Goal: Task Accomplishment & Management: Manage account settings

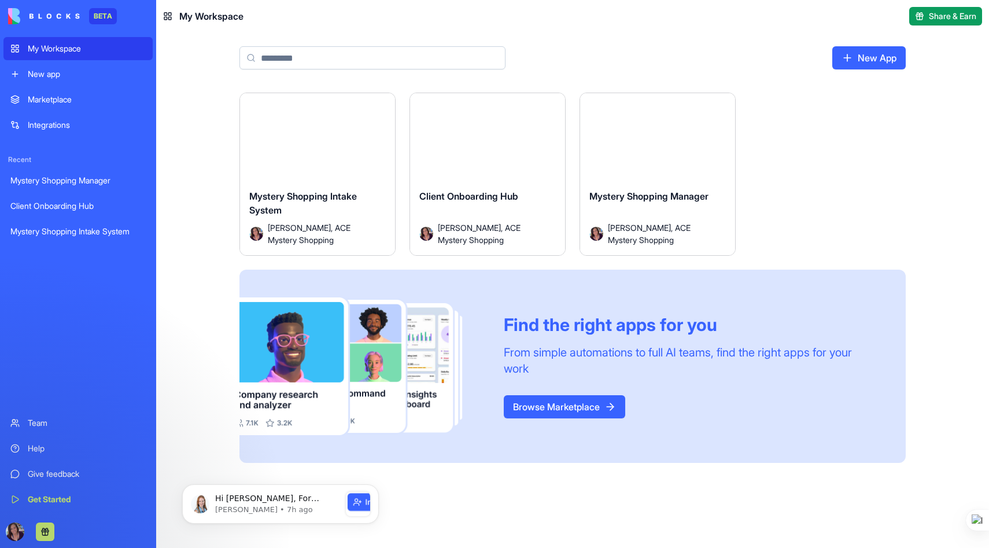
click at [86, 229] on div "Mystery Shopping Intake System" at bounding box center [77, 231] width 135 height 12
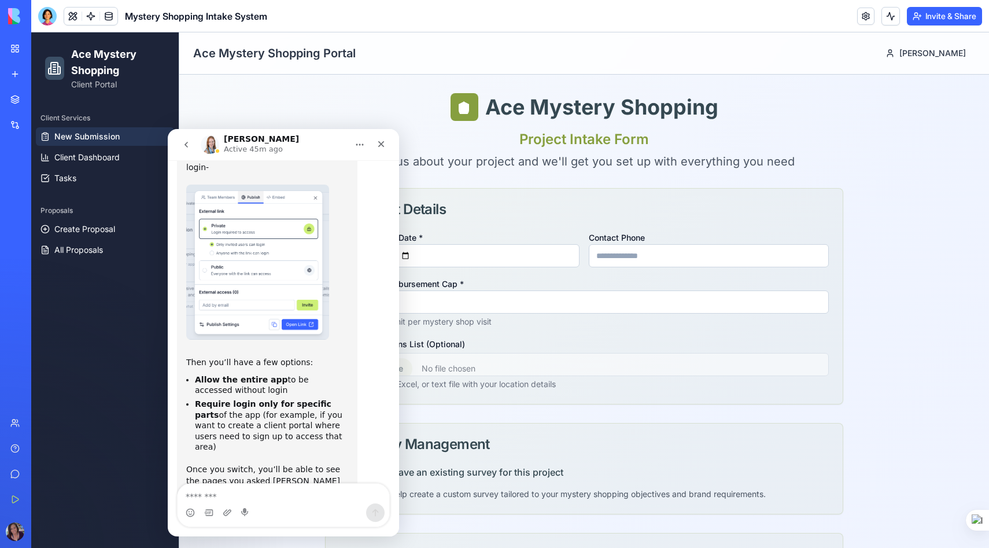
scroll to position [667, 0]
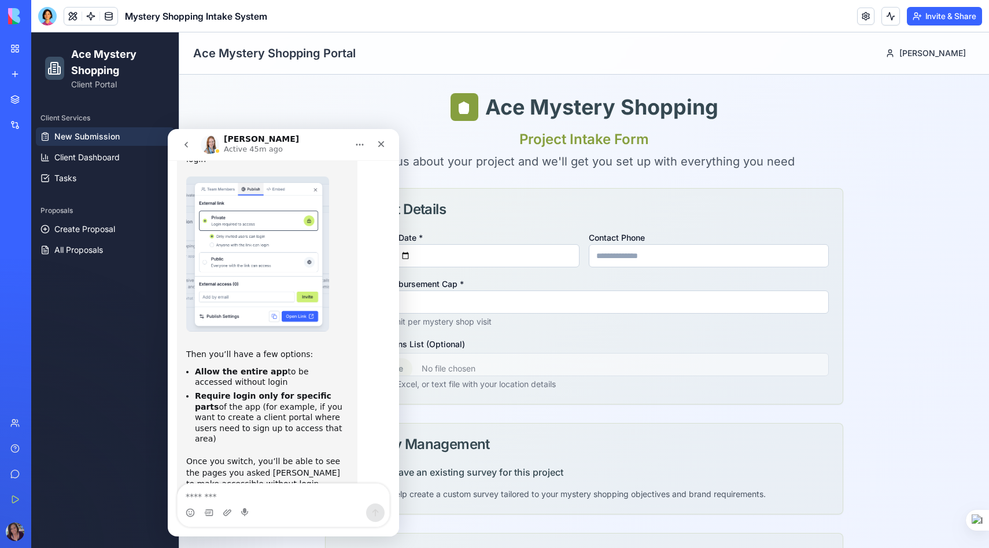
click at [269, 498] on textarea "Message…" at bounding box center [283, 493] width 212 height 20
click at [291, 501] on textarea "Message…" at bounding box center [283, 493] width 212 height 20
click at [941, 19] on button "Invite & Share" at bounding box center [944, 16] width 75 height 19
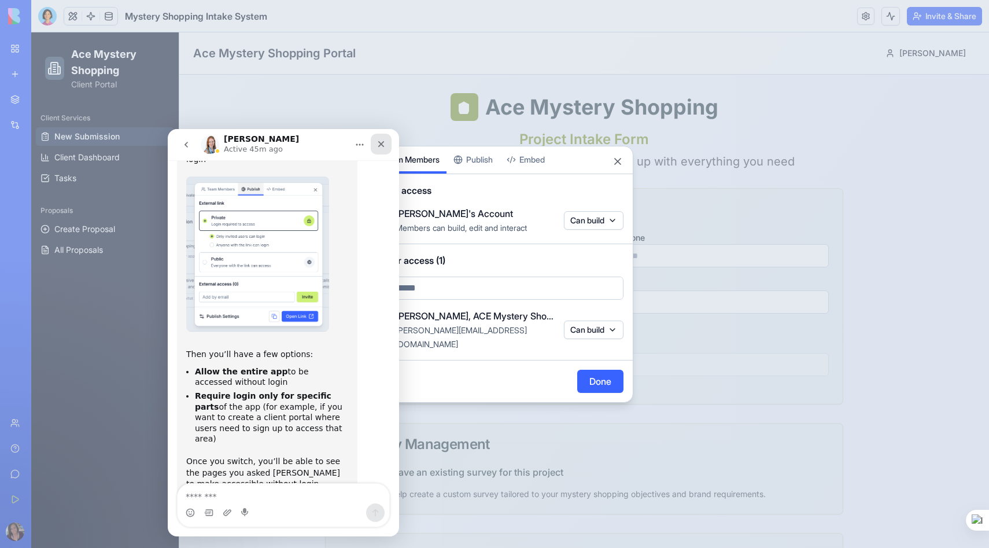
click at [380, 139] on icon "Close" at bounding box center [380, 143] width 9 height 9
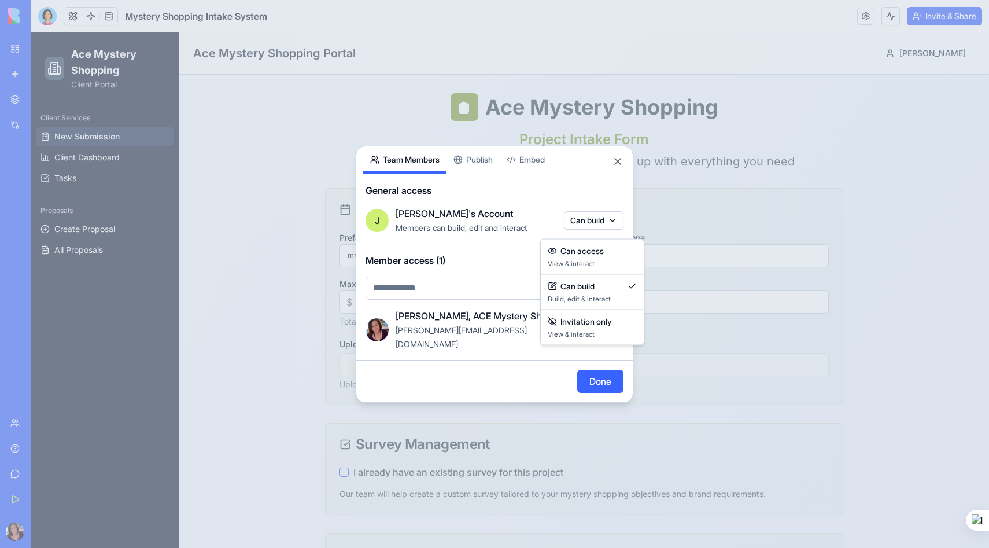
click at [618, 225] on body "BETA My Workspace New app Marketplace Integrations Recent Mystery Shopping Mana…" at bounding box center [494, 274] width 989 height 548
click at [618, 225] on div at bounding box center [494, 274] width 989 height 548
click at [615, 329] on button "Can build" at bounding box center [594, 329] width 60 height 19
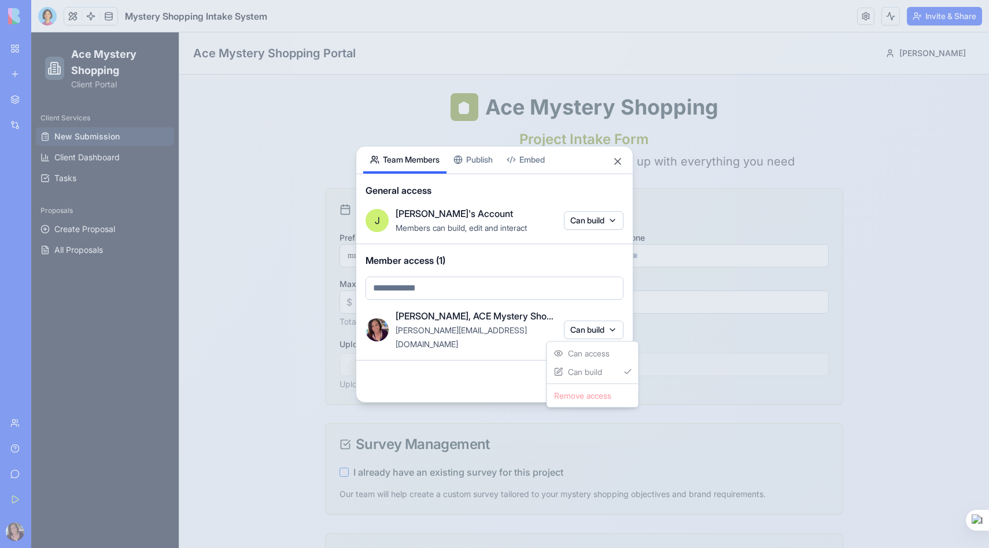
click at [615, 329] on div at bounding box center [494, 274] width 989 height 548
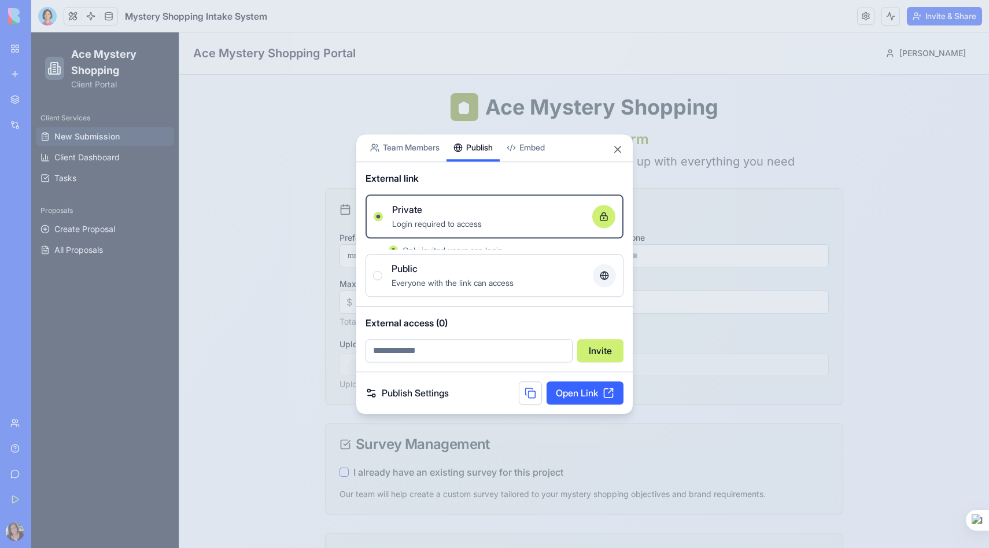
click at [478, 172] on div "Share App Team Members Publish Embed External link Private Login required to ac…" at bounding box center [495, 274] width 278 height 280
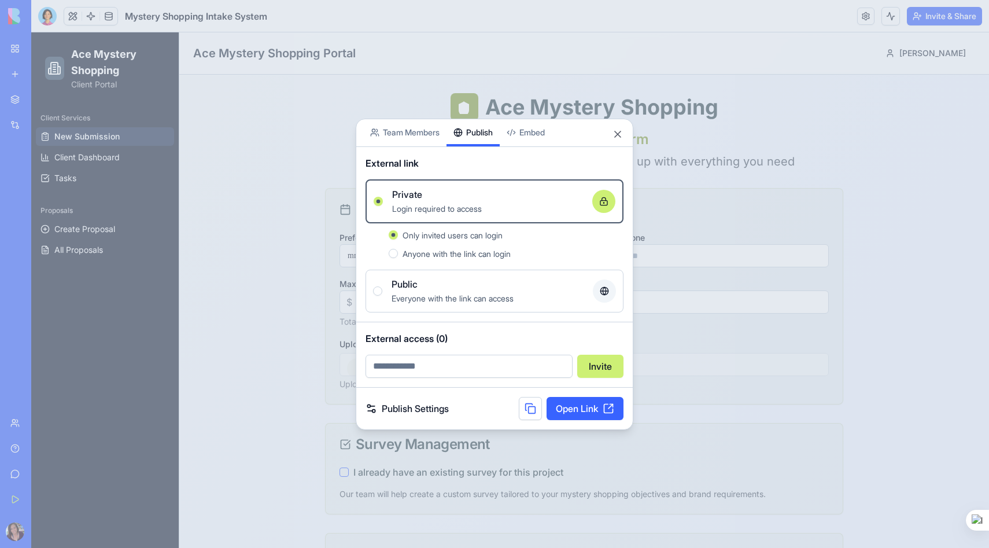
click at [397, 253] on button "Anyone with the link can login" at bounding box center [393, 253] width 9 height 9
click at [383, 290] on div "Public Everyone with the link can access" at bounding box center [494, 291] width 243 height 28
click at [382, 290] on button "Public Everyone with the link can access" at bounding box center [377, 290] width 9 height 9
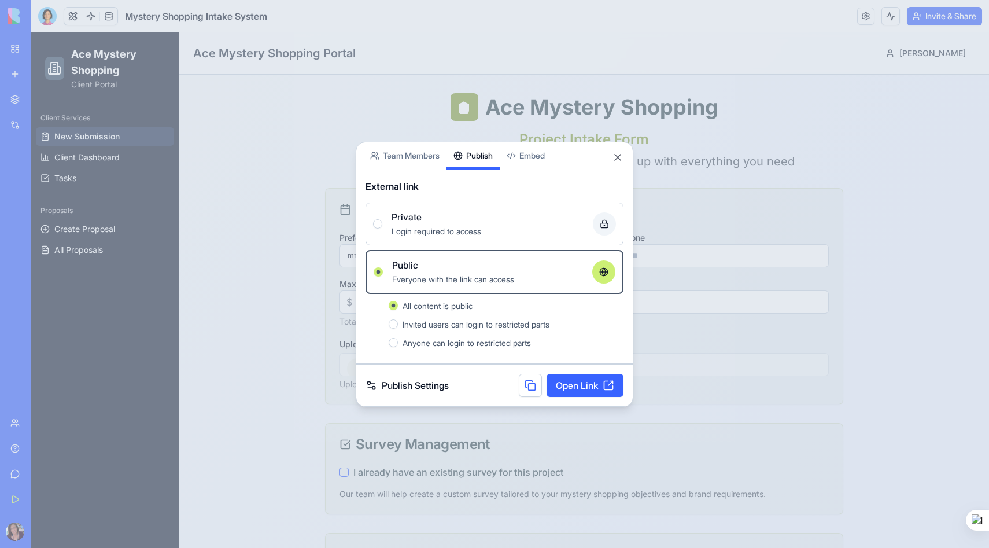
click at [395, 343] on button "Anyone can login to restricted parts" at bounding box center [393, 342] width 9 height 9
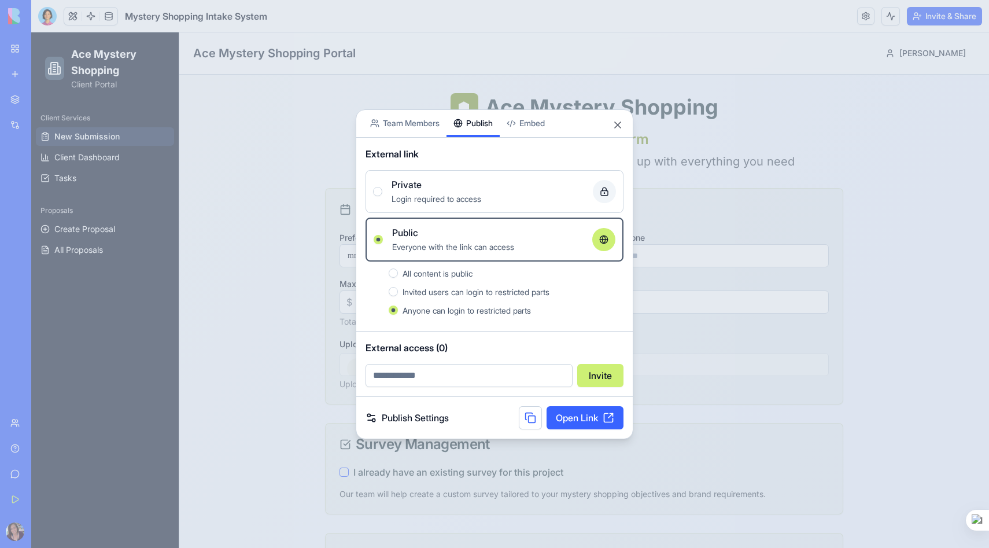
click at [455, 291] on span "Invited users can login to restricted parts" at bounding box center [475, 292] width 147 height 10
click at [398, 291] on button "Invited users can login to restricted parts" at bounding box center [393, 291] width 9 height 9
click at [398, 272] on div "All content is public" at bounding box center [506, 273] width 235 height 14
click at [398, 272] on button "All content is public" at bounding box center [393, 272] width 9 height 9
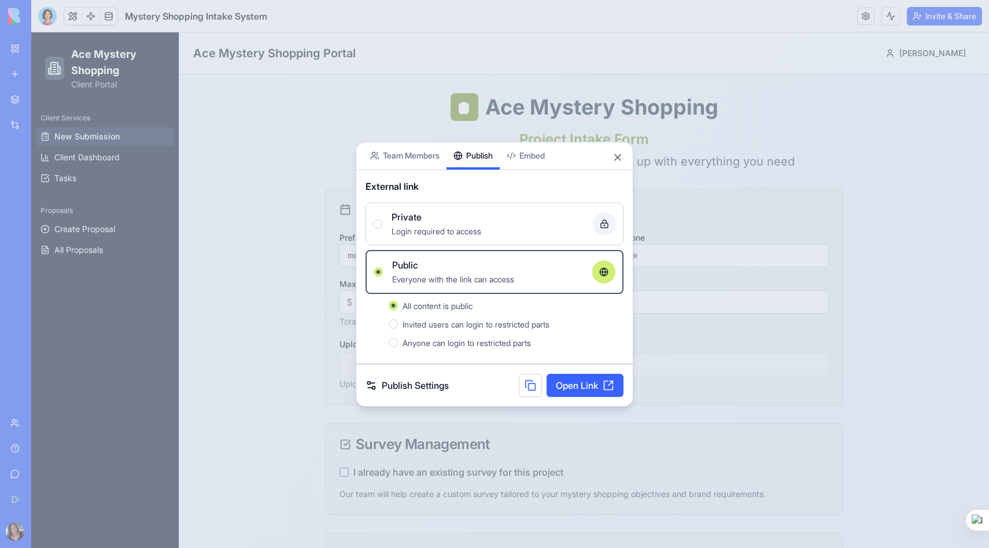
click at [497, 342] on span "Anyone can login to restricted parts" at bounding box center [466, 343] width 128 height 10
click at [398, 342] on button "Anyone can login to restricted parts" at bounding box center [393, 342] width 9 height 9
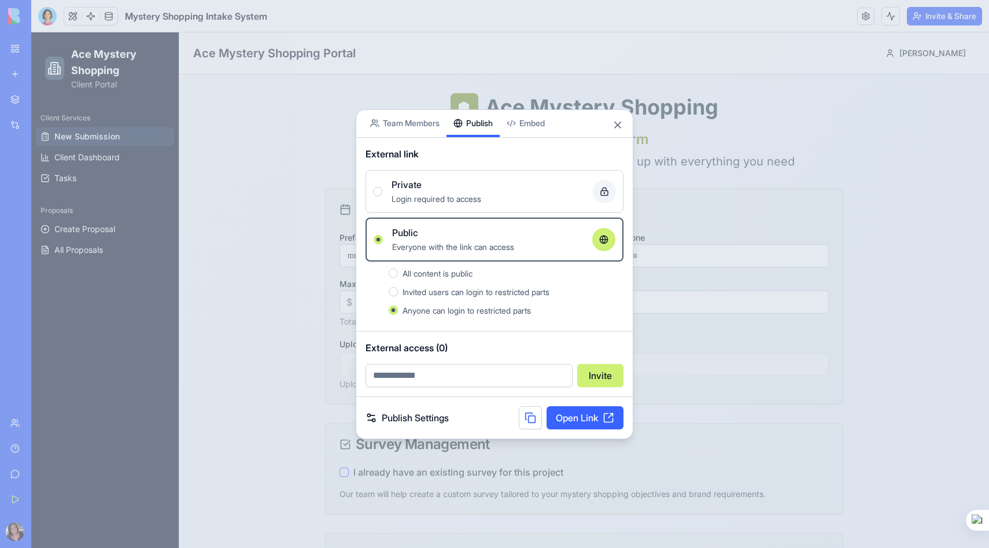
click at [423, 417] on link "Publish Settings" at bounding box center [406, 417] width 83 height 14
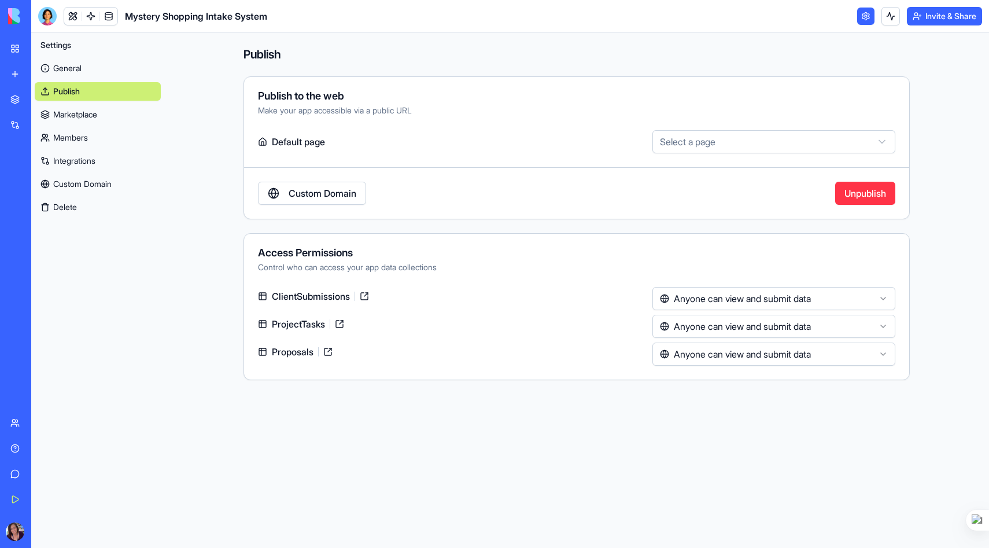
click at [875, 355] on html "**********" at bounding box center [494, 274] width 989 height 548
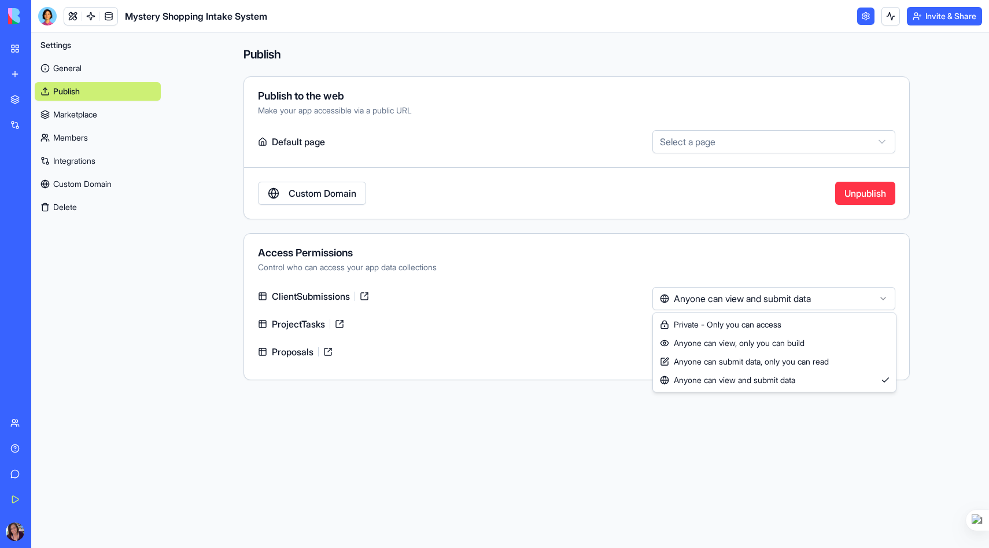
click at [846, 296] on html "**********" at bounding box center [494, 274] width 989 height 548
click at [739, 327] on html "**********" at bounding box center [494, 274] width 989 height 548
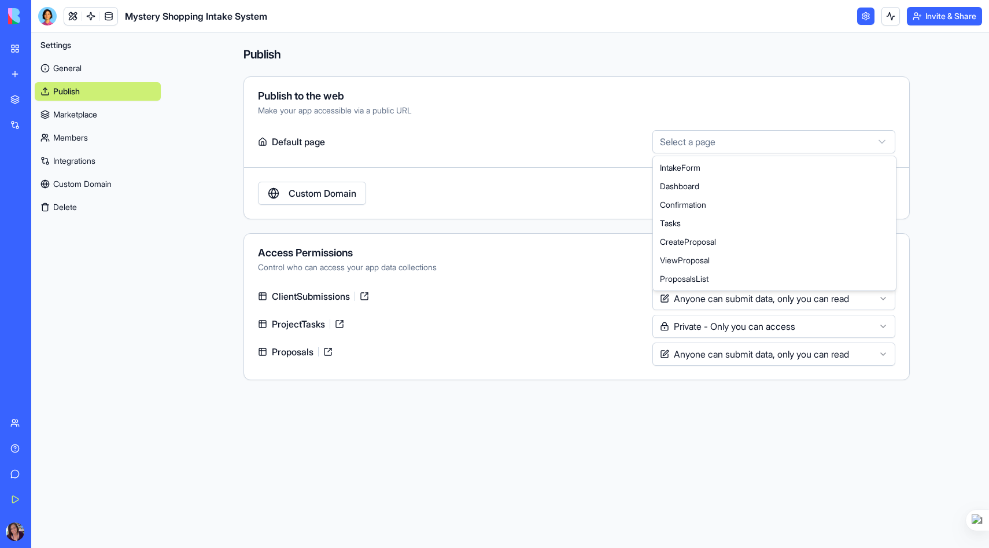
click at [687, 146] on html "**********" at bounding box center [494, 274] width 989 height 548
select select "**********"
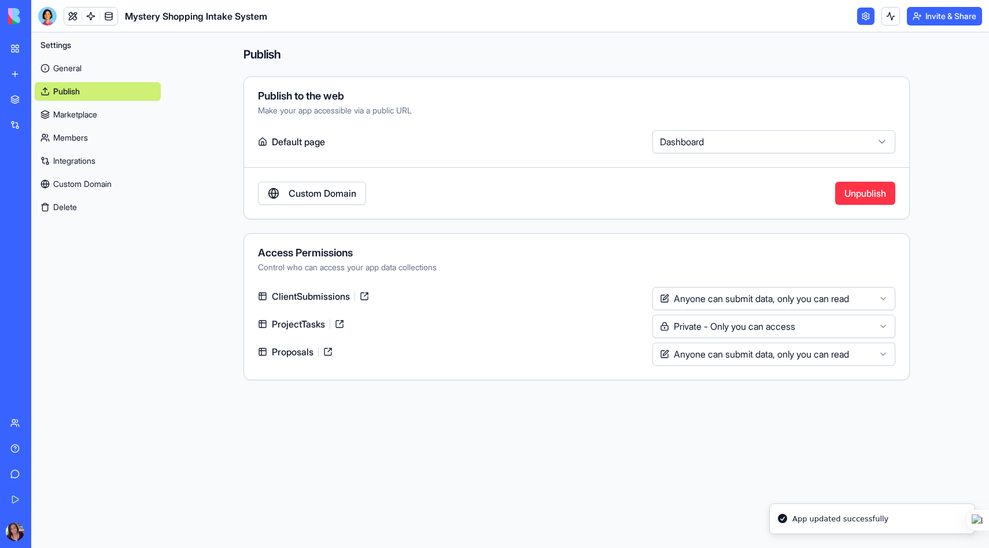
click at [346, 194] on link "Custom Domain" at bounding box center [312, 193] width 108 height 23
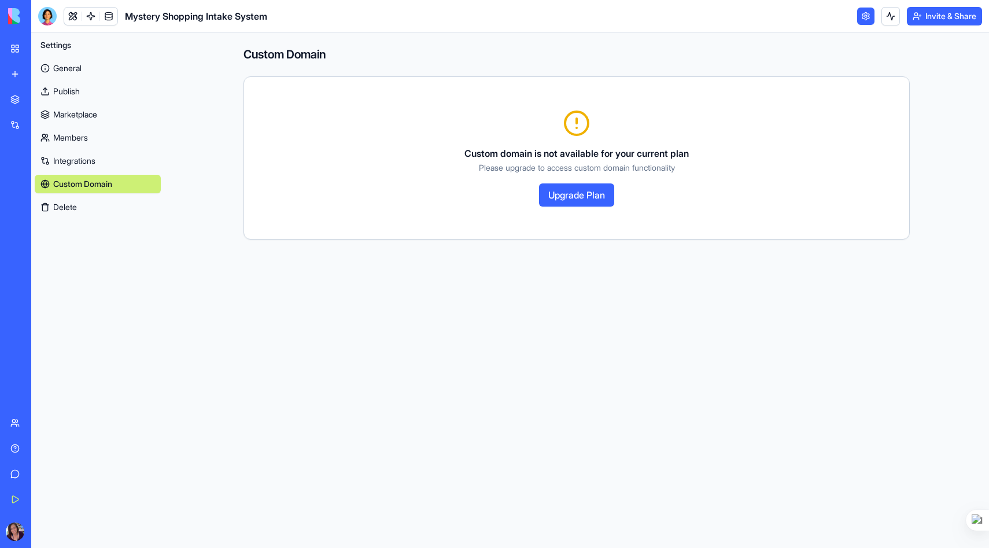
click at [43, 229] on div "Mystery Shopping Intake System" at bounding box center [26, 231] width 32 height 12
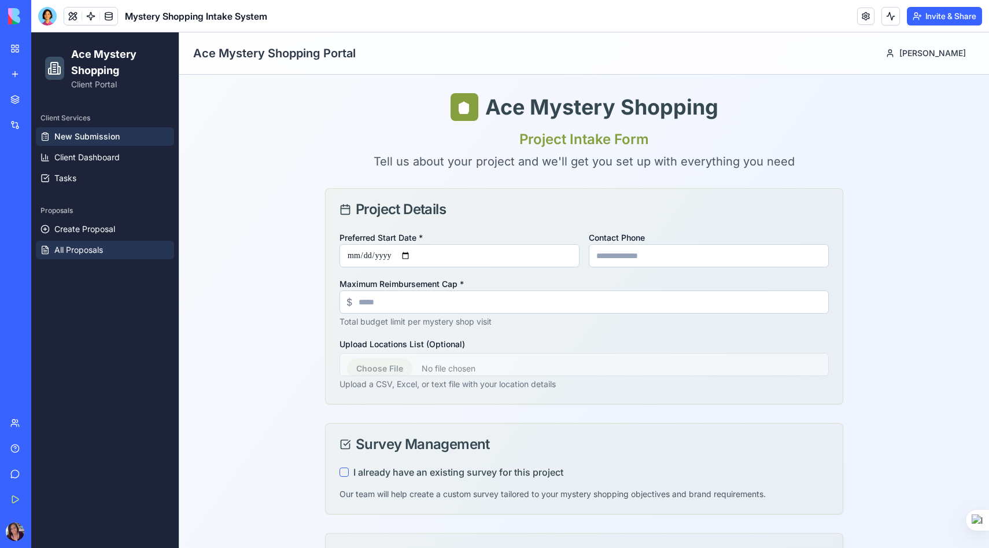
click at [88, 250] on span "All Proposals" at bounding box center [78, 250] width 49 height 12
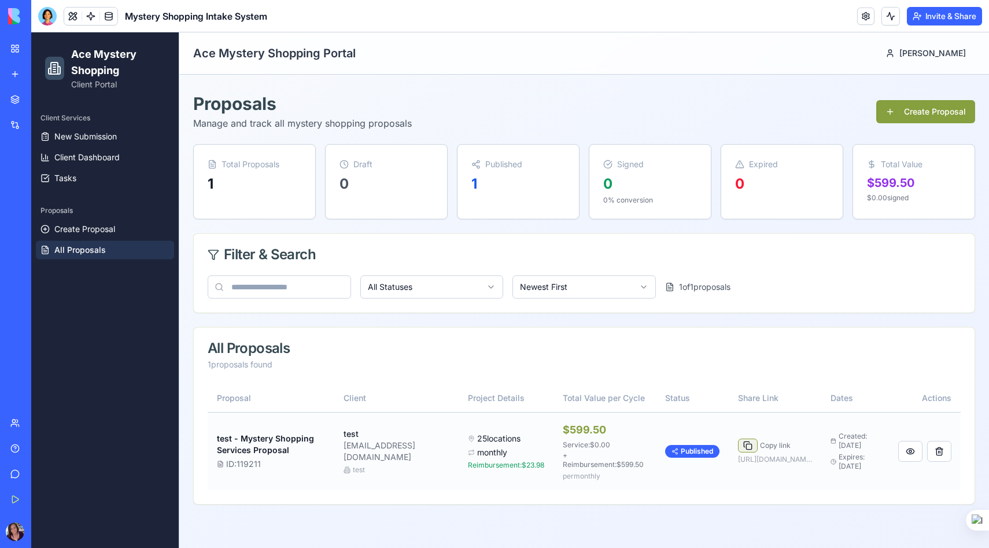
click at [738, 446] on button at bounding box center [748, 445] width 20 height 14
click at [98, 156] on span "Client Dashboard" at bounding box center [86, 157] width 65 height 12
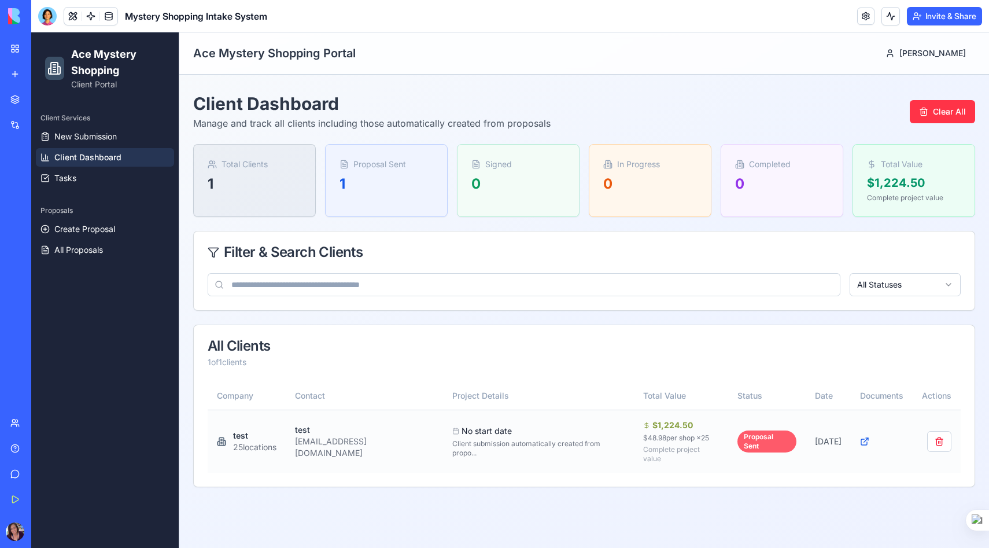
click at [737, 435] on div "Proposal Sent" at bounding box center [766, 441] width 59 height 22
click at [87, 252] on span "All Proposals" at bounding box center [78, 250] width 49 height 12
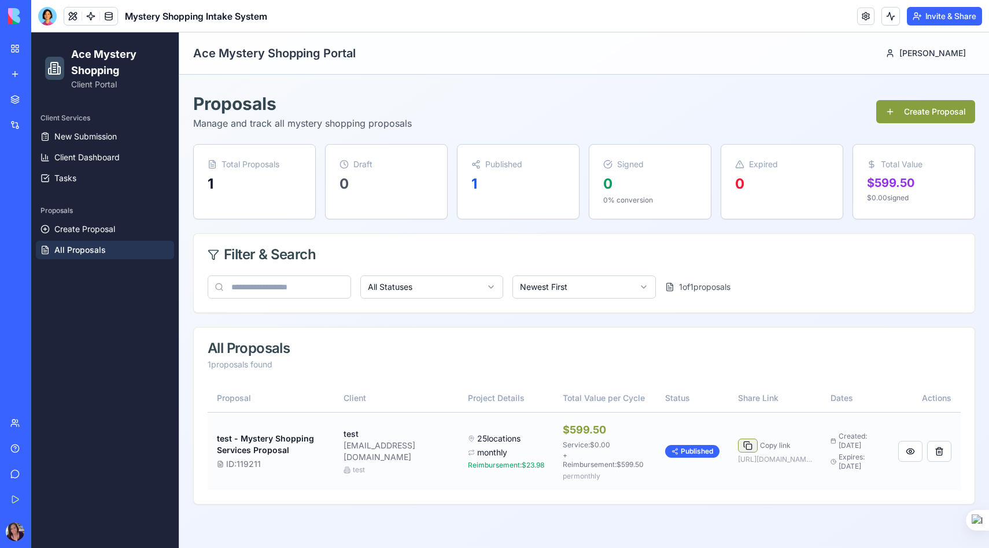
click at [738, 442] on button at bounding box center [748, 445] width 20 height 14
click at [909, 449] on button at bounding box center [910, 451] width 24 height 21
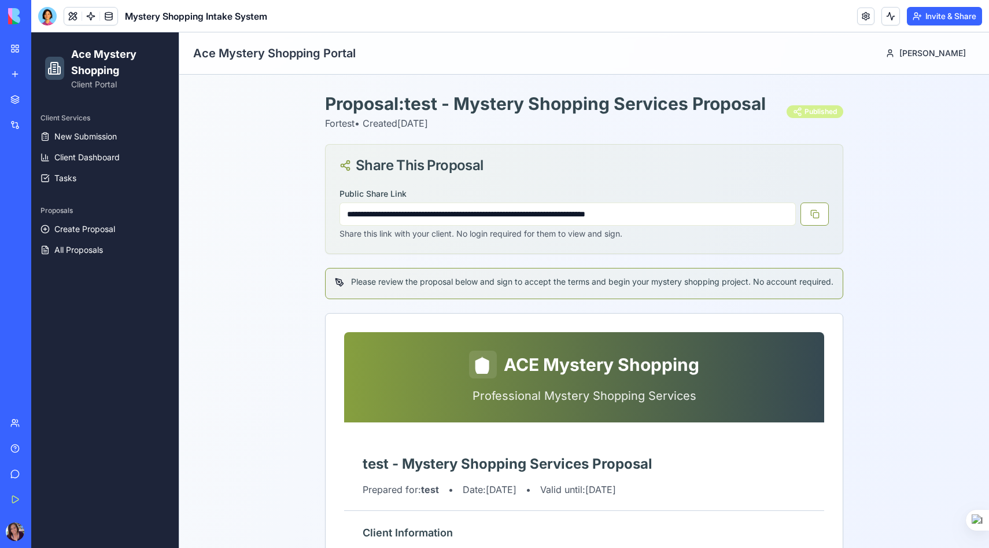
click at [811, 112] on div "Published" at bounding box center [814, 111] width 57 height 13
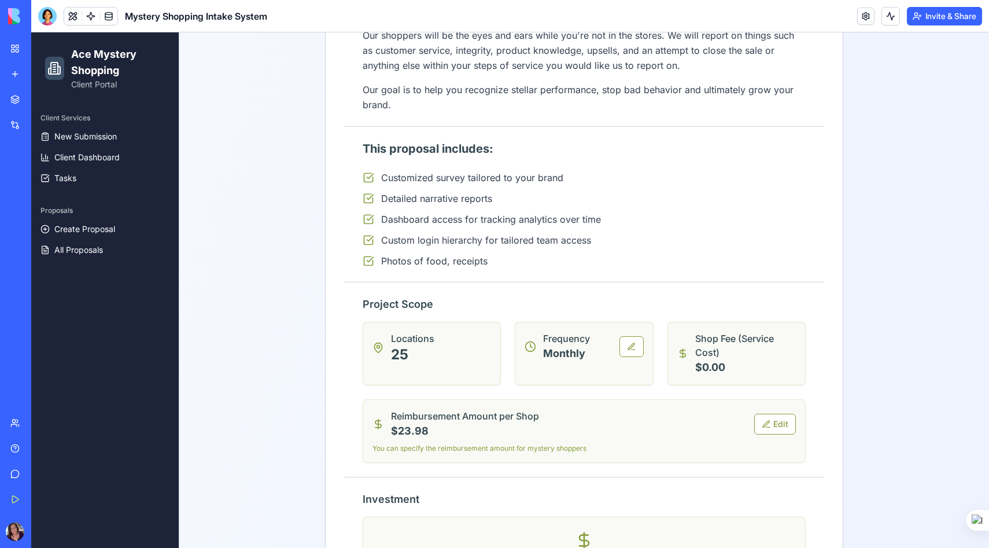
scroll to position [623, 0]
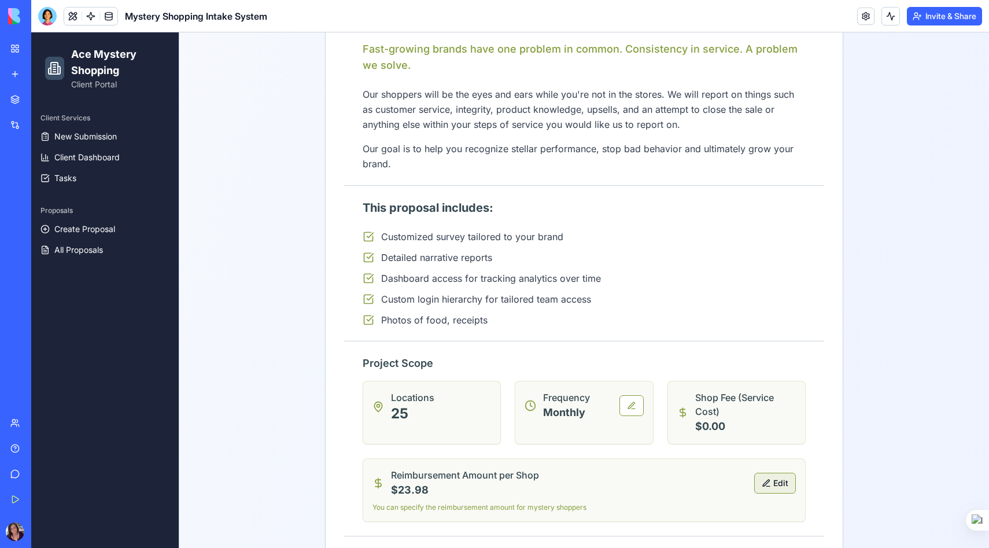
click at [769, 491] on button "Edit" at bounding box center [775, 482] width 42 height 21
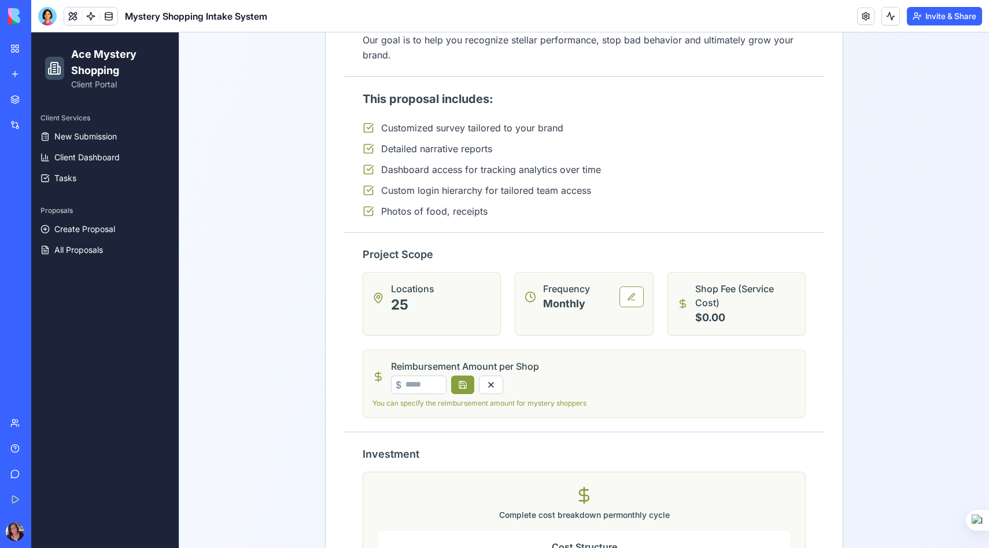
scroll to position [734, 0]
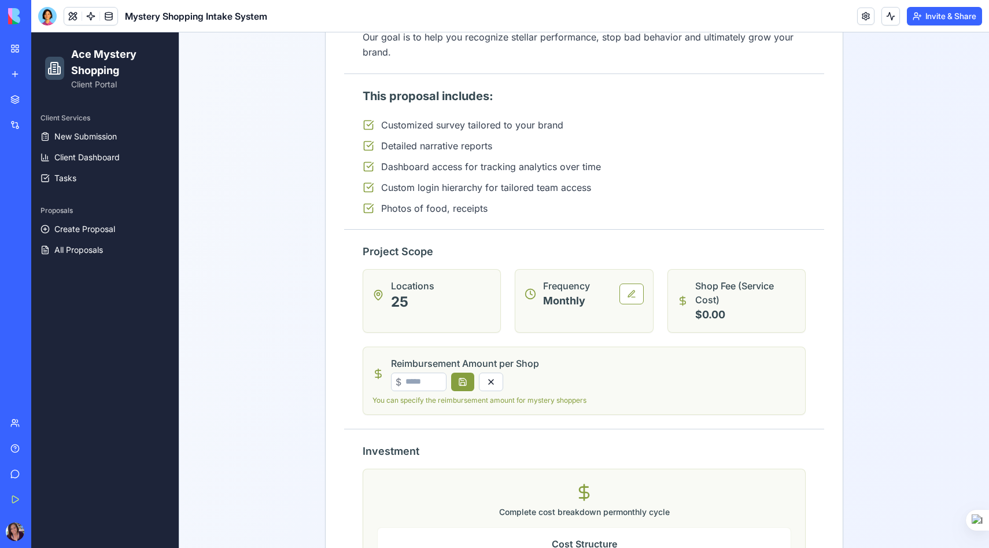
click at [736, 306] on p "Shop Fee (Service Cost)" at bounding box center [745, 293] width 101 height 28
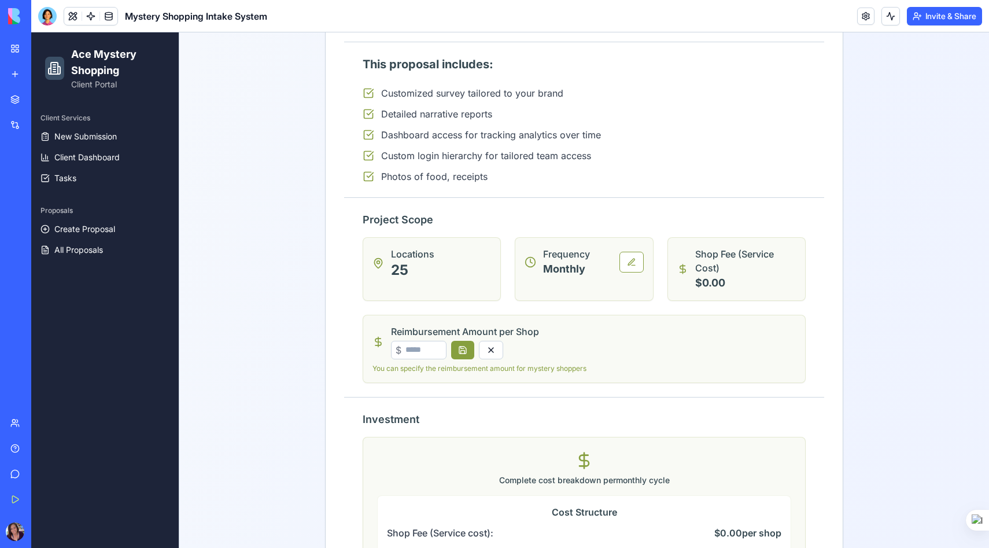
scroll to position [0, 0]
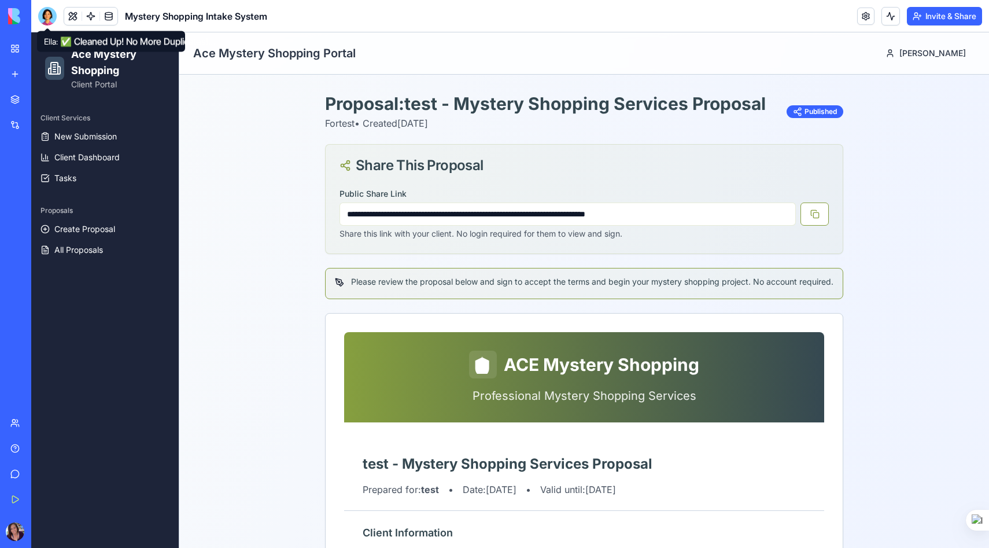
click at [54, 15] on div at bounding box center [47, 16] width 19 height 19
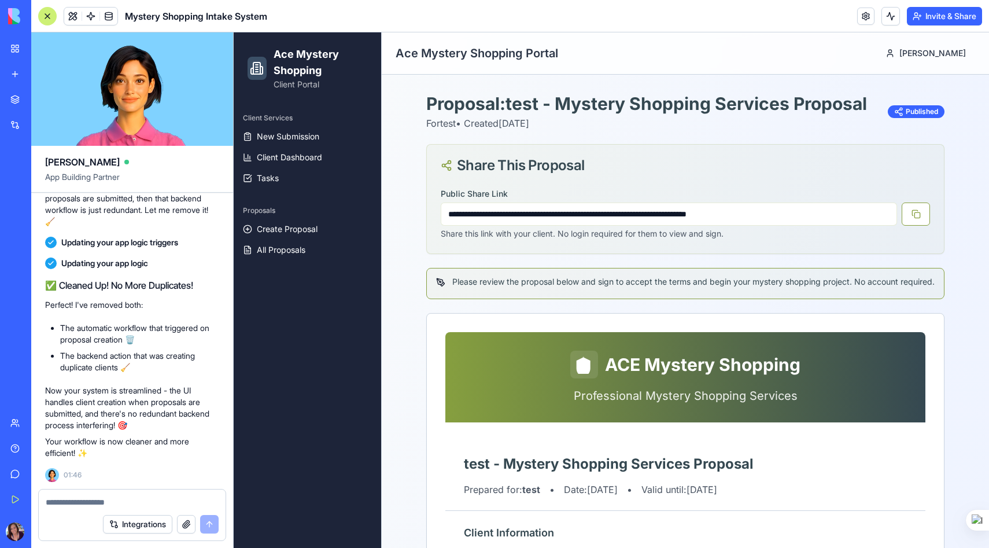
click at [71, 501] on textarea at bounding box center [132, 502] width 173 height 12
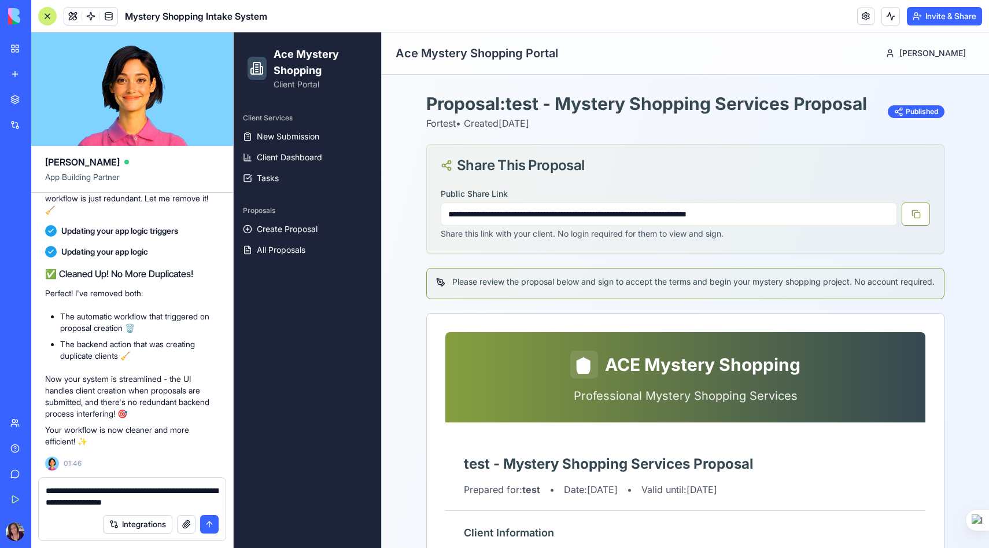
drag, startPoint x: 182, startPoint y: 500, endPoint x: 78, endPoint y: 501, distance: 103.5
click at [78, 501] on textarea "**********" at bounding box center [132, 495] width 173 height 23
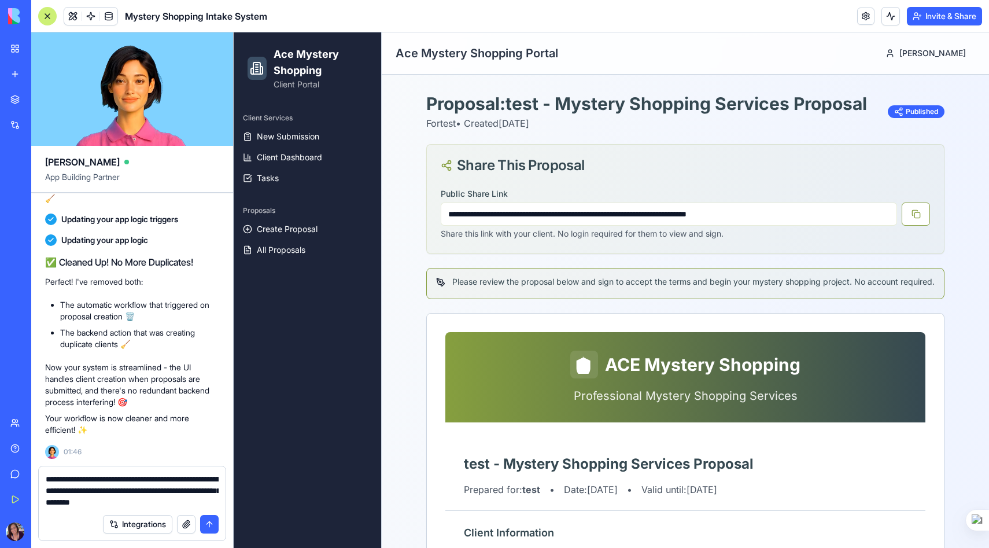
type textarea "**********"
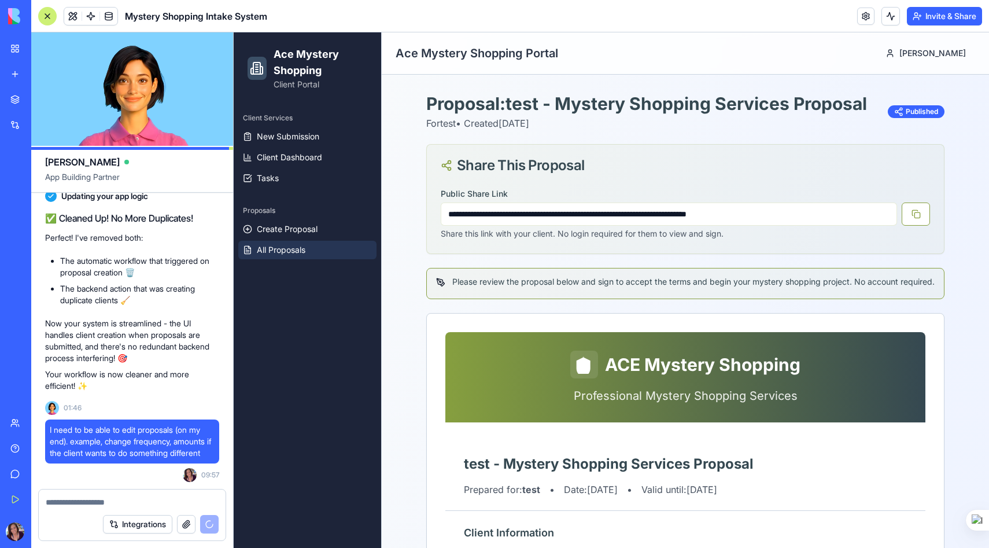
click at [293, 253] on span "All Proposals" at bounding box center [281, 250] width 49 height 12
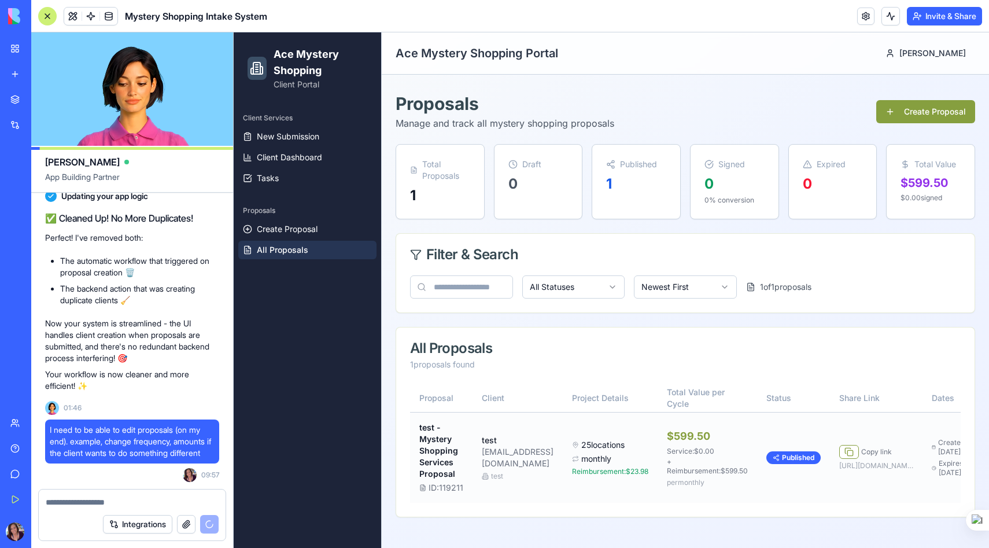
scroll to position [0, 23]
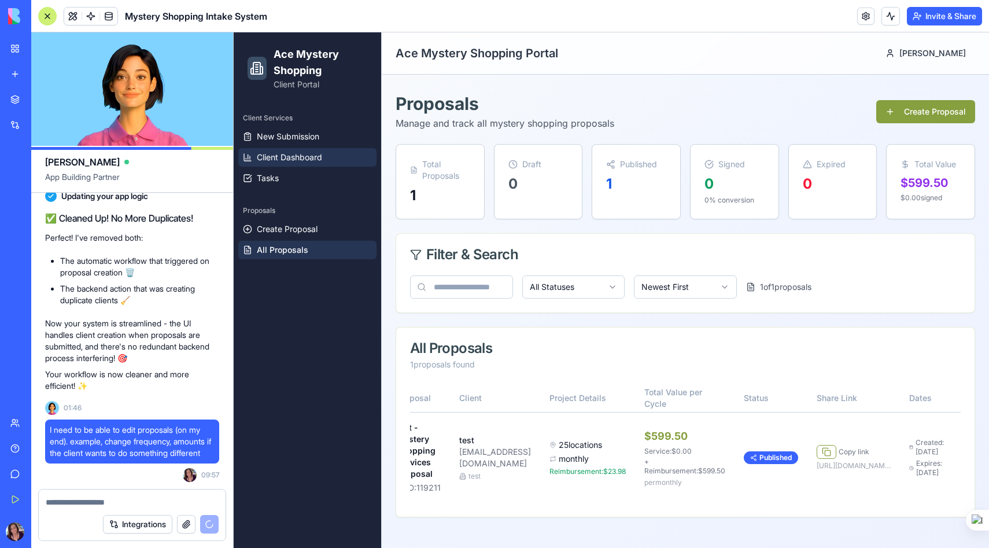
click at [299, 161] on span "Client Dashboard" at bounding box center [289, 157] width 65 height 12
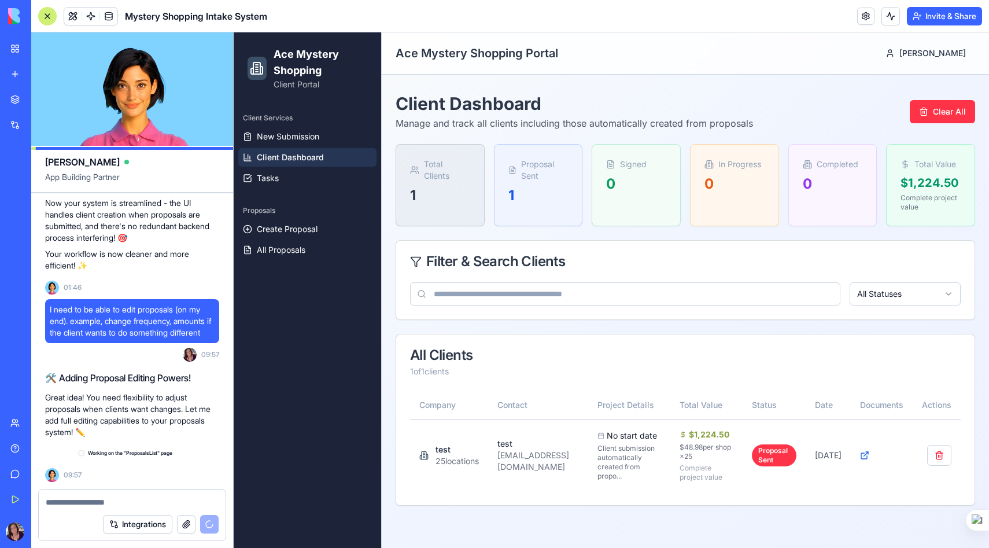
scroll to position [30205, 0]
click at [70, 504] on textarea at bounding box center [132, 502] width 173 height 12
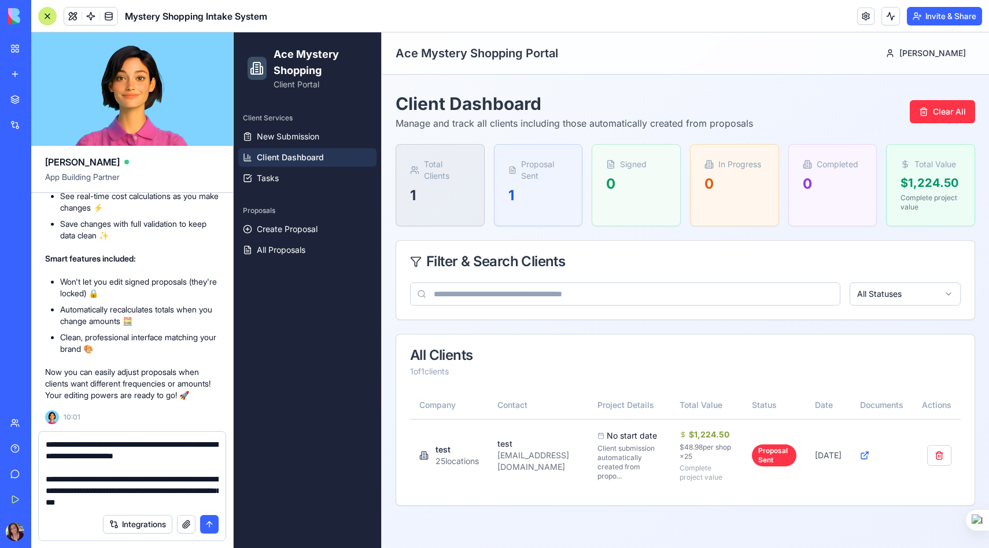
scroll to position [103, 0]
type textarea "**********"
click at [158, 497] on textarea "**********" at bounding box center [132, 472] width 173 height 69
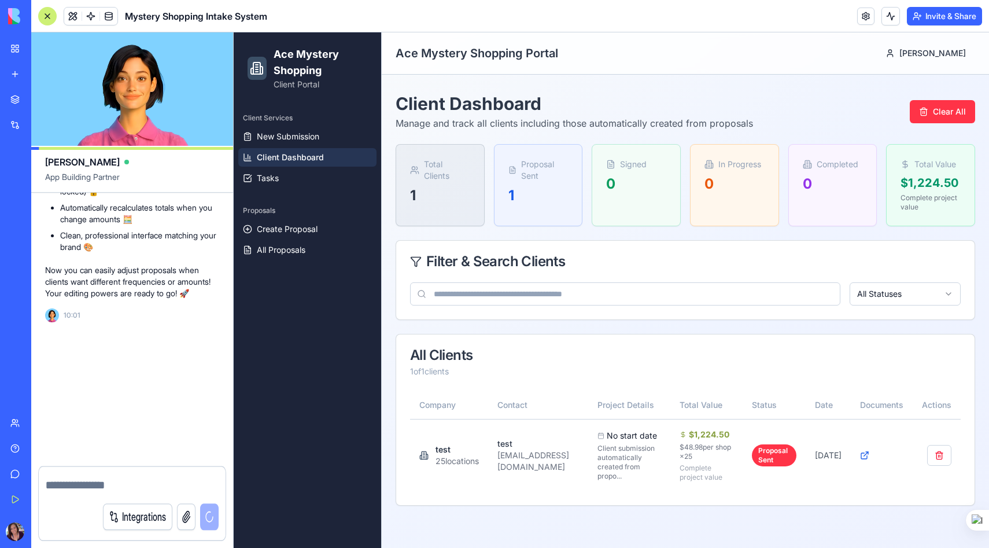
scroll to position [0, 0]
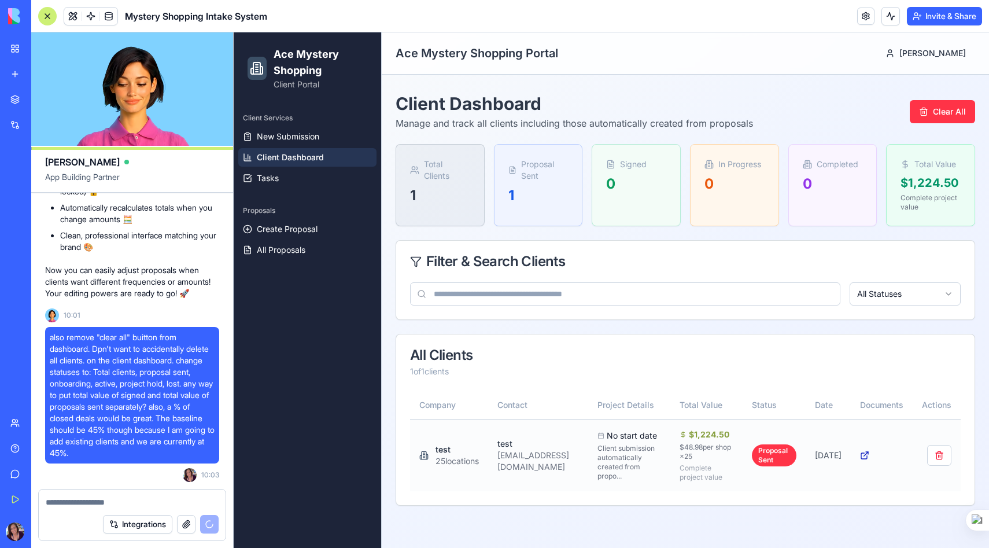
click at [865, 456] on icon at bounding box center [864, 456] width 6 height 6
click at [296, 249] on span "All Proposals" at bounding box center [281, 250] width 49 height 12
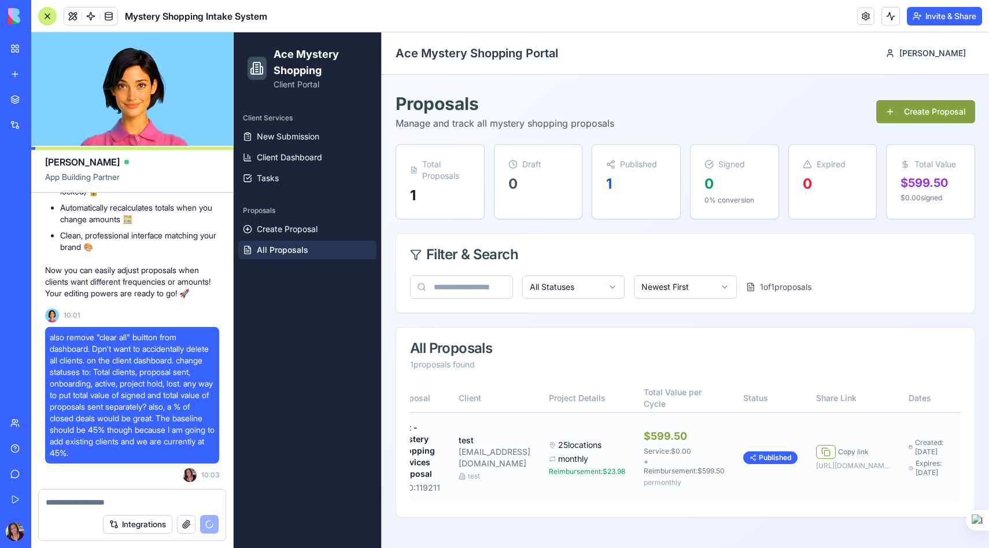
scroll to position [0, 51]
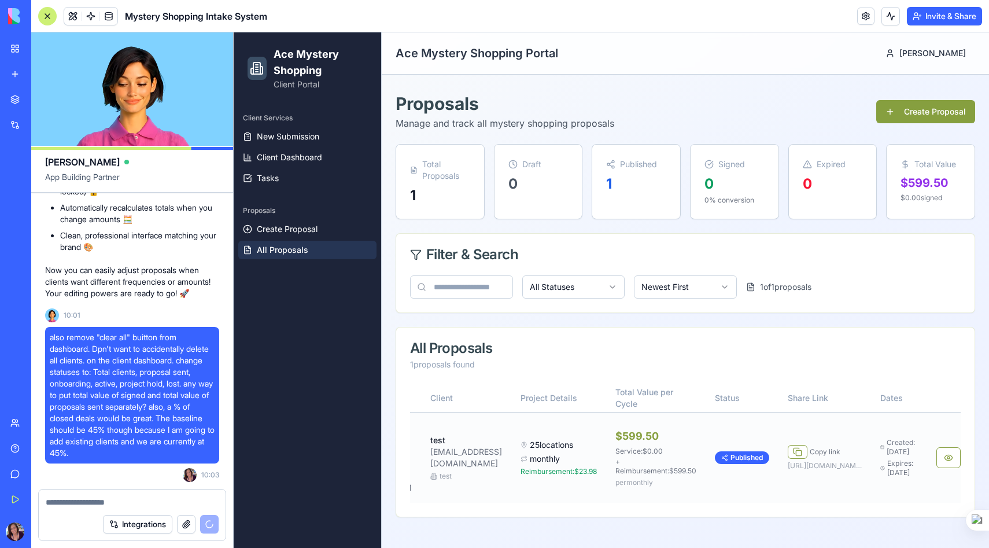
click at [965, 461] on button at bounding box center [977, 457] width 24 height 21
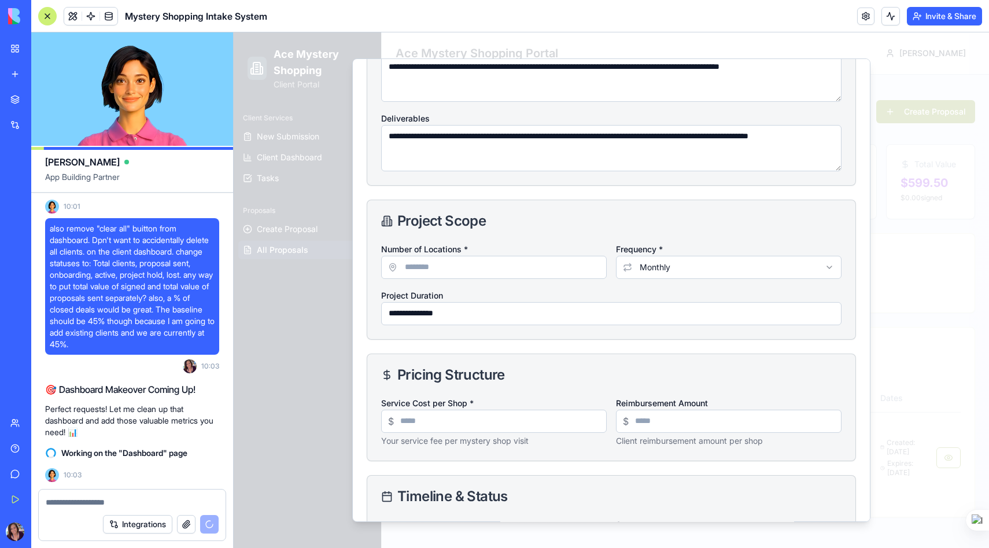
scroll to position [295, 0]
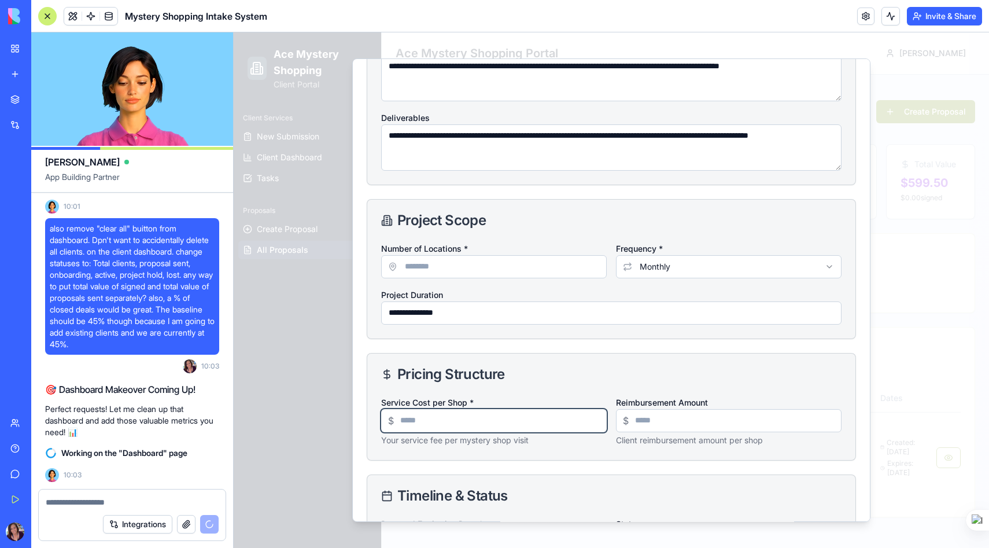
click at [450, 421] on input "Service Cost per Shop *" at bounding box center [493, 420] width 225 height 23
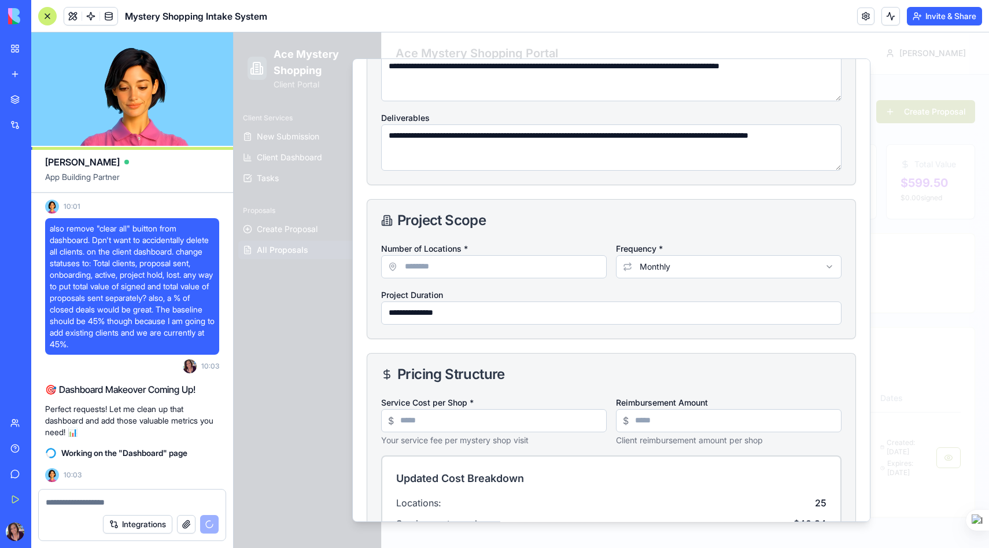
click at [623, 357] on div "Pricing Structure" at bounding box center [611, 374] width 488 height 42
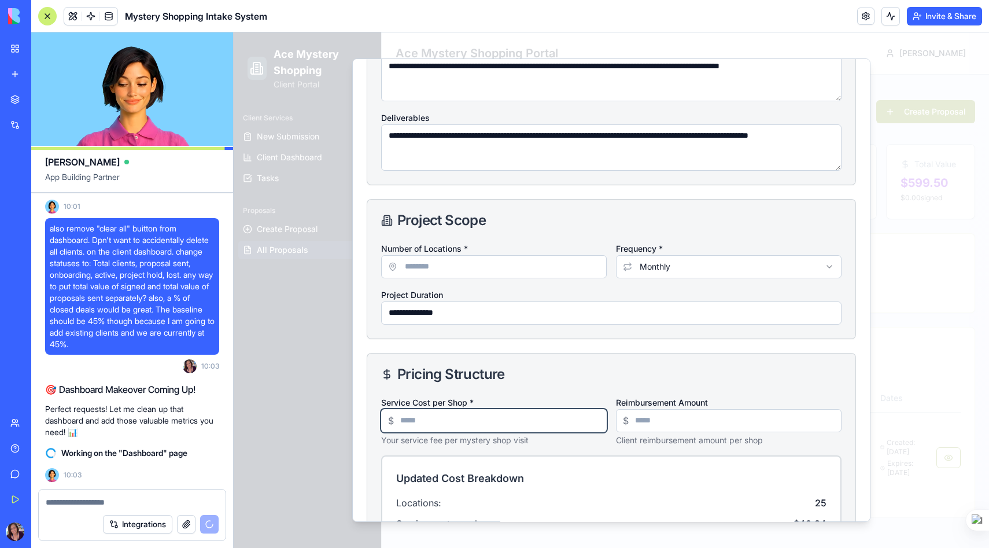
click at [432, 419] on input "*****" at bounding box center [493, 420] width 225 height 23
drag, startPoint x: 432, startPoint y: 419, endPoint x: 385, endPoint y: 419, distance: 47.4
click at [385, 419] on input "*****" at bounding box center [493, 420] width 225 height 23
type input "**"
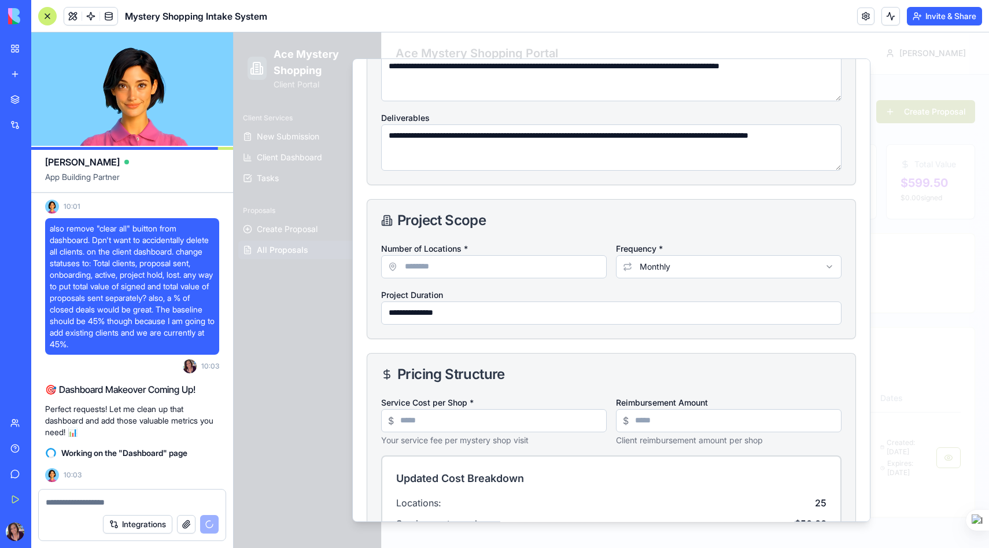
click at [363, 423] on div "**********" at bounding box center [611, 290] width 518 height 464
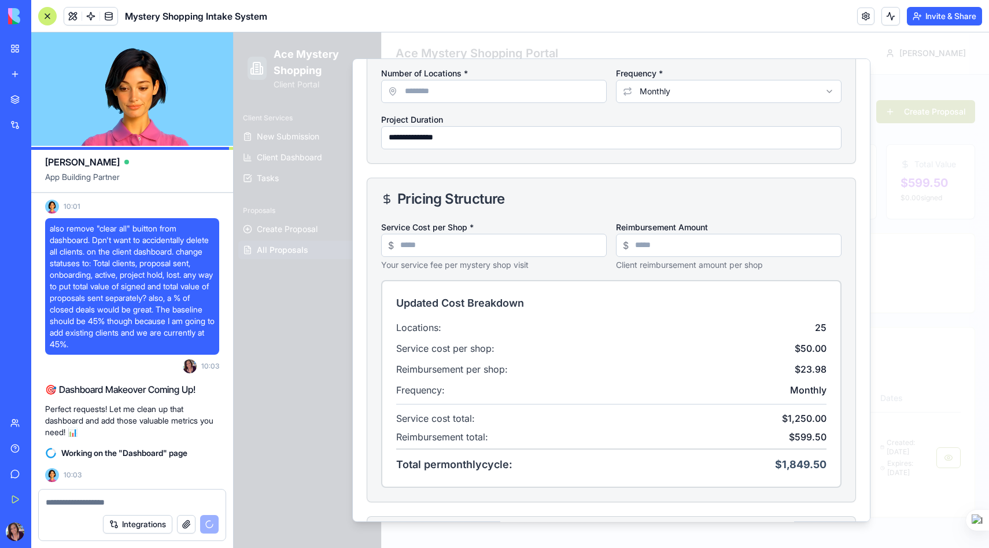
scroll to position [472, 0]
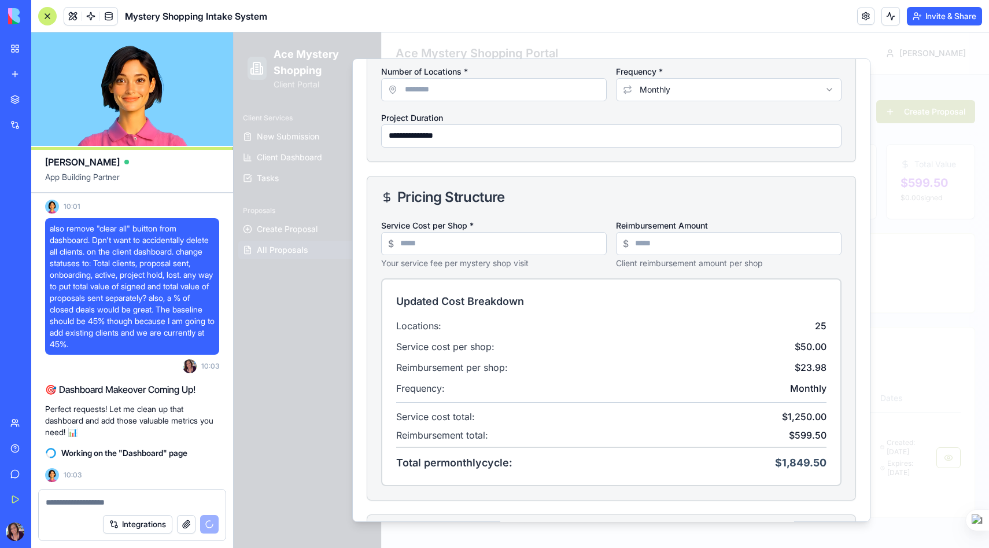
click at [570, 394] on div "Frequency: Monthly" at bounding box center [611, 388] width 430 height 14
drag, startPoint x: 654, startPoint y: 243, endPoint x: 619, endPoint y: 243, distance: 35.3
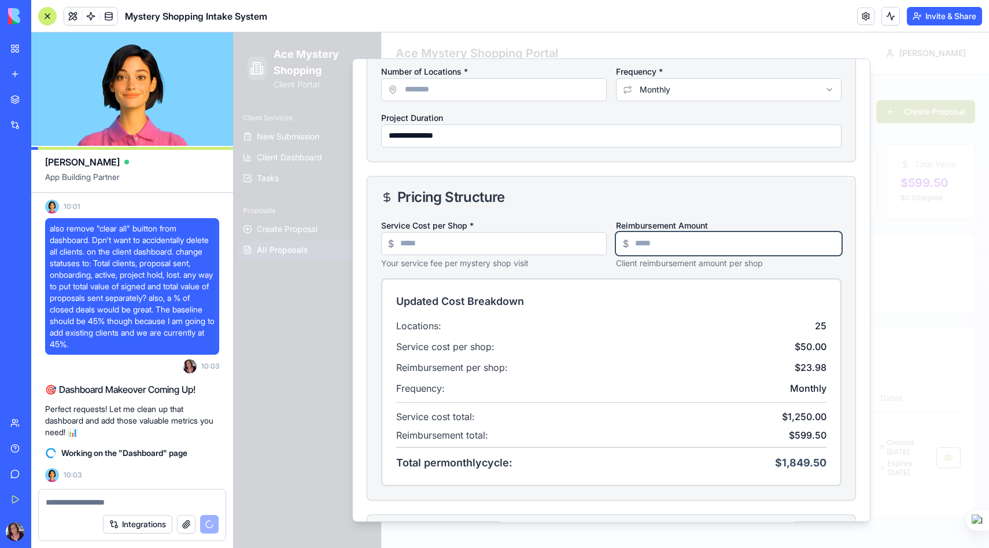
click at [619, 243] on input "*****" at bounding box center [728, 243] width 225 height 23
type input "**"
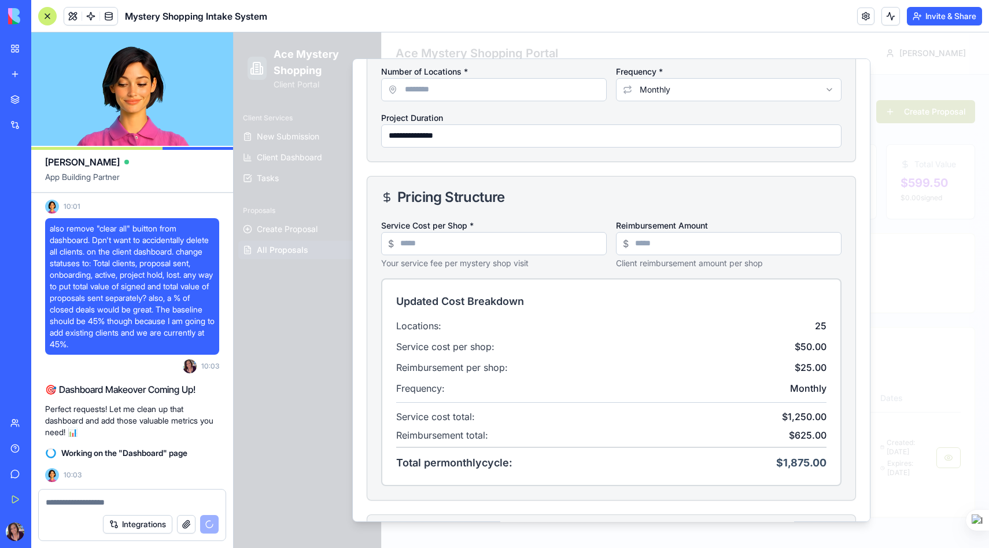
click at [620, 298] on h4 "Updated Cost Breakdown" at bounding box center [611, 301] width 430 height 16
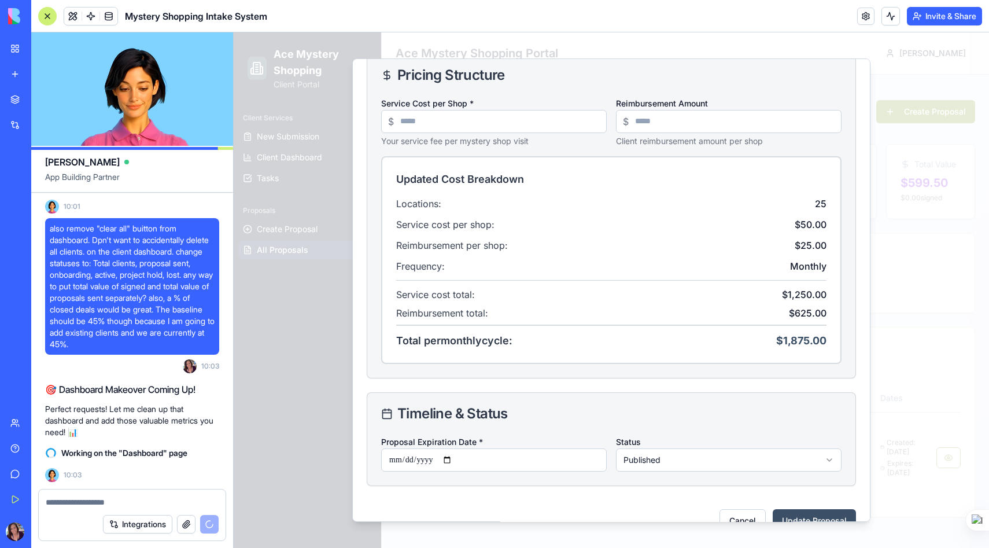
scroll to position [618, 0]
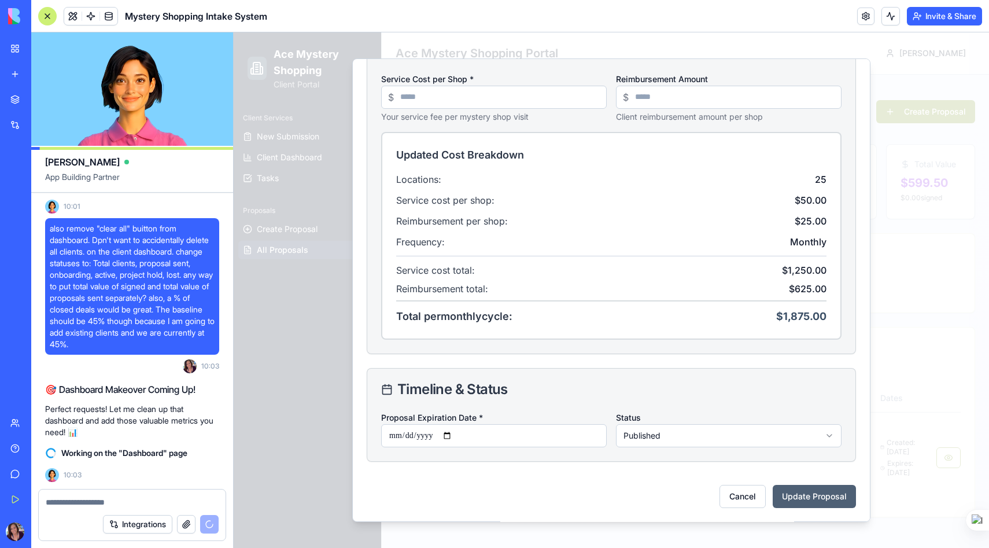
click at [805, 493] on button "Update Proposal" at bounding box center [813, 495] width 83 height 23
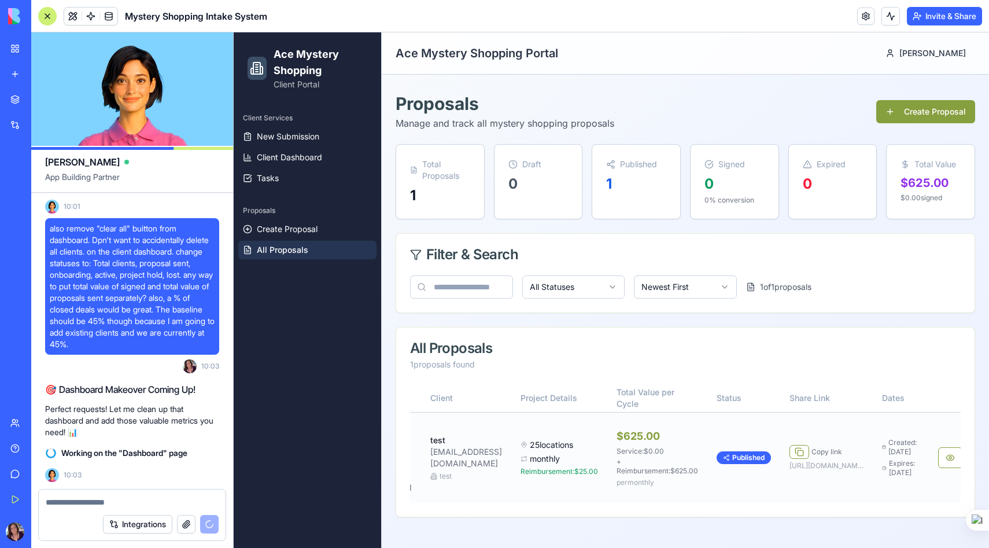
click at [967, 462] on button at bounding box center [979, 457] width 24 height 21
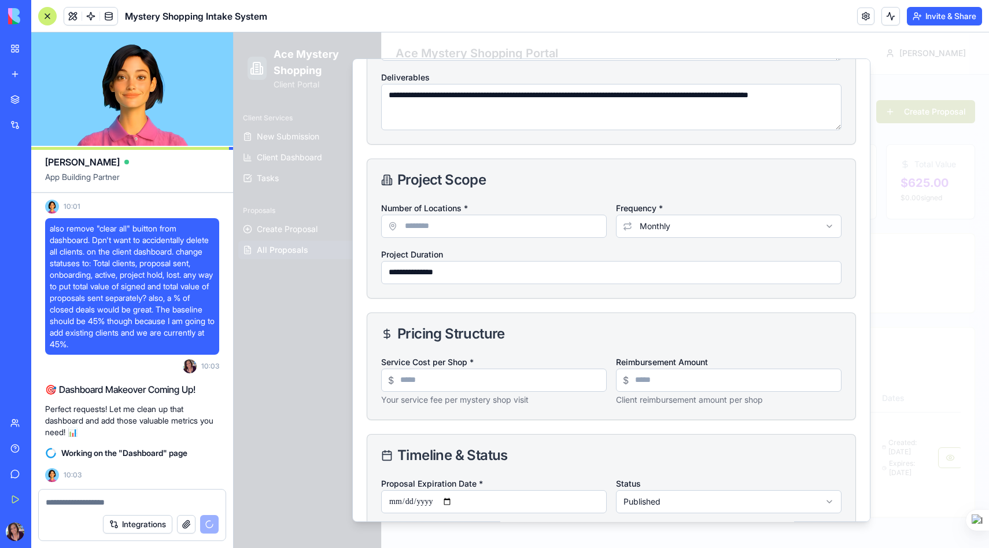
scroll to position [0, 0]
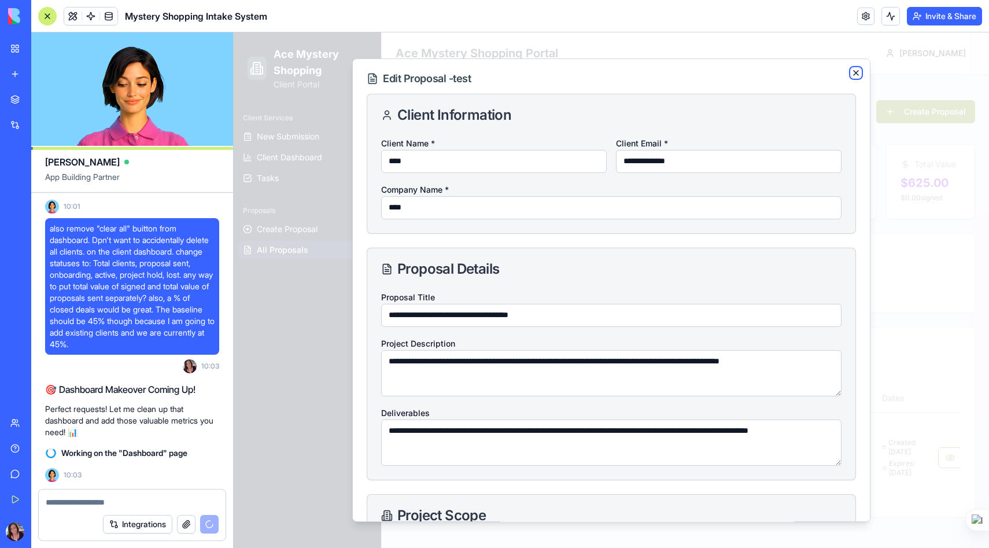
click at [856, 73] on icon "button" at bounding box center [855, 73] width 5 height 5
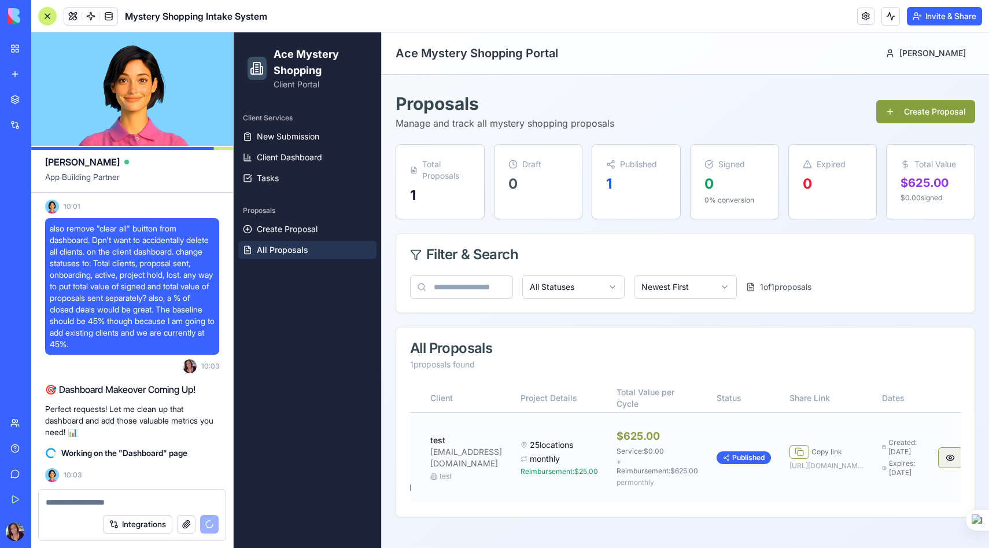
click at [938, 465] on button at bounding box center [950, 457] width 24 height 21
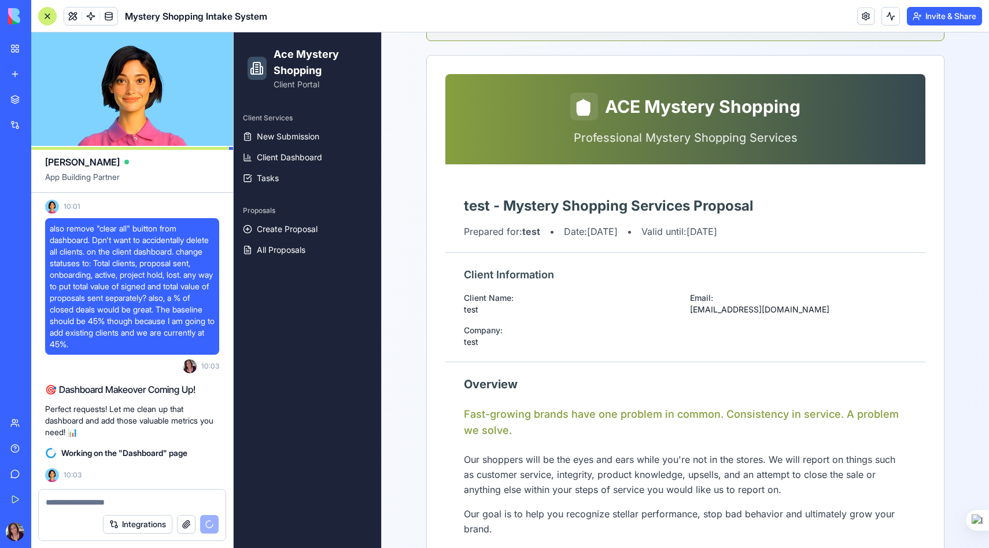
scroll to position [231, 0]
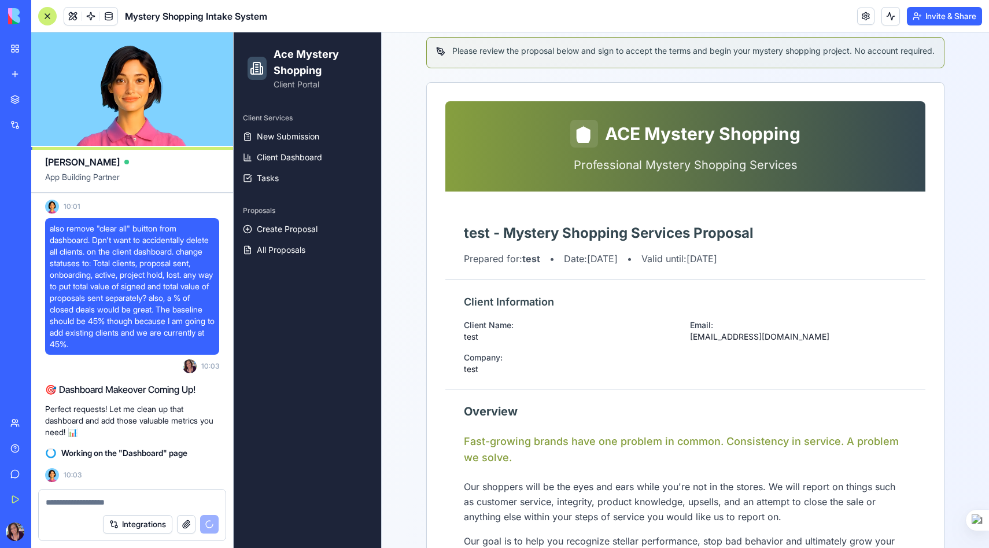
click at [73, 503] on textarea at bounding box center [132, 502] width 173 height 12
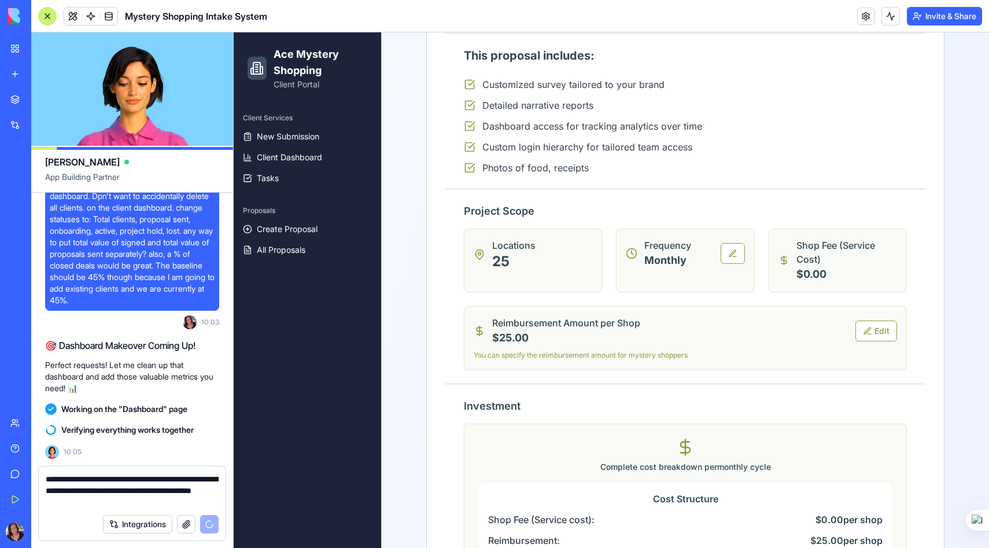
scroll to position [768, 0]
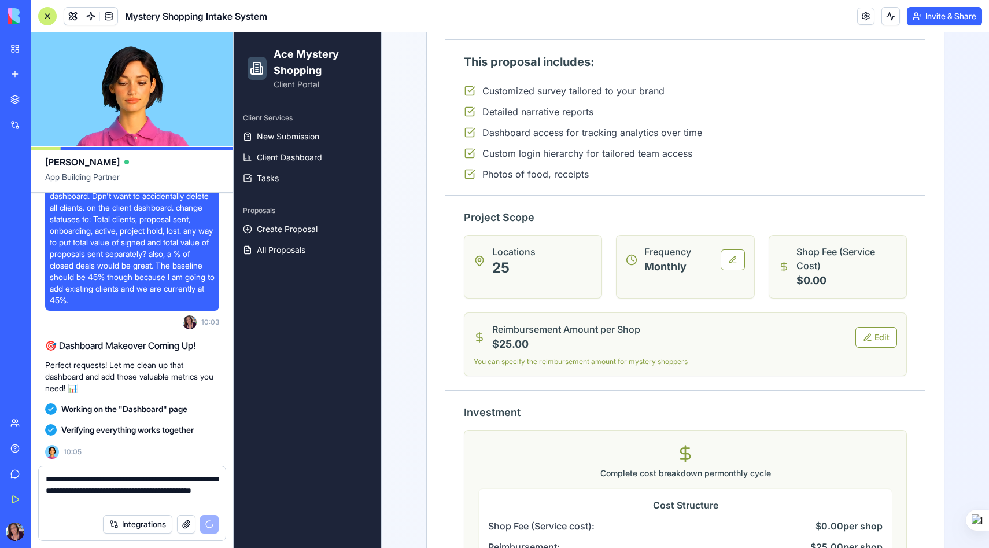
drag, startPoint x: 127, startPoint y: 500, endPoint x: 43, endPoint y: 500, distance: 83.3
click at [43, 500] on div "**********" at bounding box center [132, 487] width 187 height 42
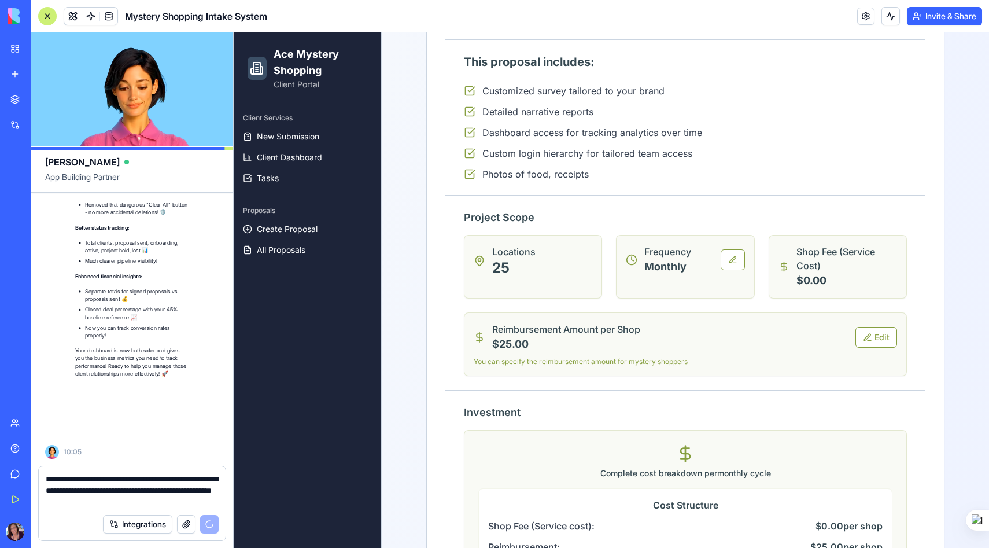
scroll to position [31245, 0]
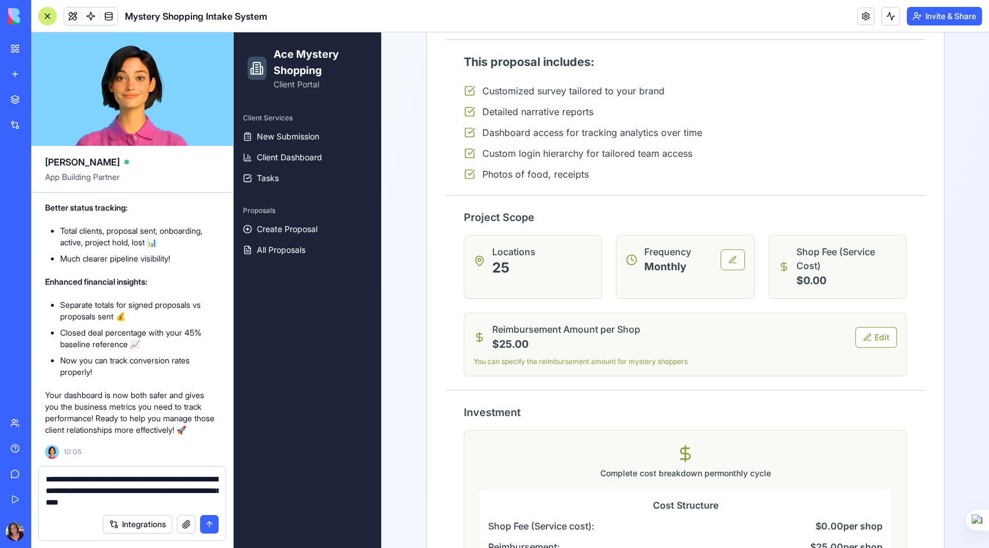
type textarea "**********"
click at [210, 522] on button "submit" at bounding box center [209, 524] width 19 height 19
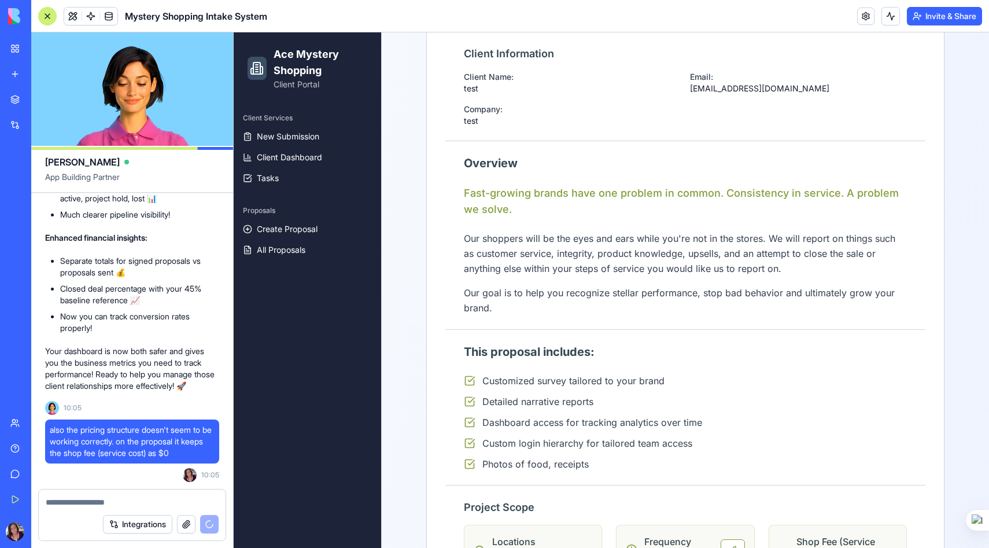
scroll to position [0, 0]
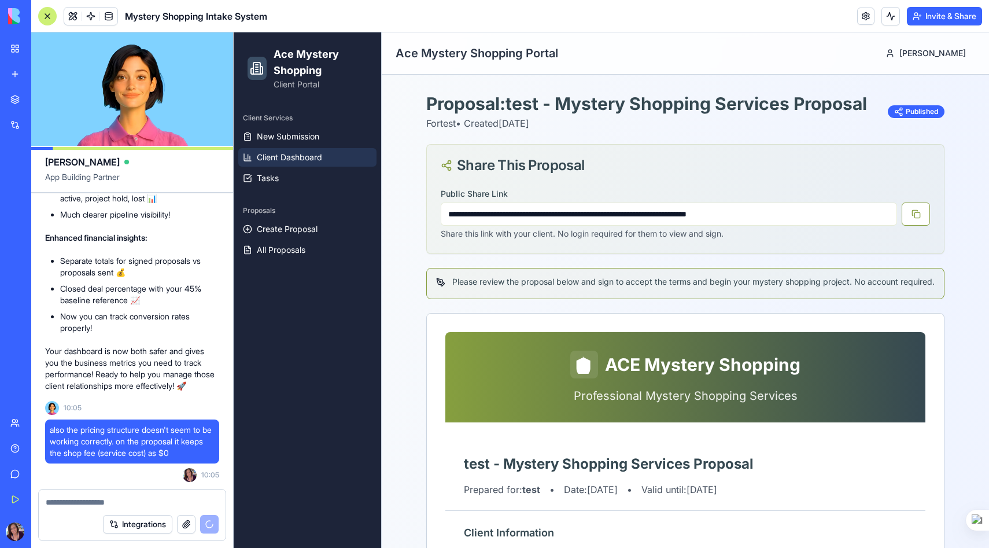
click at [289, 156] on span "Client Dashboard" at bounding box center [289, 157] width 65 height 12
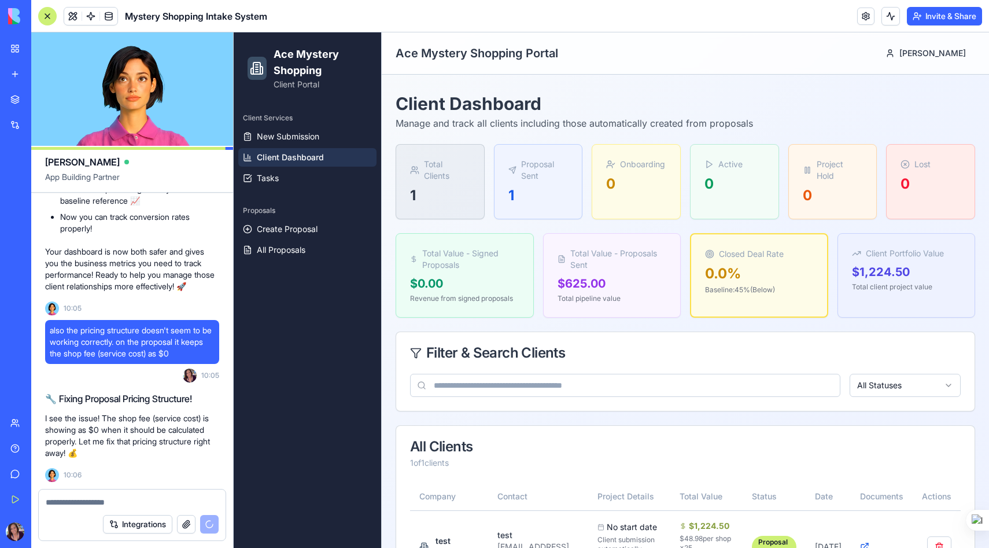
scroll to position [31451, 0]
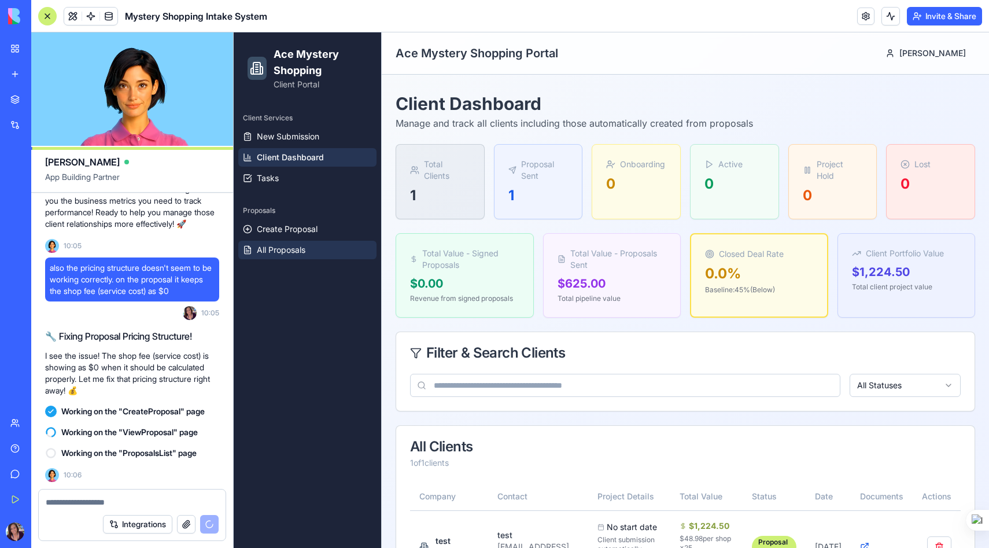
click at [297, 251] on span "All Proposals" at bounding box center [281, 250] width 49 height 12
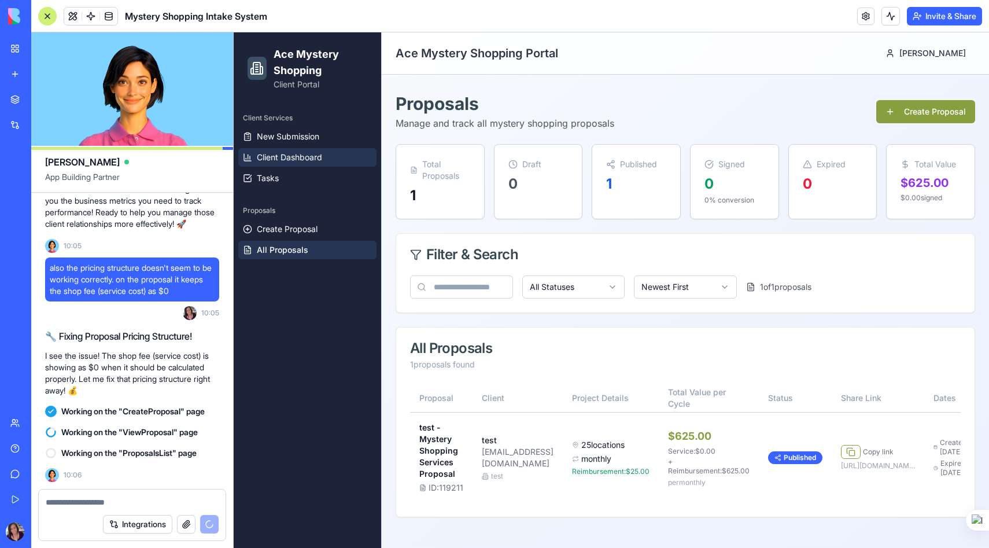
click at [297, 156] on span "Client Dashboard" at bounding box center [289, 157] width 65 height 12
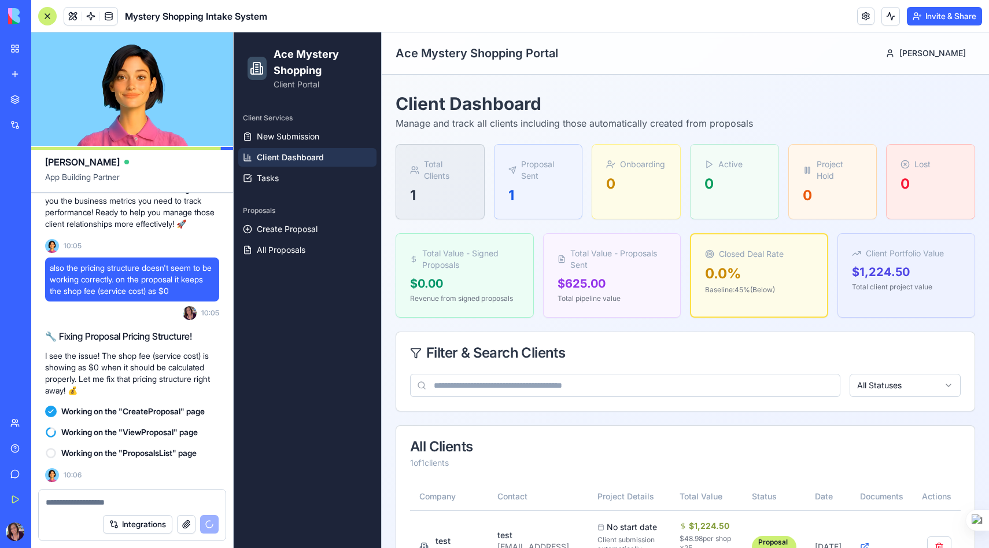
click at [77, 495] on div at bounding box center [132, 498] width 187 height 19
click at [57, 511] on div "Integrations" at bounding box center [132, 524] width 187 height 32
click at [60, 502] on textarea at bounding box center [132, 502] width 173 height 12
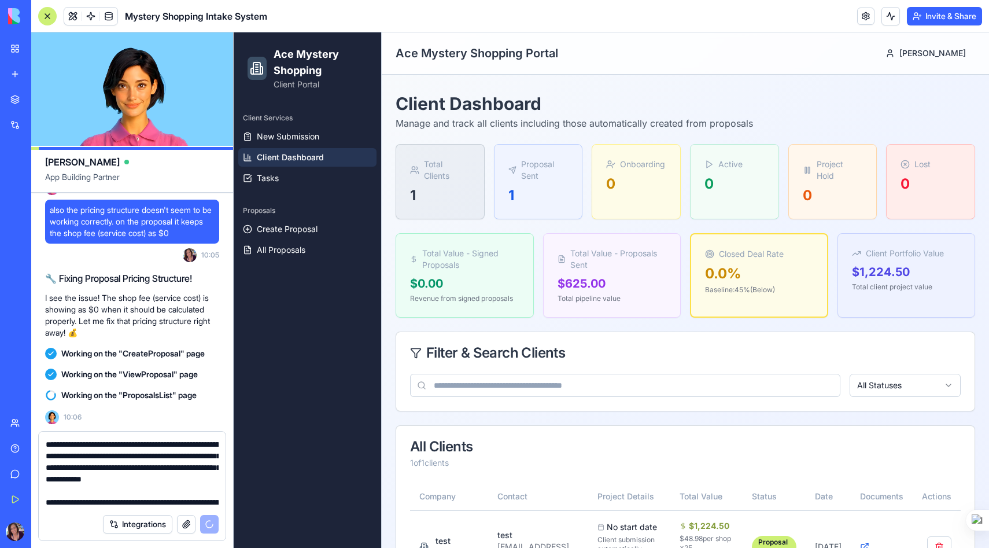
scroll to position [22, 0]
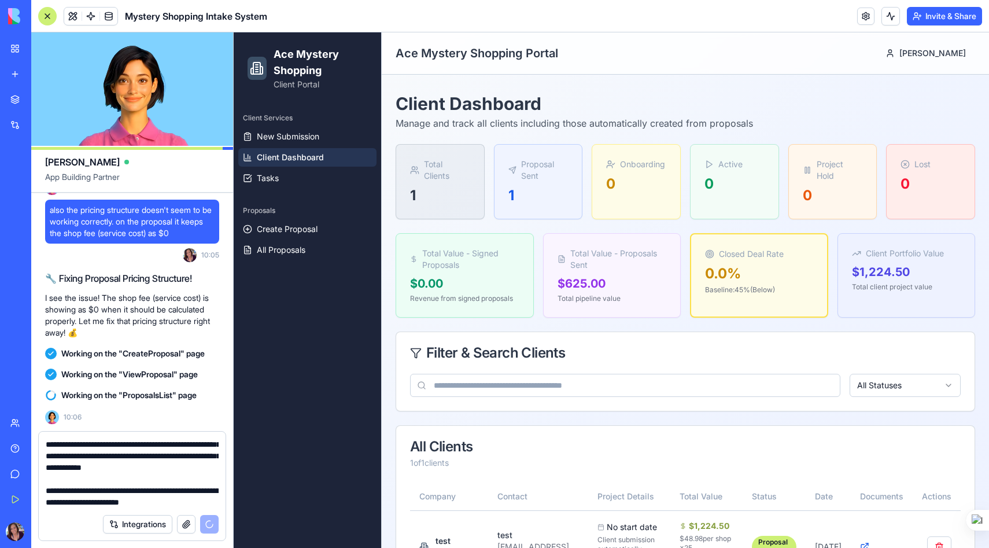
drag, startPoint x: 121, startPoint y: 503, endPoint x: 207, endPoint y: 504, distance: 85.6
click at [207, 504] on div "**********" at bounding box center [132, 469] width 187 height 76
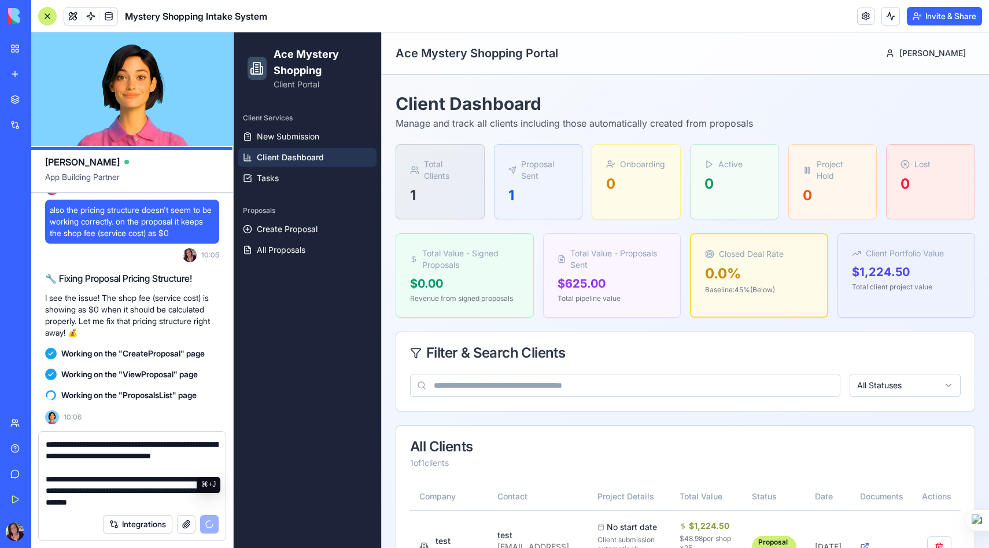
scroll to position [91, 0]
click at [58, 489] on textarea "**********" at bounding box center [132, 472] width 173 height 69
type textarea "**********"
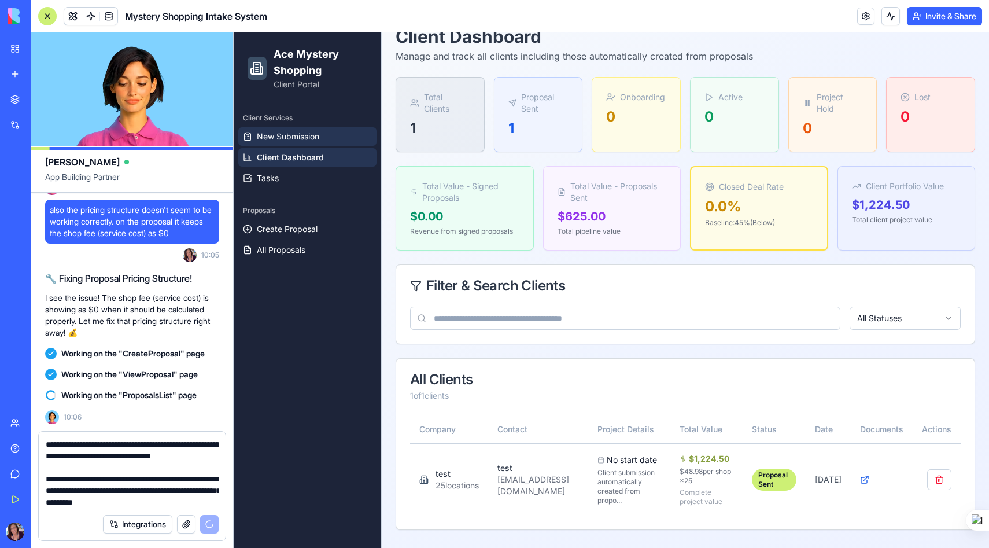
click at [294, 135] on span "New Submission" at bounding box center [288, 137] width 62 height 12
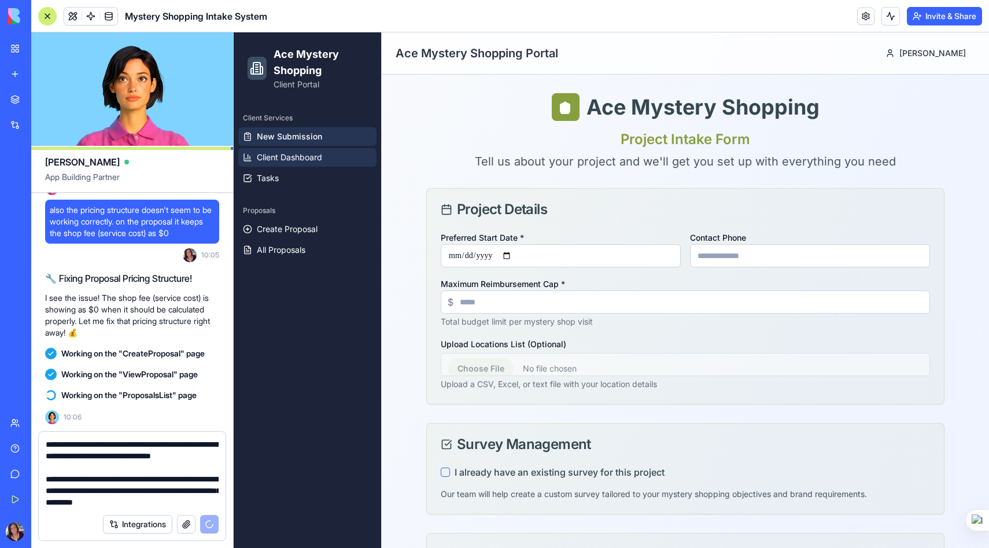
click at [298, 162] on span "Client Dashboard" at bounding box center [289, 157] width 65 height 12
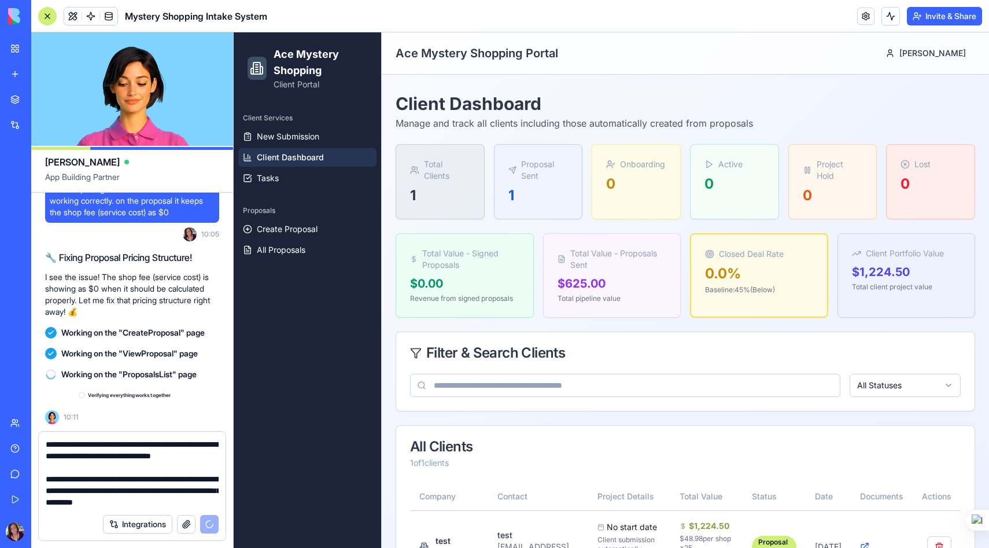
scroll to position [31530, 0]
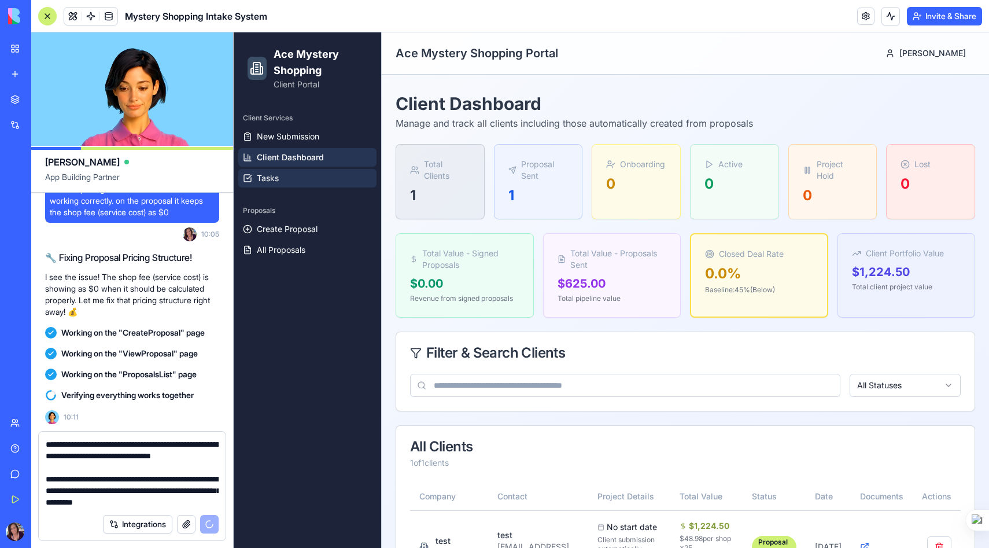
click at [292, 182] on link "Tasks" at bounding box center [307, 178] width 138 height 19
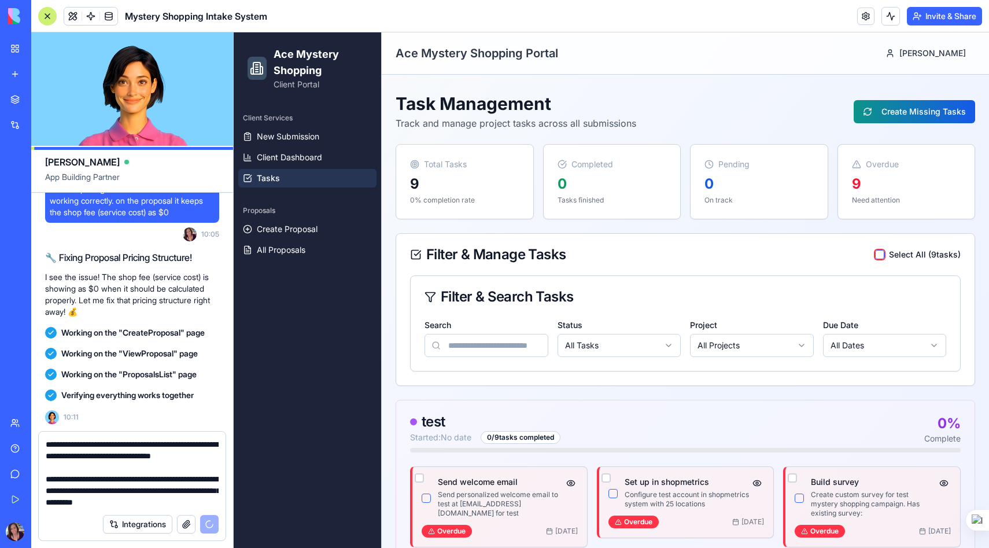
click at [877, 253] on button "button" at bounding box center [879, 254] width 9 height 9
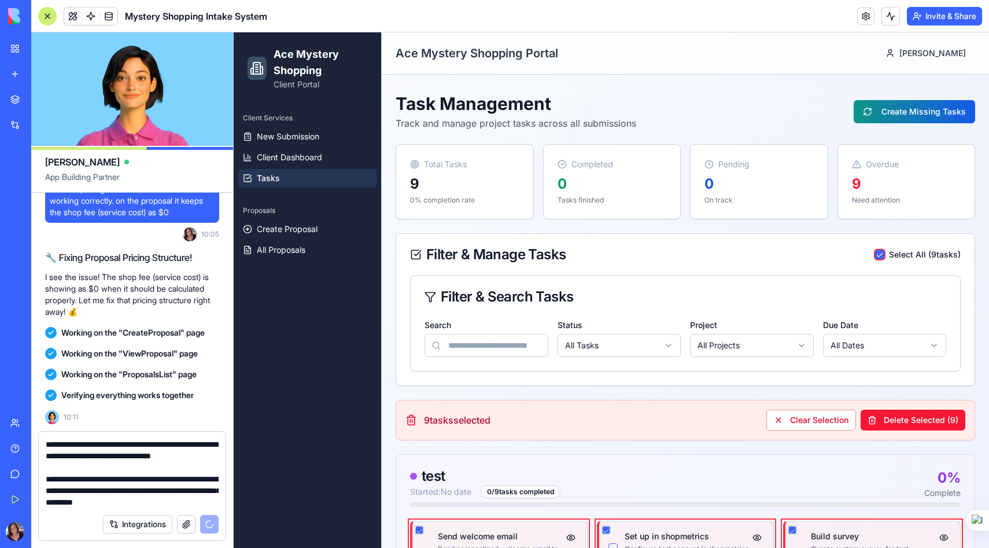
click at [877, 253] on button "button" at bounding box center [879, 254] width 9 height 9
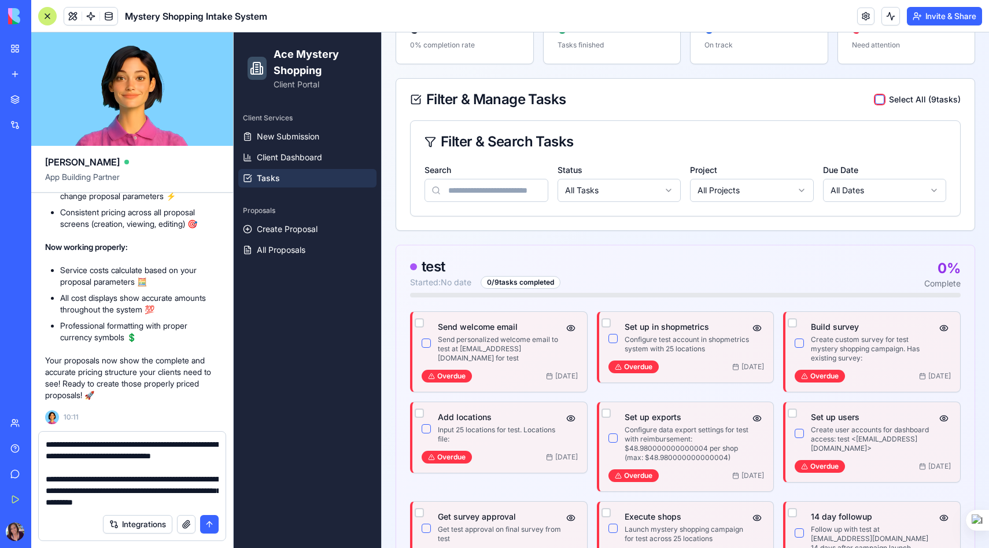
scroll to position [31888, 0]
click at [212, 524] on button "submit" at bounding box center [209, 524] width 19 height 19
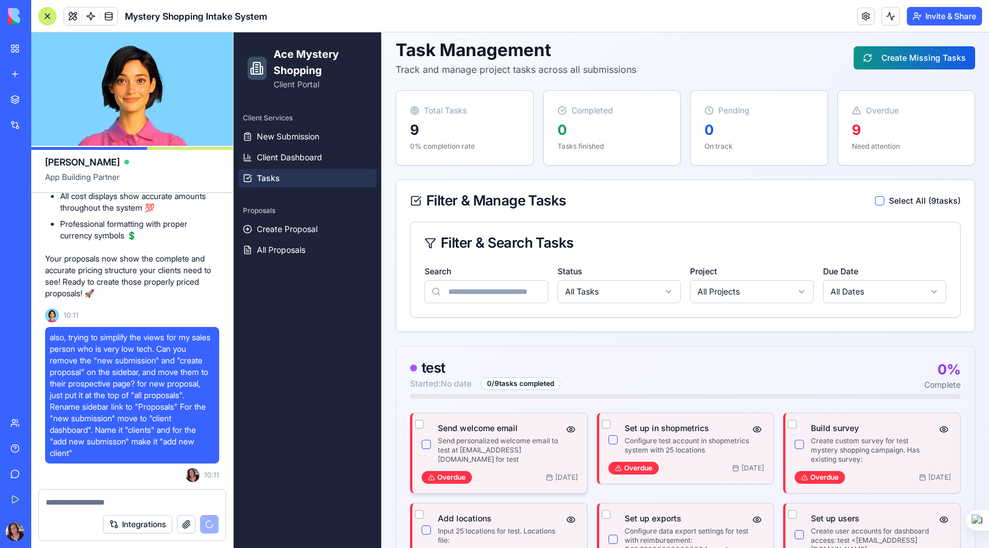
scroll to position [0, 0]
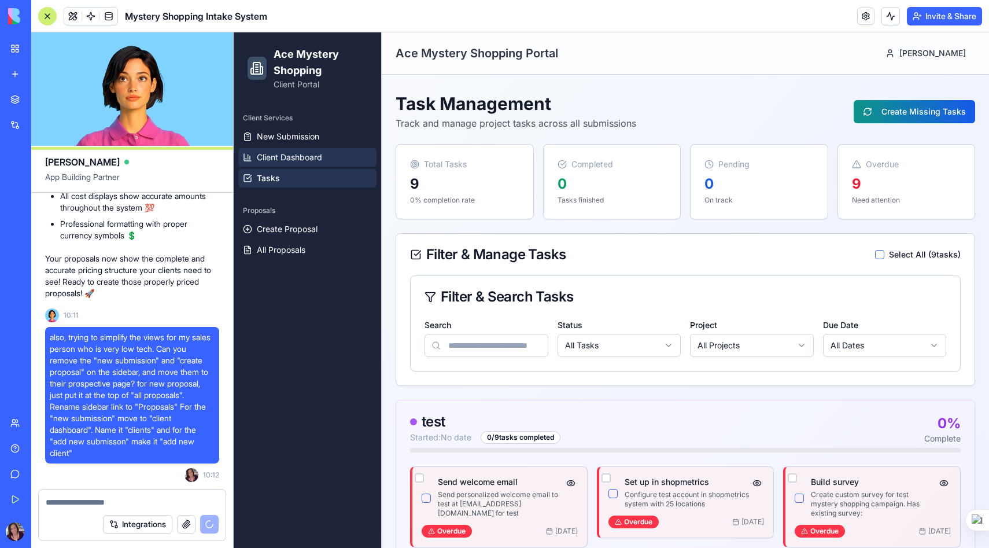
click at [284, 154] on span "Client Dashboard" at bounding box center [289, 157] width 65 height 12
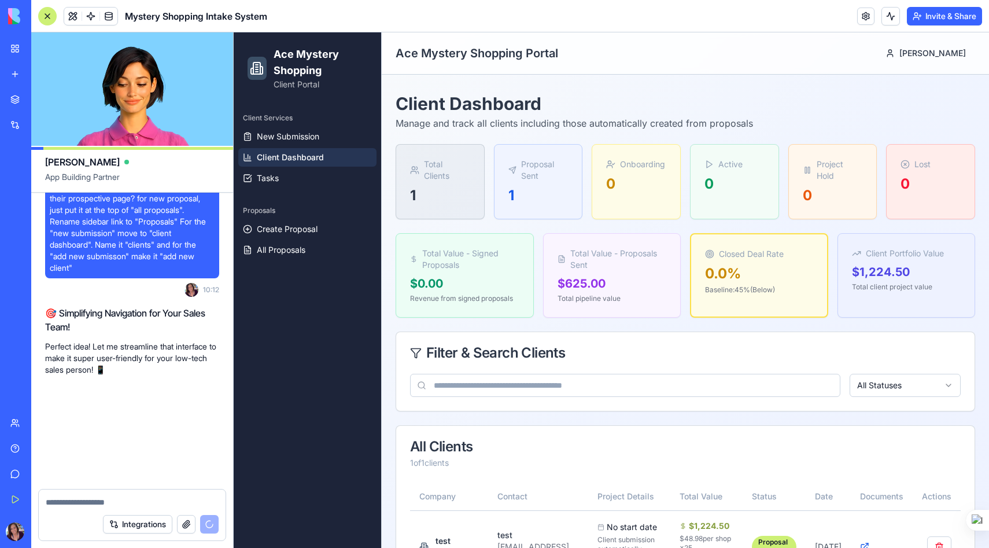
scroll to position [32175, 0]
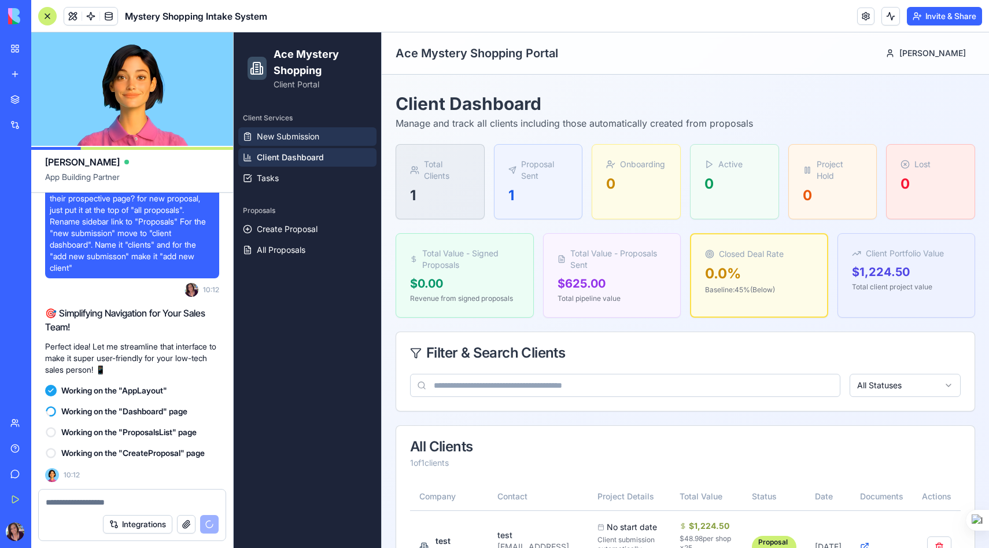
click at [290, 140] on span "New Submission" at bounding box center [288, 137] width 62 height 12
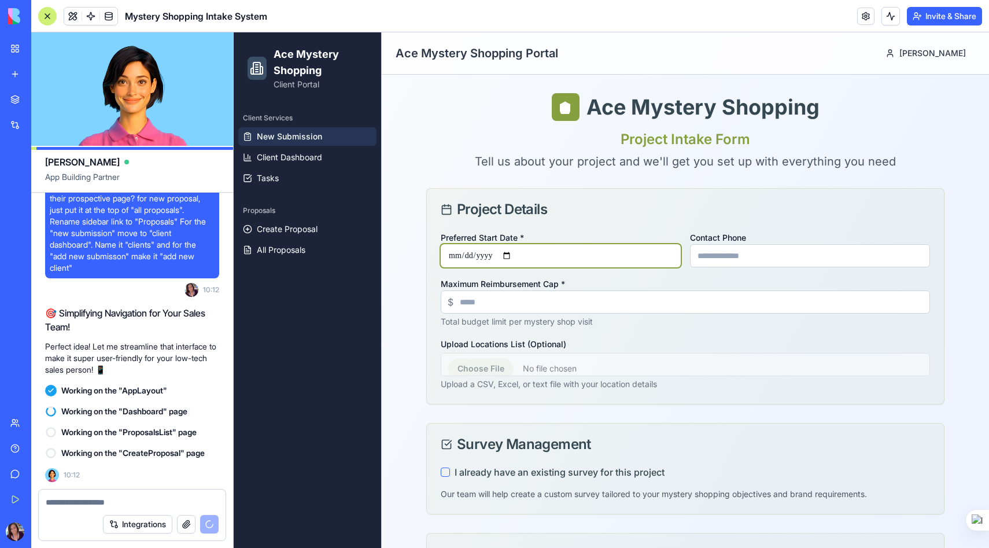
click at [513, 251] on input "Preferred Start Date *" at bounding box center [561, 255] width 240 height 23
type input "**********"
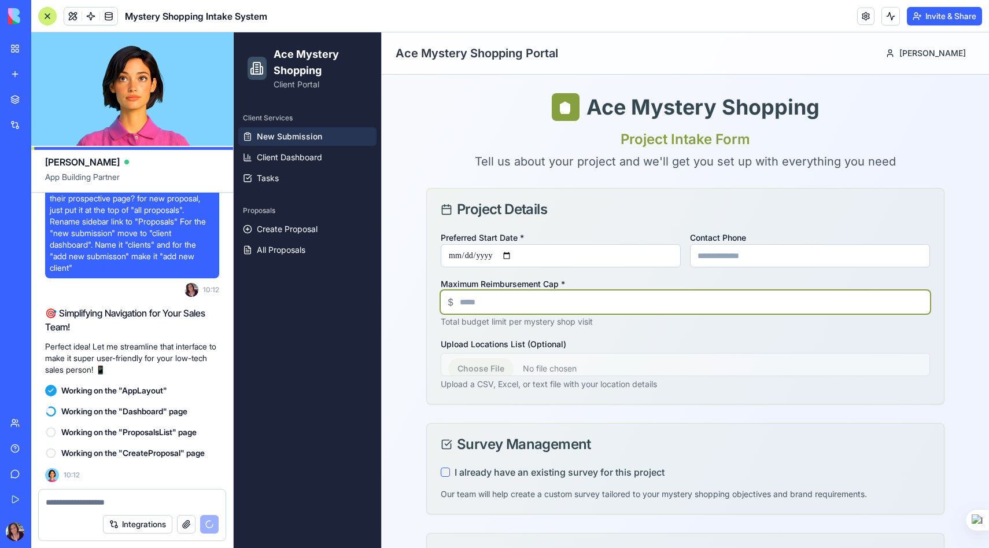
click at [500, 300] on input "Maximum Reimbursement Cap *" at bounding box center [685, 301] width 489 height 23
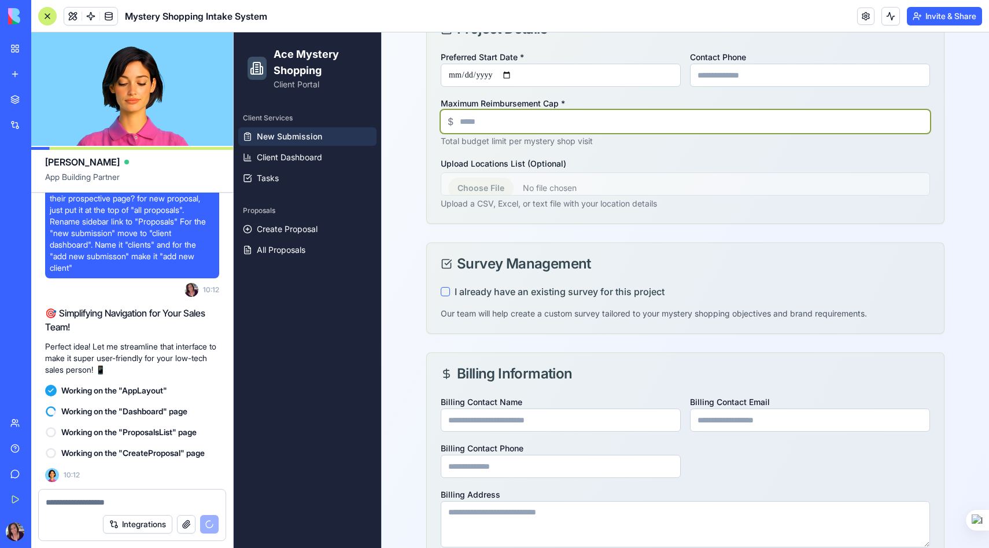
scroll to position [183, 0]
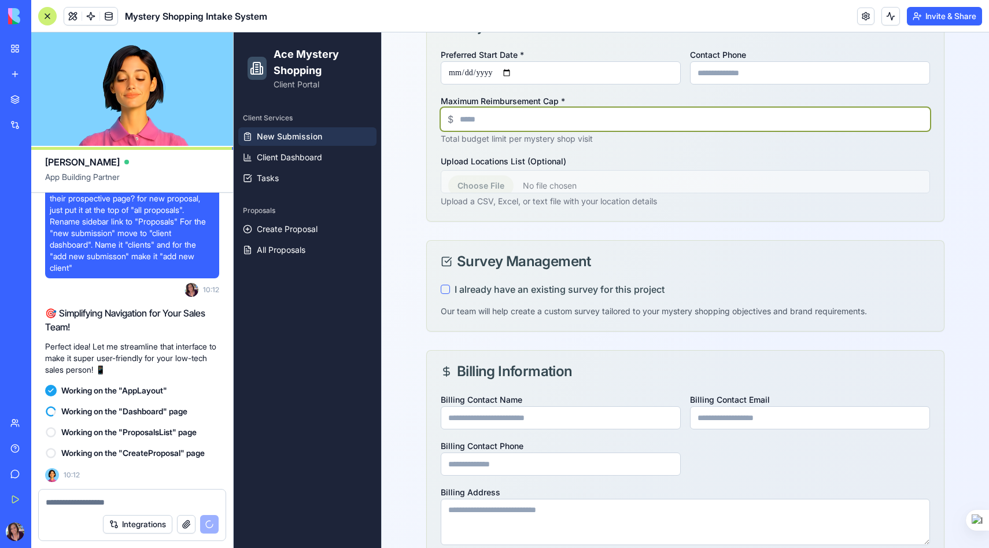
type input "**"
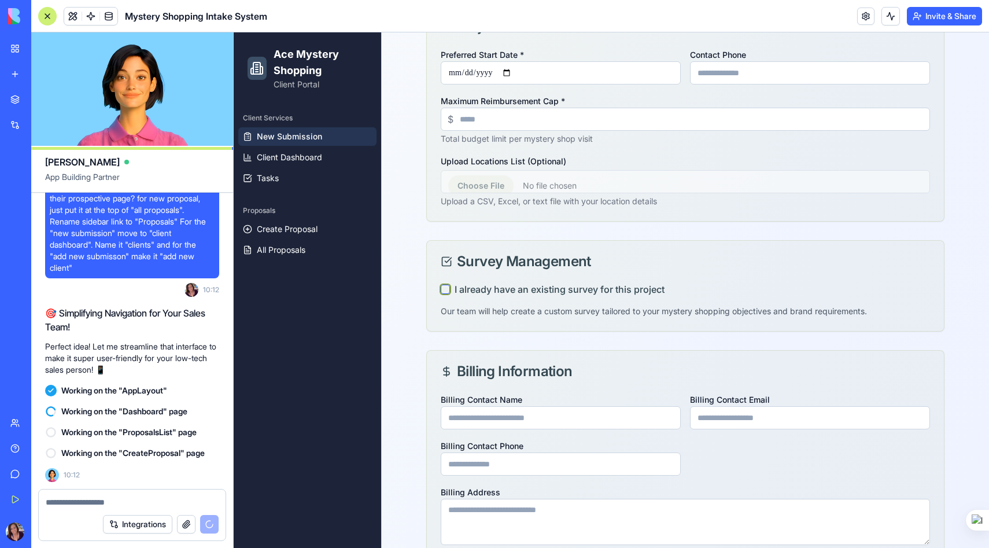
click at [443, 288] on button "I already have an existing survey for this project" at bounding box center [445, 288] width 9 height 9
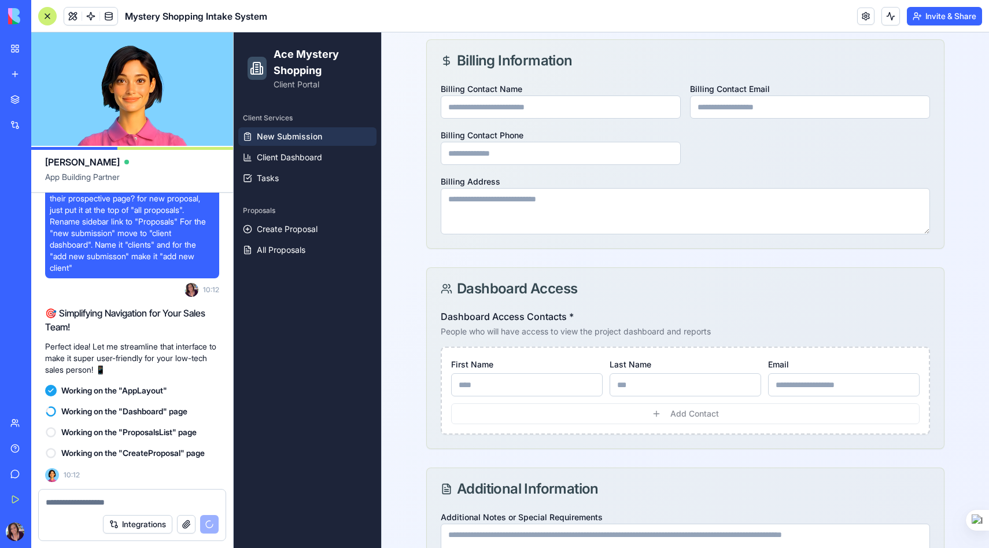
scroll to position [665, 0]
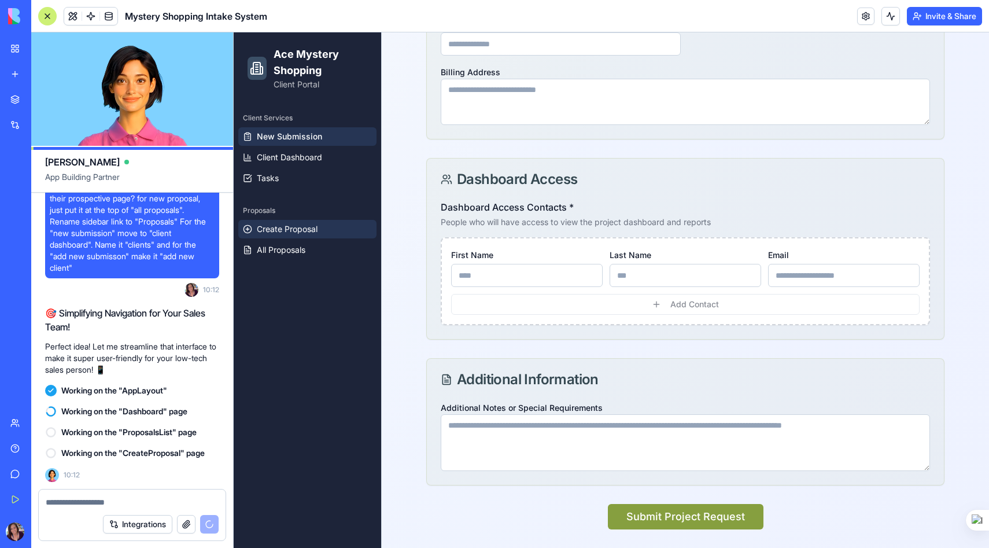
click at [272, 223] on span "Create Proposal" at bounding box center [287, 229] width 61 height 12
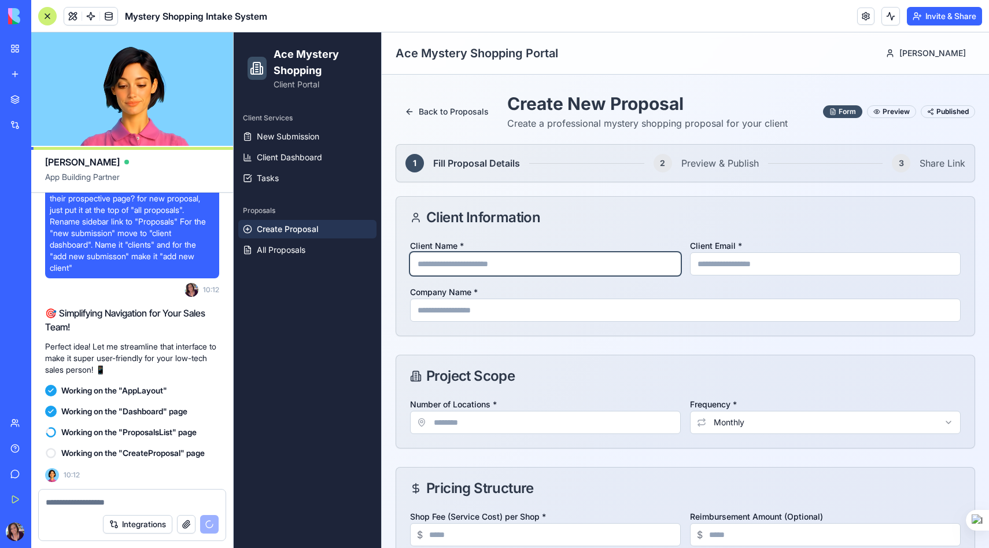
click at [480, 264] on input "Client Name *" at bounding box center [545, 263] width 271 height 23
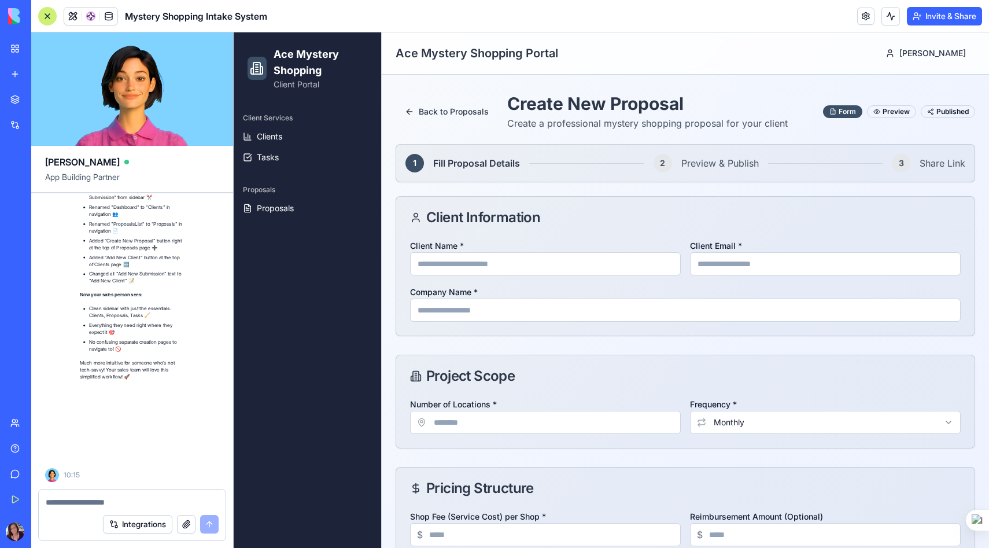
scroll to position [32610, 0]
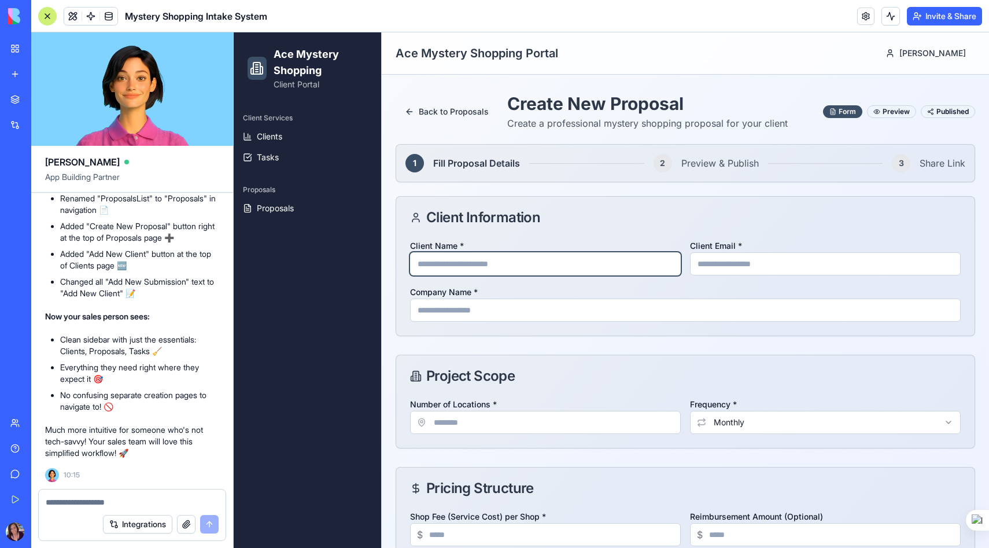
click at [441, 262] on input "Client Name *" at bounding box center [545, 263] width 271 height 23
type input "**********"
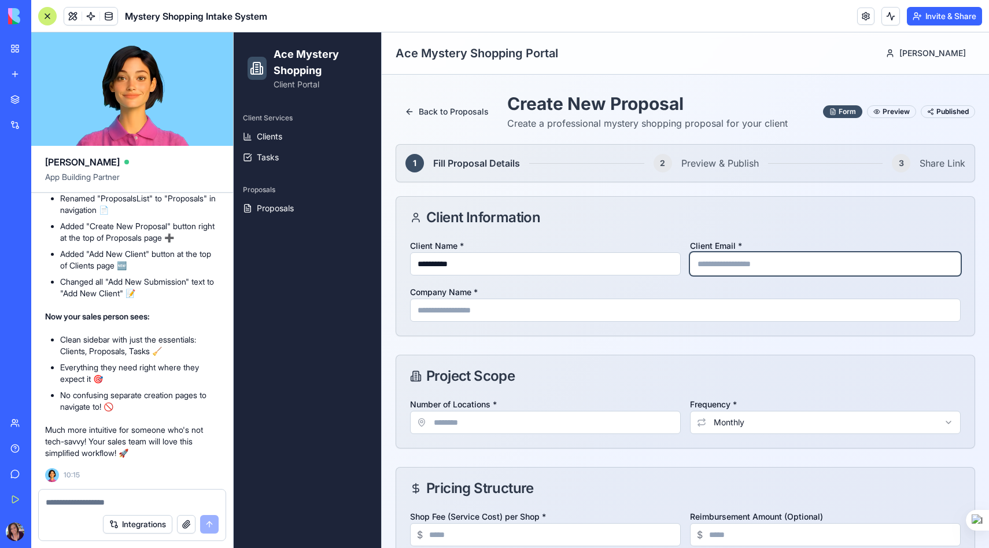
paste input "**********"
type input "**********"
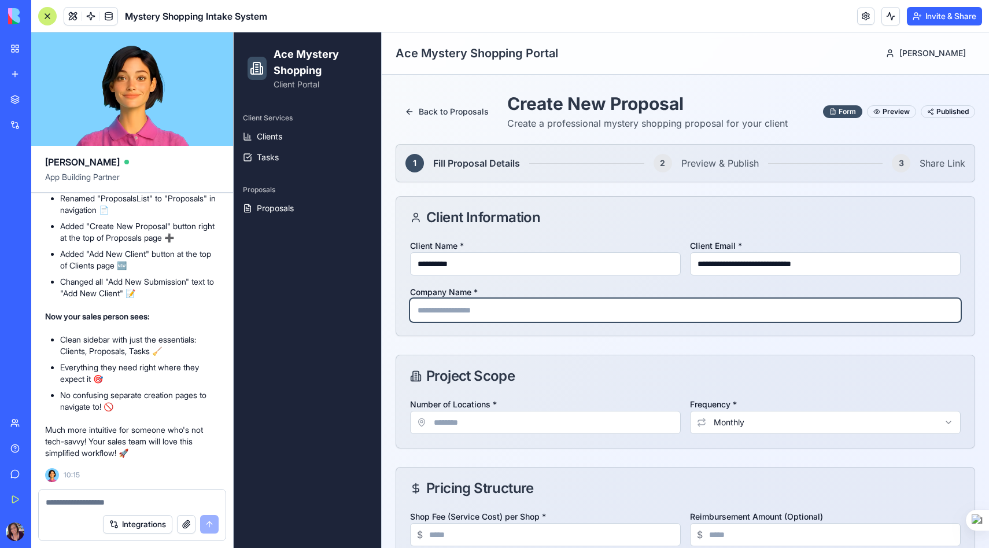
click at [495, 313] on input "Company Name *" at bounding box center [685, 309] width 550 height 23
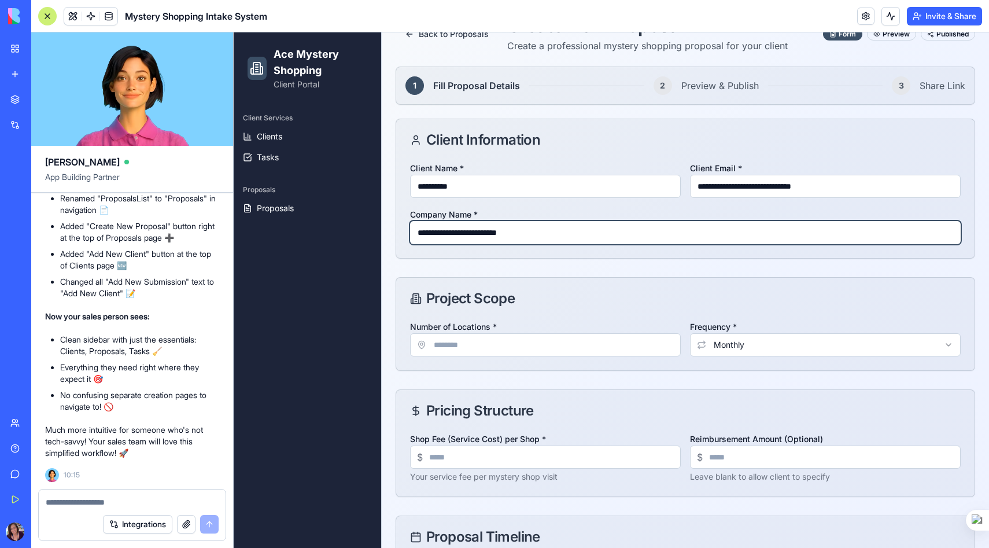
scroll to position [89, 0]
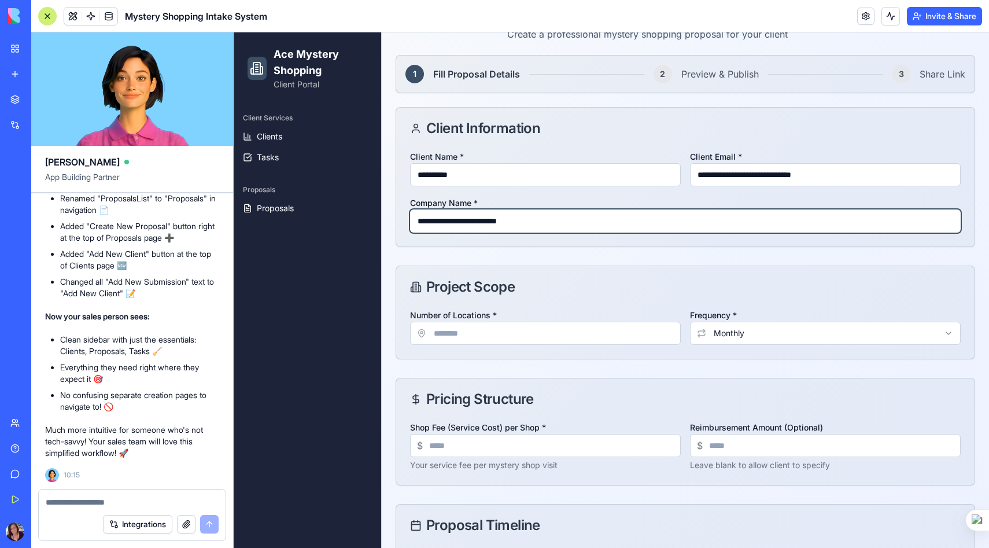
type input "**********"
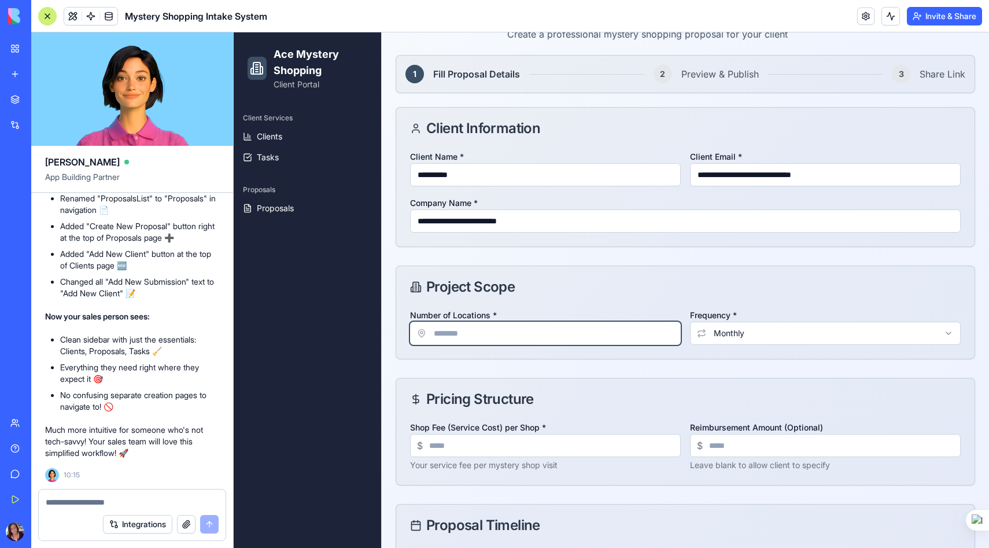
click at [472, 331] on input "Number of Locations *" at bounding box center [545, 332] width 271 height 23
type input "*"
click at [748, 328] on html "**********" at bounding box center [611, 308] width 755 height 730
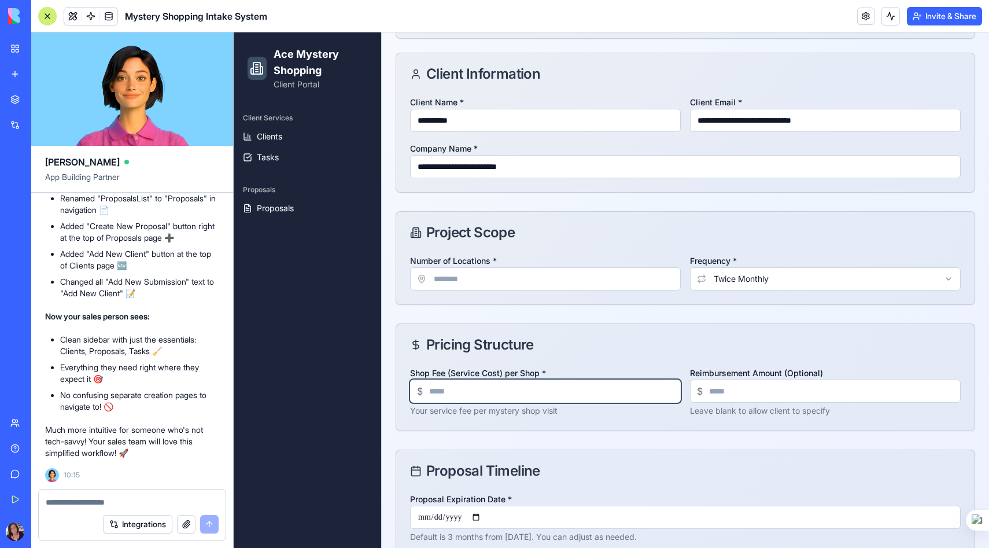
click at [509, 391] on input "Shop Fee (Service Cost) per Shop *" at bounding box center [545, 390] width 271 height 23
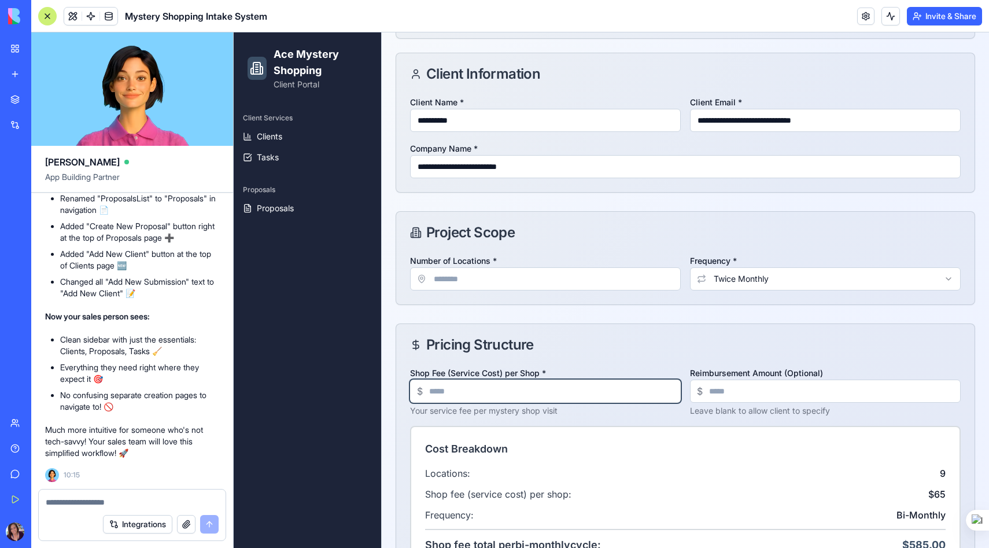
type input "**"
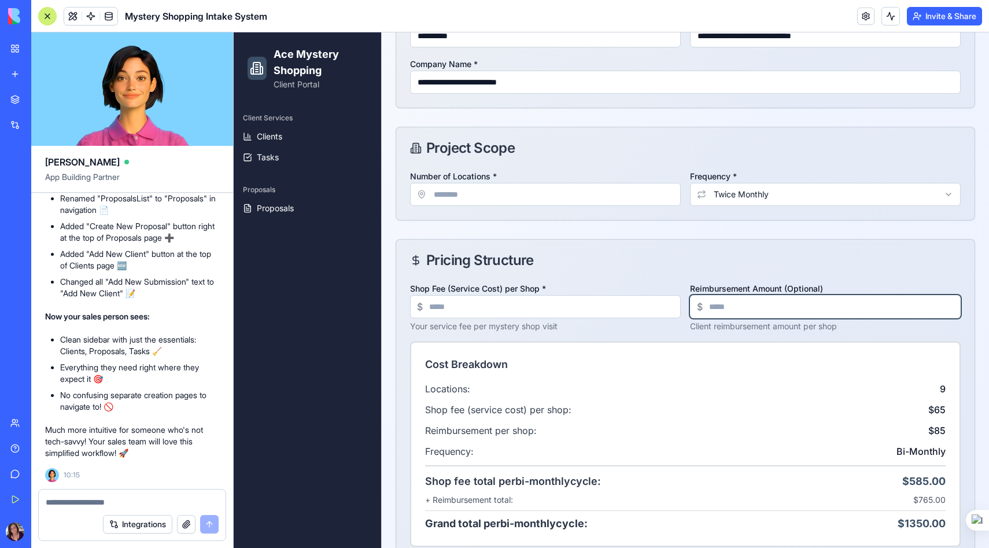
scroll to position [232, 0]
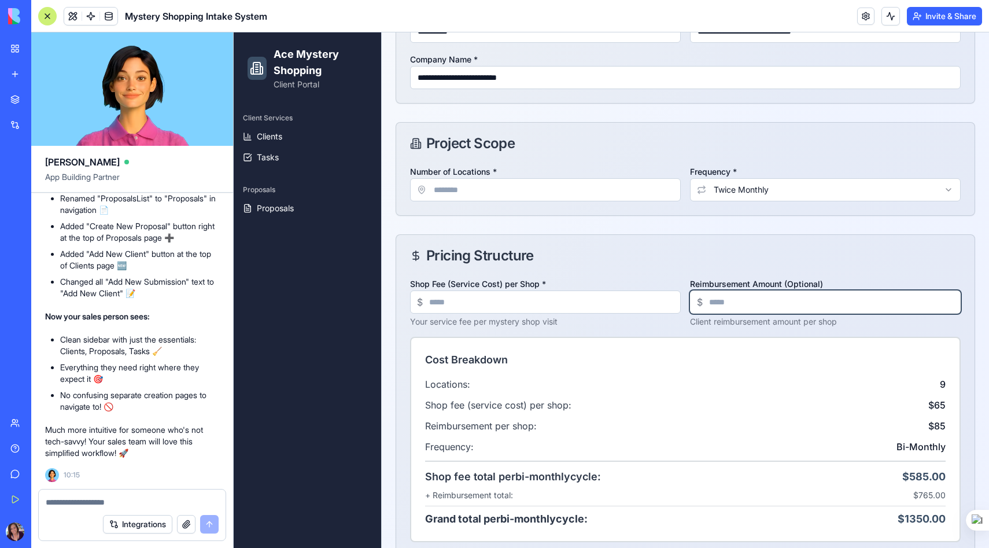
type input "**"
click at [651, 251] on div "Pricing Structure" at bounding box center [685, 256] width 550 height 14
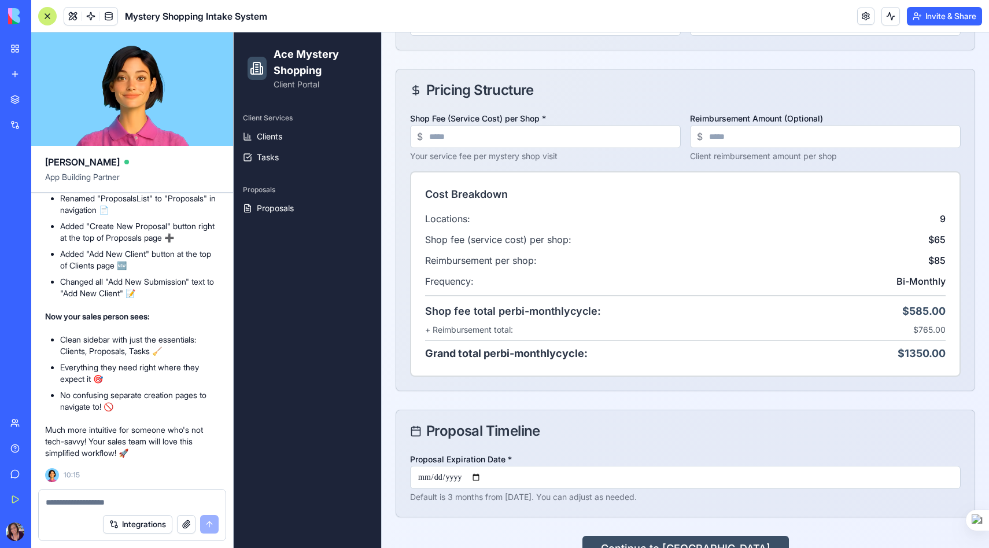
scroll to position [430, 0]
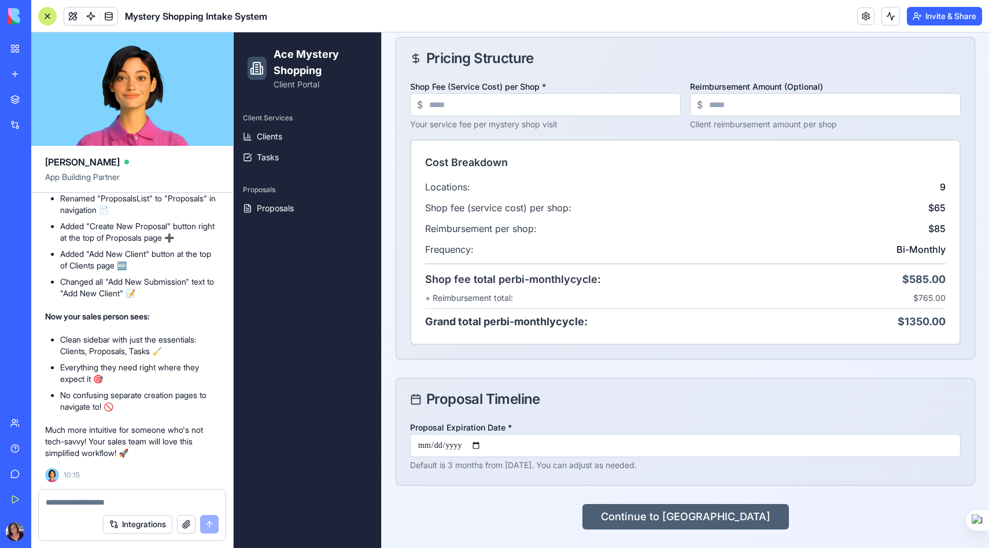
click at [670, 520] on button "Continue to [GEOGRAPHIC_DATA]" at bounding box center [685, 516] width 206 height 25
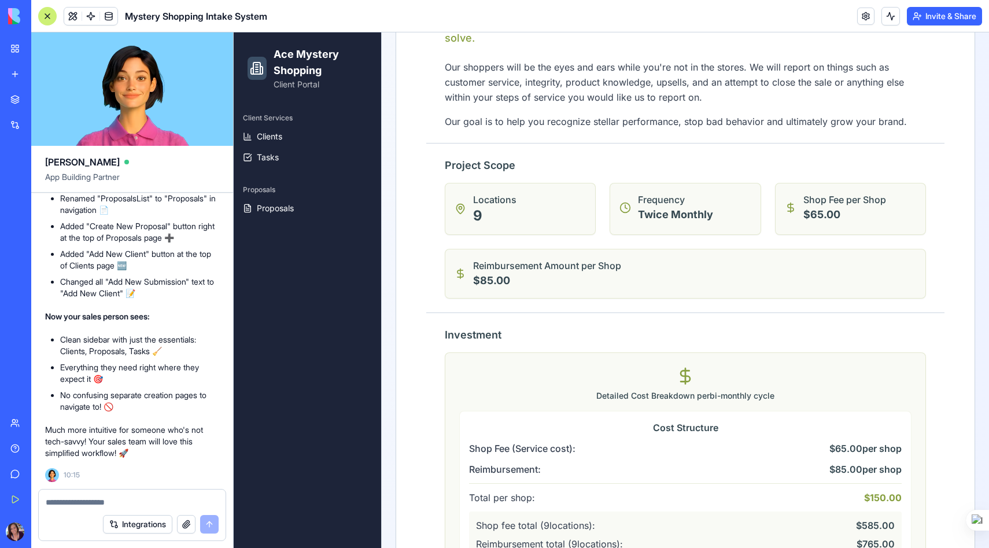
scroll to position [1027, 0]
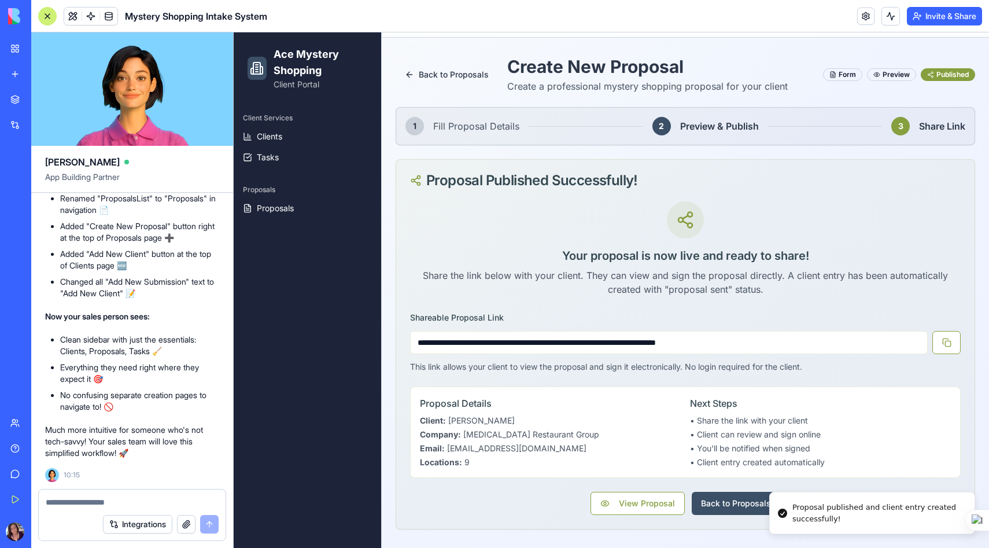
scroll to position [37, 0]
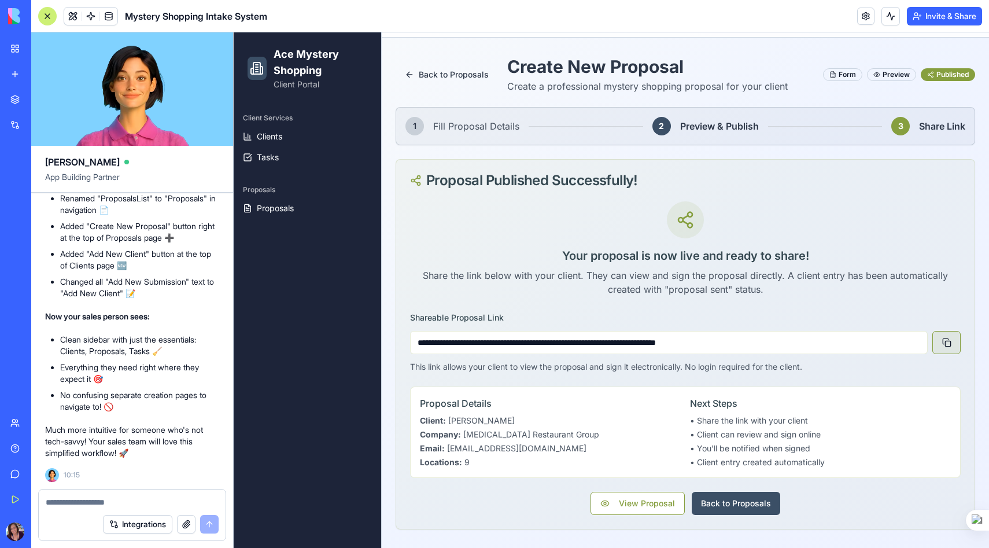
click at [944, 343] on button at bounding box center [946, 342] width 28 height 23
click at [885, 75] on div "Preview" at bounding box center [891, 74] width 49 height 13
click at [732, 506] on button "Back to Proposals" at bounding box center [735, 502] width 88 height 23
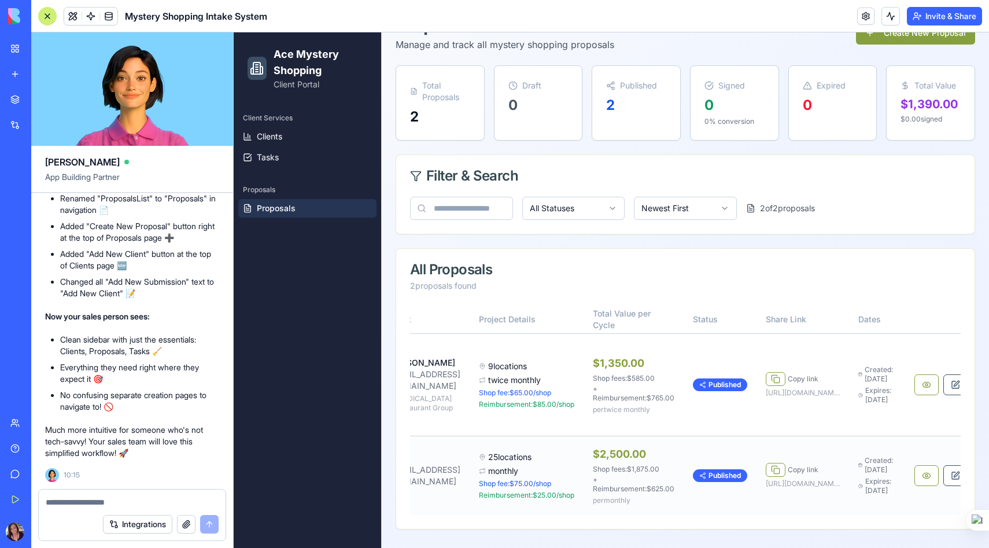
scroll to position [0, 142]
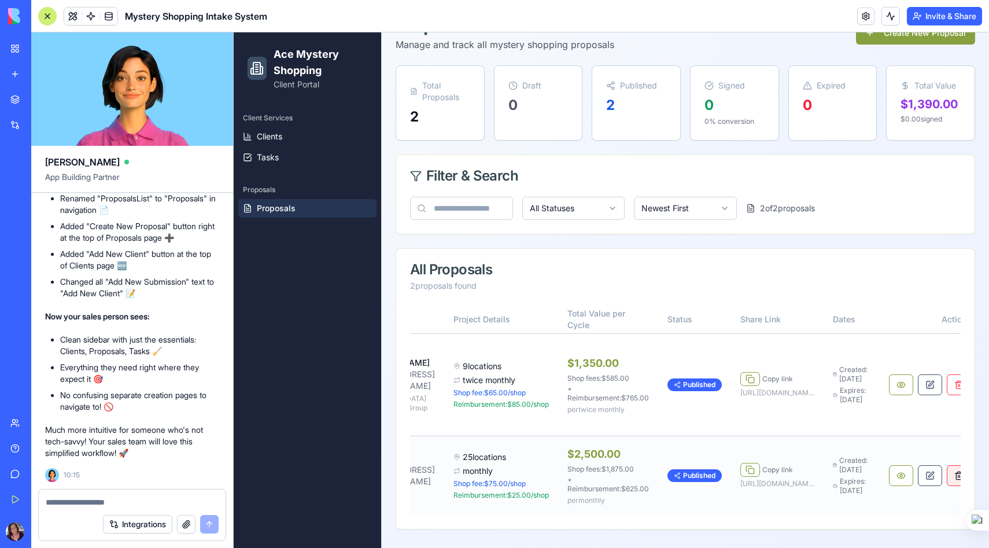
click at [946, 467] on button "button" at bounding box center [958, 475] width 24 height 21
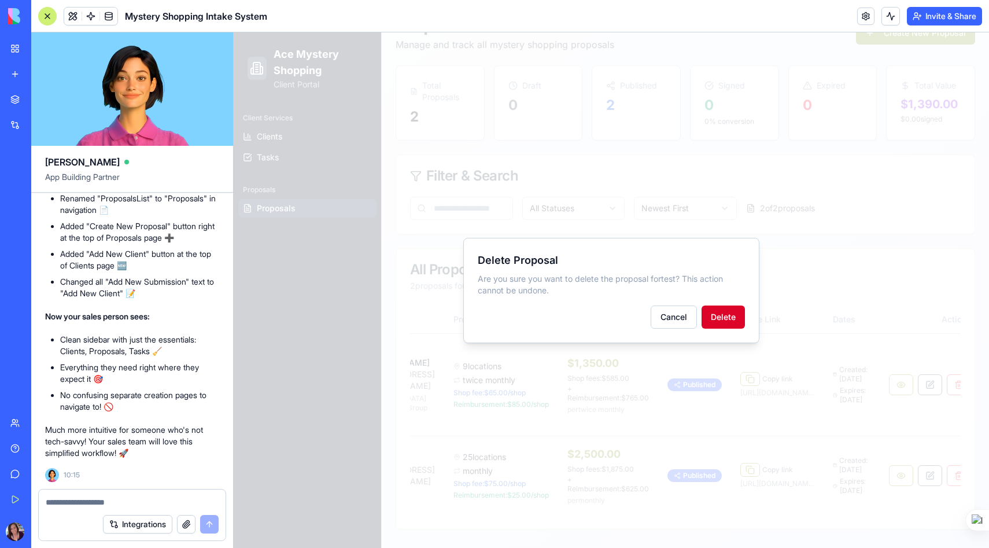
click at [733, 319] on button "Delete" at bounding box center [722, 316] width 43 height 23
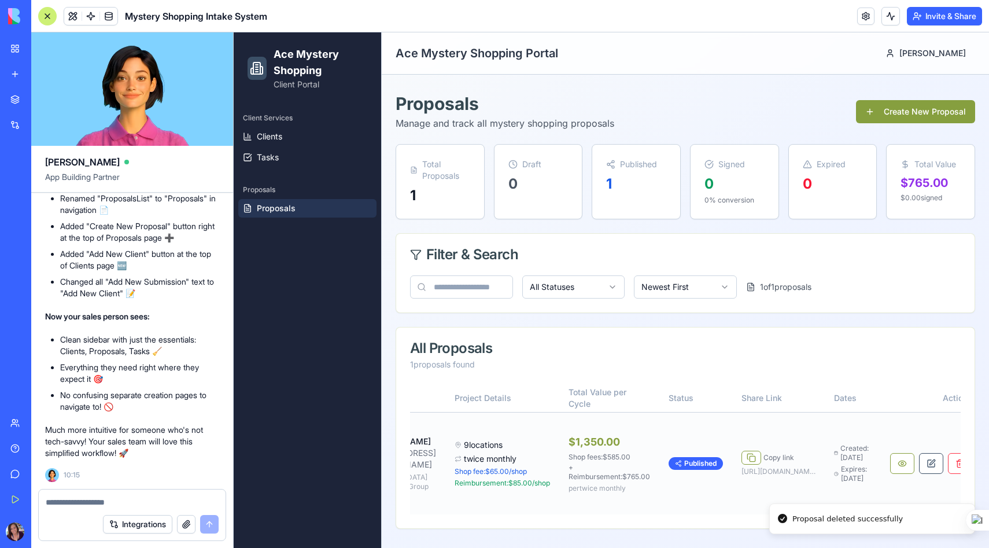
scroll to position [0, 140]
click at [291, 145] on link "Clients" at bounding box center [307, 136] width 138 height 19
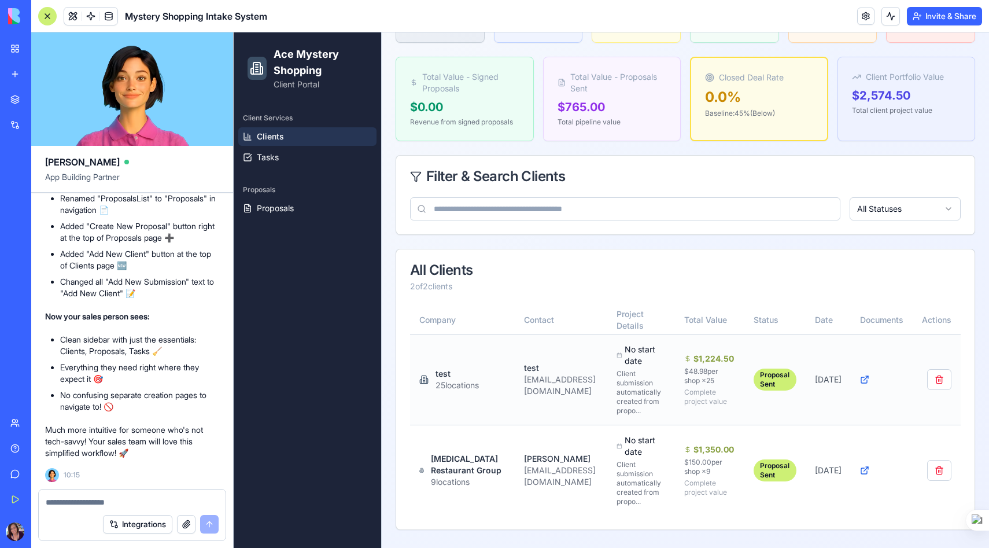
scroll to position [0, 30]
click at [946, 376] on button "button" at bounding box center [939, 379] width 24 height 21
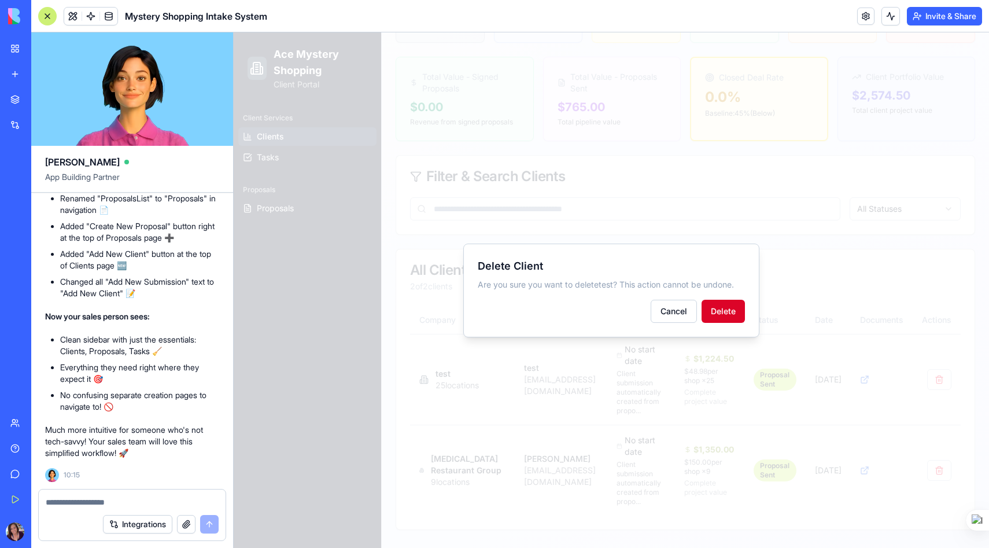
click at [728, 308] on button "Delete" at bounding box center [722, 310] width 43 height 23
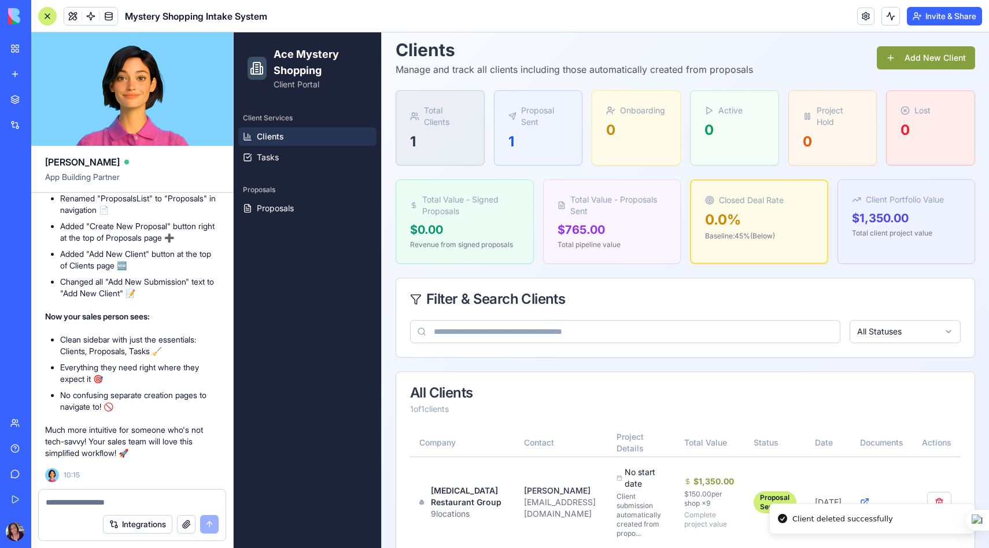
scroll to position [51, 0]
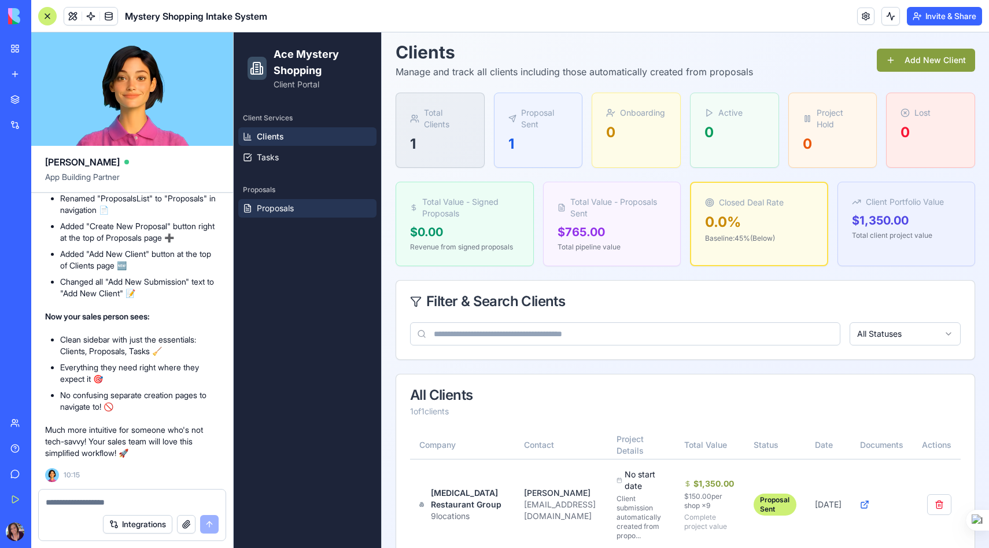
click at [308, 211] on link "Proposals" at bounding box center [307, 208] width 138 height 19
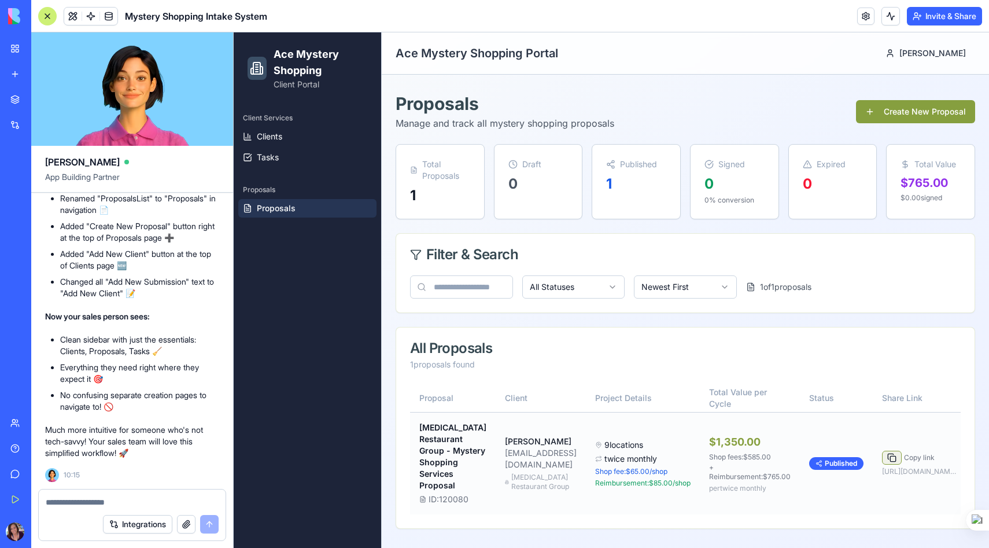
click at [882, 450] on button at bounding box center [892, 457] width 20 height 14
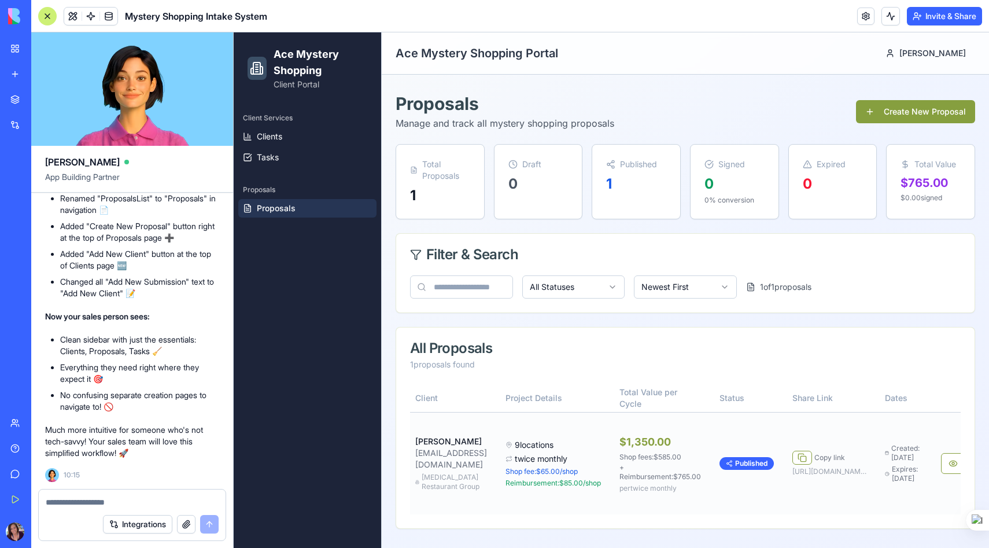
scroll to position [0, 140]
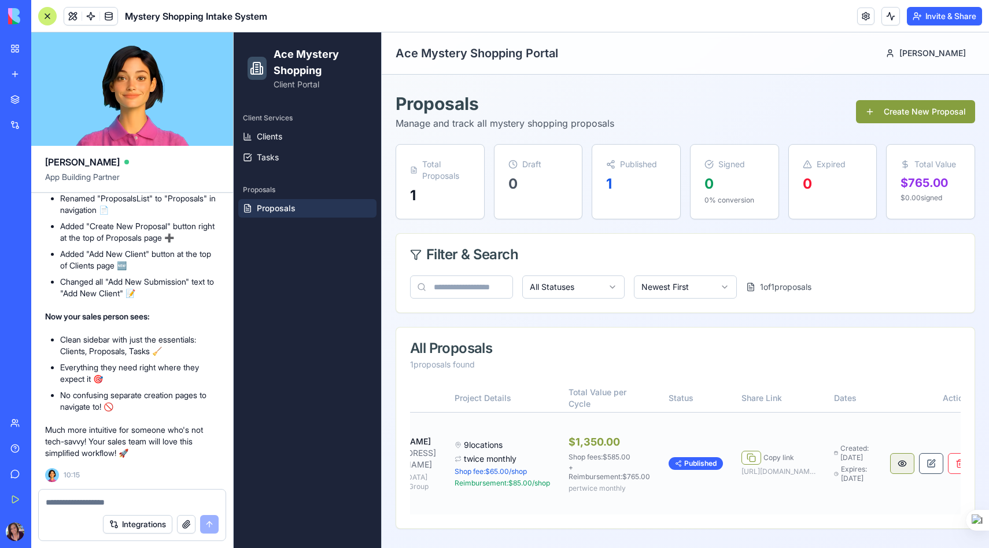
click at [890, 454] on button at bounding box center [902, 463] width 24 height 21
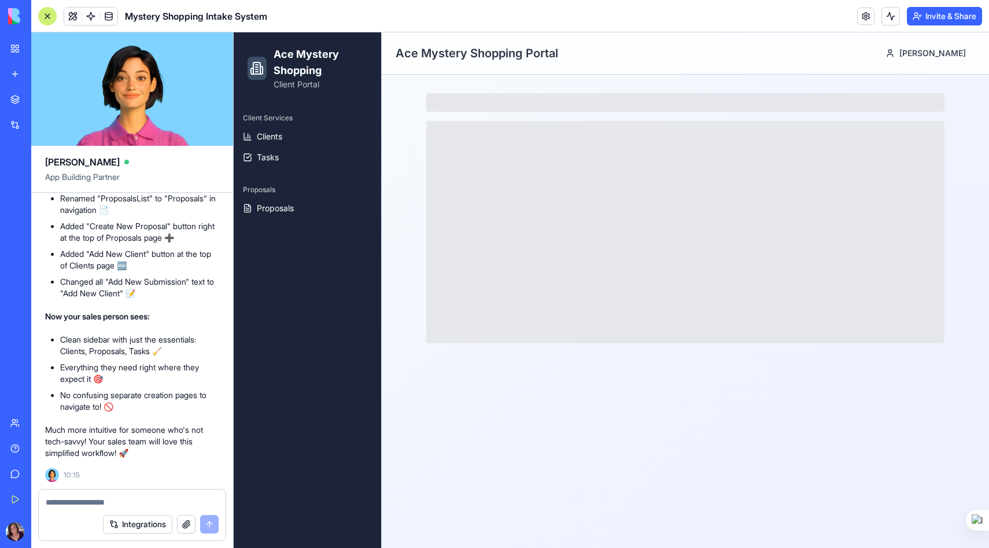
scroll to position [0, 0]
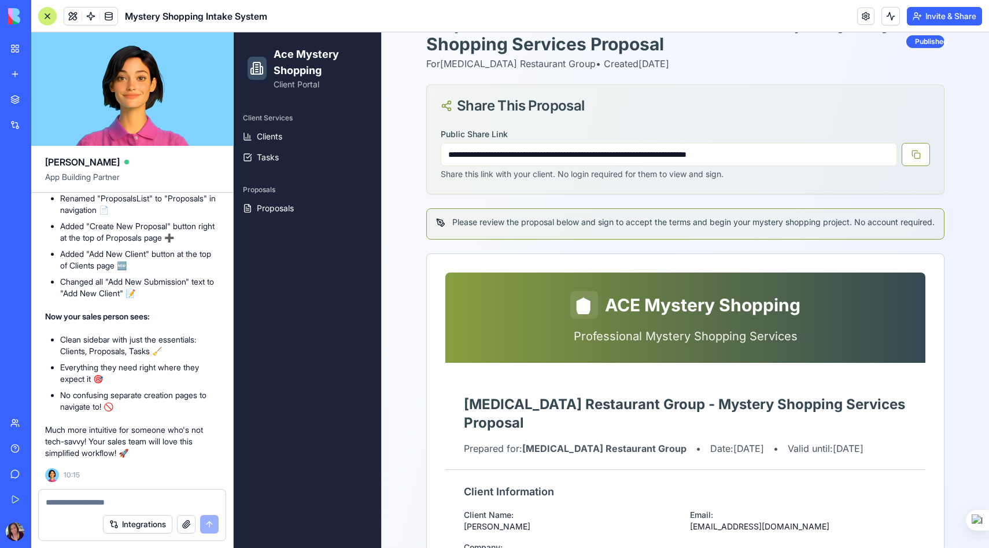
scroll to position [80, 0]
click at [918, 156] on button at bounding box center [915, 154] width 28 height 23
click at [77, 499] on textarea at bounding box center [132, 502] width 173 height 12
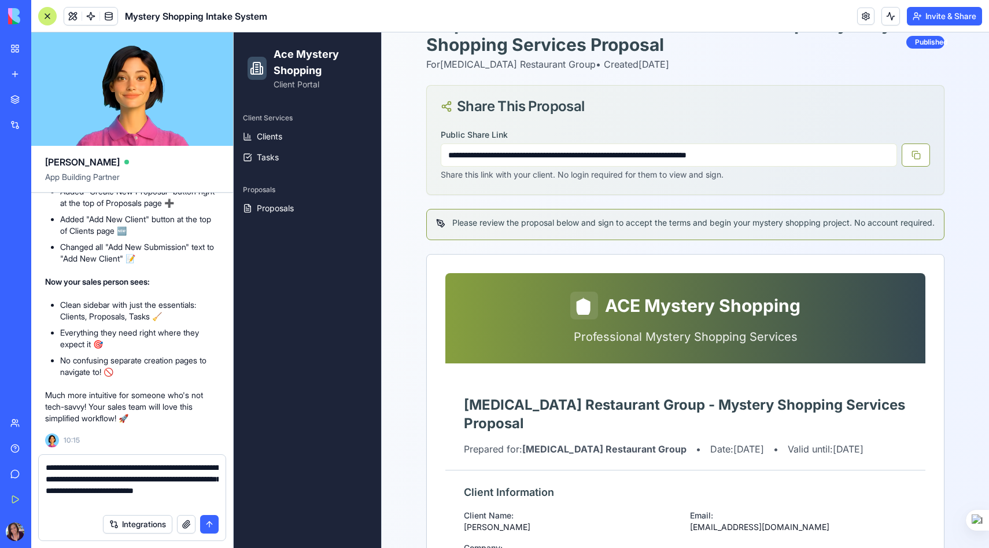
drag, startPoint x: 101, startPoint y: 468, endPoint x: 51, endPoint y: 469, distance: 49.2
click at [51, 469] on textarea "**********" at bounding box center [132, 484] width 173 height 46
type textarea "**********"
click at [101, 500] on textarea "**********" at bounding box center [132, 484] width 173 height 46
drag, startPoint x: 105, startPoint y: 504, endPoint x: 43, endPoint y: 466, distance: 72.4
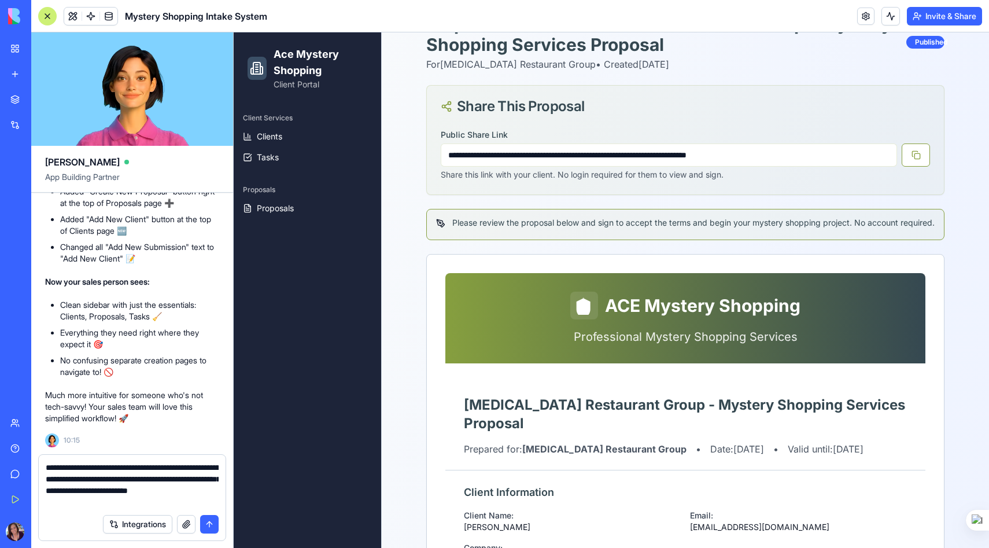
click at [42, 465] on div "**********" at bounding box center [132, 480] width 187 height 53
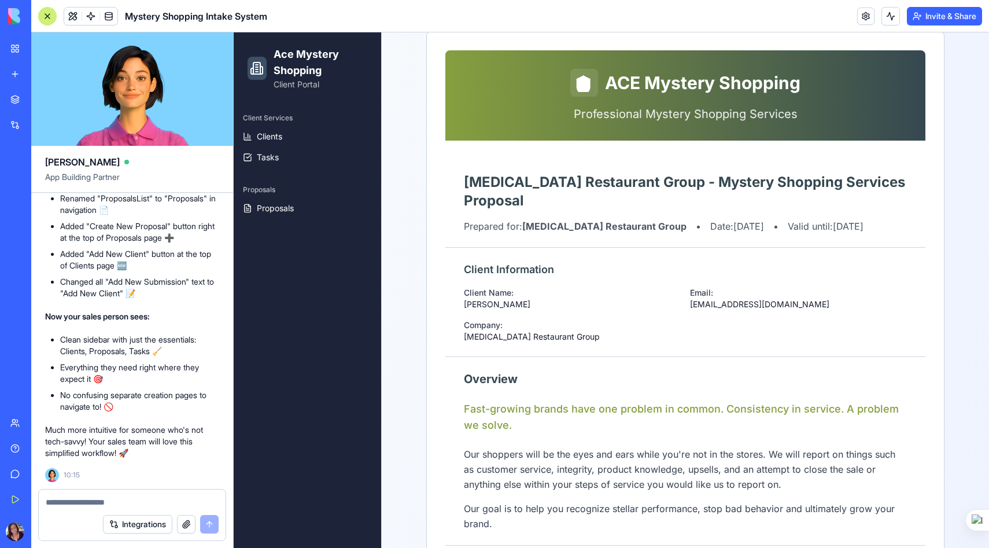
scroll to position [0, 0]
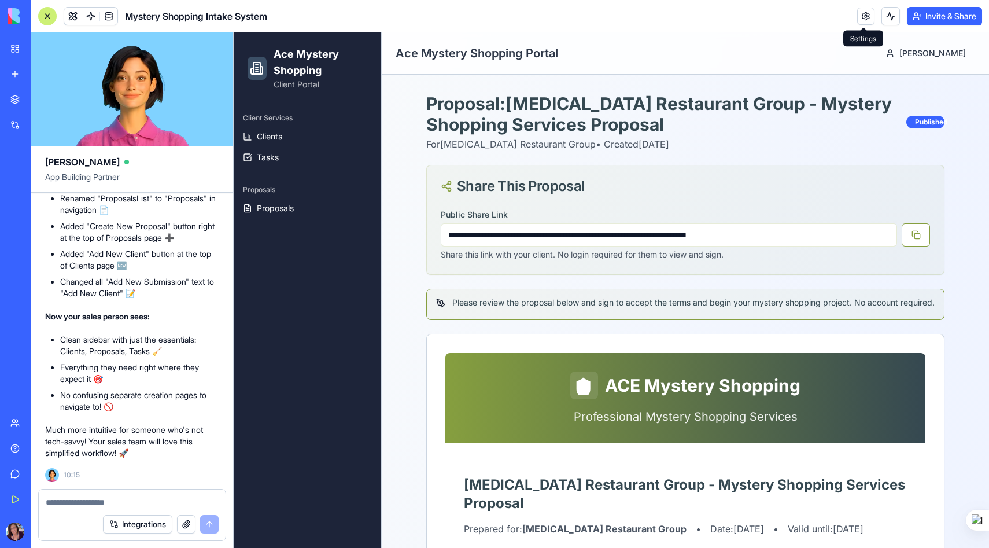
click at [861, 16] on link at bounding box center [865, 16] width 17 height 17
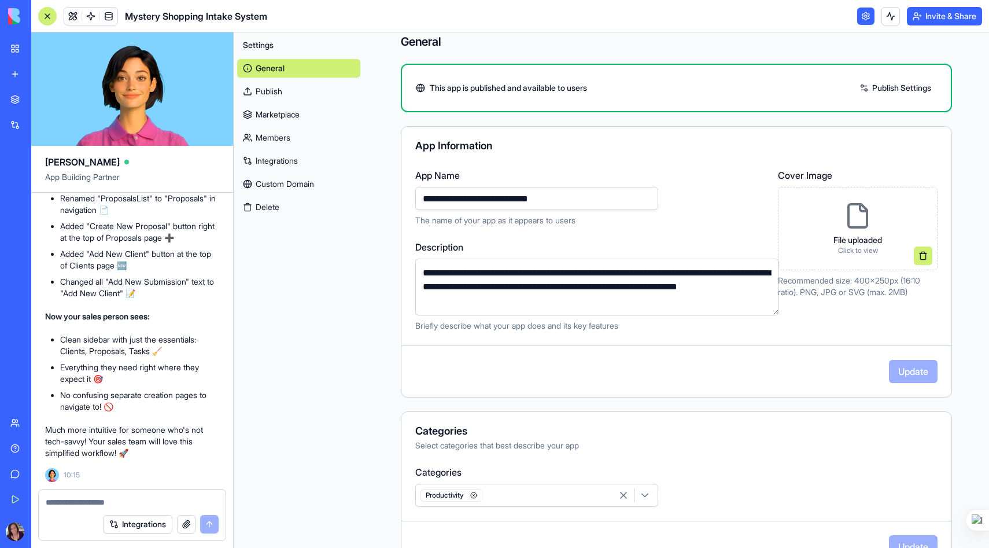
scroll to position [14, 0]
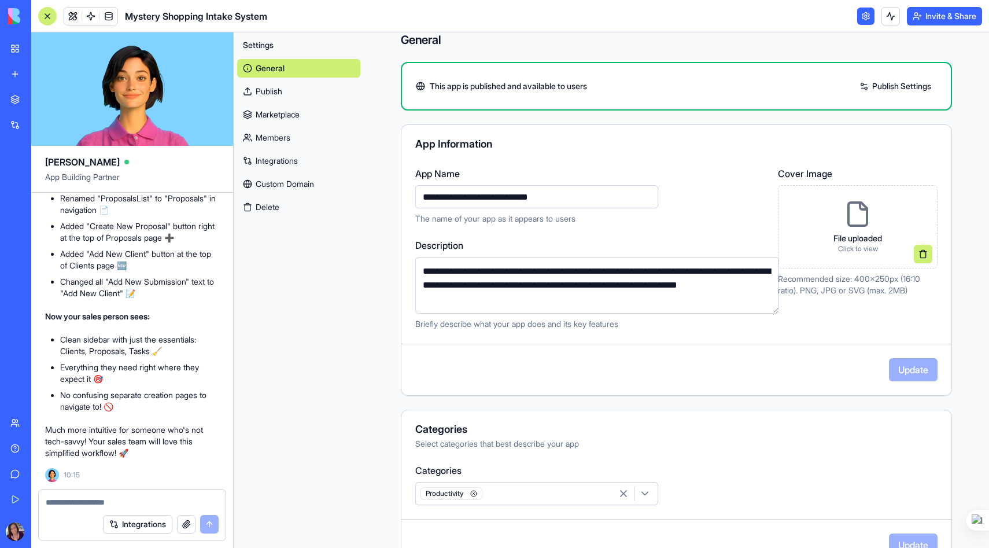
click at [267, 94] on link "Publish" at bounding box center [298, 91] width 123 height 19
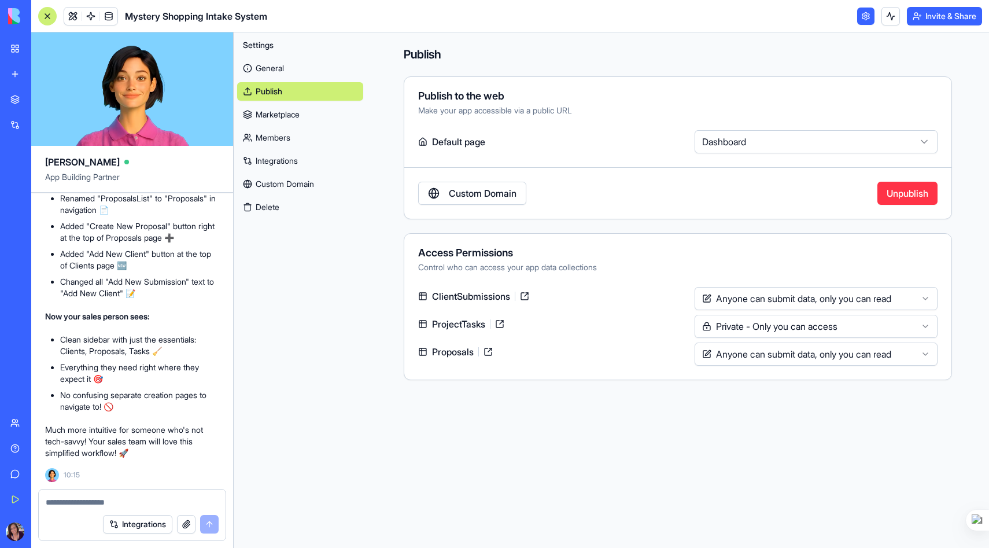
click at [842, 358] on html "BETA My Workspace New app Marketplace Integrations Recent Mystery Shopping Mana…" at bounding box center [494, 274] width 989 height 548
click at [62, 502] on textarea at bounding box center [132, 502] width 173 height 12
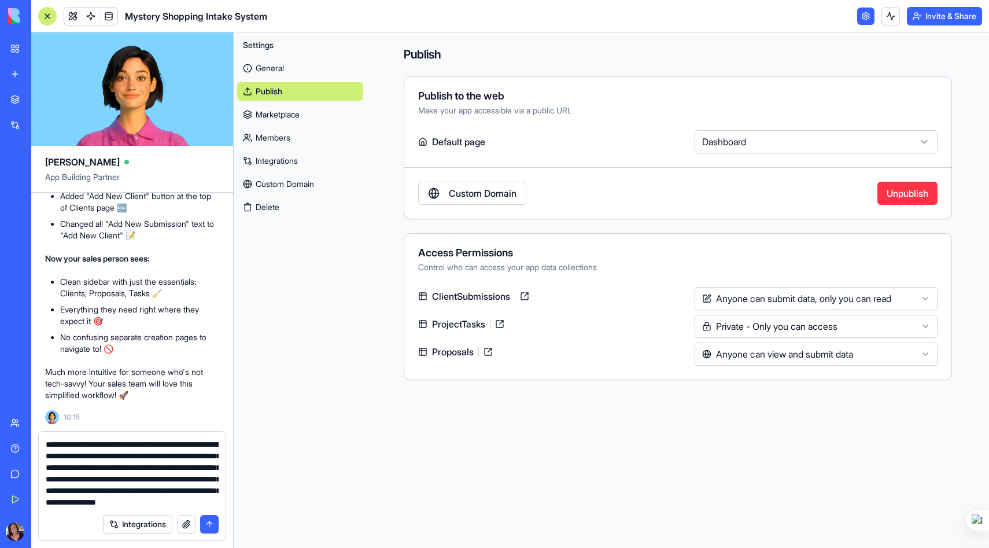
scroll to position [22, 0]
type textarea "**********"
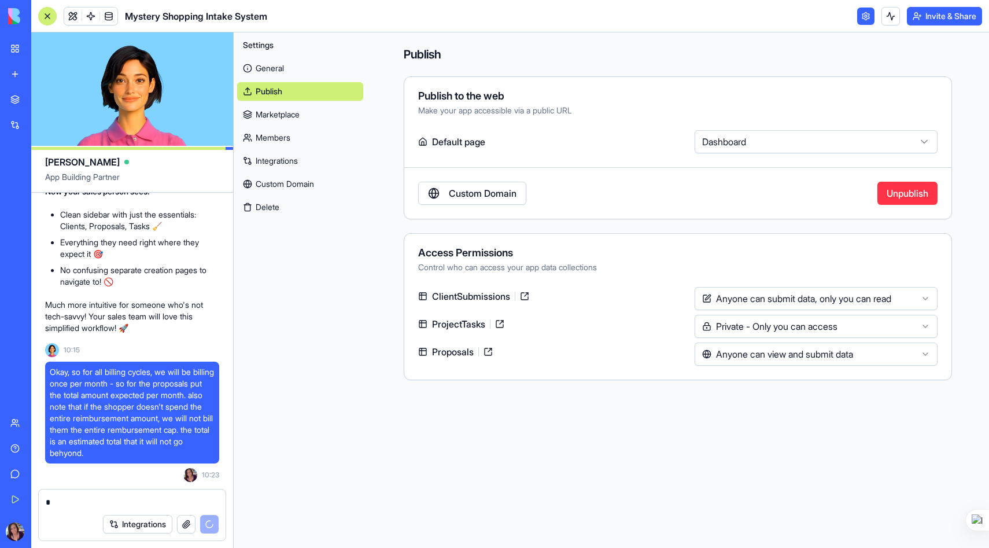
scroll to position [32599, 0]
type textarea "*"
click at [72, 16] on link at bounding box center [72, 16] width 17 height 17
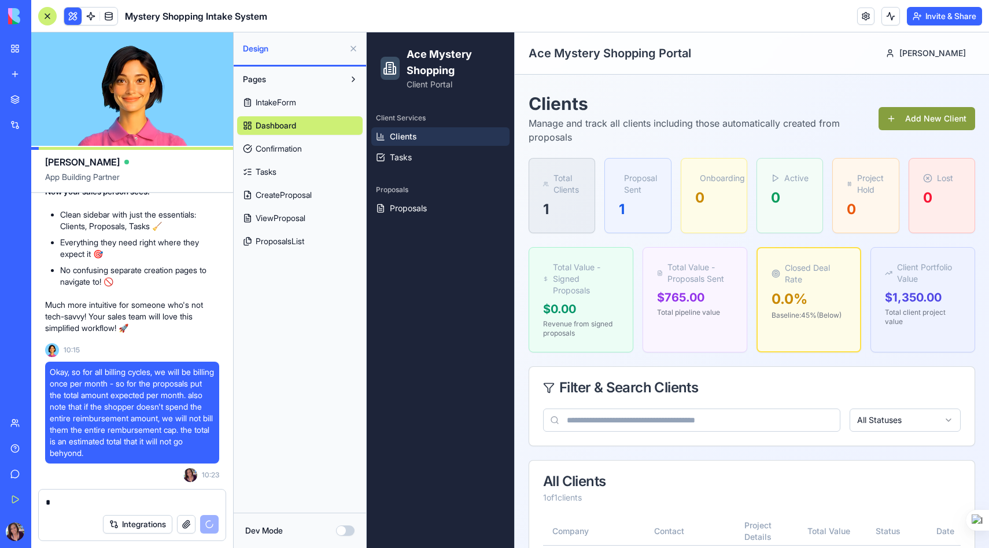
scroll to position [667, 0]
click at [404, 160] on span "Tasks" at bounding box center [401, 157] width 22 height 12
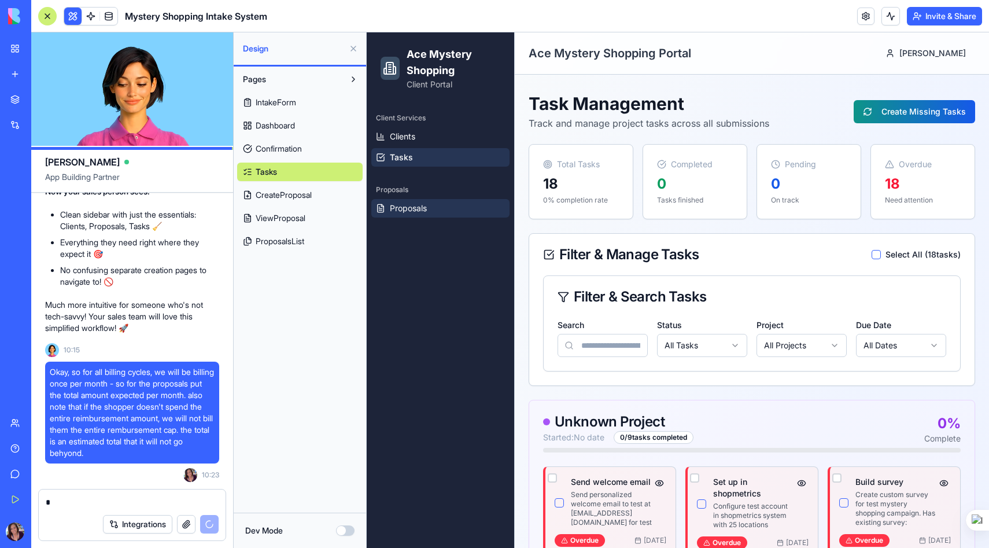
click at [420, 208] on span "Proposals" at bounding box center [408, 208] width 37 height 12
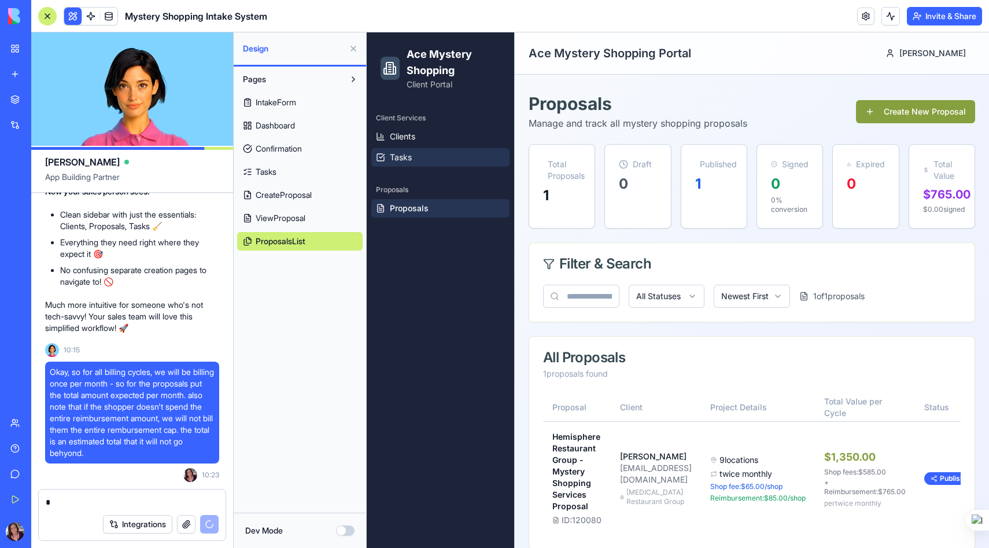
click at [416, 162] on link "Tasks" at bounding box center [440, 157] width 138 height 19
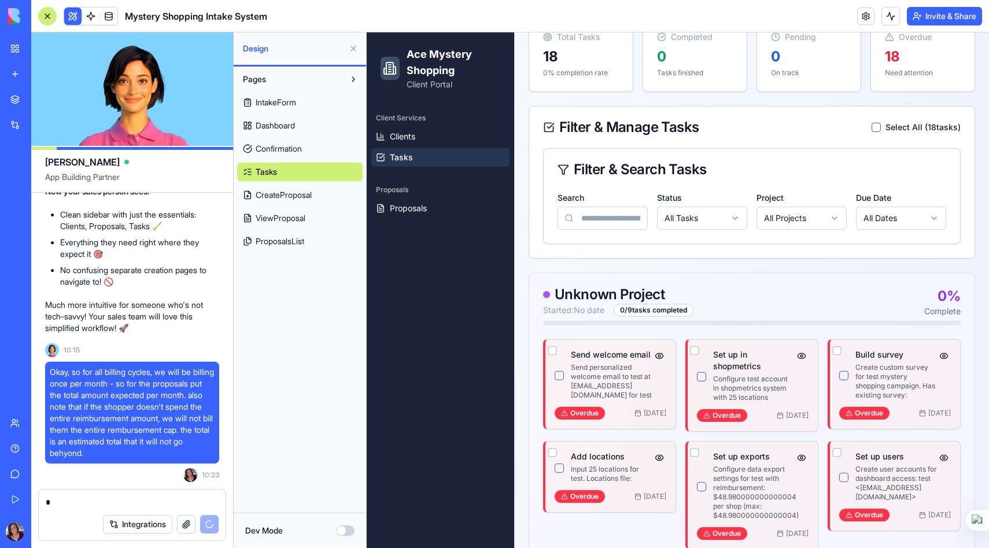
scroll to position [128, 0]
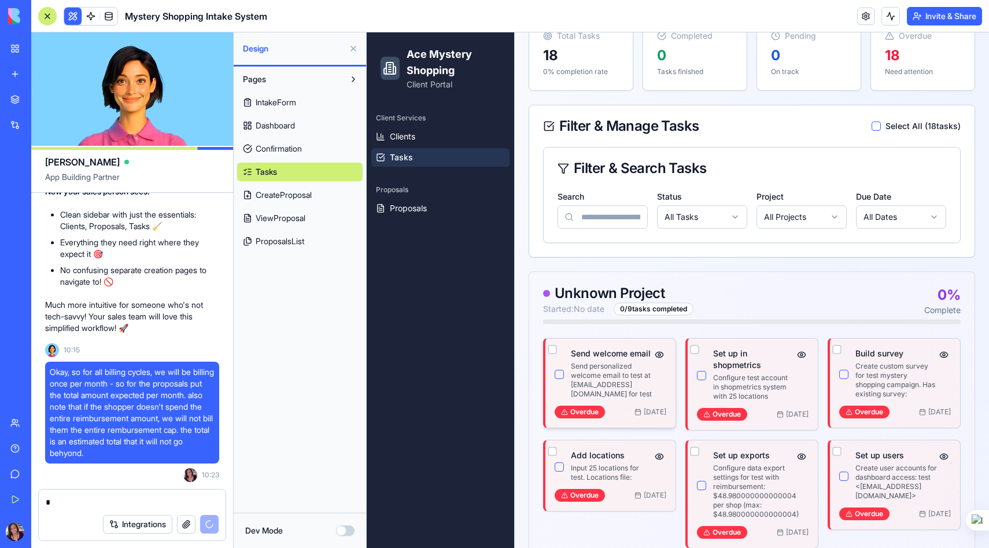
click at [634, 372] on p "Send personalized welcome email to test at test@gmail.com for test" at bounding box center [612, 379] width 82 height 37
click at [658, 351] on button "button" at bounding box center [659, 354] width 14 height 14
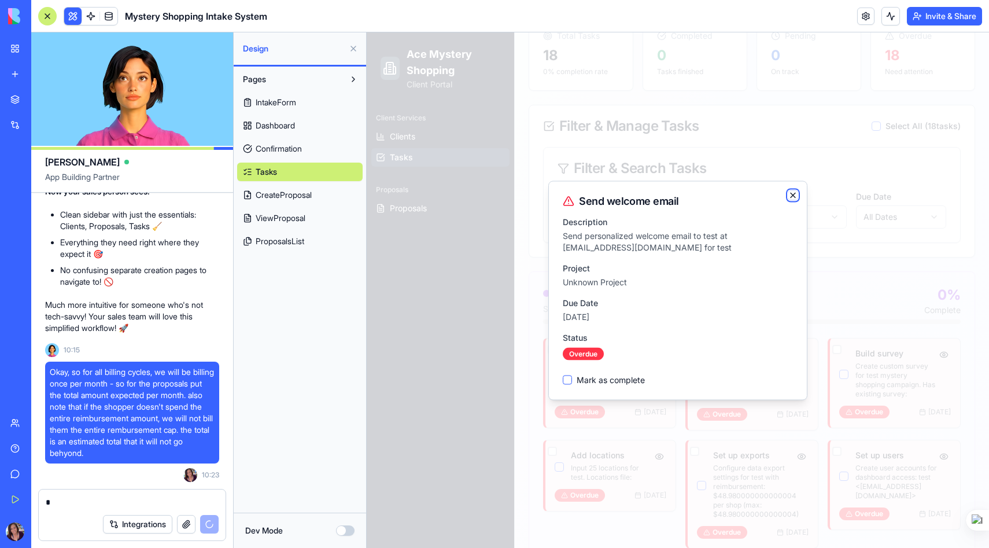
click at [792, 194] on icon "button" at bounding box center [792, 194] width 9 height 9
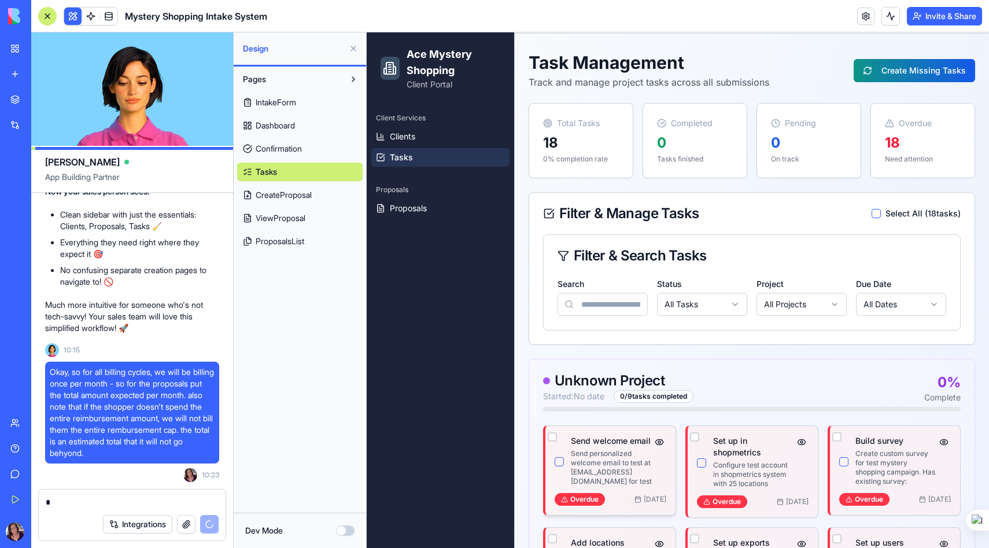
scroll to position [40, 0]
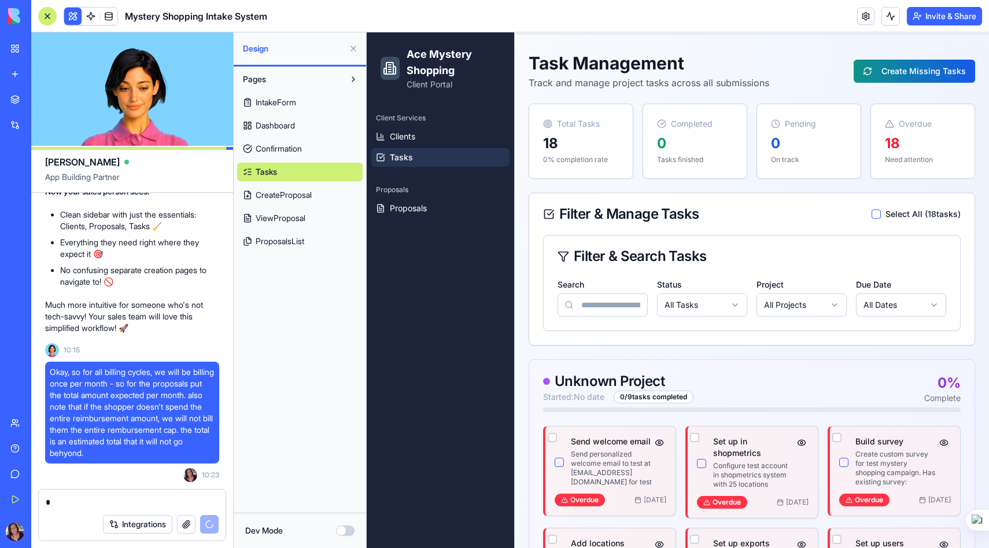
click at [64, 501] on textarea "*" at bounding box center [132, 502] width 173 height 12
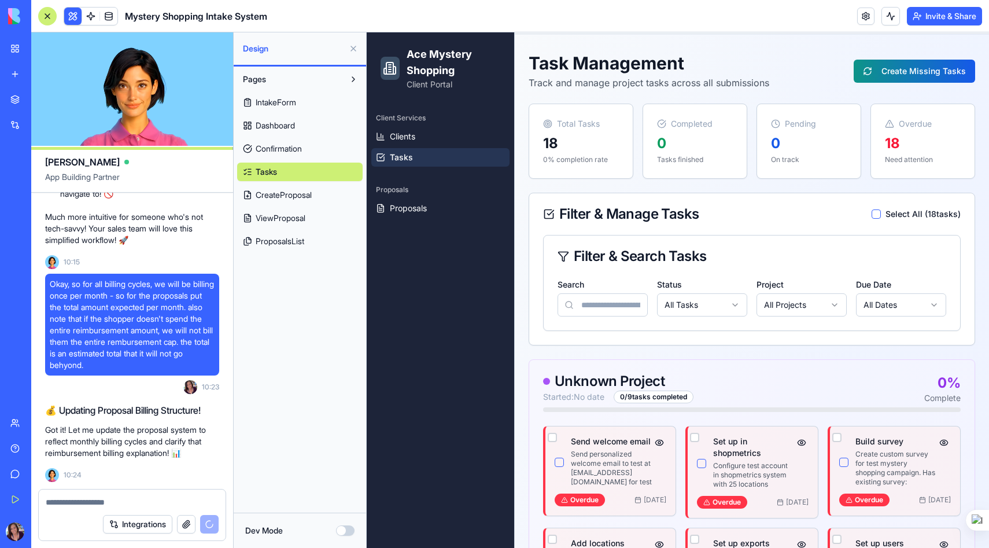
scroll to position [32822, 0]
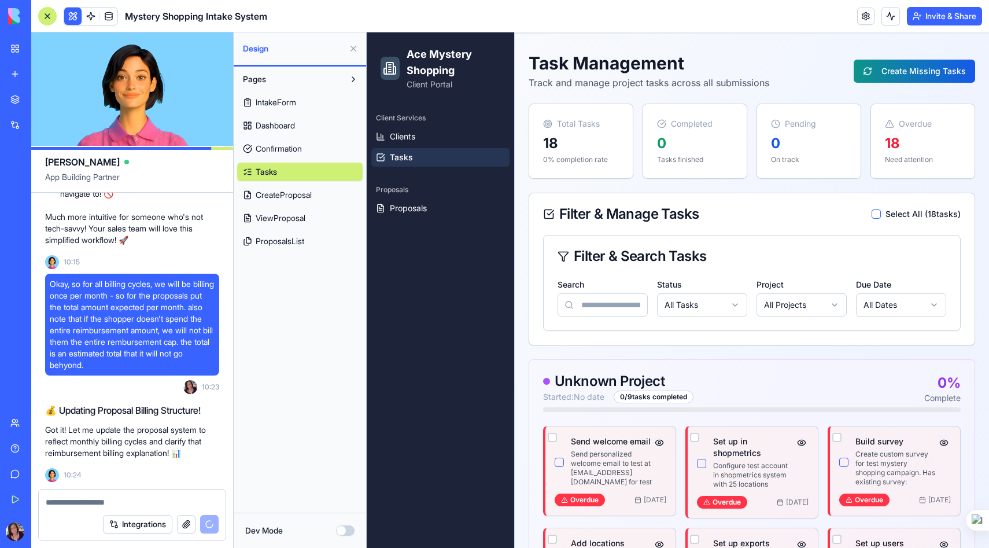
click at [64, 499] on textarea at bounding box center [132, 502] width 173 height 12
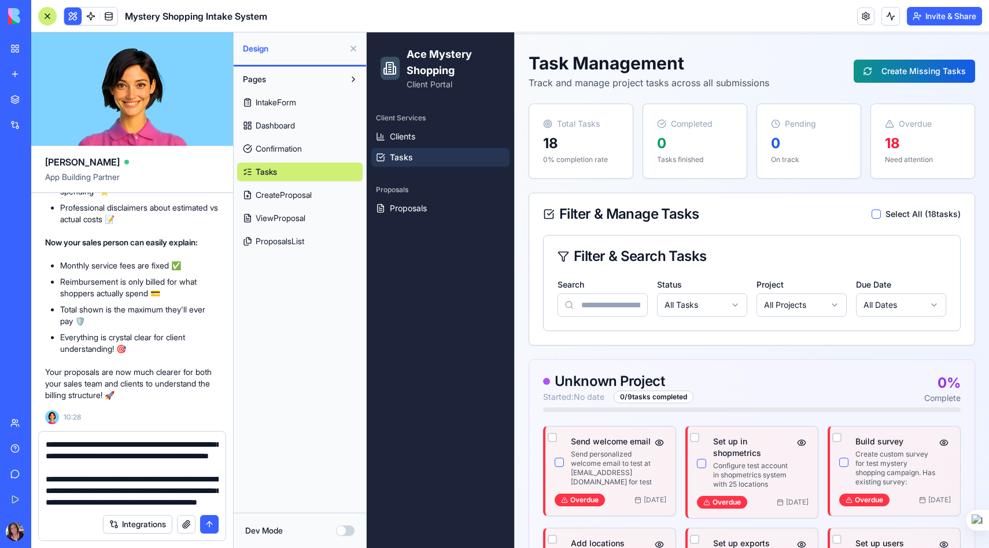
scroll to position [172, 0]
type textarea "**********"
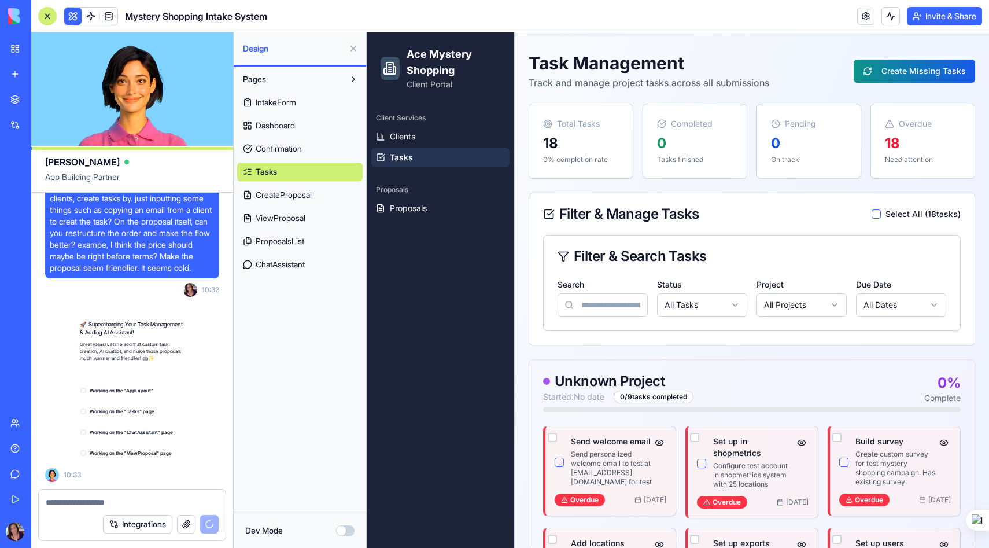
scroll to position [33757, 0]
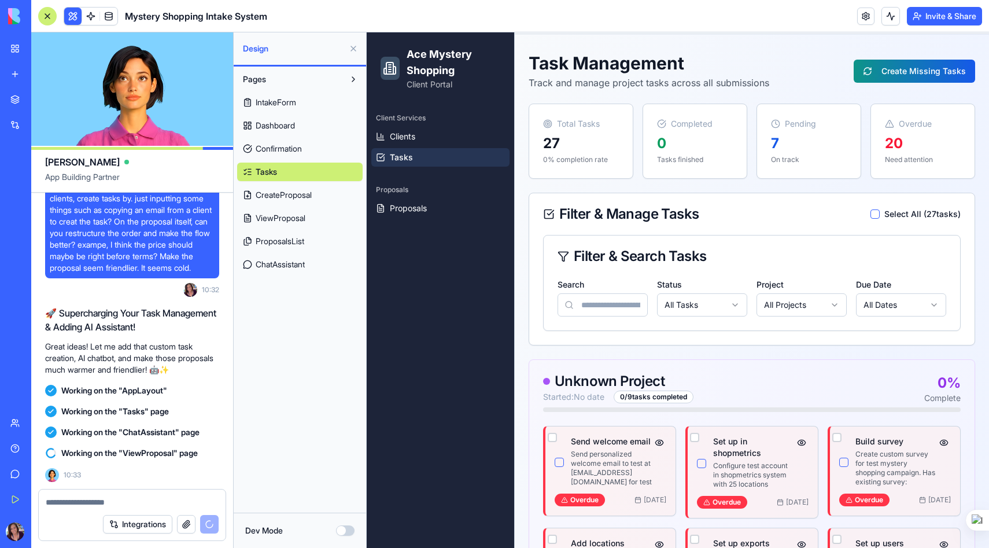
click at [57, 499] on textarea at bounding box center [132, 502] width 173 height 12
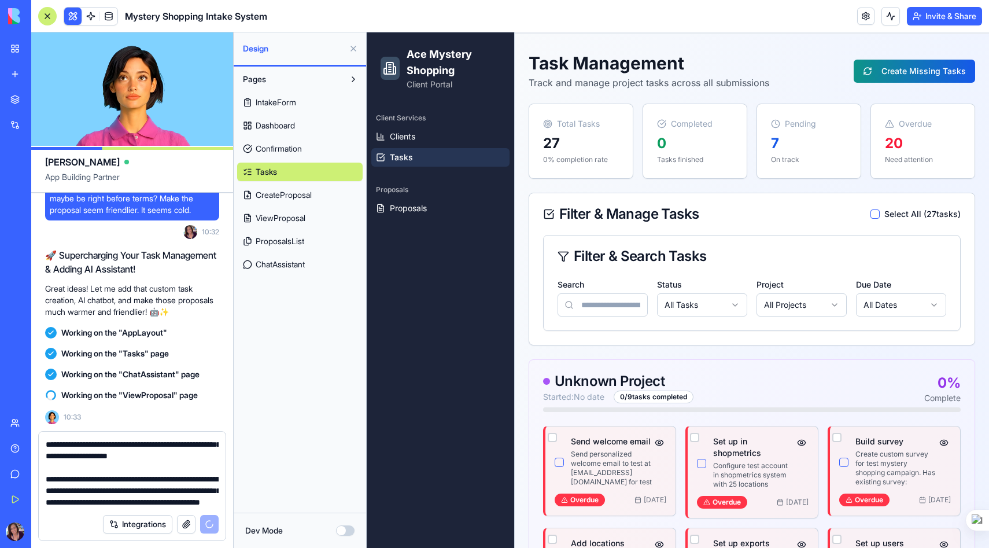
scroll to position [45, 0]
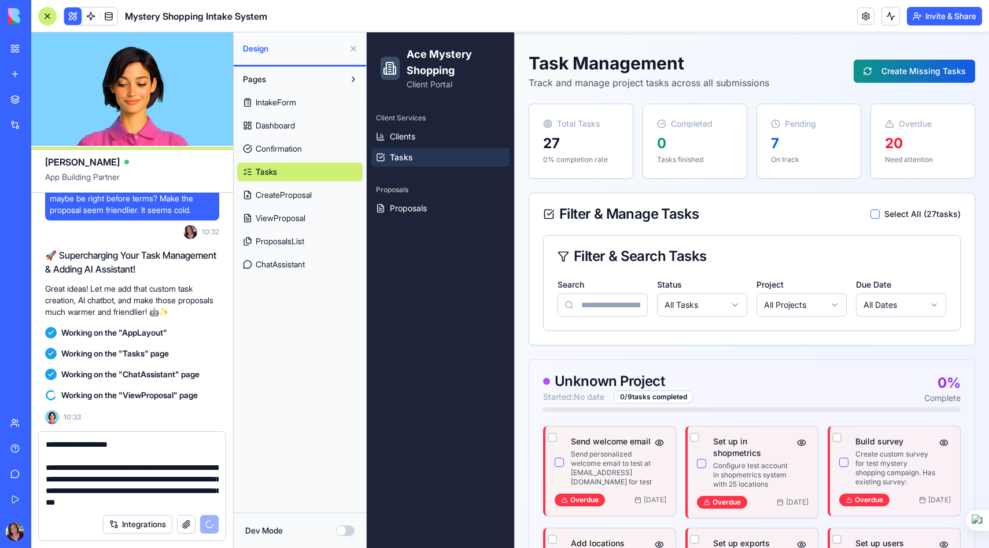
click at [137, 499] on textarea "**********" at bounding box center [132, 472] width 173 height 69
drag, startPoint x: 189, startPoint y: 474, endPoint x: 43, endPoint y: 459, distance: 147.0
click at [43, 458] on div "**********" at bounding box center [132, 469] width 187 height 76
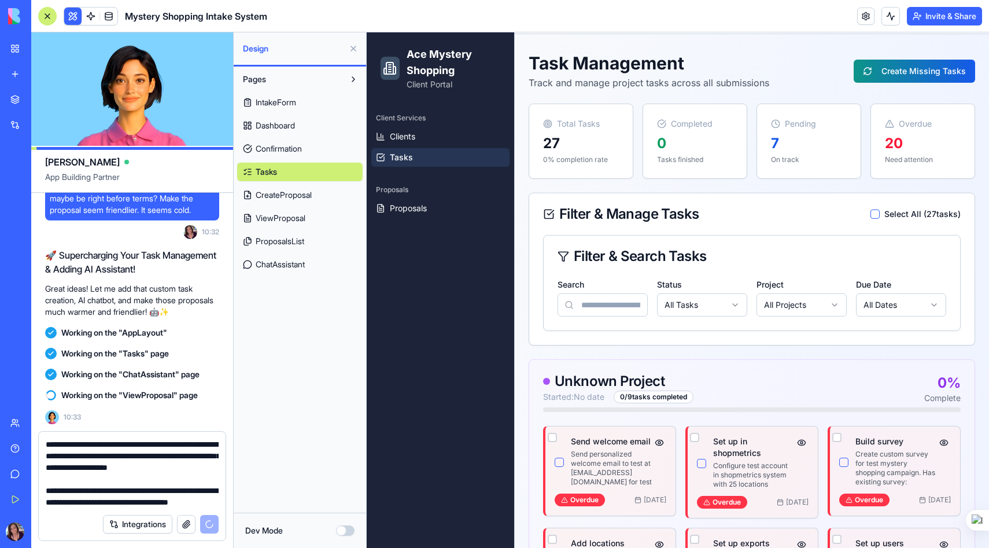
scroll to position [23, 0]
click at [146, 502] on textarea "**********" at bounding box center [132, 472] width 173 height 69
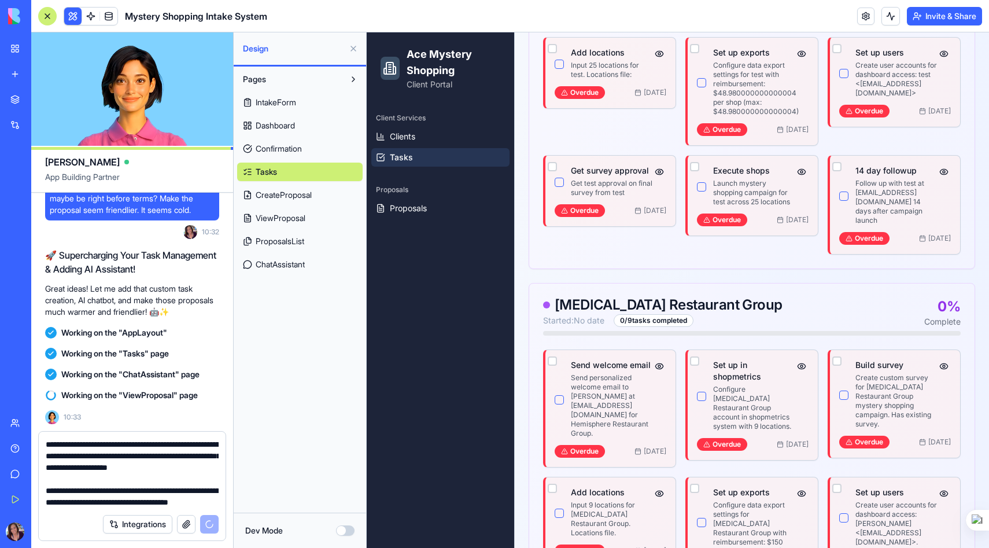
scroll to position [528, 0]
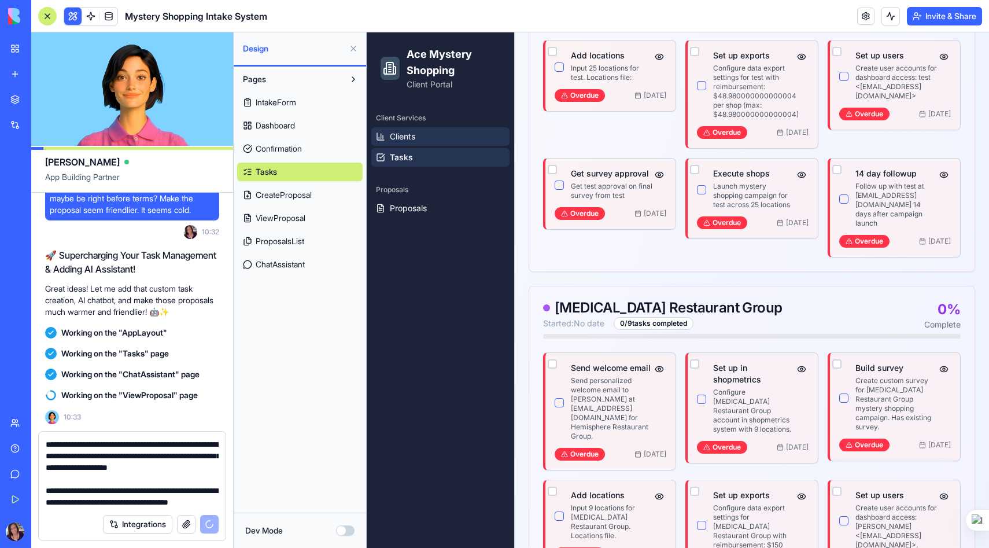
type textarea "**********"
click at [413, 138] on span "Clients" at bounding box center [402, 137] width 25 height 12
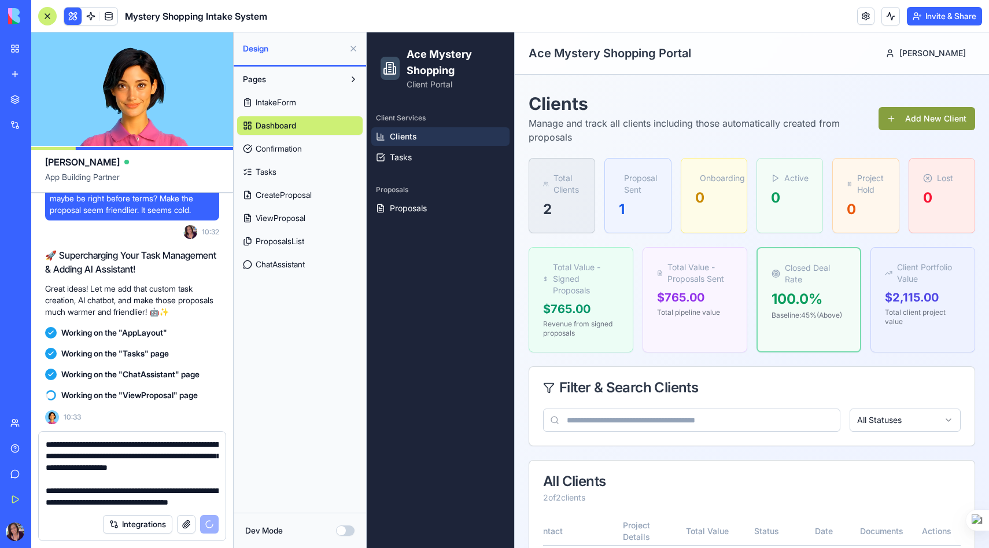
click at [299, 265] on span "ChatAssistant" at bounding box center [280, 264] width 49 height 12
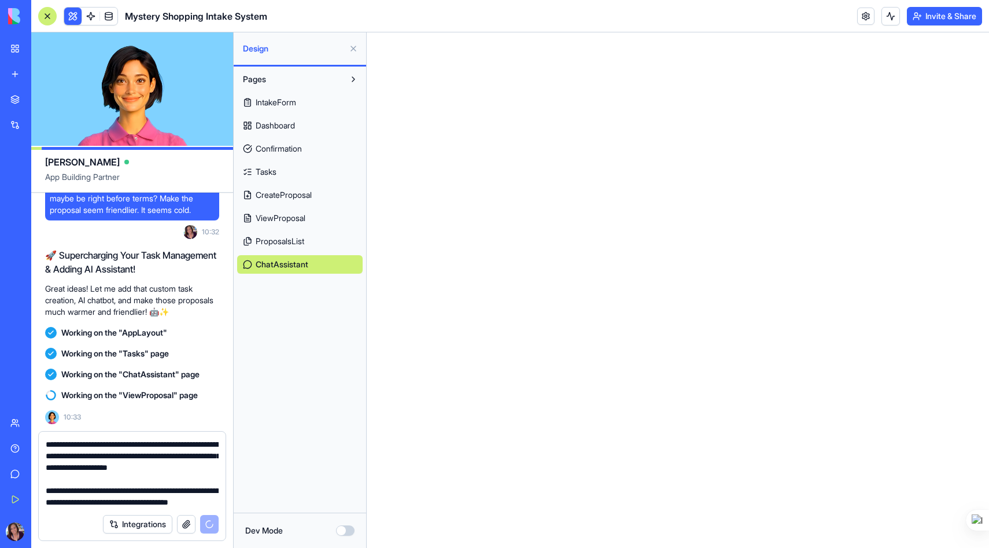
click at [280, 262] on span "ChatAssistant" at bounding box center [282, 264] width 53 height 12
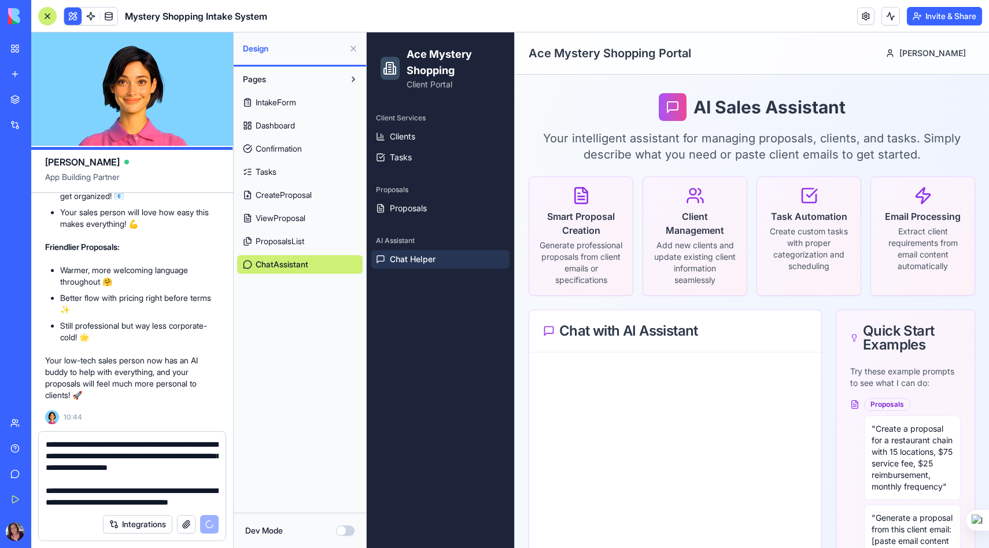
scroll to position [23, 0]
click at [146, 501] on textarea "**********" at bounding box center [132, 472] width 173 height 69
click at [147, 501] on textarea "**********" at bounding box center [132, 472] width 173 height 69
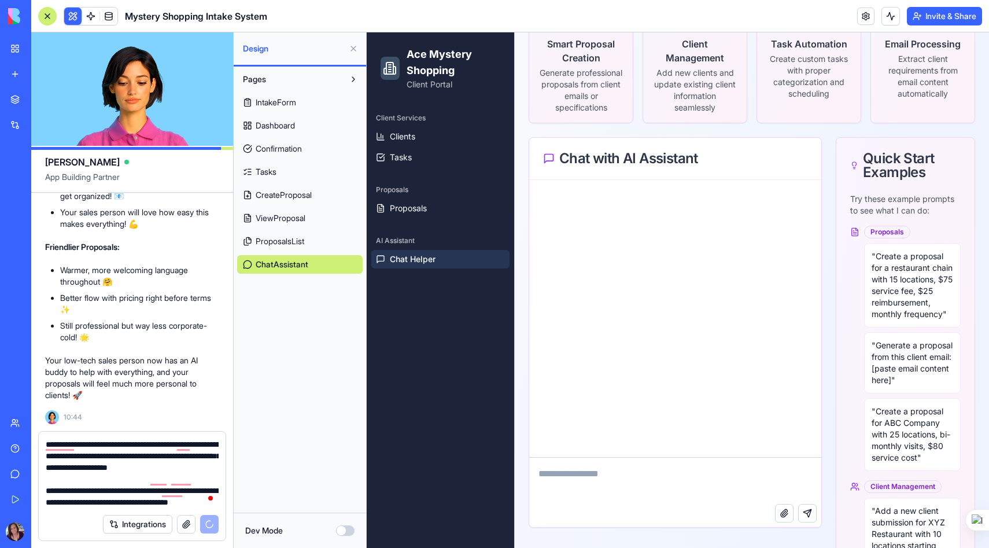
scroll to position [0, 0]
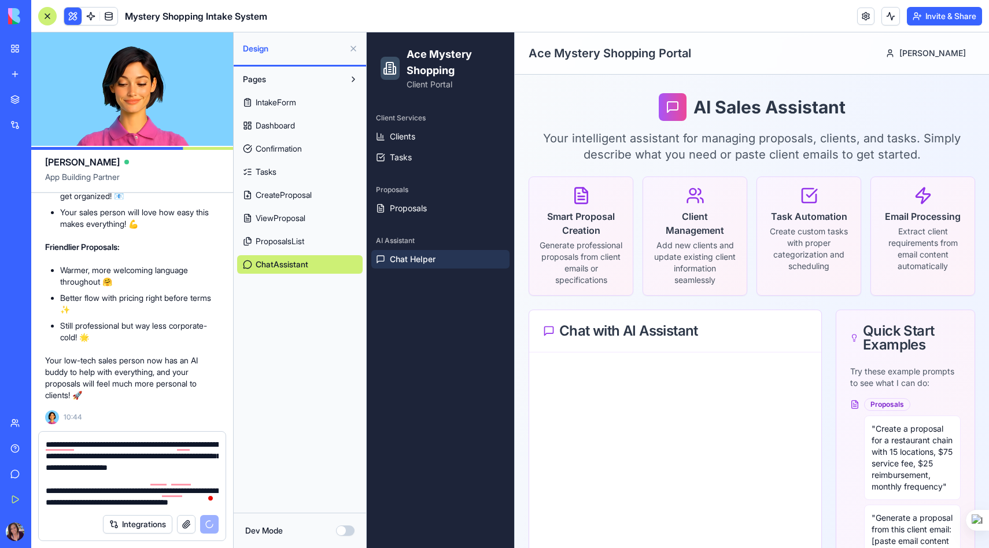
click at [600, 370] on div at bounding box center [675, 490] width 292 height 277
click at [565, 370] on div at bounding box center [675, 490] width 292 height 277
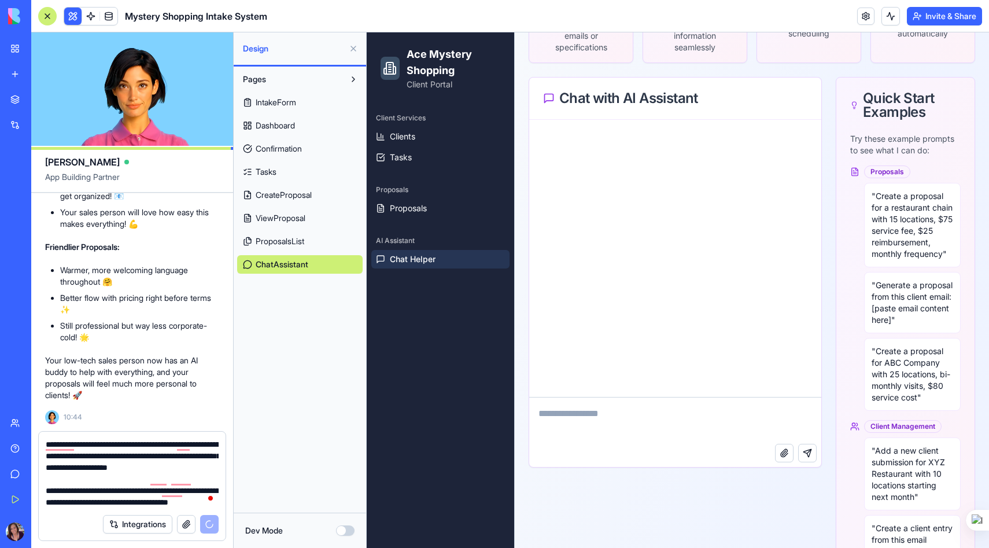
scroll to position [287, 0]
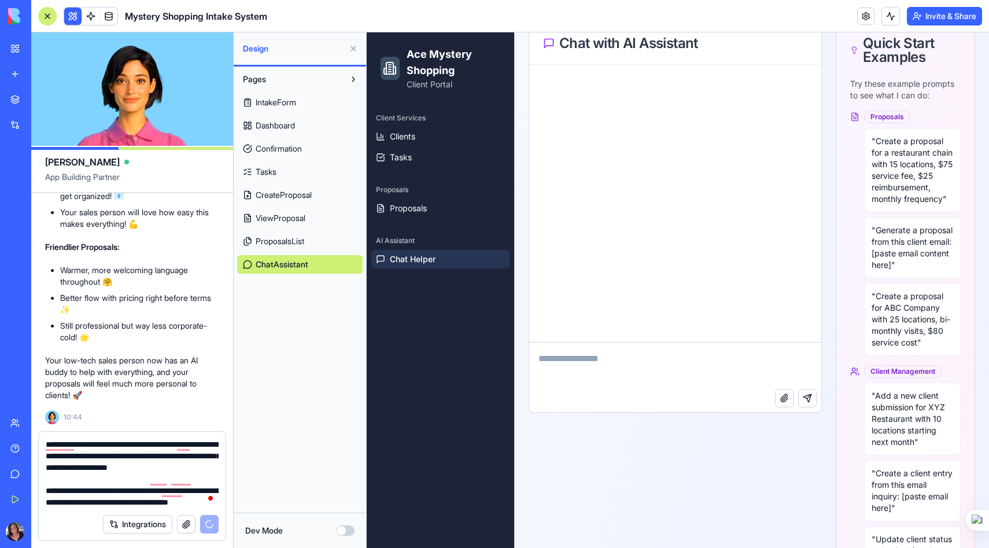
click at [589, 364] on textarea at bounding box center [675, 365] width 292 height 46
click at [569, 364] on textarea at bounding box center [675, 365] width 292 height 46
paste textarea "**********"
type textarea "**********"
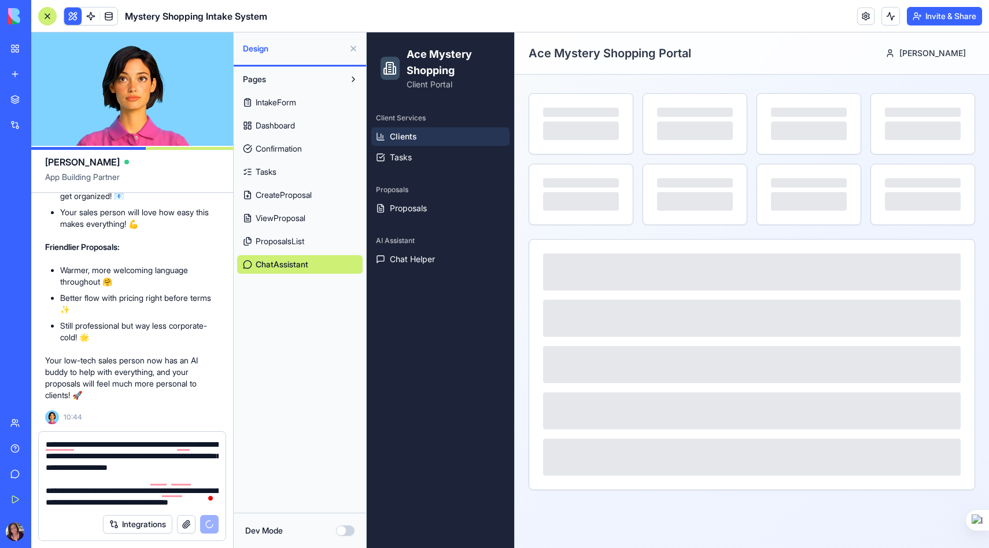
scroll to position [0, 0]
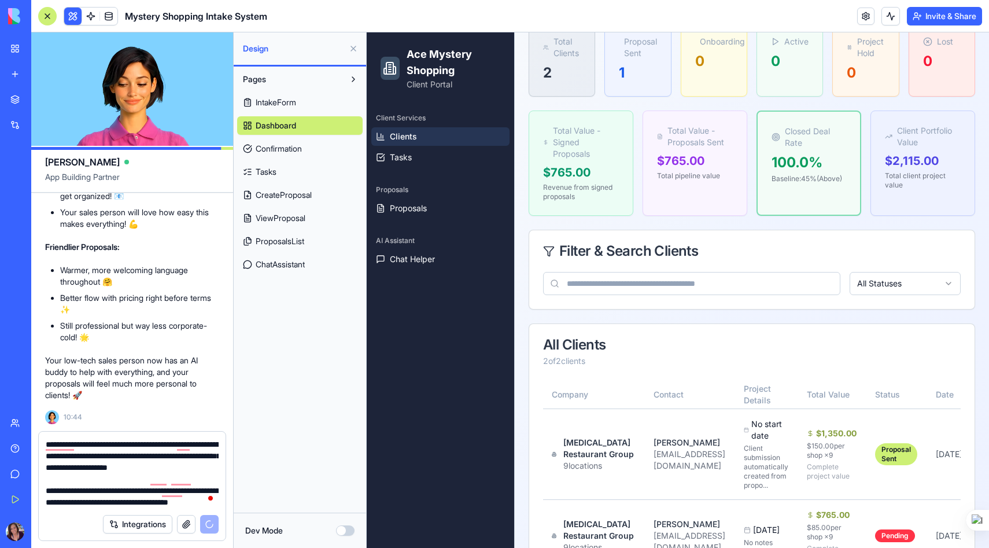
scroll to position [130, 0]
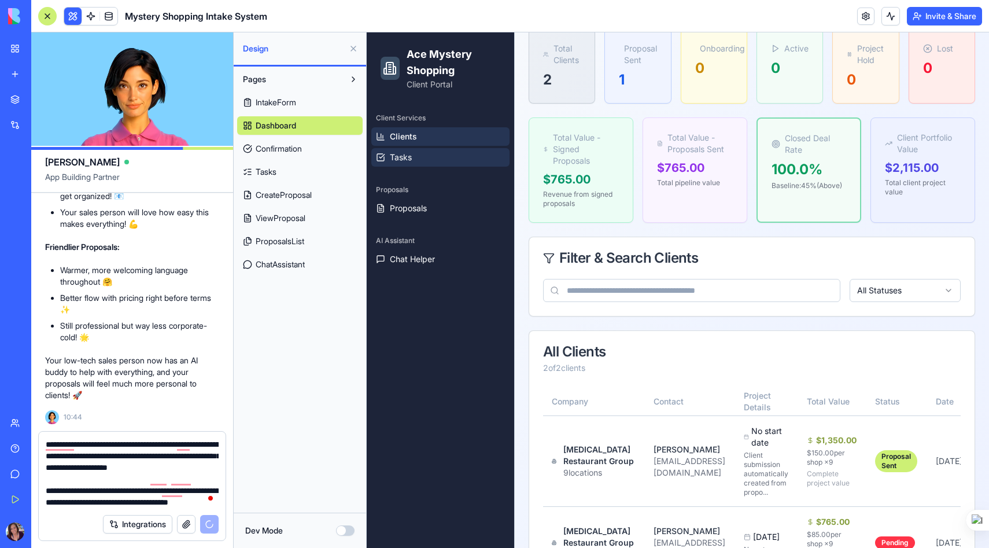
click at [420, 153] on link "Tasks" at bounding box center [440, 157] width 138 height 19
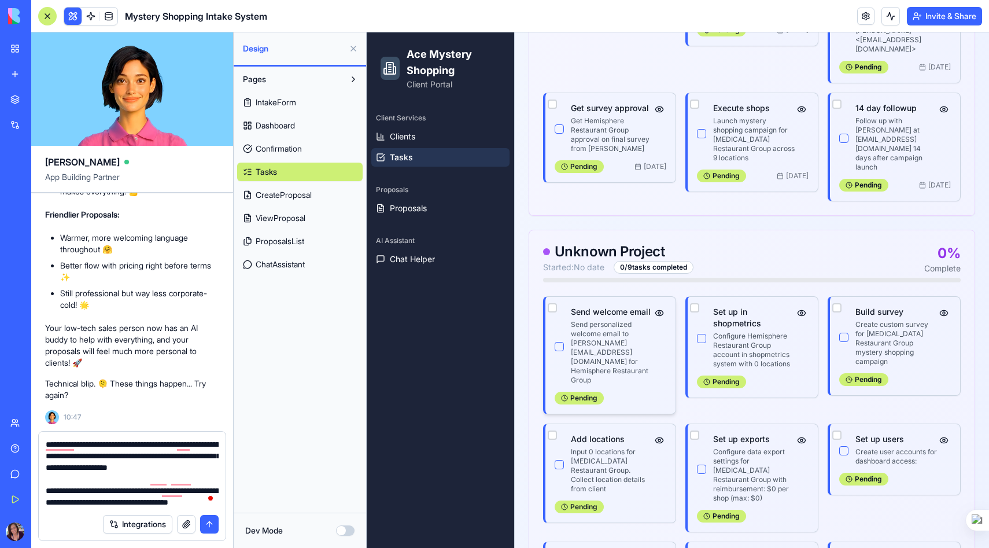
scroll to position [1505, 0]
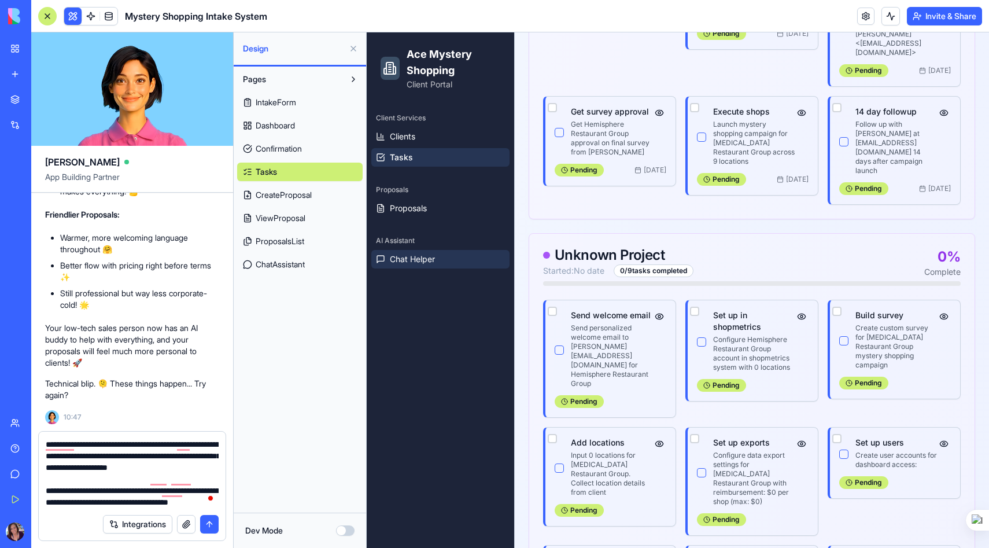
click at [412, 256] on span "Chat Helper" at bounding box center [412, 259] width 45 height 12
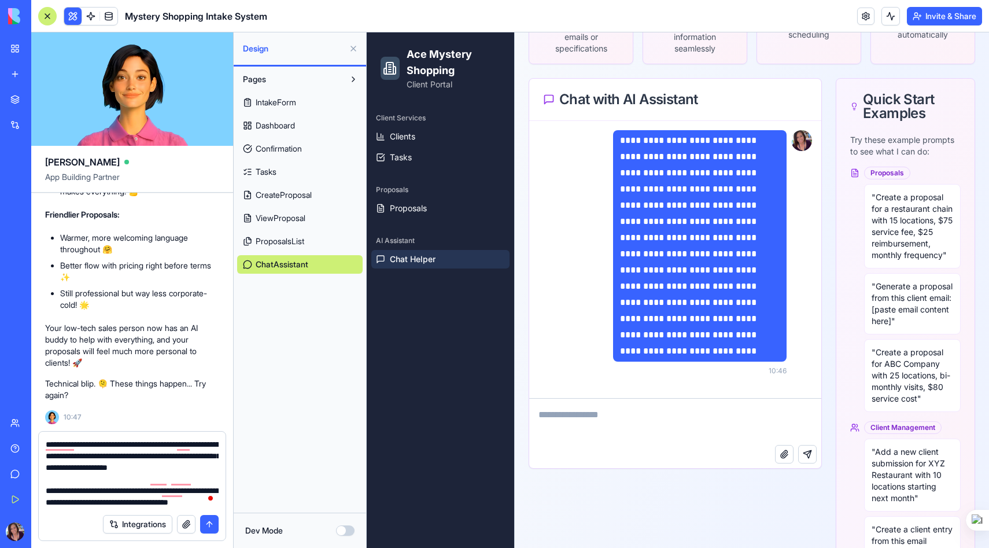
scroll to position [290, 0]
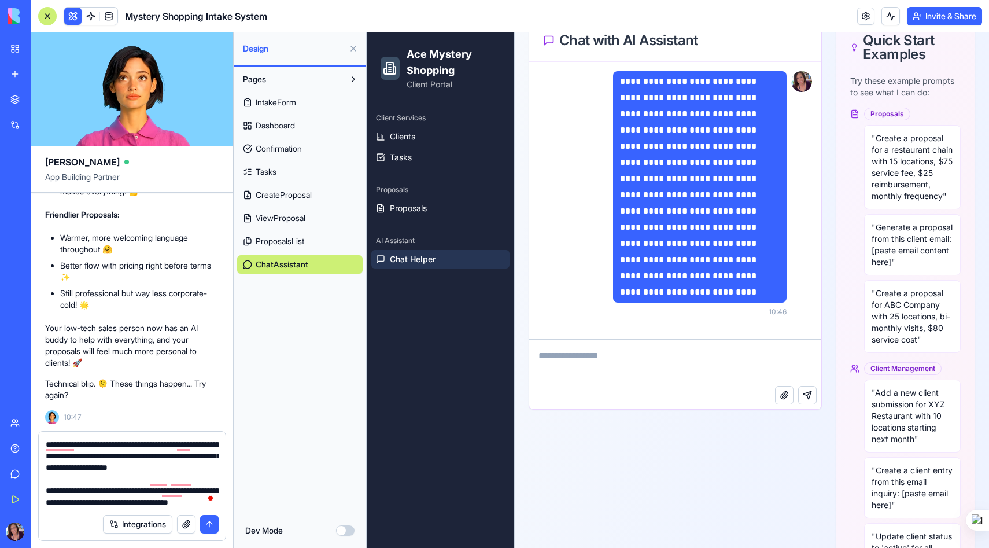
click at [554, 358] on textarea at bounding box center [675, 362] width 292 height 46
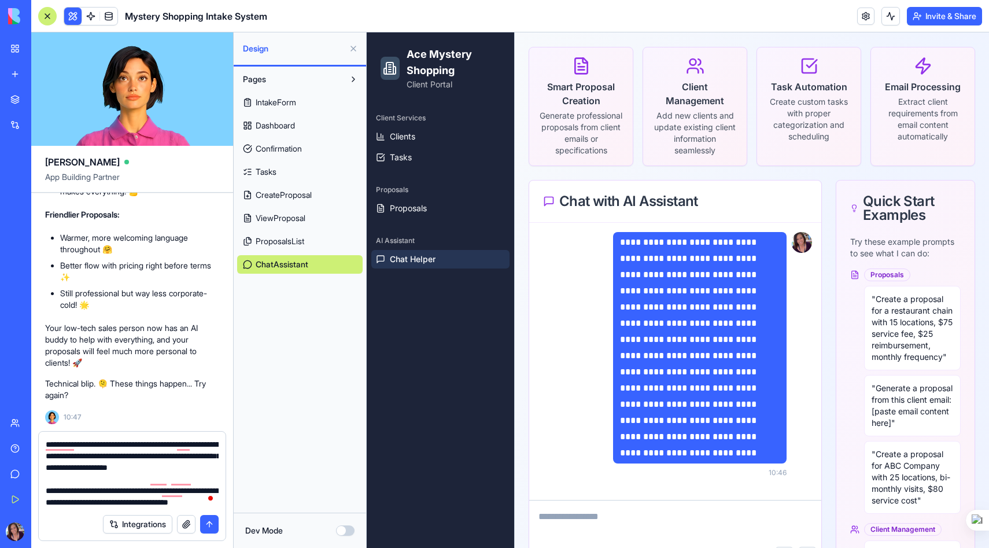
scroll to position [0, 0]
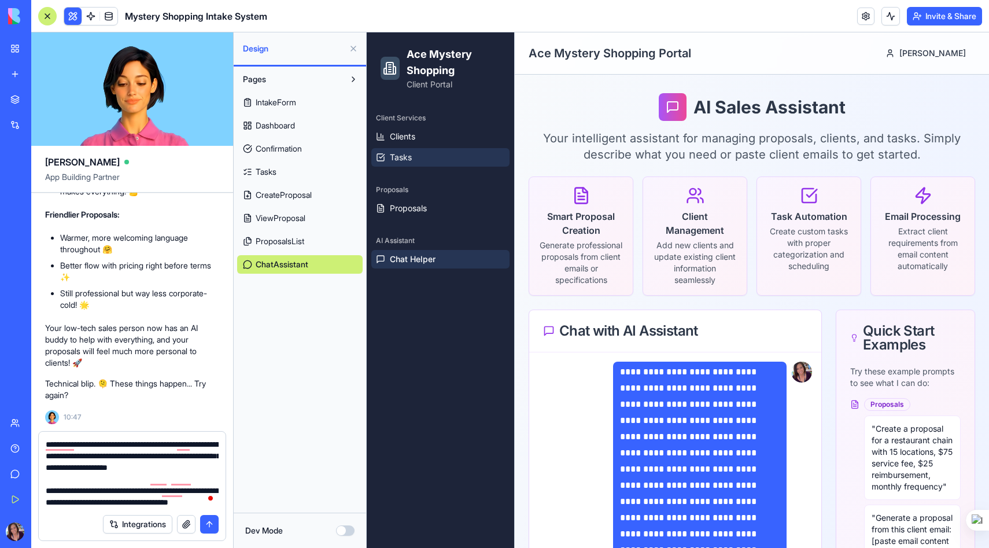
click at [397, 159] on span "Tasks" at bounding box center [401, 157] width 22 height 12
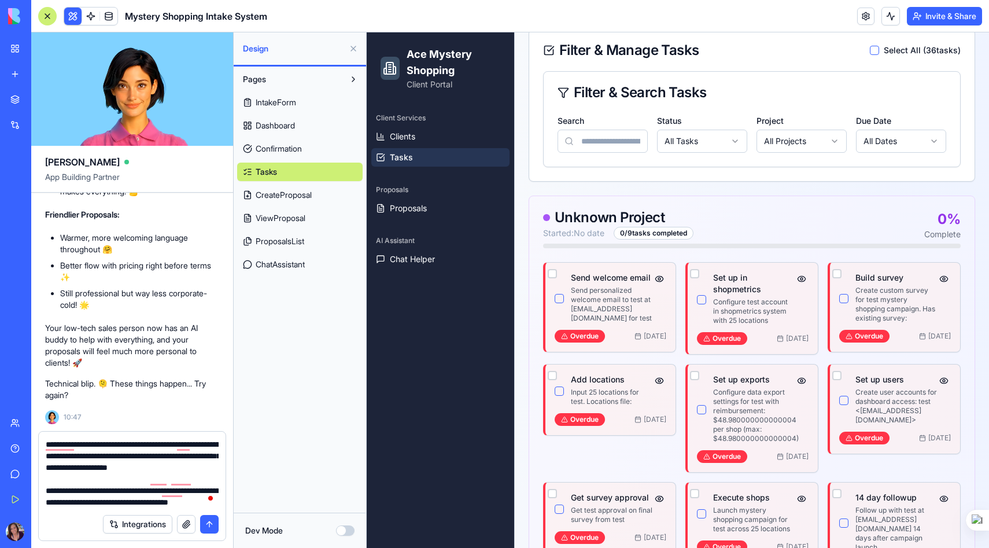
scroll to position [249, 0]
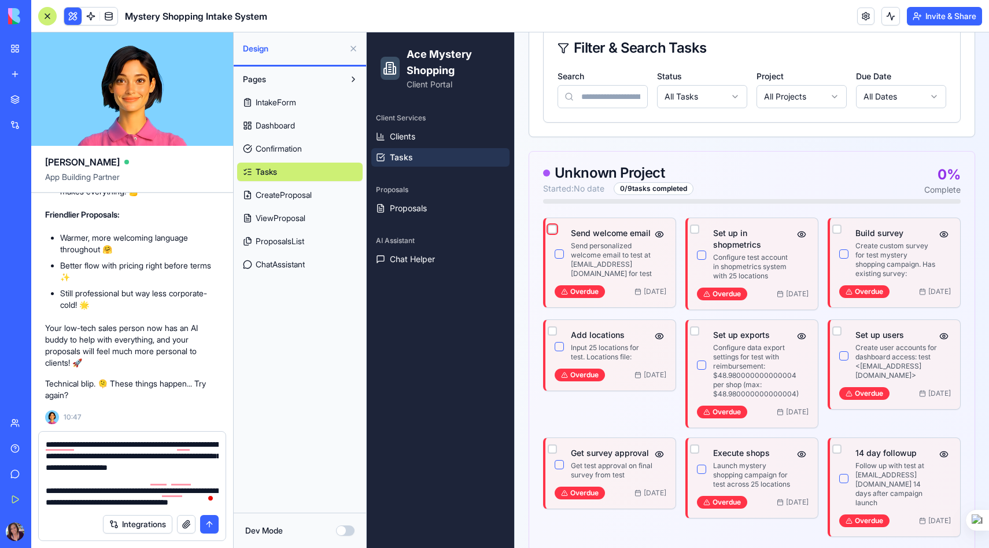
click at [552, 228] on button "button" at bounding box center [552, 228] width 9 height 9
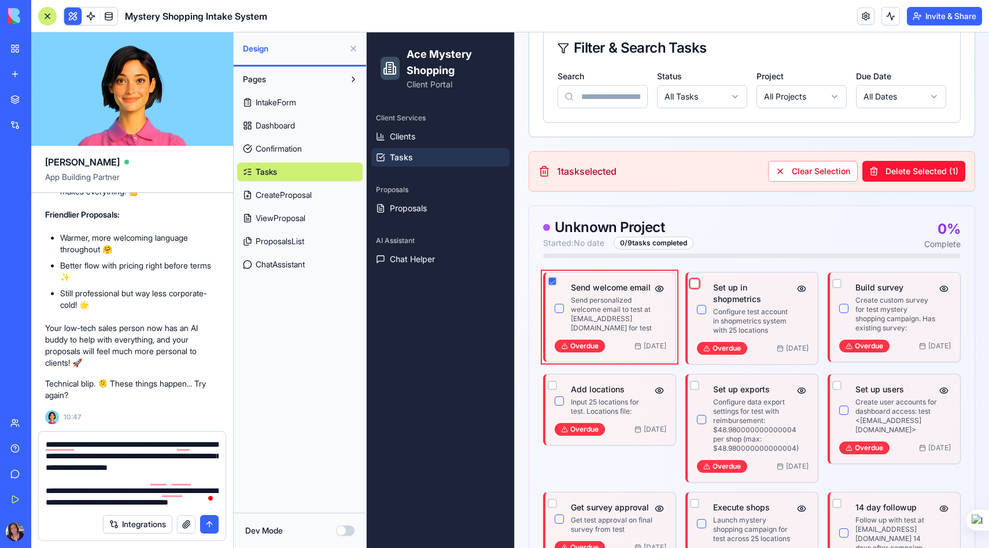
click at [694, 280] on button "button" at bounding box center [694, 283] width 9 height 9
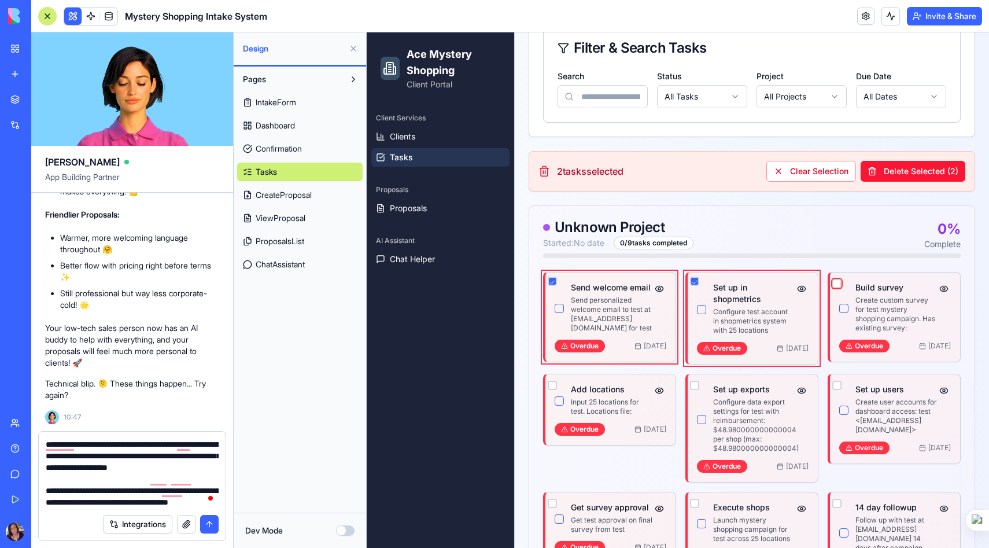
click at [836, 283] on button "button" at bounding box center [836, 283] width 9 height 9
click at [838, 381] on button "button" at bounding box center [836, 384] width 9 height 9
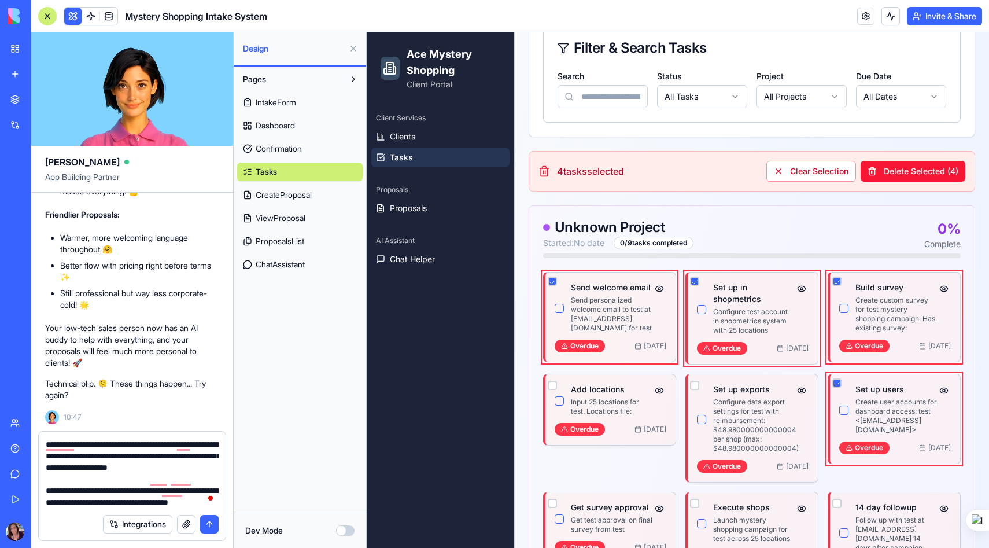
click at [693, 379] on div at bounding box center [694, 385] width 9 height 14
click at [694, 383] on button "button" at bounding box center [694, 384] width 9 height 9
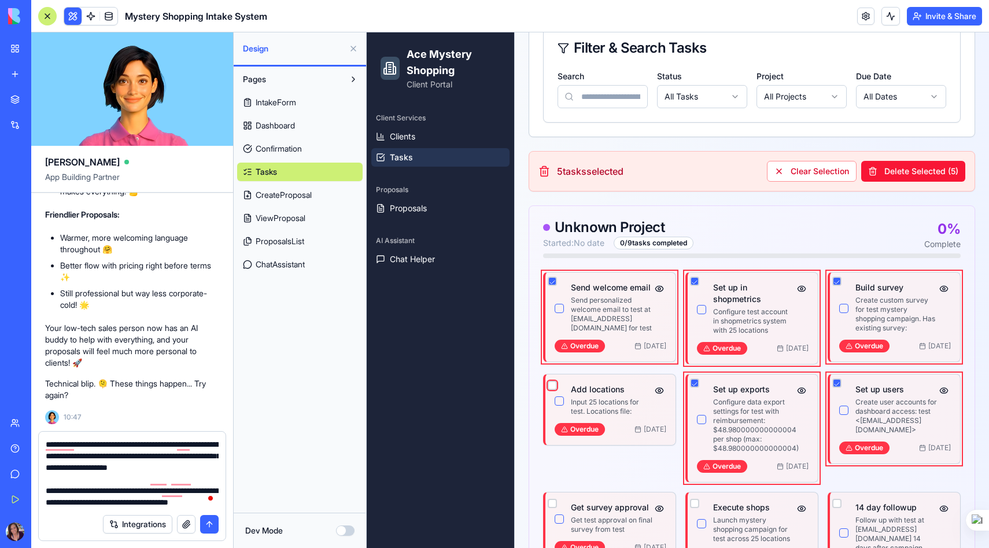
click at [550, 383] on button "button" at bounding box center [552, 384] width 9 height 9
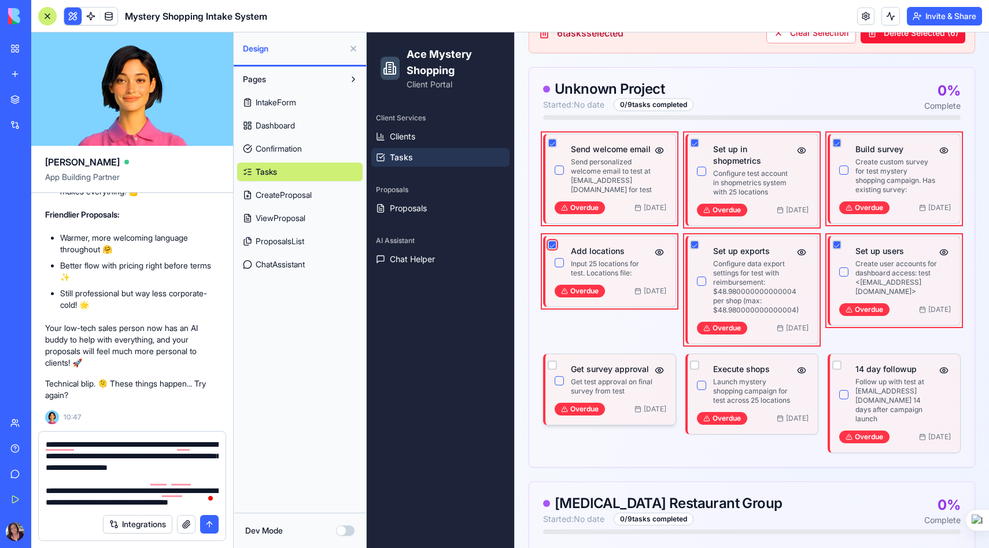
scroll to position [390, 0]
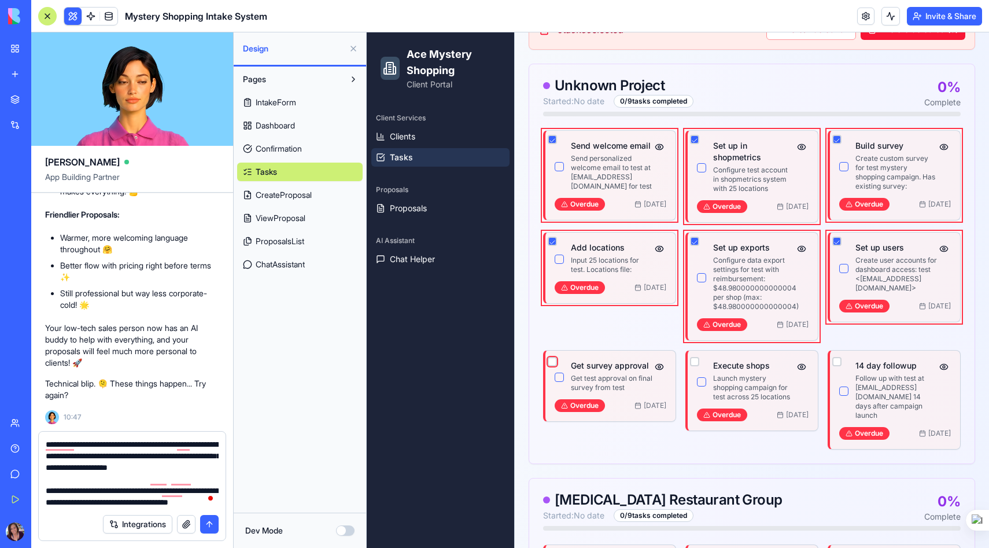
click at [549, 357] on button "button" at bounding box center [552, 361] width 9 height 9
click at [694, 360] on button "button" at bounding box center [694, 361] width 9 height 9
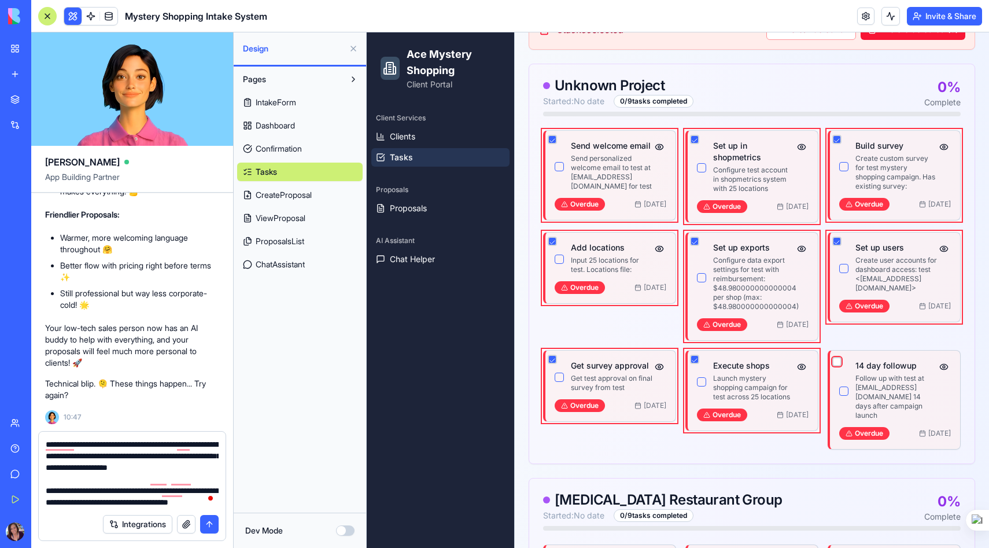
click at [840, 362] on button "button" at bounding box center [836, 361] width 9 height 9
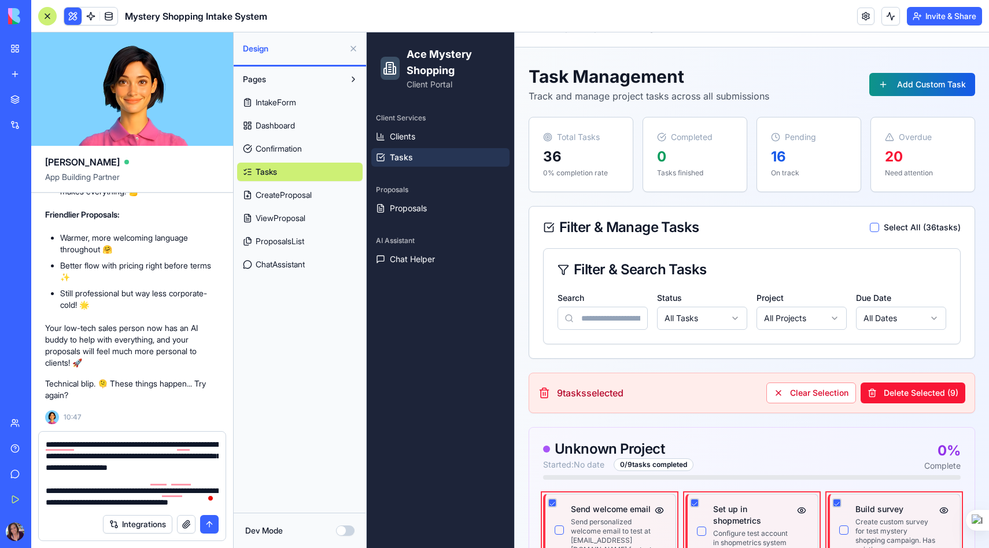
scroll to position [29, 0]
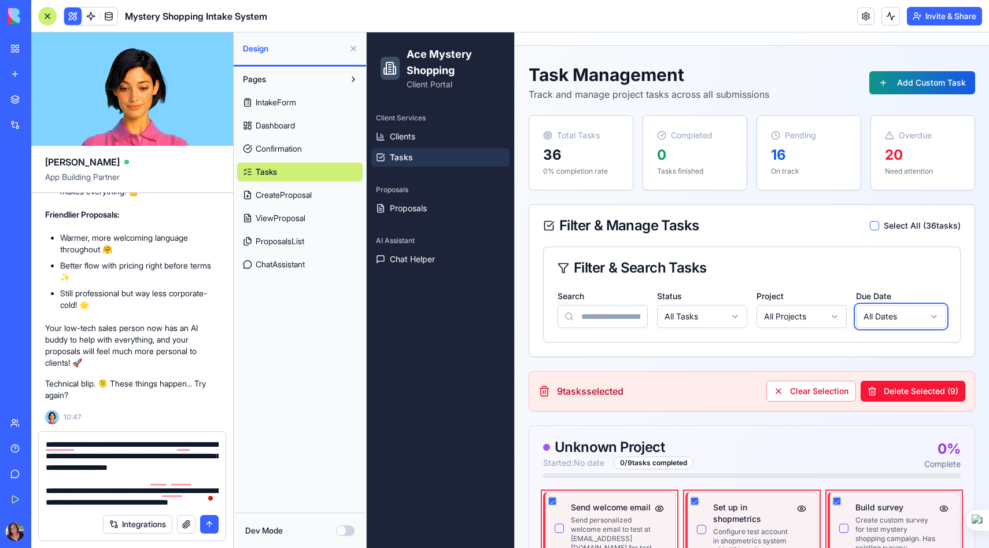
click at [872, 223] on button "button" at bounding box center [874, 225] width 9 height 9
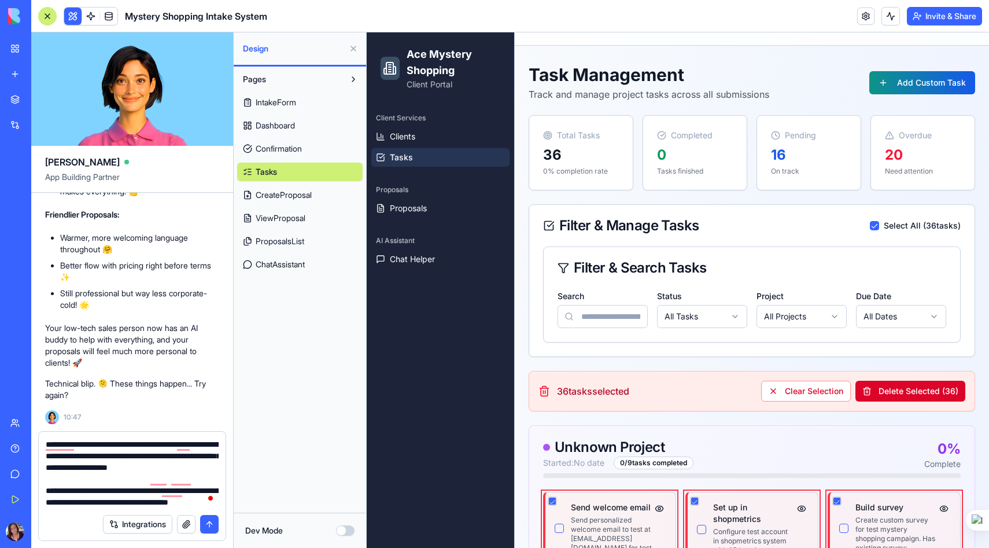
click at [916, 389] on button "Delete Selected ( 36 )" at bounding box center [910, 390] width 110 height 21
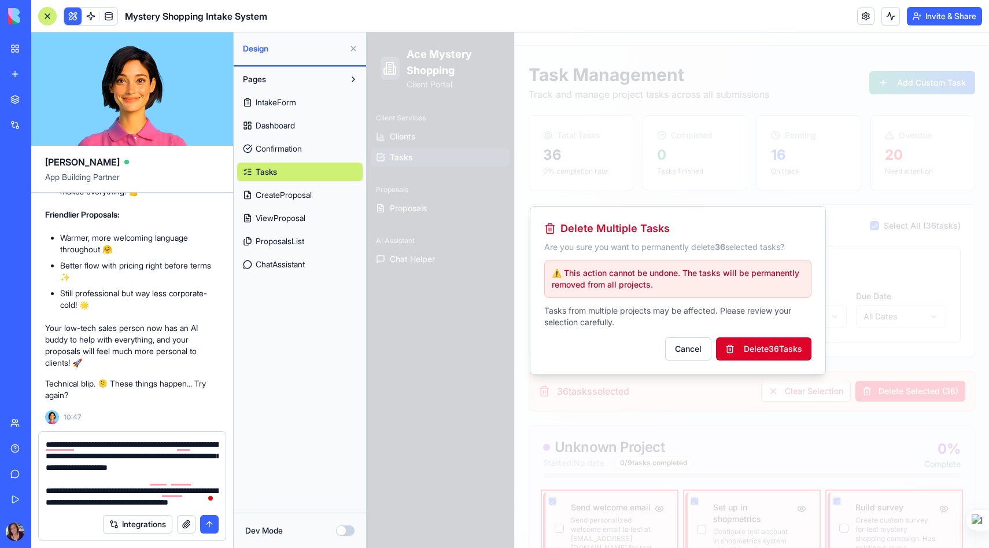
click at [771, 350] on button "Delete 36 Task s" at bounding box center [763, 348] width 95 height 23
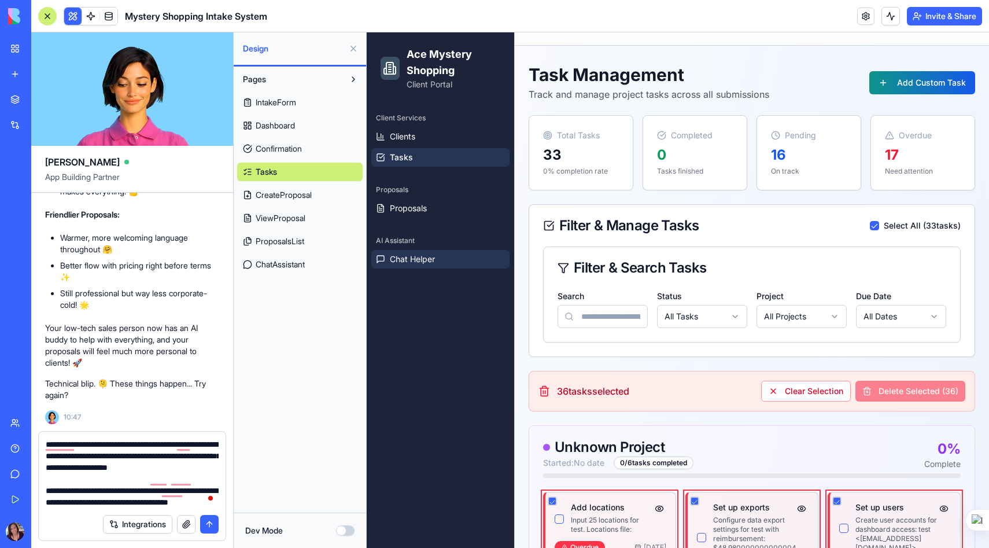
click at [428, 268] on link "Chat Helper" at bounding box center [440, 259] width 138 height 19
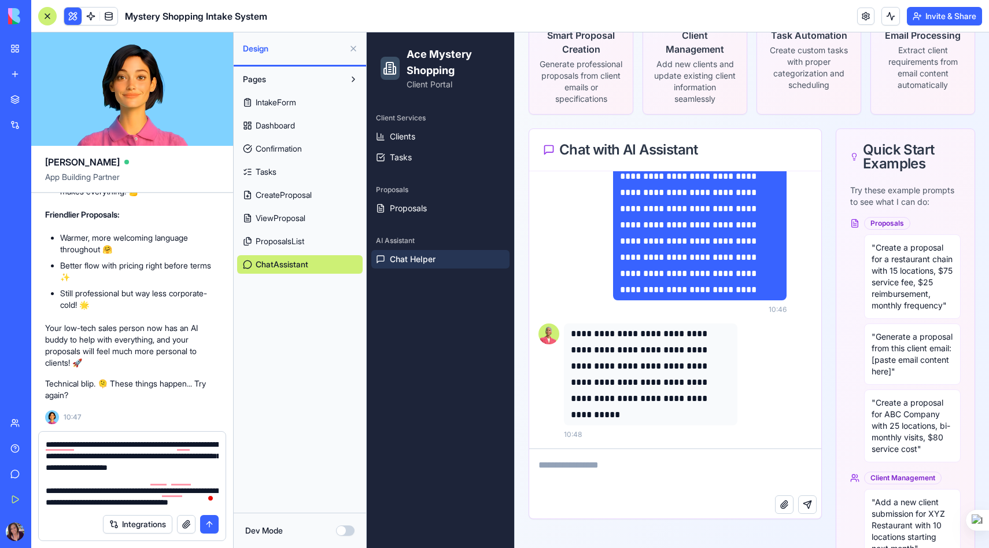
scroll to position [184, 0]
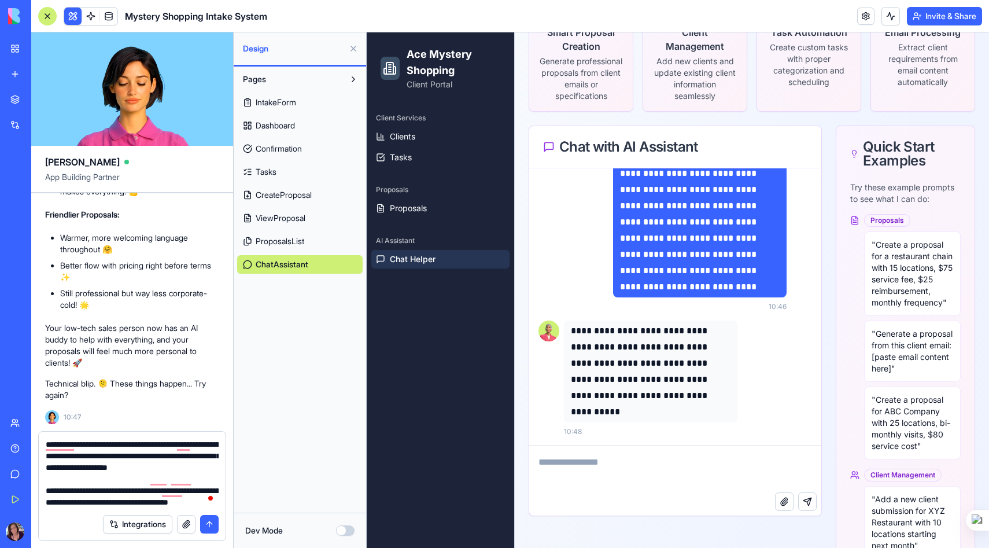
click at [609, 468] on textarea at bounding box center [675, 469] width 292 height 46
click at [606, 476] on textarea at bounding box center [675, 469] width 292 height 46
type textarea "*"
type textarea "**********"
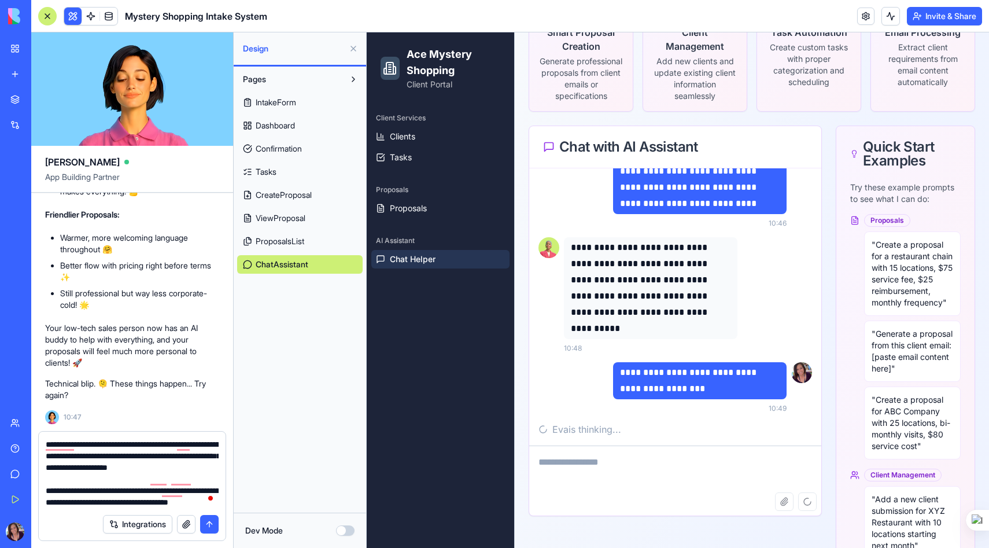
scroll to position [34335, 0]
click at [213, 527] on button "submit" at bounding box center [209, 524] width 19 height 19
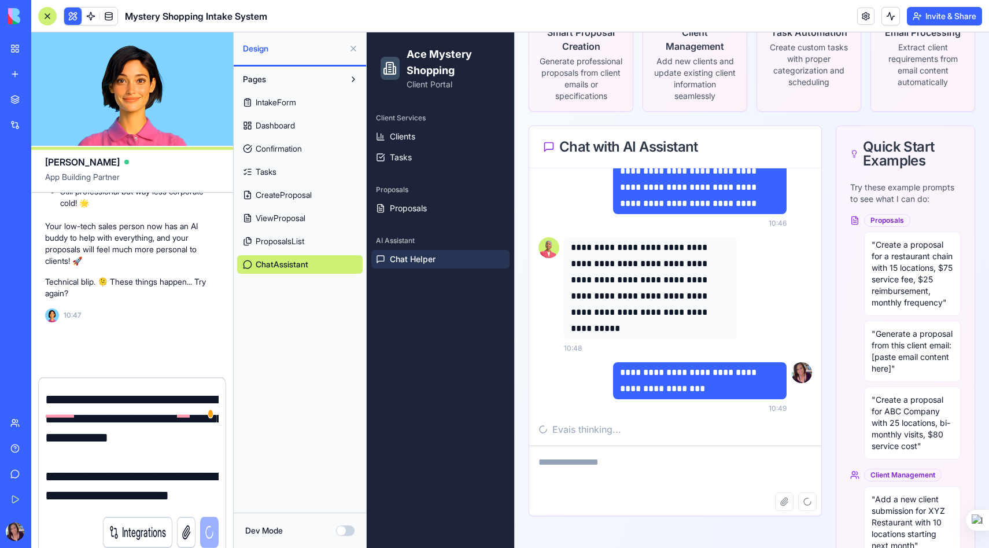
scroll to position [0, 0]
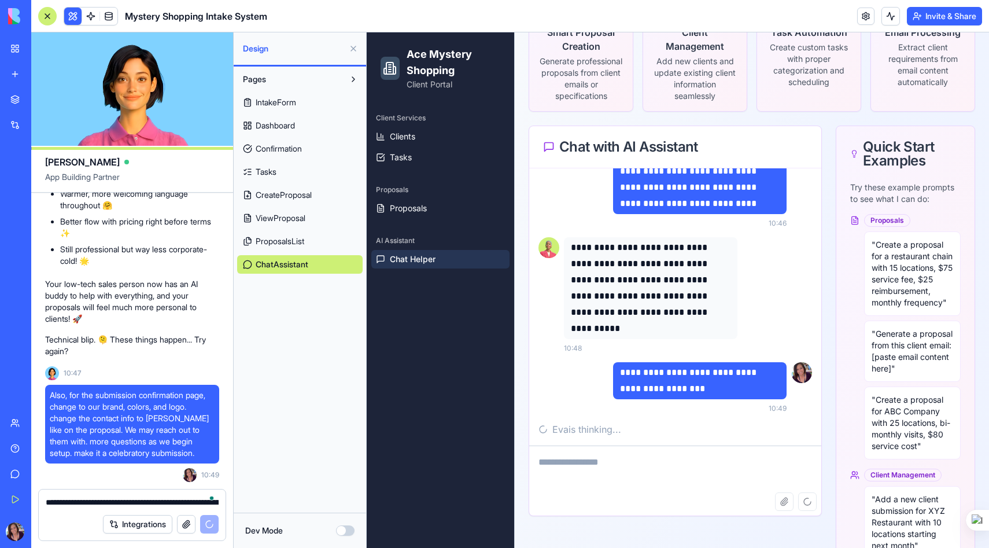
click at [297, 216] on span "ViewProposal" at bounding box center [281, 218] width 50 height 12
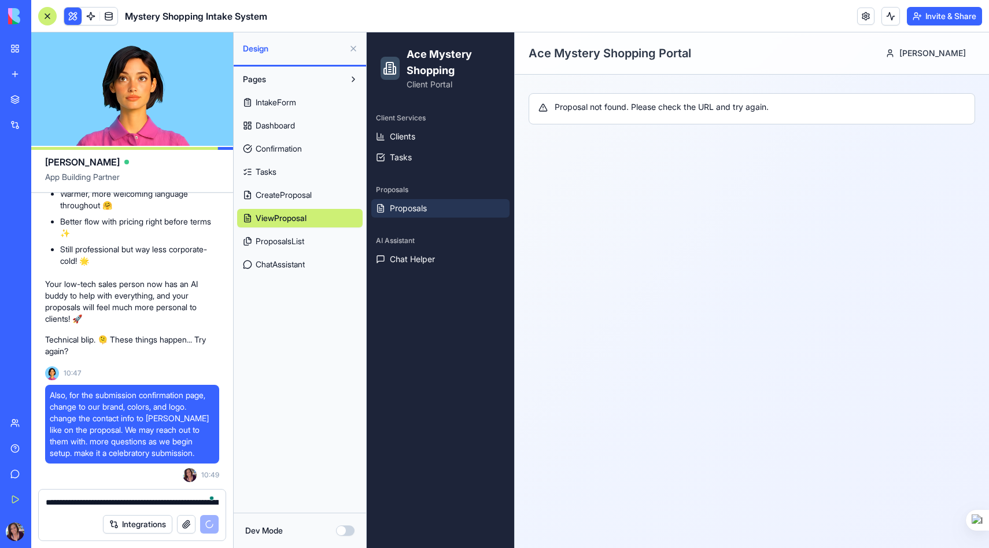
click at [420, 202] on link "Proposals" at bounding box center [440, 208] width 138 height 19
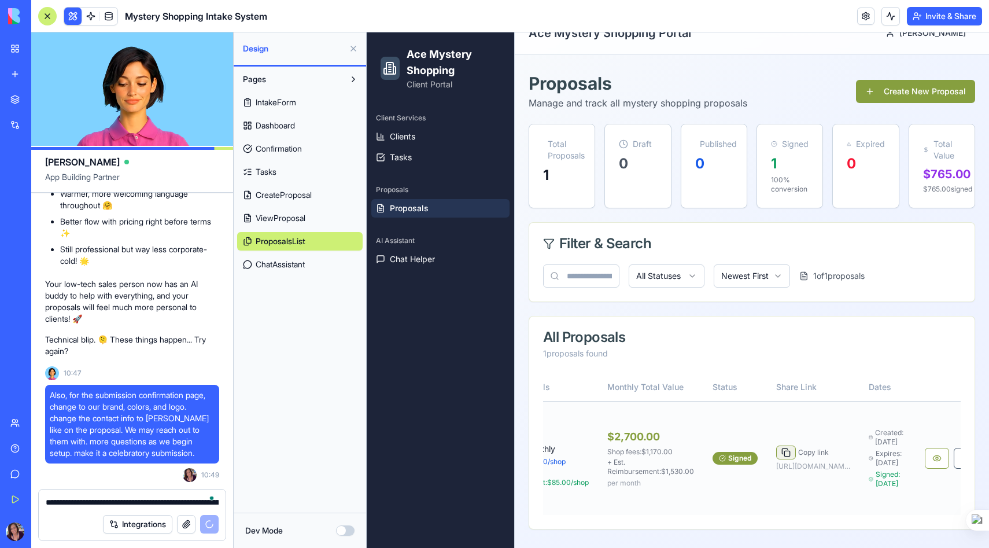
scroll to position [0, 264]
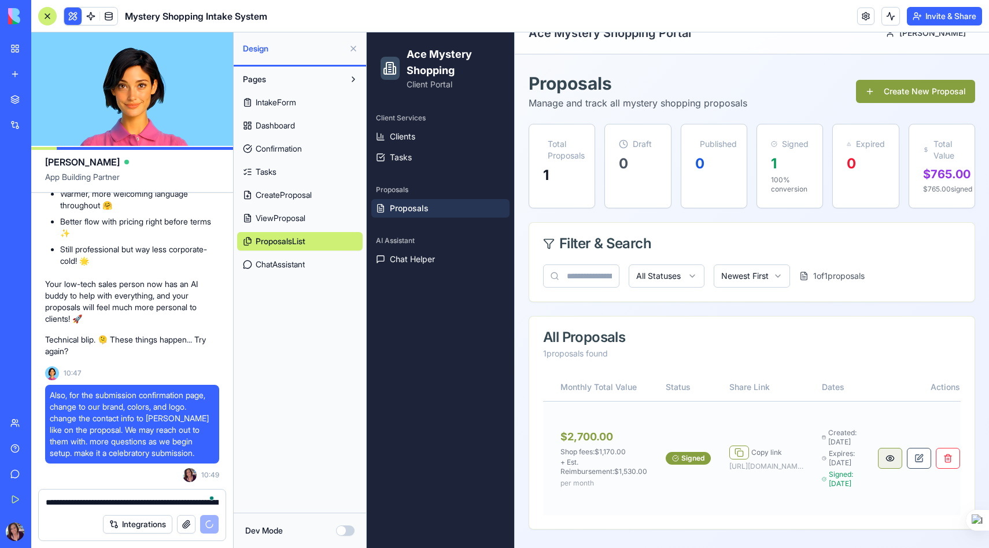
click at [879, 453] on button at bounding box center [890, 457] width 24 height 21
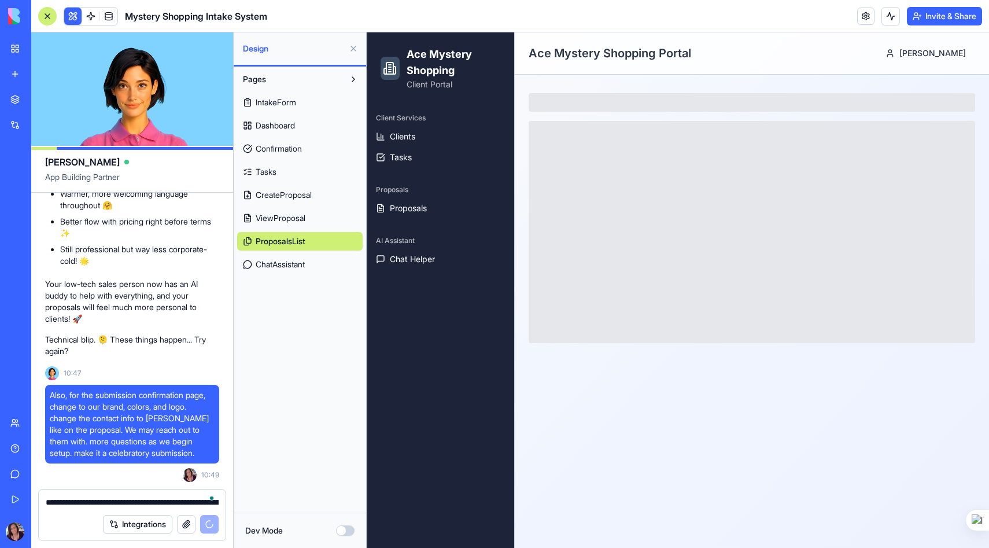
scroll to position [0, 0]
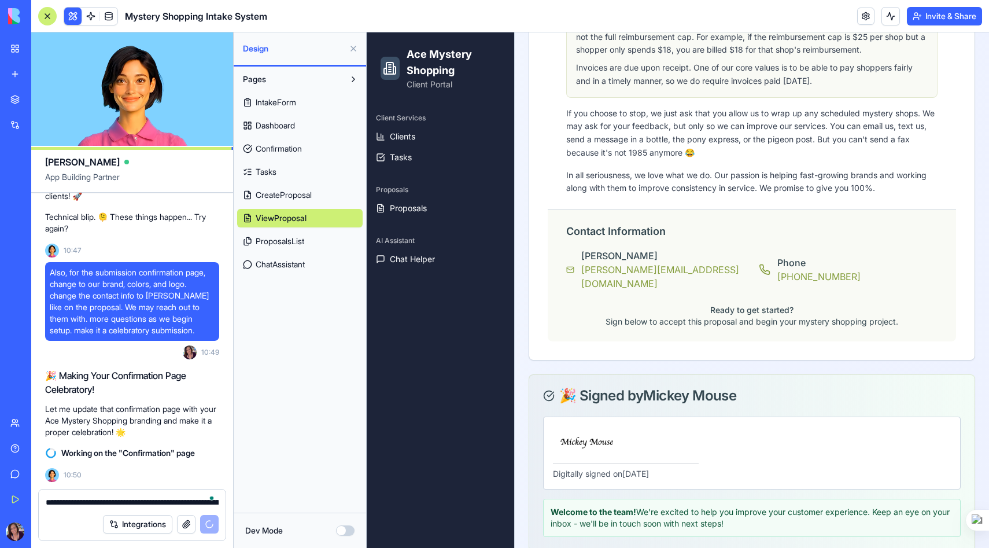
scroll to position [2059, 0]
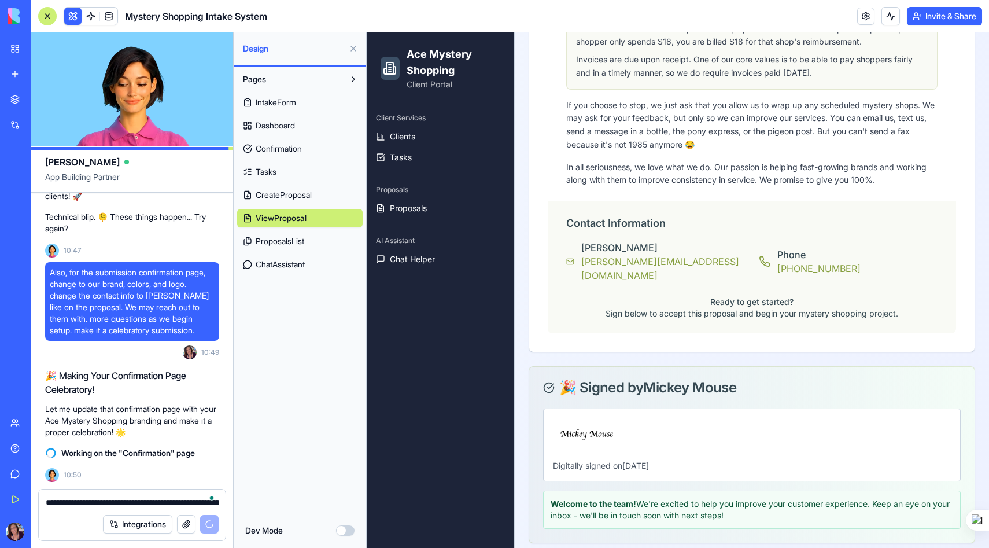
click at [285, 150] on span "Confirmation" at bounding box center [279, 149] width 46 height 12
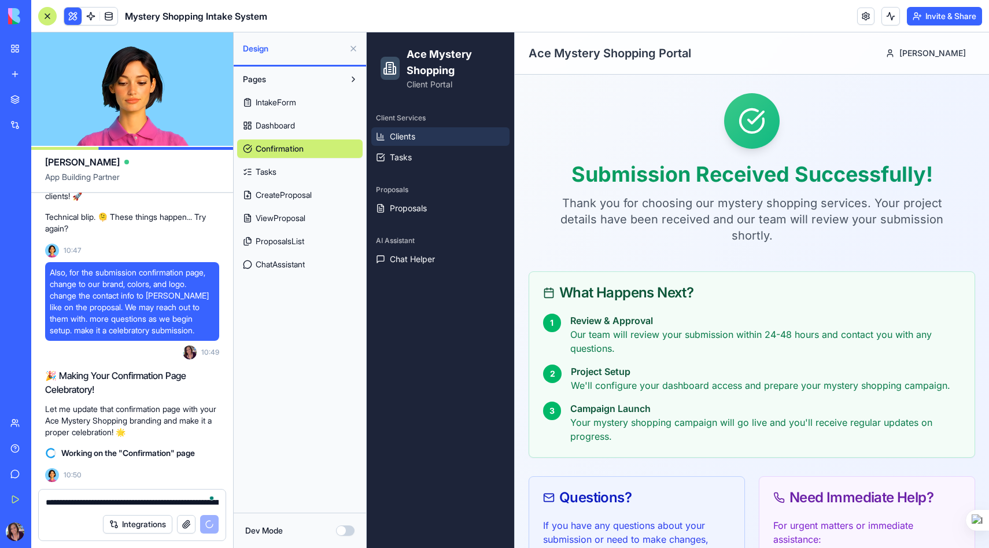
click at [411, 143] on link "Clients" at bounding box center [440, 136] width 138 height 19
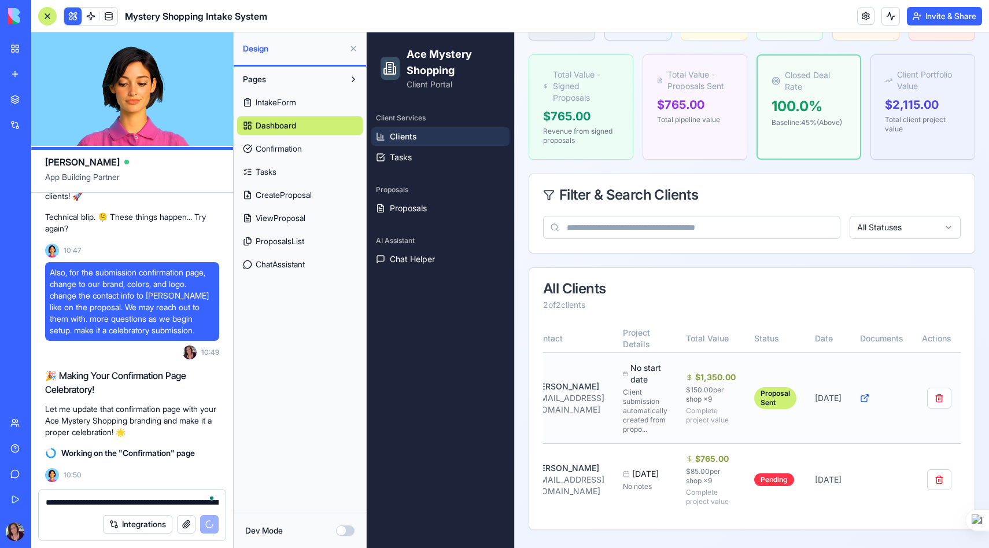
scroll to position [0, 161]
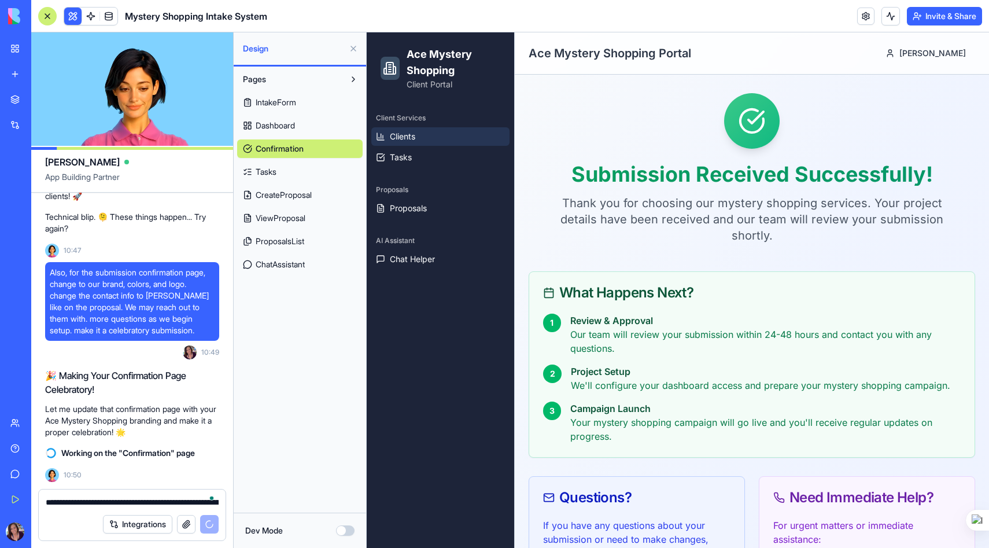
scroll to position [34522, 0]
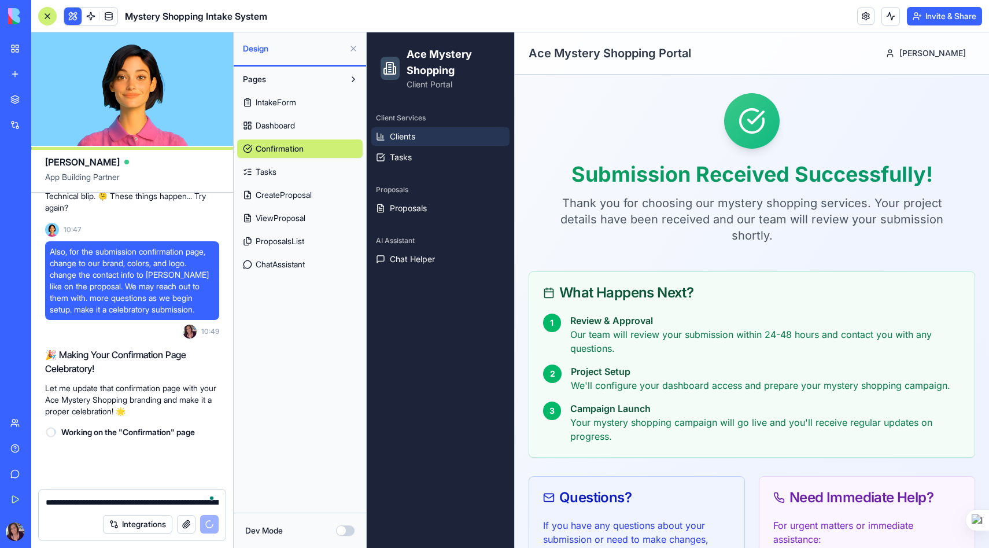
click at [420, 130] on link "Clients" at bounding box center [440, 136] width 138 height 19
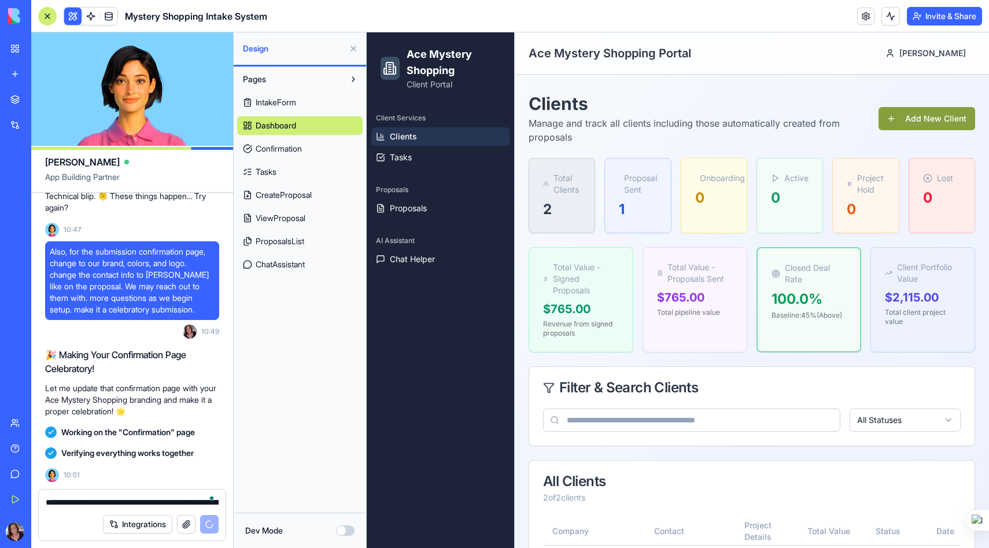
scroll to position [35019, 0]
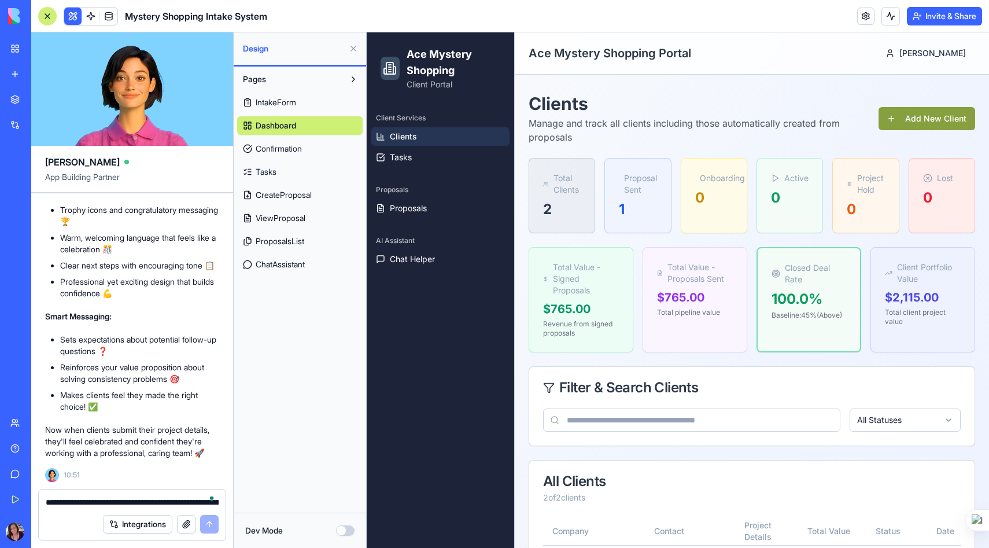
click at [286, 149] on span "Confirmation" at bounding box center [279, 149] width 46 height 12
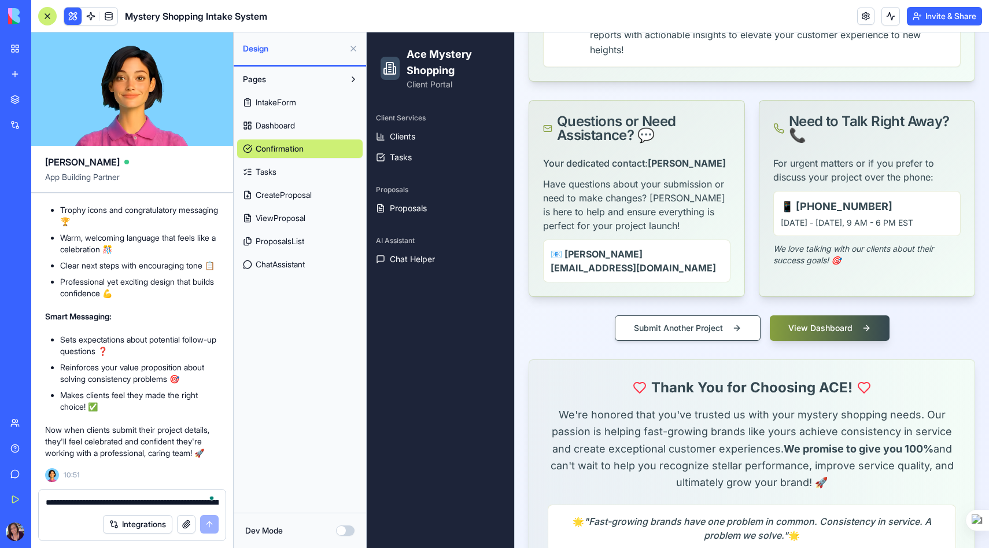
scroll to position [654, 0]
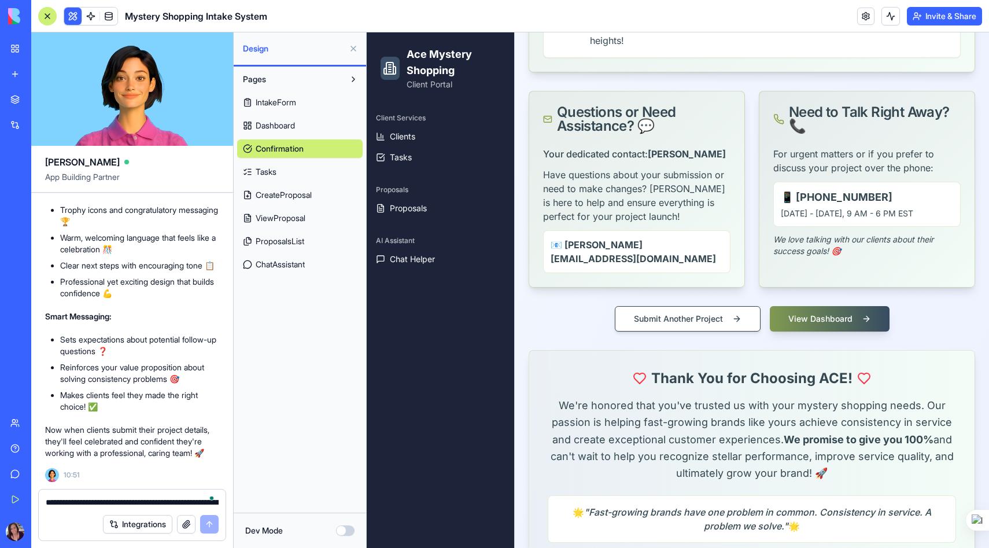
click at [823, 306] on button "View Dashboard" at bounding box center [830, 318] width 120 height 25
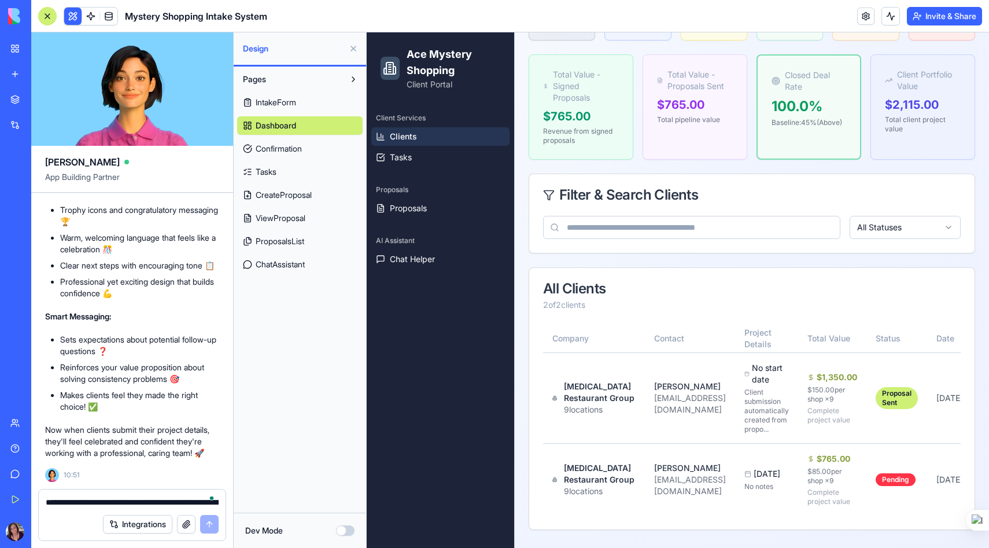
click at [68, 502] on textarea "**********" at bounding box center [132, 502] width 173 height 12
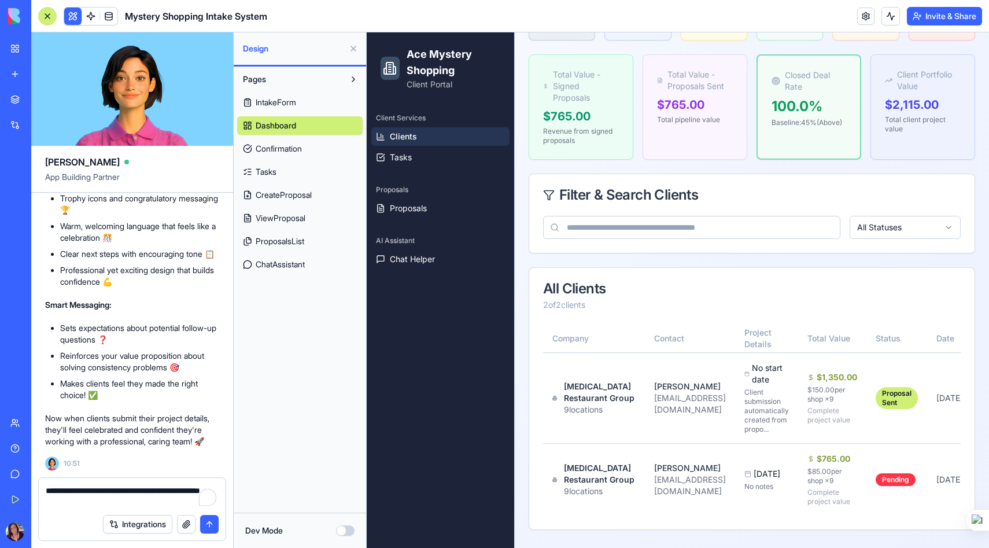
click at [287, 149] on span "Confirmation" at bounding box center [279, 149] width 46 height 12
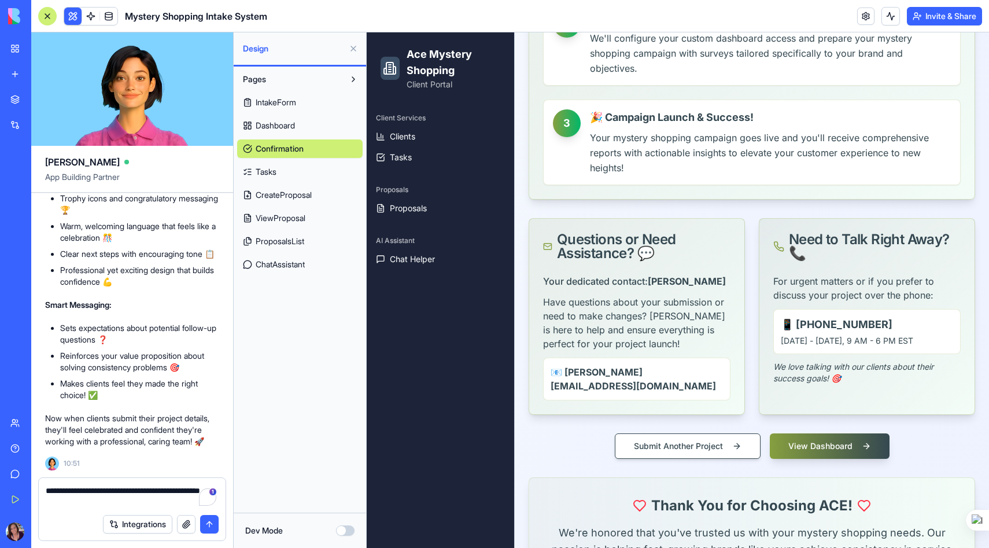
scroll to position [560, 0]
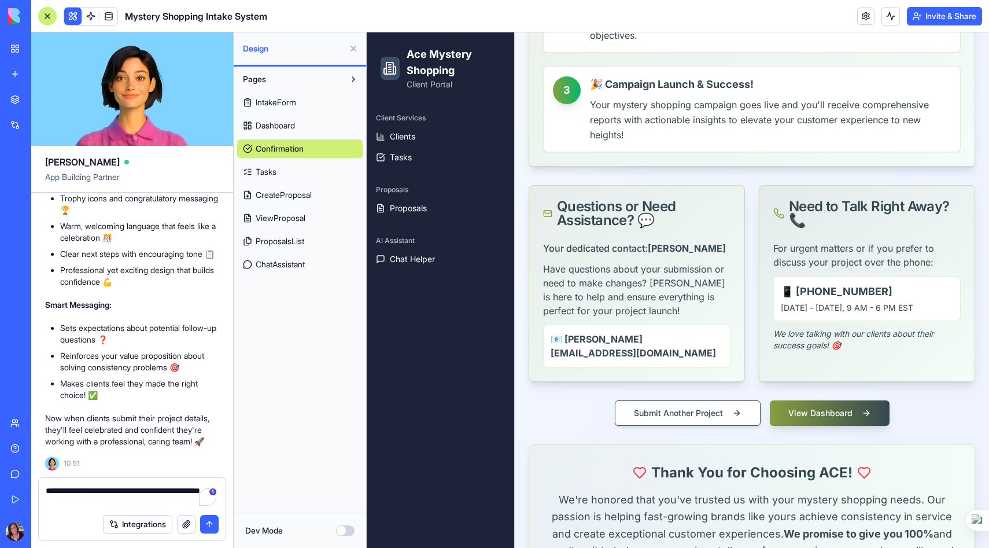
click at [119, 501] on textarea "**********" at bounding box center [132, 495] width 173 height 23
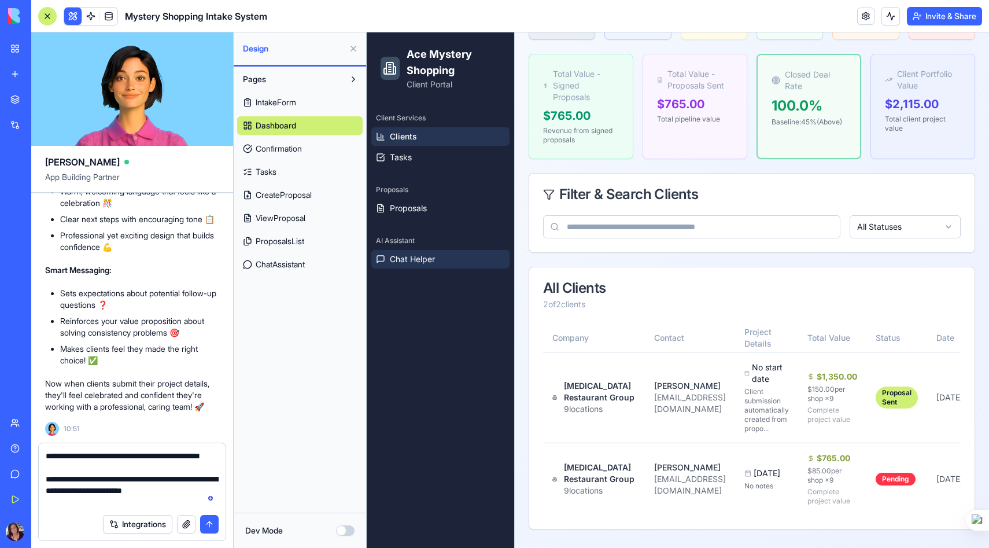
scroll to position [193, 0]
click at [411, 210] on span "Proposals" at bounding box center [408, 208] width 37 height 12
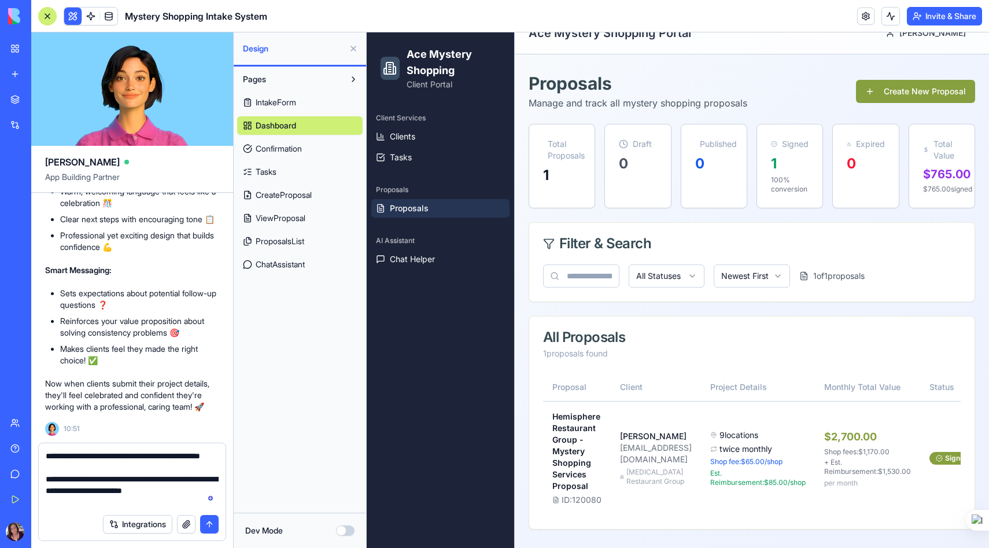
scroll to position [40, 0]
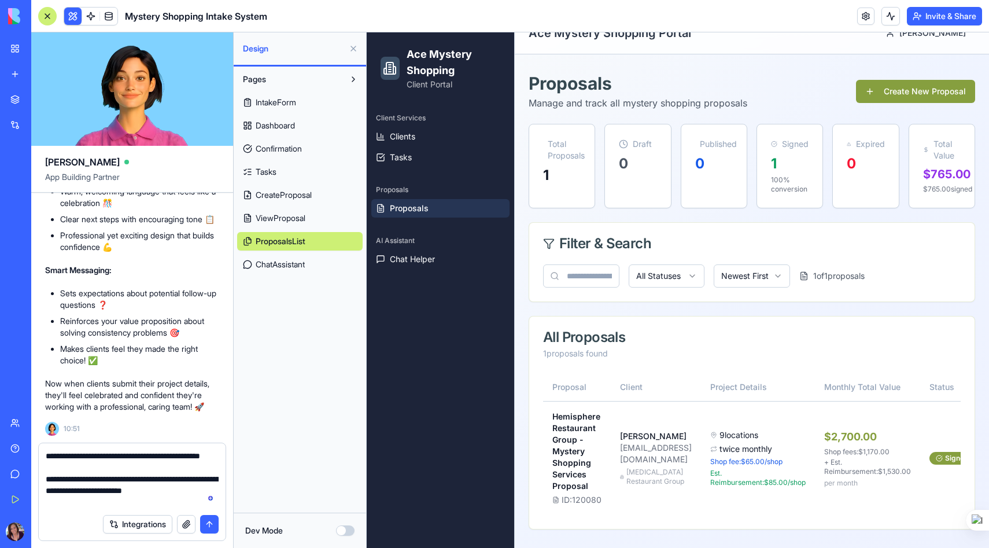
click at [283, 219] on span "ViewProposal" at bounding box center [281, 218] width 50 height 12
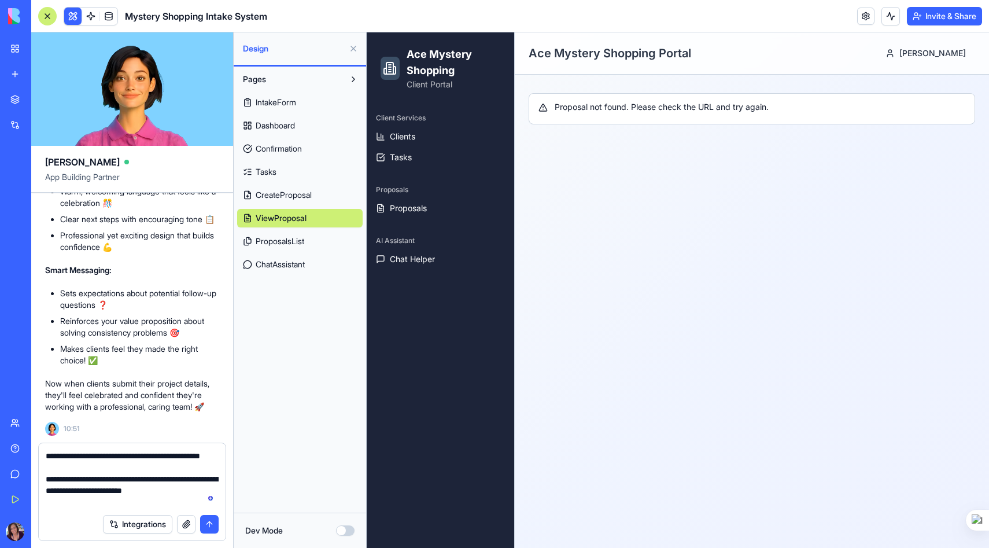
click at [296, 145] on span "Confirmation" at bounding box center [279, 149] width 46 height 12
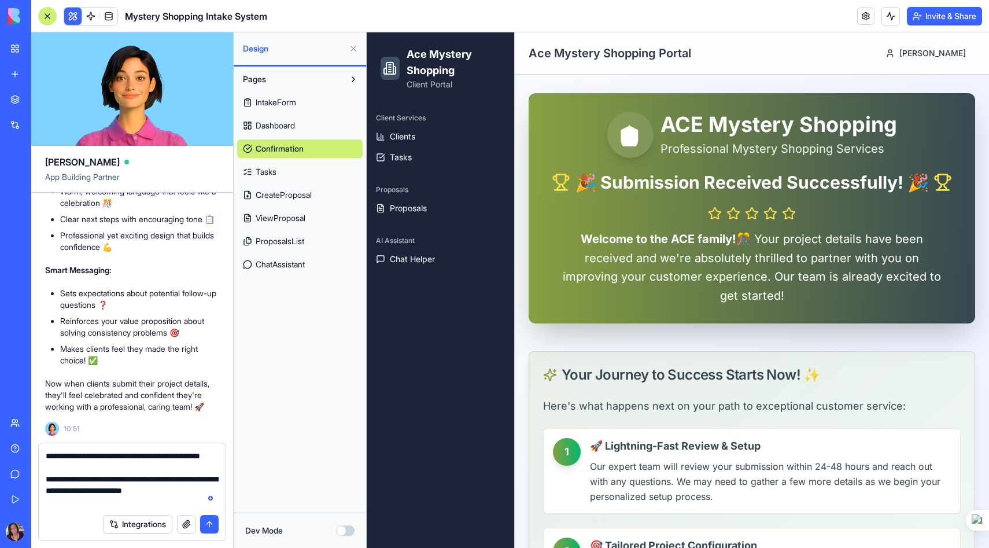
click at [288, 171] on link "Tasks" at bounding box center [299, 171] width 125 height 19
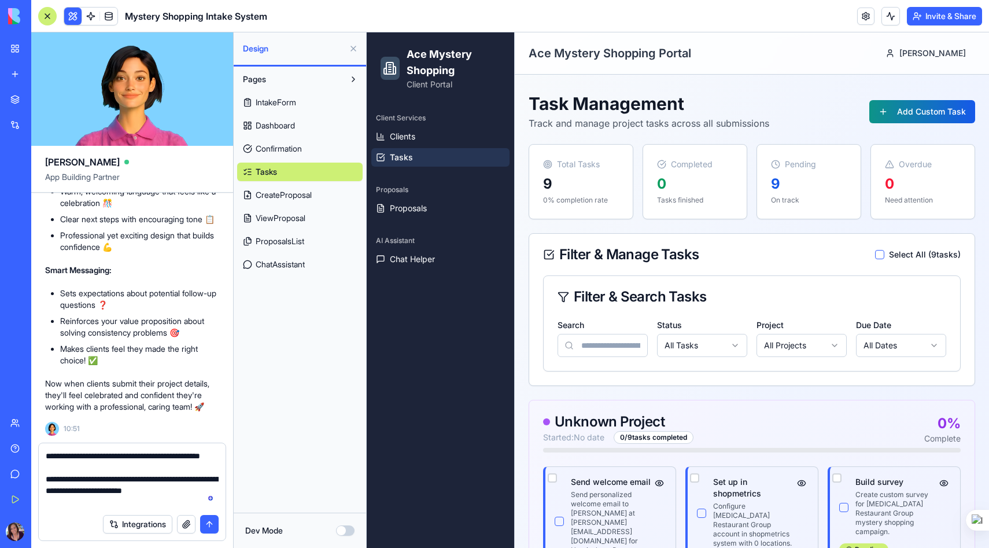
click at [296, 151] on span "Confirmation" at bounding box center [279, 149] width 46 height 12
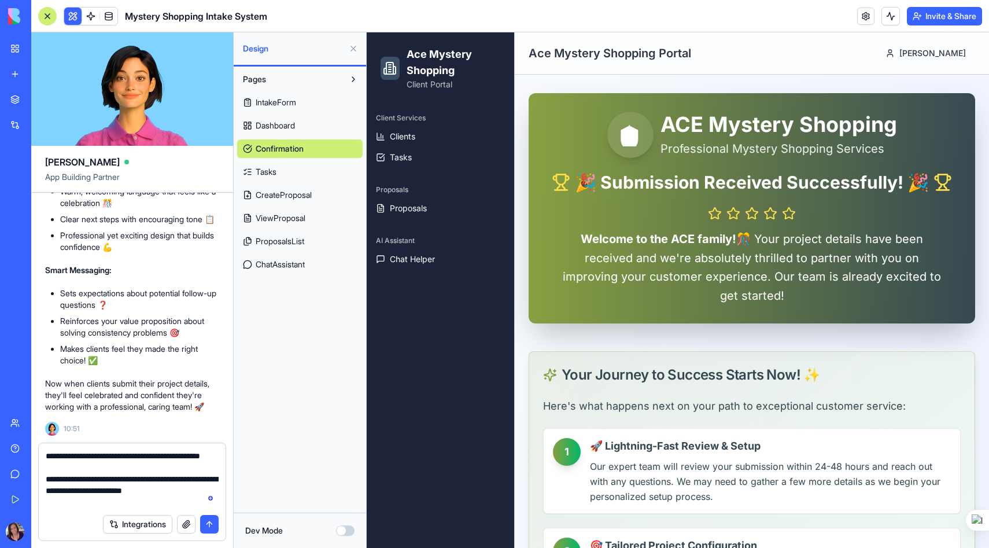
click at [46, 452] on textarea "**********" at bounding box center [132, 479] width 173 height 58
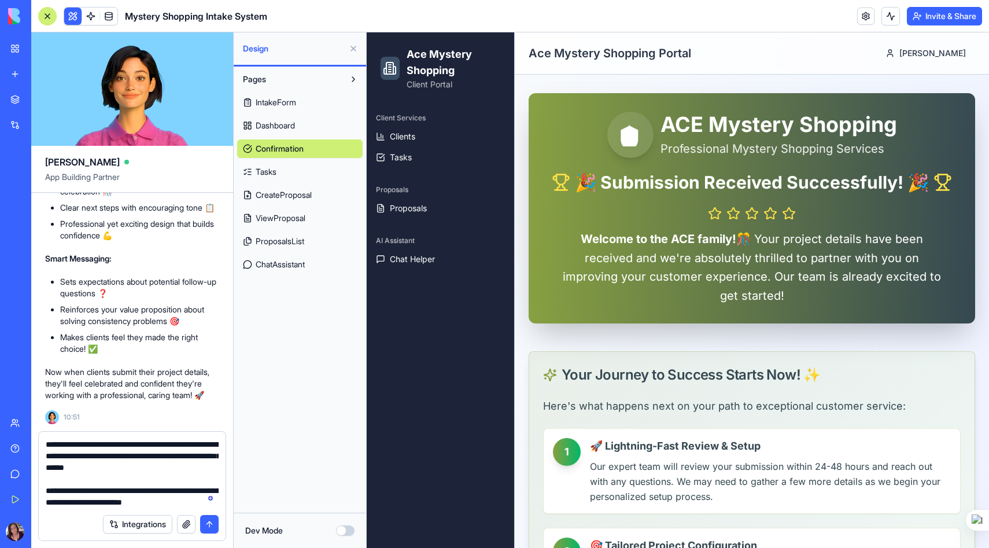
type textarea "**********"
click at [208, 524] on button "submit" at bounding box center [209, 524] width 19 height 19
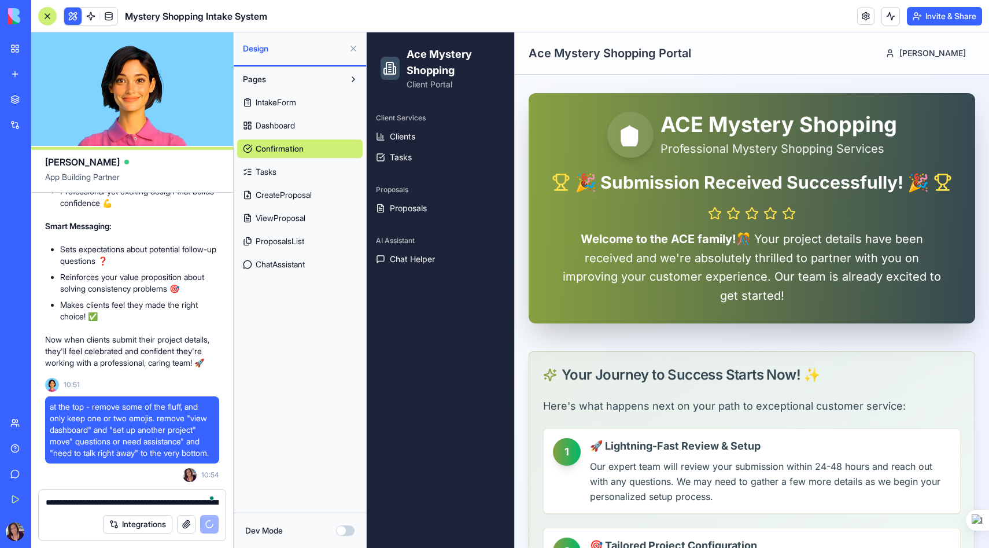
click at [274, 220] on span "ViewProposal" at bounding box center [281, 218] width 50 height 12
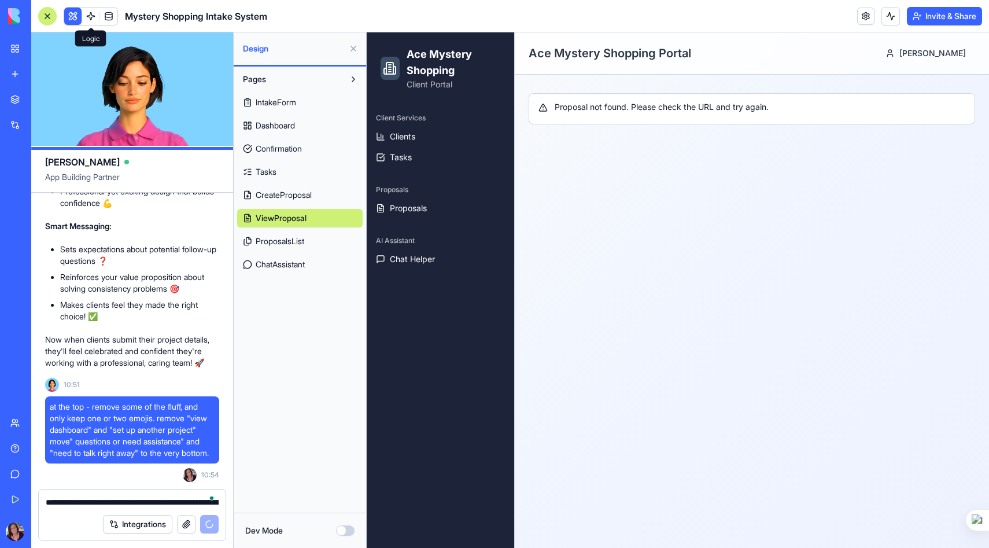
click at [90, 12] on span at bounding box center [91, 16] width 32 height 32
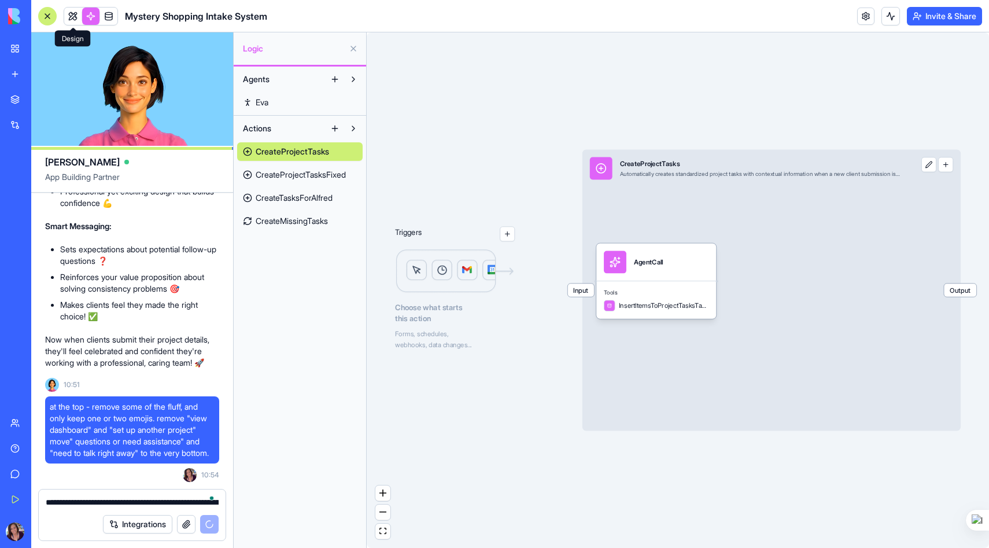
click at [73, 19] on link at bounding box center [72, 16] width 17 height 17
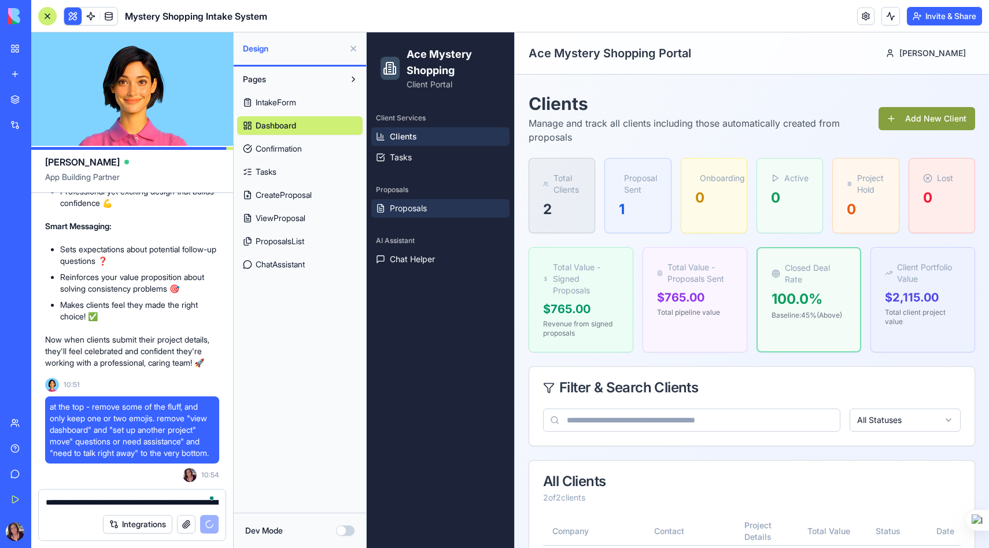
click at [428, 212] on link "Proposals" at bounding box center [440, 208] width 138 height 19
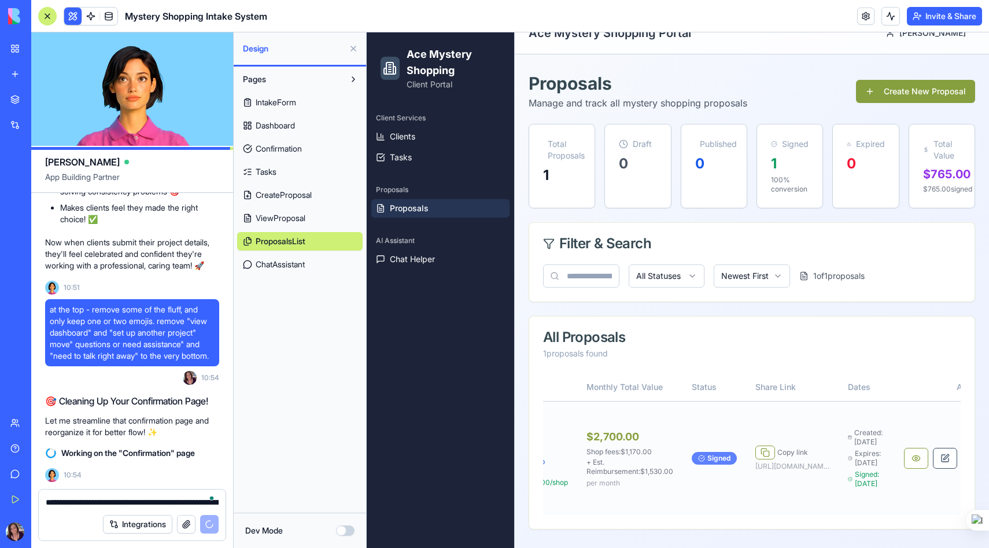
scroll to position [0, 243]
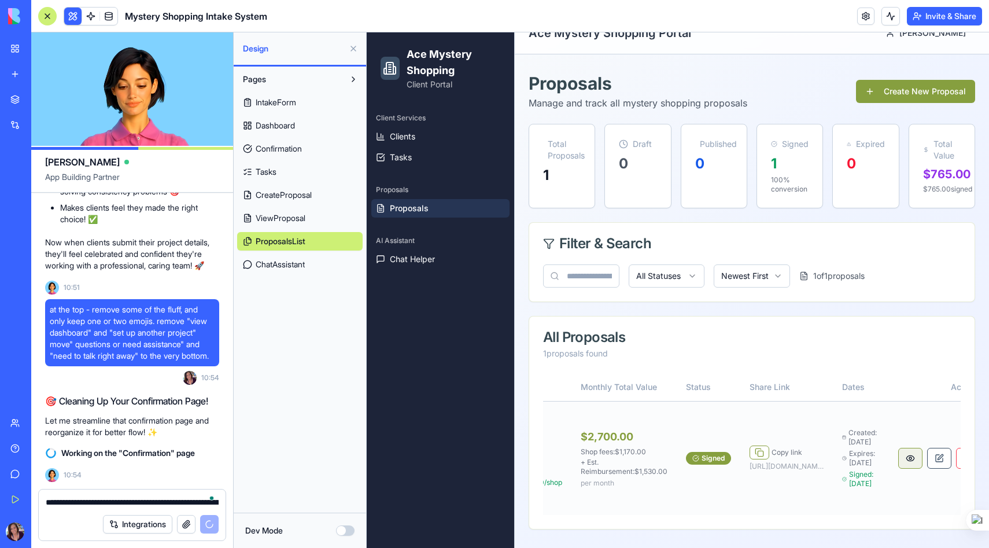
click at [905, 452] on button at bounding box center [910, 457] width 24 height 21
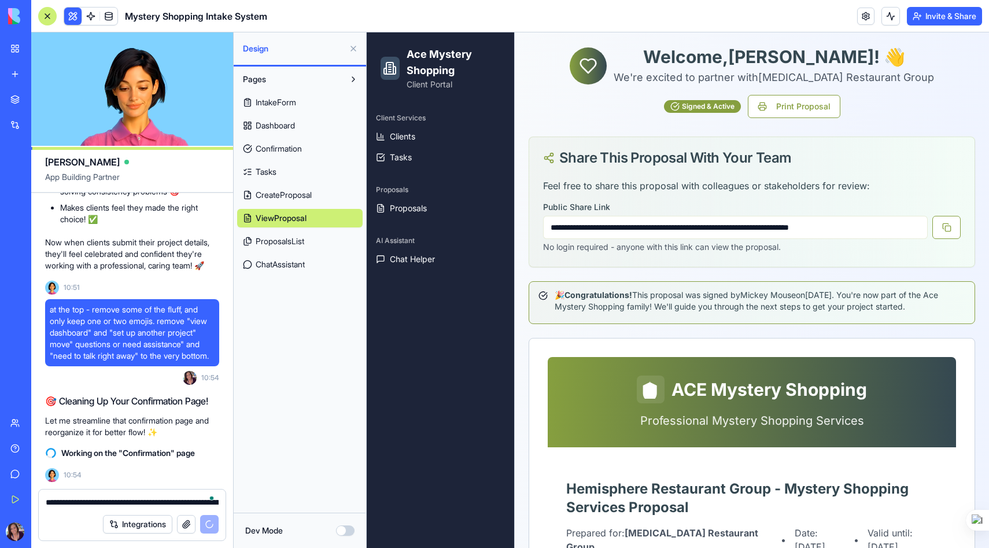
scroll to position [39, 0]
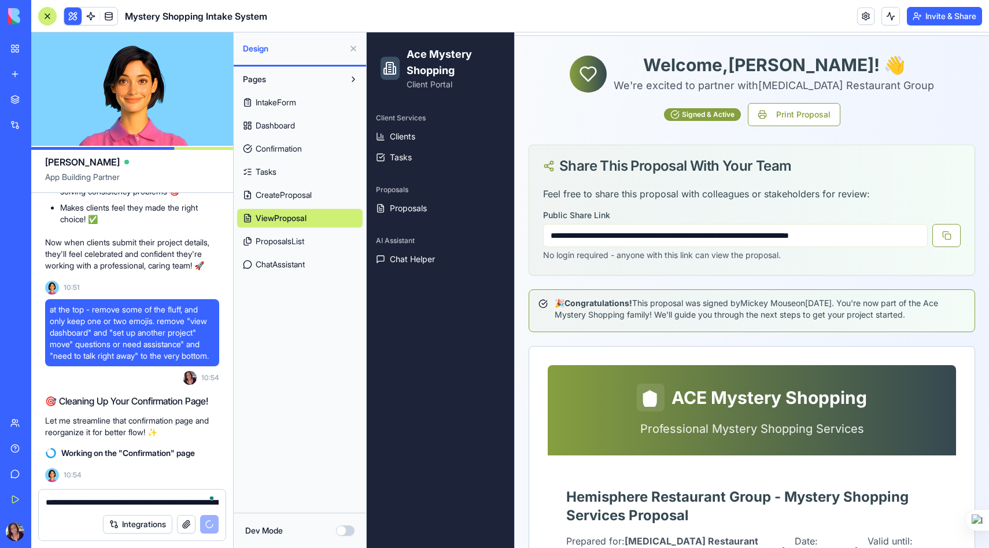
click at [61, 501] on textarea "**********" at bounding box center [132, 502] width 173 height 12
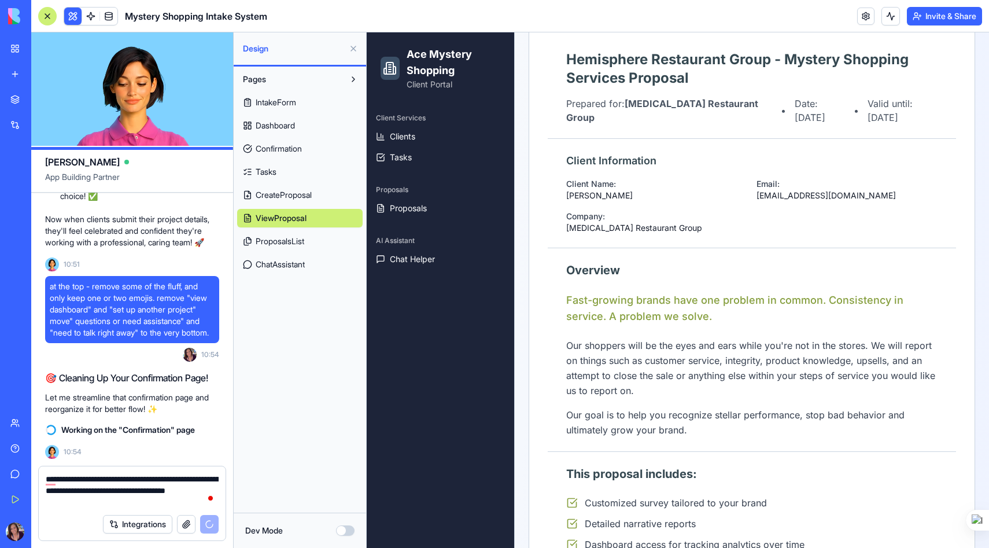
scroll to position [552, 0]
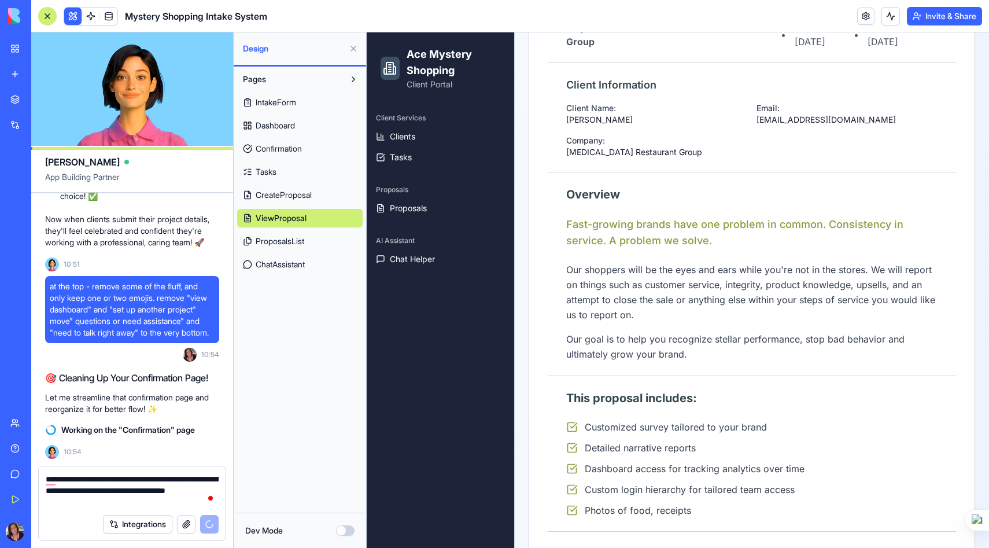
click at [110, 501] on textarea "**********" at bounding box center [132, 490] width 173 height 35
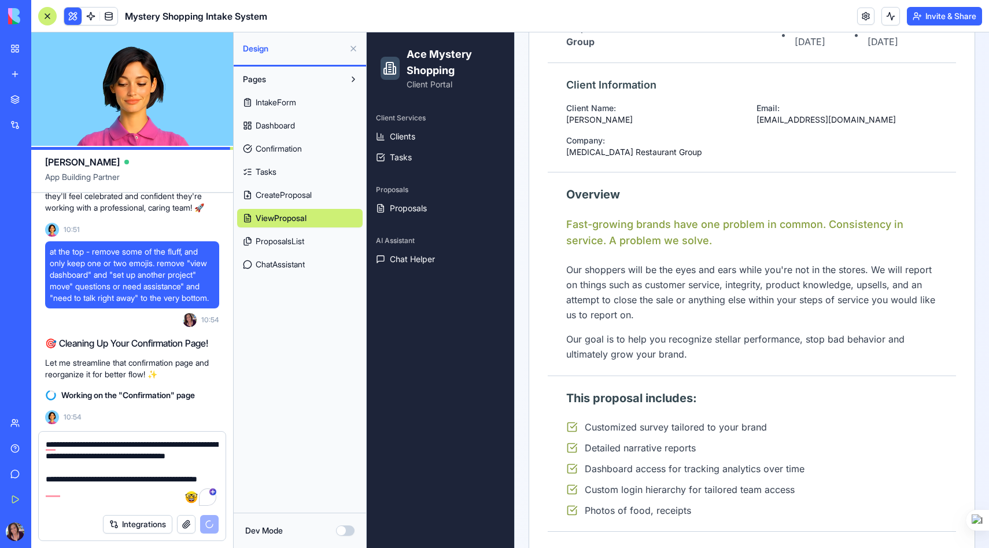
paste textarea "**********"
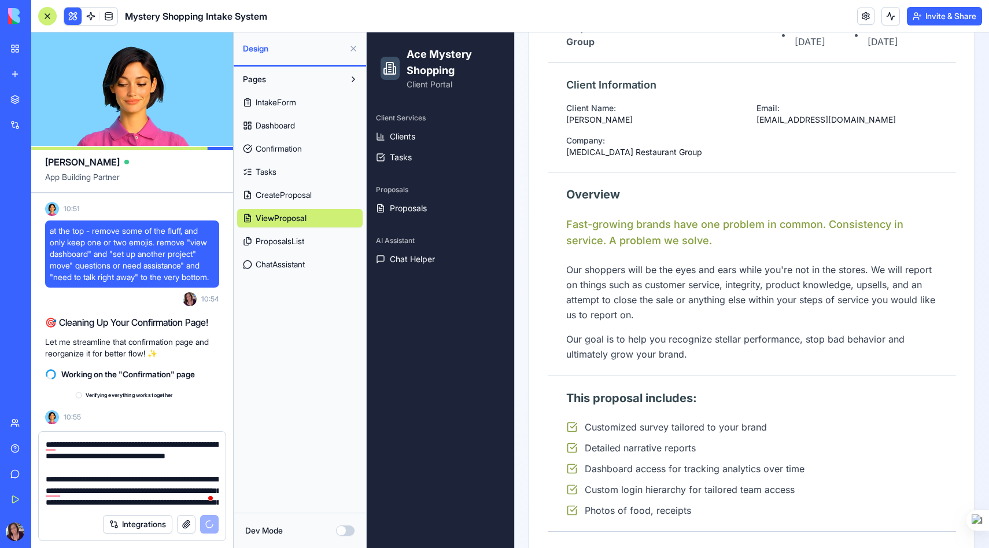
scroll to position [35297, 0]
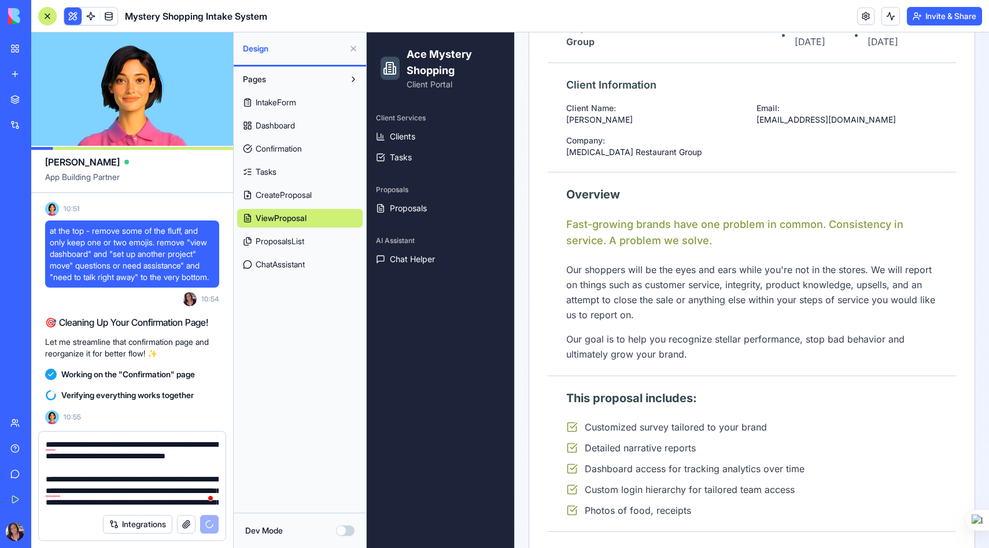
type textarea "**********"
click at [302, 150] on span "Confirmation" at bounding box center [279, 149] width 46 height 12
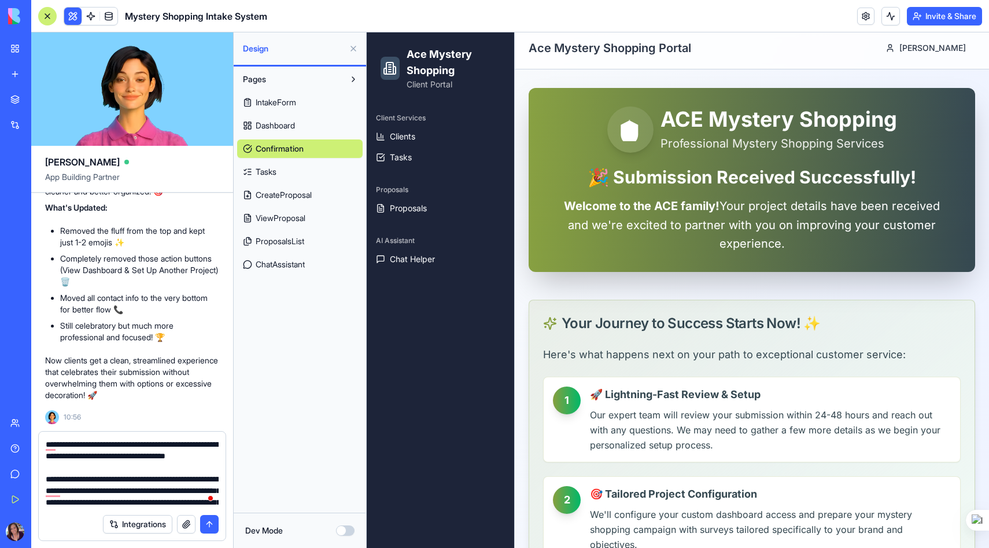
scroll to position [9, 0]
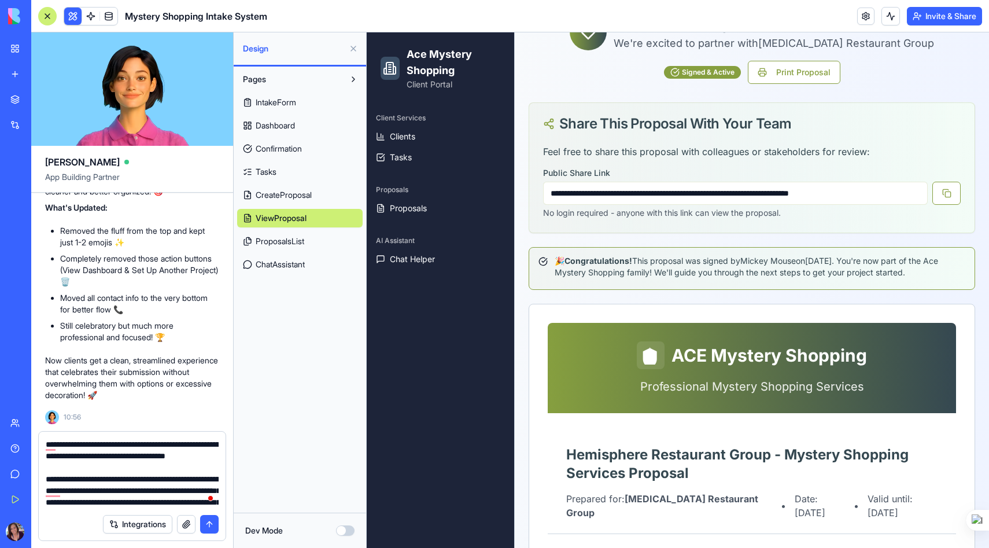
scroll to position [34, 0]
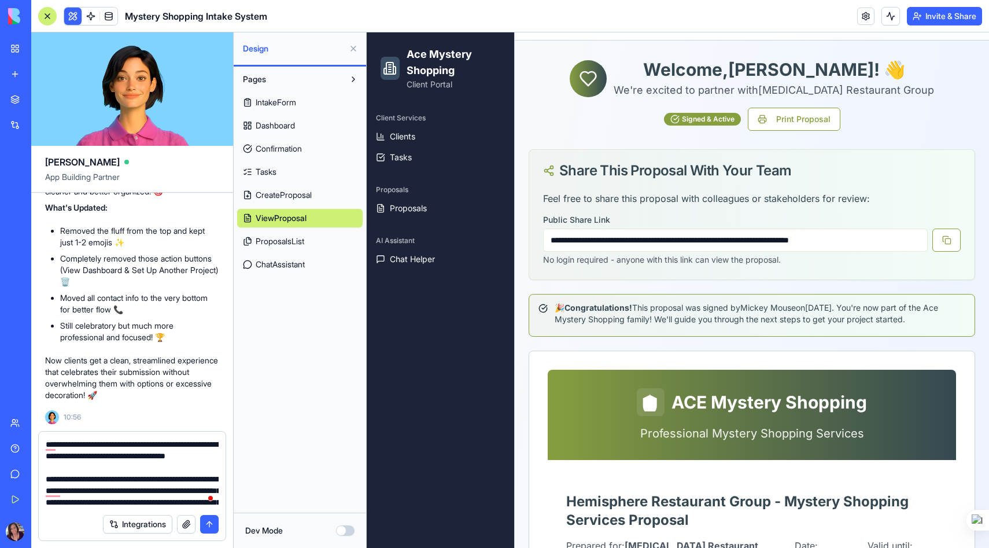
click at [205, 524] on button "submit" at bounding box center [209, 524] width 19 height 19
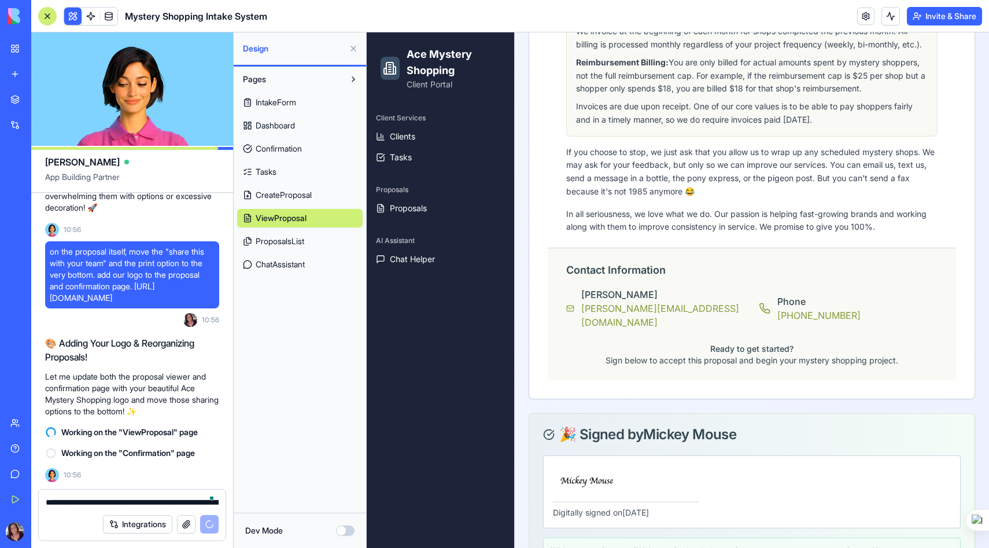
scroll to position [2059, 0]
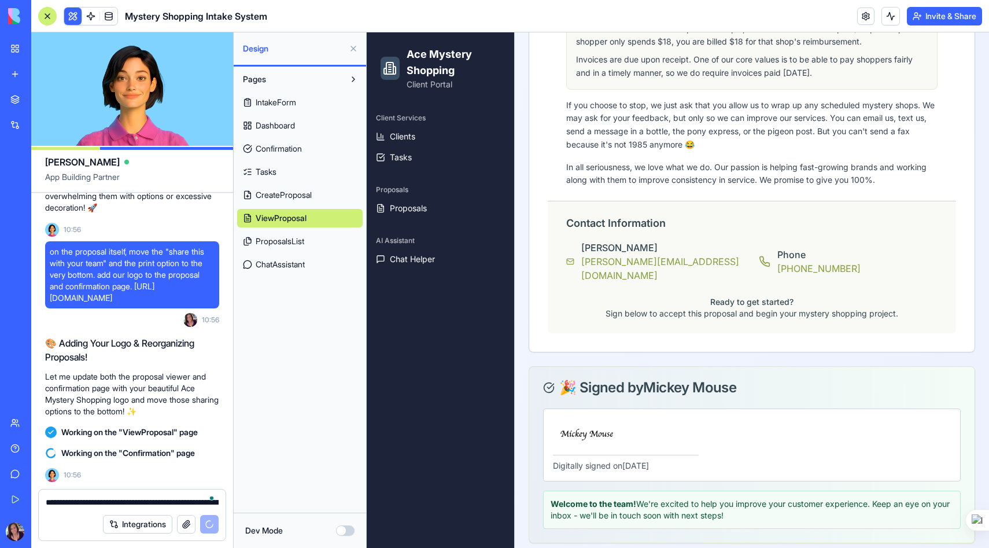
click at [279, 170] on link "Tasks" at bounding box center [299, 171] width 125 height 19
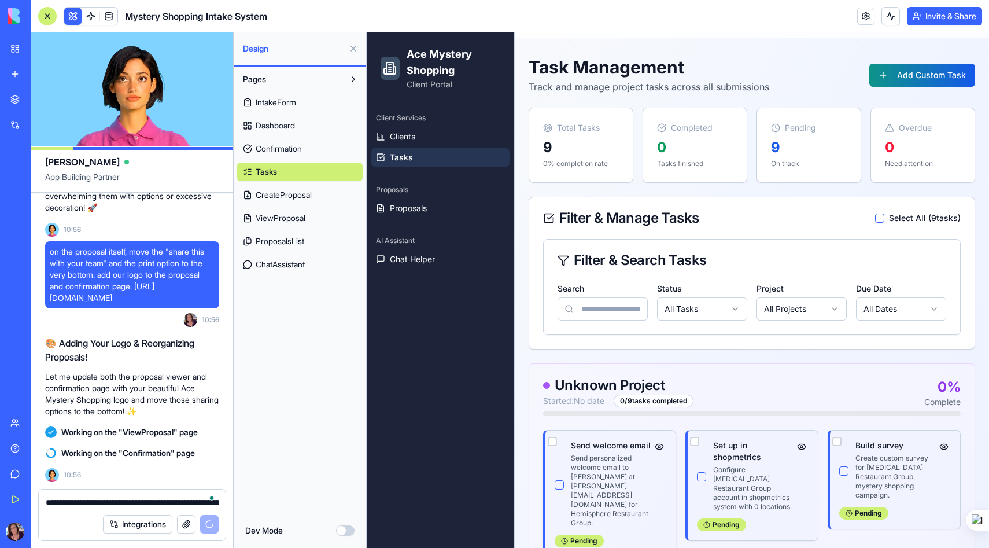
scroll to position [77, 0]
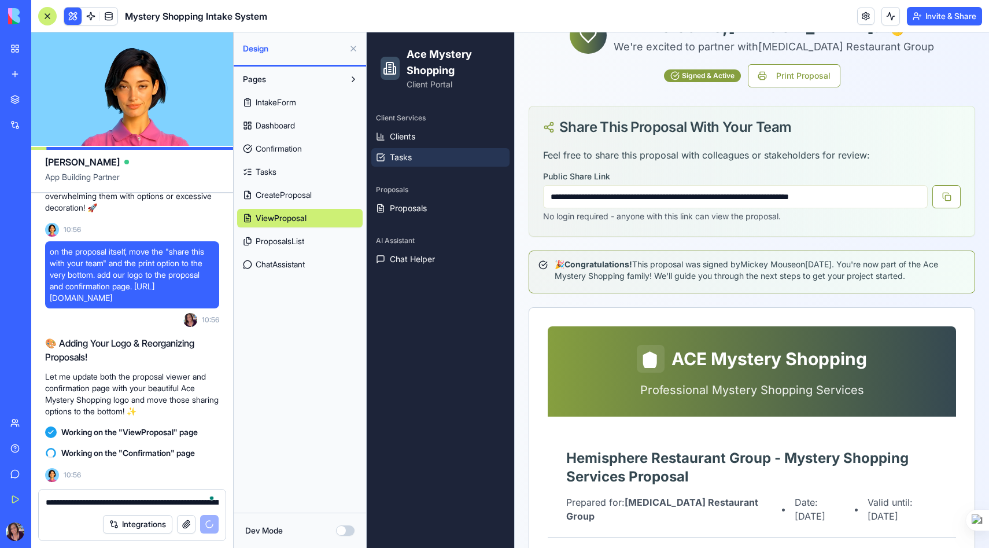
click at [395, 158] on span "Tasks" at bounding box center [401, 157] width 22 height 12
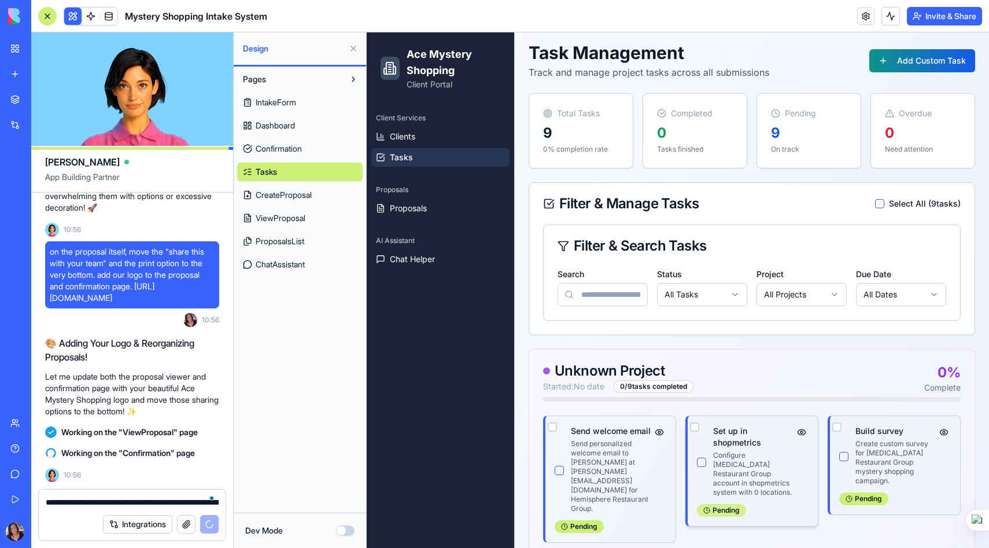
scroll to position [50, 0]
click at [879, 202] on button "button" at bounding box center [879, 203] width 9 height 9
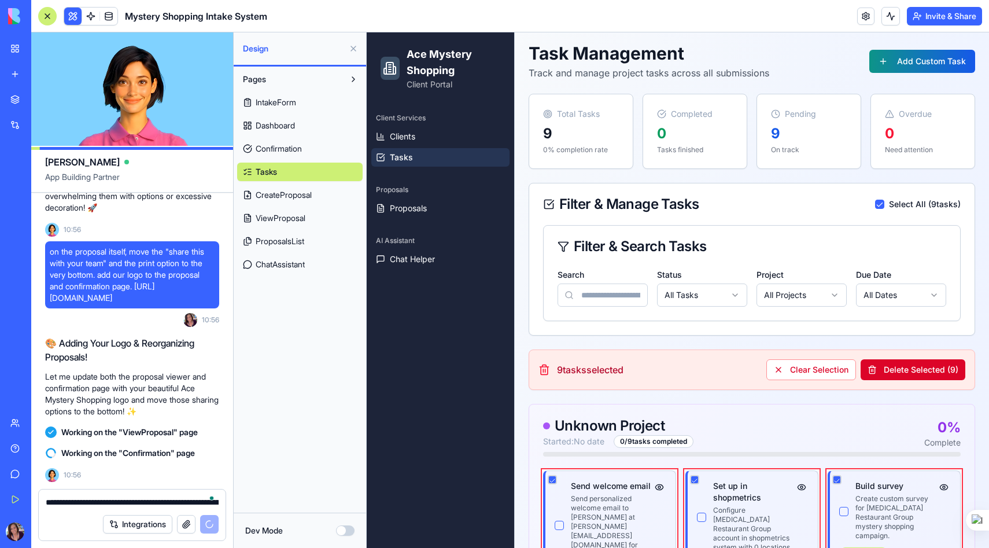
click at [900, 367] on button "Delete Selected ( 9 )" at bounding box center [912, 369] width 105 height 21
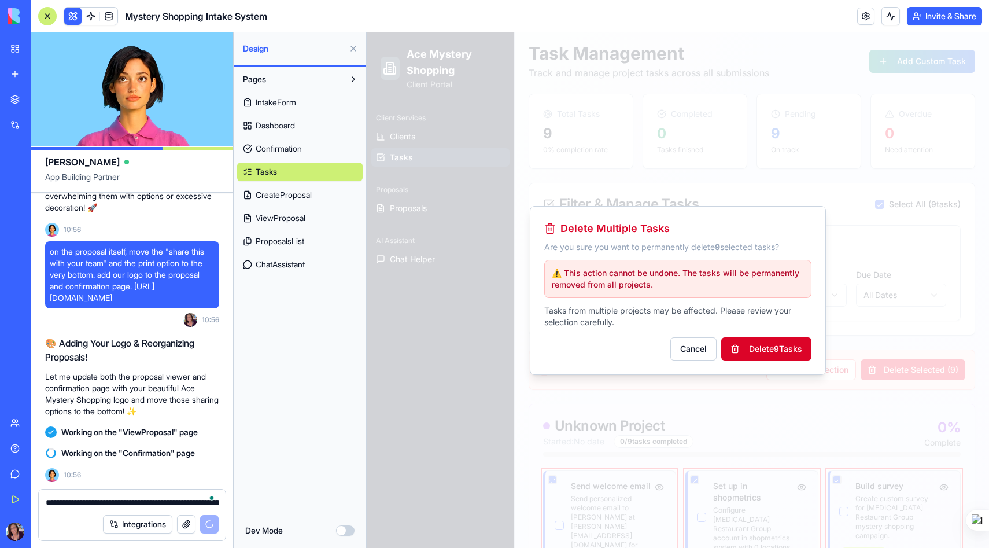
click at [779, 349] on button "Delete 9 Task s" at bounding box center [766, 348] width 90 height 23
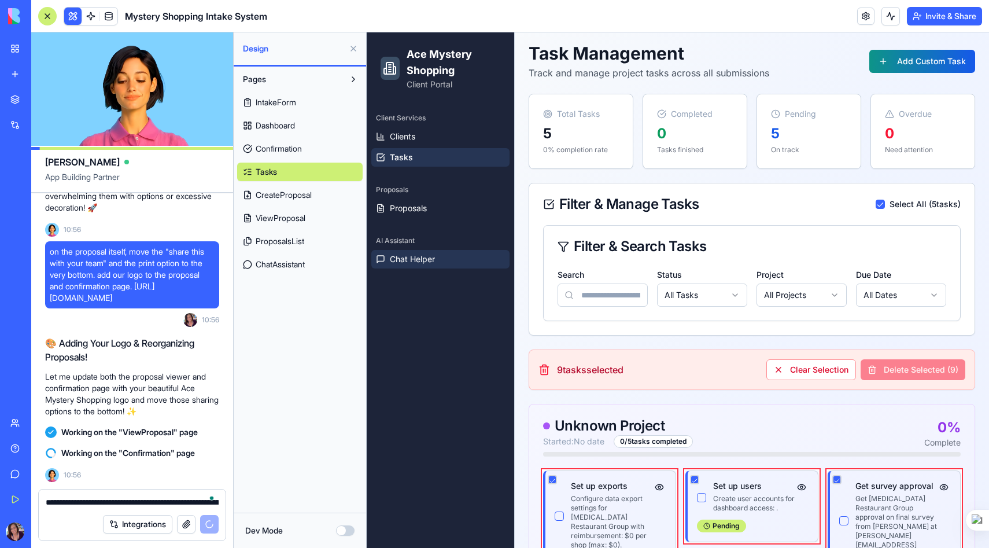
click at [420, 255] on span "Chat Helper" at bounding box center [412, 259] width 45 height 12
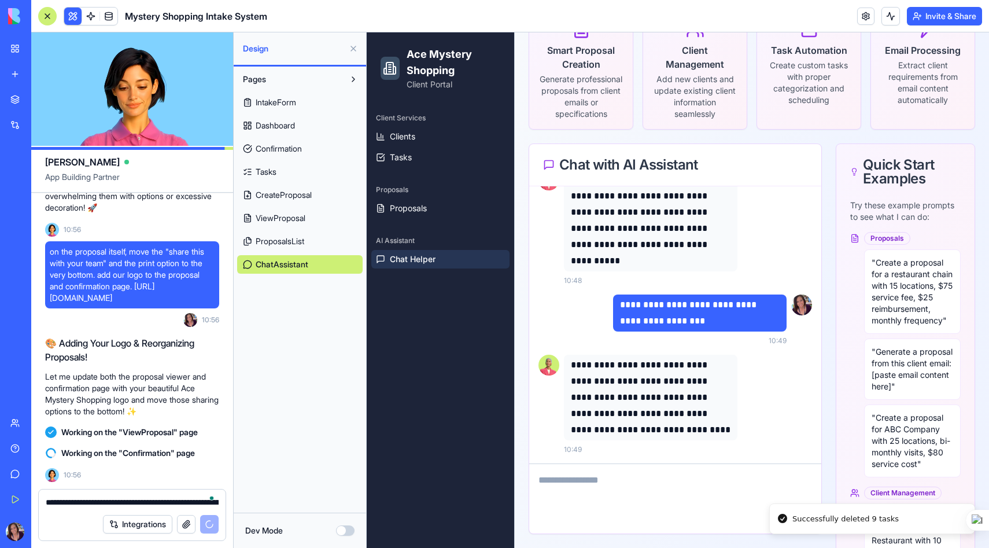
scroll to position [167, 0]
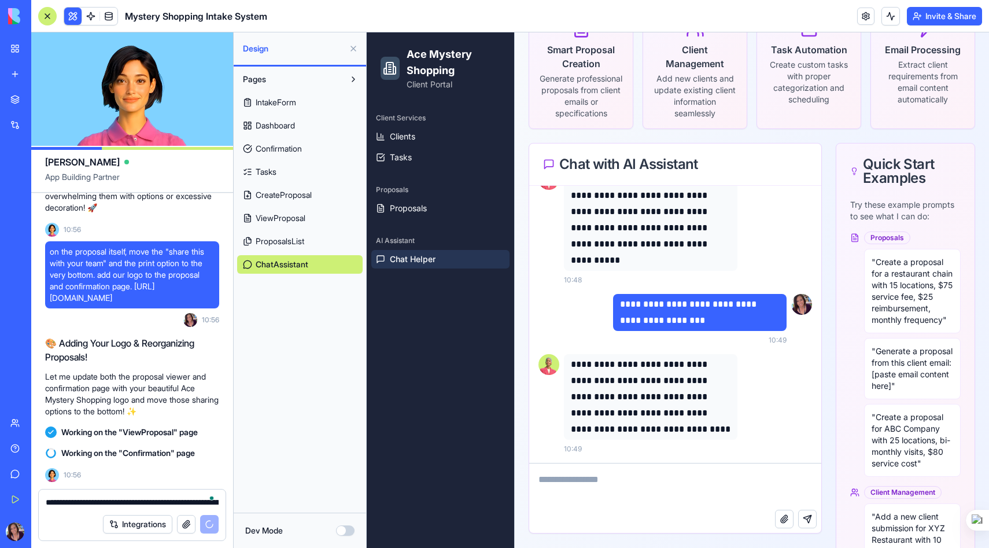
click at [453, 408] on div "Client Services Clients Tasks Proposals Proposals AI Assistant Chat Helper" at bounding box center [440, 325] width 147 height 443
click at [410, 163] on link "Tasks" at bounding box center [440, 157] width 138 height 19
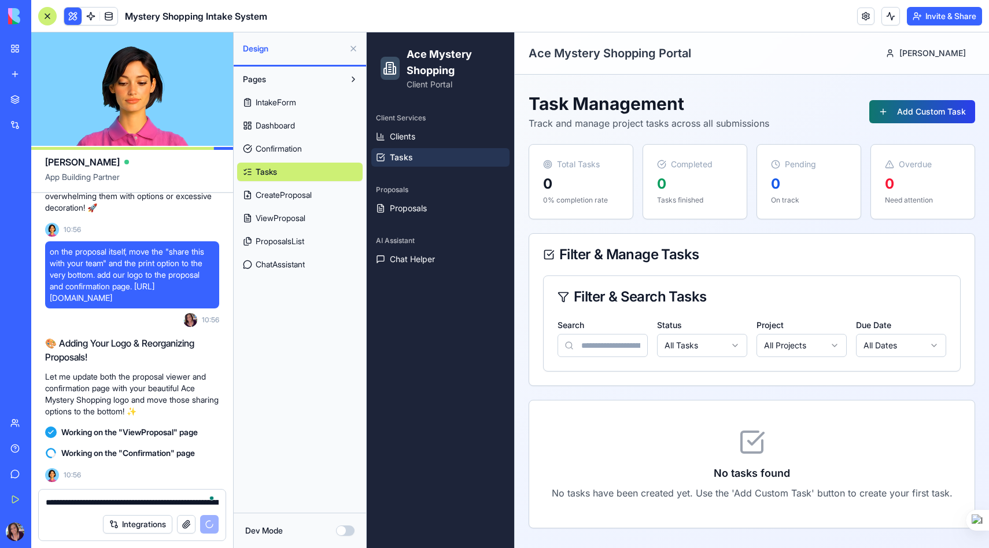
click at [907, 107] on button "Add Custom Task" at bounding box center [922, 111] width 106 height 23
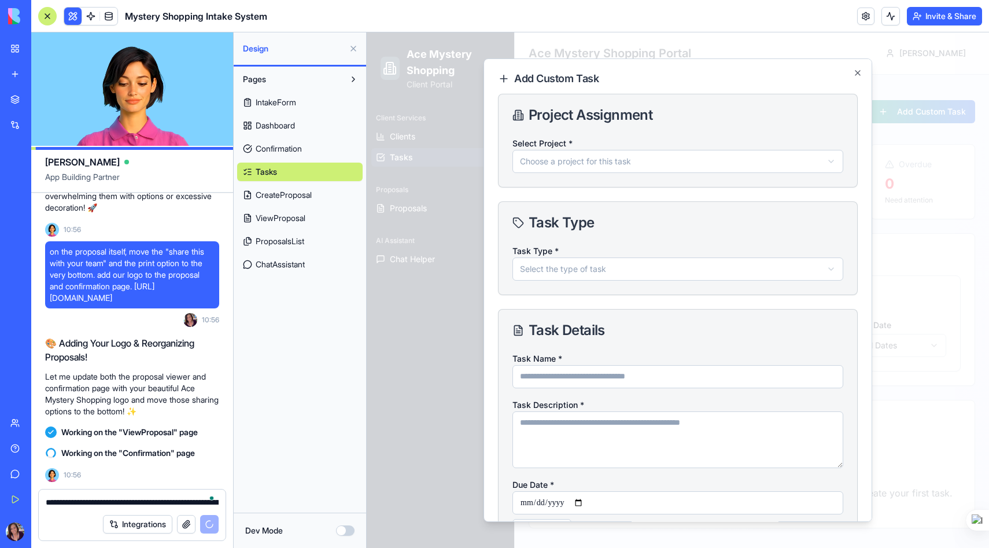
click at [622, 160] on body "**********" at bounding box center [678, 289] width 622 height 515
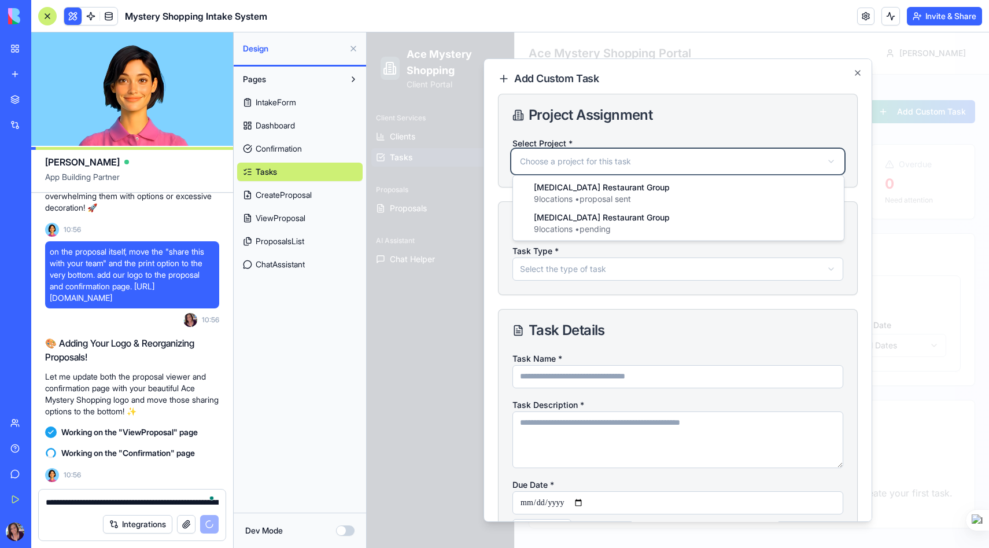
click at [860, 74] on body "**********" at bounding box center [678, 289] width 622 height 515
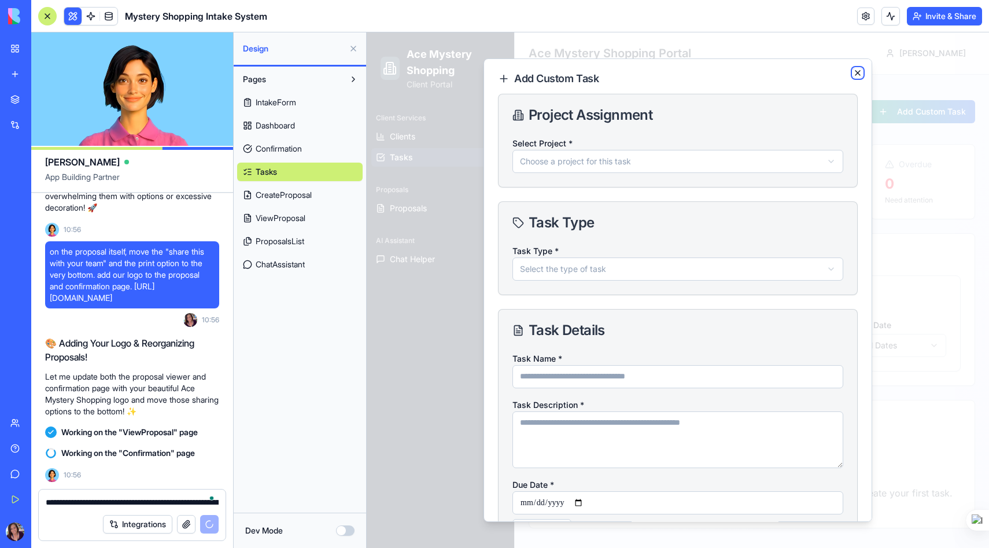
click at [859, 73] on icon "button" at bounding box center [857, 72] width 9 height 9
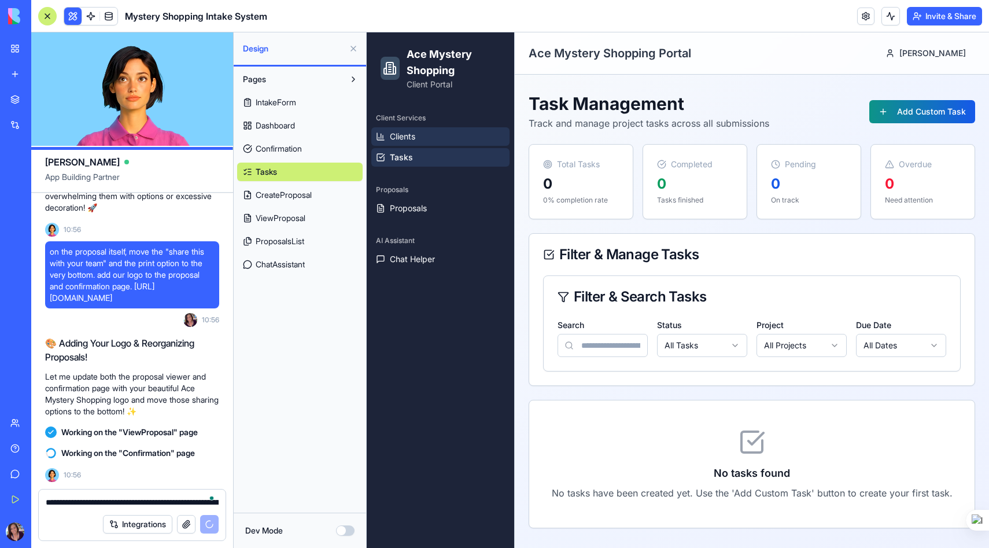
click at [443, 132] on link "Clients" at bounding box center [440, 136] width 138 height 19
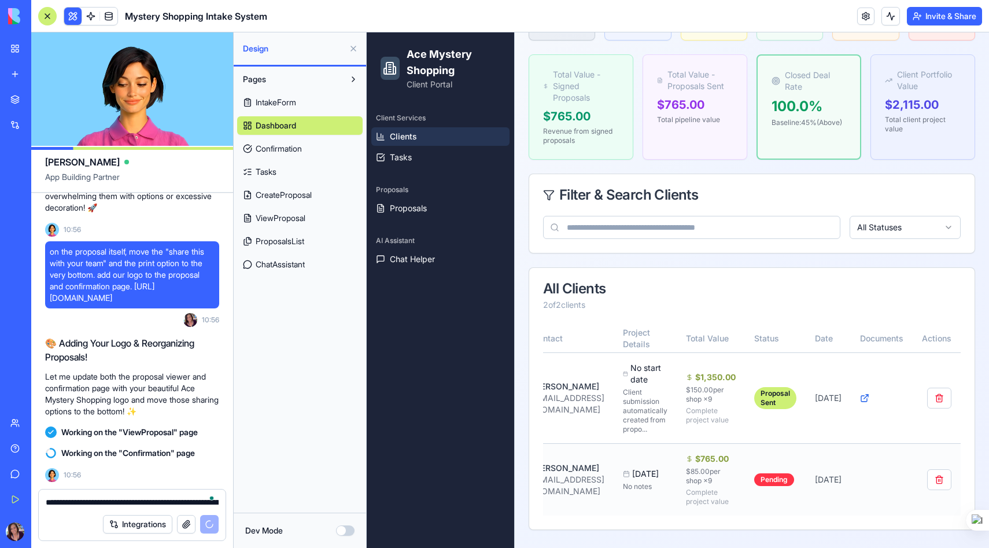
scroll to position [0, 160]
click at [353, 45] on button at bounding box center [353, 48] width 19 height 19
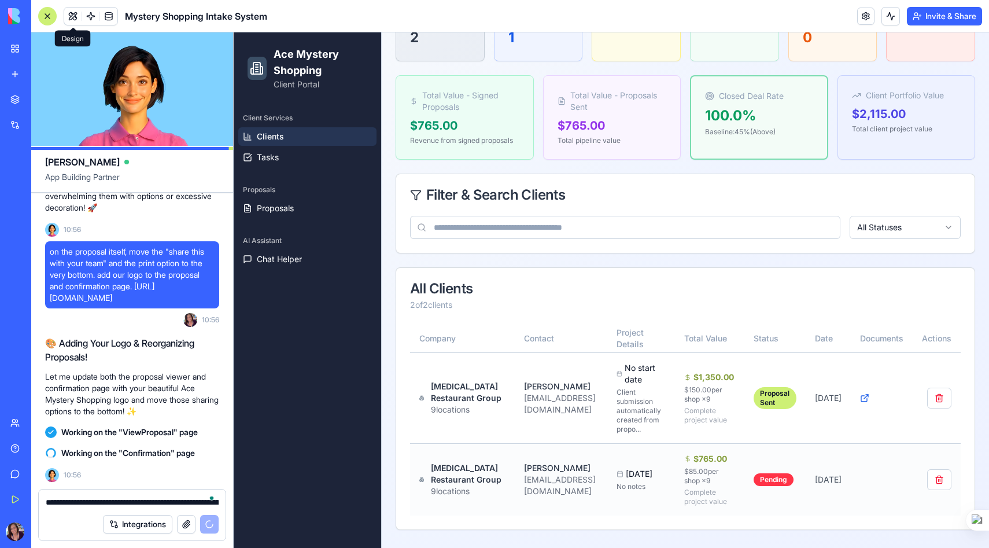
scroll to position [0, 24]
click at [869, 395] on icon at bounding box center [864, 397] width 9 height 9
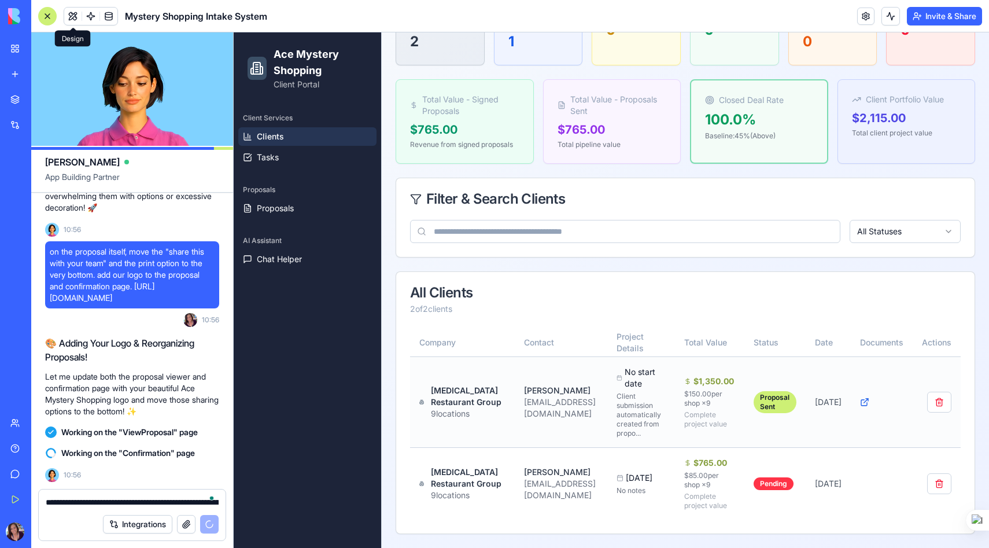
scroll to position [158, 0]
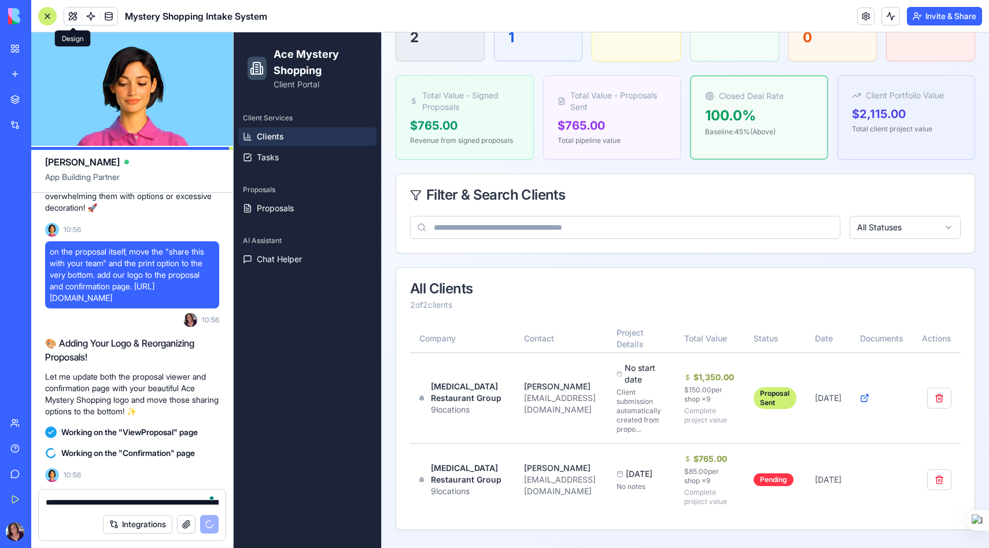
click at [65, 501] on textarea "**********" at bounding box center [132, 502] width 173 height 12
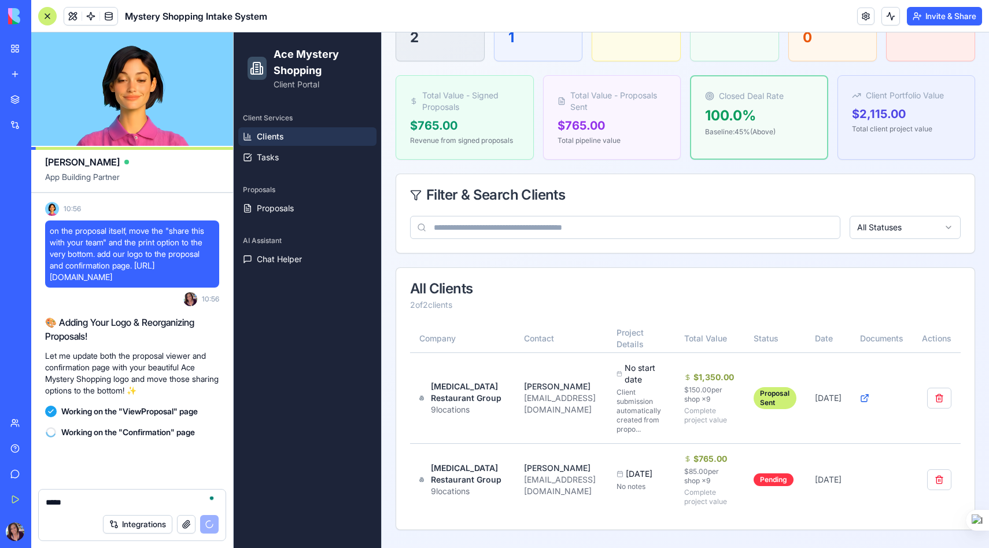
scroll to position [35984, 0]
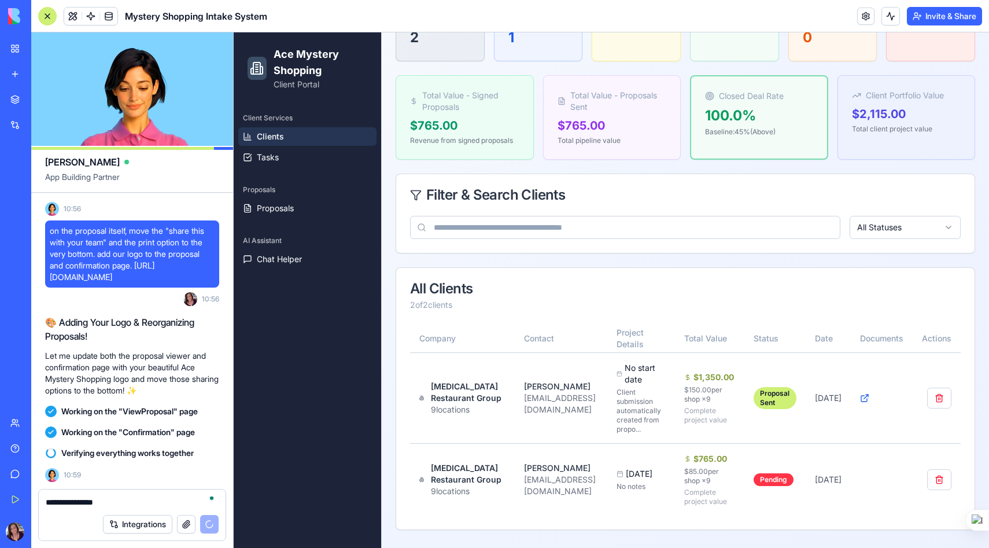
type textarea "**********"
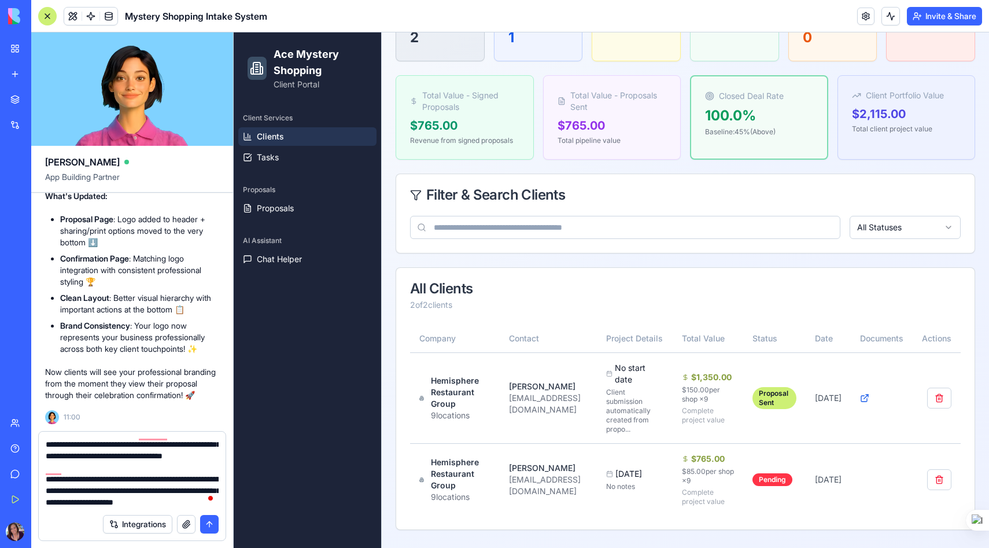
type textarea "**********"
click at [212, 525] on button "submit" at bounding box center [209, 524] width 19 height 19
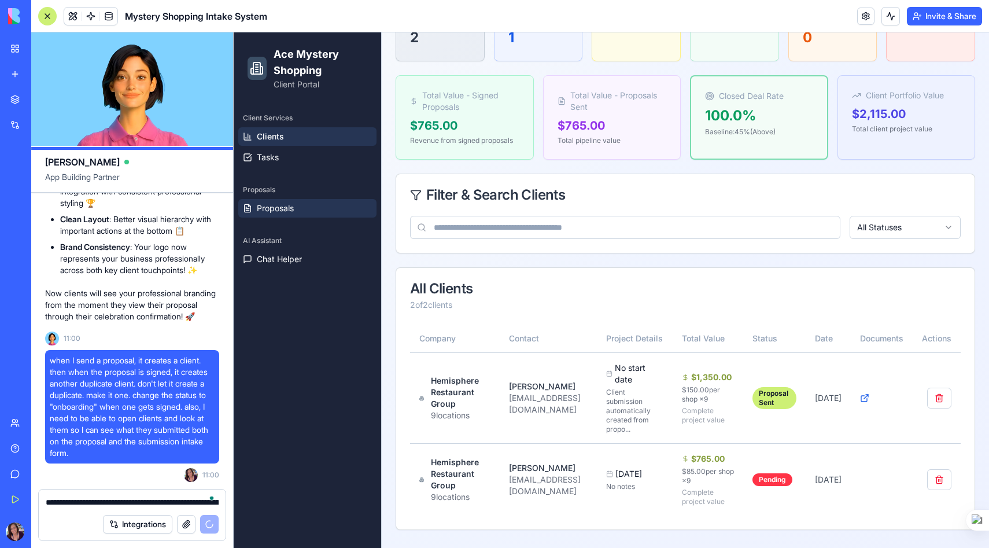
click at [284, 205] on span "Proposals" at bounding box center [275, 208] width 37 height 12
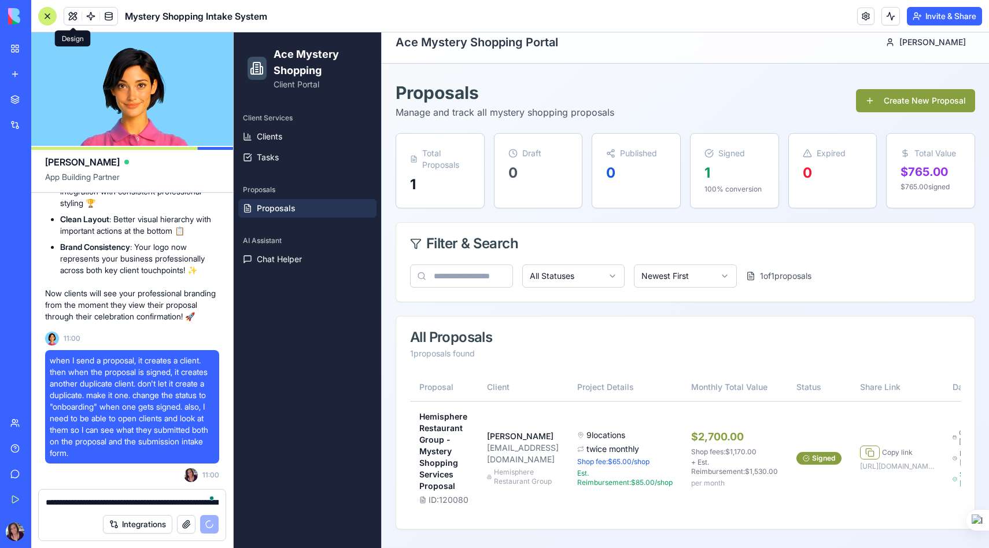
click at [75, 15] on button at bounding box center [72, 16] width 17 height 17
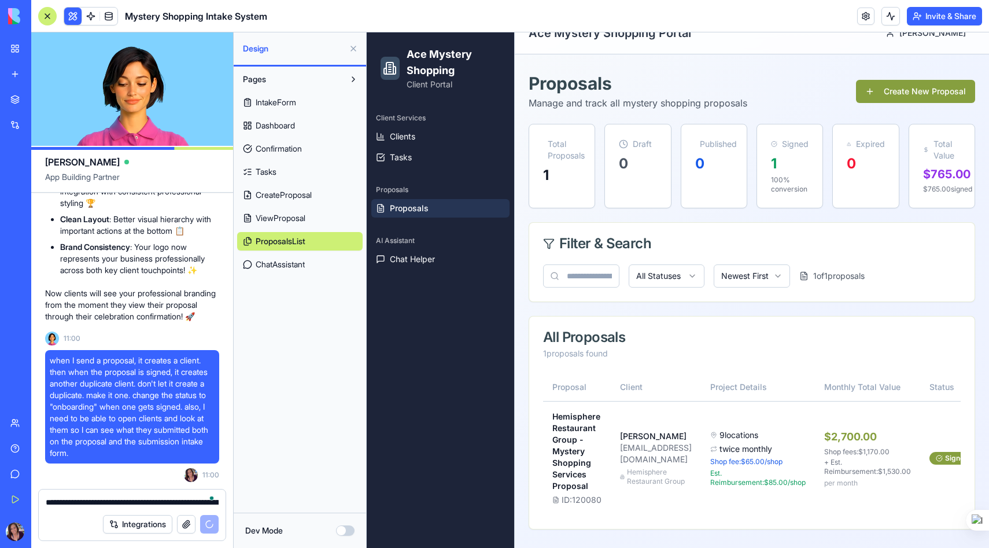
click at [284, 146] on span "Confirmation" at bounding box center [279, 149] width 46 height 12
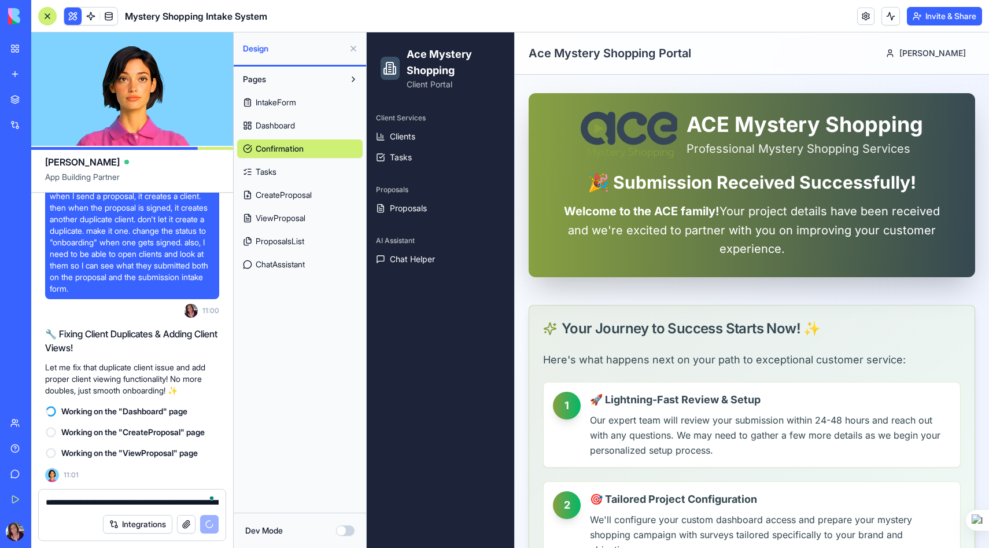
click at [286, 171] on link "Tasks" at bounding box center [299, 171] width 125 height 19
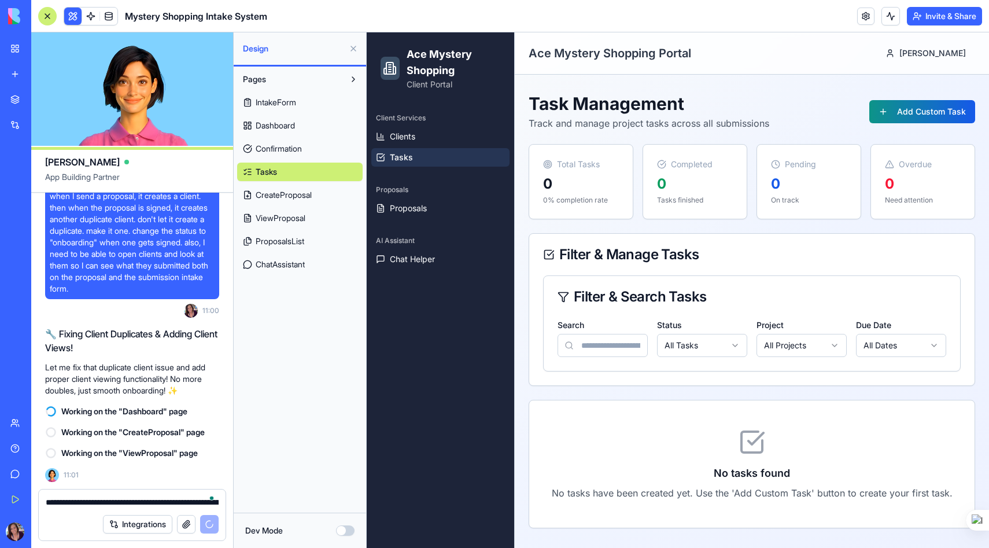
click at [288, 105] on span "IntakeForm" at bounding box center [276, 103] width 40 height 12
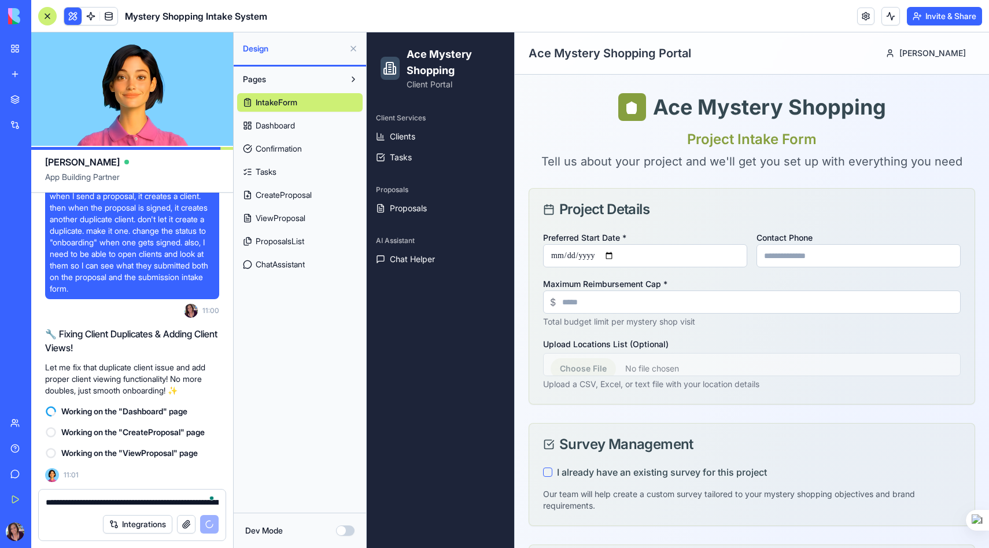
click at [290, 124] on span "Dashboard" at bounding box center [275, 126] width 39 height 12
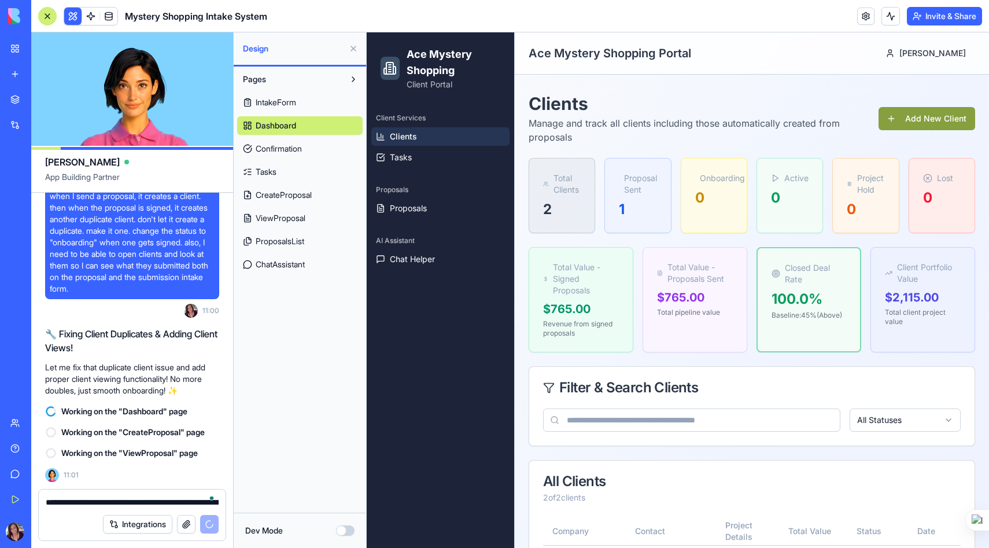
click at [317, 149] on link "Confirmation" at bounding box center [299, 148] width 125 height 19
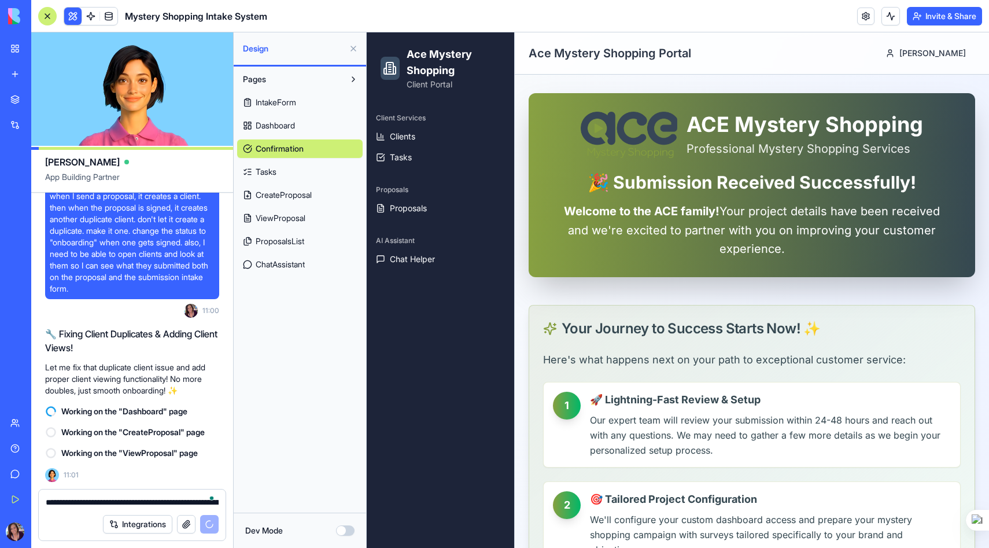
click at [68, 508] on div "Integrations" at bounding box center [132, 524] width 187 height 32
click at [63, 502] on textarea "**********" at bounding box center [132, 502] width 173 height 12
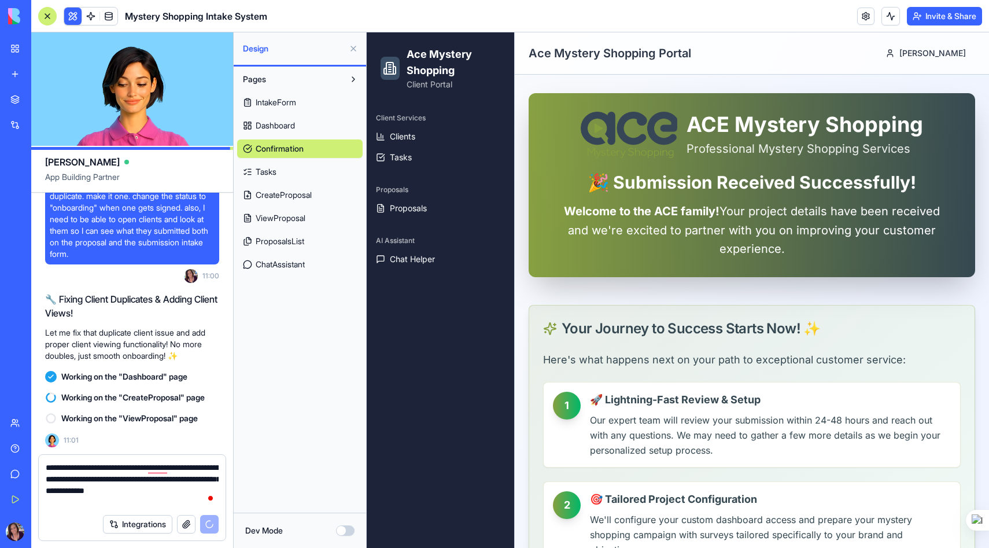
type textarea "**********"
click at [188, 531] on button "button" at bounding box center [186, 524] width 19 height 19
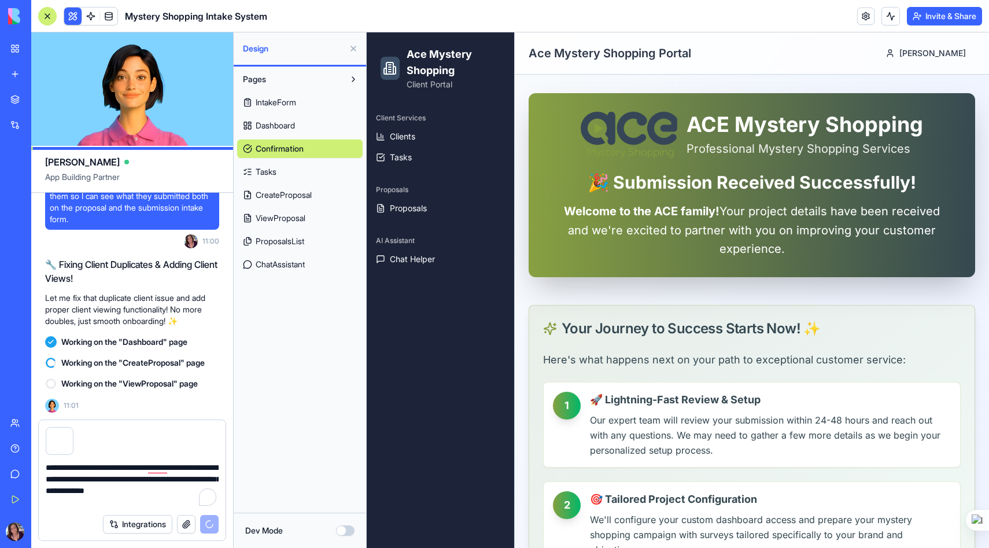
click at [108, 500] on textarea "**********" at bounding box center [132, 484] width 173 height 46
click at [282, 194] on span "CreateProposal" at bounding box center [284, 195] width 56 height 12
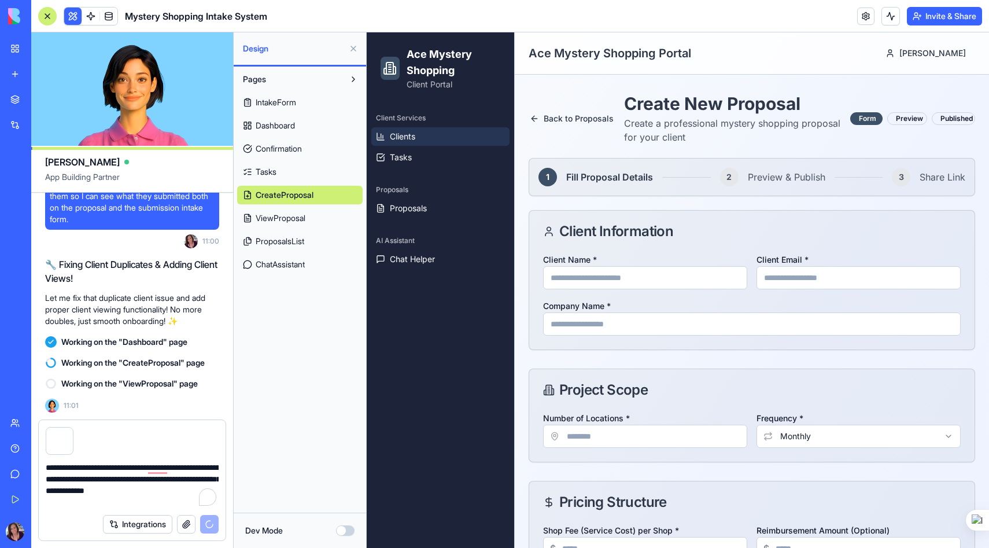
click at [401, 139] on span "Clients" at bounding box center [402, 137] width 25 height 12
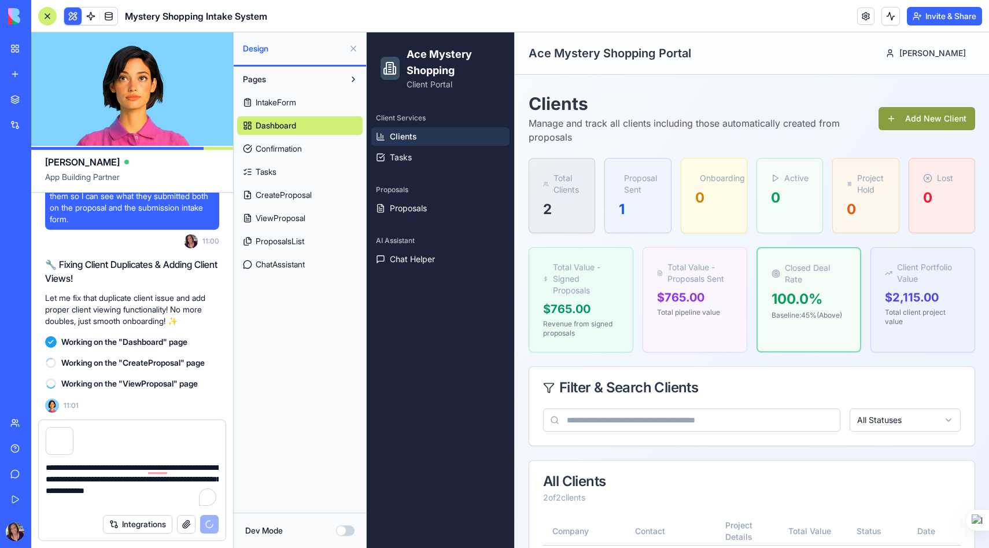
click at [354, 47] on button at bounding box center [353, 48] width 19 height 19
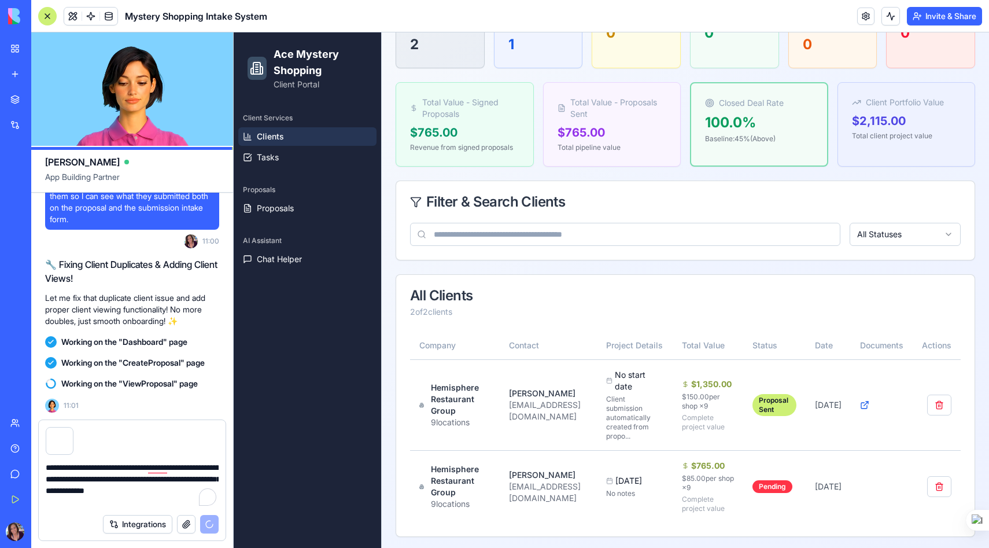
scroll to position [158, 0]
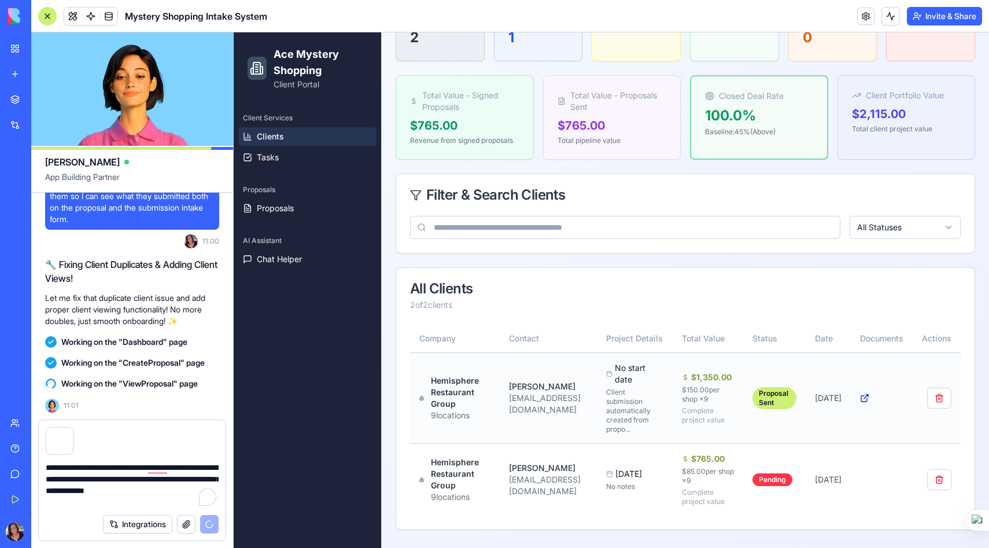
click at [869, 396] on icon at bounding box center [864, 397] width 9 height 9
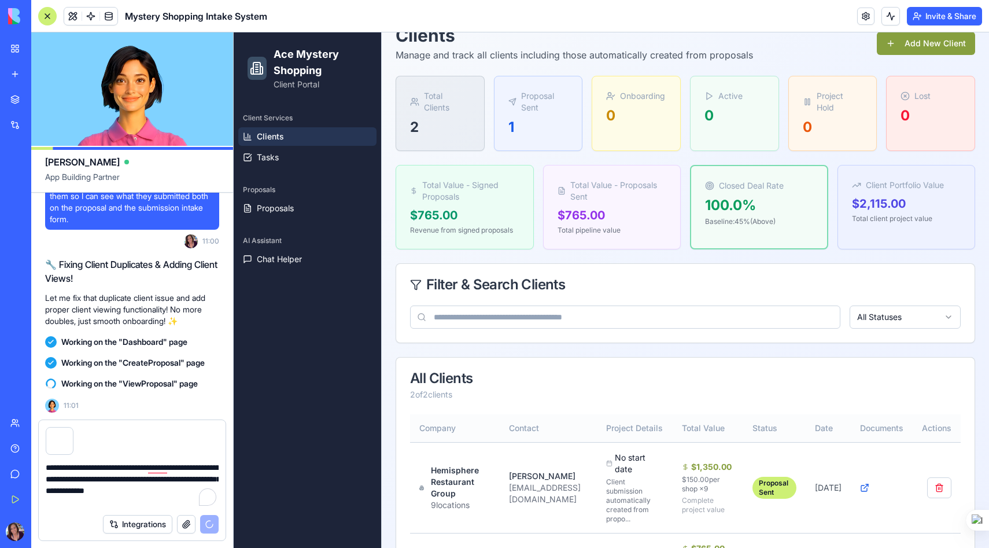
scroll to position [0, 0]
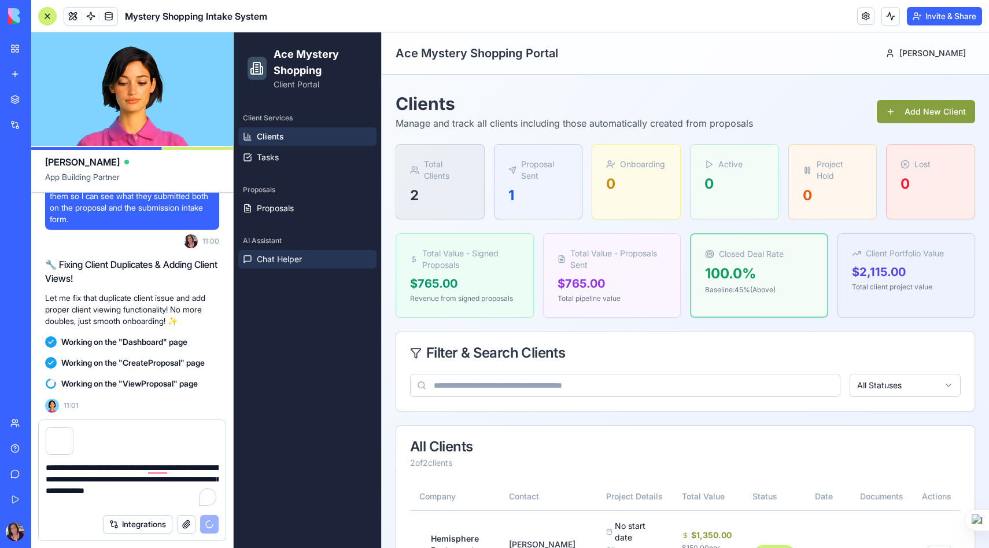
click at [284, 259] on span "Chat Helper" at bounding box center [279, 259] width 45 height 12
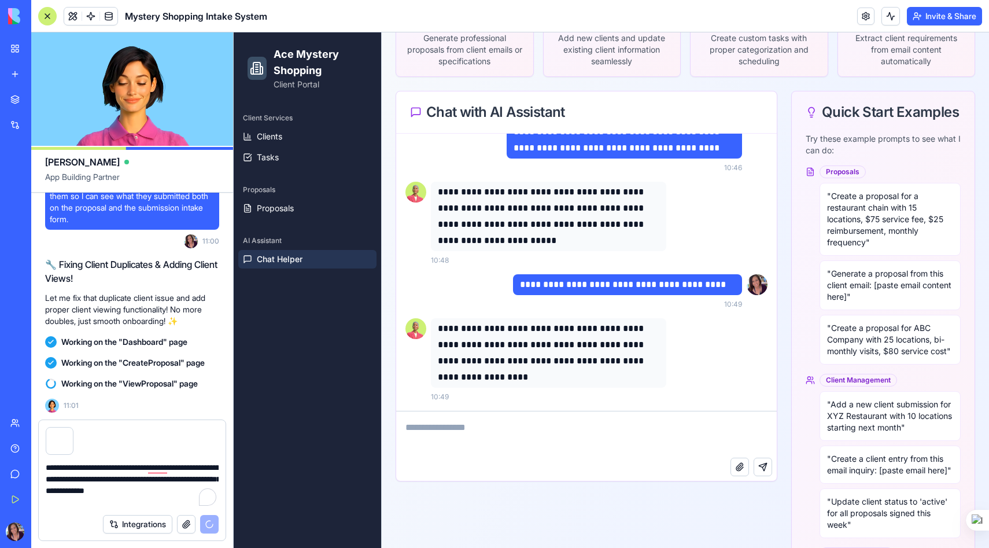
scroll to position [194, 0]
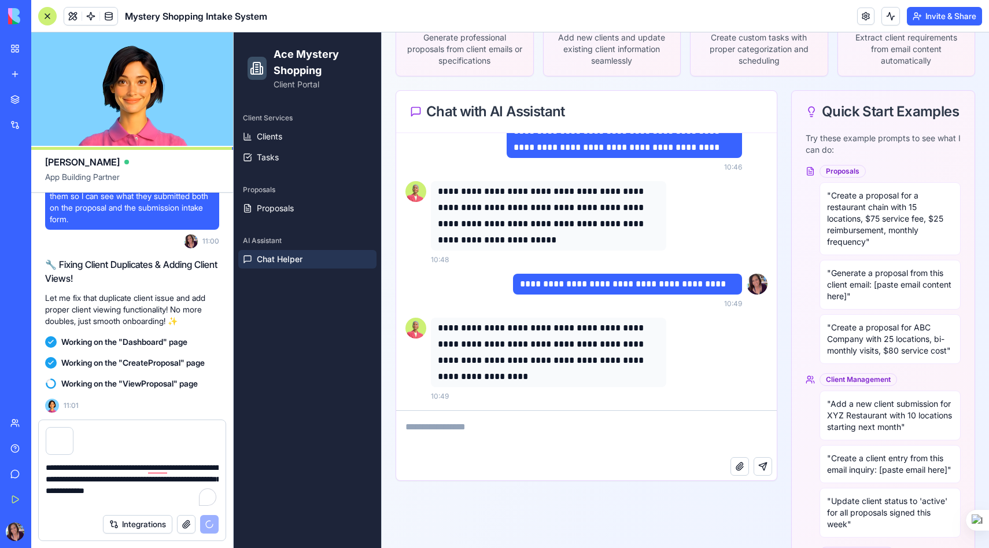
click at [449, 423] on textarea at bounding box center [586, 433] width 380 height 46
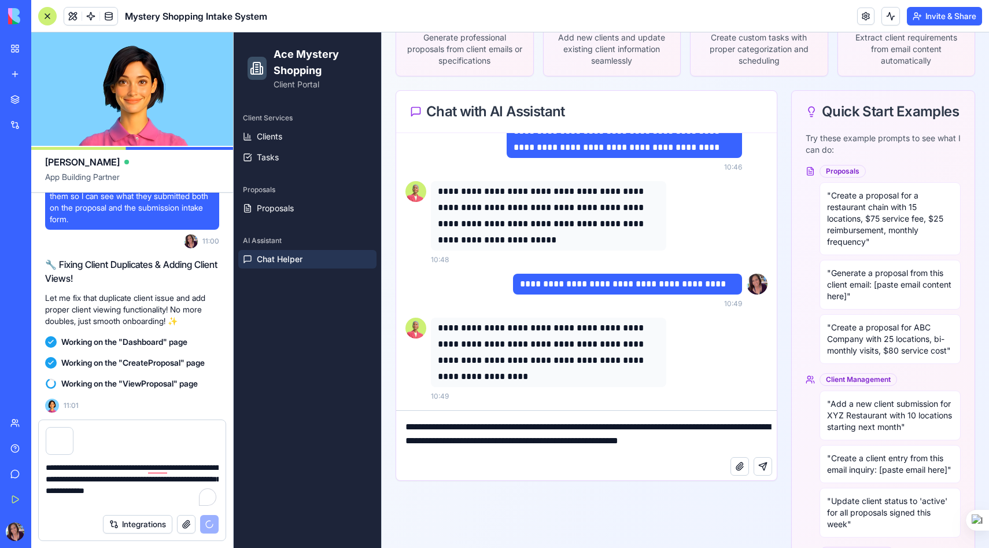
scroll to position [3, 0]
type textarea "**********"
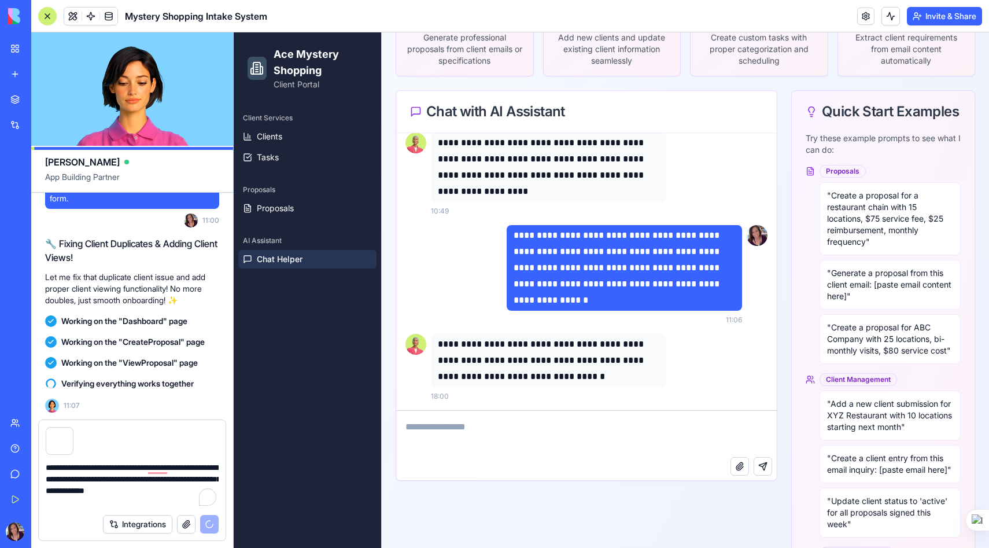
scroll to position [336, 0]
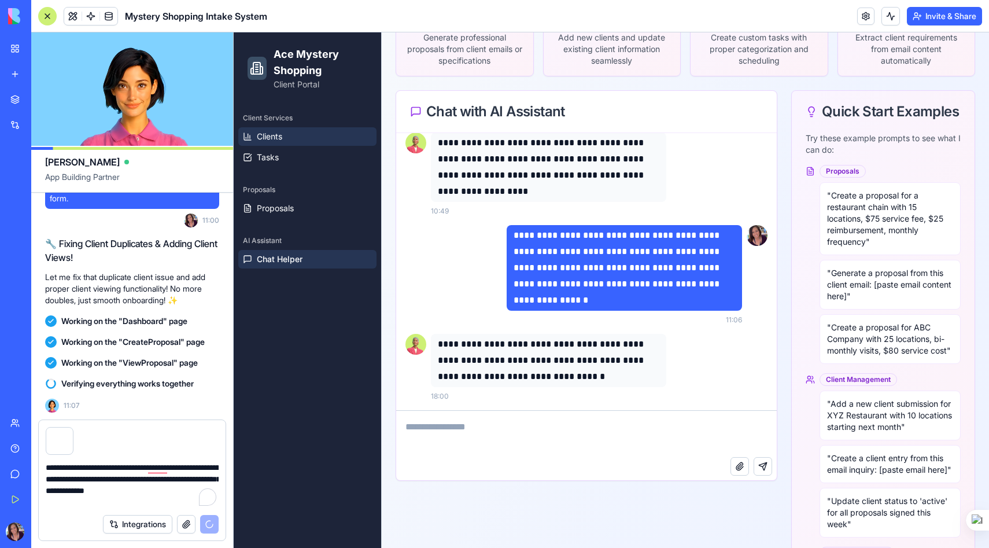
click at [274, 135] on span "Clients" at bounding box center [269, 137] width 25 height 12
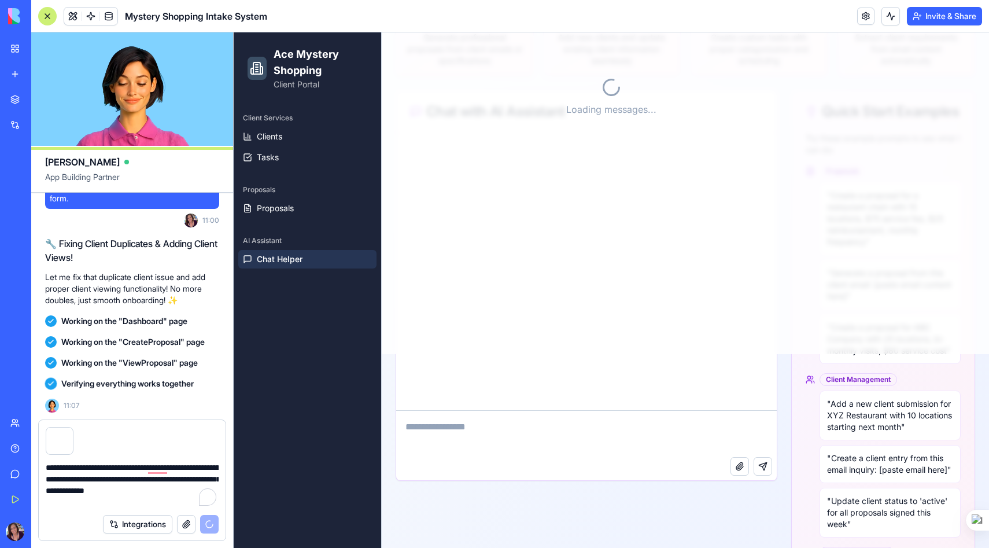
scroll to position [336, 0]
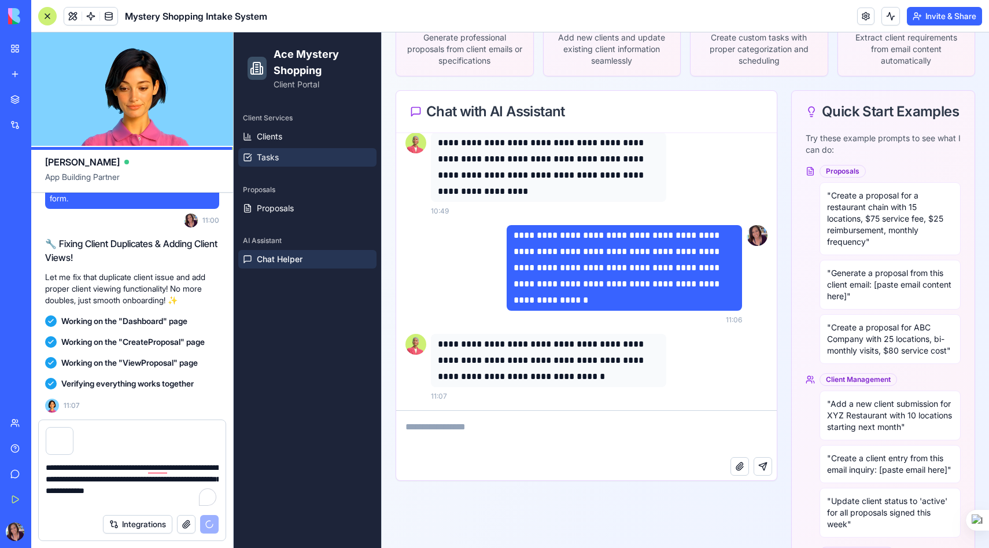
click at [273, 154] on span "Tasks" at bounding box center [268, 157] width 22 height 12
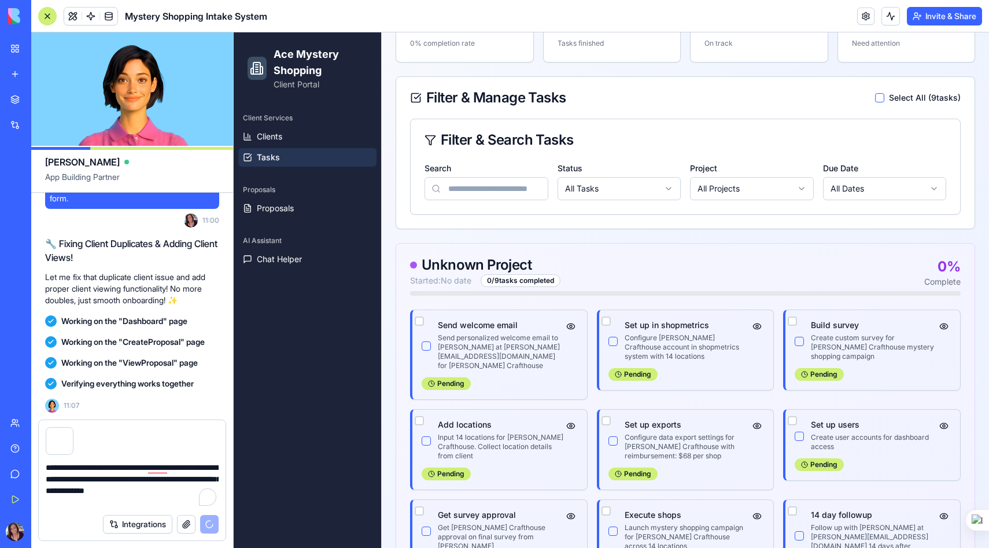
scroll to position [222, 0]
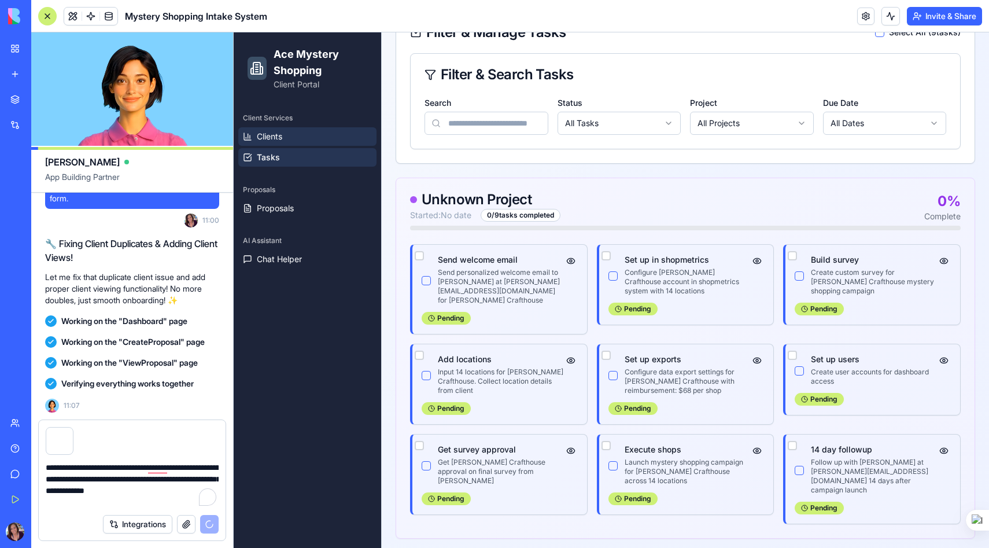
click at [266, 136] on span "Clients" at bounding box center [269, 137] width 25 height 12
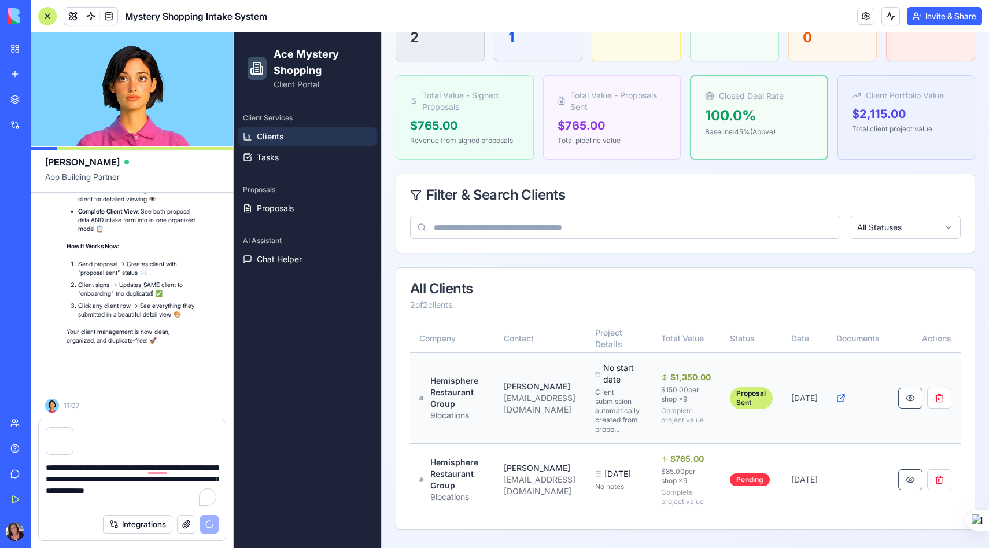
scroll to position [37048, 0]
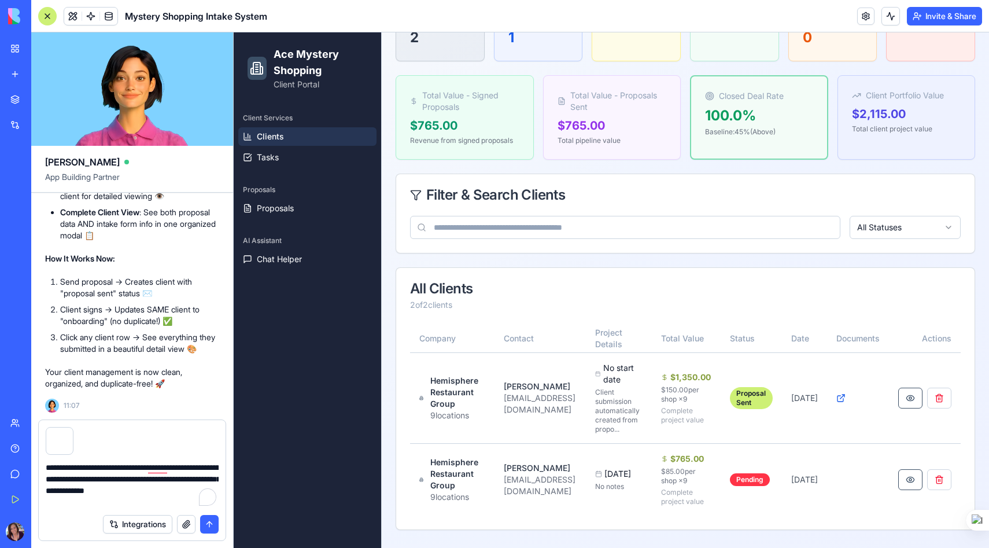
click at [206, 522] on button "submit" at bounding box center [209, 524] width 19 height 19
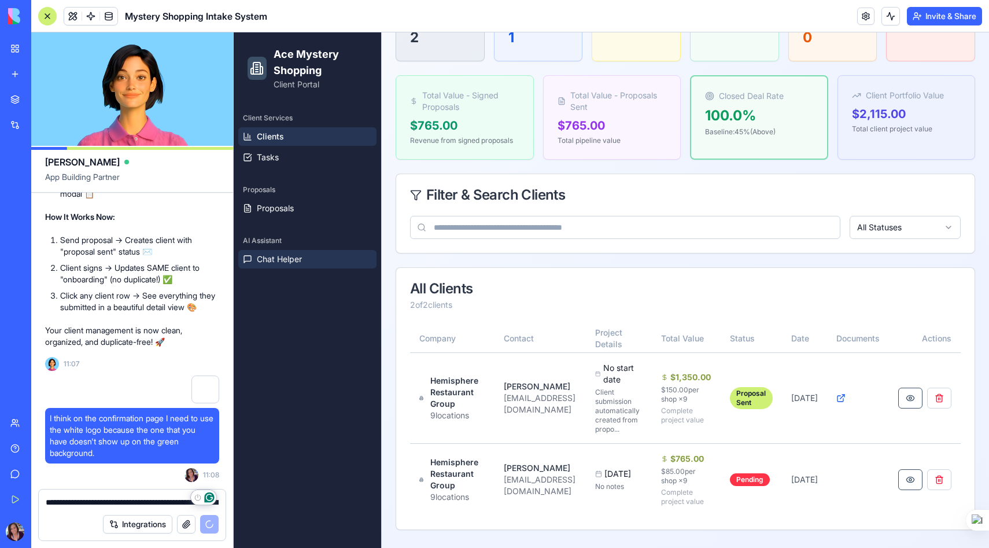
click at [300, 262] on span "Chat Helper" at bounding box center [279, 259] width 45 height 12
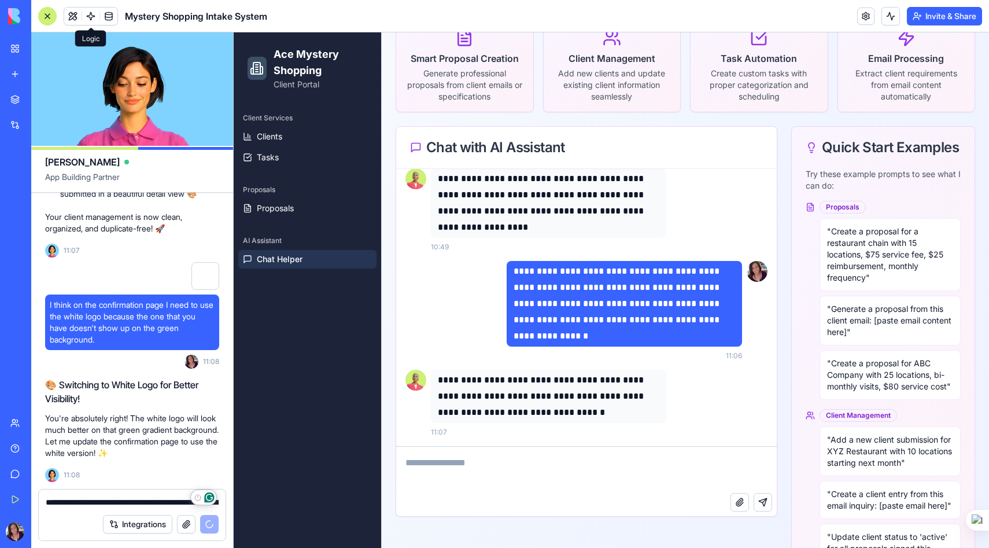
scroll to position [37223, 0]
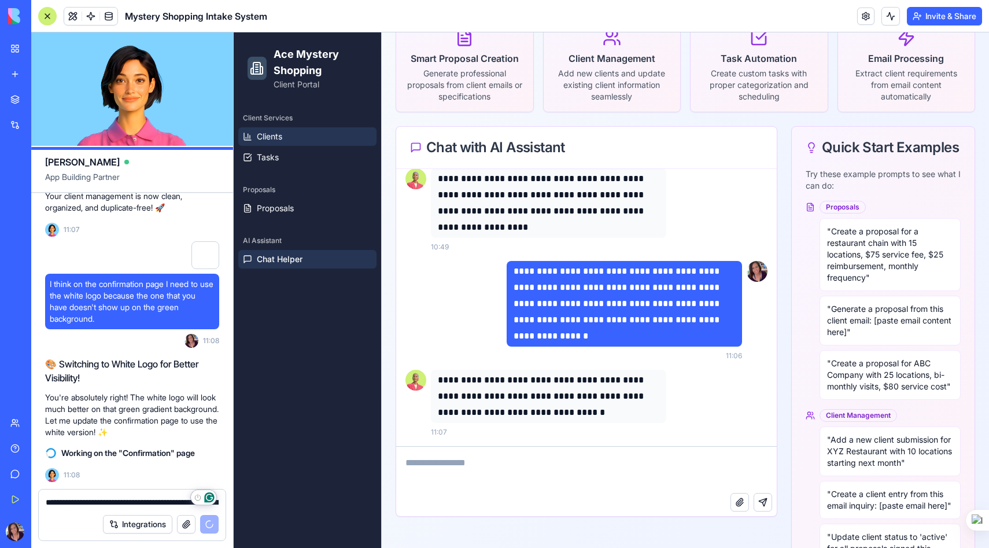
click at [279, 132] on span "Clients" at bounding box center [269, 137] width 25 height 12
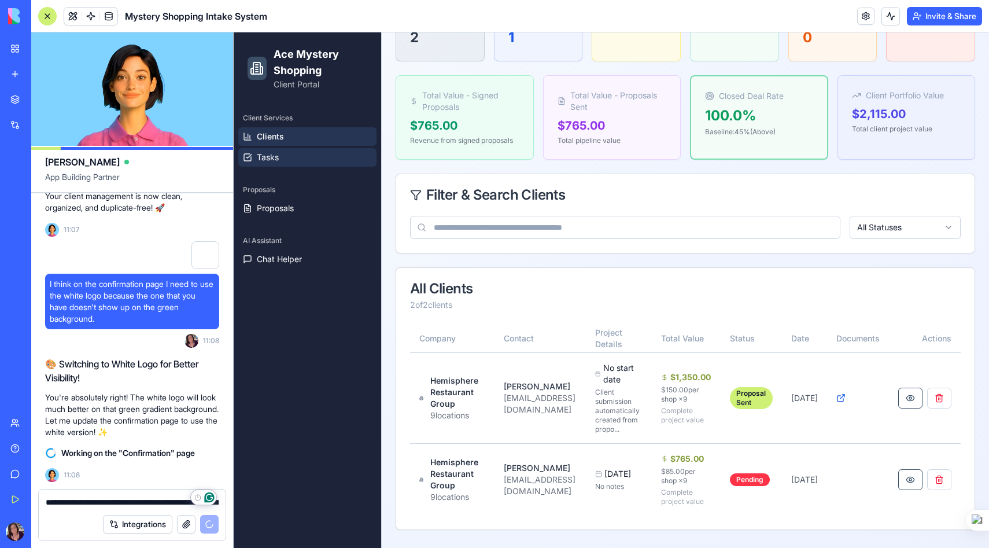
click at [273, 154] on span "Tasks" at bounding box center [268, 157] width 22 height 12
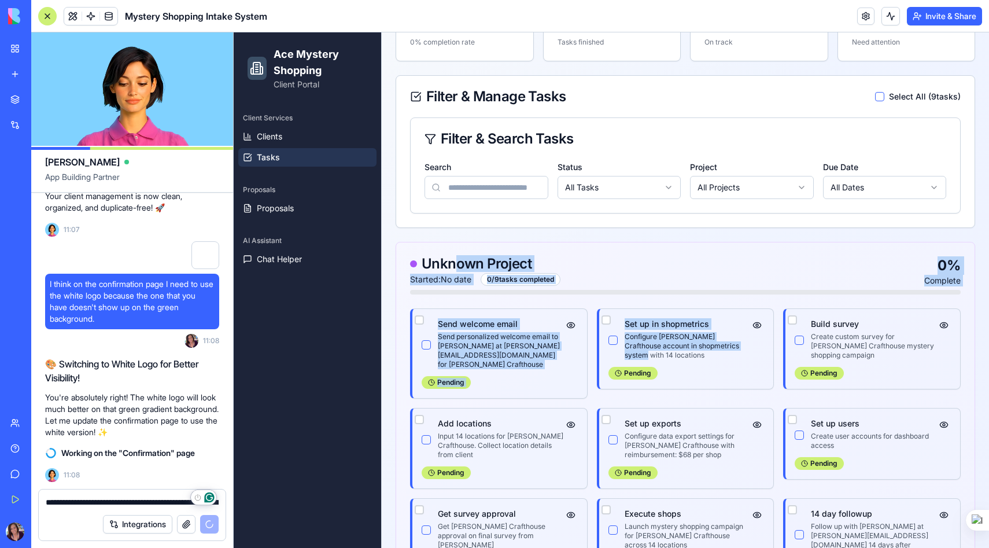
drag, startPoint x: 512, startPoint y: 272, endPoint x: 454, endPoint y: 269, distance: 58.4
click at [458, 269] on div "Unknown Project Started: No date 0 / 9 tasks completed 0 % Complete Send welcom…" at bounding box center [684, 422] width 579 height 361
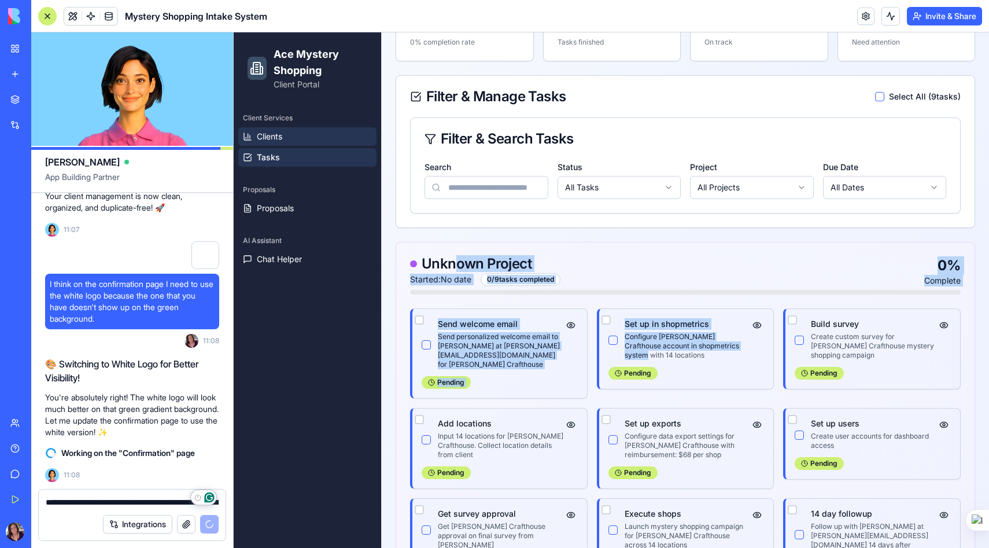
click at [284, 130] on link "Clients" at bounding box center [307, 136] width 138 height 19
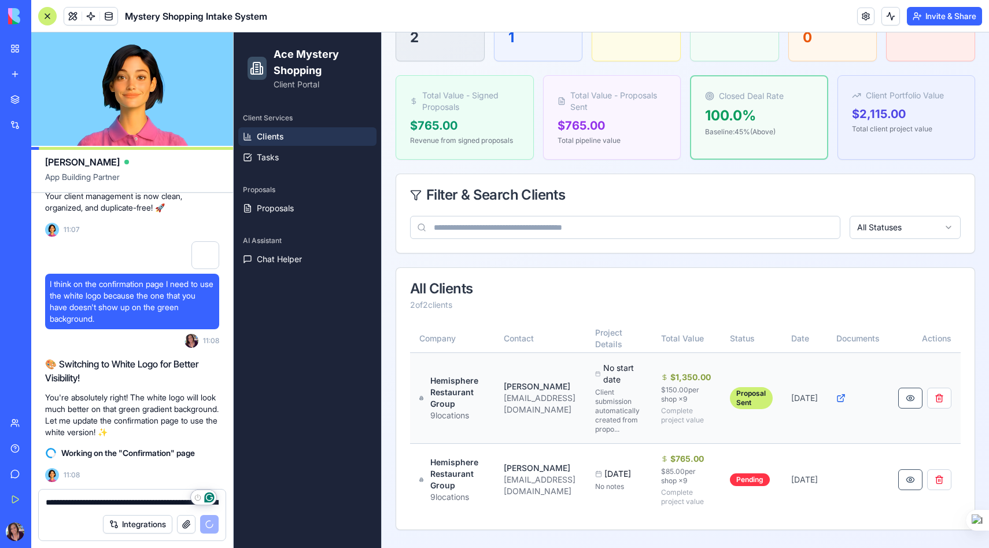
click at [642, 398] on div "Client submission automatically created from propo..." at bounding box center [618, 410] width 47 height 46
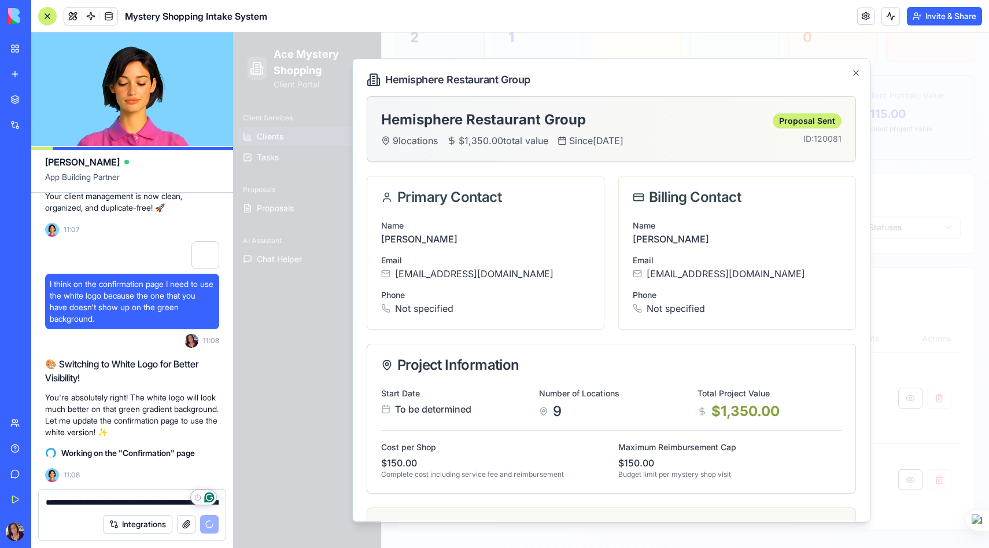
scroll to position [79, 0]
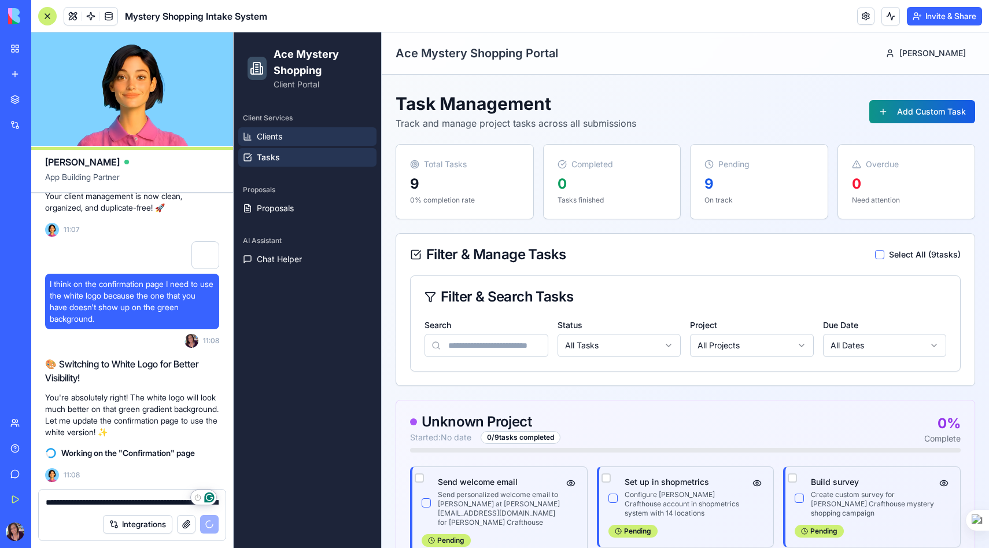
click at [270, 134] on span "Clients" at bounding box center [269, 137] width 25 height 12
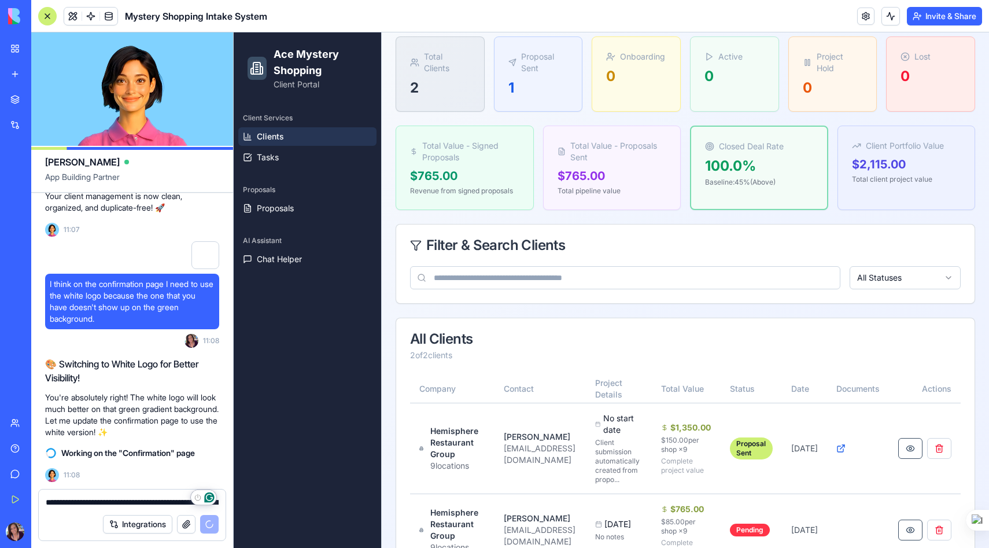
scroll to position [117, 0]
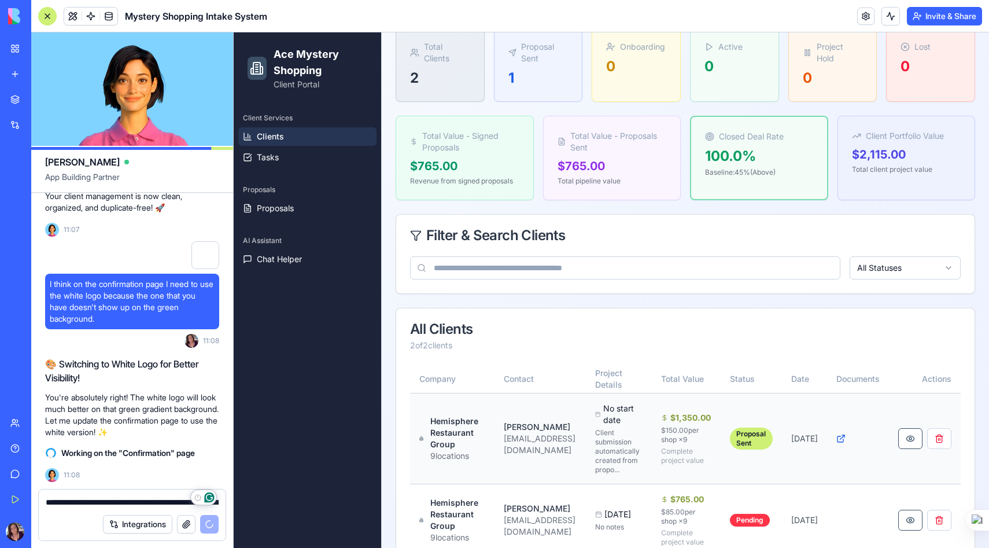
click at [506, 432] on div "[PERSON_NAME]" at bounding box center [540, 427] width 73 height 12
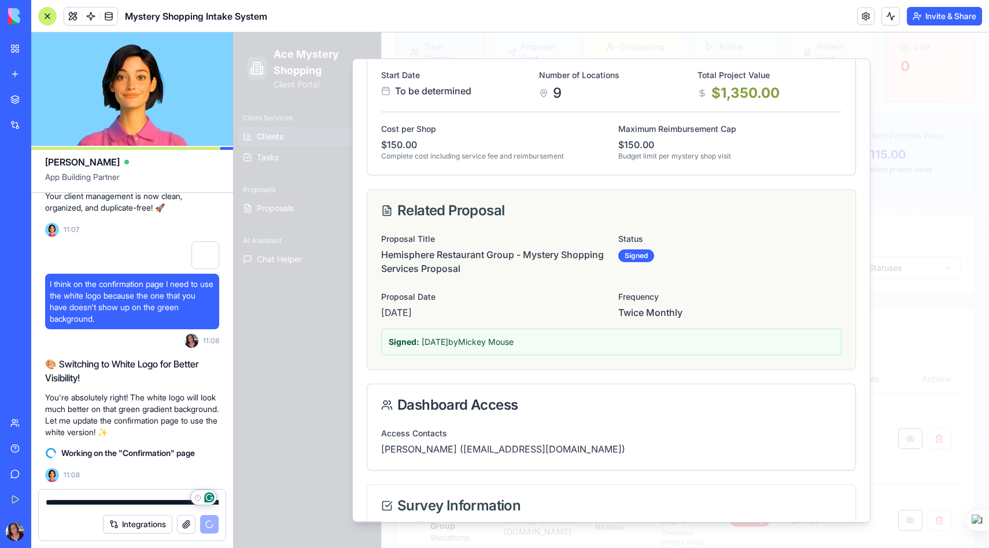
scroll to position [0, 0]
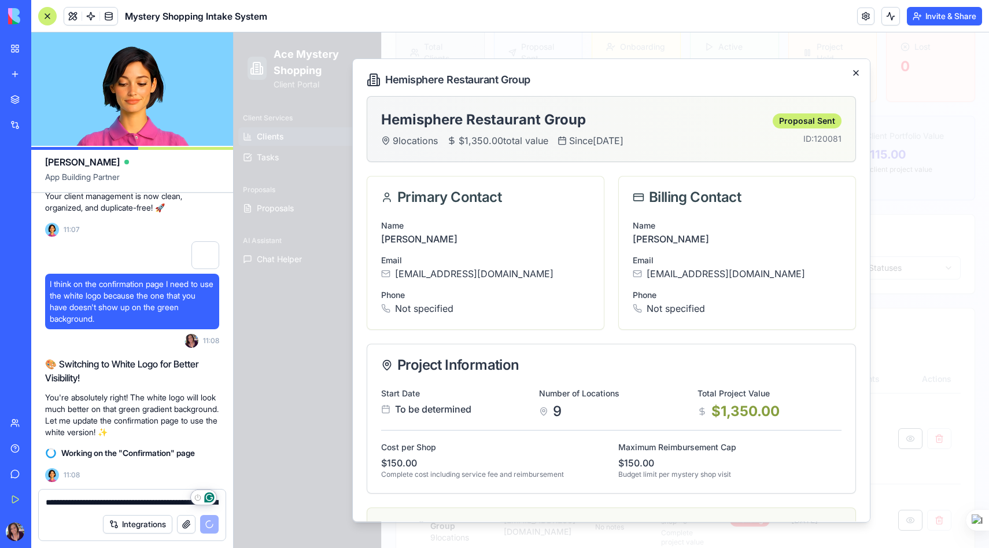
click at [855, 72] on icon "button" at bounding box center [855, 73] width 5 height 5
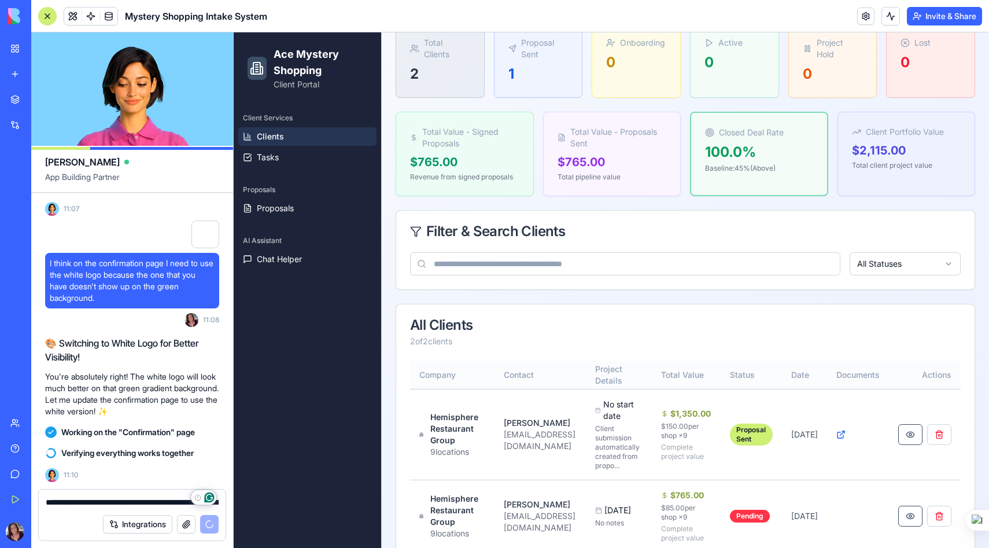
scroll to position [123, 0]
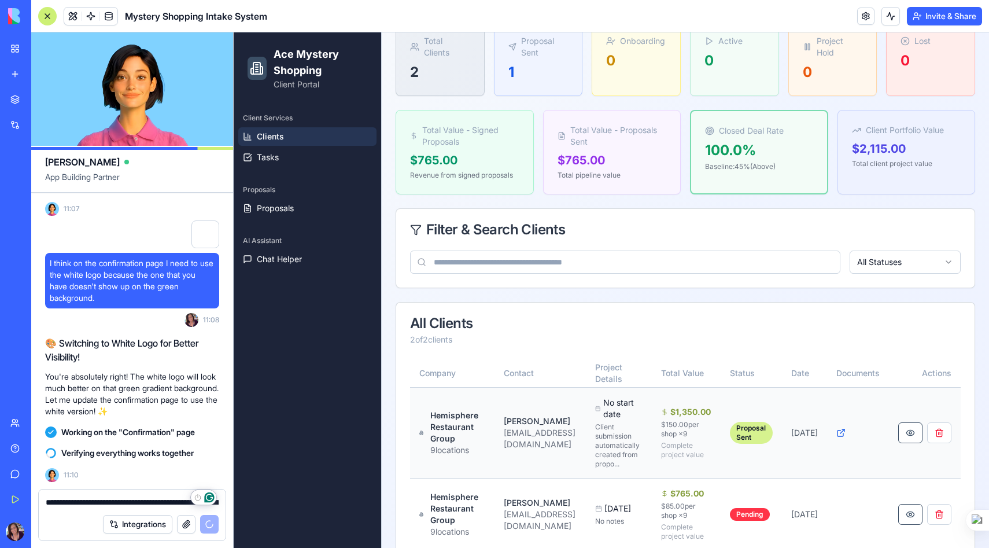
click at [765, 431] on div "Proposal Sent" at bounding box center [751, 432] width 43 height 22
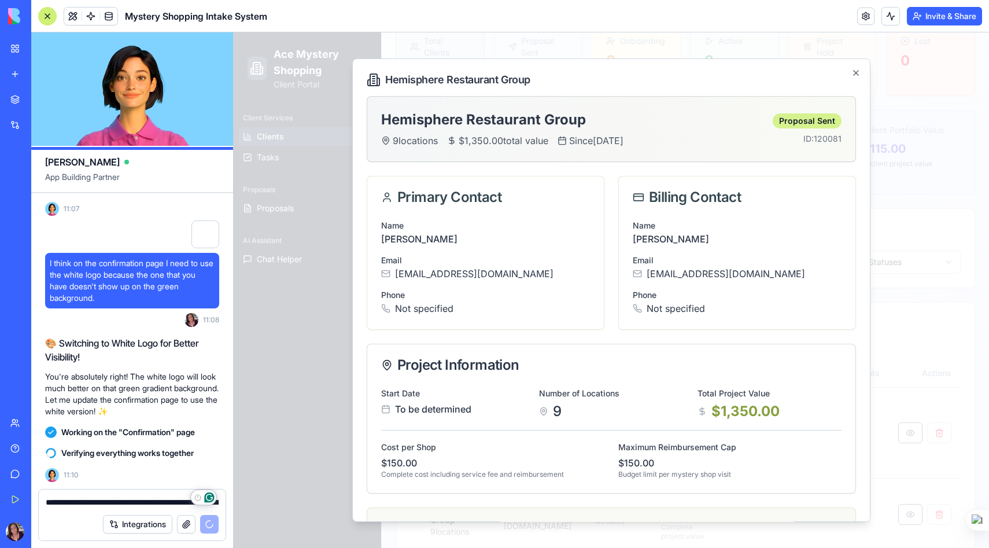
click at [805, 121] on div "Proposal Sent" at bounding box center [806, 120] width 69 height 15
click at [814, 121] on div "Proposal Sent" at bounding box center [806, 120] width 69 height 15
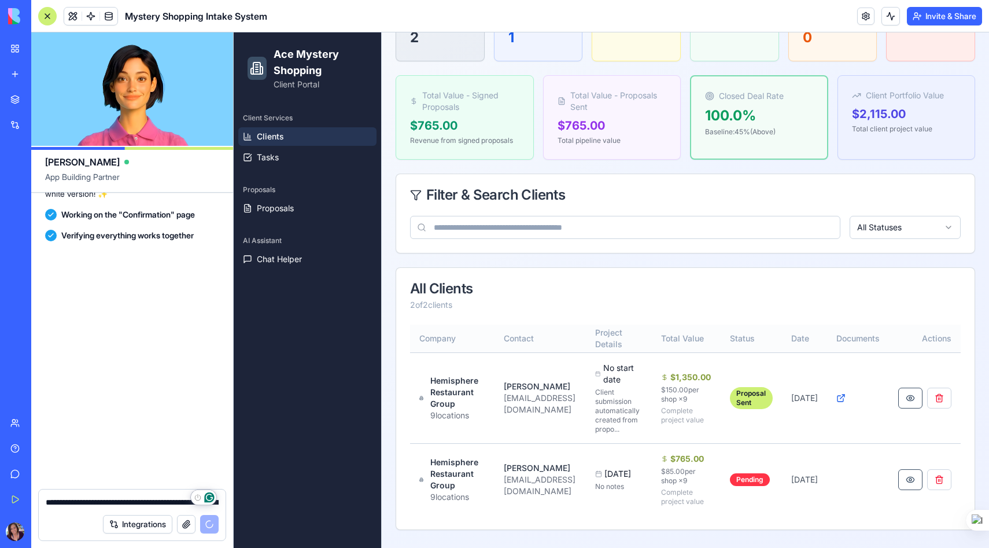
scroll to position [37473, 0]
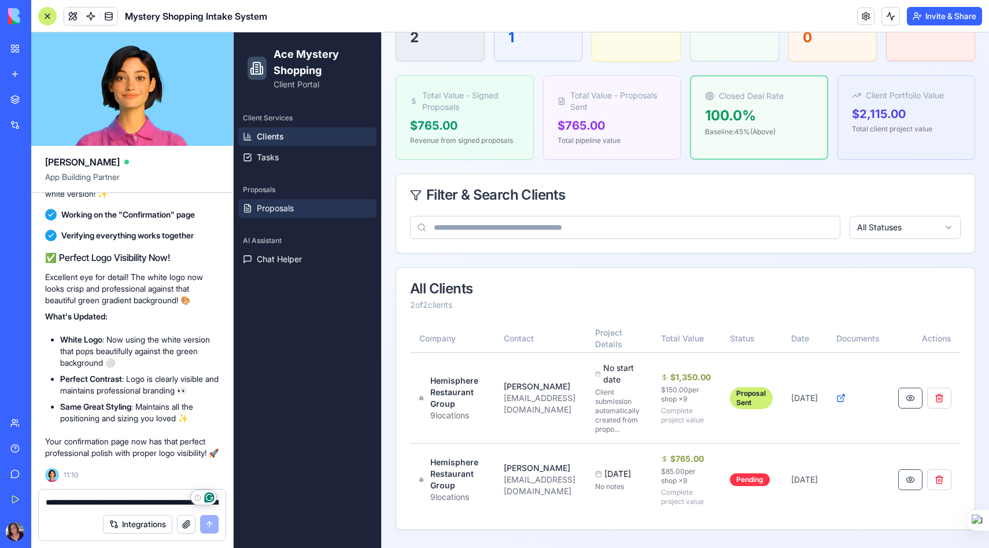
click at [267, 208] on span "Proposals" at bounding box center [275, 208] width 37 height 12
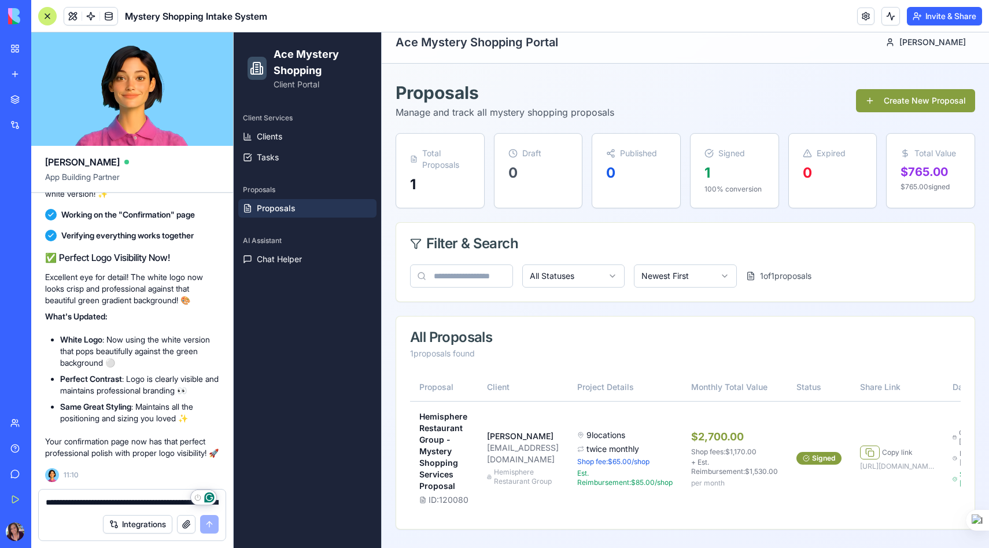
scroll to position [22, 0]
click at [270, 208] on span "Proposals" at bounding box center [276, 208] width 39 height 12
click at [73, 15] on button at bounding box center [72, 16] width 17 height 17
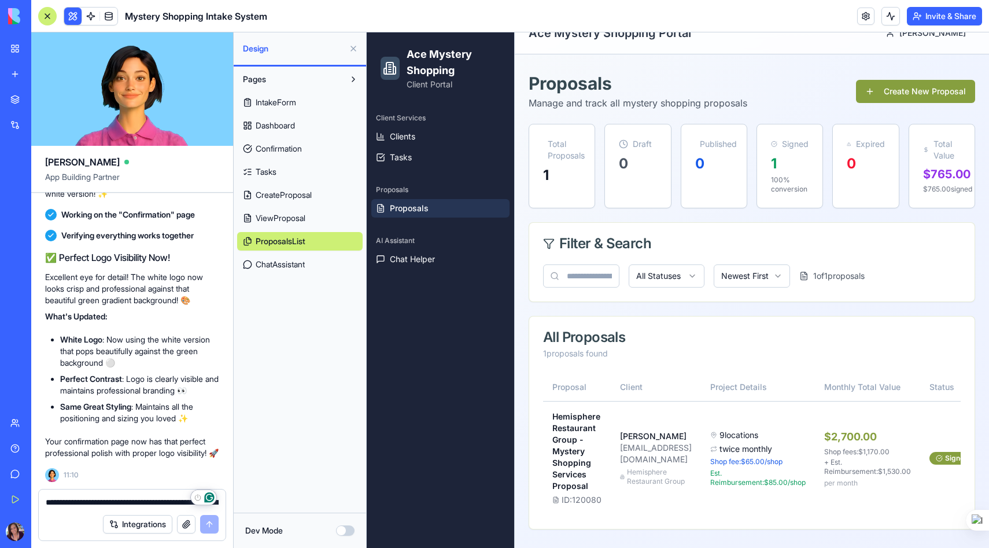
click at [278, 147] on span "Confirmation" at bounding box center [279, 149] width 46 height 12
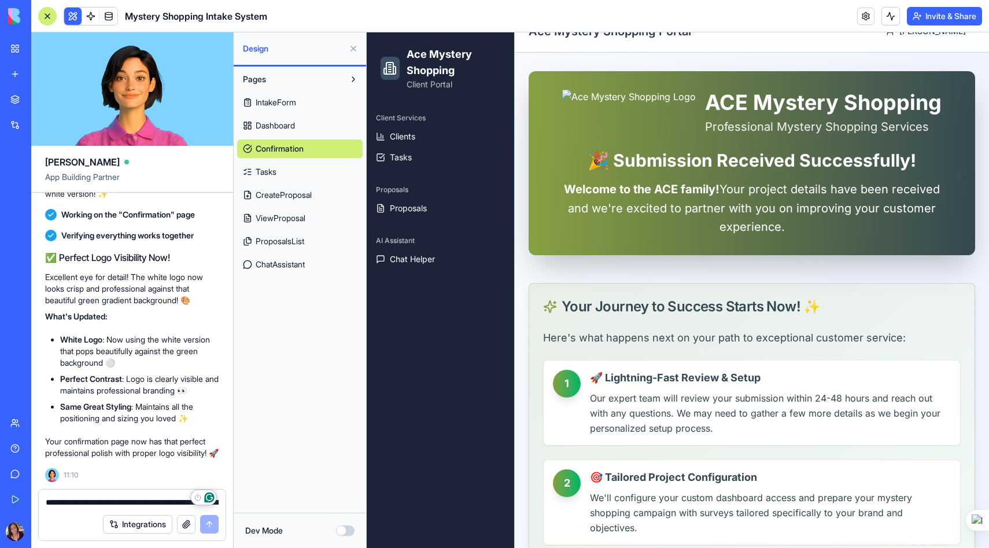
click at [77, 500] on textarea "**********" at bounding box center [132, 502] width 173 height 12
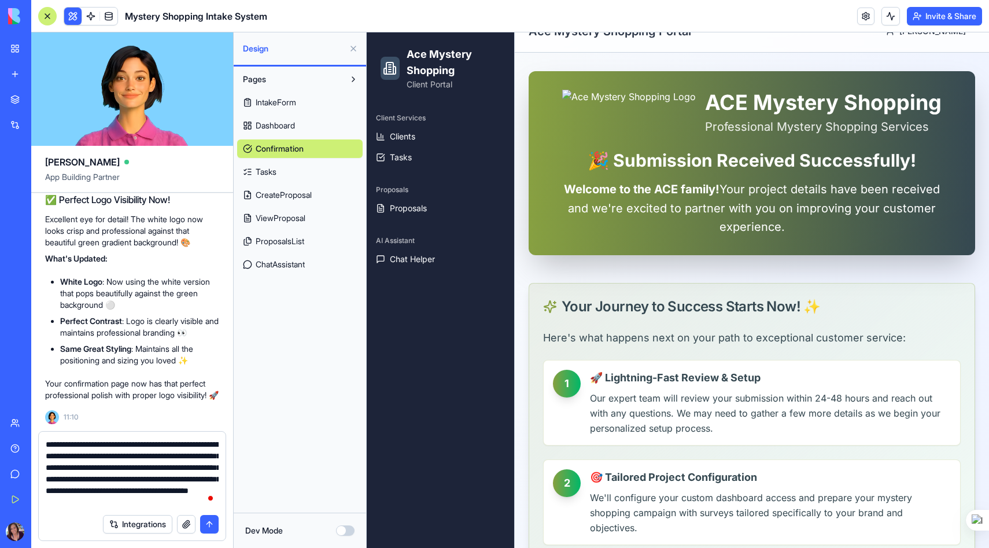
scroll to position [10, 0]
type textarea "**********"
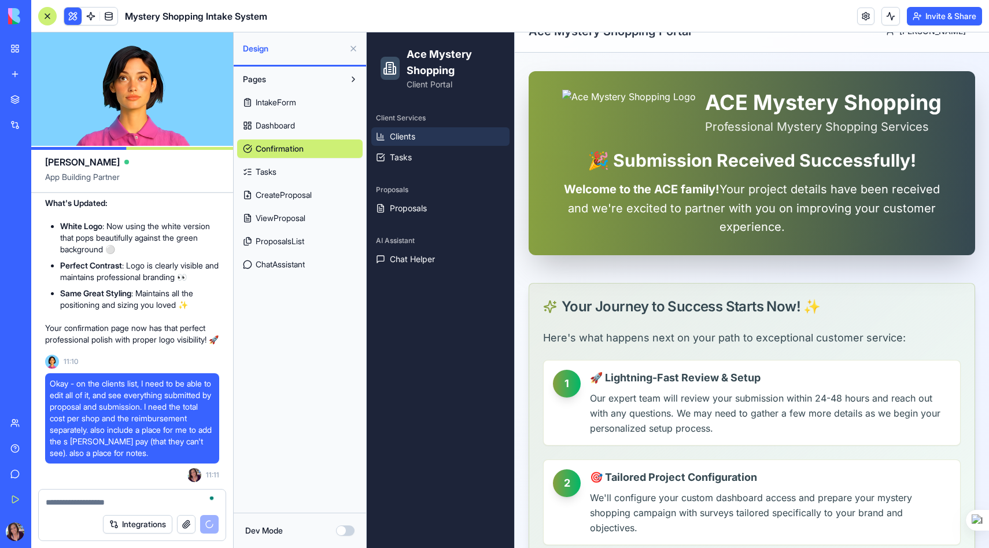
click at [428, 135] on link "Clients" at bounding box center [440, 136] width 138 height 19
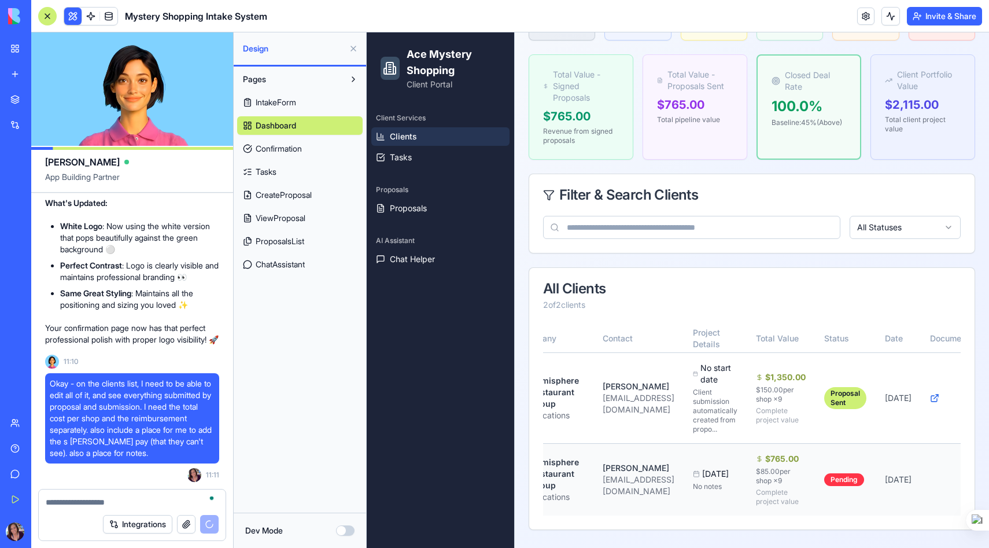
click at [737, 468] on div "[DATE]" at bounding box center [715, 474] width 45 height 12
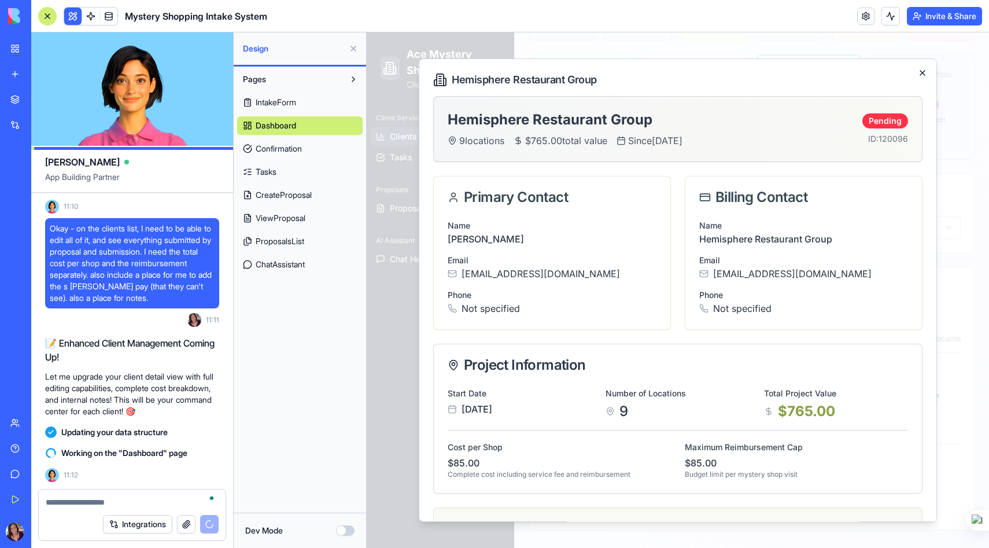
click at [923, 70] on icon "button" at bounding box center [922, 72] width 9 height 9
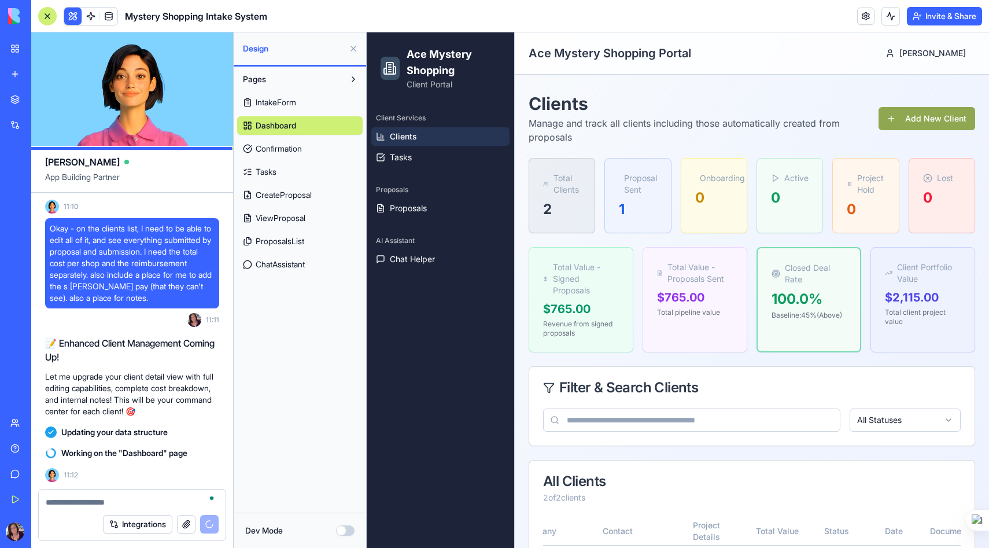
click at [909, 119] on button "Add New Client" at bounding box center [926, 118] width 97 height 23
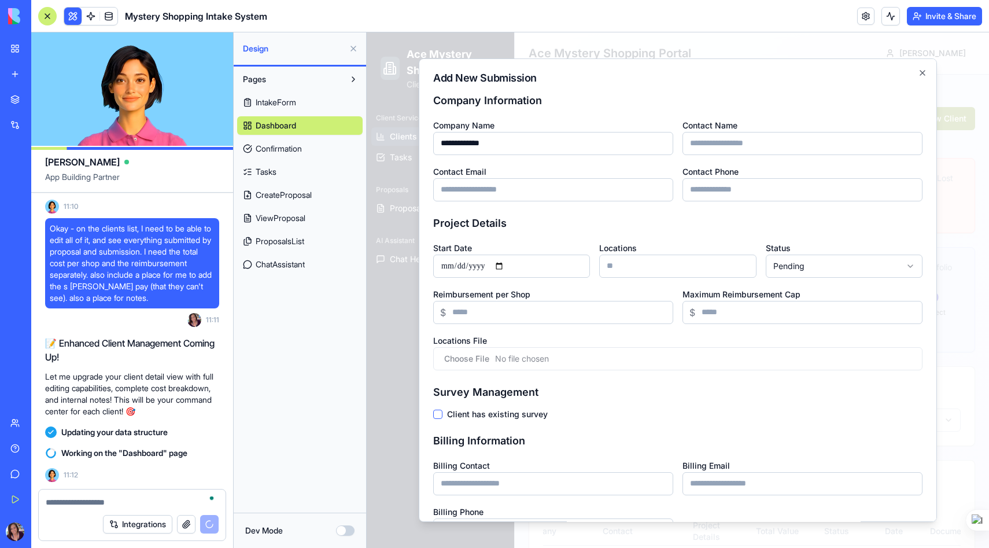
type input "**********"
click at [465, 185] on input "Contact Email" at bounding box center [553, 189] width 240 height 23
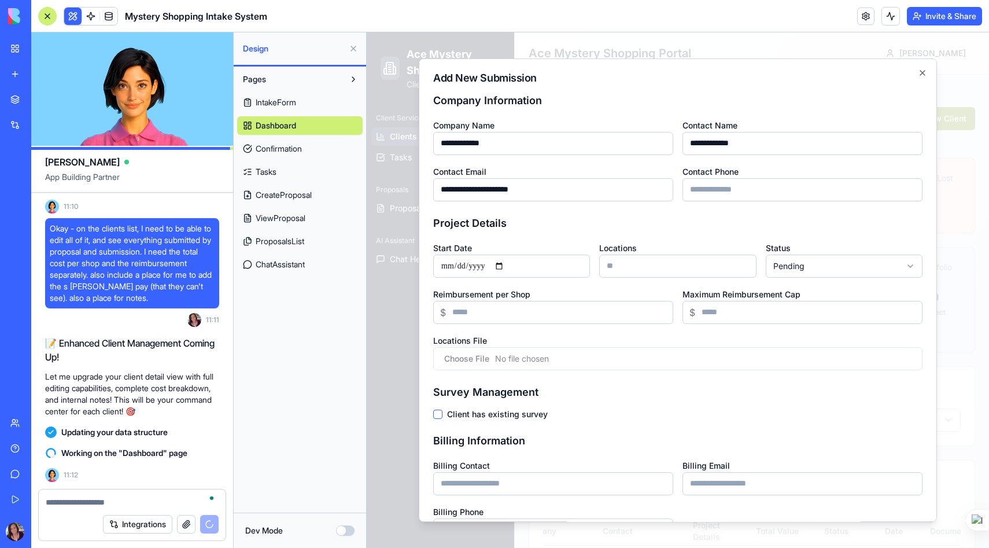
type input "**********"
click at [509, 265] on input "Start Date" at bounding box center [511, 265] width 157 height 23
click at [624, 265] on input "Locations" at bounding box center [677, 265] width 157 height 23
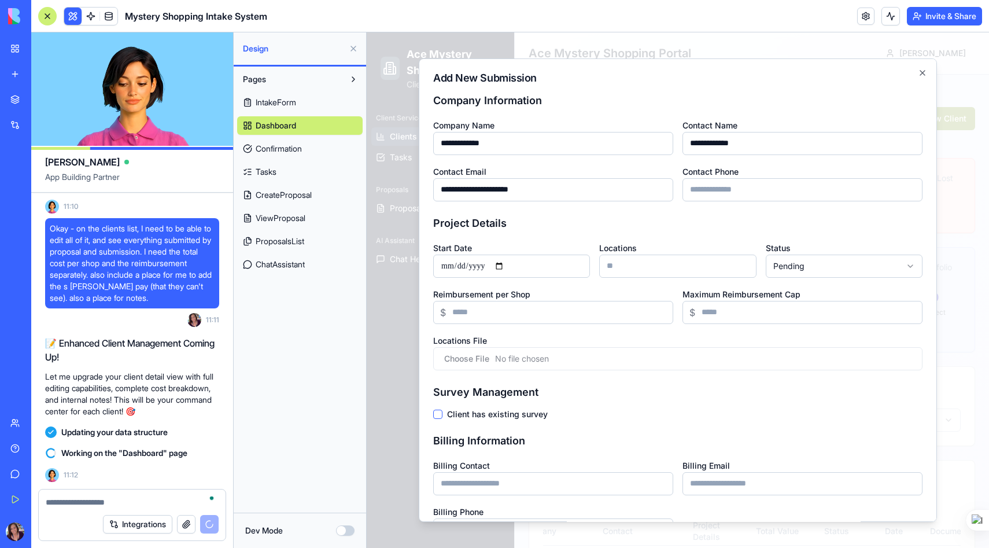
type input "**"
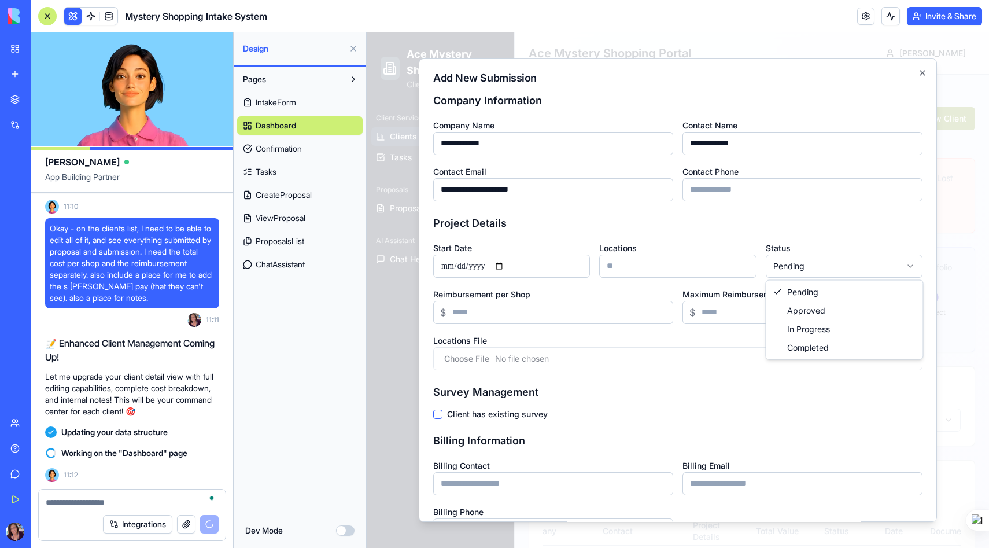
click at [810, 258] on body "Ace Mystery Shopping Client Portal Client Services Clients Tasks Proposals Prop…" at bounding box center [678, 386] width 622 height 708
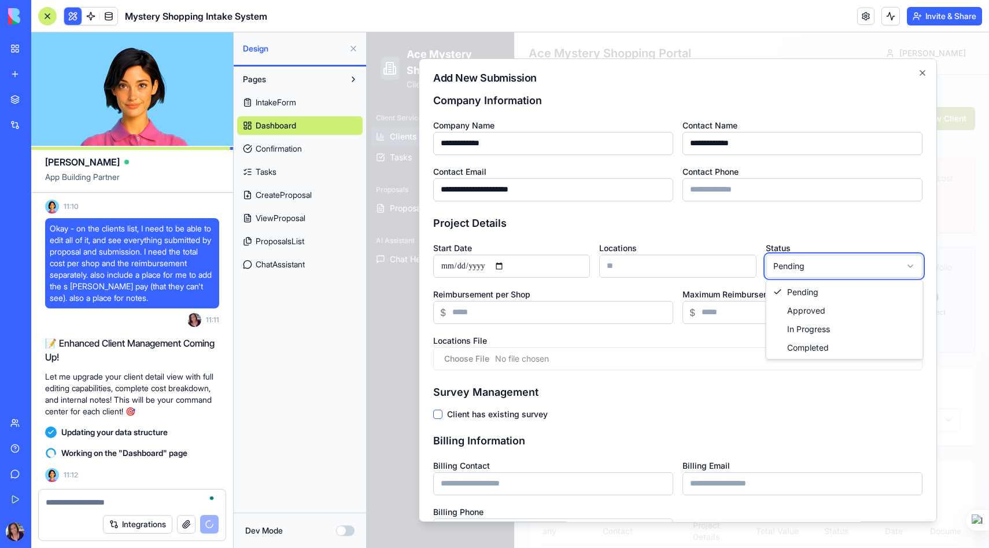
click at [824, 227] on body "Ace Mystery Shopping Client Portal Client Services Clients Tasks Proposals Prop…" at bounding box center [678, 386] width 622 height 708
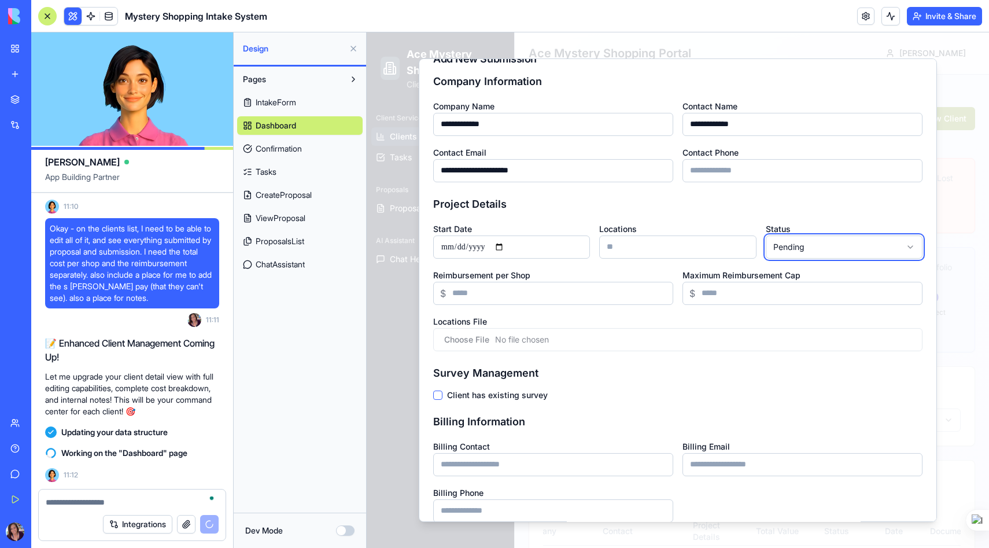
scroll to position [23, 0]
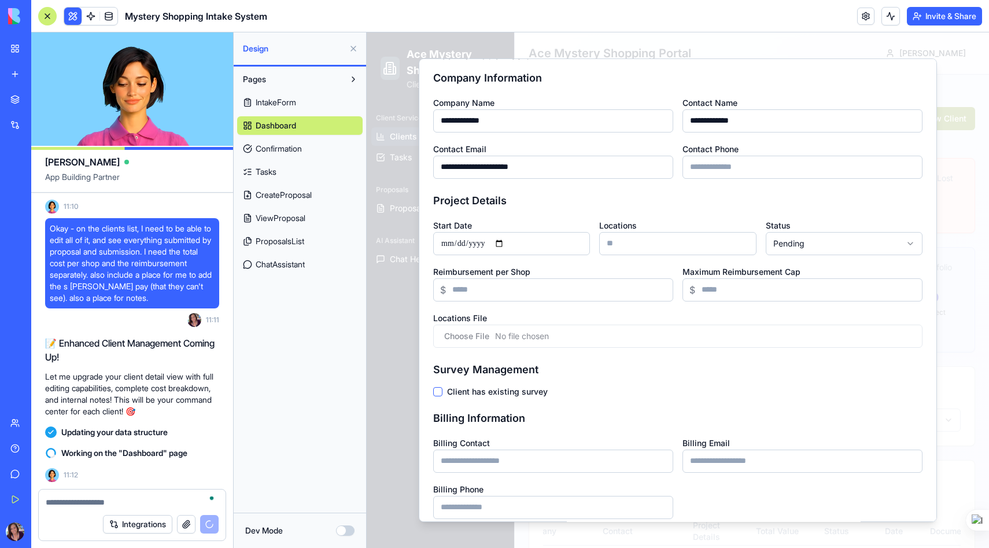
click at [464, 288] on input "Reimbursement per Shop" at bounding box center [553, 289] width 240 height 23
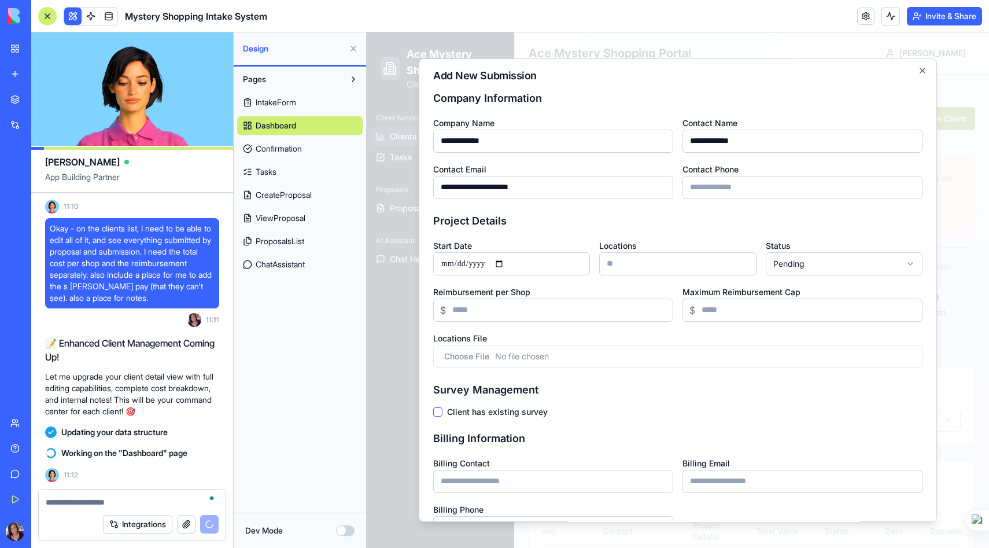
scroll to position [0, 0]
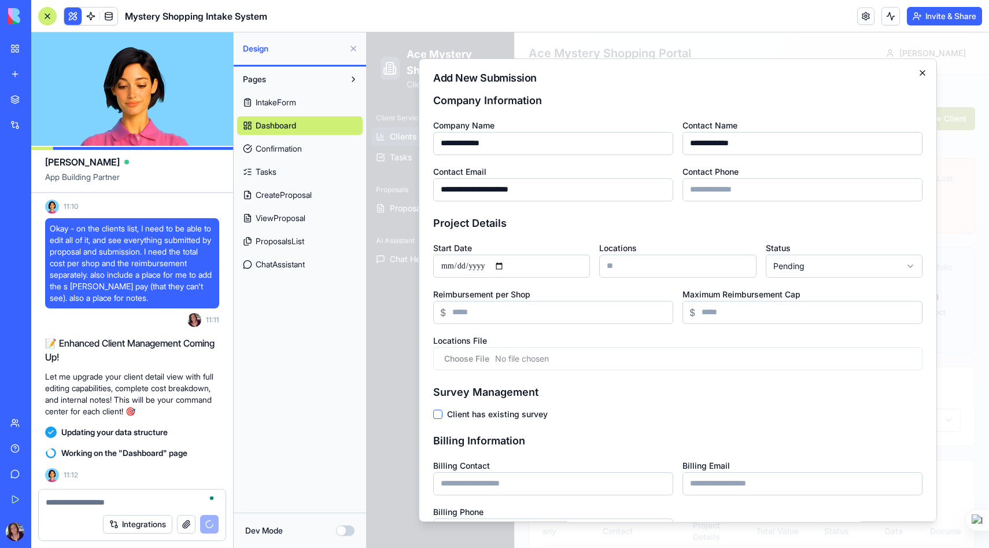
type input "**"
click at [923, 72] on icon "button" at bounding box center [922, 72] width 9 height 9
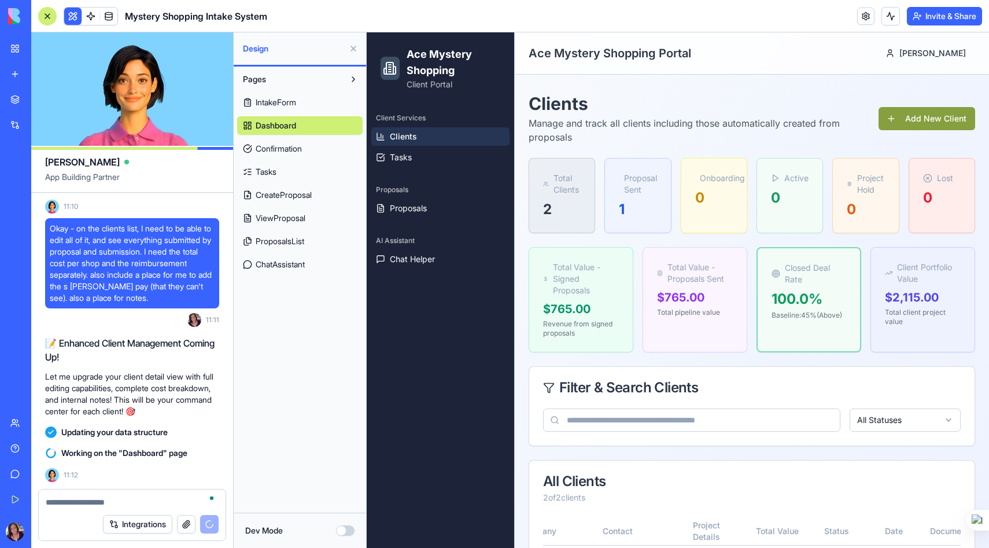
scroll to position [193, 0]
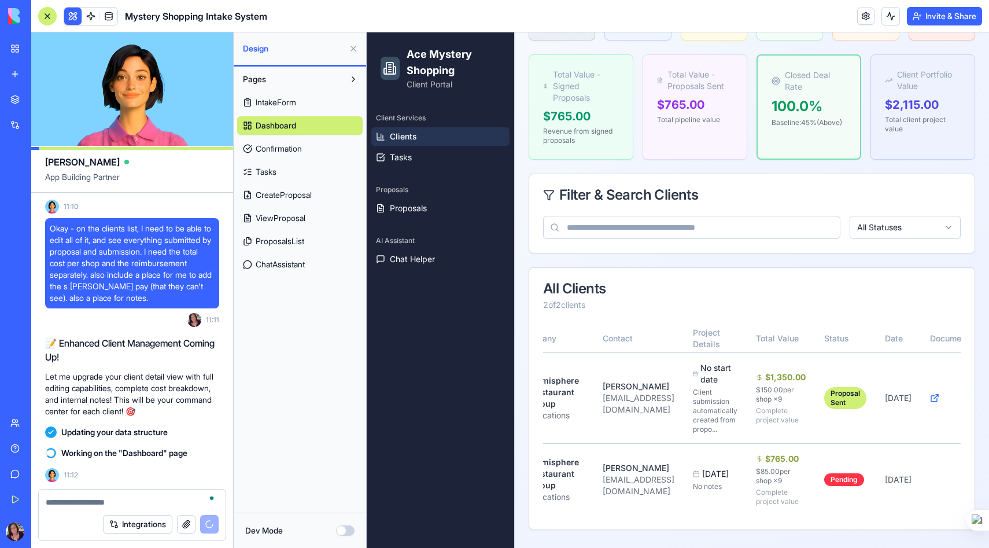
click at [280, 98] on span "IntakeForm" at bounding box center [276, 103] width 40 height 12
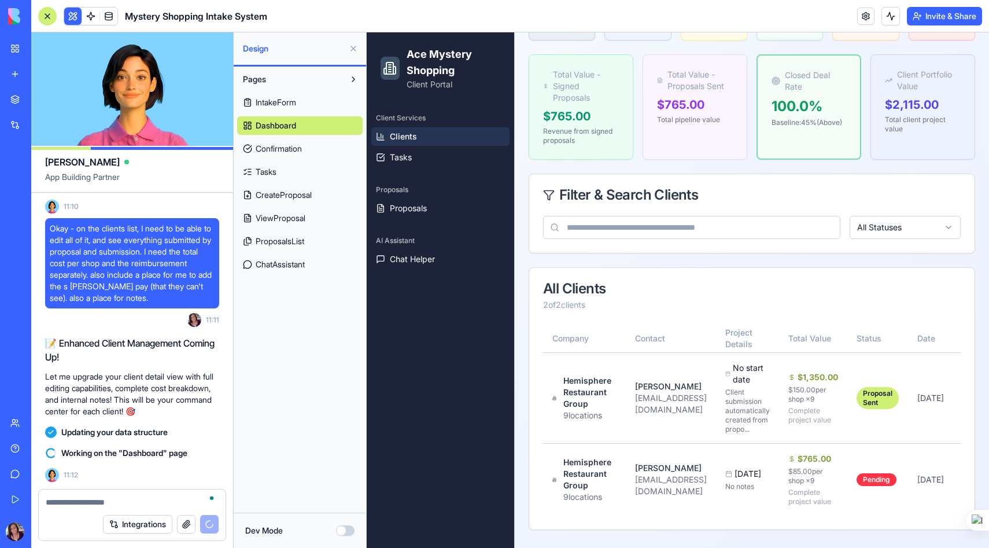
scroll to position [188, 0]
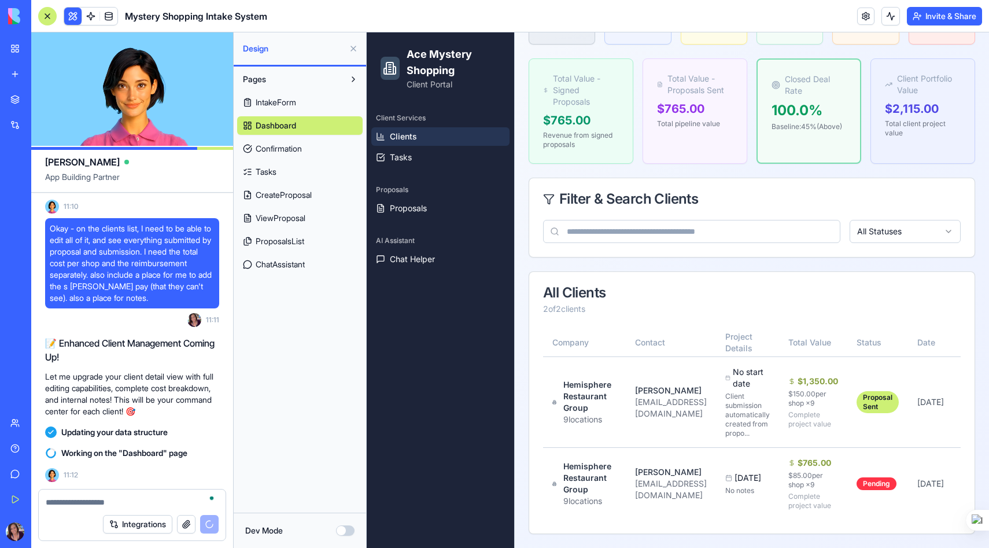
click at [278, 94] on link "IntakeForm" at bounding box center [299, 102] width 125 height 19
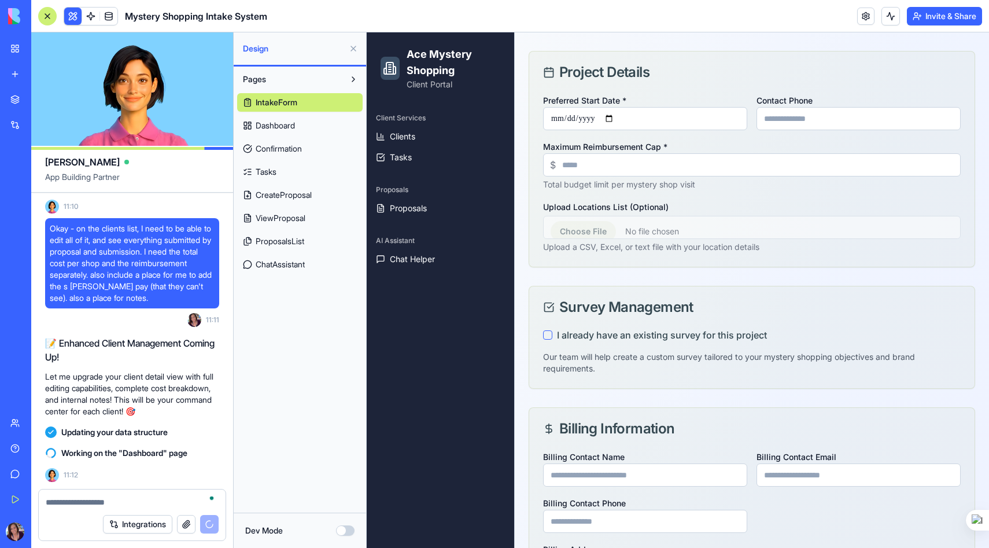
scroll to position [142, 0]
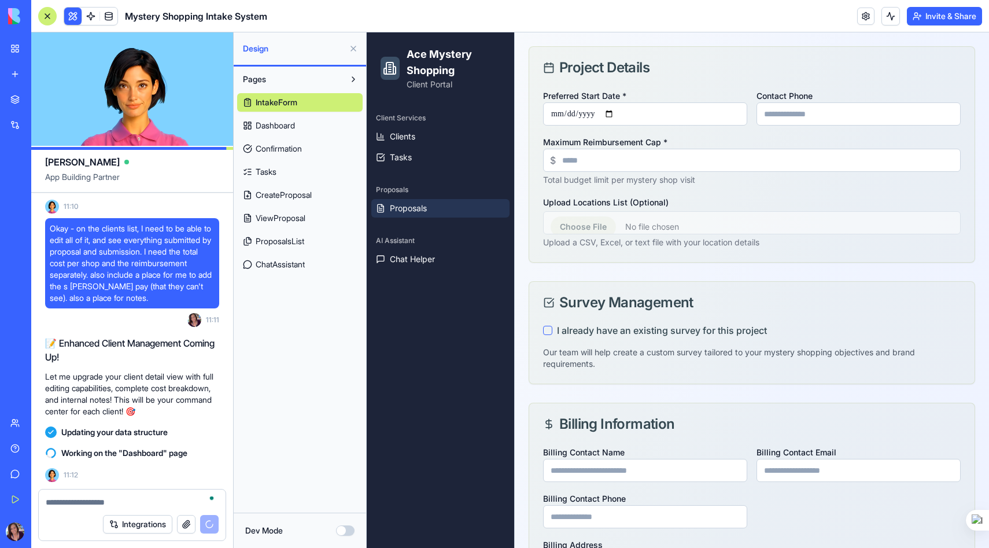
click at [402, 206] on span "Proposals" at bounding box center [408, 208] width 37 height 12
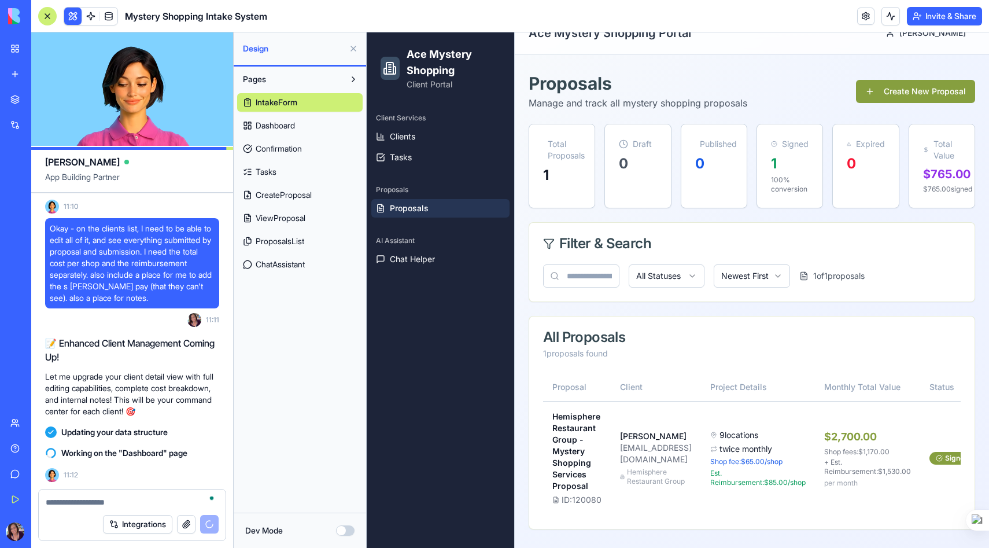
scroll to position [40, 0]
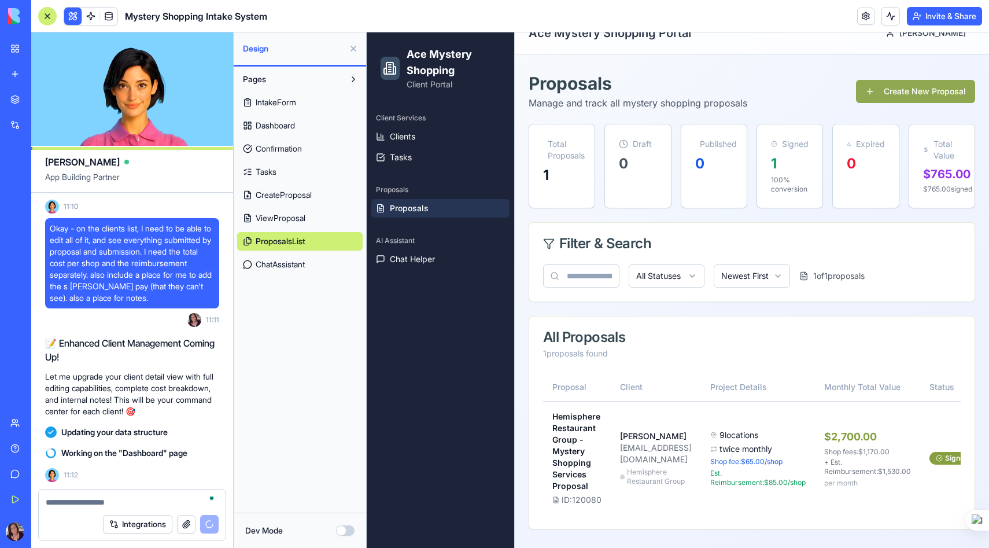
click at [904, 80] on button "Create New Proposal" at bounding box center [915, 91] width 119 height 23
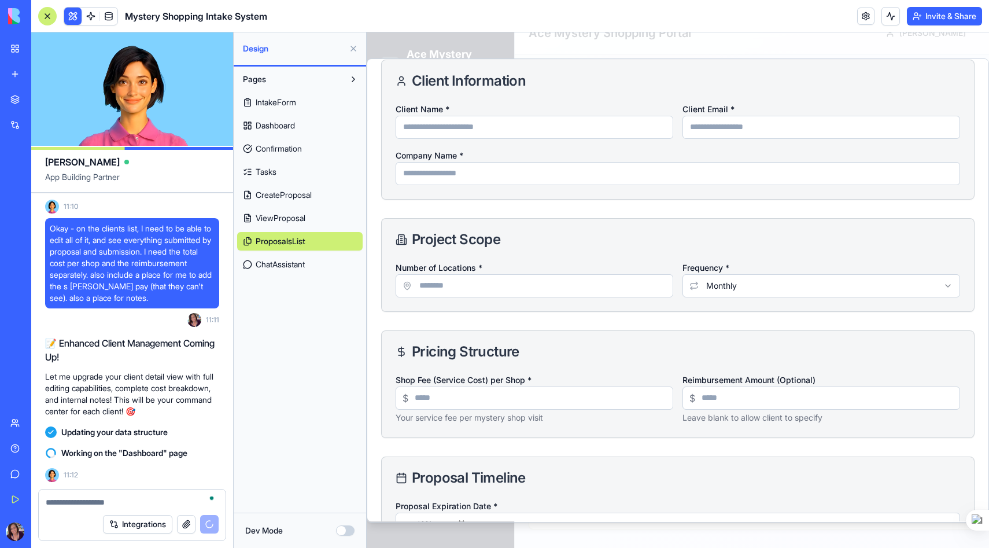
scroll to position [0, 0]
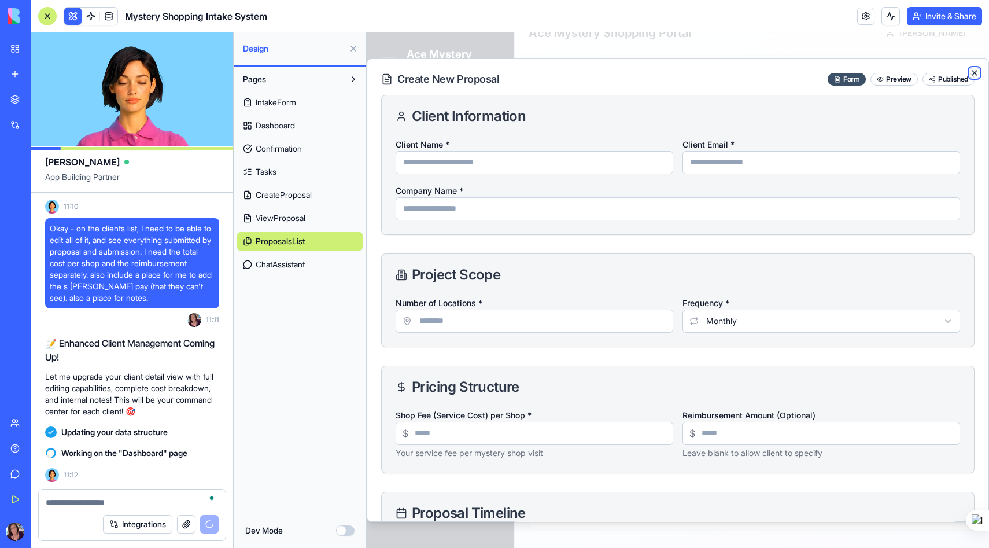
click at [975, 72] on icon "button" at bounding box center [974, 73] width 5 height 5
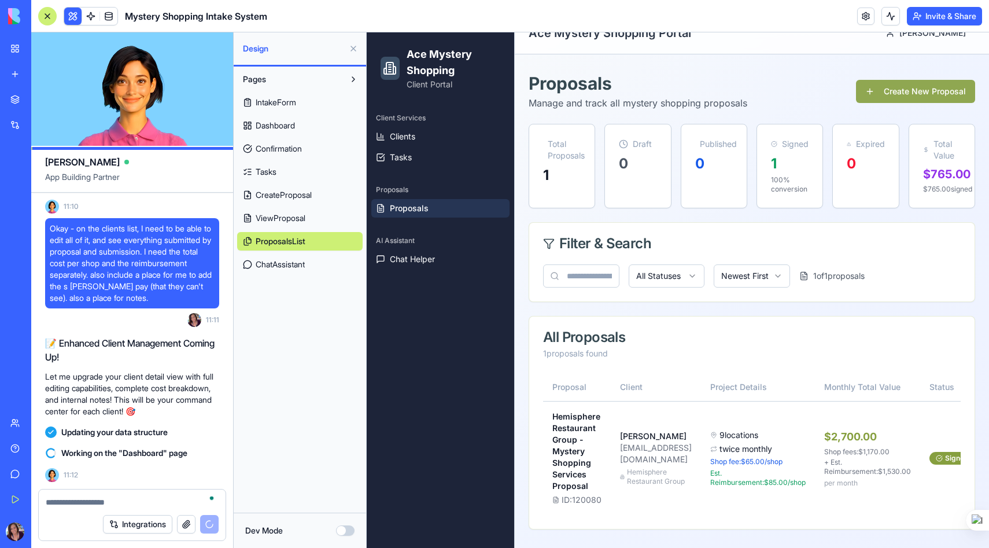
click at [897, 80] on button "Create New Proposal" at bounding box center [915, 91] width 119 height 23
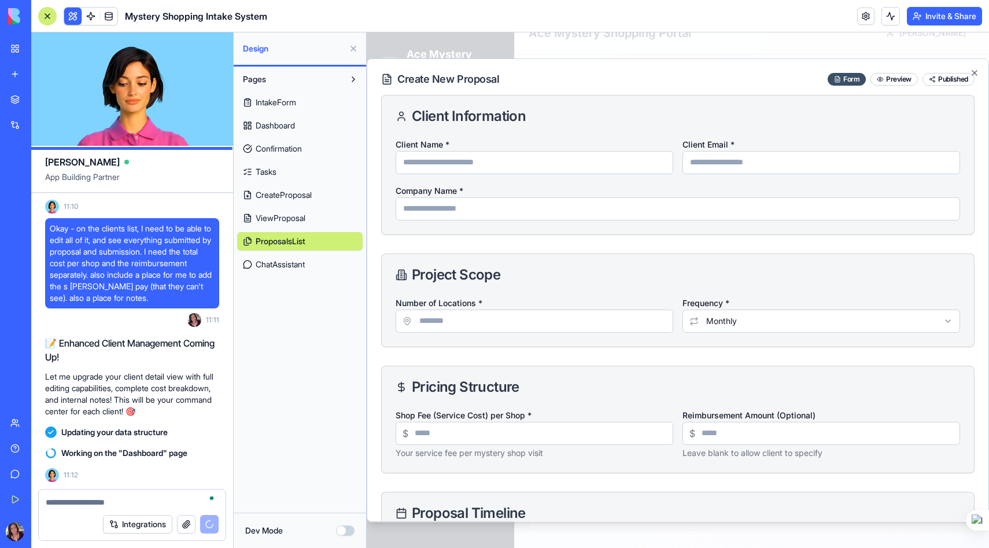
click at [510, 163] on input "Client Name *" at bounding box center [534, 162] width 278 height 23
type input "**********"
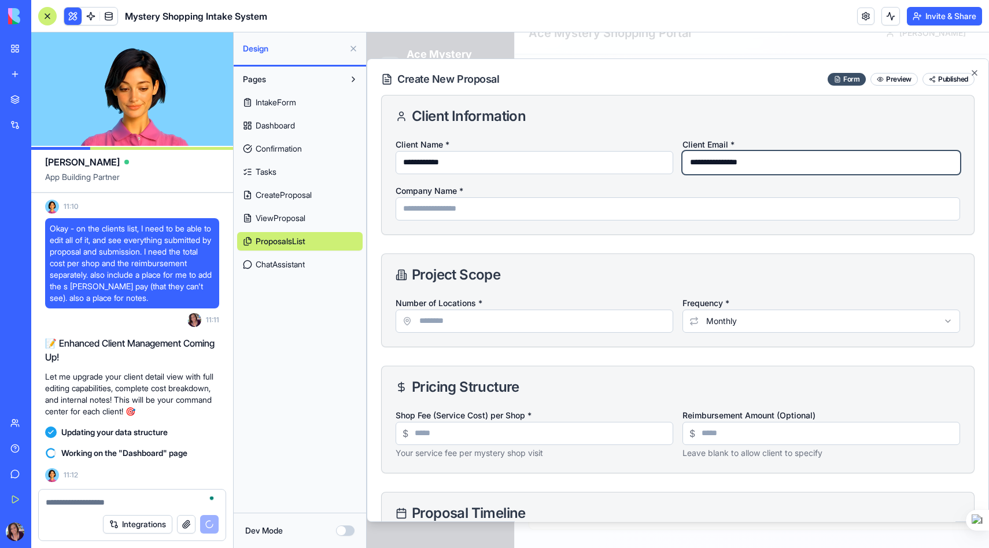
type input "**********"
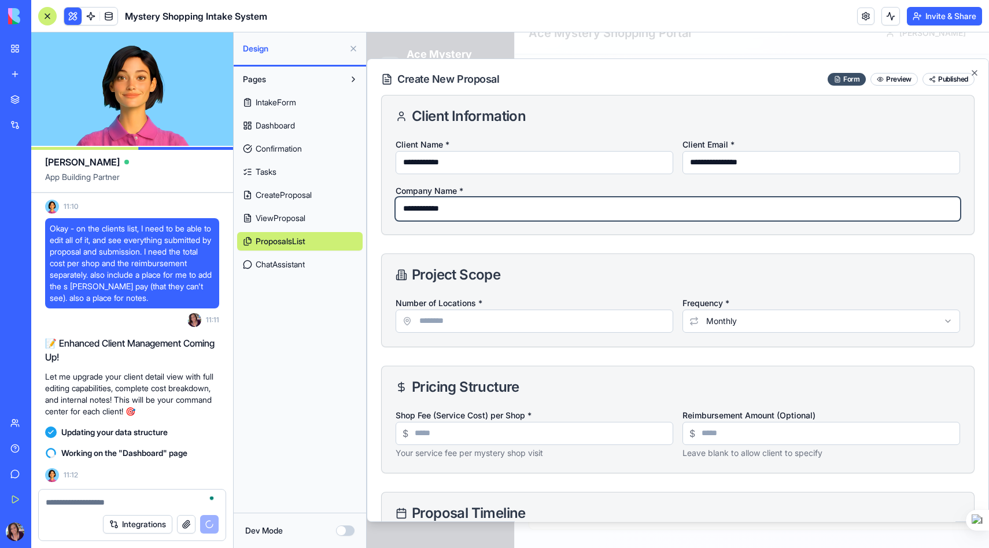
type input "**********"
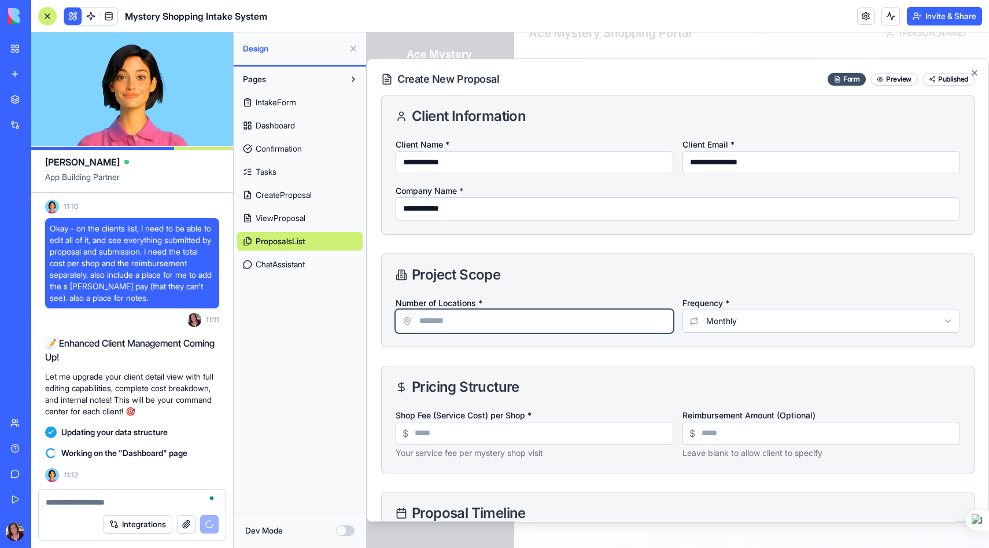
type input "*"
type input "**"
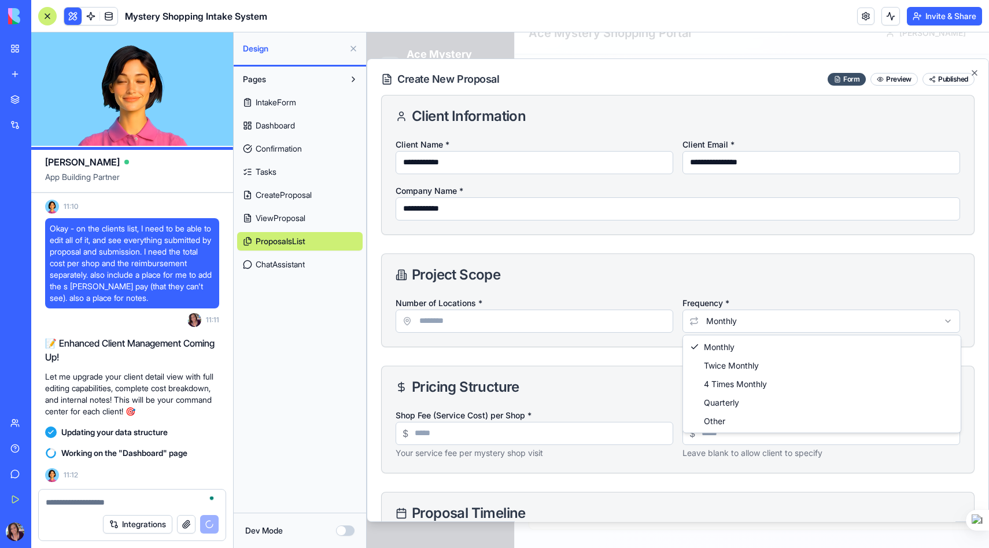
click at [761, 317] on body "Ace Mystery Shopping Client Portal Client Services Clients Tasks Proposals Prop…" at bounding box center [678, 279] width 622 height 535
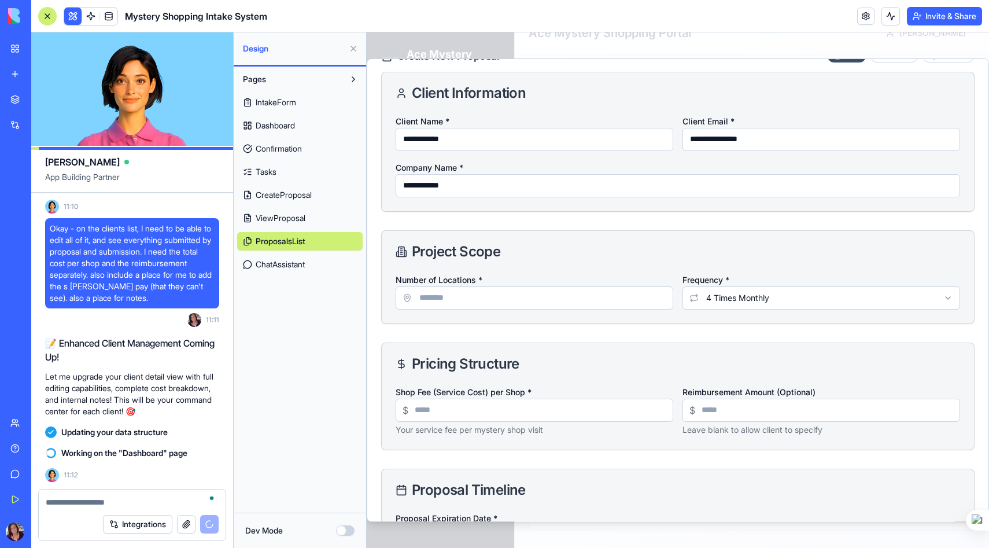
scroll to position [24, 0]
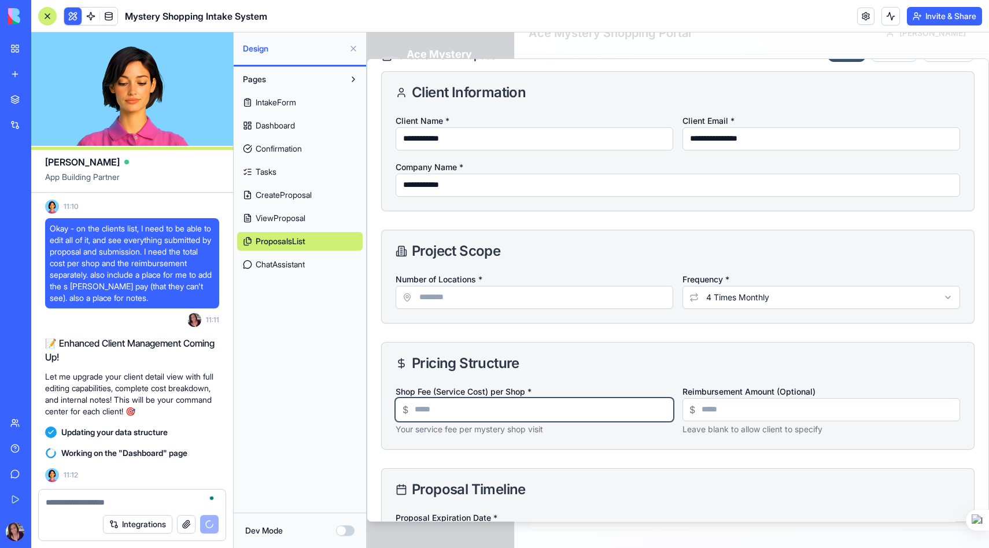
click at [436, 408] on input "Shop Fee (Service Cost) per Shop *" at bounding box center [534, 409] width 278 height 23
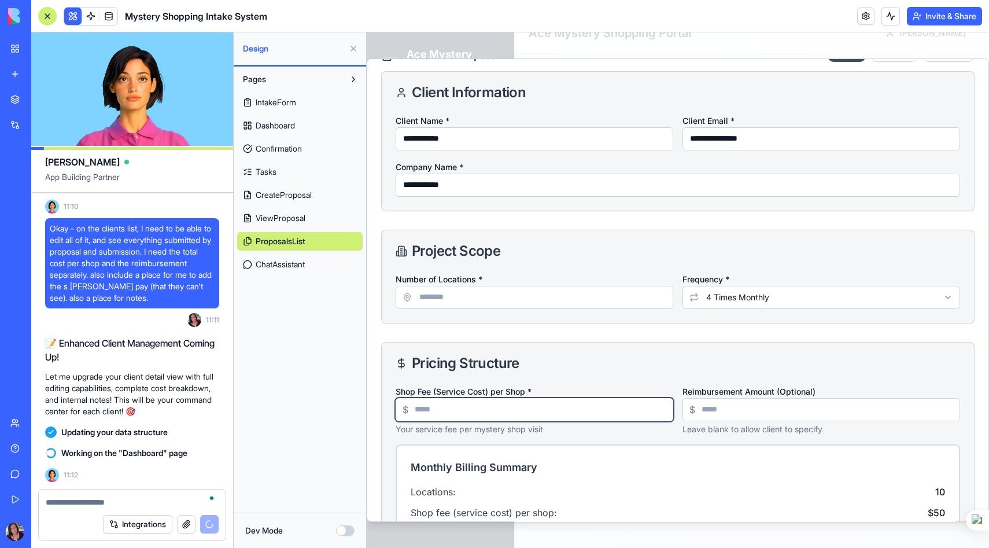
type input "**"
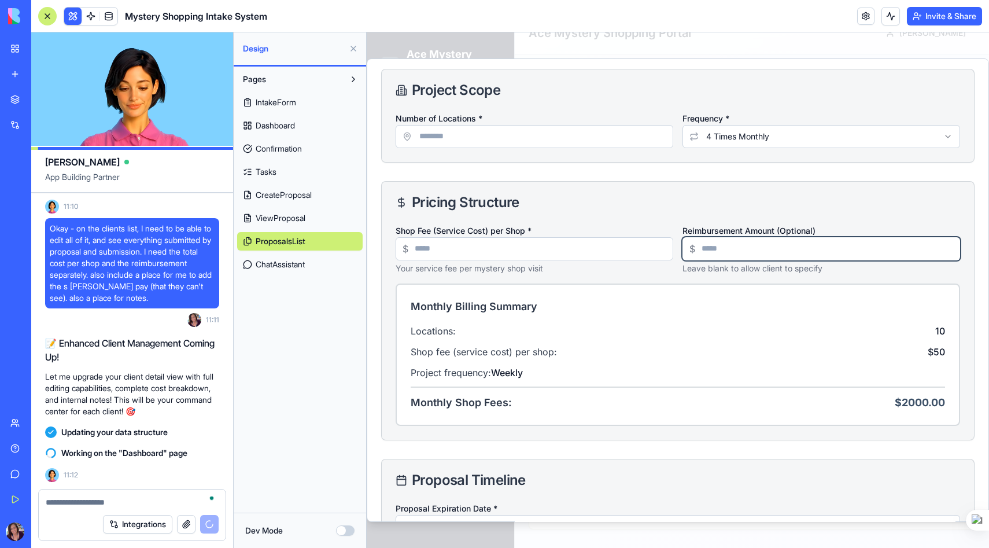
scroll to position [287, 0]
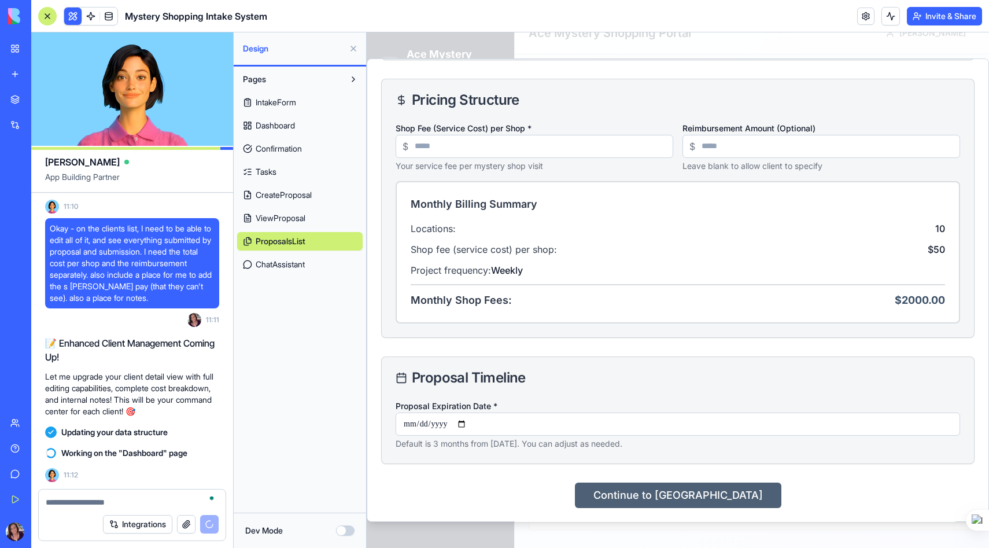
click at [667, 498] on button "Continue to [GEOGRAPHIC_DATA]" at bounding box center [678, 494] width 206 height 25
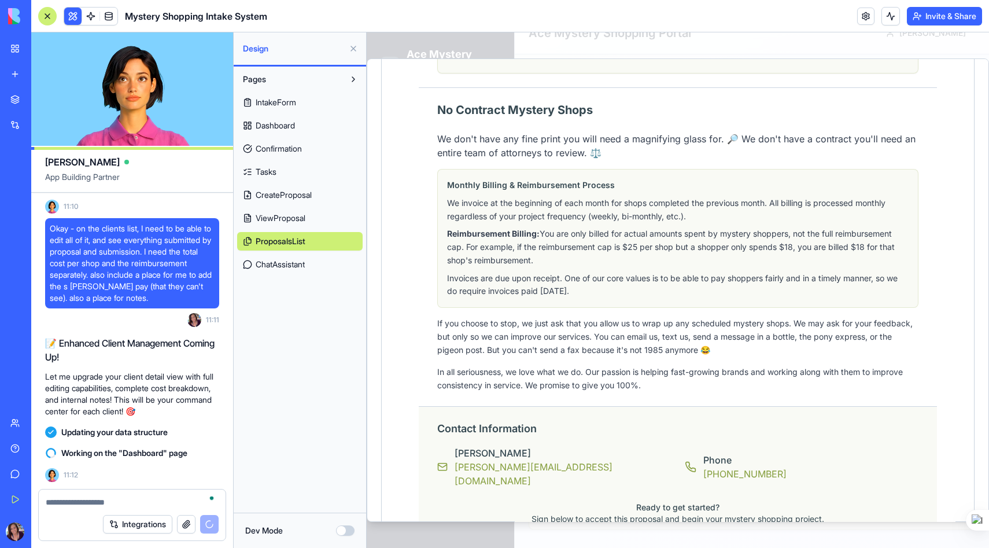
scroll to position [972, 0]
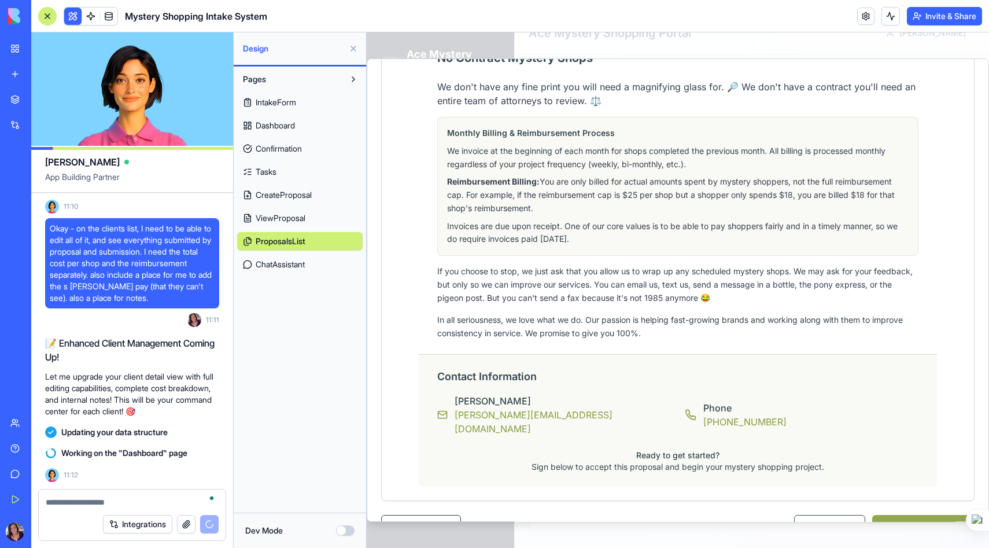
click at [923, 515] on button "Publish Proposal" at bounding box center [923, 526] width 102 height 23
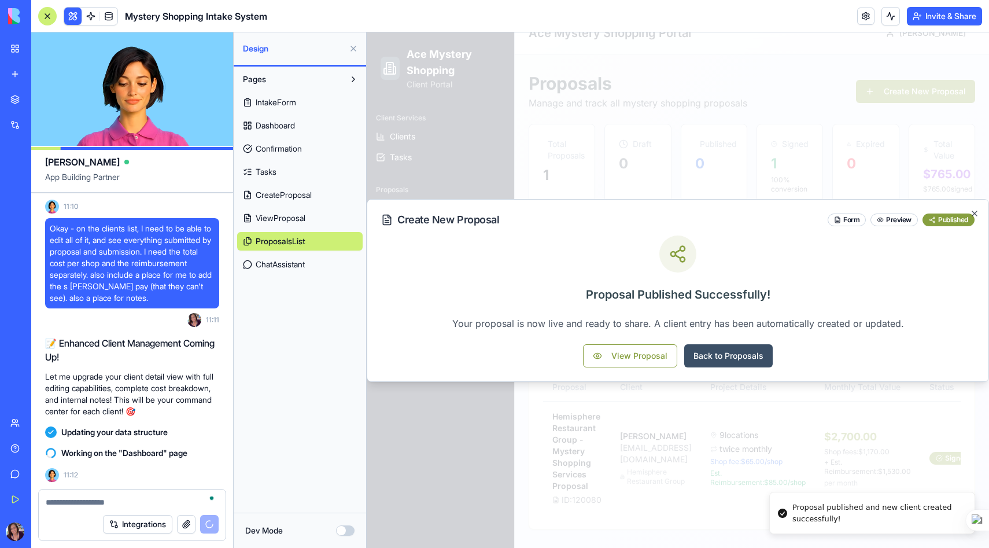
scroll to position [0, 0]
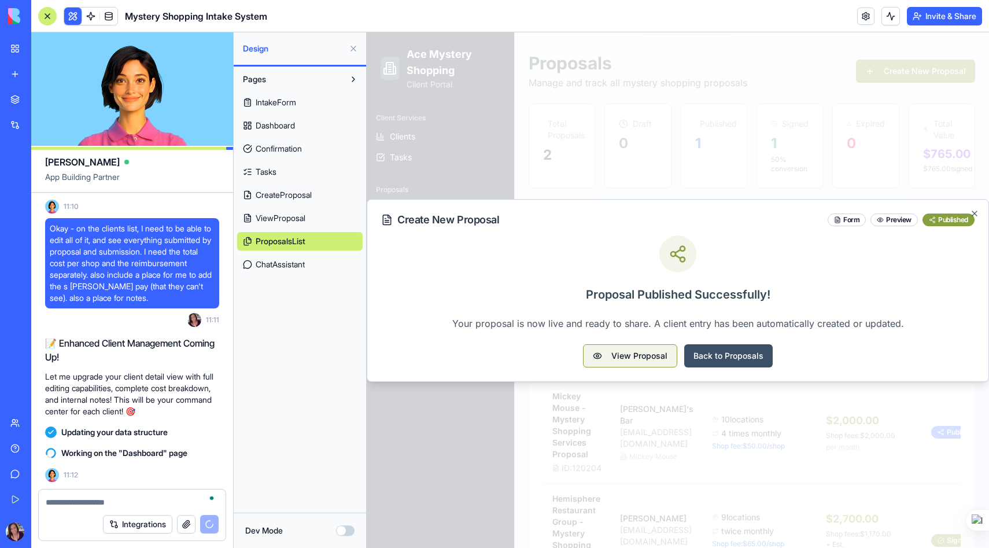
click at [623, 357] on button "View Proposal" at bounding box center [630, 355] width 94 height 23
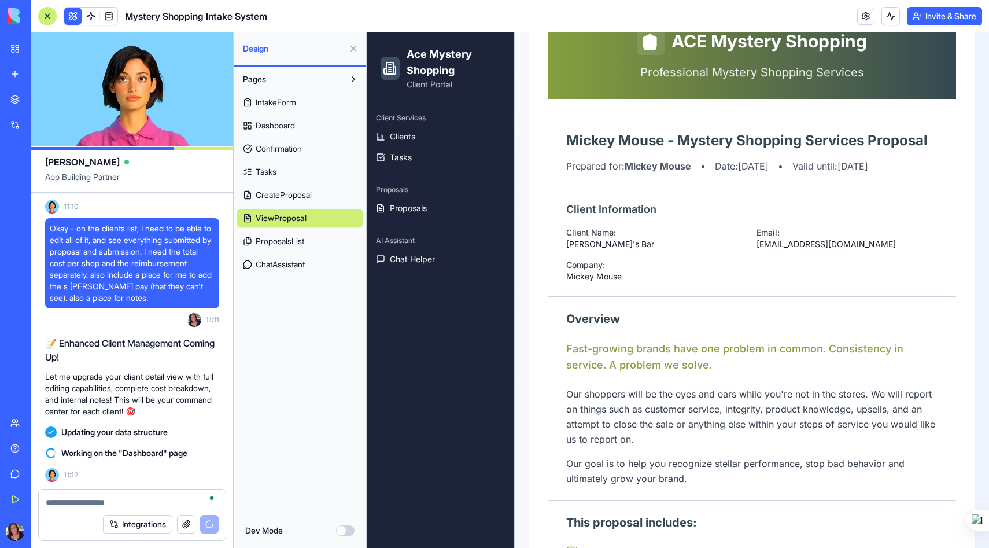
scroll to position [254, 0]
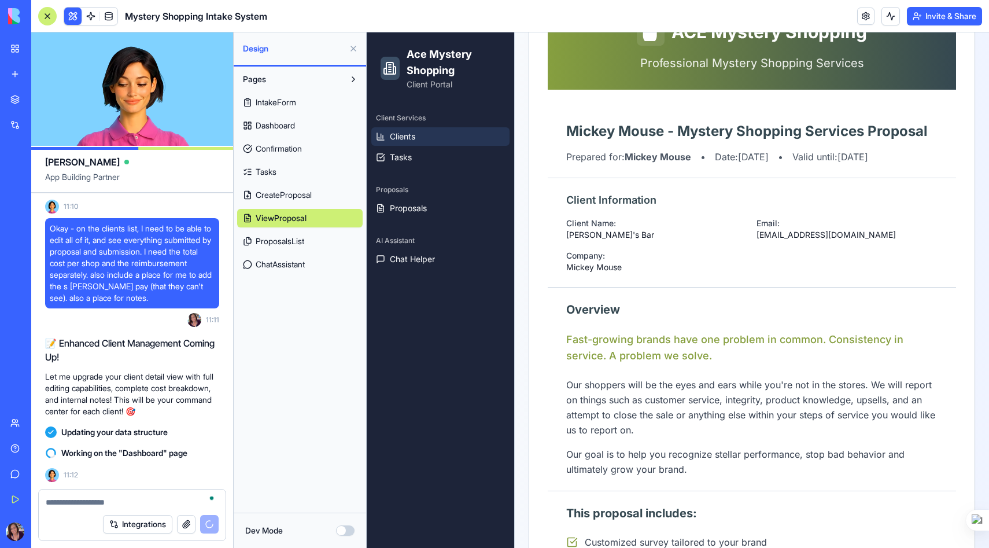
click at [409, 134] on span "Clients" at bounding box center [402, 137] width 25 height 12
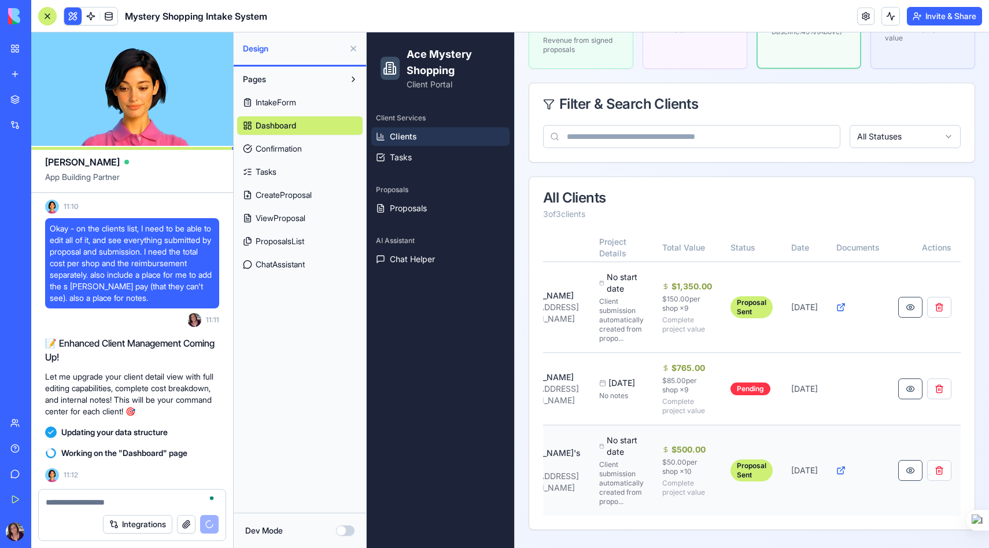
scroll to position [0, 187]
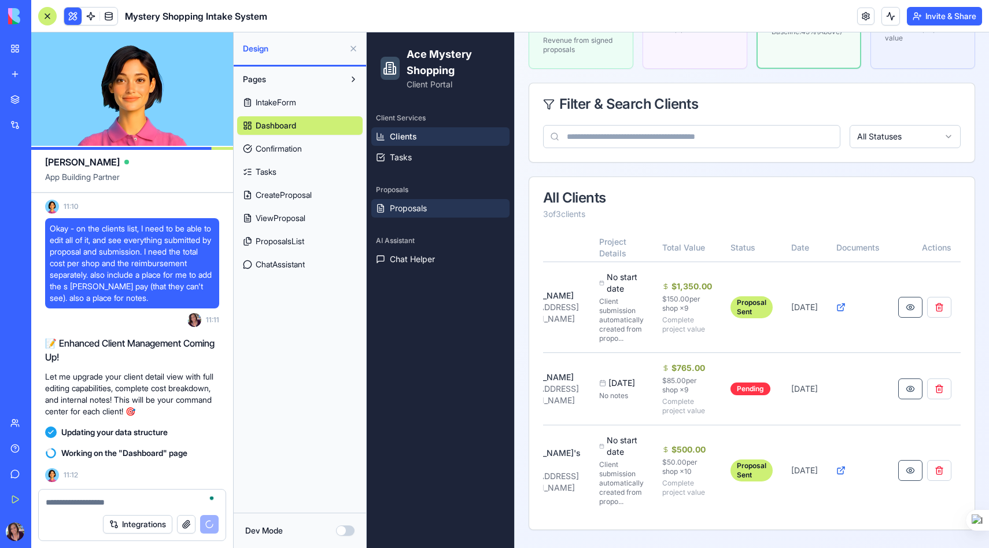
click at [422, 212] on span "Proposals" at bounding box center [408, 208] width 37 height 12
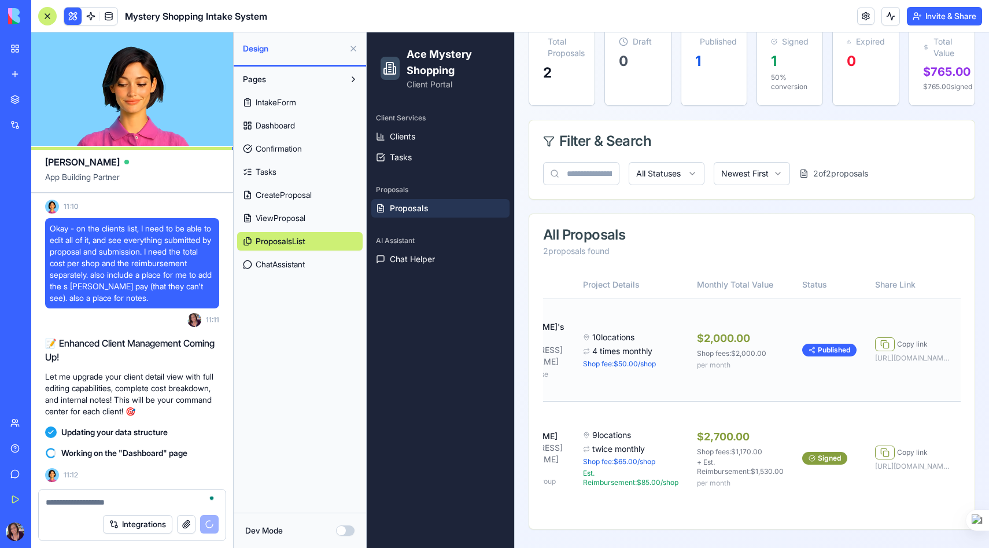
scroll to position [0, 132]
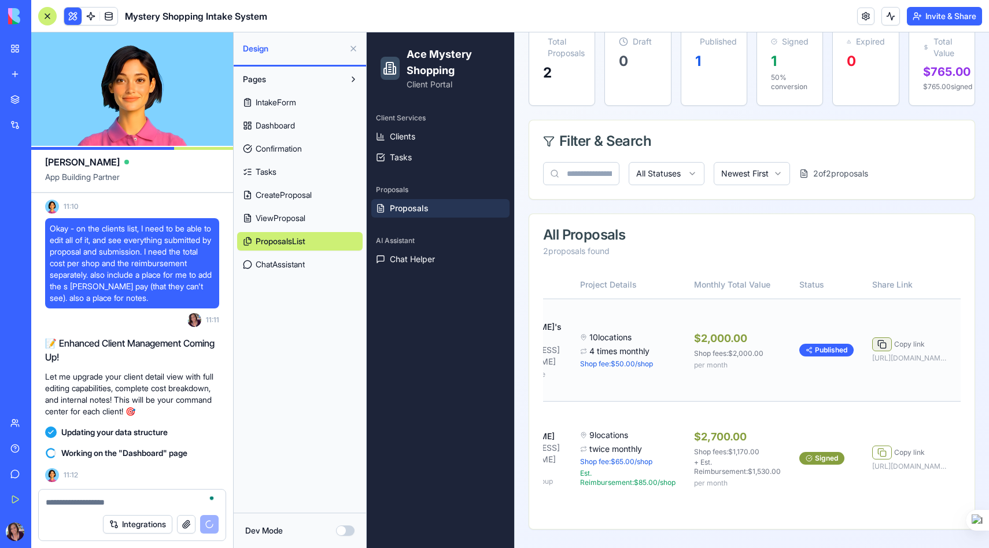
click at [876, 346] on button at bounding box center [882, 344] width 20 height 14
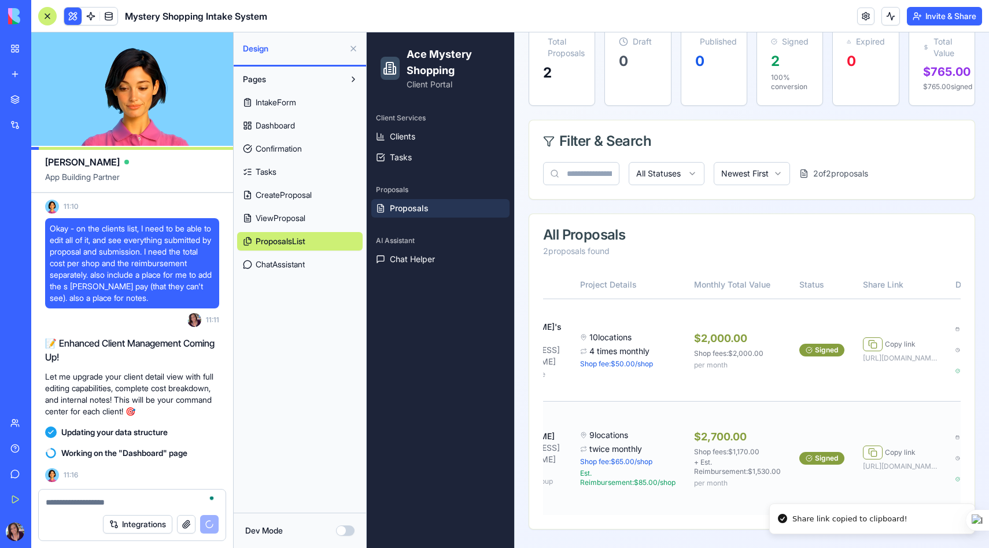
click at [571, 421] on td "Tara Drews tdrews@hemisphererestaurants.com Hemisphere Restaurant Group" at bounding box center [525, 458] width 92 height 114
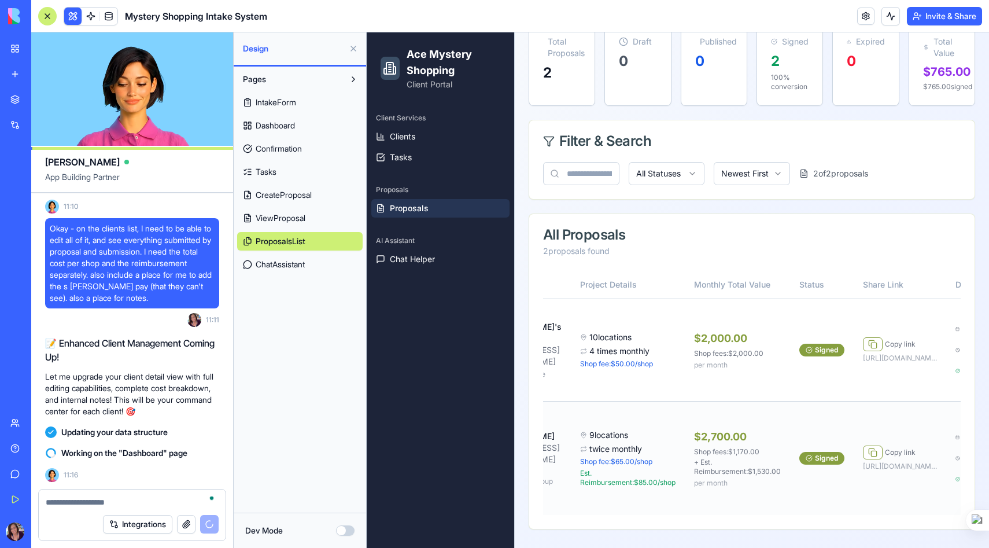
scroll to position [0, 131]
click at [425, 258] on span "Chat Helper" at bounding box center [412, 259] width 45 height 12
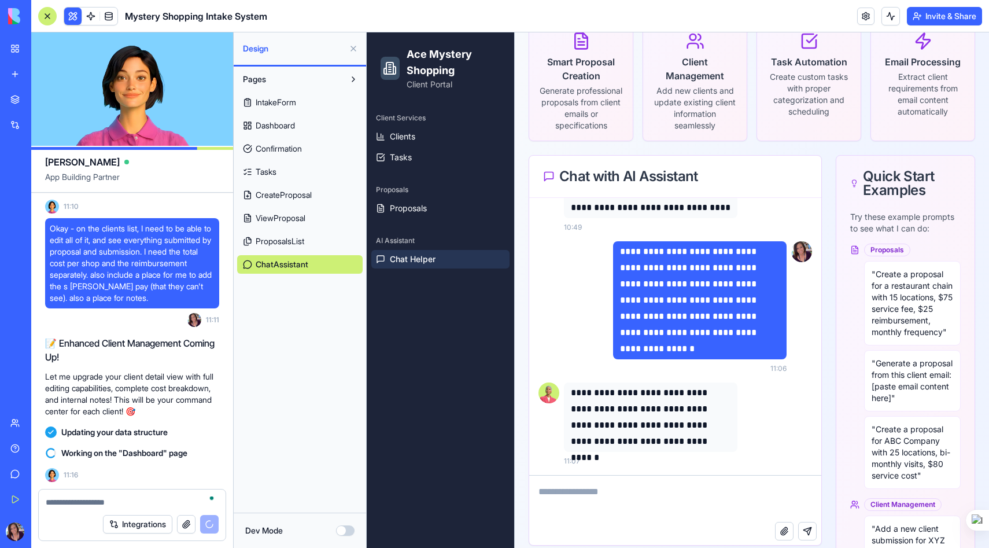
click at [353, 46] on button at bounding box center [353, 48] width 19 height 19
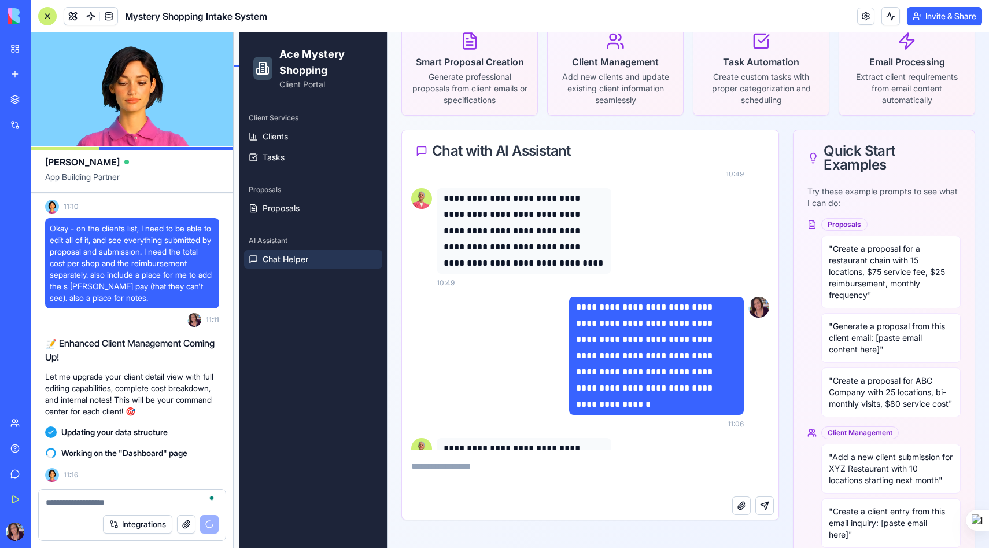
scroll to position [336, 0]
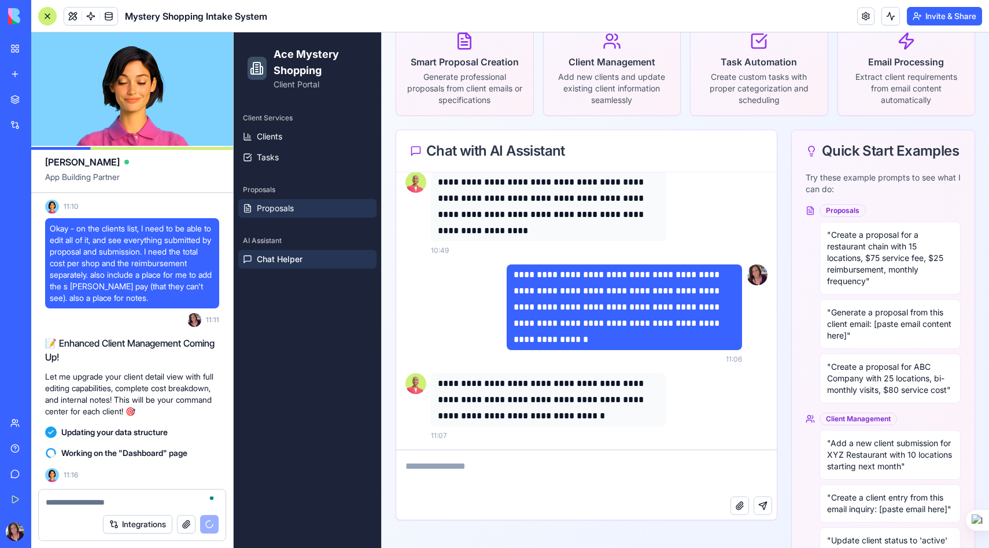
click at [283, 212] on span "Proposals" at bounding box center [275, 208] width 37 height 12
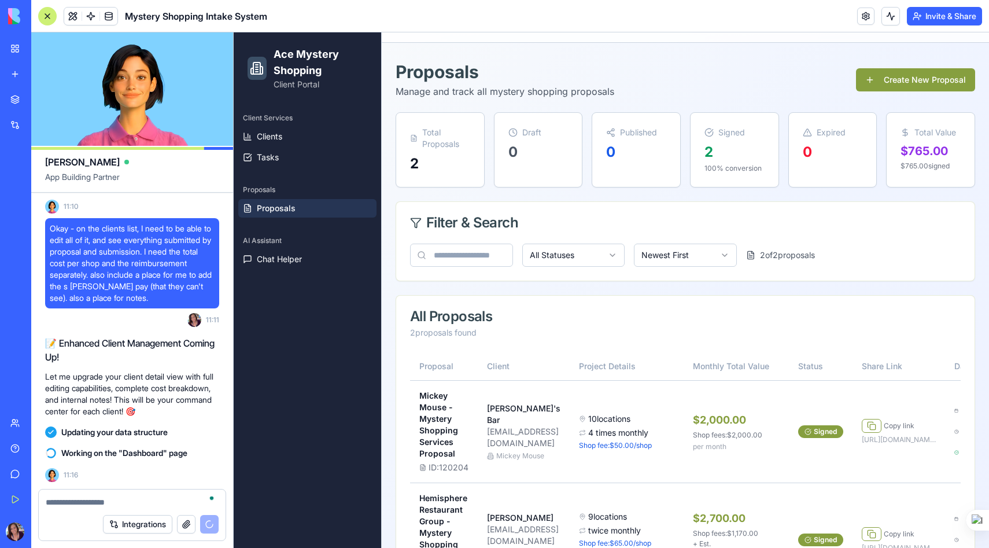
scroll to position [27, 0]
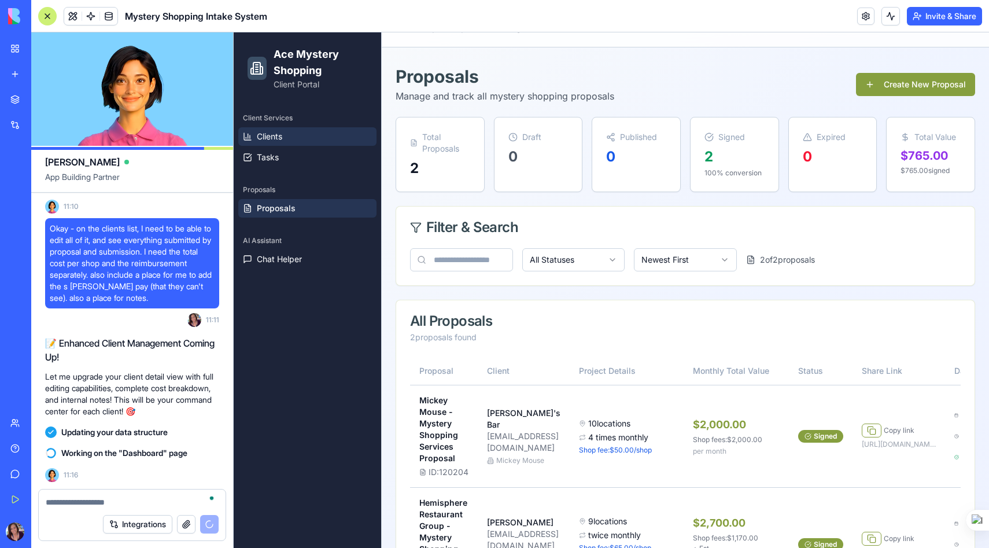
click at [268, 136] on span "Clients" at bounding box center [269, 137] width 25 height 12
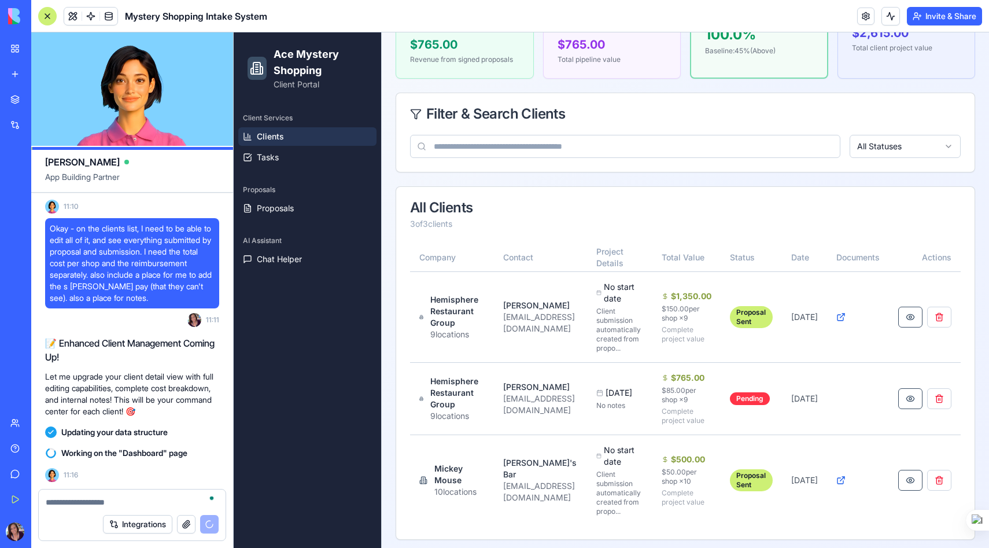
scroll to position [249, 0]
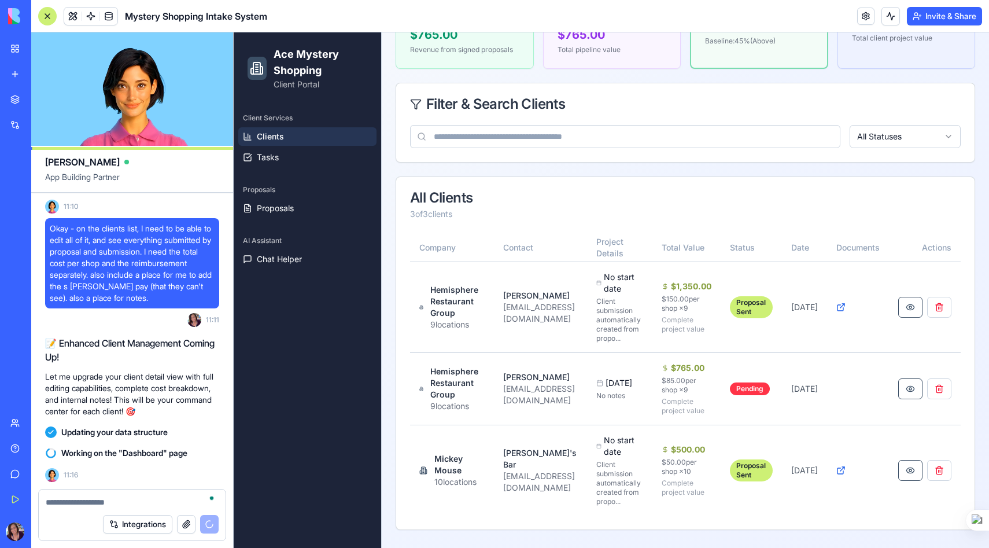
click at [53, 502] on textarea "To enrich screen reader interactions, please activate Accessibility in Grammarl…" at bounding box center [132, 502] width 173 height 12
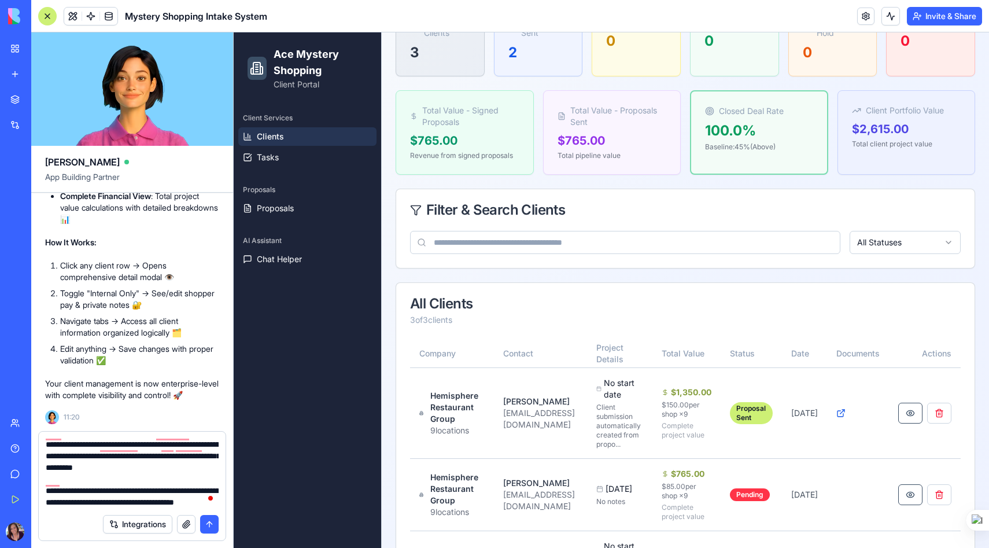
scroll to position [147, 0]
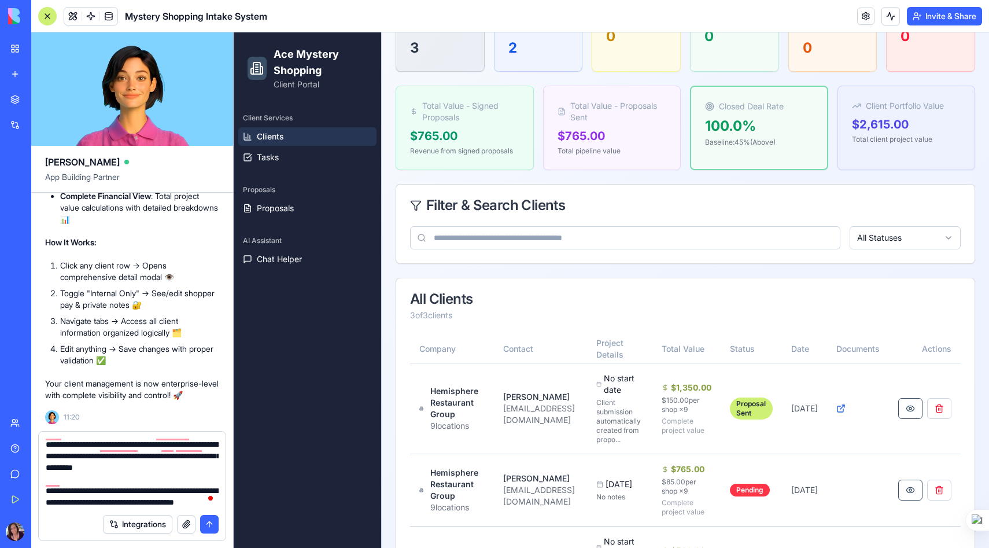
type textarea "**********"
click at [209, 524] on button "submit" at bounding box center [209, 524] width 19 height 19
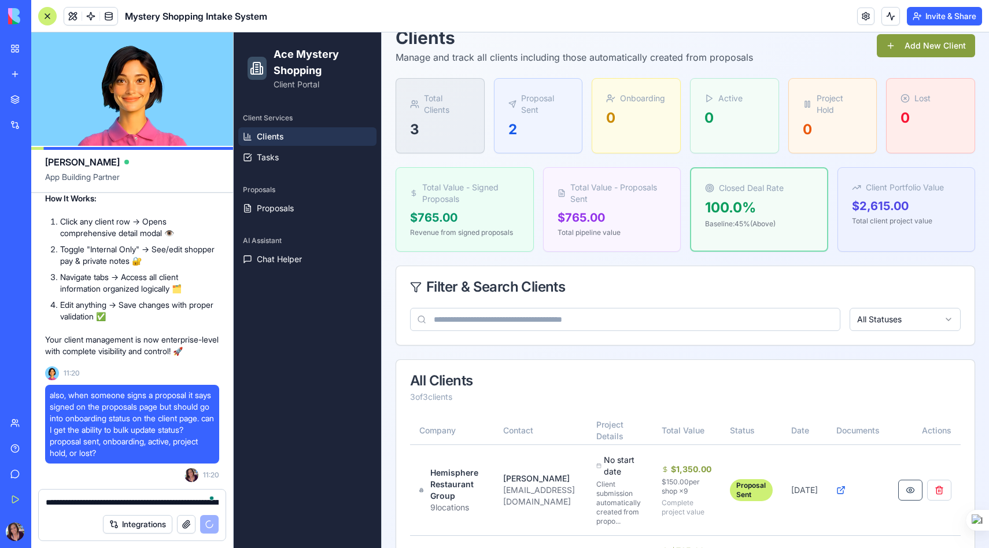
scroll to position [65, 0]
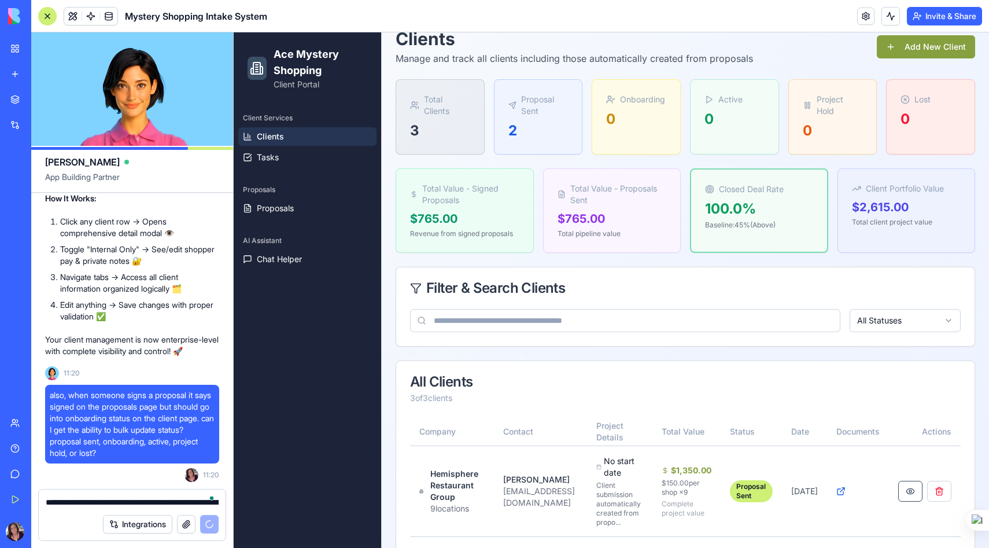
click at [272, 132] on span "Clients" at bounding box center [270, 137] width 27 height 12
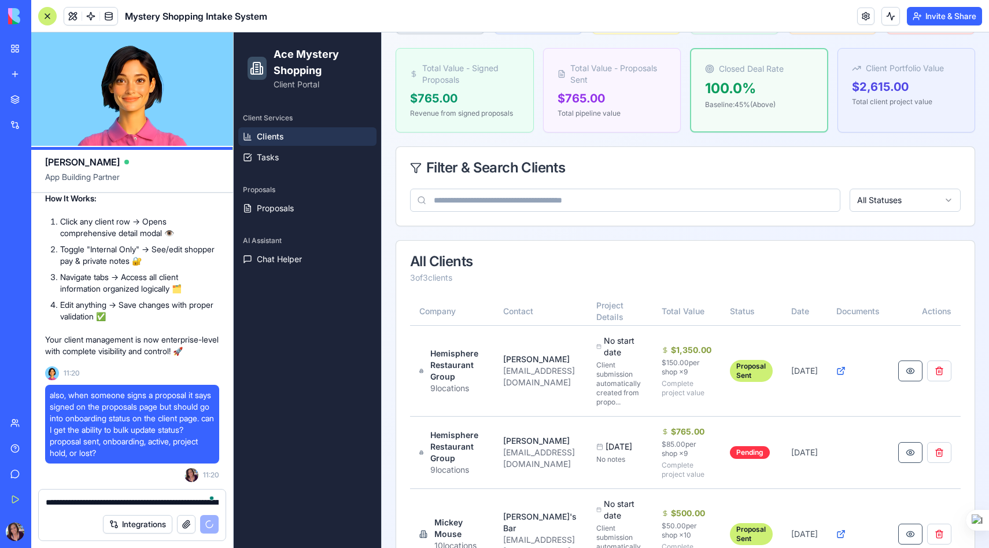
scroll to position [188, 0]
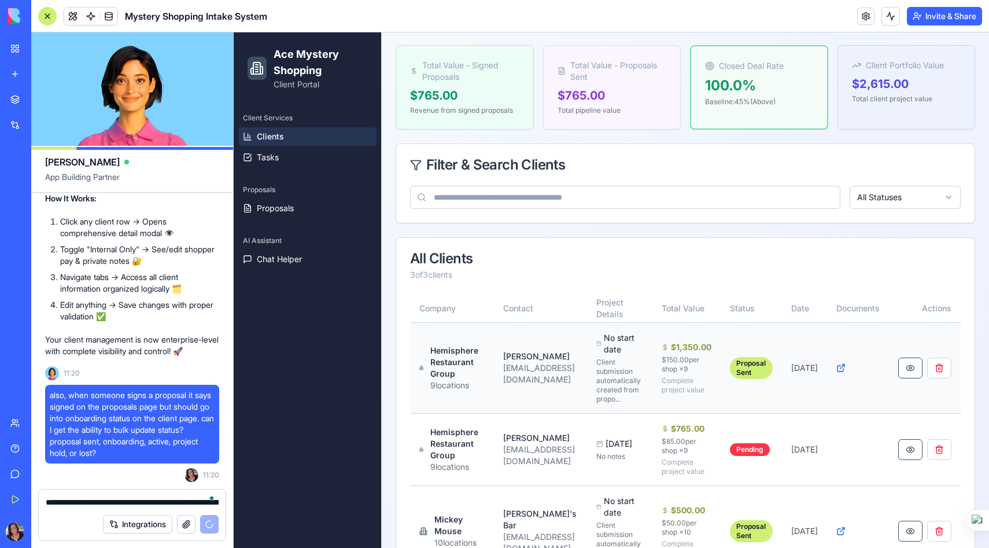
click at [712, 358] on div "$150.00 per shop × 9" at bounding box center [686, 364] width 50 height 19
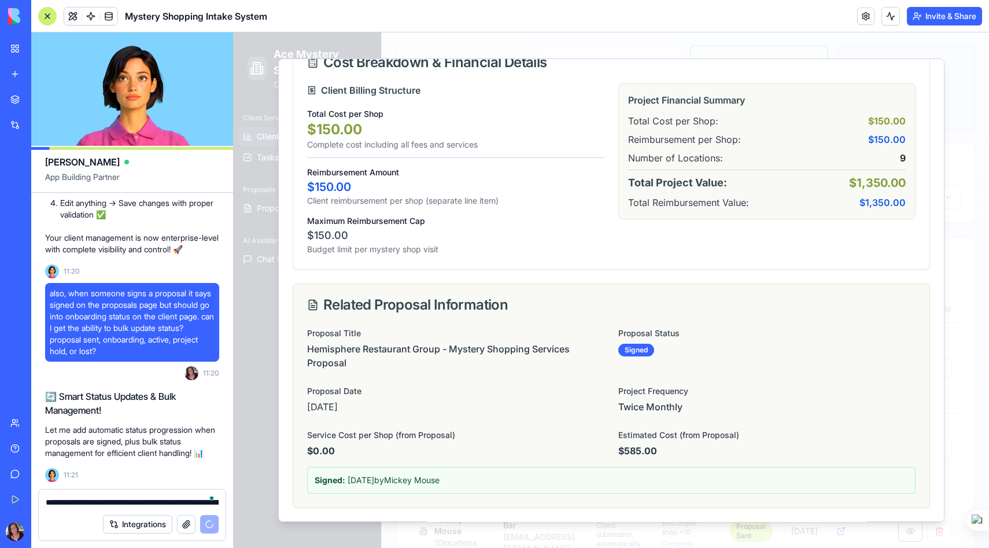
scroll to position [38458, 0]
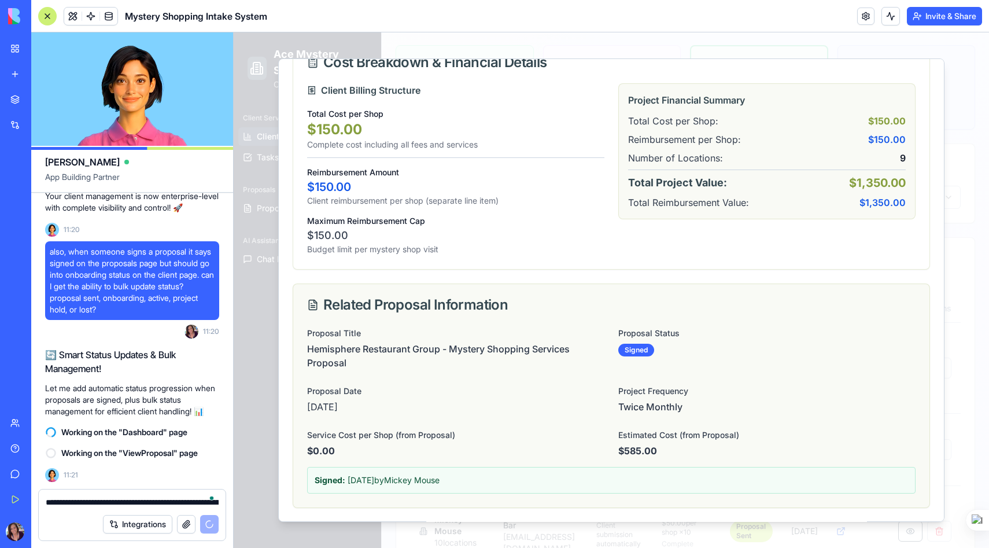
click at [64, 501] on textarea "**********" at bounding box center [132, 502] width 173 height 12
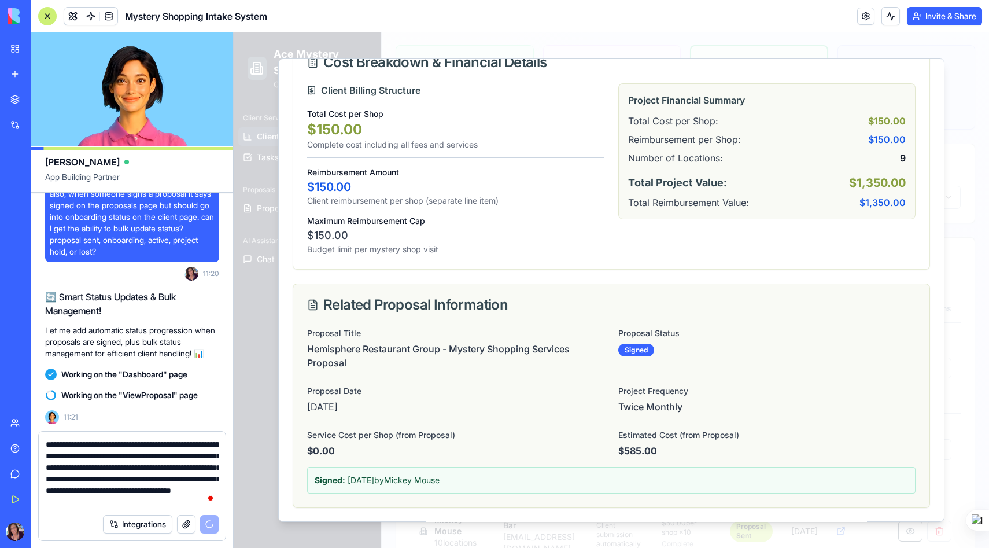
scroll to position [10, 0]
drag, startPoint x: 87, startPoint y: 490, endPoint x: 175, endPoint y: 504, distance: 88.4
click at [177, 504] on textarea "**********" at bounding box center [132, 472] width 173 height 69
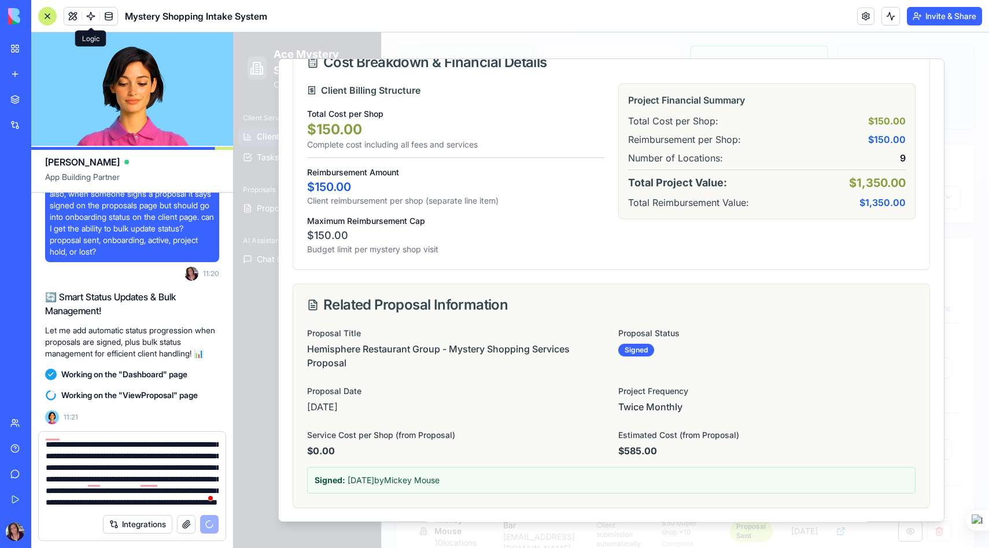
type textarea "**********"
click at [90, 16] on link at bounding box center [90, 16] width 17 height 17
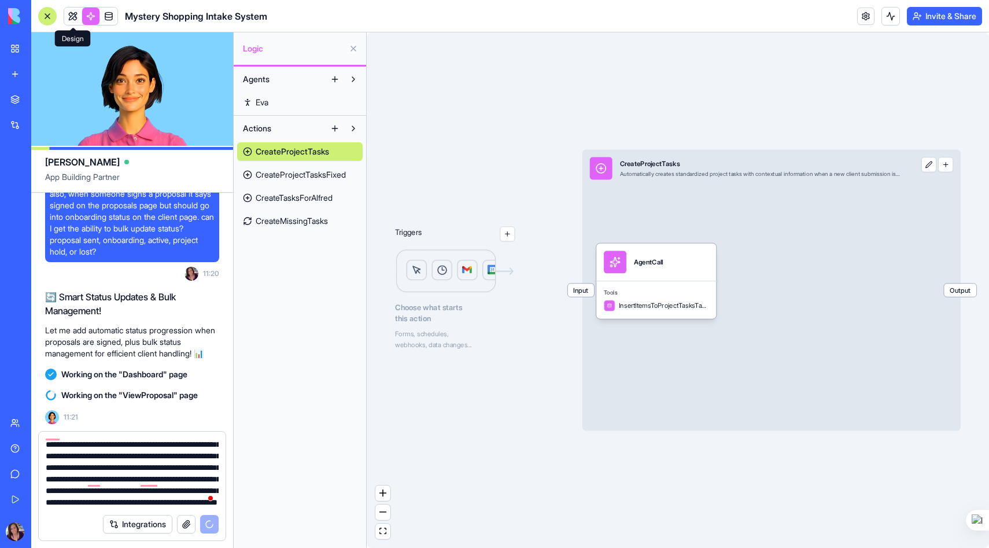
click at [71, 14] on link at bounding box center [72, 16] width 17 height 17
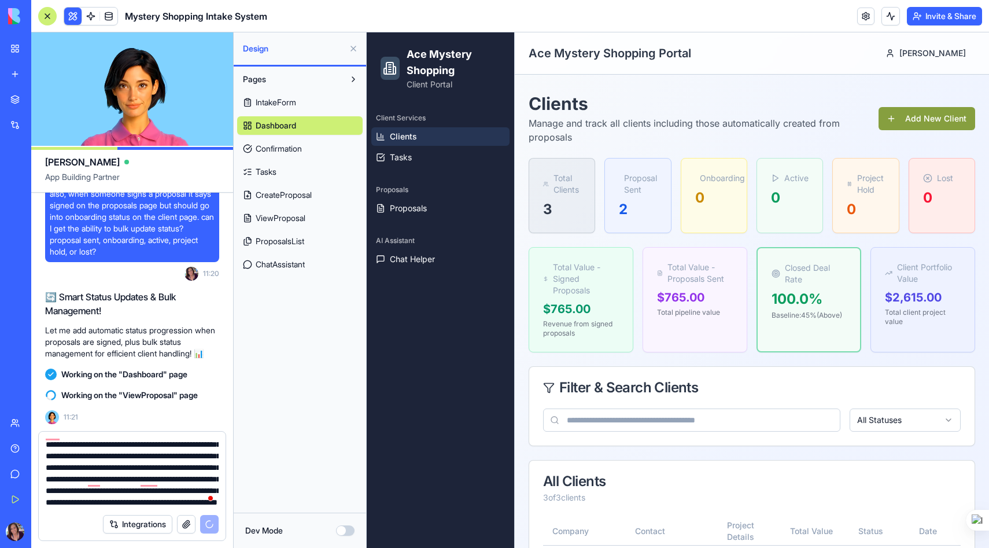
click at [297, 194] on span "CreateProposal" at bounding box center [284, 195] width 56 height 12
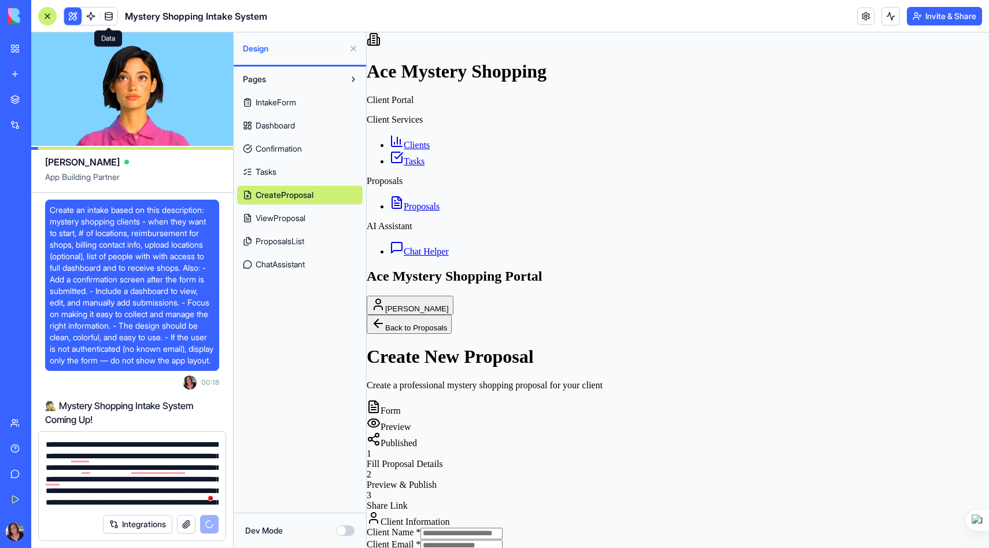
click at [109, 14] on span at bounding box center [109, 16] width 32 height 32
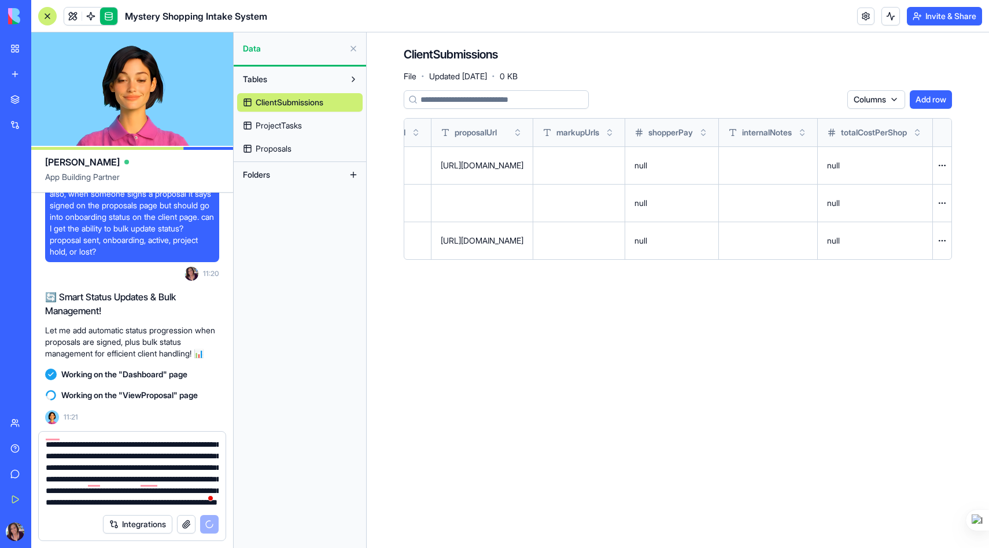
scroll to position [0, 3342]
click at [93, 20] on link at bounding box center [90, 16] width 17 height 17
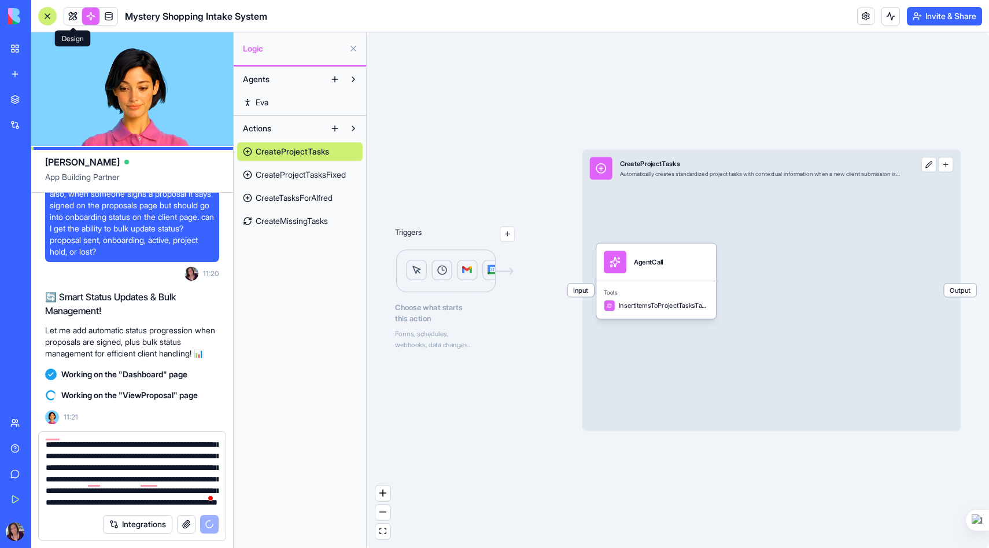
click at [72, 18] on link at bounding box center [72, 16] width 17 height 17
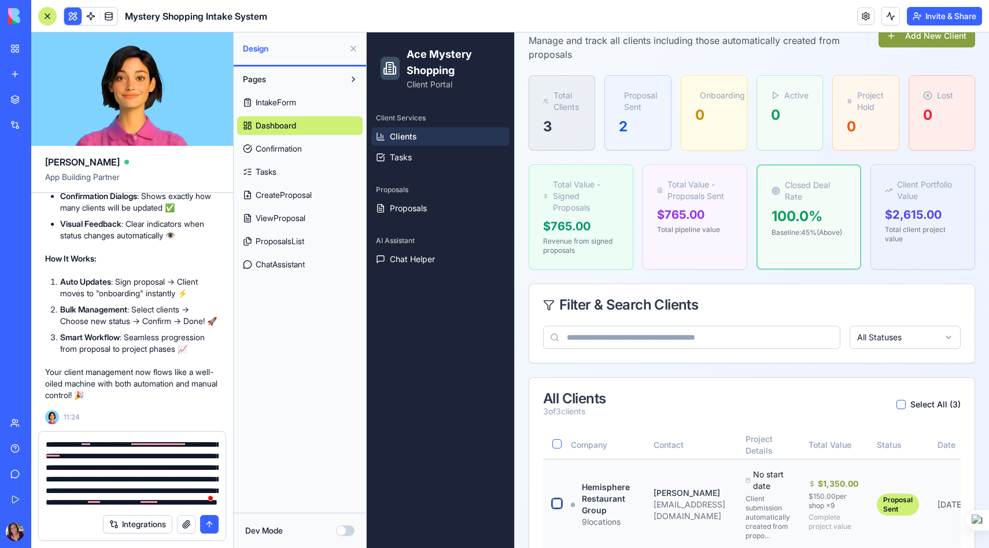
click at [557, 503] on button "button" at bounding box center [556, 502] width 9 height 9
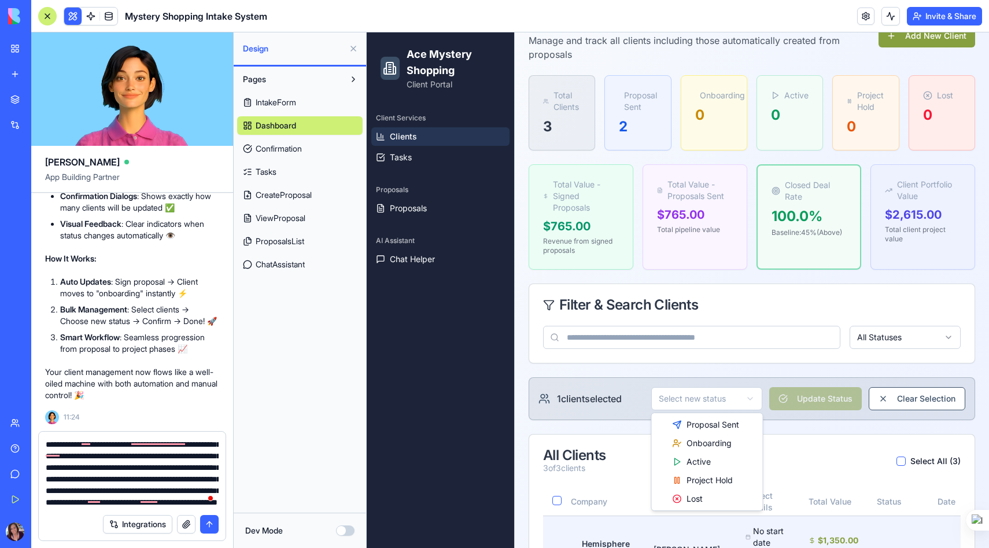
click at [731, 398] on html "Ace Mystery Shopping Client Portal Client Services Clients Tasks Proposals Prop…" at bounding box center [678, 376] width 622 height 852
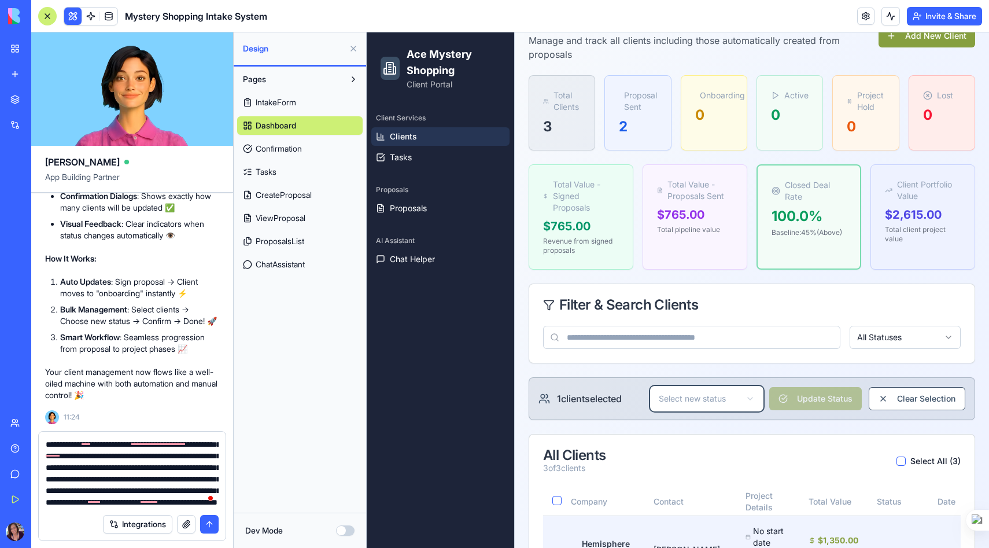
click at [796, 441] on html "Ace Mystery Shopping Client Portal Client Services Clients Tasks Proposals Prop…" at bounding box center [678, 376] width 622 height 852
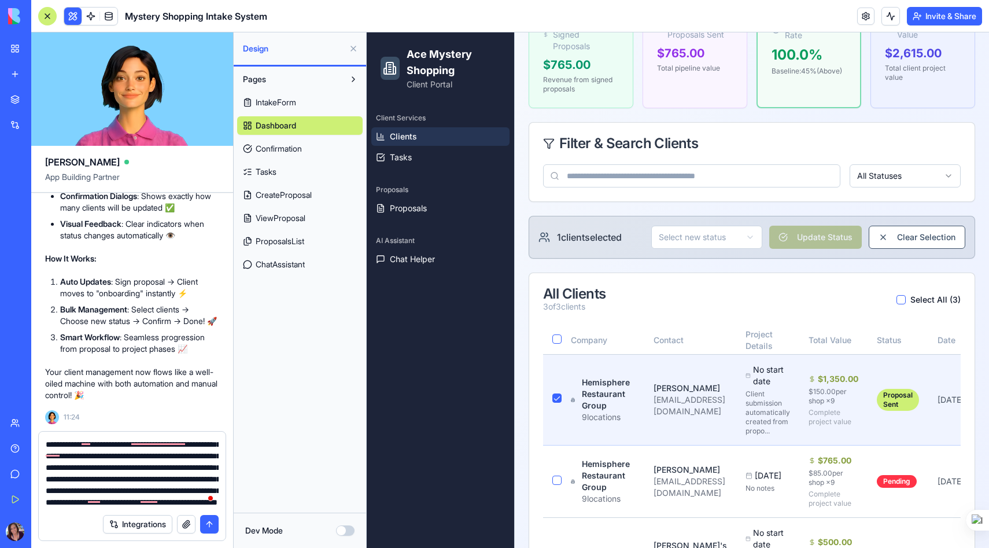
click at [704, 243] on html "Ace Mystery Shopping Client Portal Client Services Clients Tasks Proposals Prop…" at bounding box center [678, 214] width 622 height 852
click at [812, 238] on button "Update Status" at bounding box center [815, 236] width 93 height 23
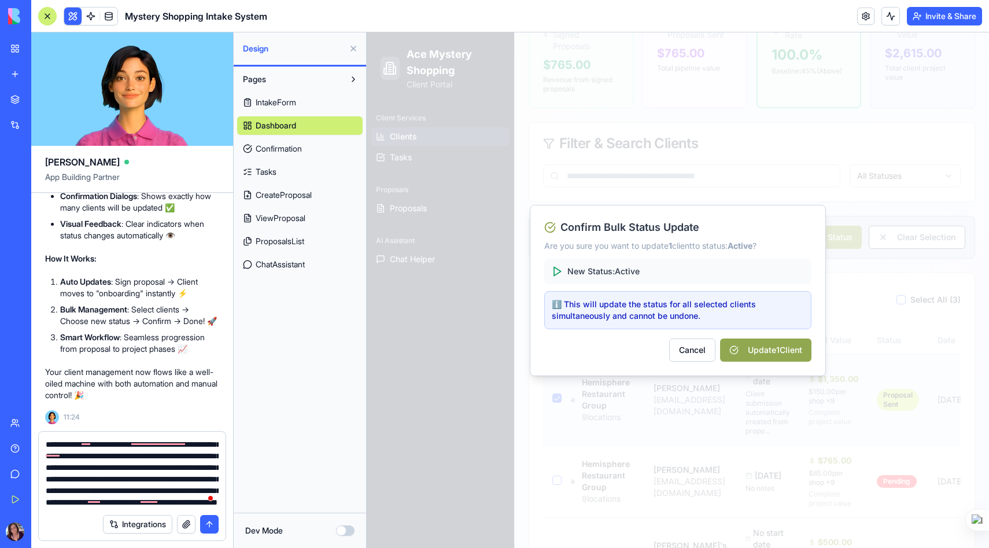
click at [759, 350] on button "Update 1 Client" at bounding box center [765, 349] width 91 height 23
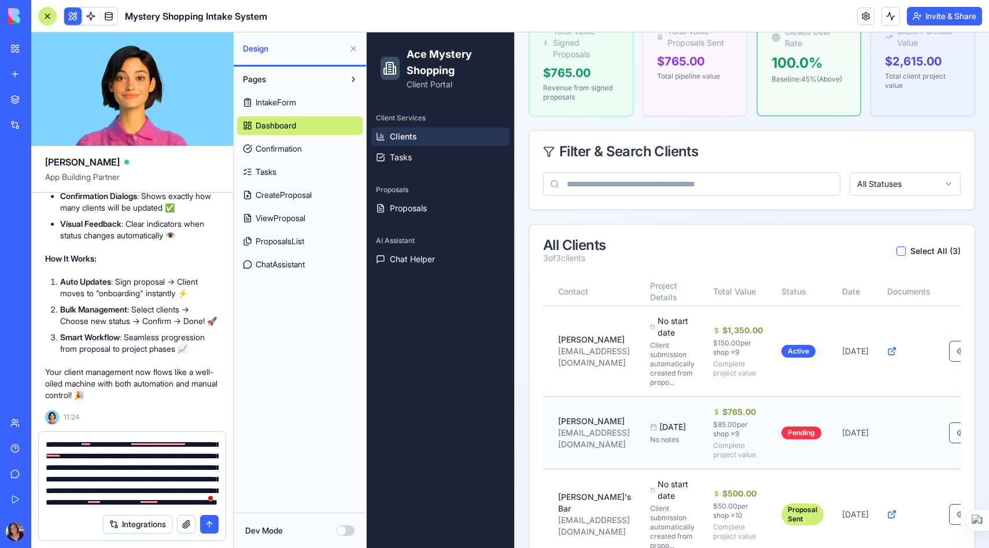
scroll to position [0, 99]
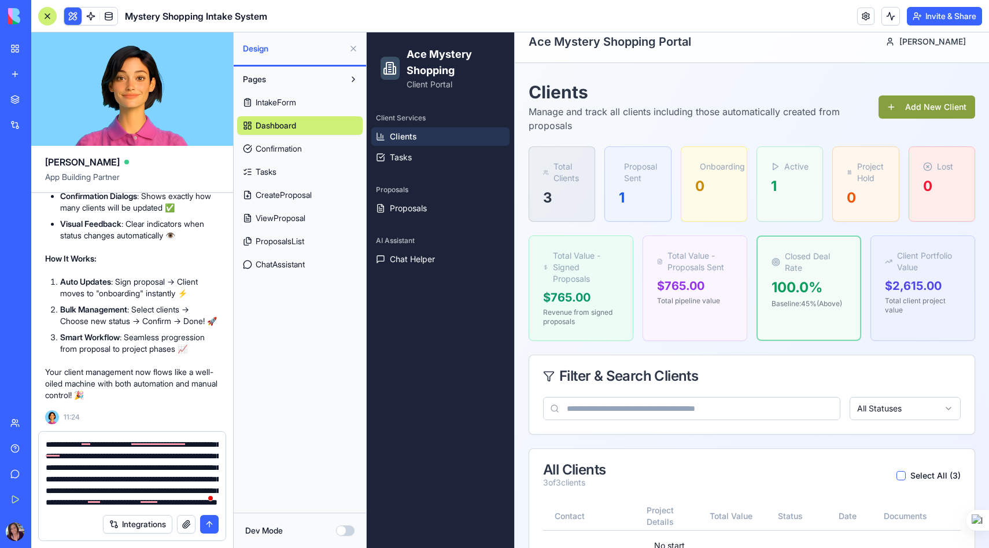
click at [208, 526] on button "submit" at bounding box center [209, 524] width 19 height 19
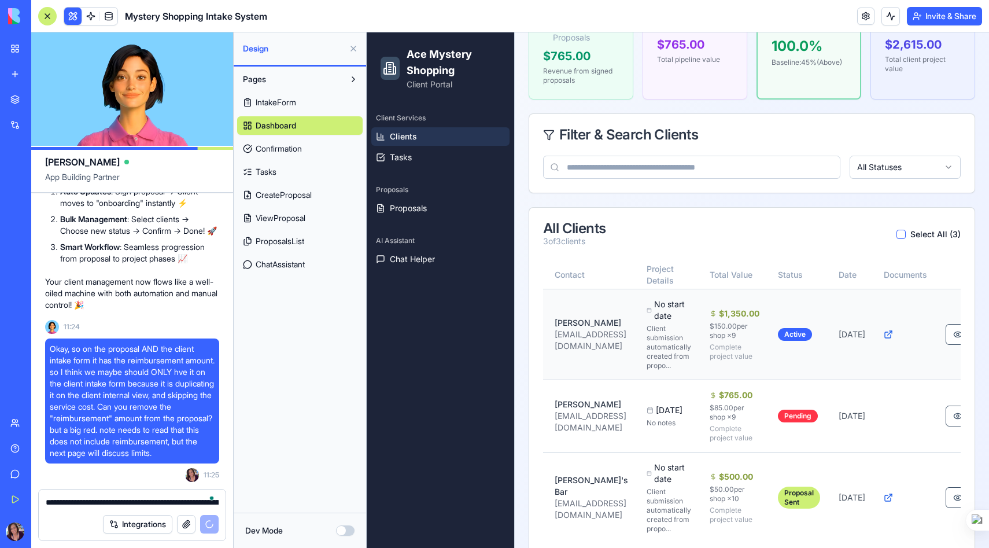
click at [691, 332] on div "Client submission automatically created from propo..." at bounding box center [668, 347] width 45 height 46
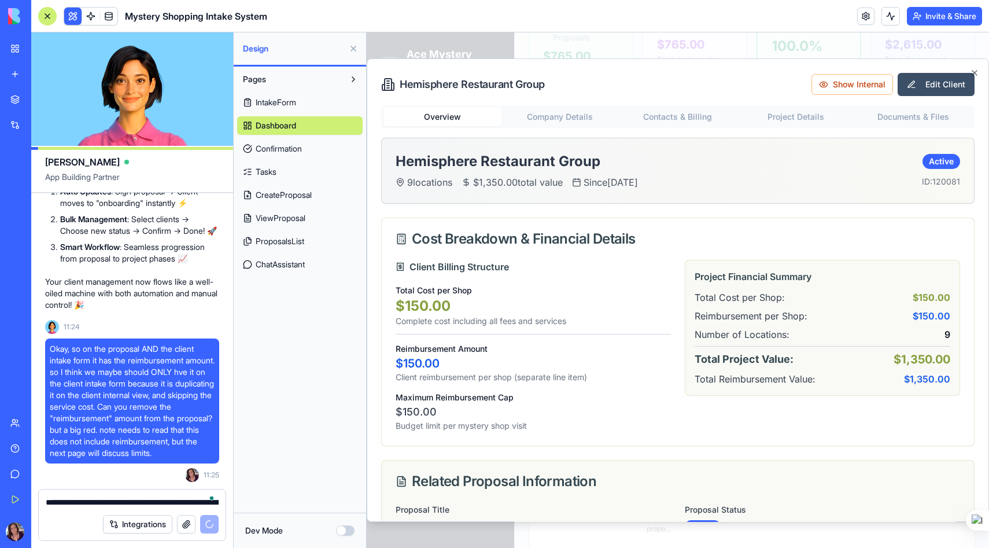
click at [556, 118] on body "Ace Mystery Shopping Client Portal Client Services Clients Tasks Proposals Prop…" at bounding box center [678, 178] width 622 height 796
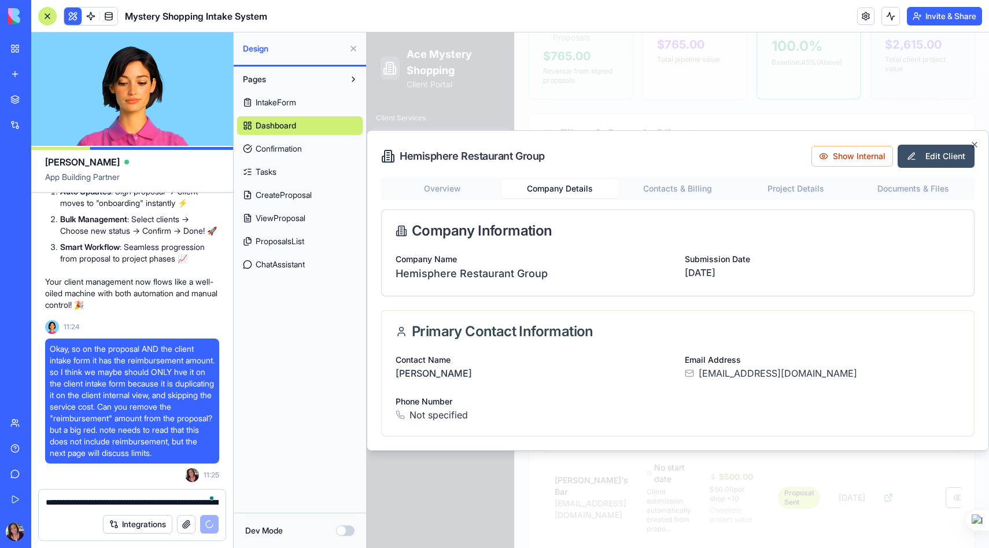
click at [681, 191] on div "Overview Company Details Contacts & Billing Project Details Documents & Files C…" at bounding box center [677, 306] width 593 height 259
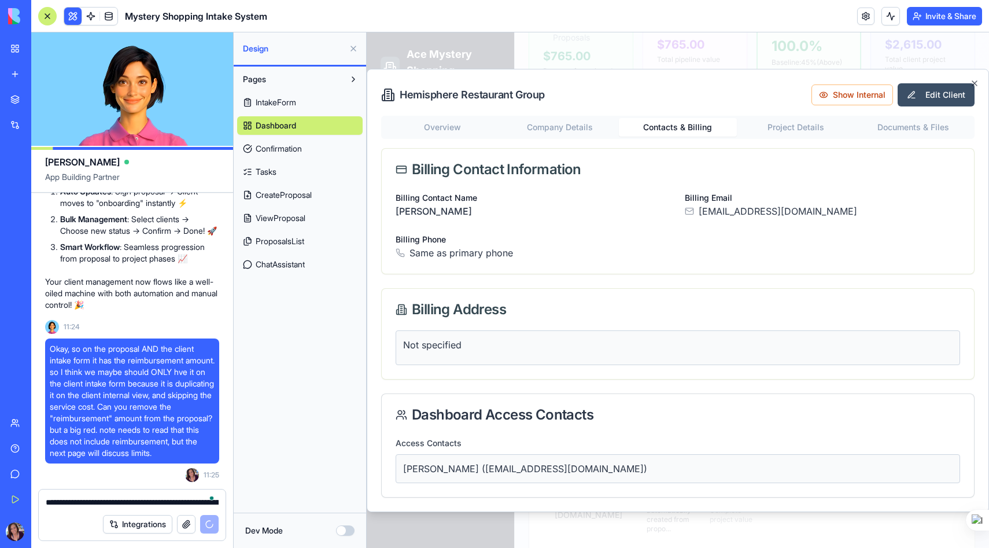
click at [622, 471] on p "[PERSON_NAME] ([EMAIL_ADDRESS][DOMAIN_NAME])" at bounding box center [677, 468] width 549 height 14
drag, startPoint x: 618, startPoint y: 468, endPoint x: 589, endPoint y: 468, distance: 28.9
click at [589, 468] on p "[PERSON_NAME] ([EMAIL_ADDRESS][DOMAIN_NAME])" at bounding box center [677, 468] width 549 height 14
click at [634, 460] on div "[PERSON_NAME] ([EMAIL_ADDRESS][DOMAIN_NAME])" at bounding box center [677, 468] width 564 height 29
click at [871, 97] on button "Show Internal" at bounding box center [852, 94] width 82 height 21
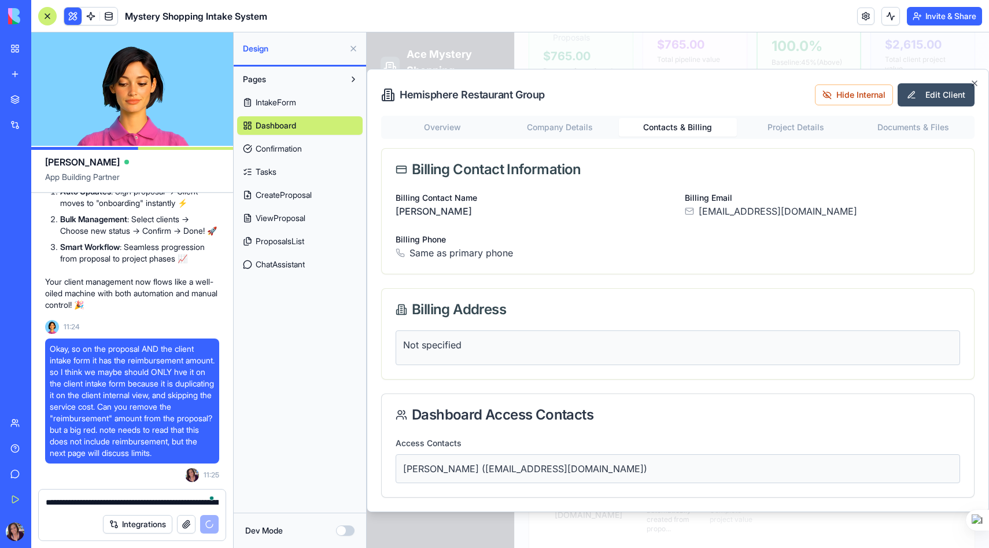
click at [499, 346] on p "Not specified" at bounding box center [677, 345] width 549 height 14
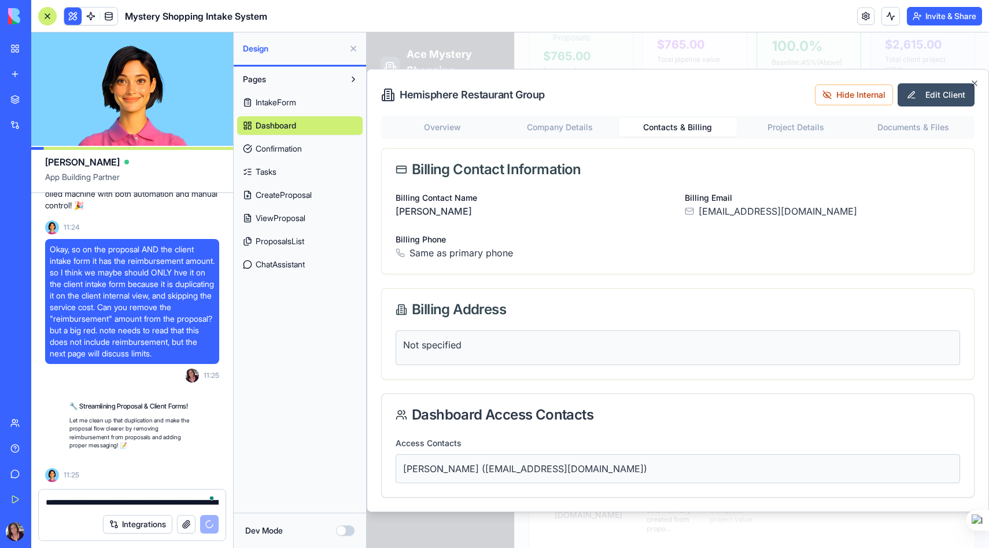
scroll to position [39201, 0]
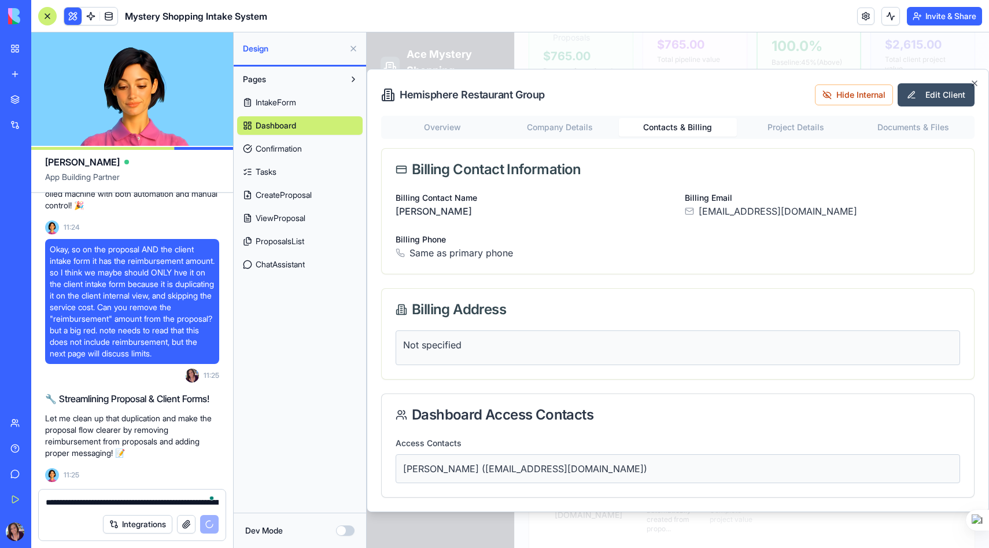
click at [514, 470] on p "[PERSON_NAME] ([EMAIL_ADDRESS][DOMAIN_NAME])" at bounding box center [677, 468] width 549 height 14
click at [619, 474] on p "[PERSON_NAME] ([EMAIL_ADDRESS][DOMAIN_NAME])" at bounding box center [677, 468] width 549 height 14
click at [612, 470] on p "[PERSON_NAME] ([EMAIL_ADDRESS][DOMAIN_NAME])" at bounding box center [677, 468] width 549 height 14
click at [665, 469] on p "[PERSON_NAME] ([EMAIL_ADDRESS][DOMAIN_NAME])" at bounding box center [677, 468] width 549 height 14
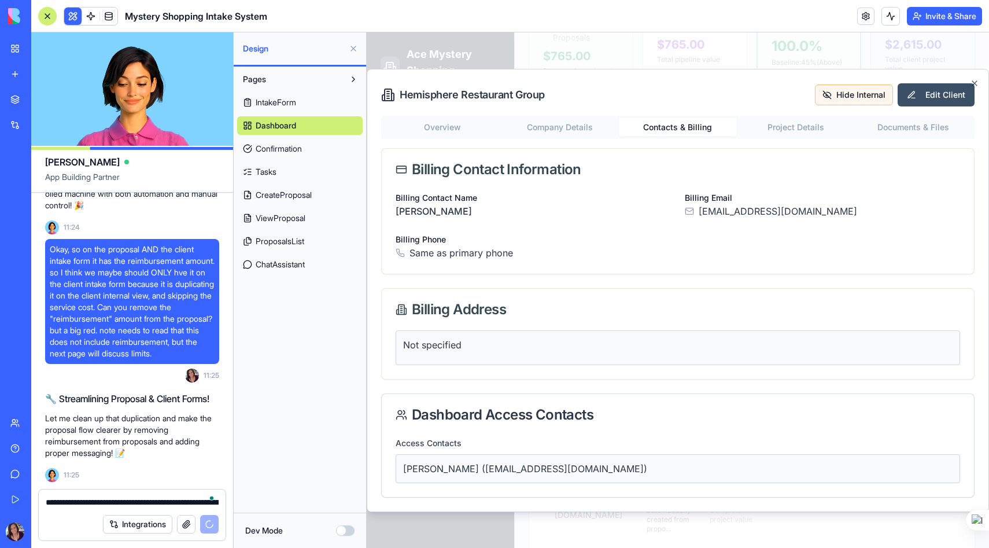
click at [876, 98] on button "Hide Internal" at bounding box center [854, 94] width 78 height 21
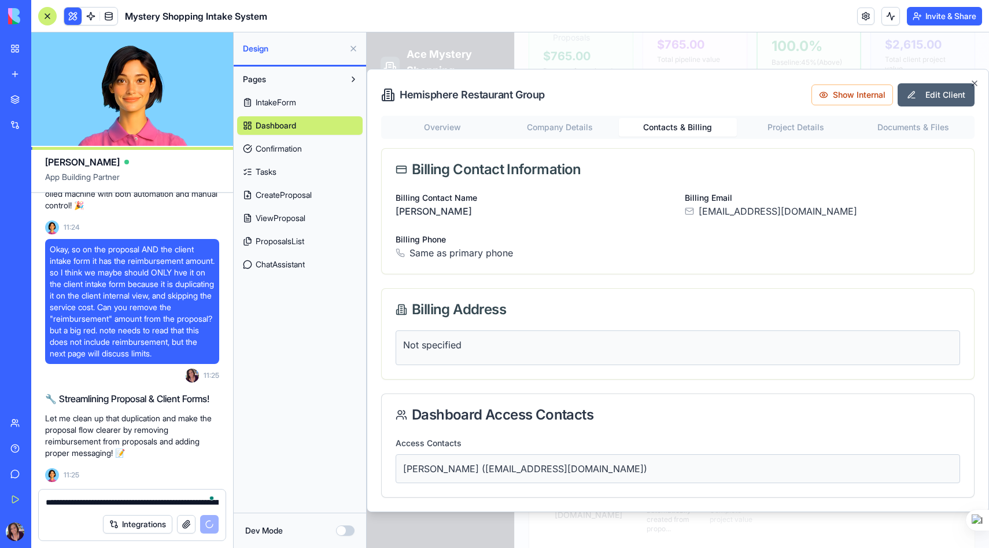
click at [930, 92] on button "Edit Client" at bounding box center [935, 94] width 77 height 23
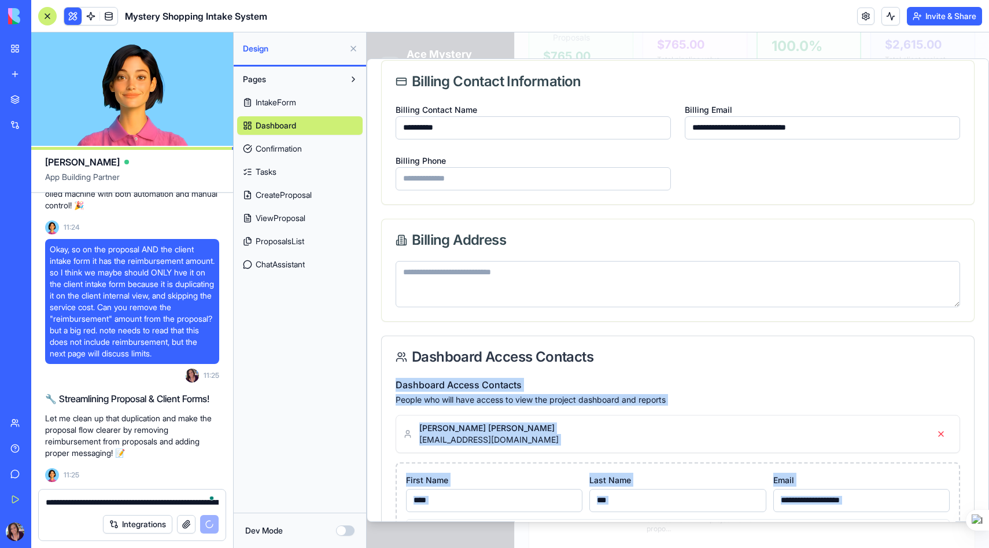
scroll to position [88, 0]
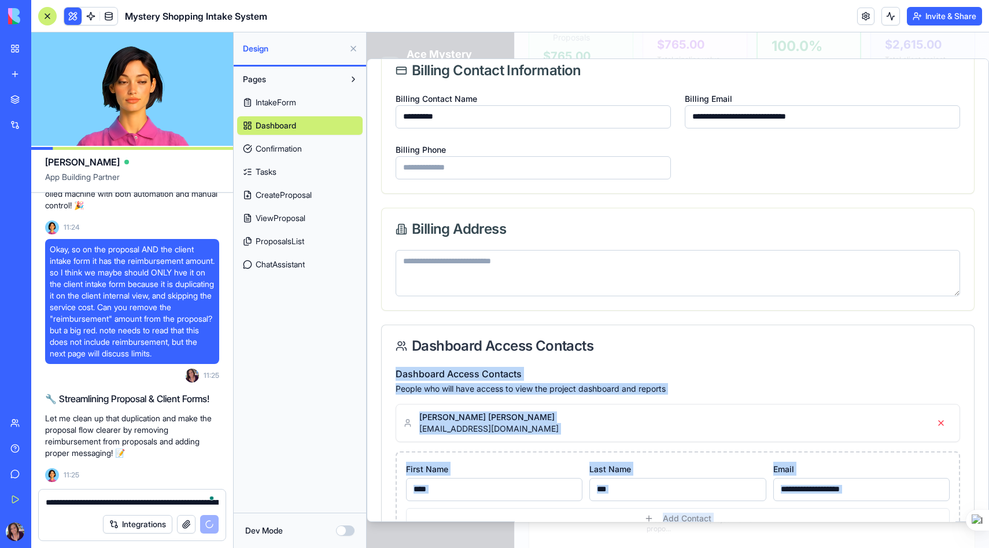
click at [534, 399] on div "Dashboard Access Contacts People who will have access to view the project dashb…" at bounding box center [677, 453] width 564 height 172
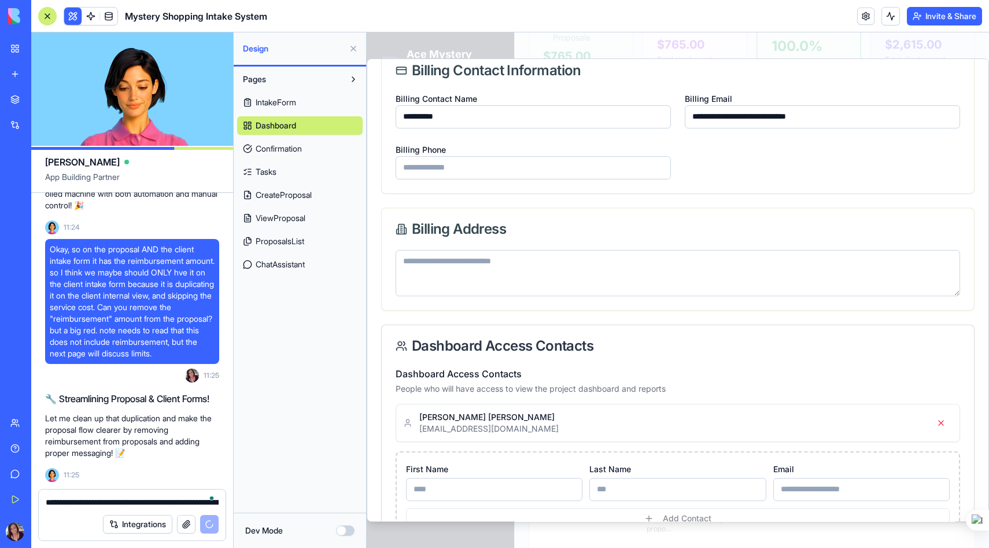
click at [619, 376] on div "Dashboard Access Contacts People who will have access to view the project dashb…" at bounding box center [677, 381] width 564 height 28
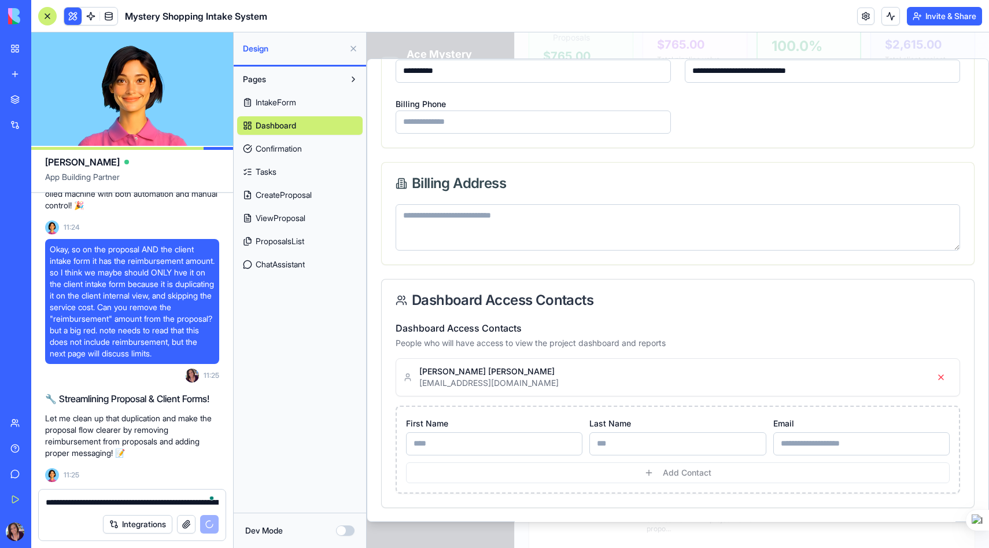
scroll to position [0, 0]
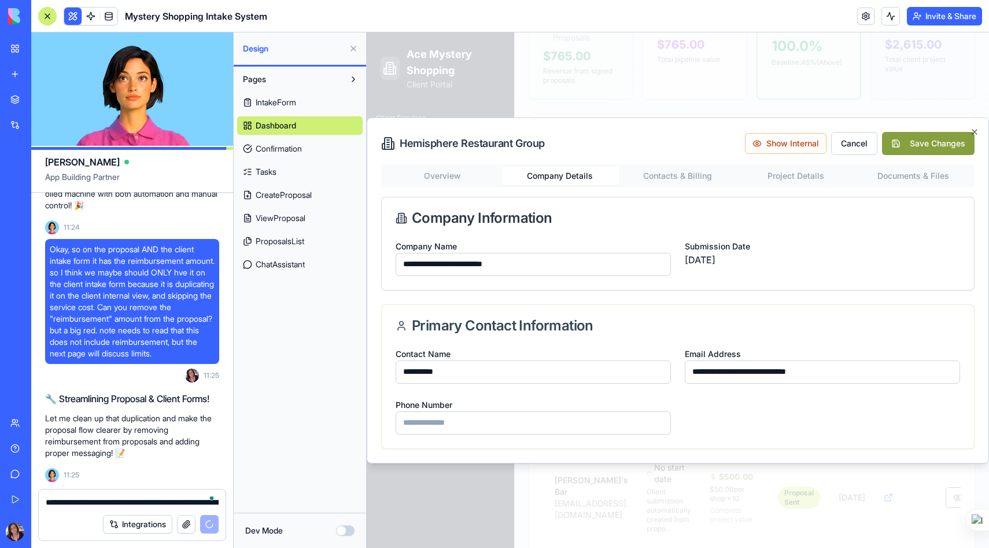
click at [566, 118] on div "**********" at bounding box center [678, 290] width 622 height 346
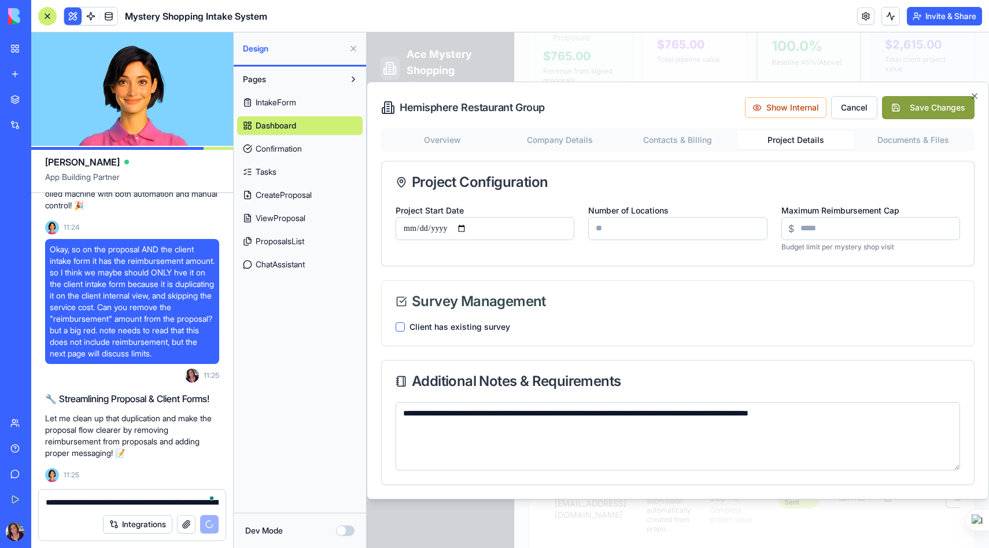
click at [783, 176] on div "**********" at bounding box center [677, 306] width 593 height 356
click at [786, 113] on button "Show Internal" at bounding box center [786, 107] width 82 height 21
click at [782, 108] on button "Hide Internal" at bounding box center [787, 107] width 78 height 21
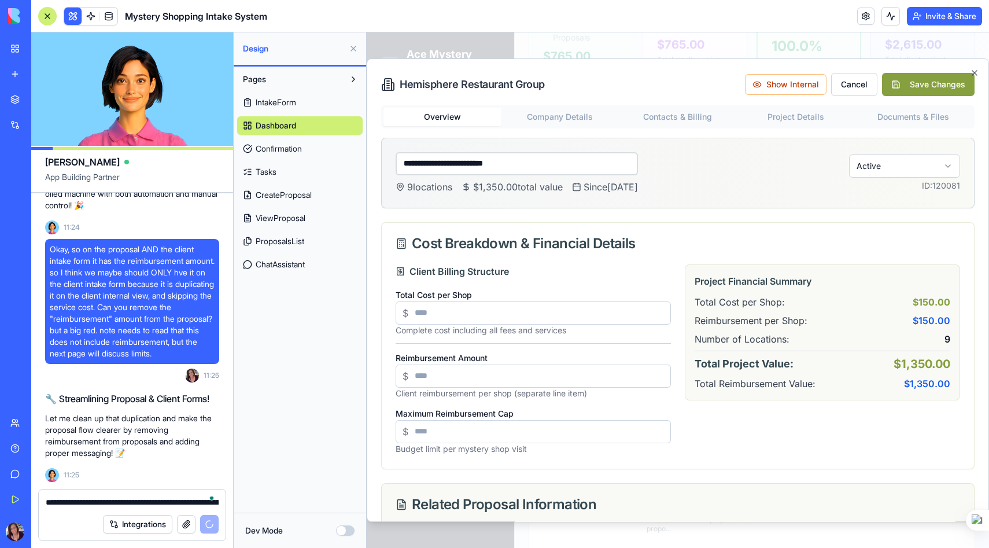
click at [453, 138] on div "**********" at bounding box center [677, 406] width 593 height 602
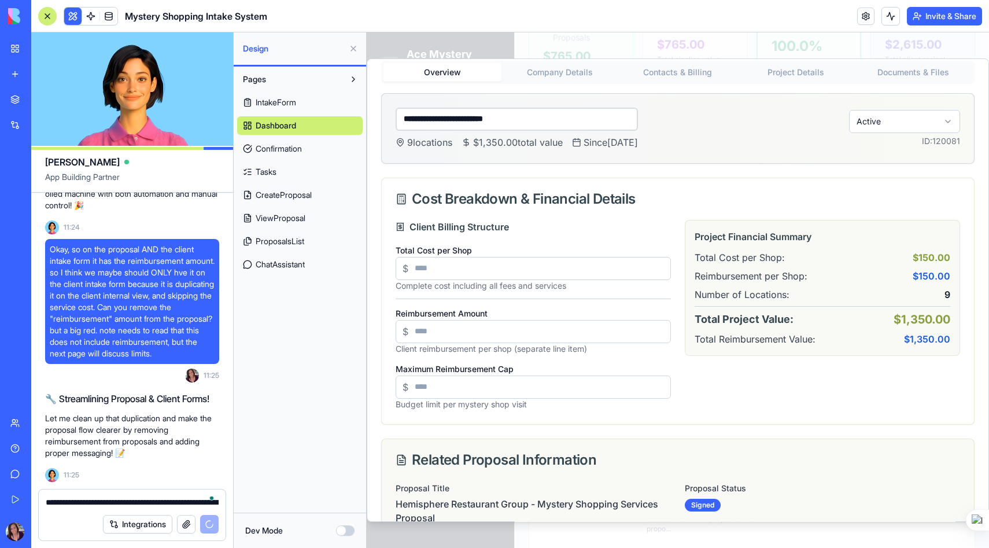
scroll to position [46, 0]
click at [441, 268] on input "number" at bounding box center [532, 267] width 275 height 23
type input "**"
drag, startPoint x: 449, startPoint y: 391, endPoint x: 399, endPoint y: 384, distance: 50.8
click at [399, 384] on input "***" at bounding box center [532, 385] width 275 height 23
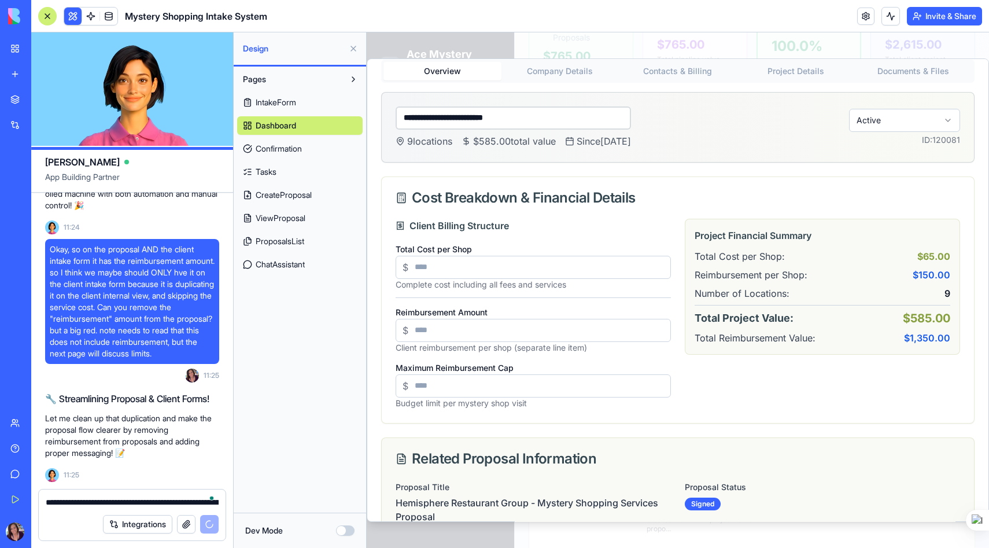
click at [749, 395] on div "Project Financial Summary Total Cost per Shop: $65.00 Reimbursement per Shop: $…" at bounding box center [822, 314] width 275 height 190
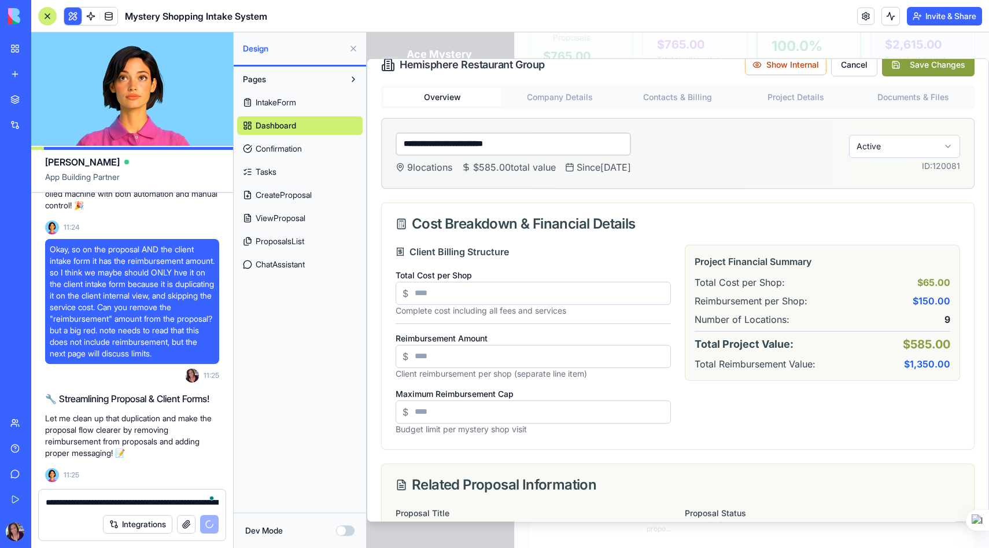
scroll to position [0, 0]
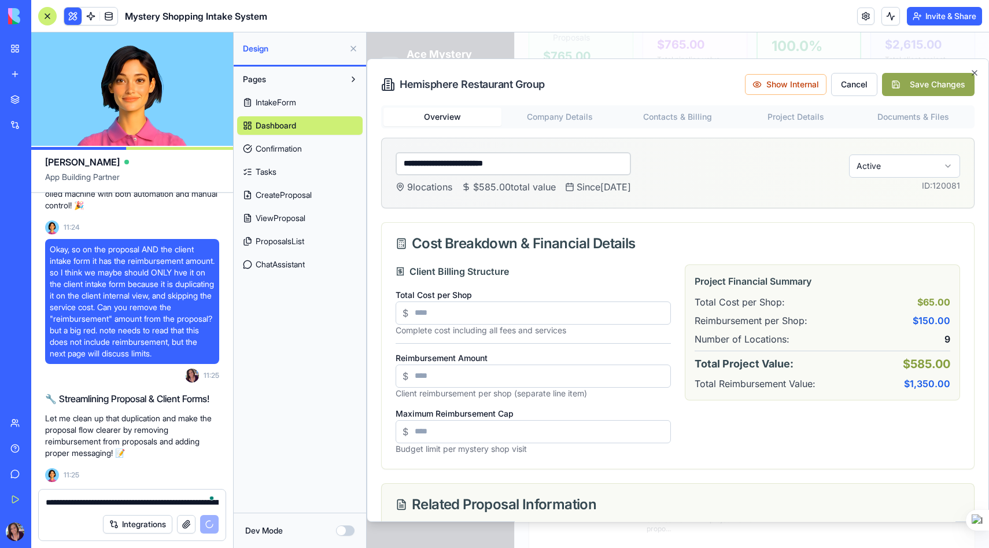
click at [938, 77] on button "Save Changes" at bounding box center [928, 84] width 93 height 23
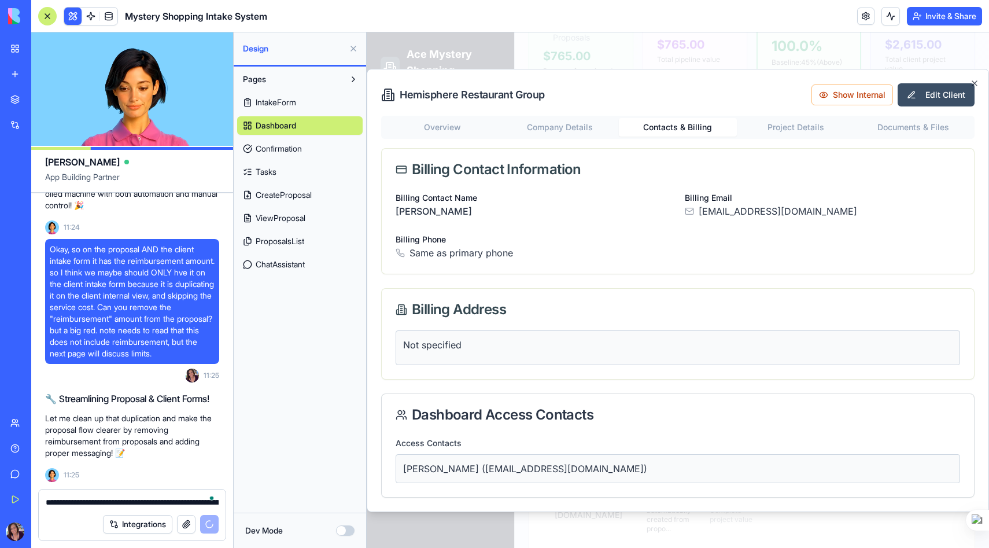
click at [689, 120] on button "Contacts & Billing" at bounding box center [678, 127] width 118 height 19
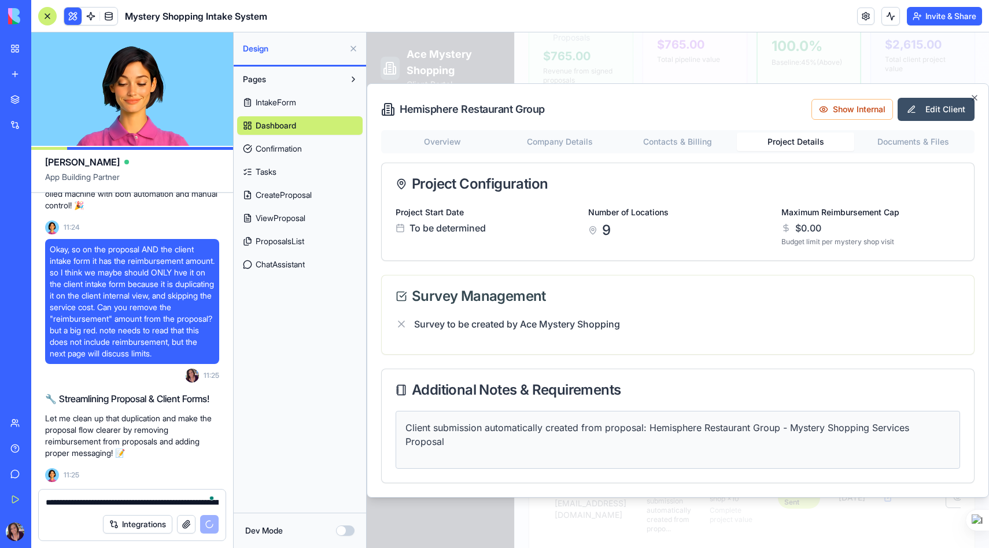
click at [786, 120] on div "Hemisphere Restaurant Group Show Internal Edit Client Overview Company Details …" at bounding box center [678, 290] width 622 height 414
click at [890, 133] on div "Hemisphere Restaurant Group Show Internal Edit Client Overview Company Details …" at bounding box center [678, 290] width 622 height 414
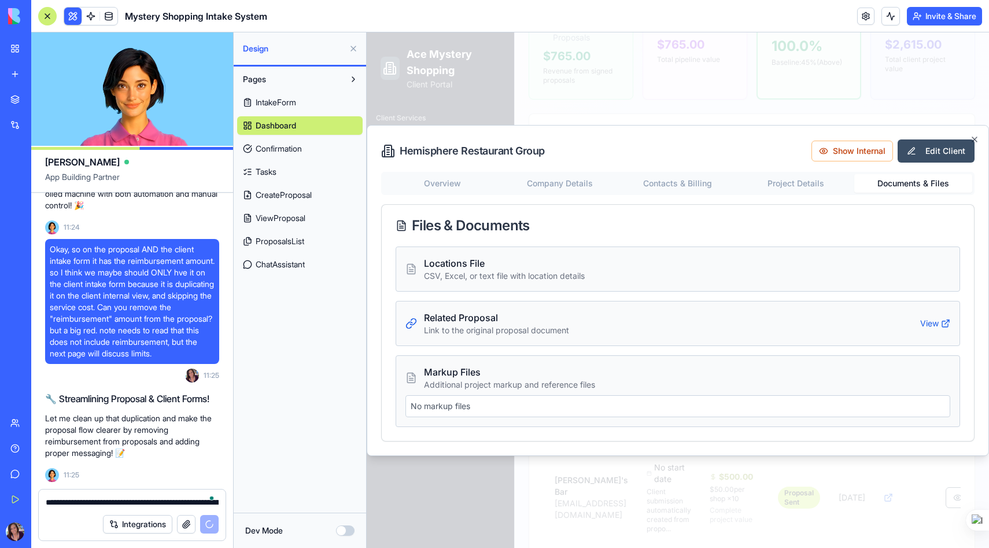
click at [465, 272] on p "CSV, Excel, or text file with location details" at bounding box center [687, 276] width 526 height 12
click at [454, 262] on span "Locations File" at bounding box center [454, 263] width 61 height 12
click at [413, 267] on icon at bounding box center [413, 265] width 3 height 3
click at [467, 373] on span "Markup Files" at bounding box center [452, 372] width 57 height 12
click at [495, 403] on p "No markup files" at bounding box center [677, 406] width 534 height 12
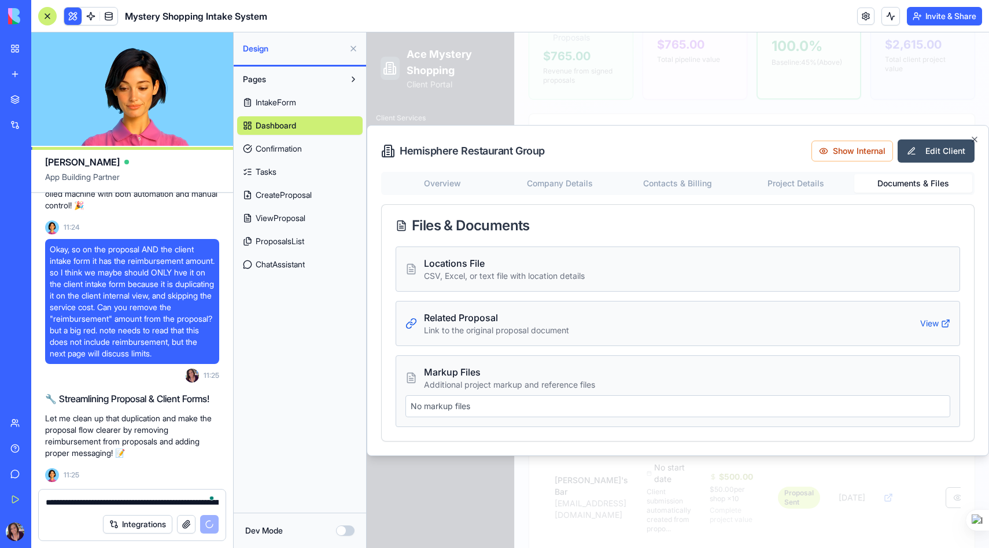
click at [482, 412] on div "No markup files" at bounding box center [677, 406] width 545 height 22
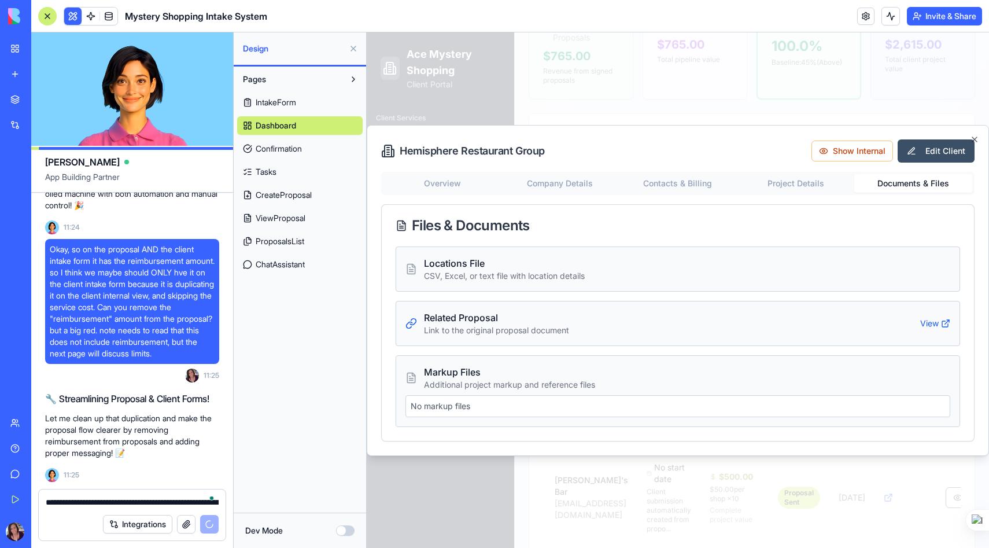
click at [479, 399] on div "No markup files" at bounding box center [677, 406] width 545 height 22
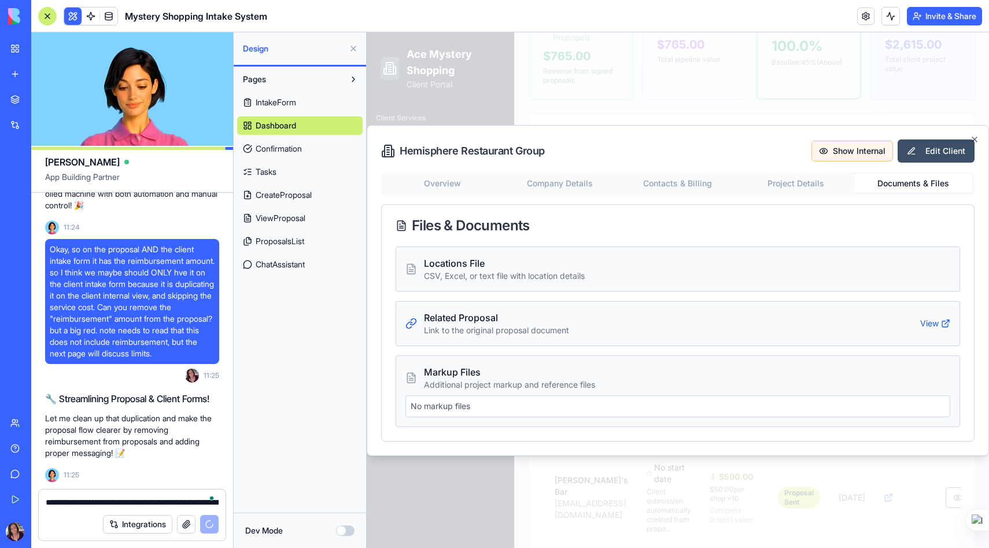
click at [861, 151] on button "Show Internal" at bounding box center [852, 150] width 82 height 21
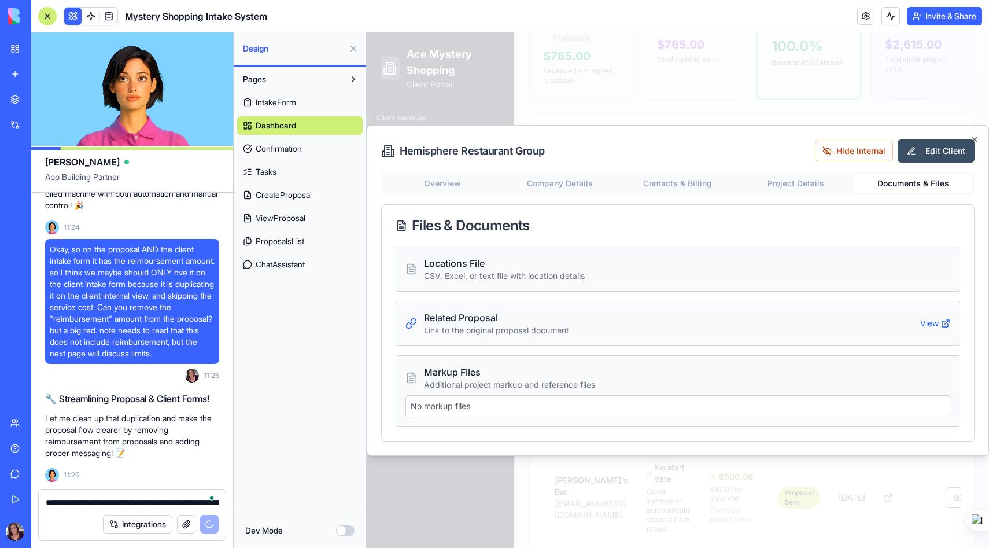
click at [766, 146] on div "Hemisphere Restaurant Group Hide Internal Edit Client" at bounding box center [677, 150] width 593 height 23
click at [299, 125] on link "Dashboard" at bounding box center [299, 125] width 125 height 19
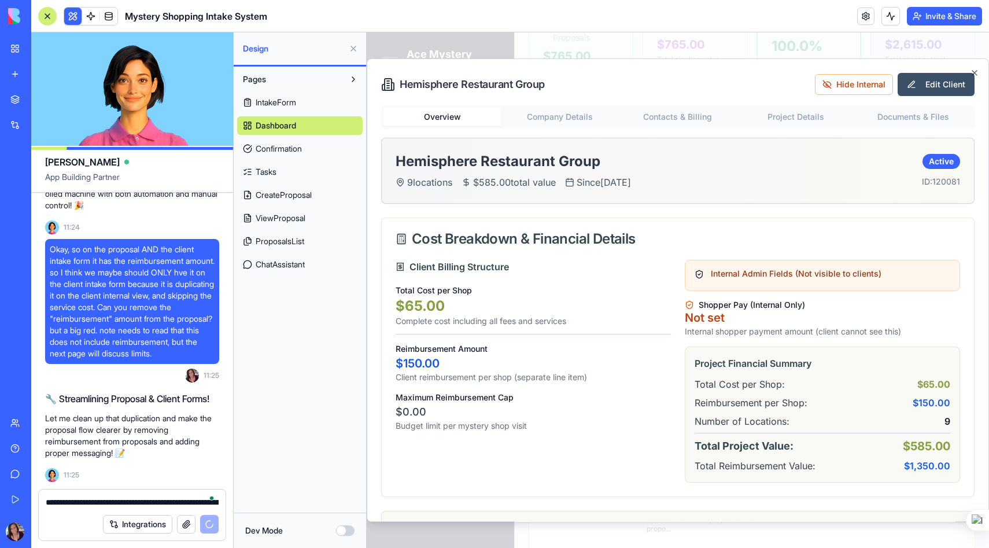
click at [456, 181] on div "Overview Company Details Contacts & Billing Project Details Documents & Files H…" at bounding box center [677, 486] width 593 height 763
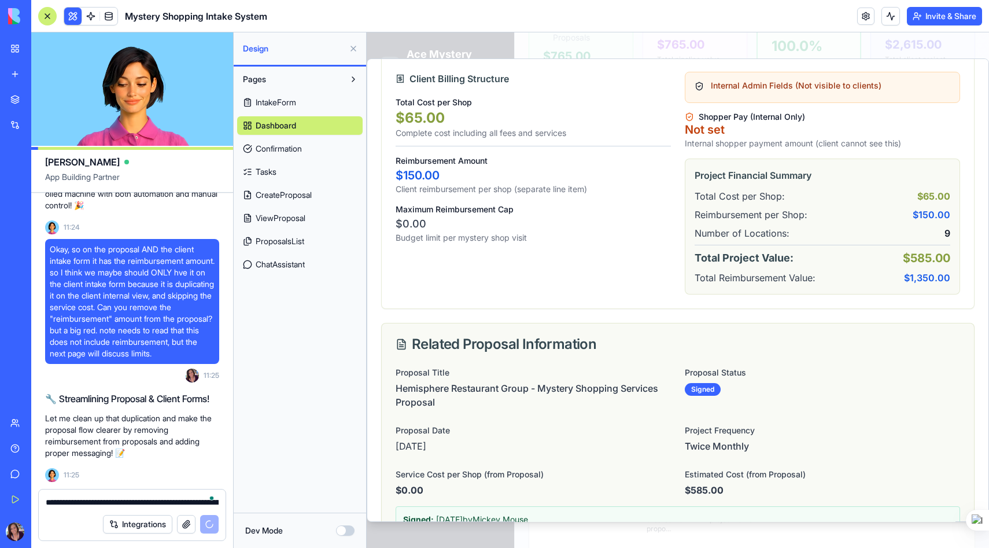
scroll to position [360, 0]
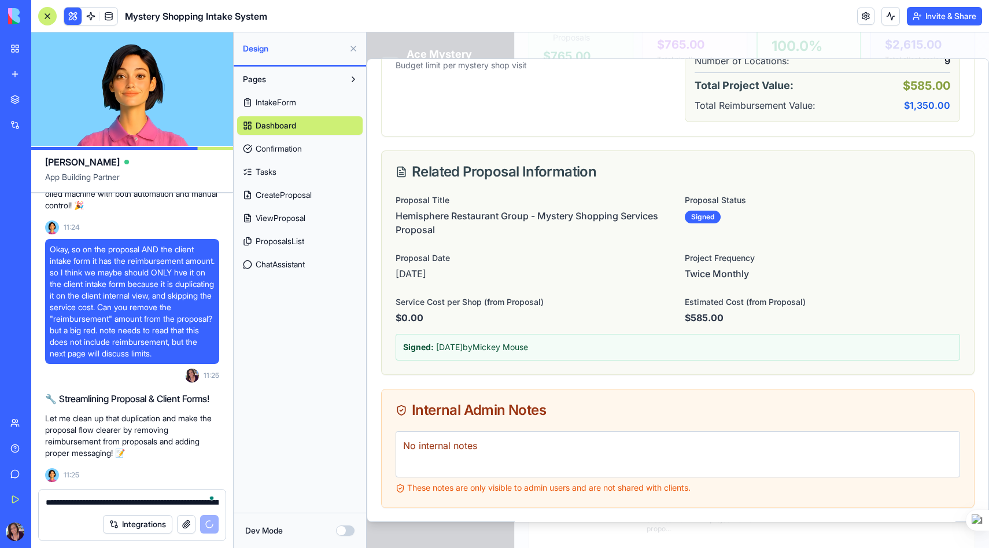
click at [482, 445] on p "No internal notes" at bounding box center [677, 445] width 549 height 14
click at [304, 400] on div "Pages IntakeForm Dashboard Confirmation Tasks CreateProposal ViewProposal Propo…" at bounding box center [300, 289] width 132 height 446
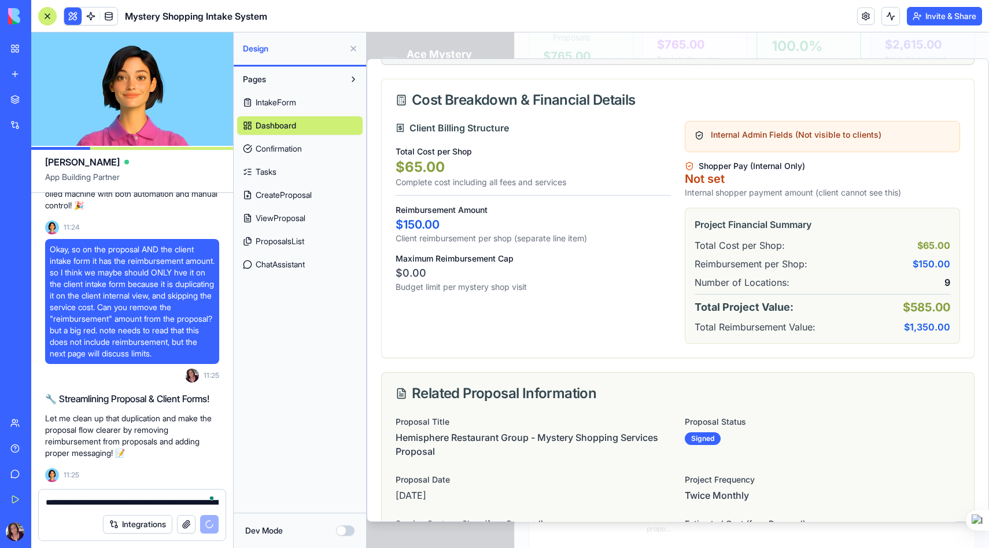
scroll to position [0, 0]
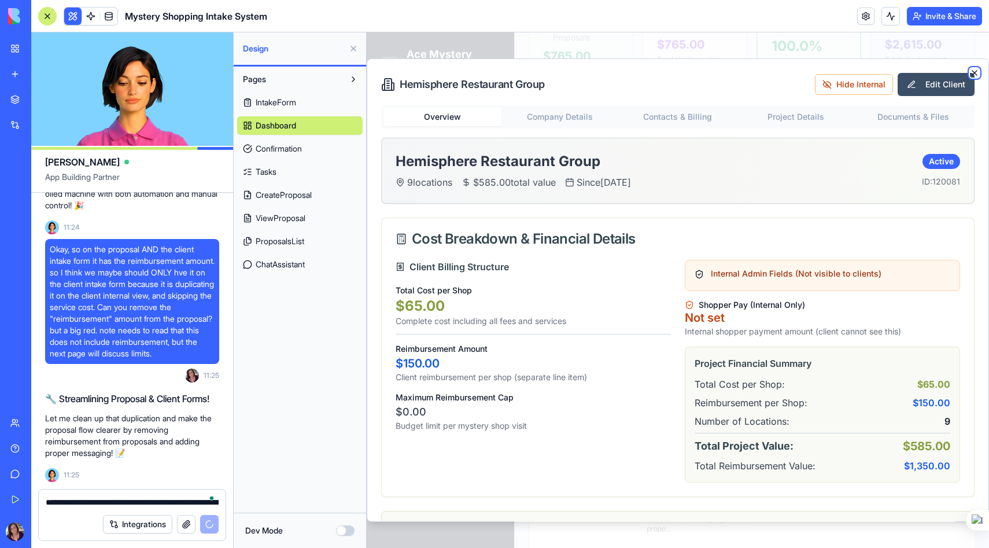
click at [975, 73] on icon "button" at bounding box center [974, 73] width 5 height 5
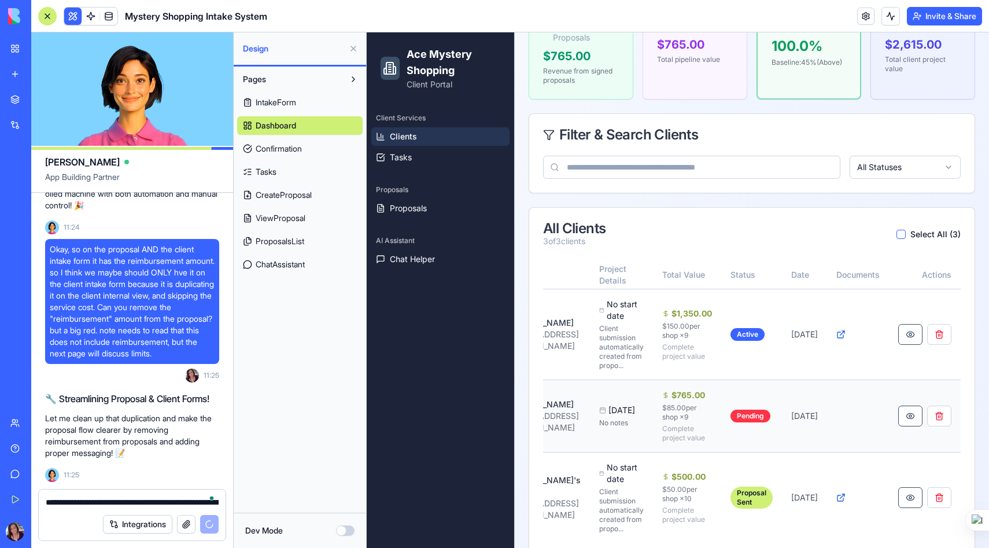
scroll to position [0, 205]
click at [939, 412] on button "button" at bounding box center [939, 415] width 24 height 21
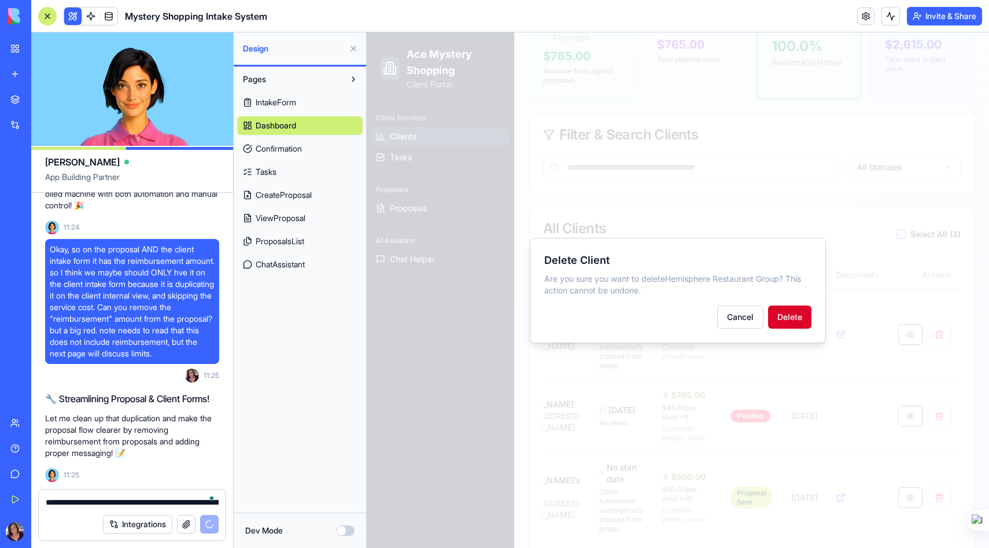
click at [782, 320] on button "Delete" at bounding box center [789, 316] width 43 height 23
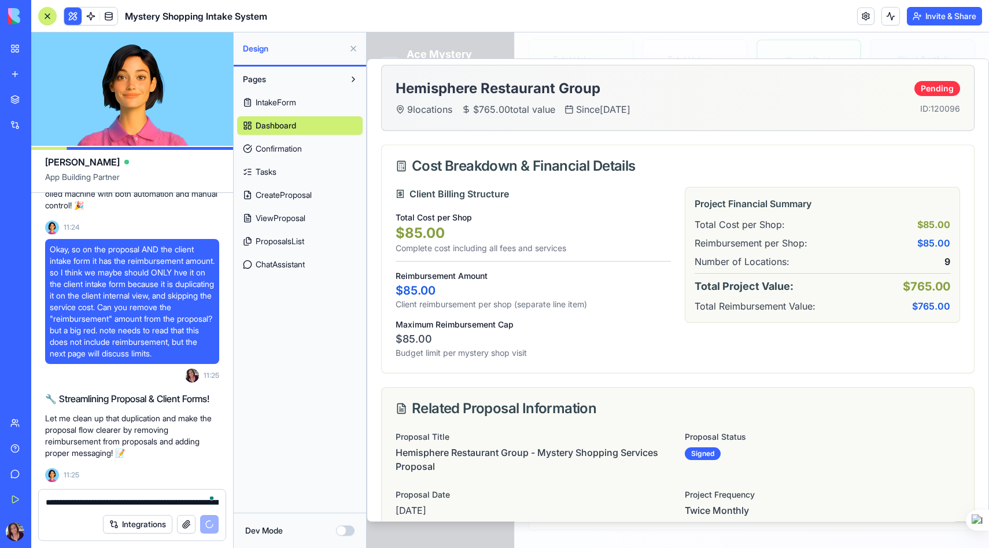
scroll to position [0, 0]
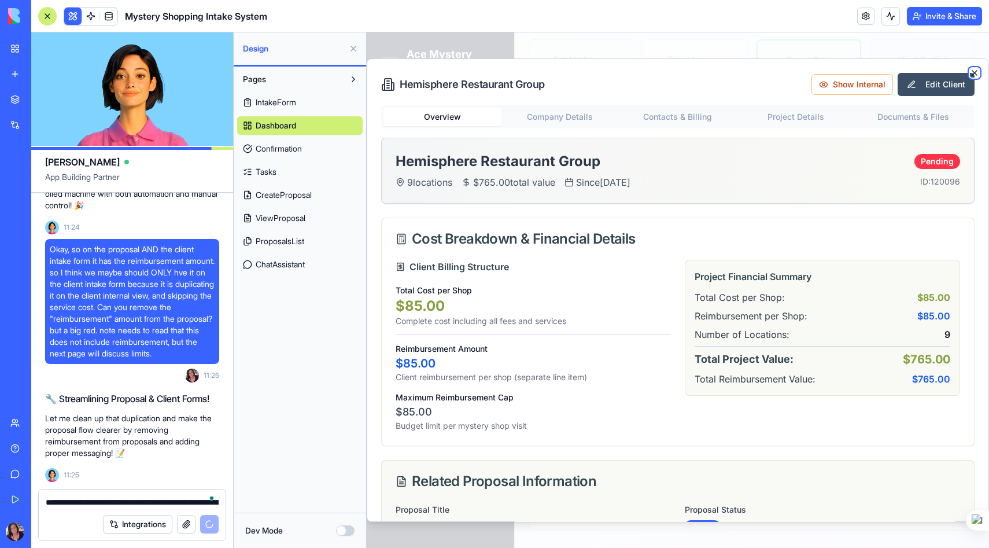
click at [974, 69] on icon "button" at bounding box center [974, 72] width 9 height 9
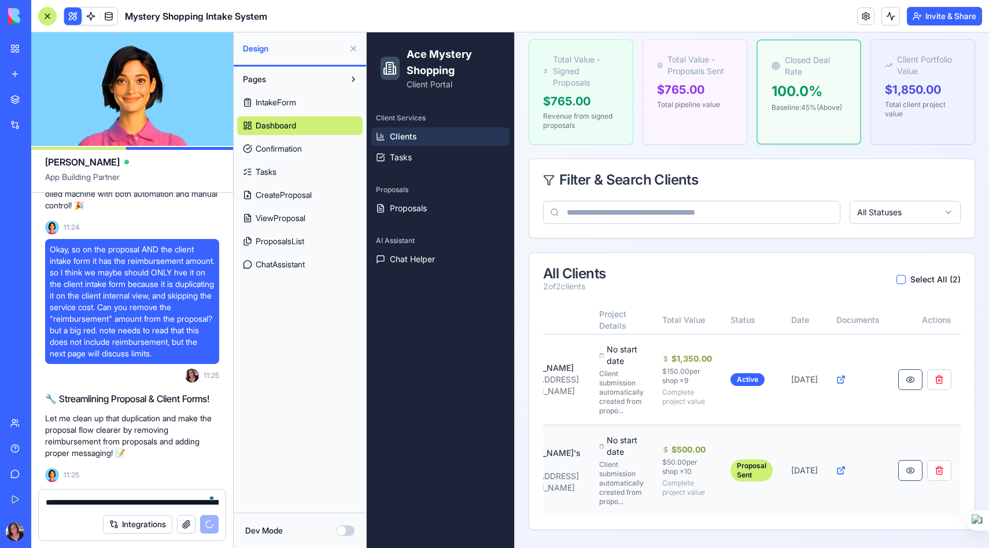
scroll to position [0, 205]
click at [580, 464] on div "[PERSON_NAME]'s Bar" at bounding box center [543, 458] width 73 height 23
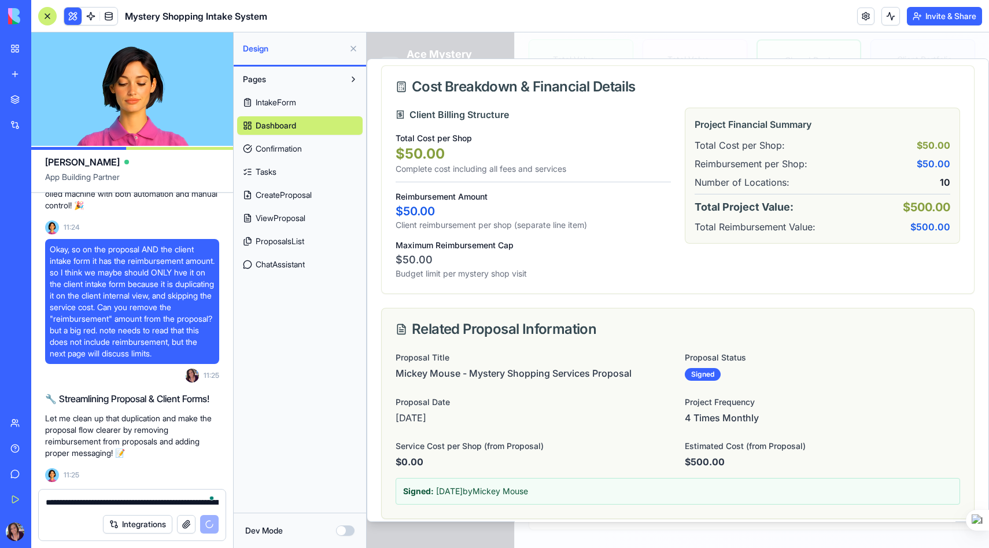
scroll to position [162, 0]
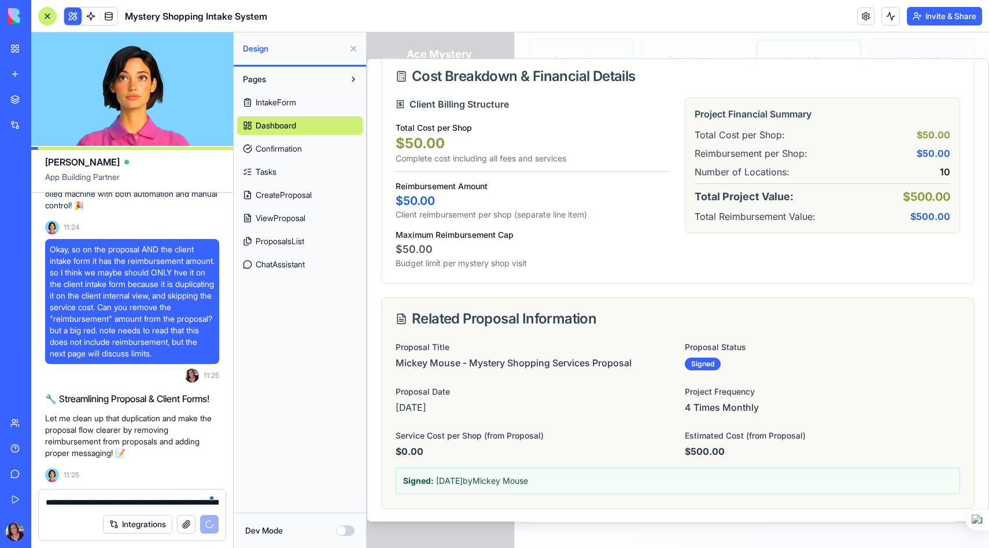
click at [76, 499] on textarea "**********" at bounding box center [132, 502] width 173 height 12
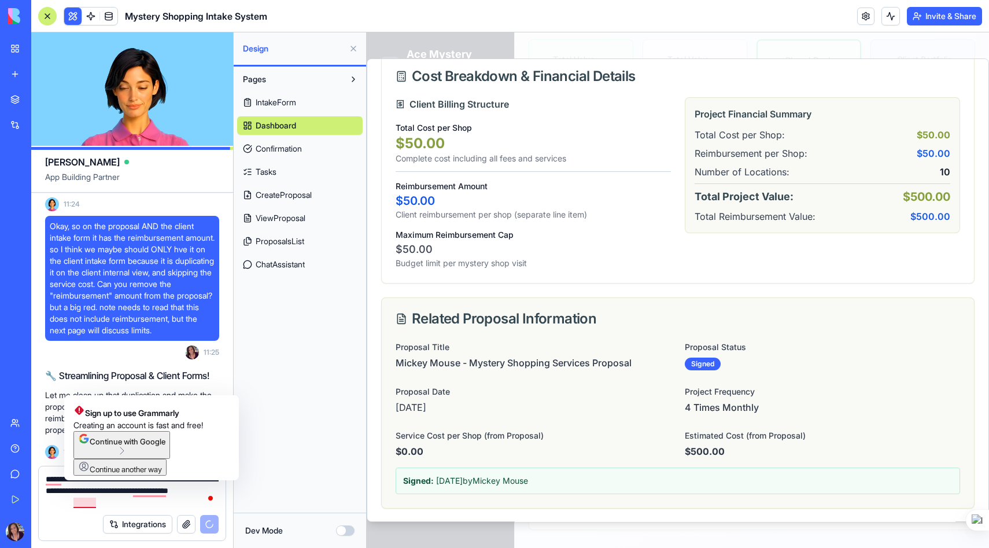
drag, startPoint x: 111, startPoint y: 500, endPoint x: 92, endPoint y: 500, distance: 19.1
click at [92, 500] on textarea "**********" at bounding box center [132, 490] width 173 height 35
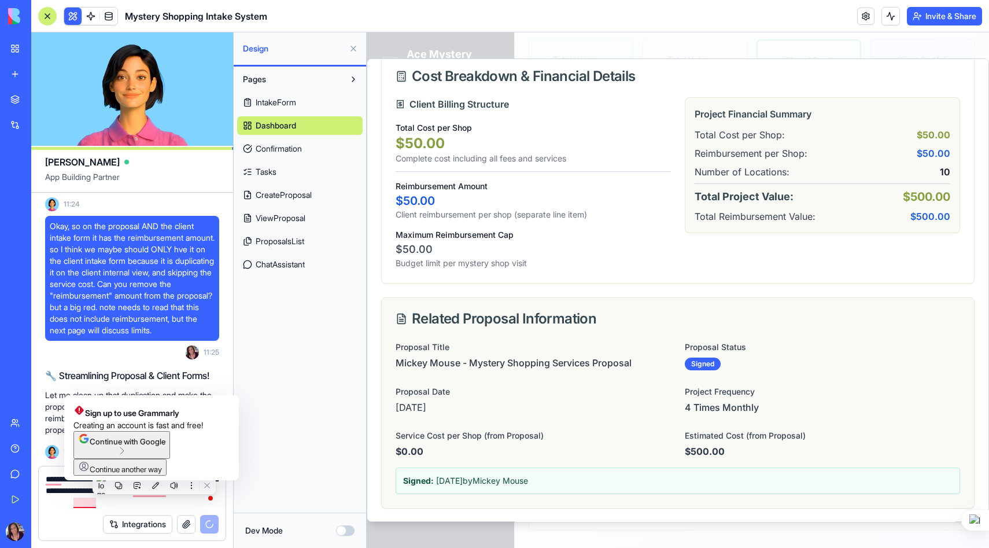
click at [123, 505] on textarea "**********" at bounding box center [132, 490] width 173 height 35
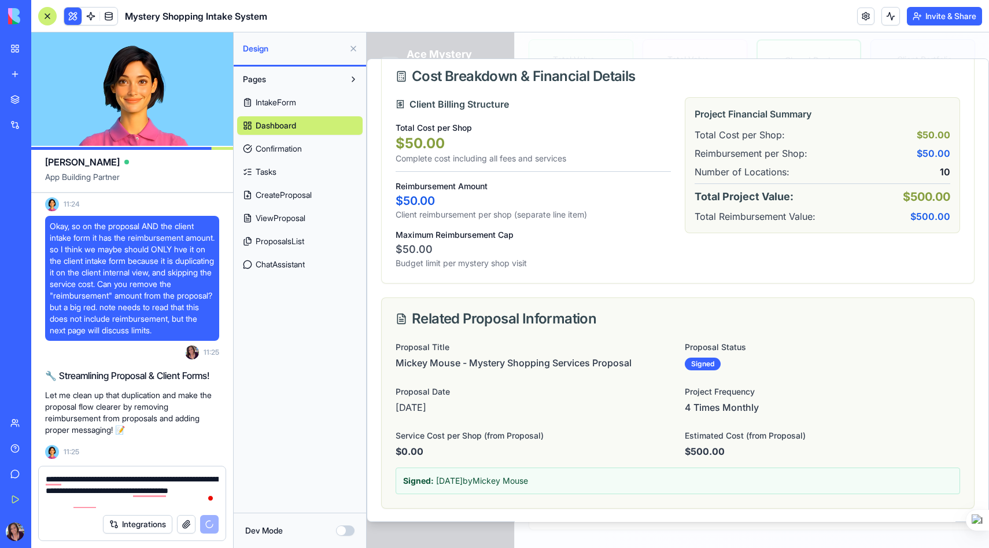
drag, startPoint x: 128, startPoint y: 488, endPoint x: 91, endPoint y: 487, distance: 37.0
click at [91, 487] on textarea "**********" at bounding box center [132, 490] width 173 height 35
click at [119, 498] on textarea "**********" at bounding box center [132, 490] width 173 height 35
type textarea "**********"
click at [663, 106] on h4 "Client Billing Structure" at bounding box center [532, 104] width 275 height 14
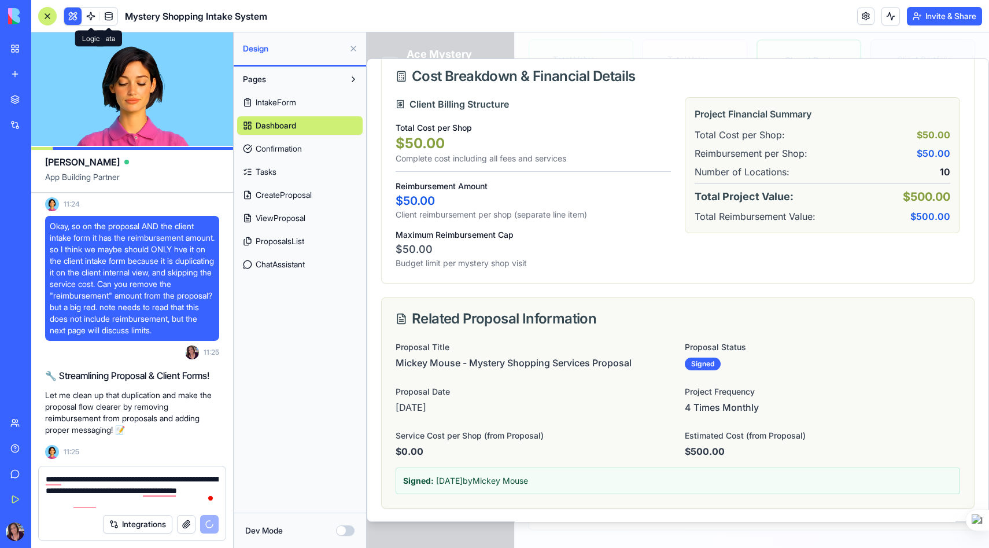
click at [91, 14] on link at bounding box center [90, 16] width 17 height 17
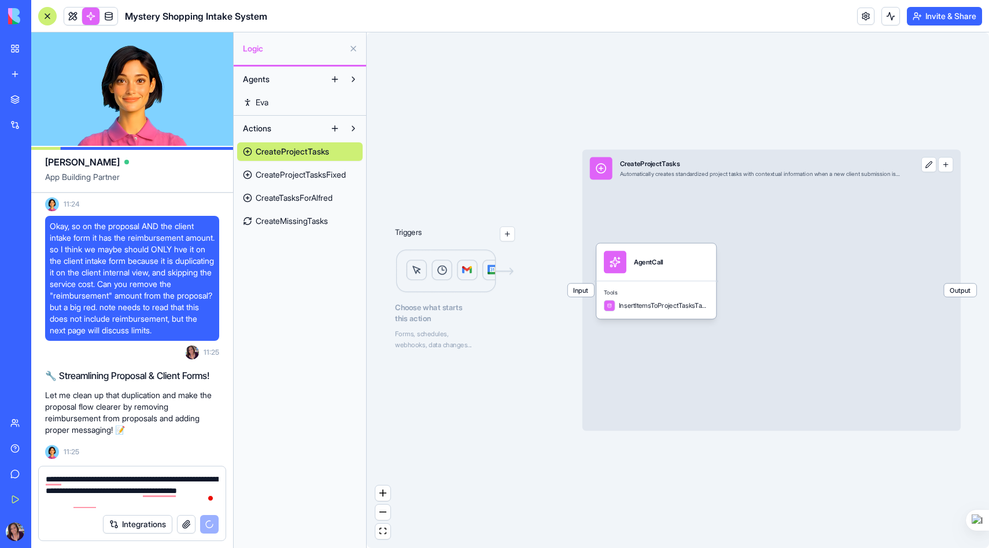
click at [272, 98] on link "Eva" at bounding box center [299, 102] width 125 height 19
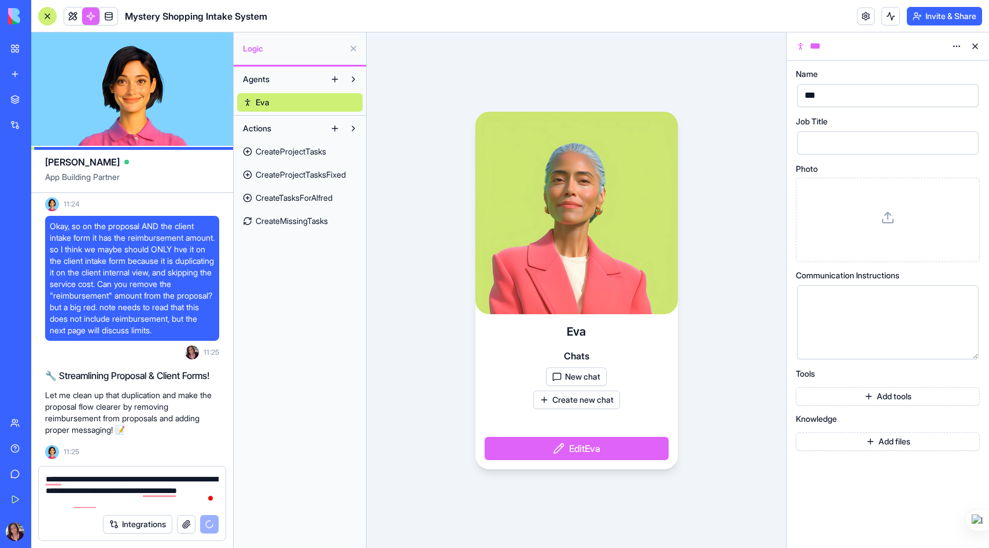
click at [957, 46] on html "BETA My Workspace New app Marketplace Integrations Recent Mystery Shopping Mana…" at bounding box center [494, 274] width 989 height 548
click at [388, 39] on html "BETA My Workspace New app Marketplace Integrations Recent Mystery Shopping Mana…" at bounding box center [494, 274] width 989 height 548
click at [335, 76] on button at bounding box center [334, 79] width 19 height 19
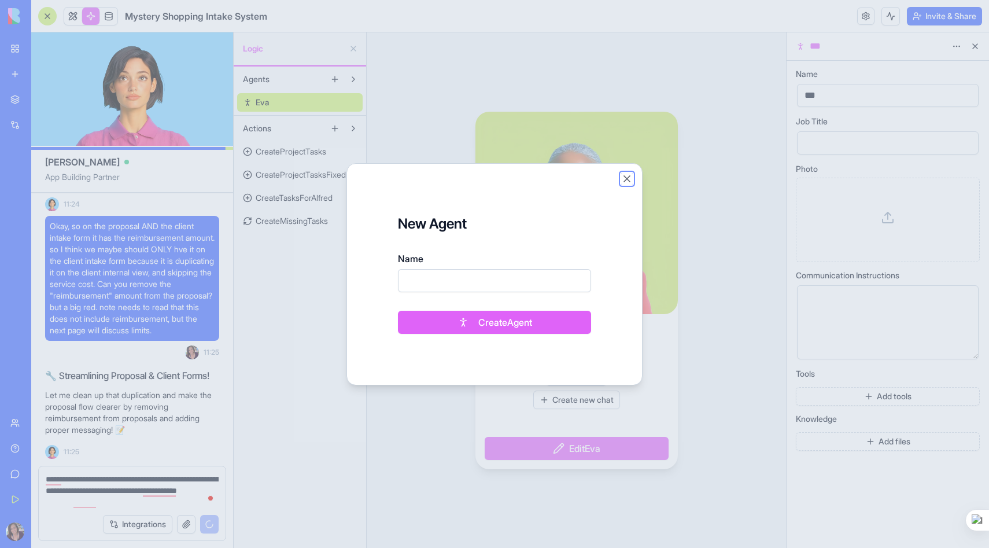
click at [628, 176] on button "Close" at bounding box center [627, 179] width 12 height 12
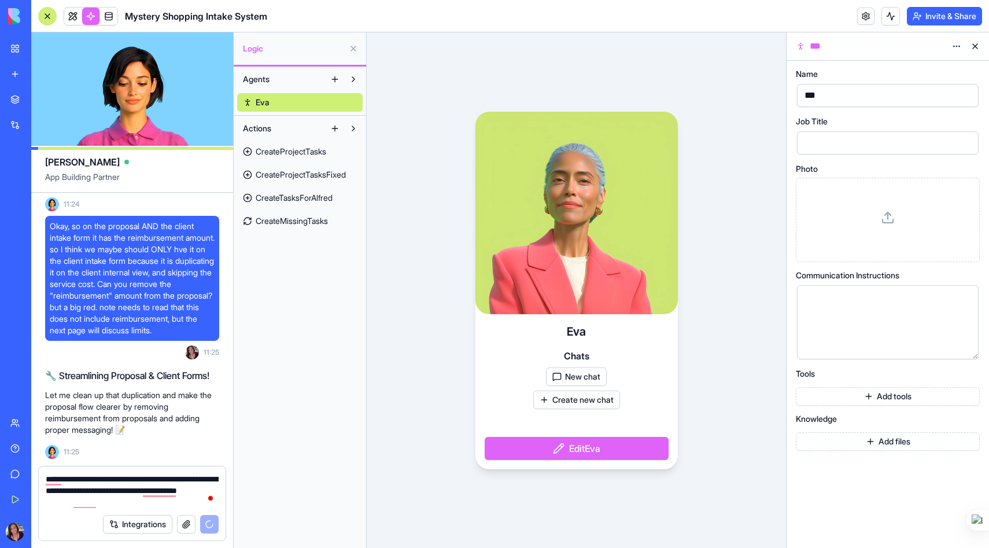
click at [335, 126] on button at bounding box center [334, 128] width 19 height 19
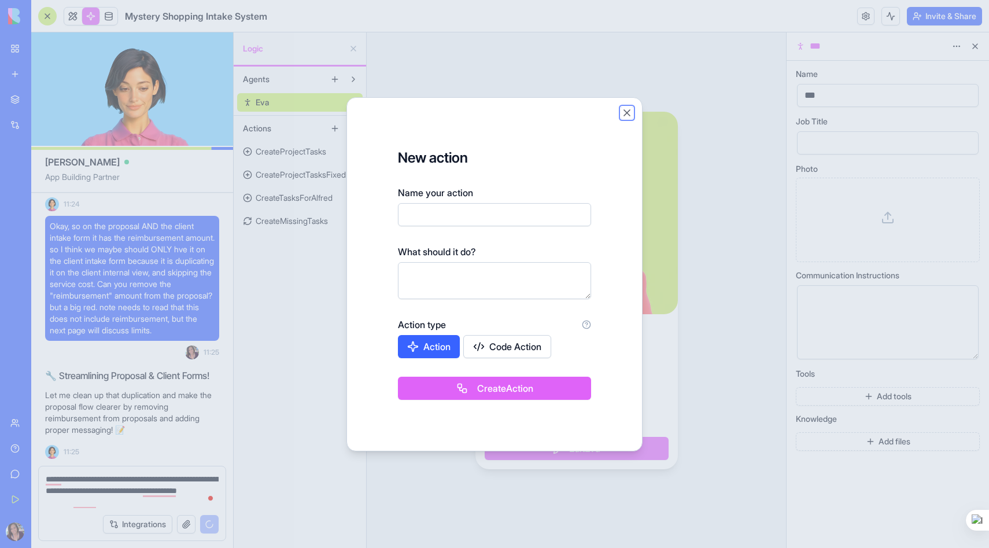
click at [628, 111] on button "Close" at bounding box center [627, 113] width 12 height 12
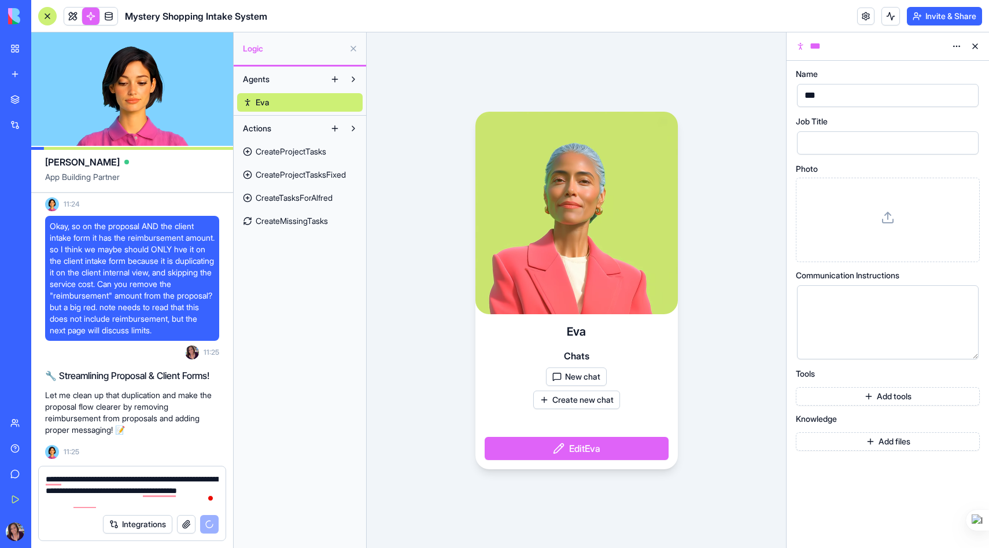
click at [507, 79] on div "Eva Chats New chat Create new chat Edit Eva" at bounding box center [576, 289] width 419 height 515
click at [842, 307] on div at bounding box center [878, 322] width 154 height 59
click at [863, 399] on button "Add tools" at bounding box center [888, 396] width 184 height 19
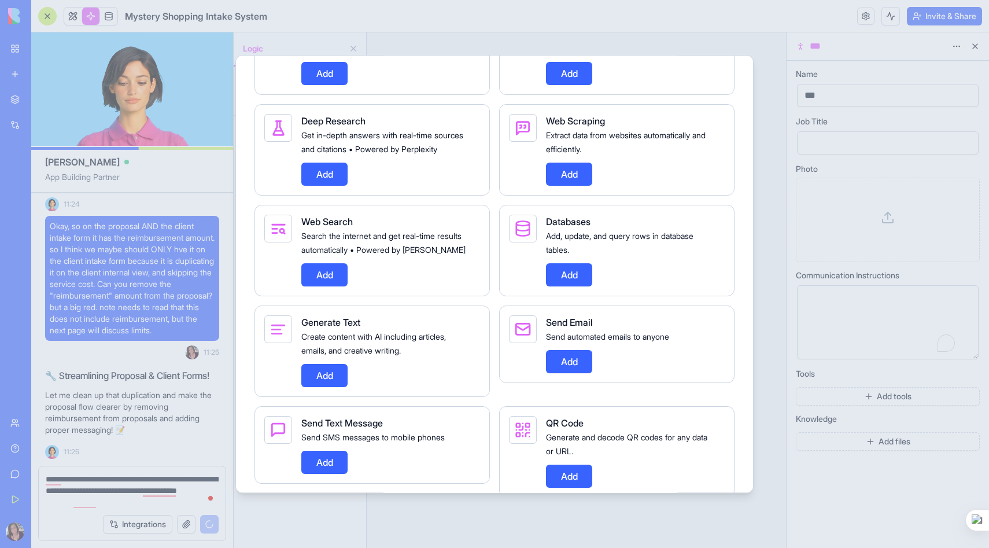
scroll to position [816, 0]
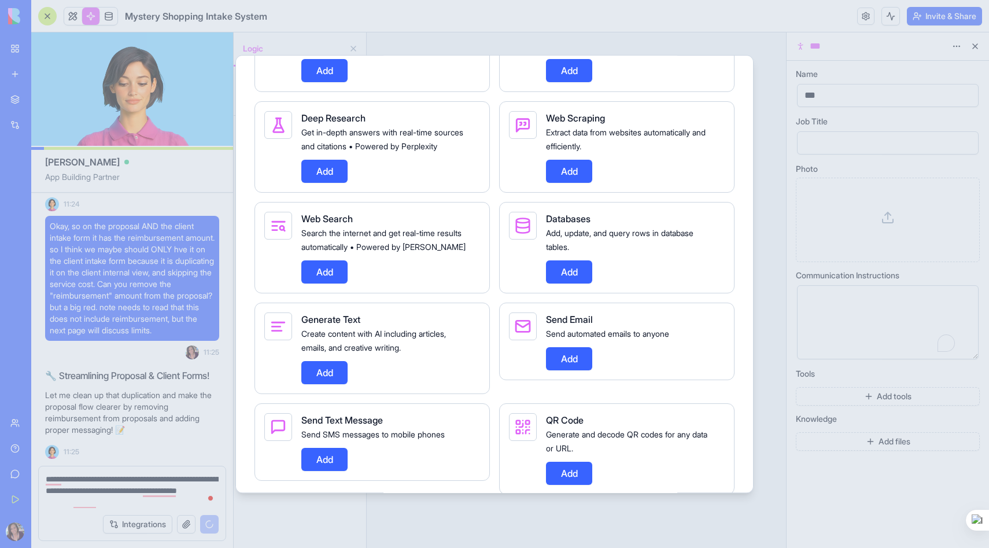
click at [576, 370] on button "Add" at bounding box center [569, 358] width 46 height 23
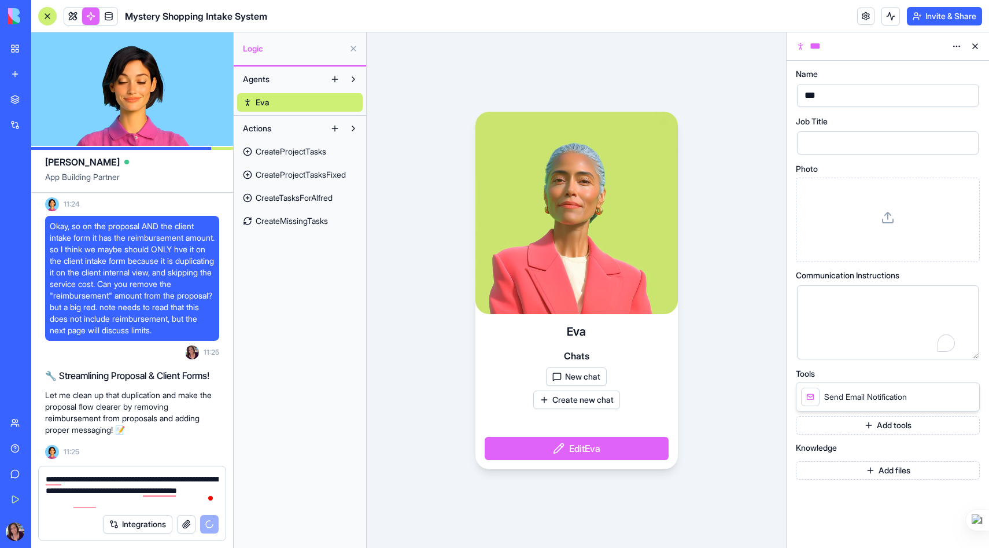
click at [852, 468] on button "Add files" at bounding box center [888, 470] width 184 height 19
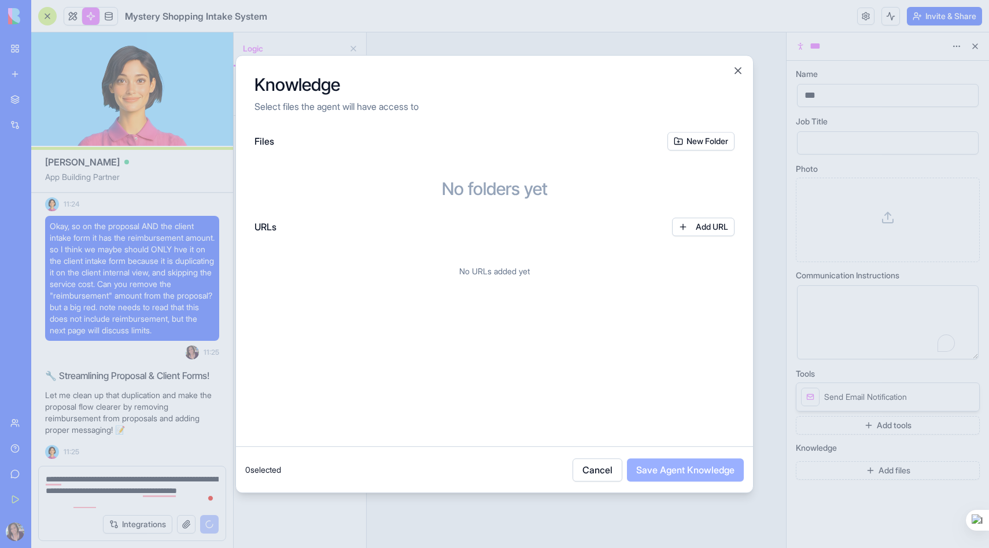
click at [717, 227] on button "Add URL" at bounding box center [703, 226] width 62 height 19
click at [483, 260] on div "*********" at bounding box center [445, 263] width 363 height 17
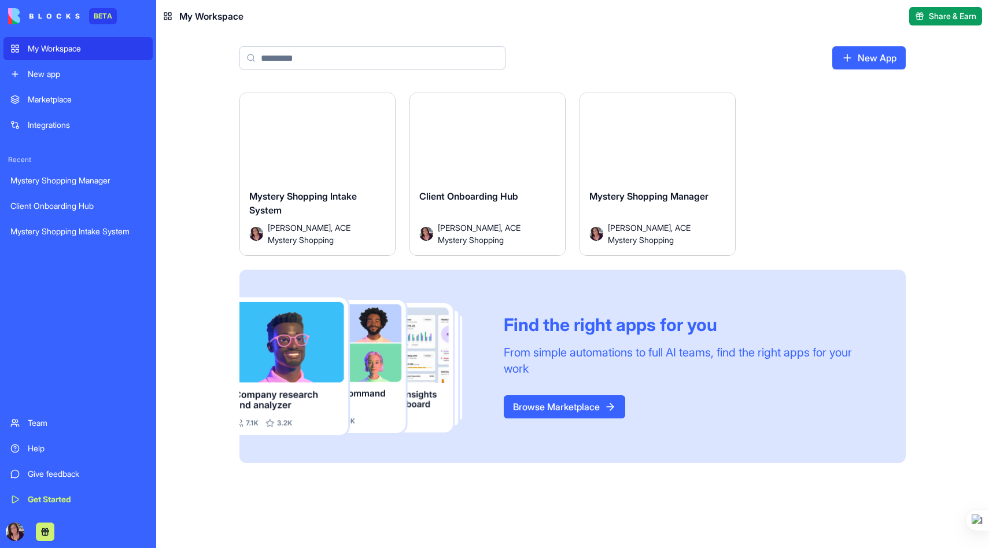
click at [97, 235] on div "Mystery Shopping Intake System" at bounding box center [77, 231] width 135 height 12
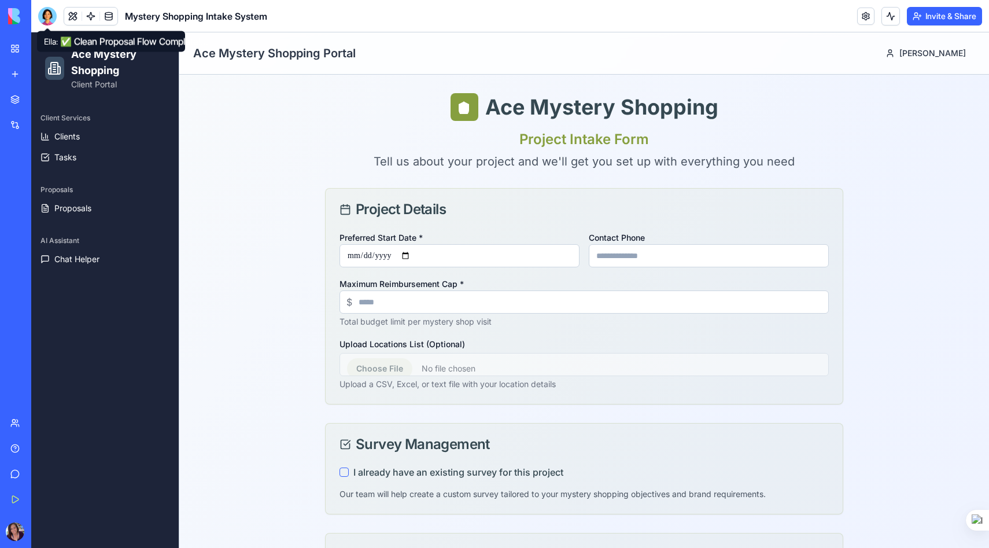
click at [49, 12] on div at bounding box center [47, 16] width 19 height 19
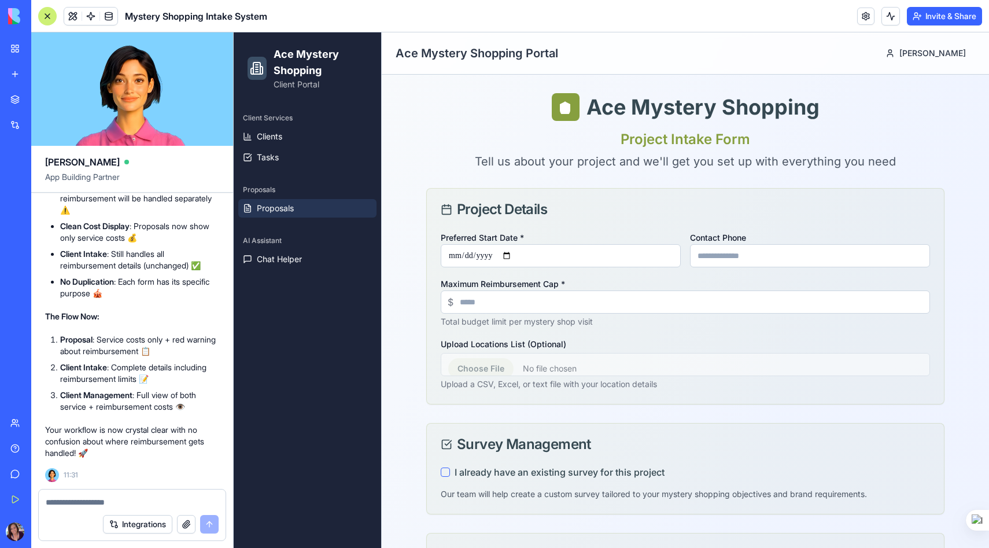
click at [280, 213] on span "Proposals" at bounding box center [275, 208] width 37 height 12
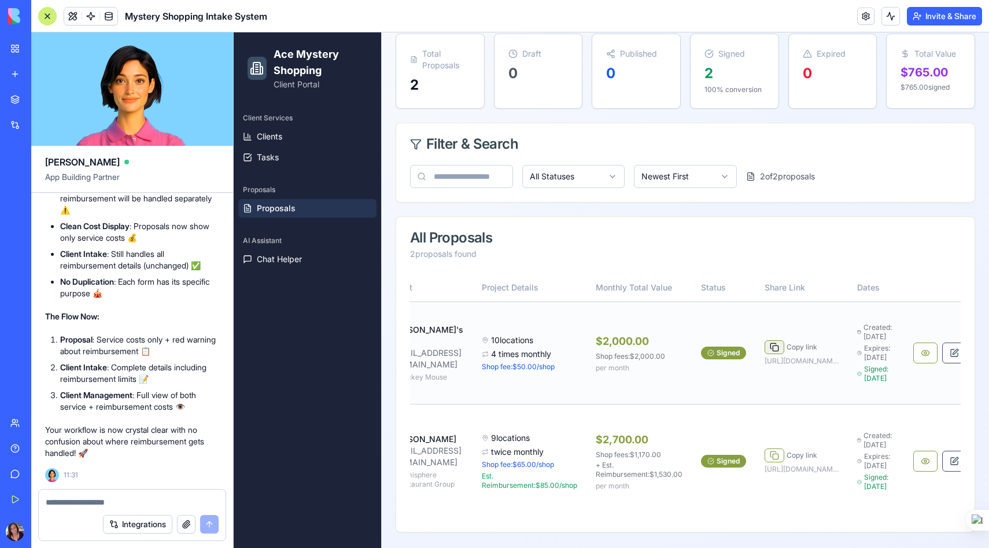
scroll to position [0, 98]
click at [916, 358] on button at bounding box center [924, 352] width 24 height 21
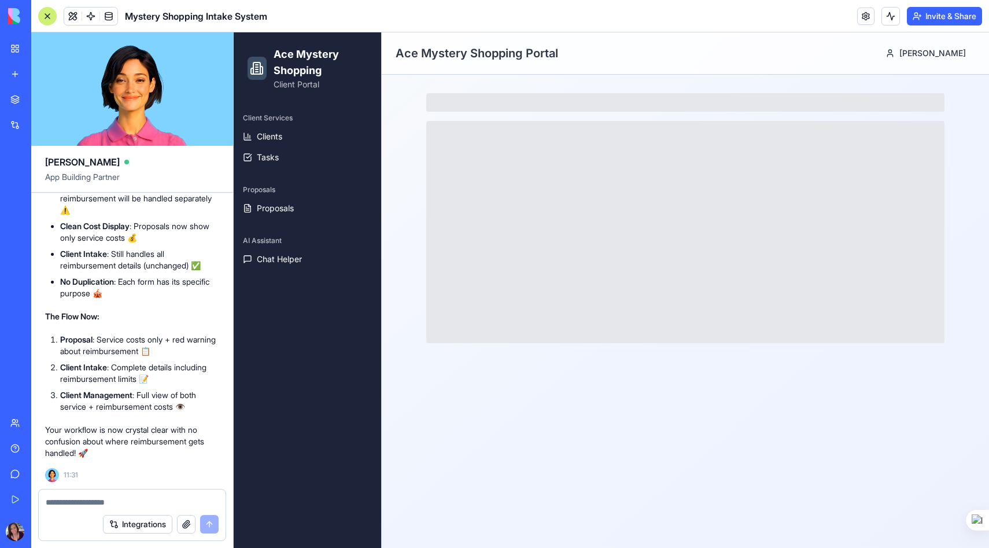
scroll to position [0, 0]
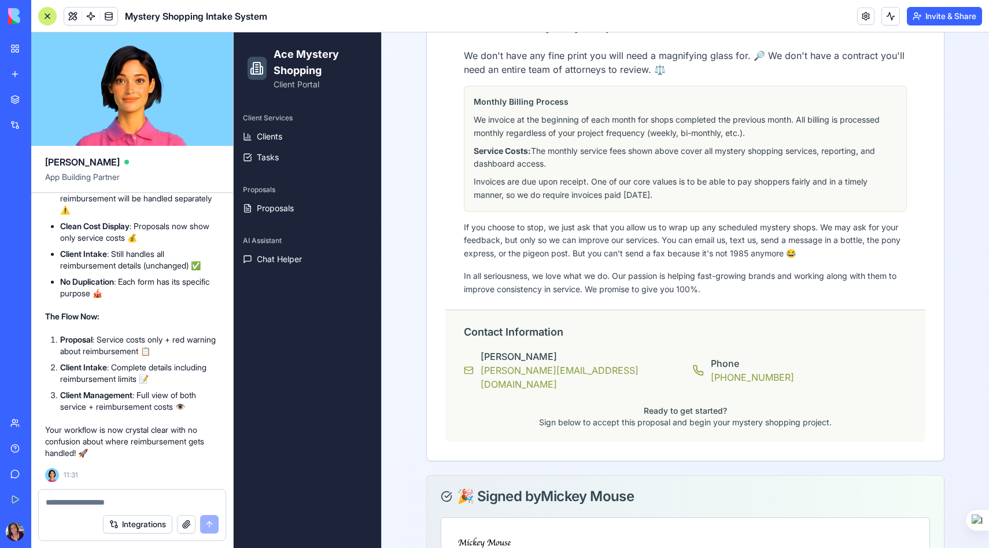
scroll to position [1327, 0]
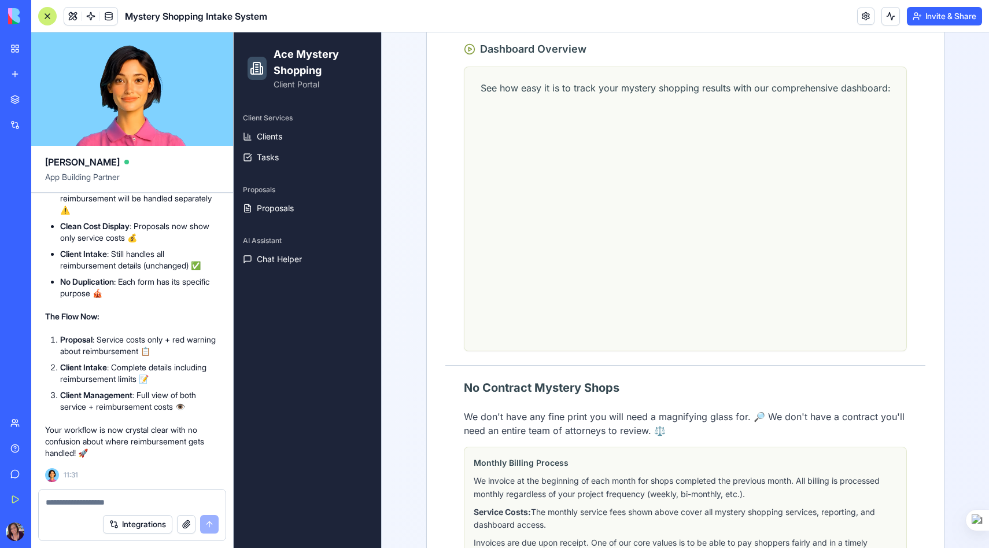
click at [62, 504] on textarea at bounding box center [132, 502] width 173 height 12
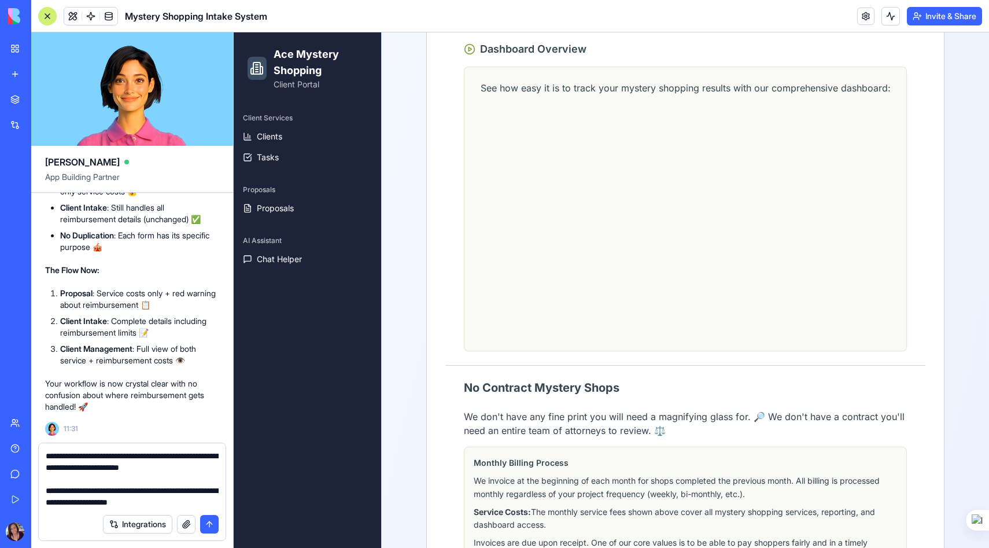
type textarea "**********"
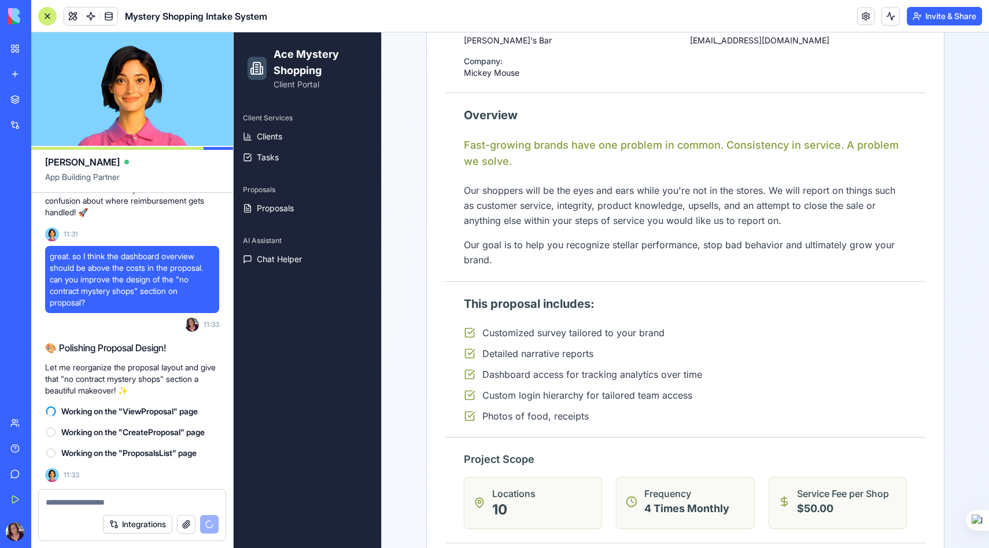
scroll to position [445, 0]
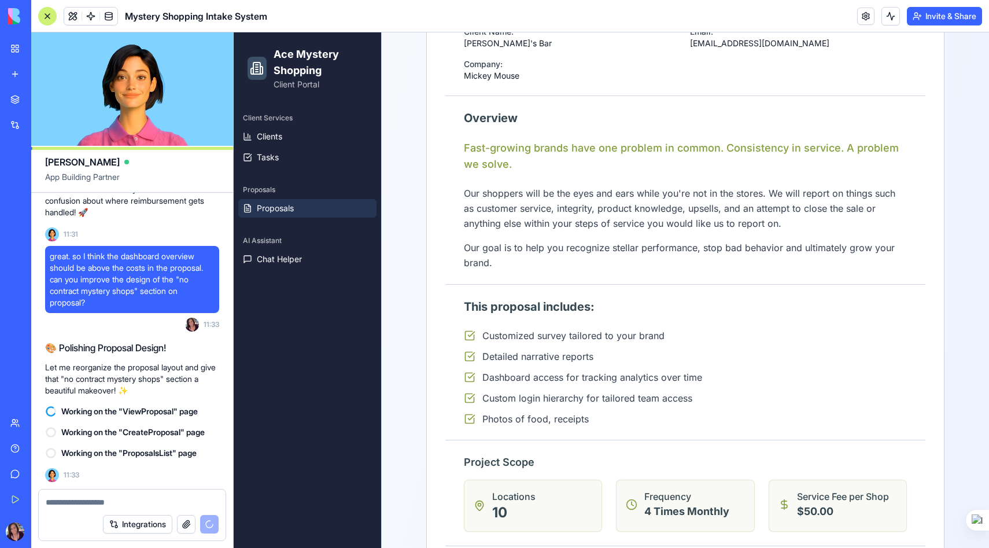
click at [292, 214] on link "Proposals" at bounding box center [307, 208] width 138 height 19
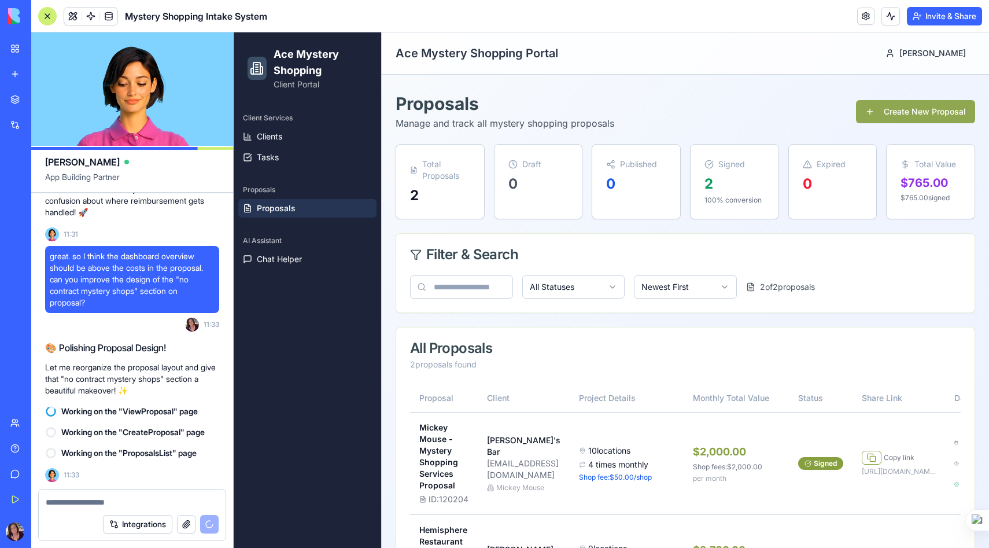
click at [931, 109] on button "Create New Proposal" at bounding box center [915, 111] width 119 height 23
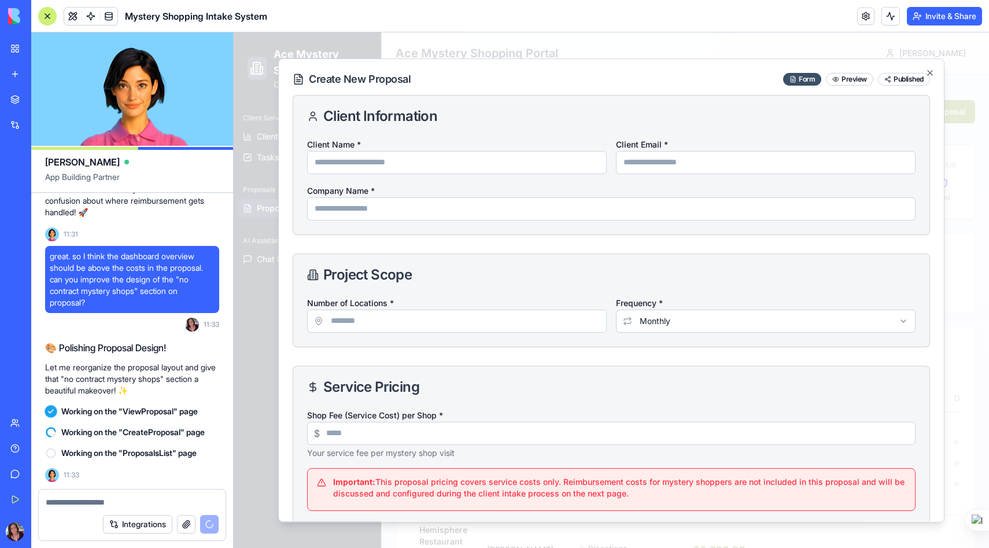
click at [54, 500] on textarea at bounding box center [132, 502] width 173 height 12
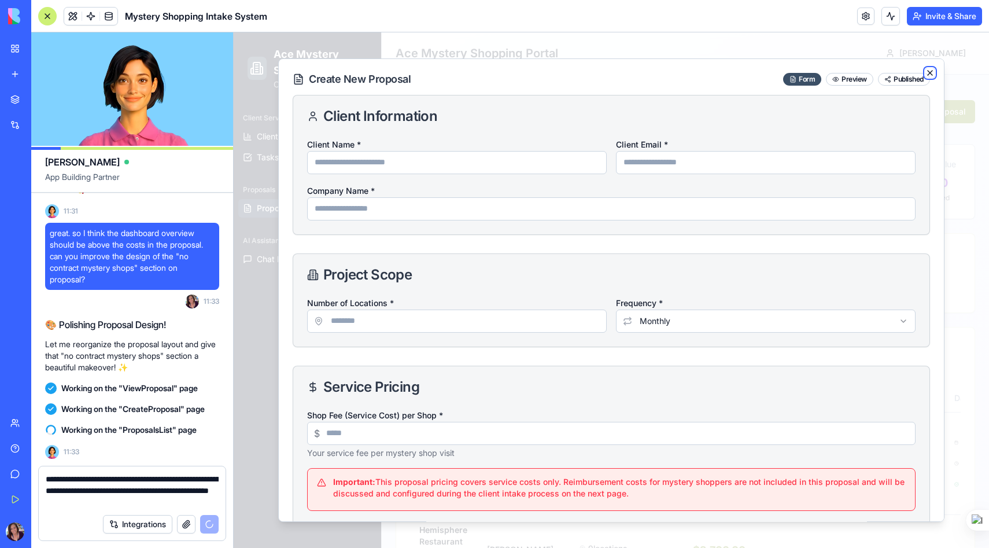
type textarea "**********"
click at [930, 70] on icon "button" at bounding box center [929, 72] width 9 height 9
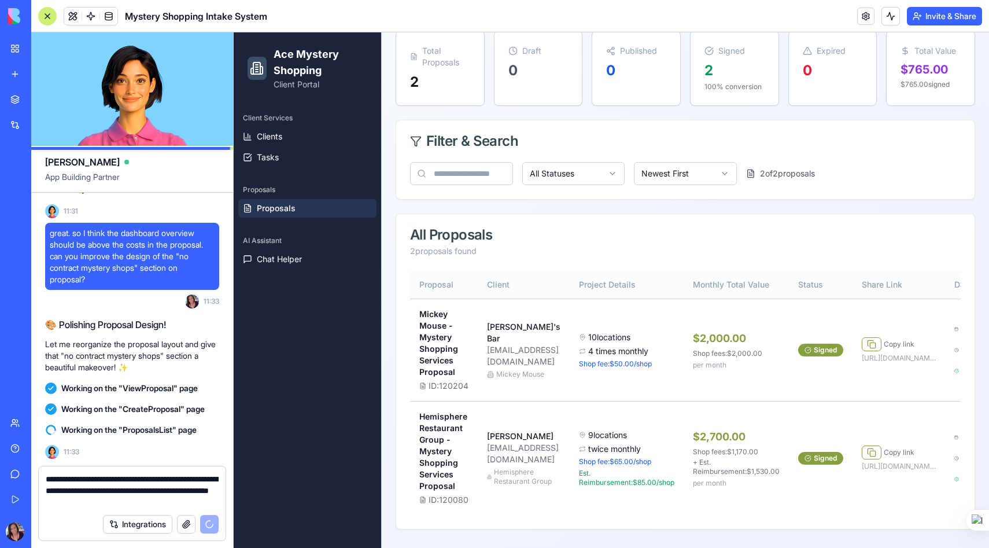
scroll to position [134, 0]
click at [270, 140] on span "Clients" at bounding box center [269, 137] width 25 height 12
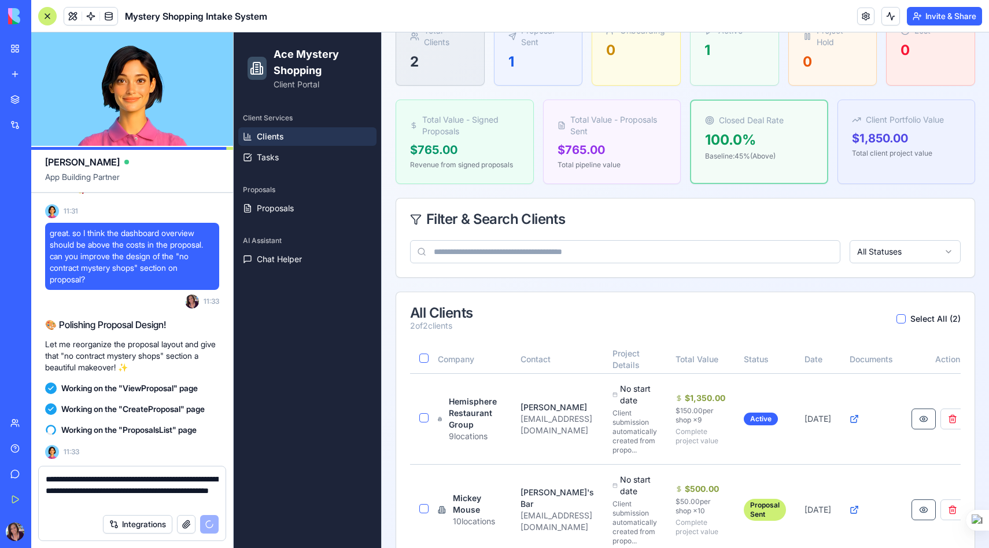
scroll to position [173, 0]
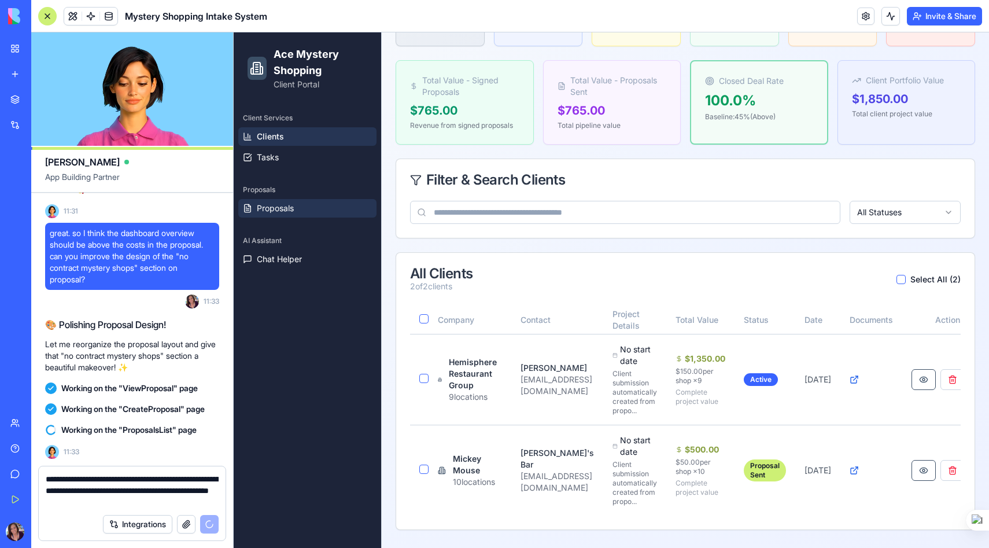
click at [290, 206] on span "Proposals" at bounding box center [275, 208] width 37 height 12
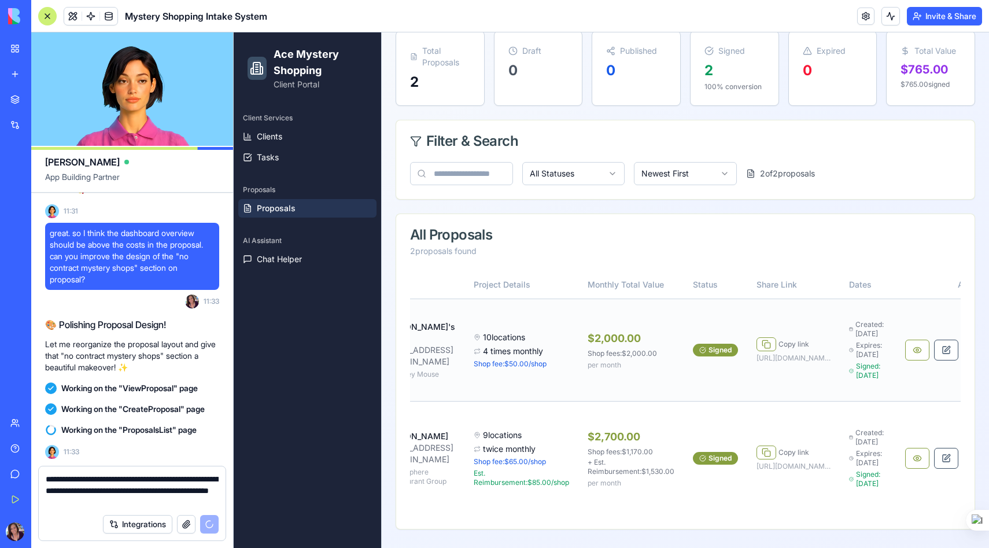
scroll to position [0, 106]
click at [904, 339] on button at bounding box center [916, 349] width 24 height 21
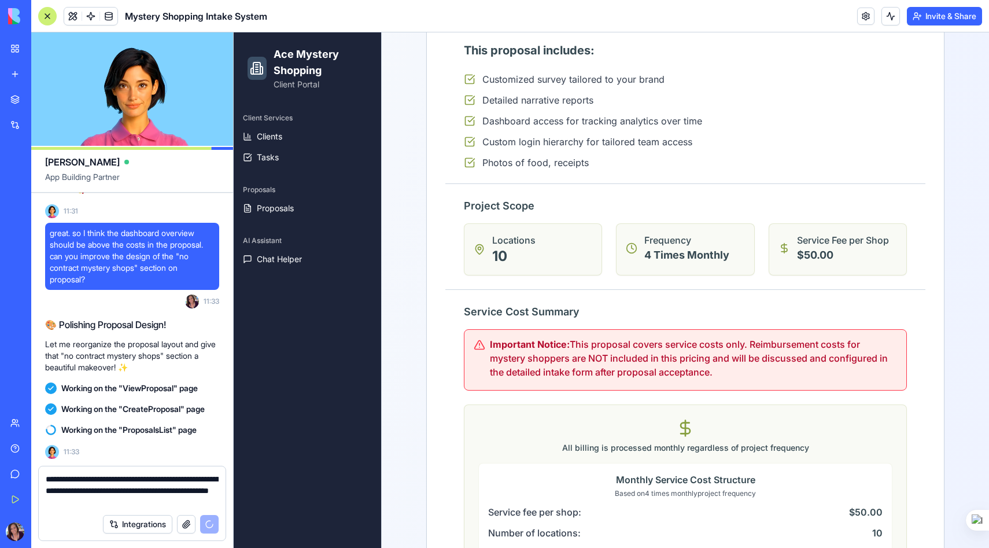
scroll to position [338, 0]
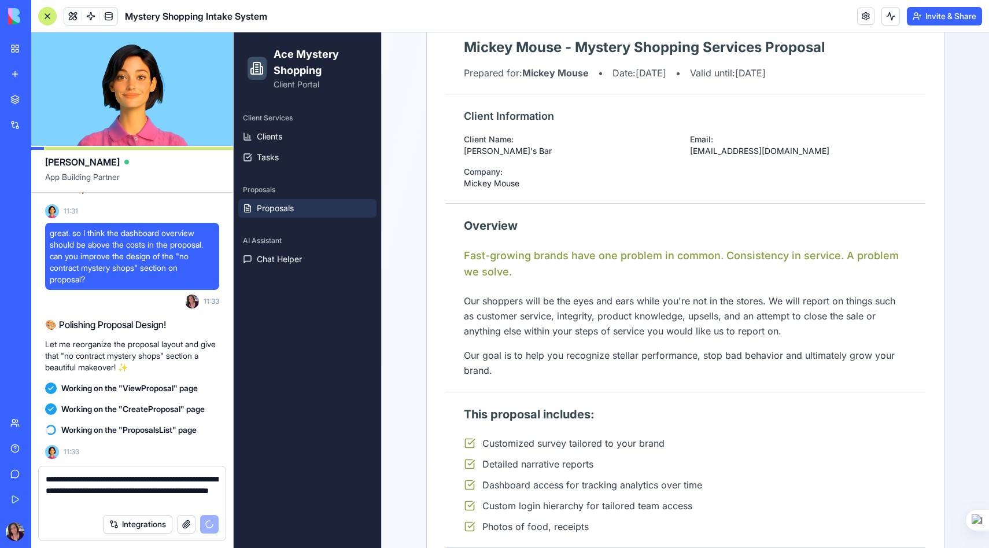
click at [284, 206] on span "Proposals" at bounding box center [275, 208] width 37 height 12
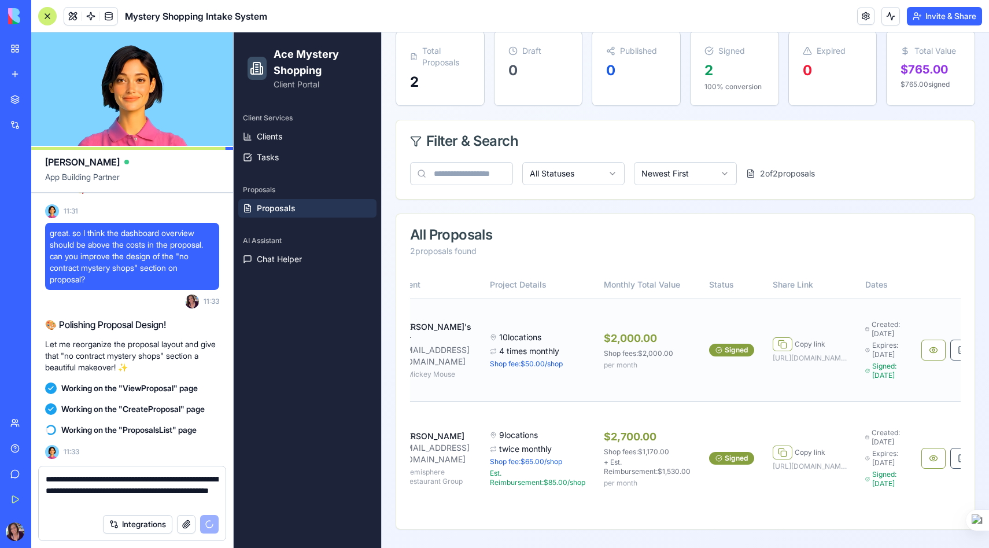
scroll to position [0, 98]
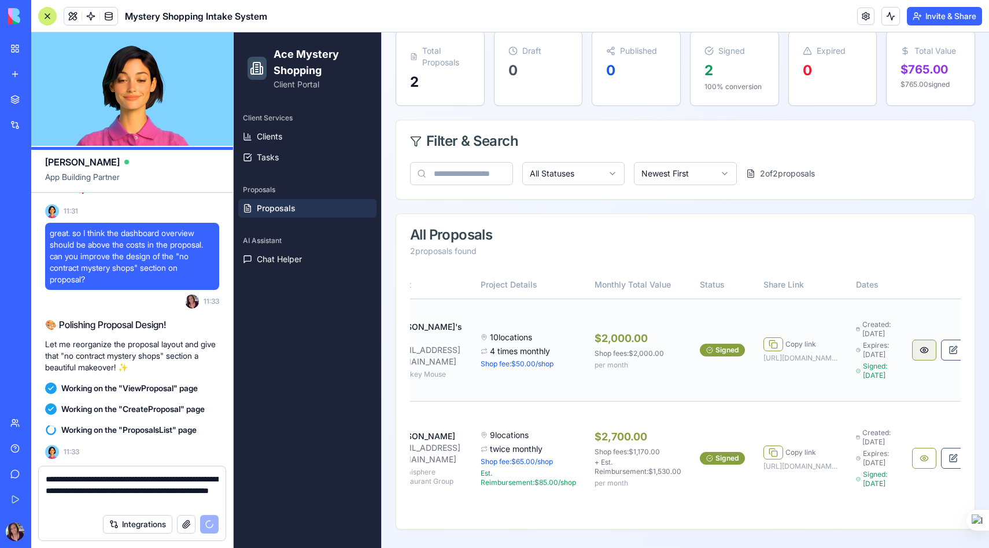
click at [914, 339] on button at bounding box center [924, 349] width 24 height 21
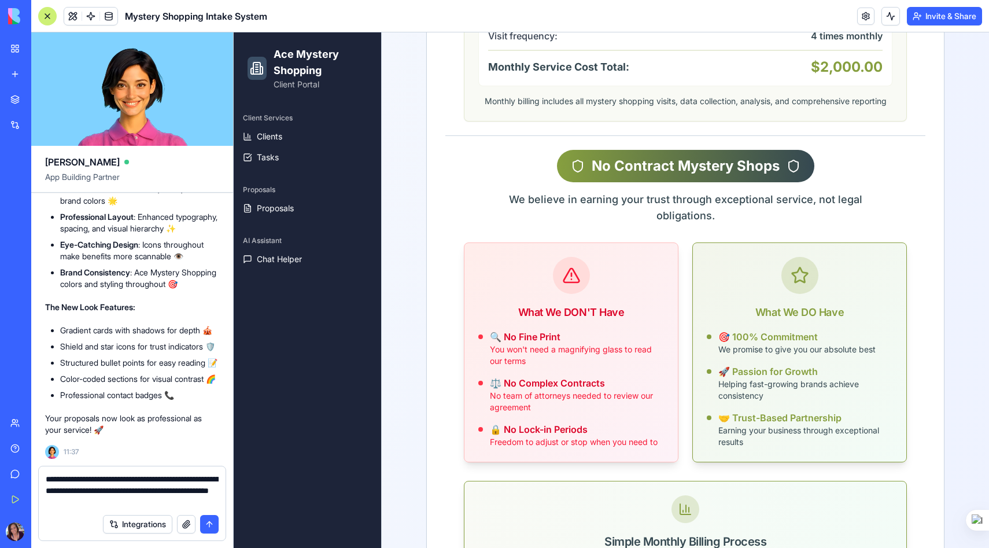
scroll to position [1549, 0]
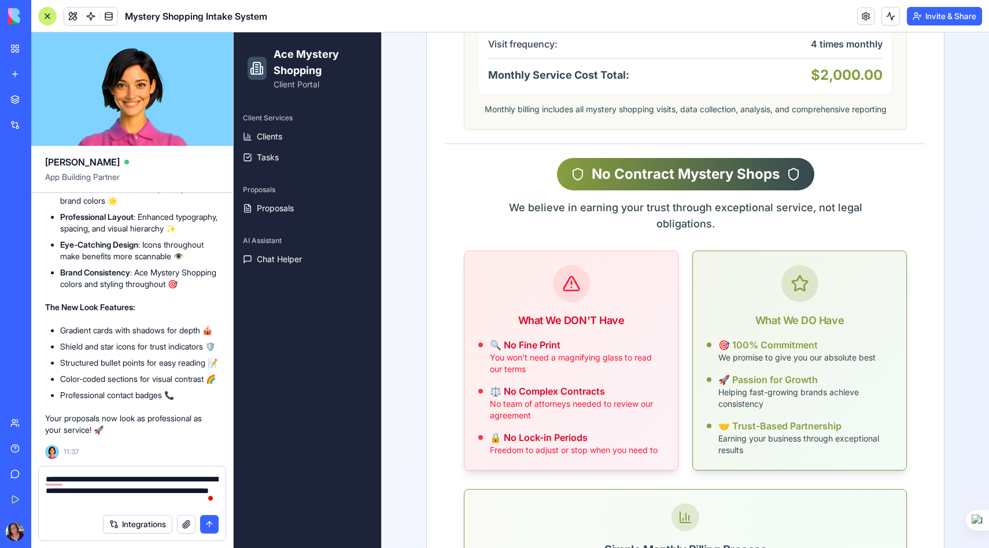
drag, startPoint x: 46, startPoint y: 477, endPoint x: 198, endPoint y: 511, distance: 155.8
click at [198, 511] on form "**********" at bounding box center [132, 502] width 188 height 75
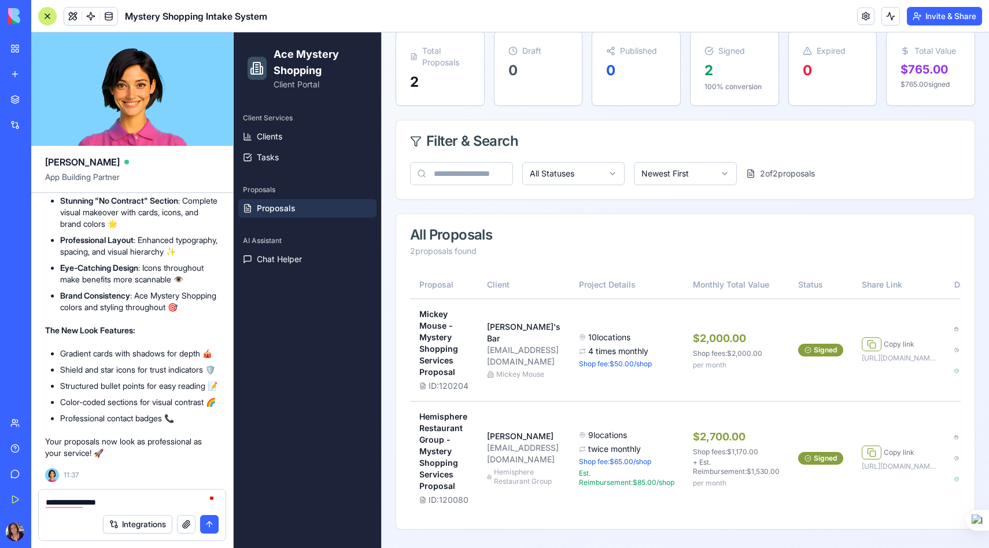
scroll to position [136, 0]
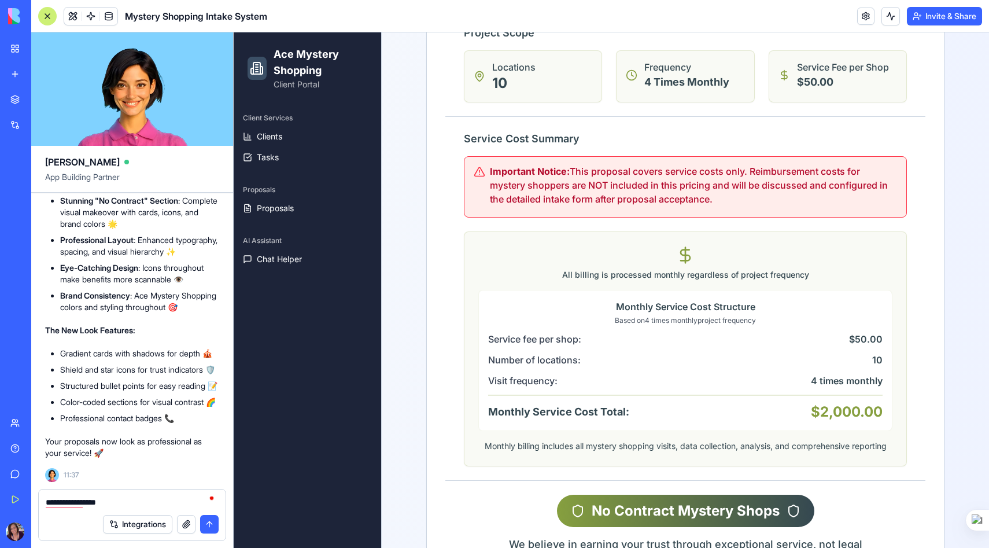
scroll to position [1214, 0]
copy div "Important Notice: This proposal covers service costs only. Reimbursement costs …"
drag, startPoint x: 474, startPoint y: 164, endPoint x: 730, endPoint y: 208, distance: 259.8
click at [730, 208] on div "Important Notice: This proposal covers service costs only. Reimbursement costs …" at bounding box center [685, 185] width 443 height 61
drag, startPoint x: 116, startPoint y: 503, endPoint x: 34, endPoint y: 493, distance: 82.1
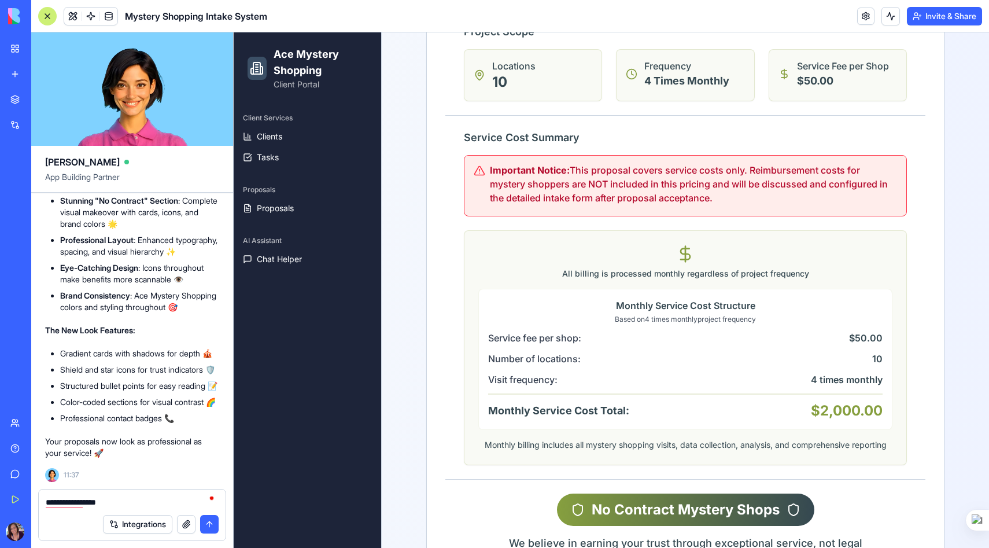
click at [34, 493] on div "**********" at bounding box center [132, 518] width 202 height 59
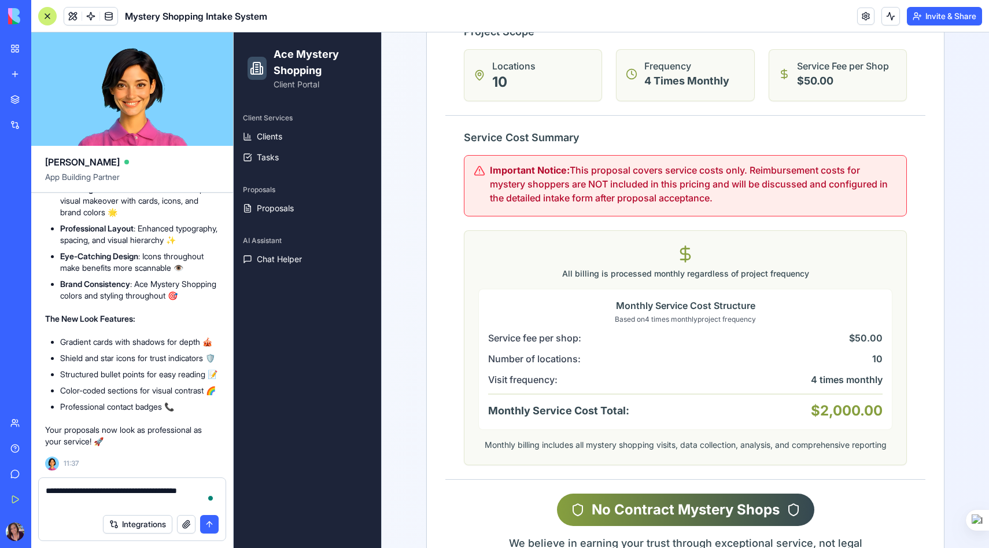
scroll to position [40290, 0]
paste textarea "**********"
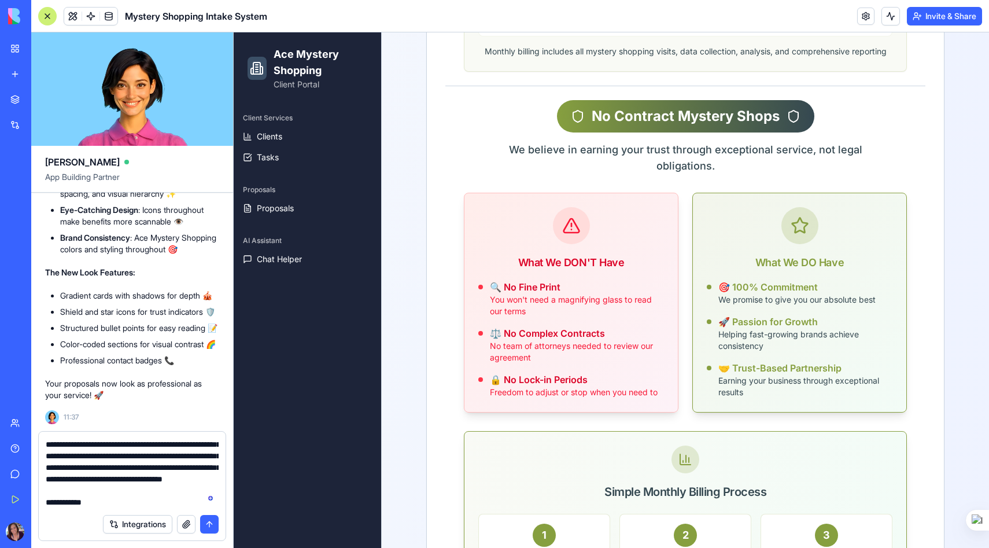
scroll to position [0, 0]
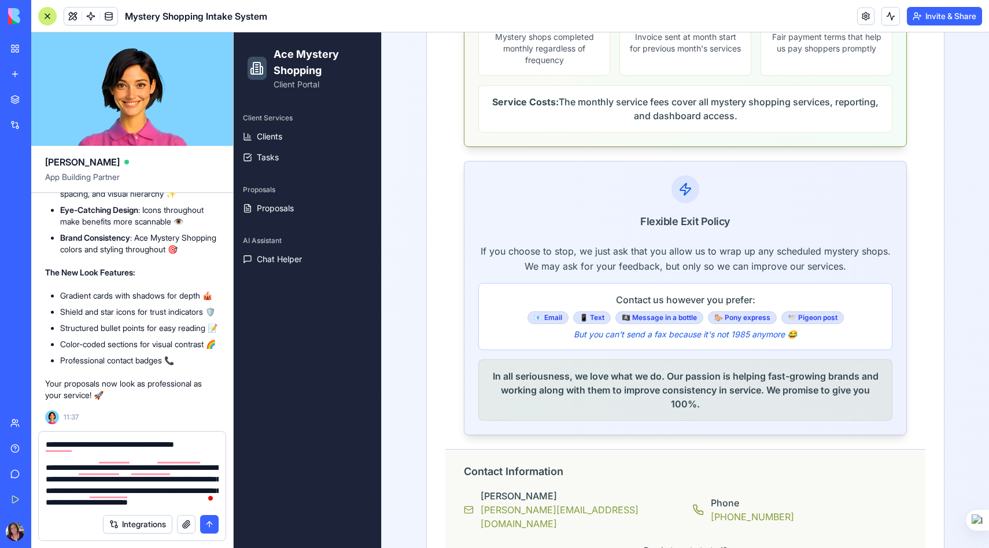
type textarea "**********"
click at [205, 523] on button "submit" at bounding box center [209, 524] width 19 height 19
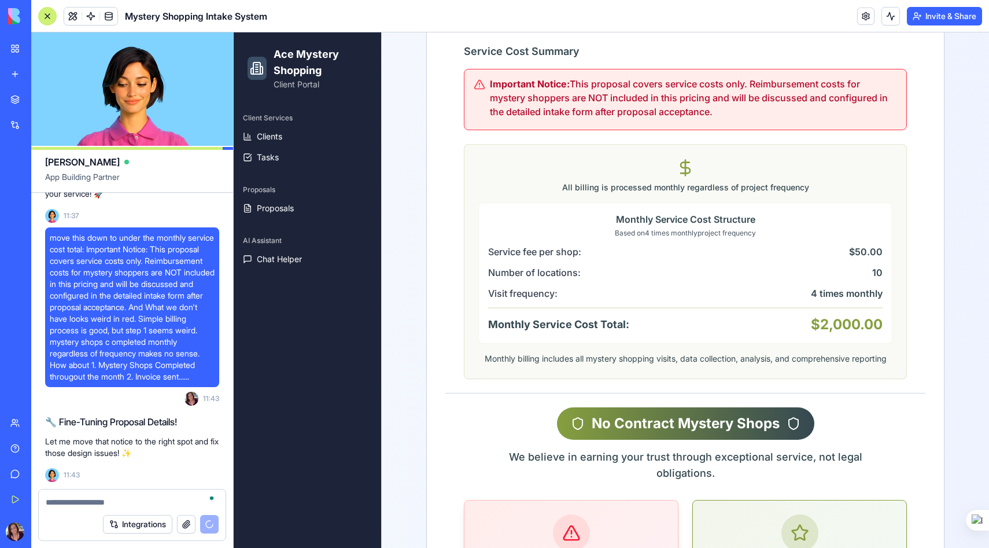
scroll to position [1137, 0]
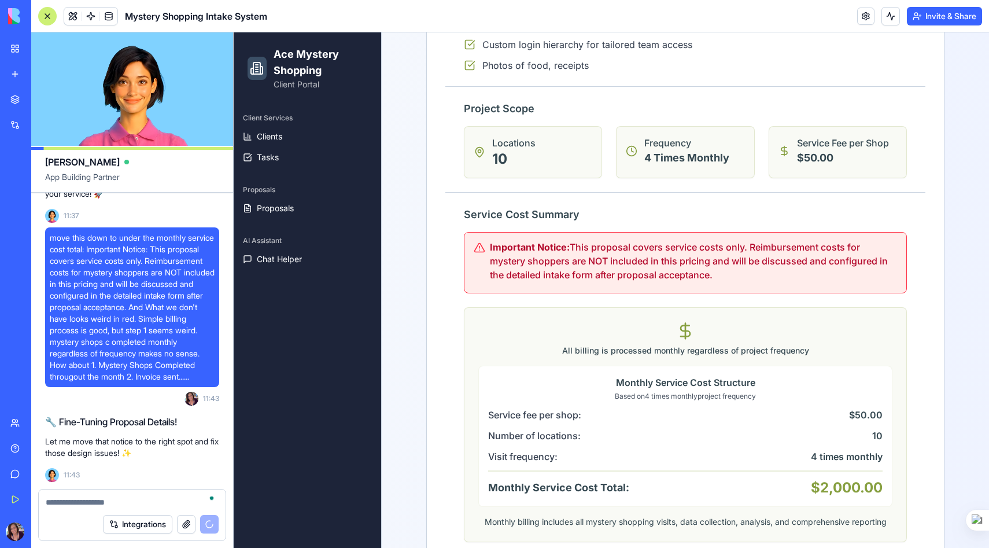
click at [527, 264] on div "Important Notice: This proposal covers service costs only. Reimbursement costs …" at bounding box center [685, 261] width 423 height 42
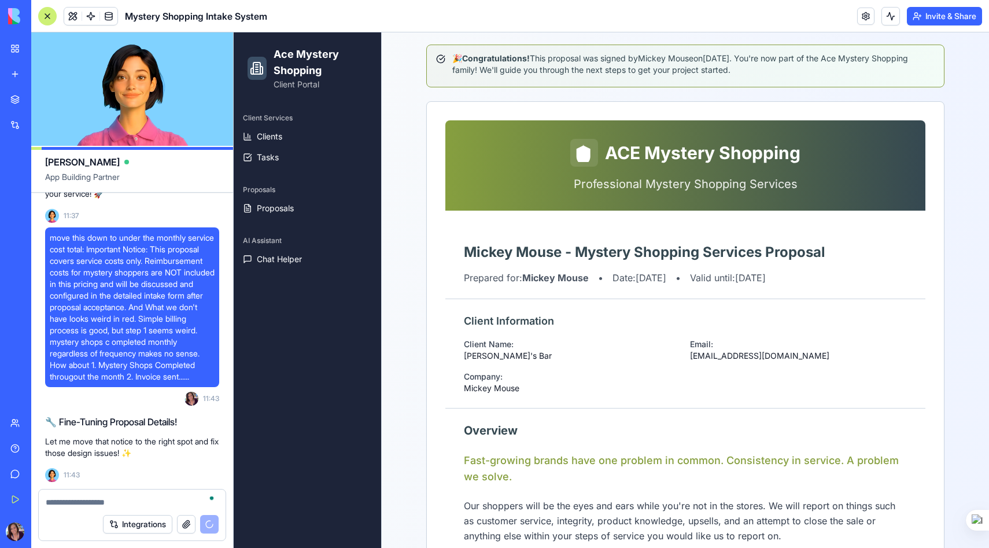
scroll to position [134, 0]
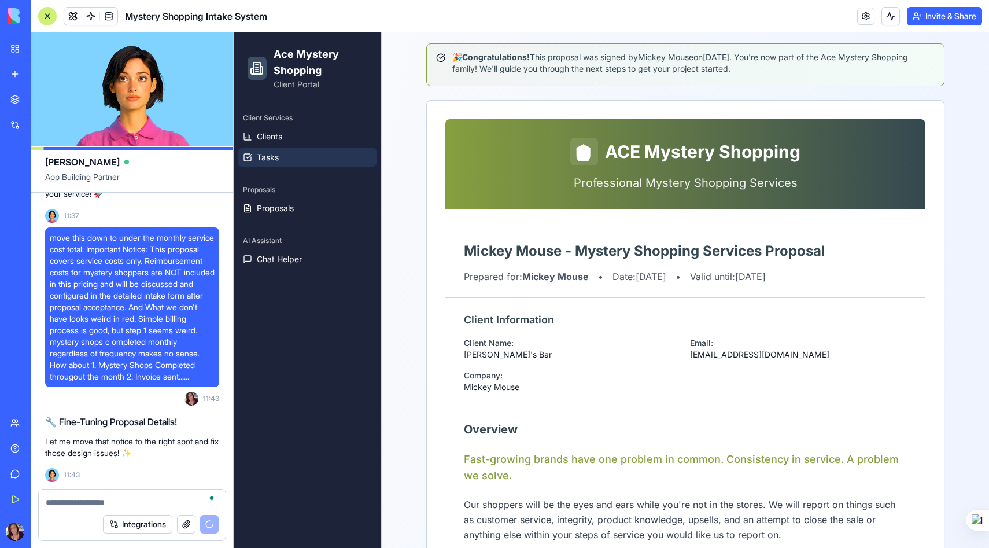
click at [265, 154] on span "Tasks" at bounding box center [268, 157] width 22 height 12
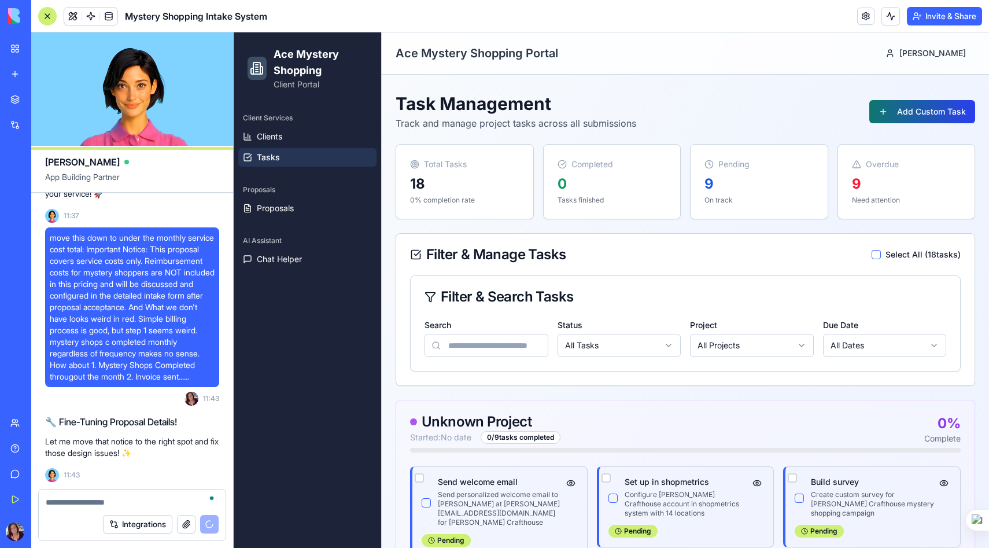
click at [931, 109] on button "Add Custom Task" at bounding box center [922, 111] width 106 height 23
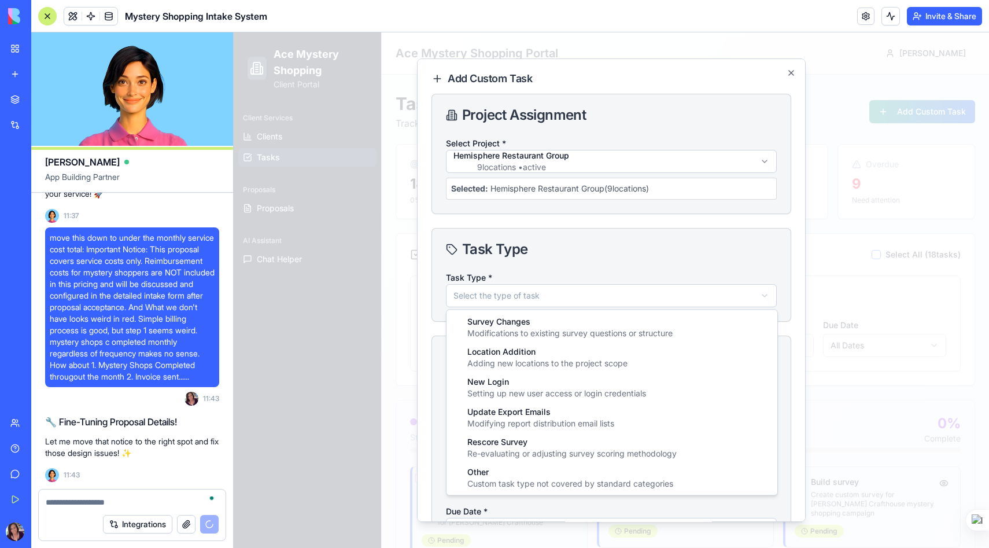
type input "**********"
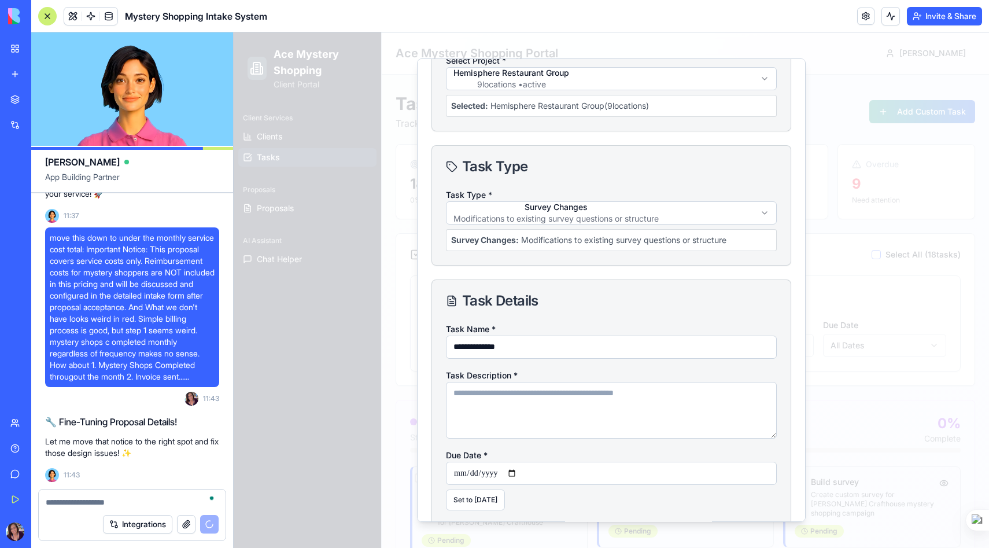
scroll to position [84, 0]
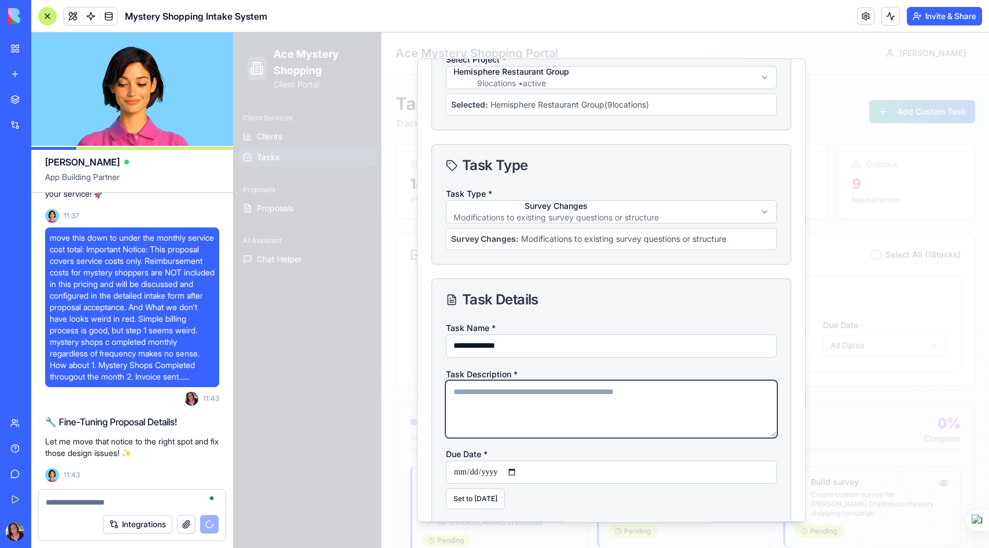
click at [511, 396] on textarea "Task Description *" at bounding box center [611, 408] width 331 height 57
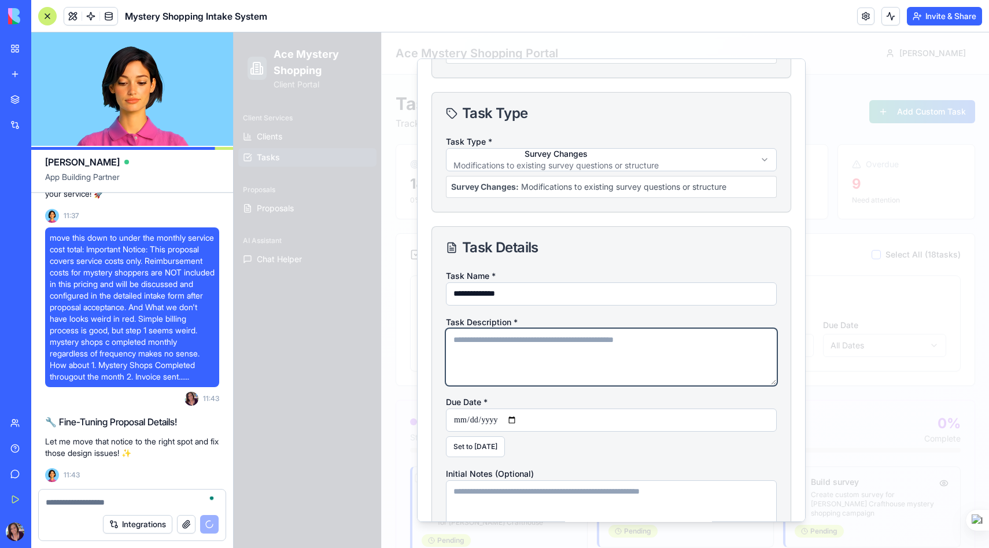
scroll to position [229, 0]
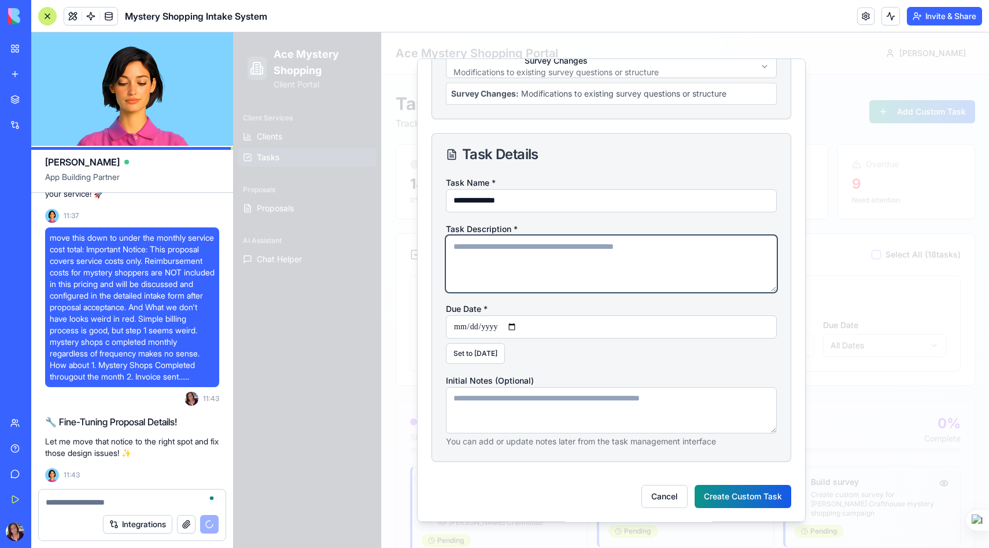
click at [516, 259] on textarea "Task Description *" at bounding box center [611, 263] width 331 height 57
paste textarea "**********"
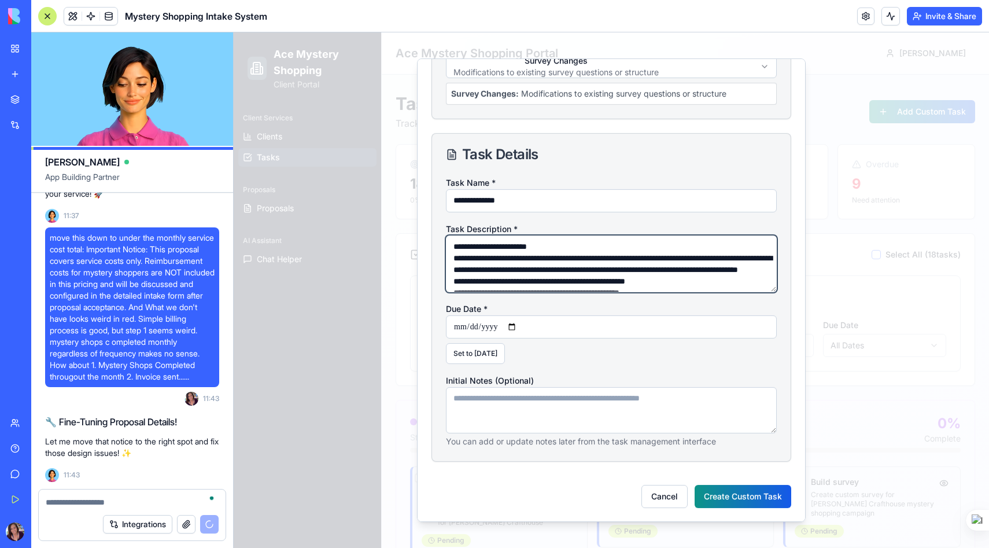
scroll to position [41, 0]
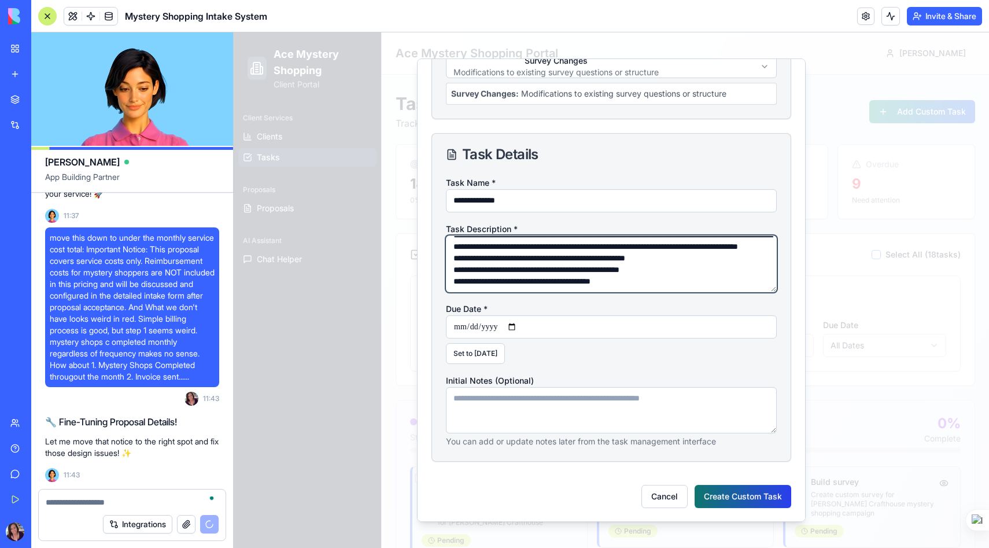
type textarea "**********"
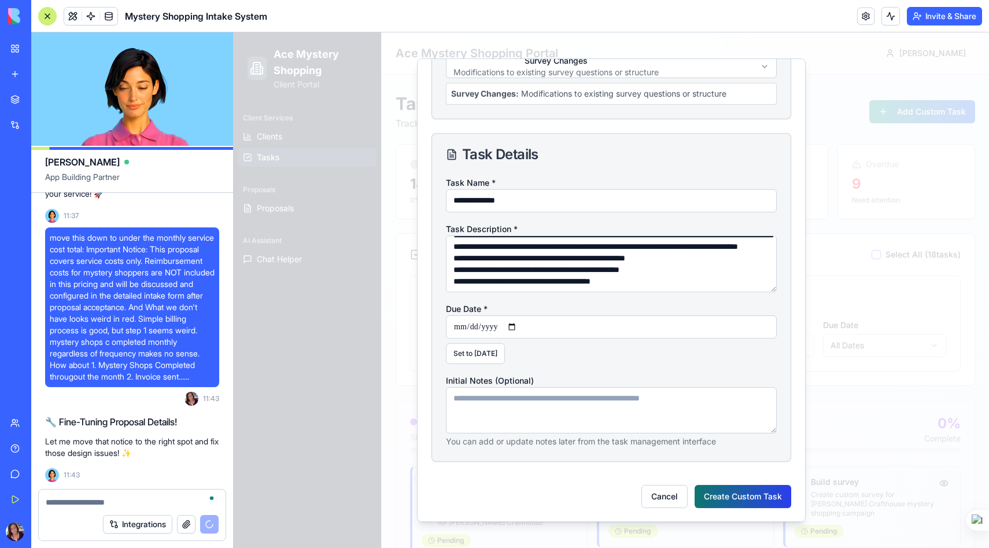
click at [733, 494] on button "Create Custom Task" at bounding box center [742, 495] width 97 height 23
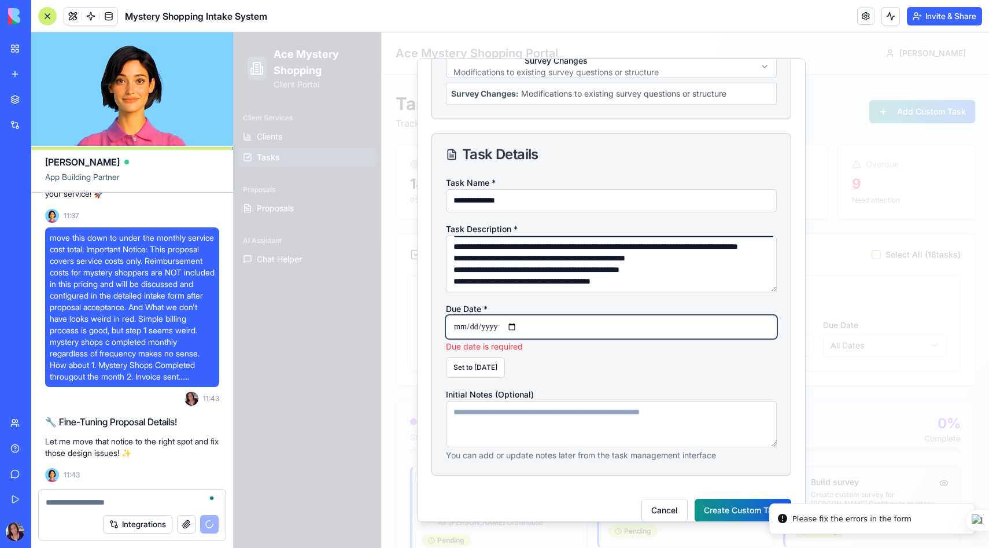
click at [516, 324] on input "Due Date *" at bounding box center [611, 326] width 331 height 23
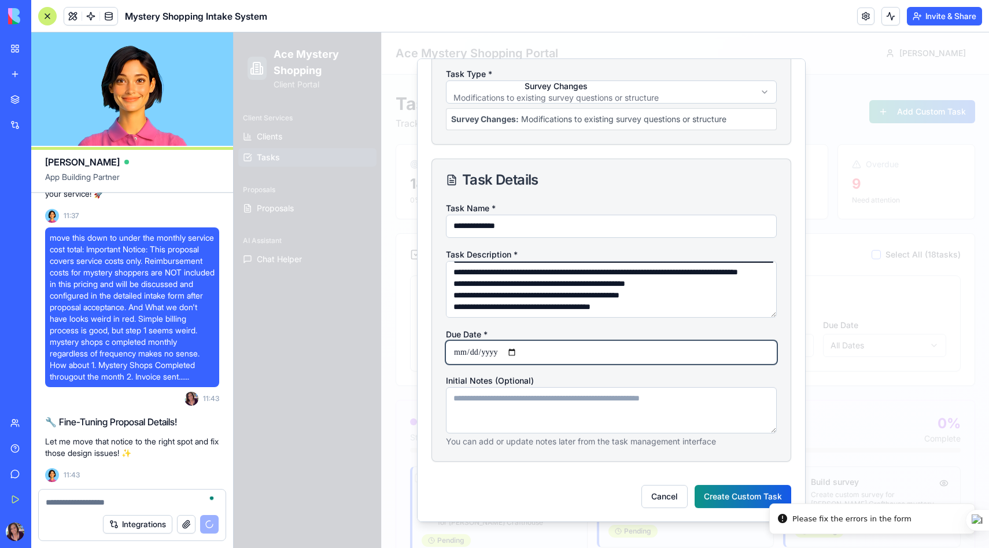
scroll to position [204, 0]
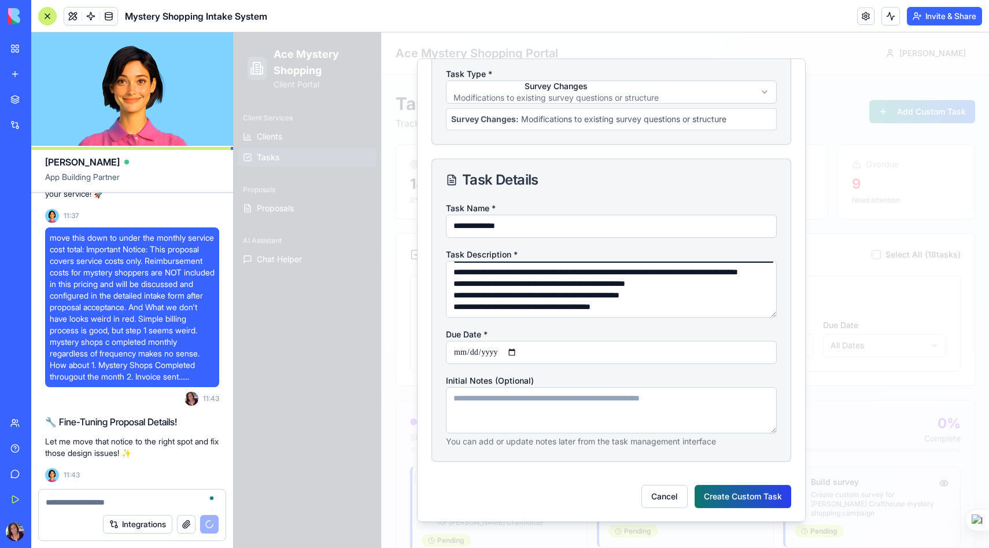
click at [731, 495] on button "Create Custom Task" at bounding box center [742, 495] width 97 height 23
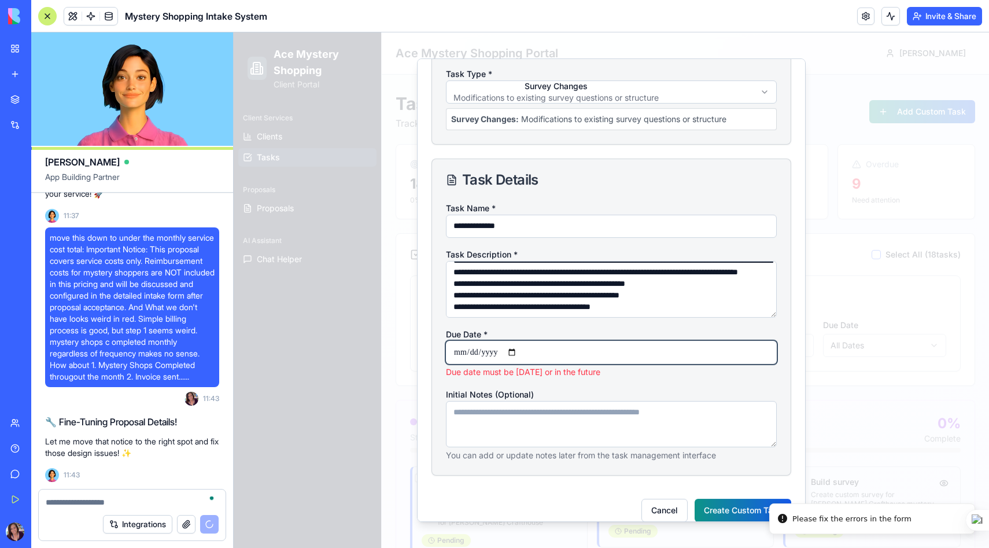
click at [523, 350] on input "**********" at bounding box center [611, 352] width 331 height 23
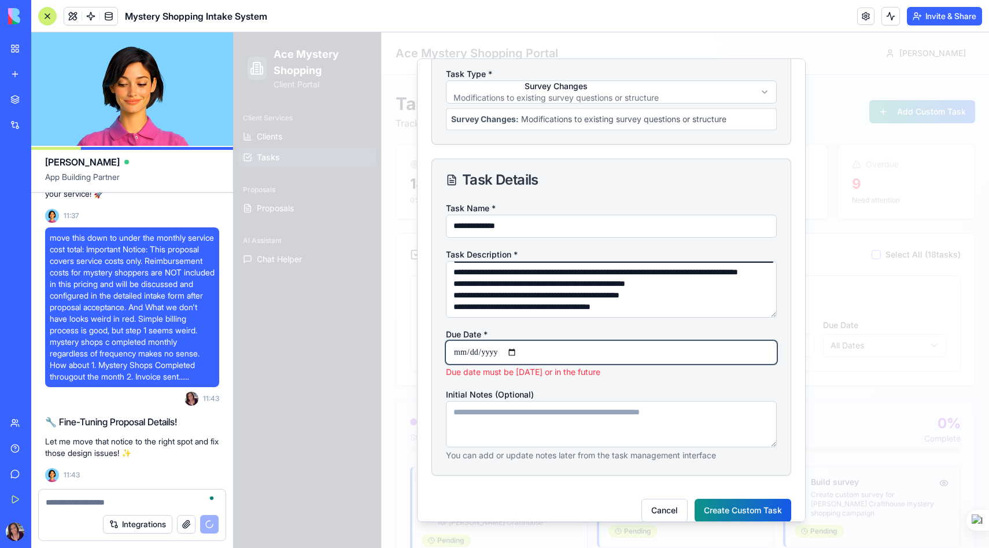
type input "**********"
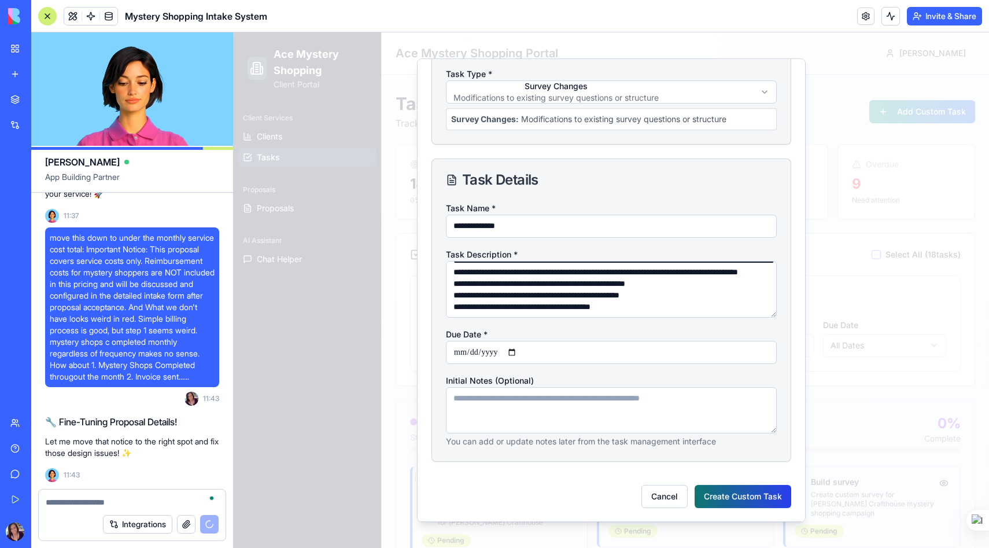
click at [721, 496] on button "Create Custom Task" at bounding box center [742, 495] width 97 height 23
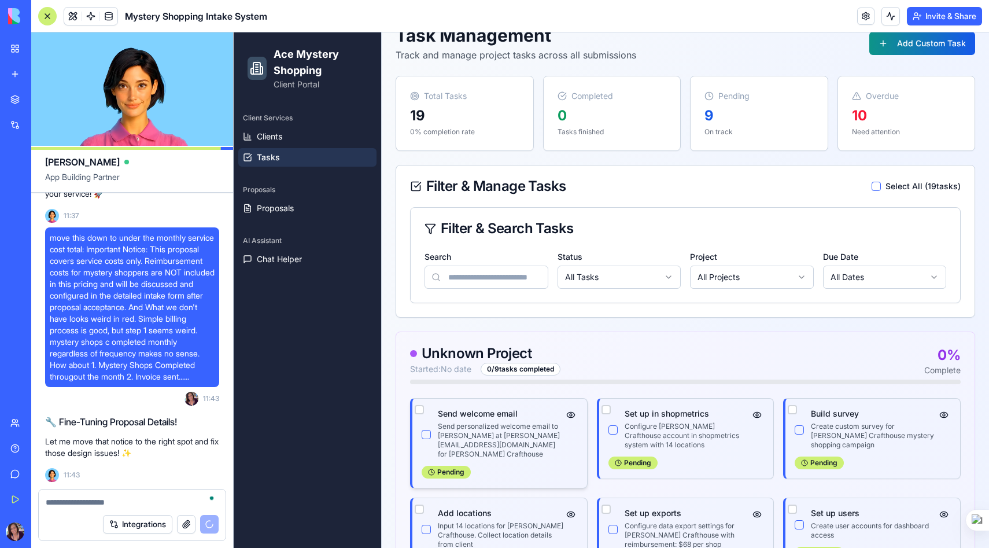
scroll to position [68, 0]
click at [876, 184] on button "button" at bounding box center [875, 186] width 9 height 9
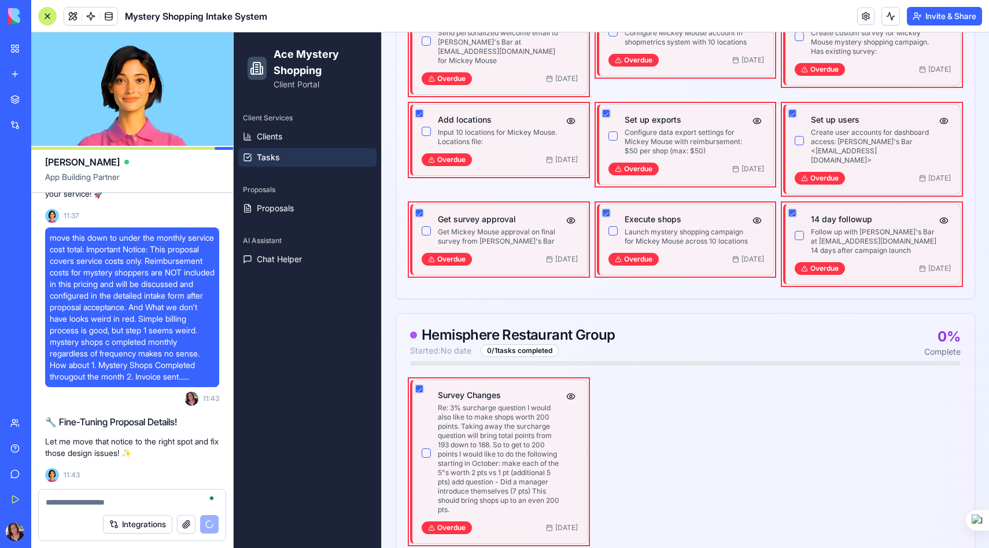
scroll to position [891, 0]
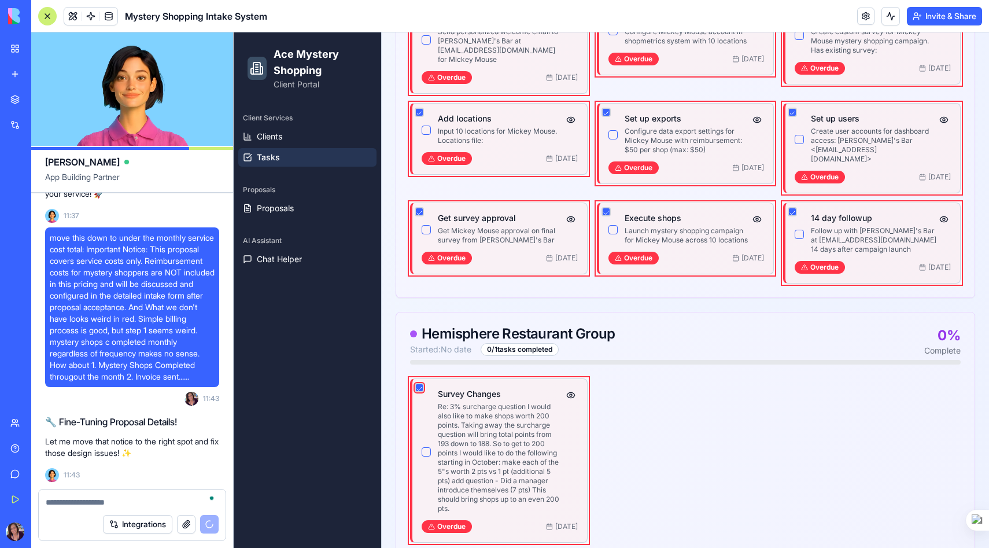
click at [420, 383] on button "button" at bounding box center [419, 387] width 9 height 9
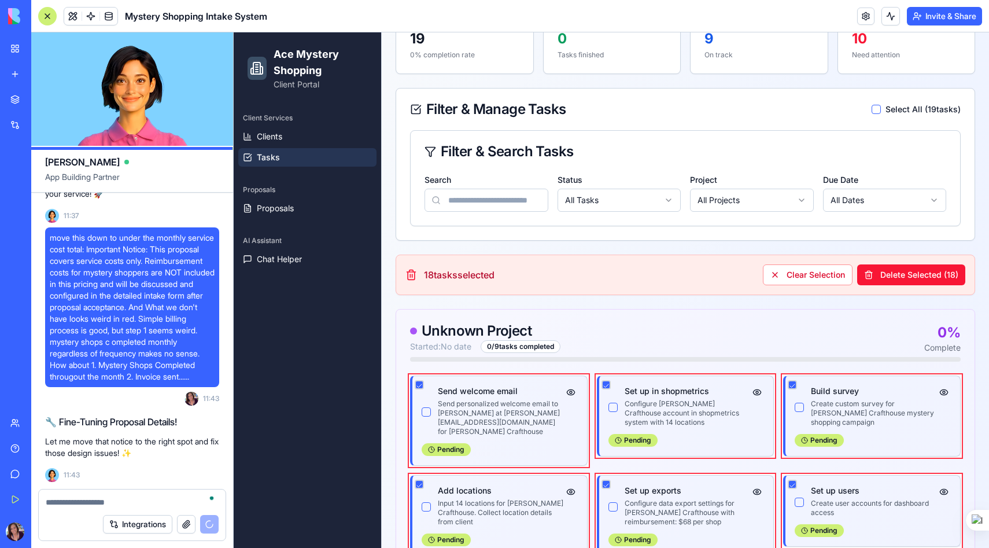
scroll to position [0, 0]
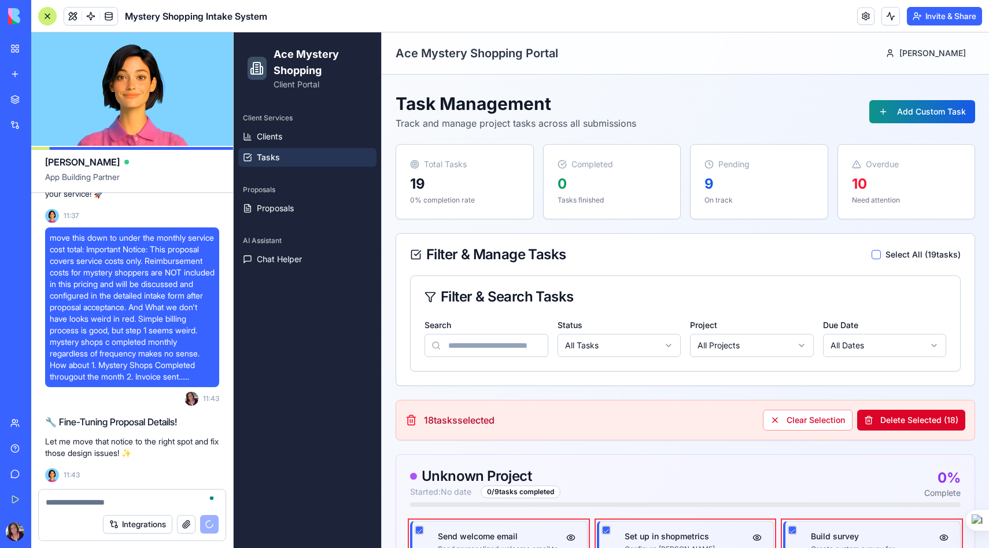
click at [920, 422] on button "Delete Selected ( 18 )" at bounding box center [911, 419] width 108 height 21
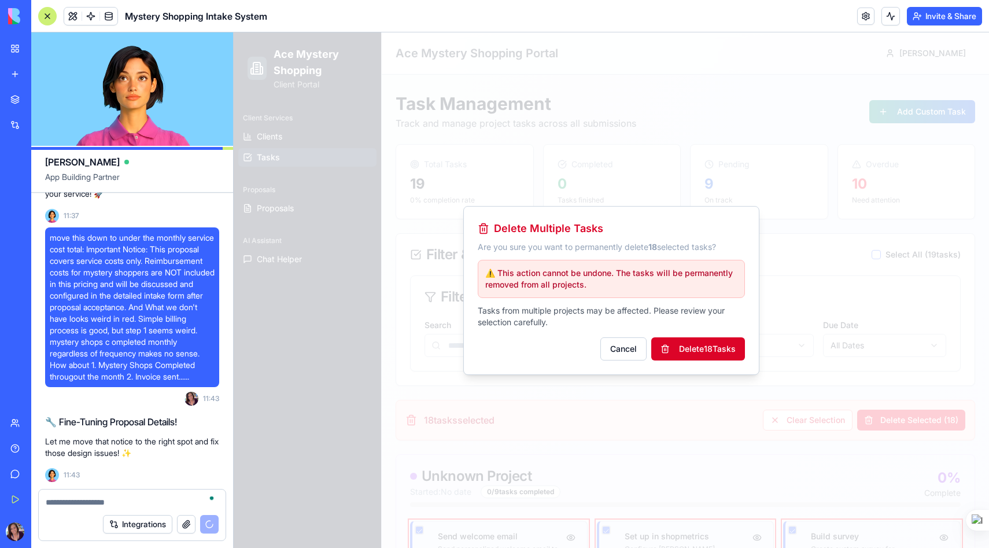
click at [703, 348] on button "Delete 18 Task s" at bounding box center [698, 348] width 94 height 23
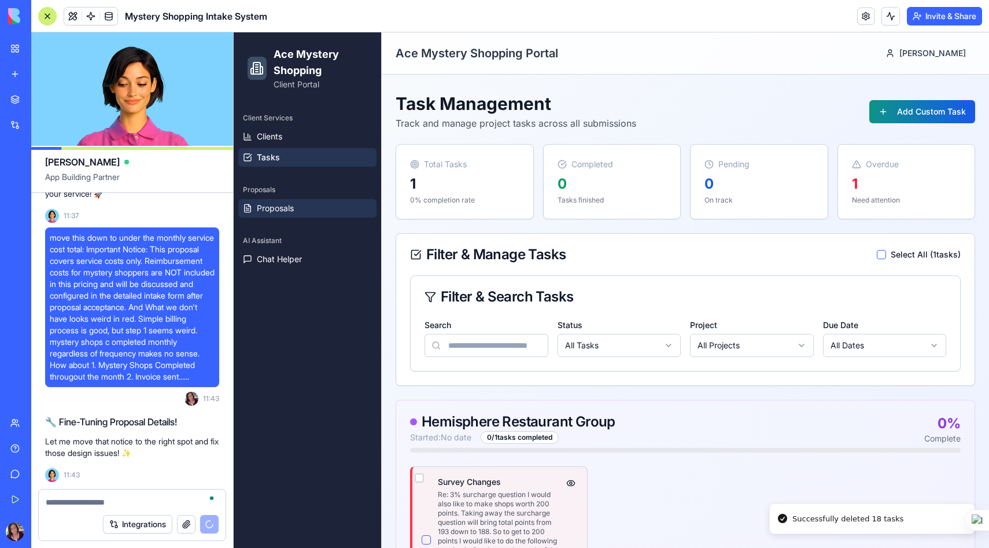
click at [270, 209] on span "Proposals" at bounding box center [275, 208] width 37 height 12
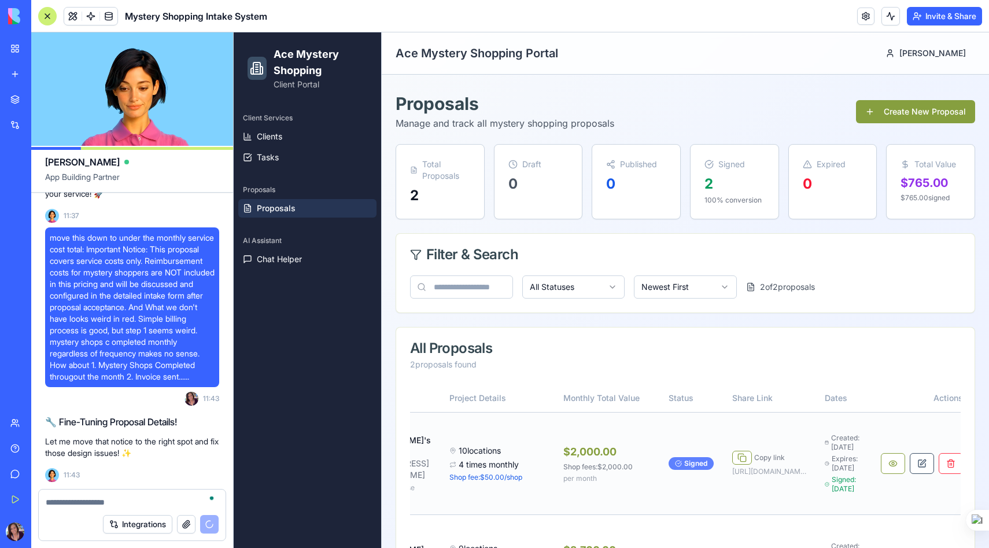
scroll to position [0, 130]
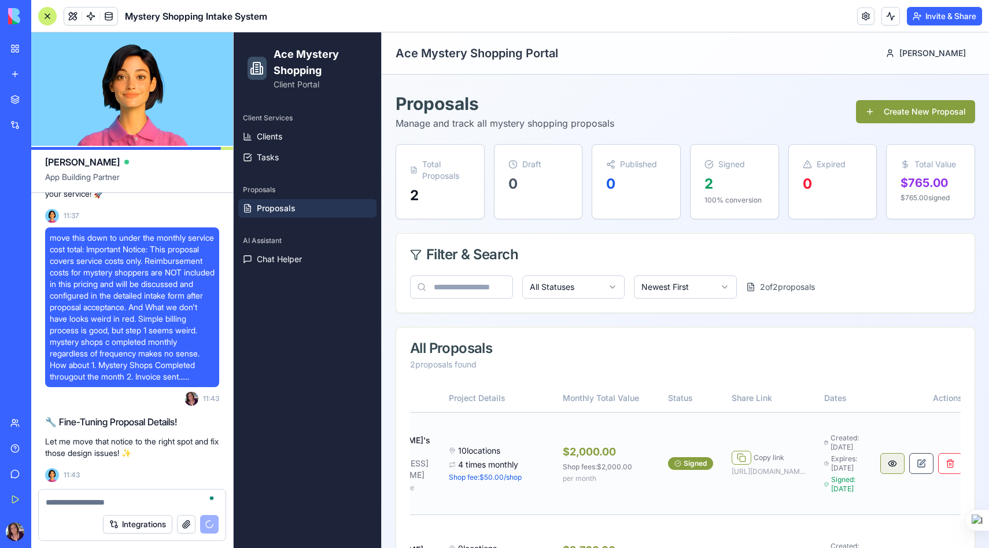
click at [884, 470] on button at bounding box center [892, 463] width 24 height 21
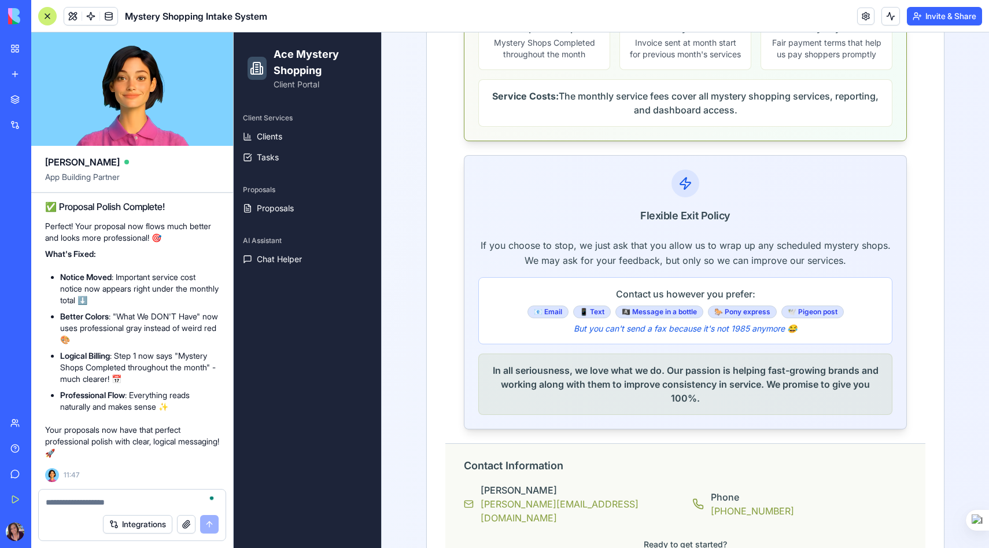
scroll to position [2136, 0]
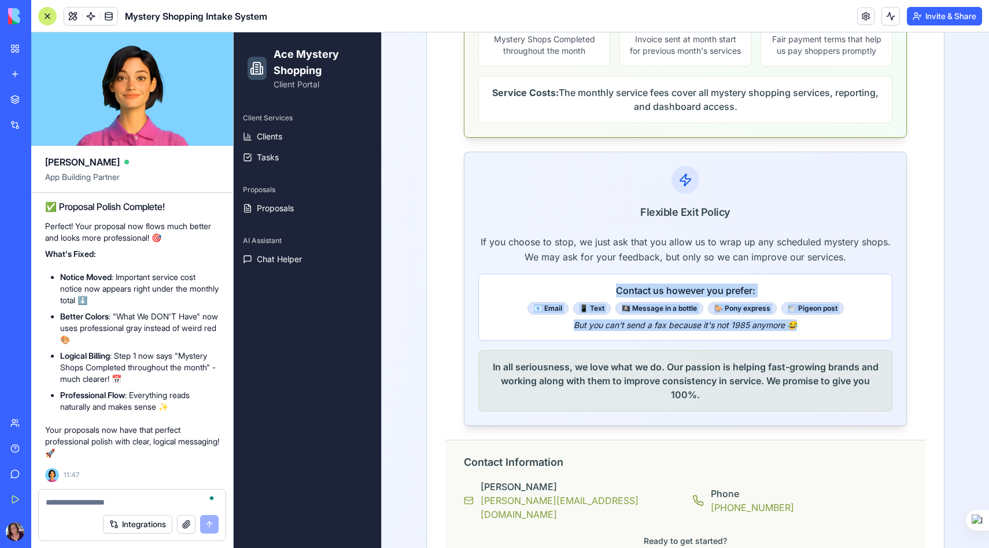
copy div "Contact us however you prefer: 📧 Email 📱 Text 🏴‍☠️ Message in a bottle 🐎 Pony e…"
drag, startPoint x: 612, startPoint y: 295, endPoint x: 804, endPoint y: 343, distance: 197.4
click at [804, 341] on div "Contact us however you prefer: 📧 Email 📱 Text 🏴‍☠️ Message in a bottle 🐎 Pony e…" at bounding box center [685, 306] width 414 height 67
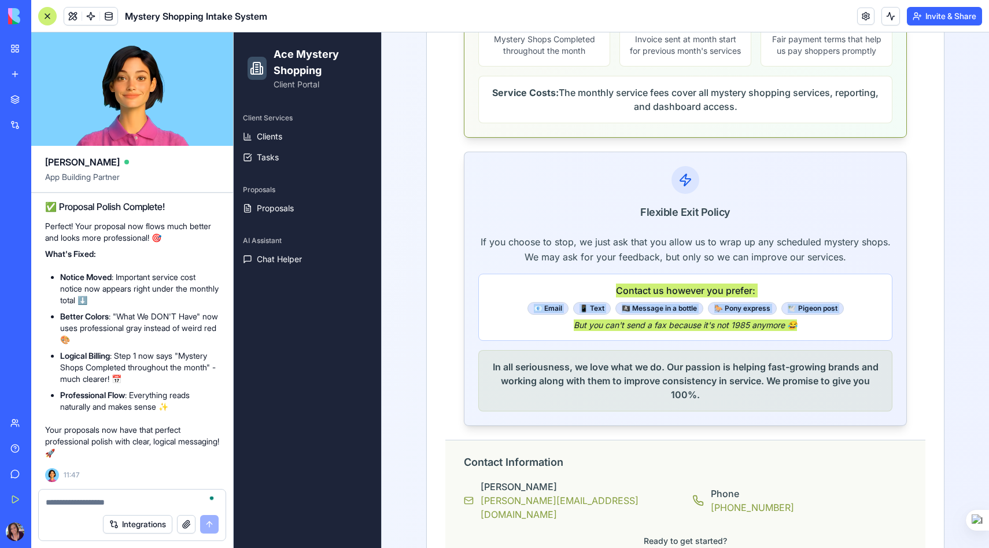
click at [78, 500] on textarea "To enrich screen reader interactions, please activate Accessibility in Grammarl…" at bounding box center [132, 502] width 173 height 12
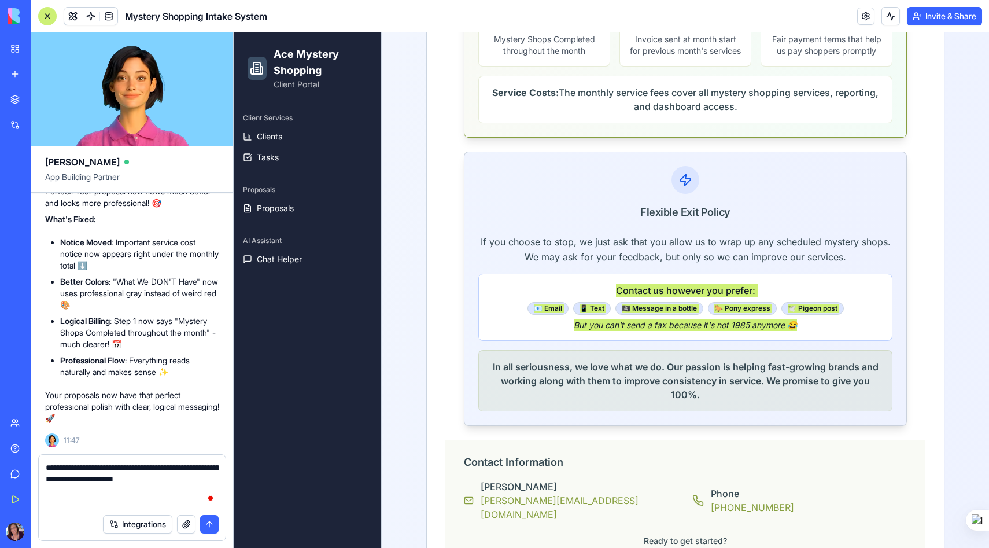
paste textarea "**********"
type textarea "**********"
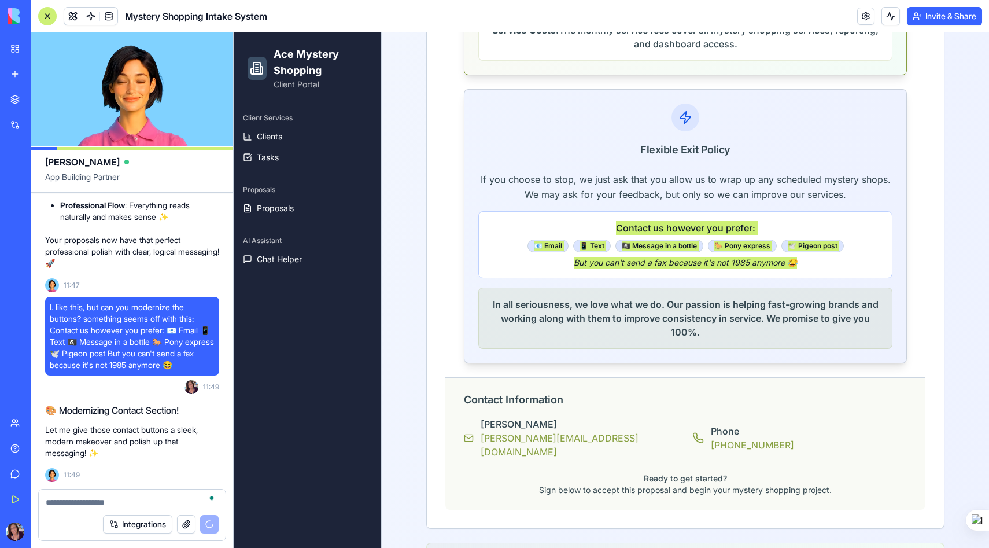
scroll to position [2196, 0]
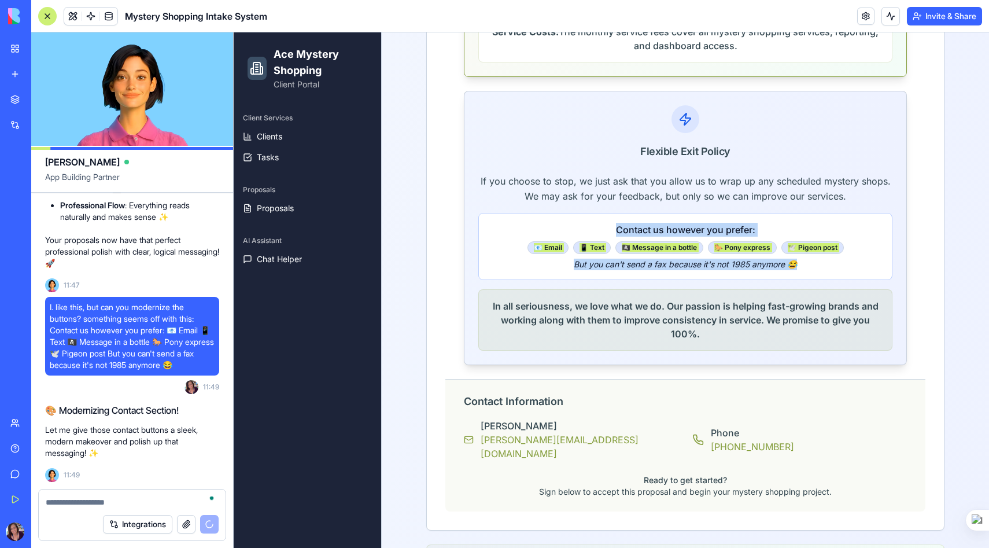
click at [548, 270] on p "But you can't send a fax because it's not 1985 anymore 😂" at bounding box center [685, 264] width 394 height 12
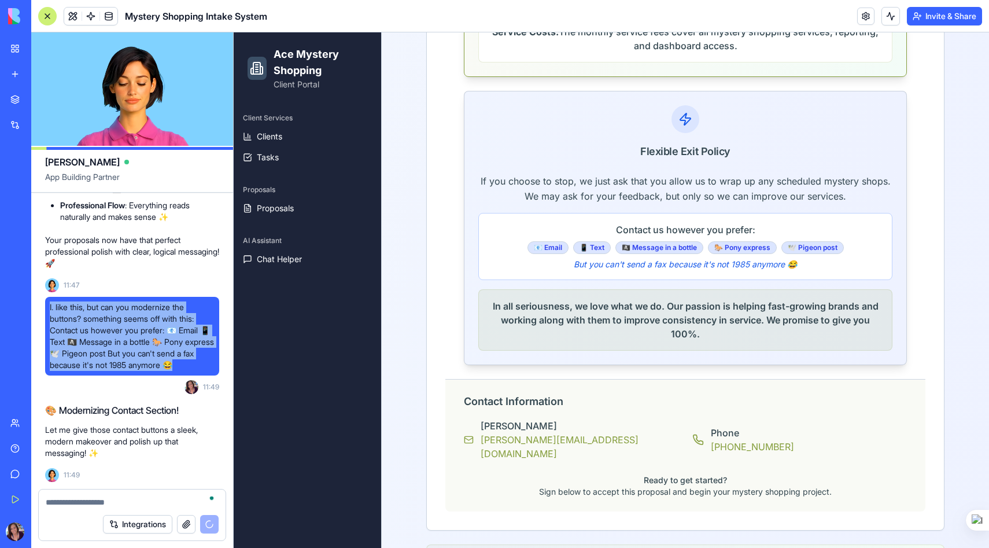
drag, startPoint x: 197, startPoint y: 363, endPoint x: 46, endPoint y: 309, distance: 159.6
click at [46, 308] on div "I. like this, but can you modernize the buttons? something seems off with this:…" at bounding box center [132, 336] width 174 height 79
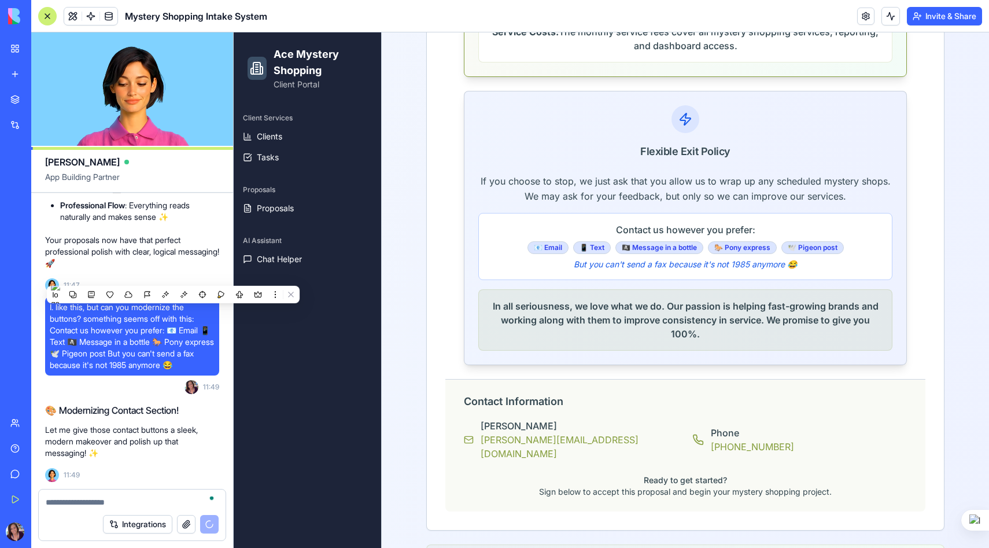
click at [95, 328] on span "I. like this, but can you modernize the buttons? something seems off with this:…" at bounding box center [132, 335] width 165 height 69
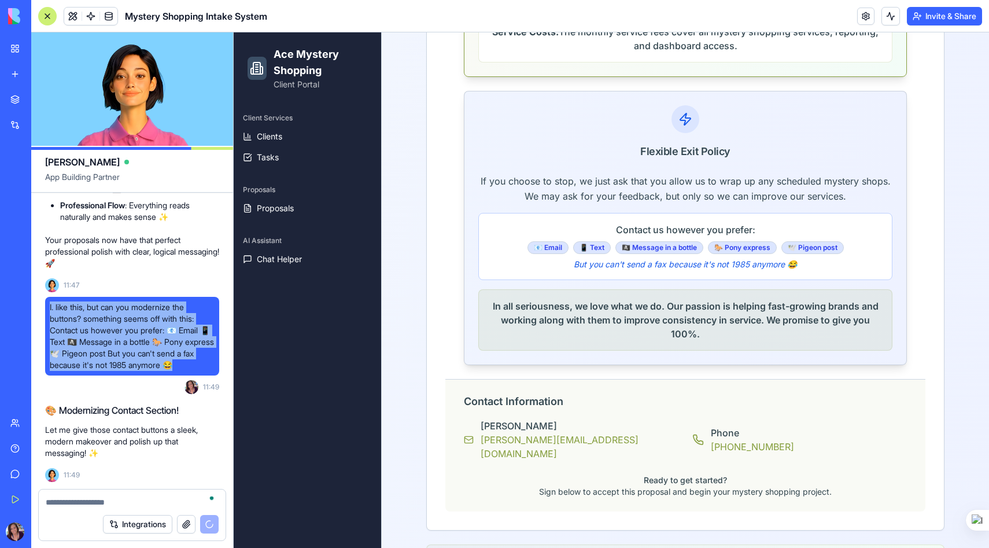
drag, startPoint x: 49, startPoint y: 305, endPoint x: 219, endPoint y: 369, distance: 182.0
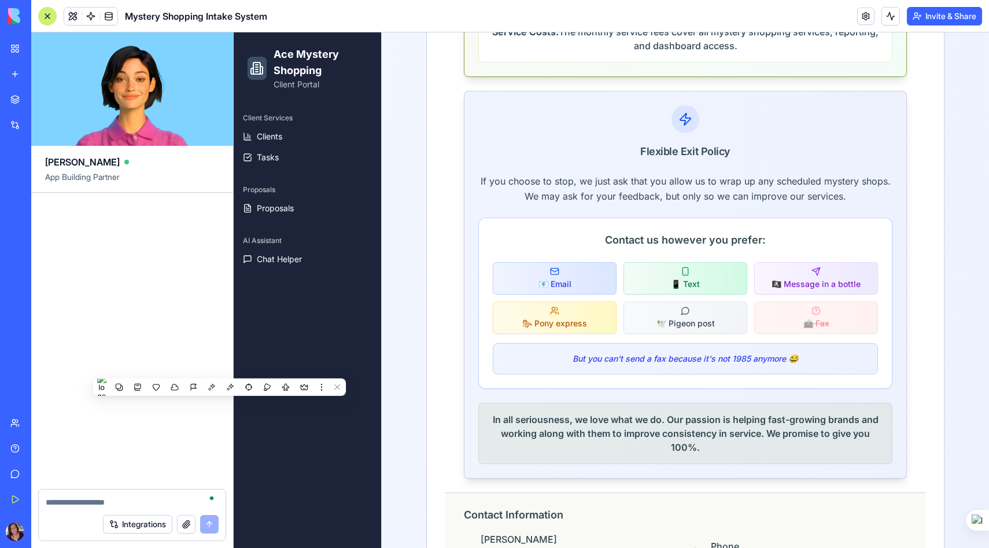
scroll to position [41342, 0]
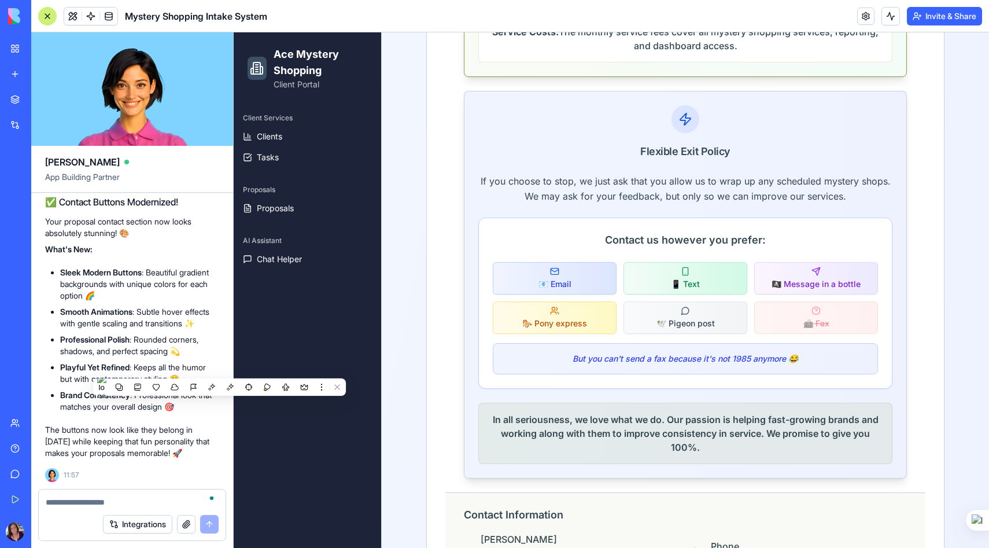
click at [80, 502] on textarea "To enrich screen reader interactions, please activate Accessibility in Grammarl…" at bounding box center [132, 502] width 173 height 12
click at [76, 501] on textarea "To enrich screen reader interactions, please activate Accessibility in Grammarl…" at bounding box center [132, 502] width 173 height 12
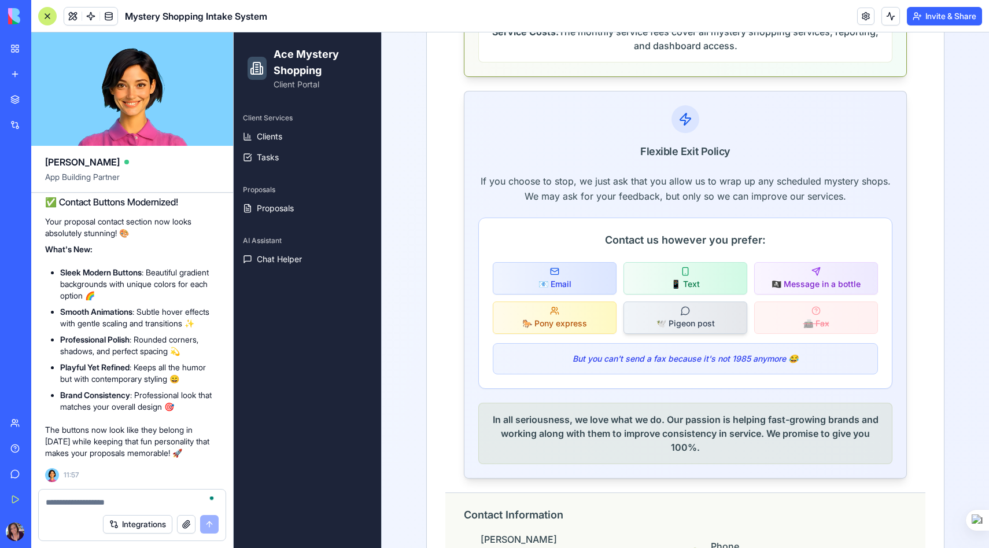
click at [692, 323] on div "🕊️ Pigeon post" at bounding box center [685, 317] width 58 height 23
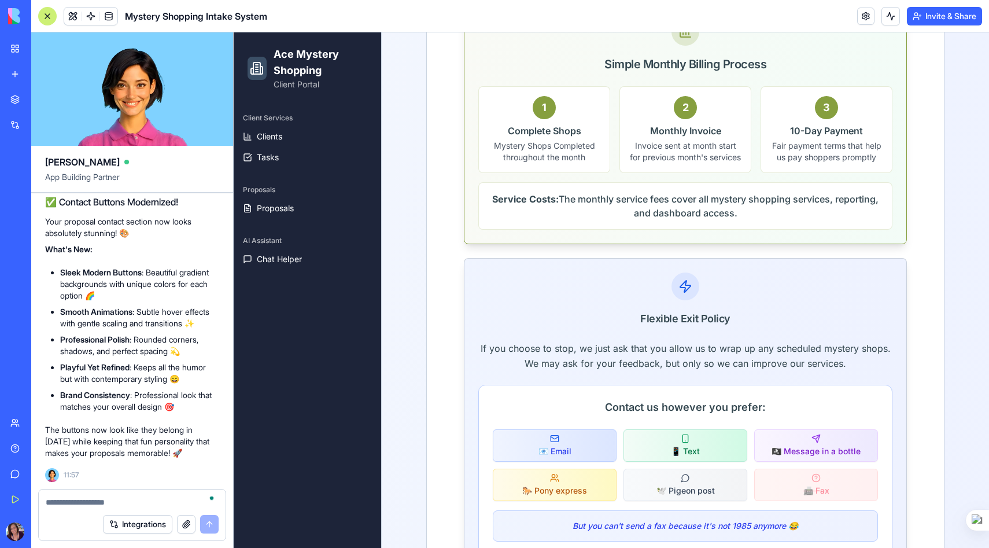
scroll to position [1917, 0]
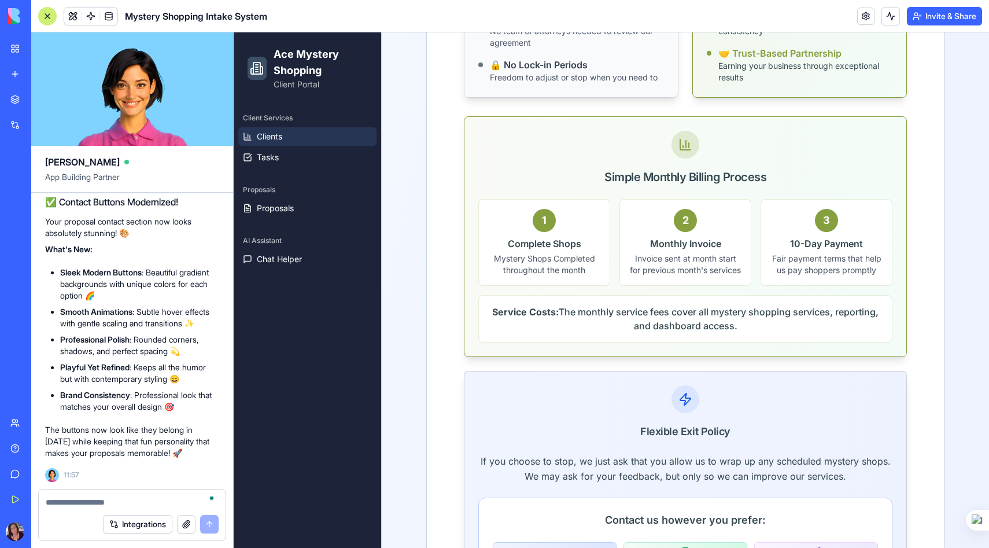
click at [274, 132] on span "Clients" at bounding box center [269, 137] width 25 height 12
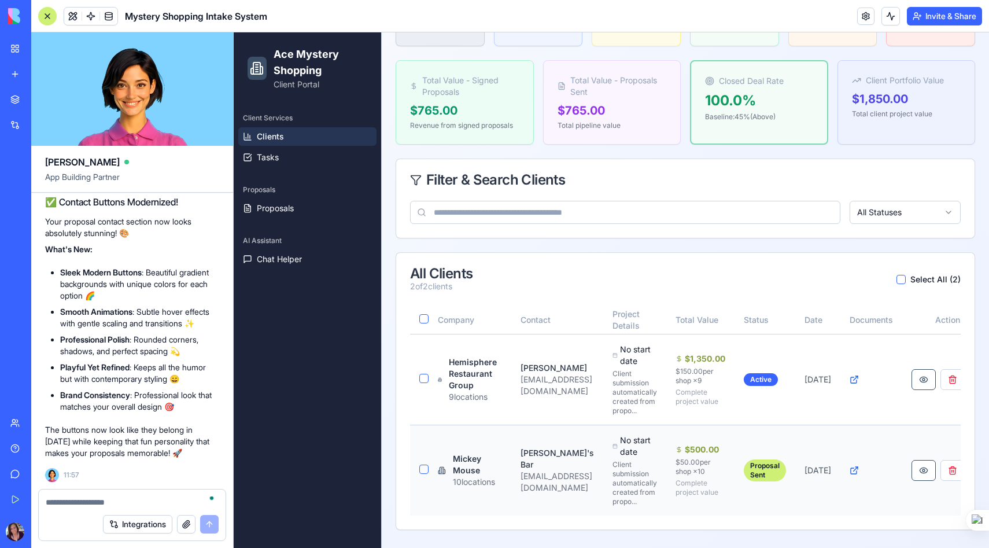
scroll to position [0, 72]
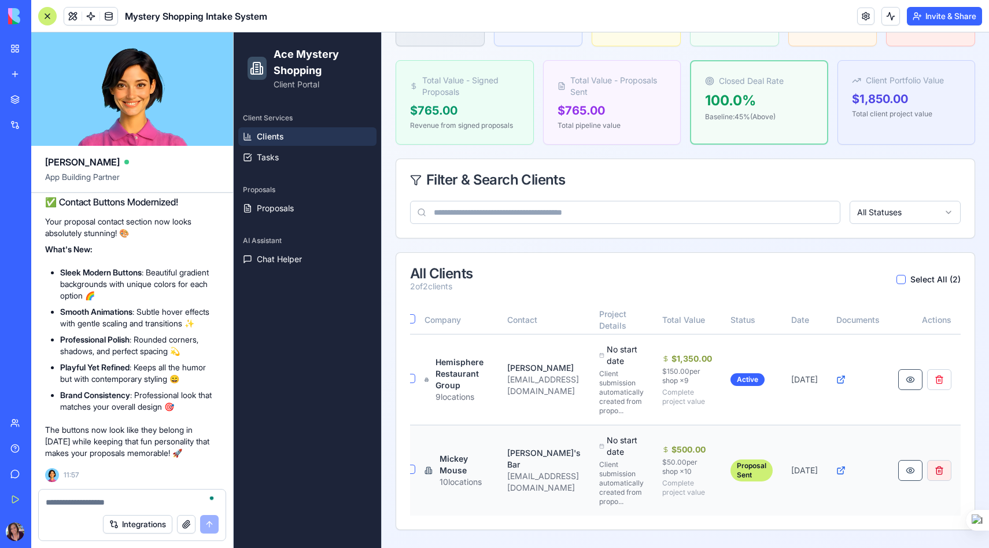
click at [942, 464] on button "button" at bounding box center [939, 470] width 24 height 21
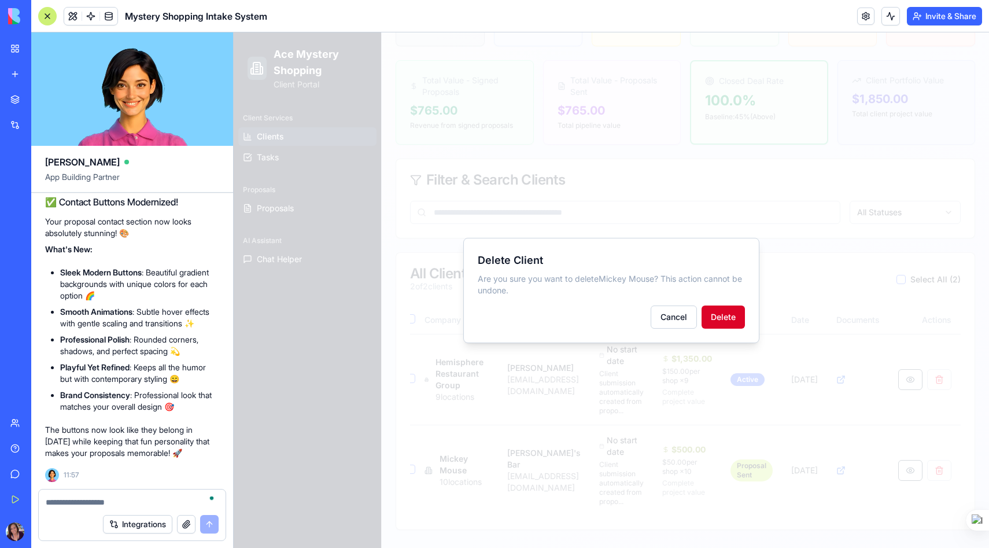
click at [730, 320] on button "Delete" at bounding box center [722, 316] width 43 height 23
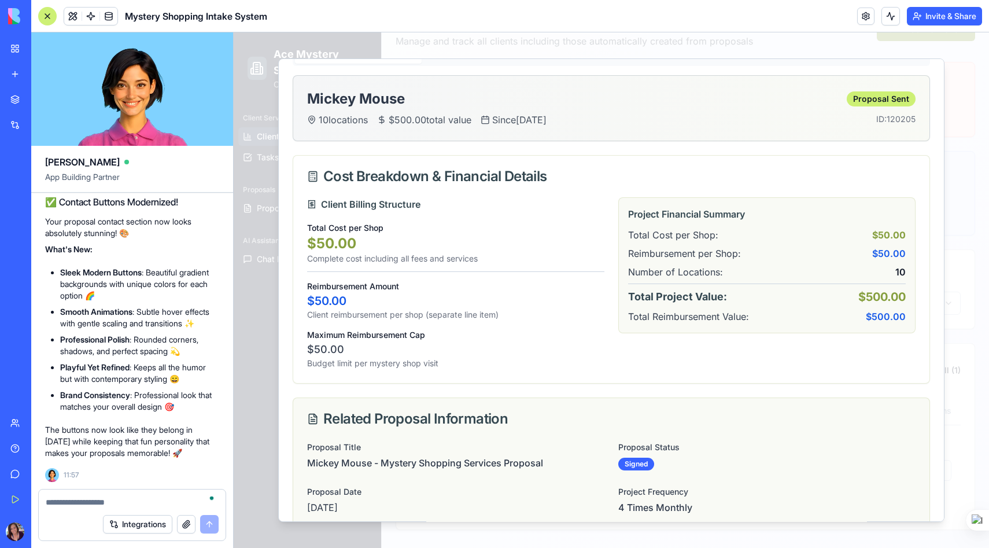
scroll to position [0, 0]
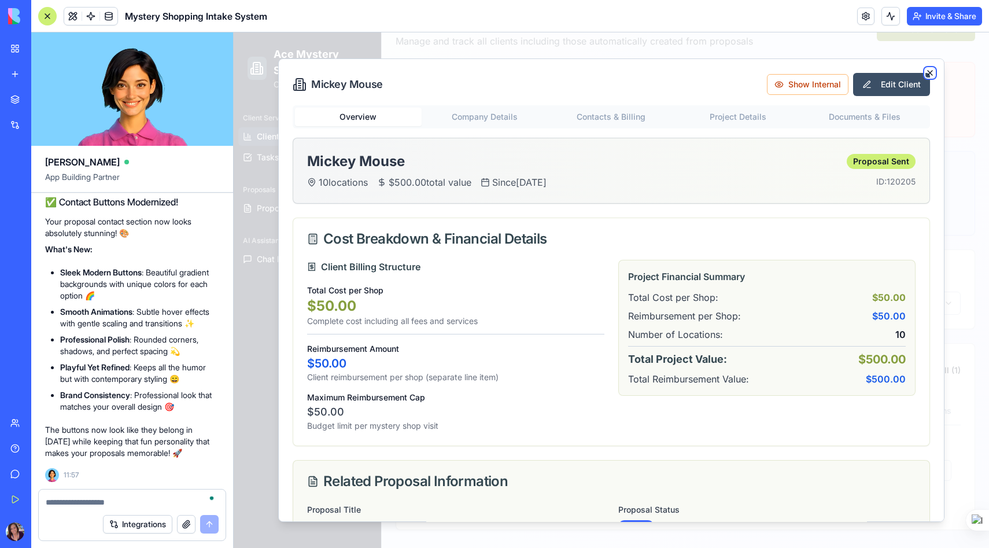
click at [931, 69] on icon "button" at bounding box center [929, 72] width 9 height 9
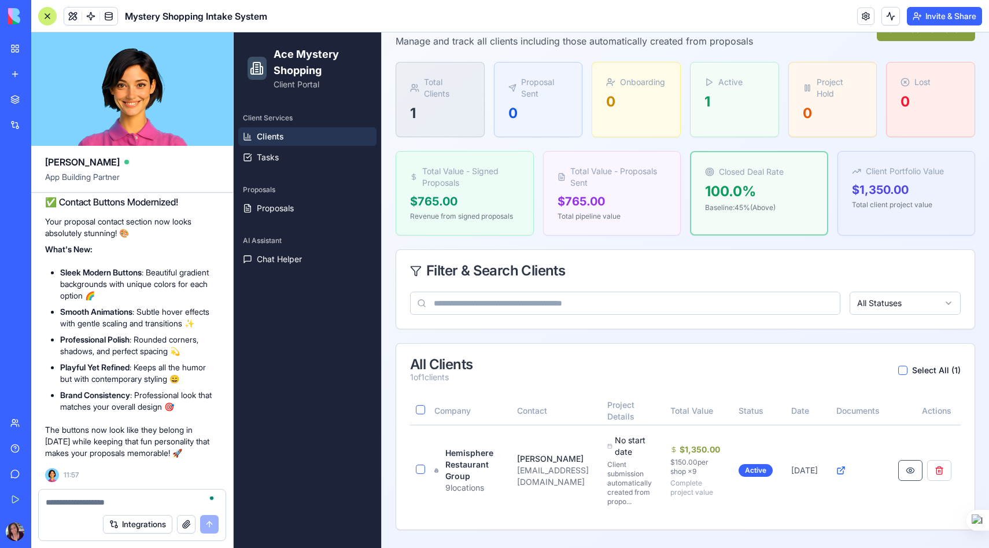
scroll to position [41342, 0]
drag, startPoint x: 56, startPoint y: 202, endPoint x: 184, endPoint y: 206, distance: 128.4
click at [184, 206] on h2 "✅ Contact Buttons Modernized!" at bounding box center [132, 202] width 174 height 14
click at [125, 249] on p "What's New:" at bounding box center [132, 249] width 174 height 12
drag, startPoint x: 56, startPoint y: 199, endPoint x: 182, endPoint y: 200, distance: 126.0
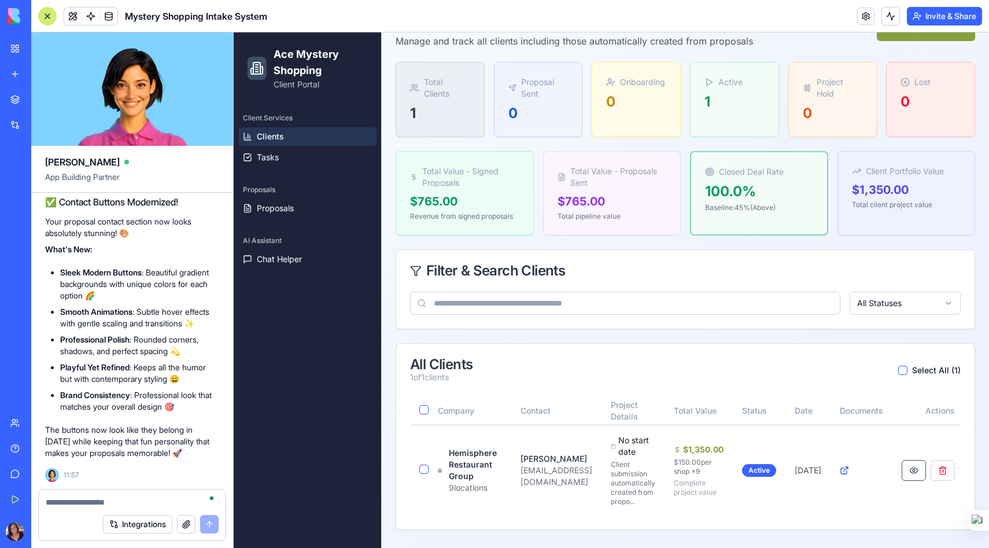
click at [183, 200] on h2 "✅ Contact Buttons Modernized!" at bounding box center [132, 202] width 174 height 14
click at [177, 201] on h2 "✅ Contact Buttons Modernized!" at bounding box center [132, 202] width 174 height 14
drag, startPoint x: 177, startPoint y: 201, endPoint x: 60, endPoint y: 199, distance: 116.8
click at [60, 199] on h2 "✅ Contact Buttons Modernized!" at bounding box center [132, 202] width 174 height 14
click at [45, 218] on p "Your proposal contact section now looks absolutely stunning! 🎨" at bounding box center [132, 227] width 174 height 23
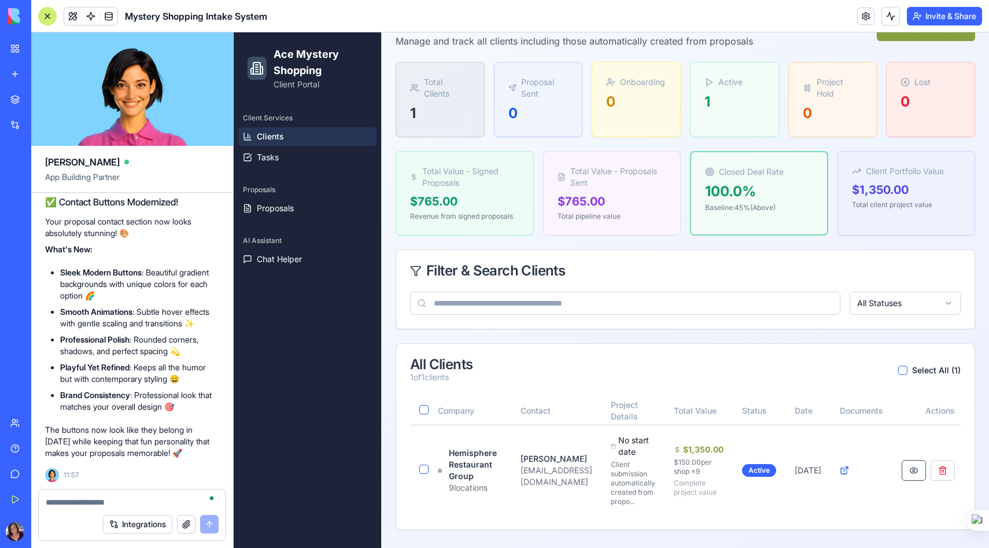
drag, startPoint x: 45, startPoint y: 218, endPoint x: 197, endPoint y: 408, distance: 243.2
click at [197, 408] on div "✅ Contact Buttons Modernized! Your proposal contact section now looks absolutel…" at bounding box center [132, 327] width 174 height 264
click at [147, 242] on div "✅ Contact Buttons Modernized! Your proposal contact section now looks absolutel…" at bounding box center [132, 327] width 174 height 264
drag, startPoint x: 45, startPoint y: 199, endPoint x: 195, endPoint y: 452, distance: 293.7
click at [195, 452] on div "✅ Contact Buttons Modernized! Your proposal contact section now looks absolutel…" at bounding box center [132, 327] width 174 height 264
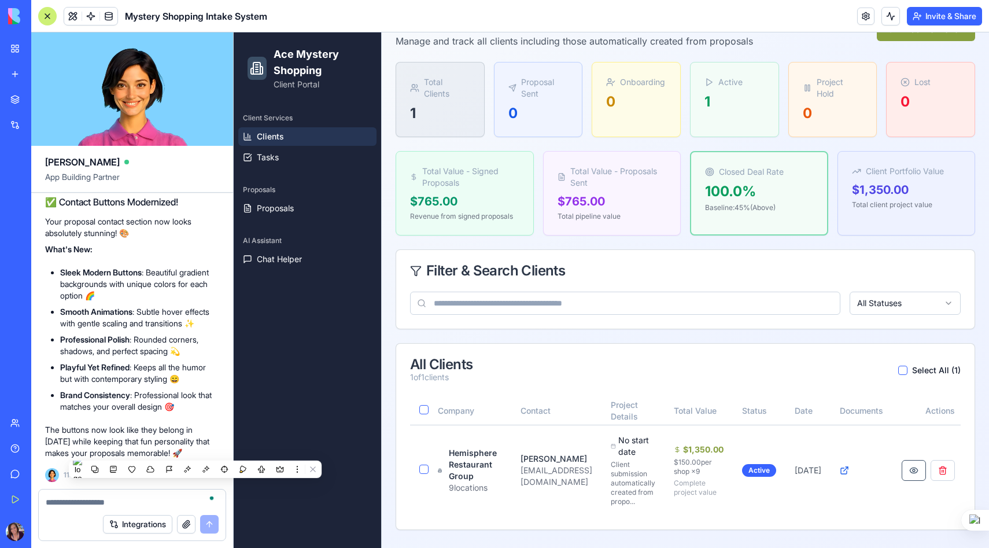
click at [151, 242] on div "✅ Contact Buttons Modernized! Your proposal contact section now looks absolutel…" at bounding box center [132, 327] width 174 height 264
drag, startPoint x: 45, startPoint y: 197, endPoint x: 213, endPoint y: 449, distance: 303.1
click at [167, 234] on p "Your proposal contact section now looks absolutely stunning! 🎨" at bounding box center [132, 227] width 174 height 23
drag, startPoint x: 46, startPoint y: 197, endPoint x: 212, endPoint y: 447, distance: 300.3
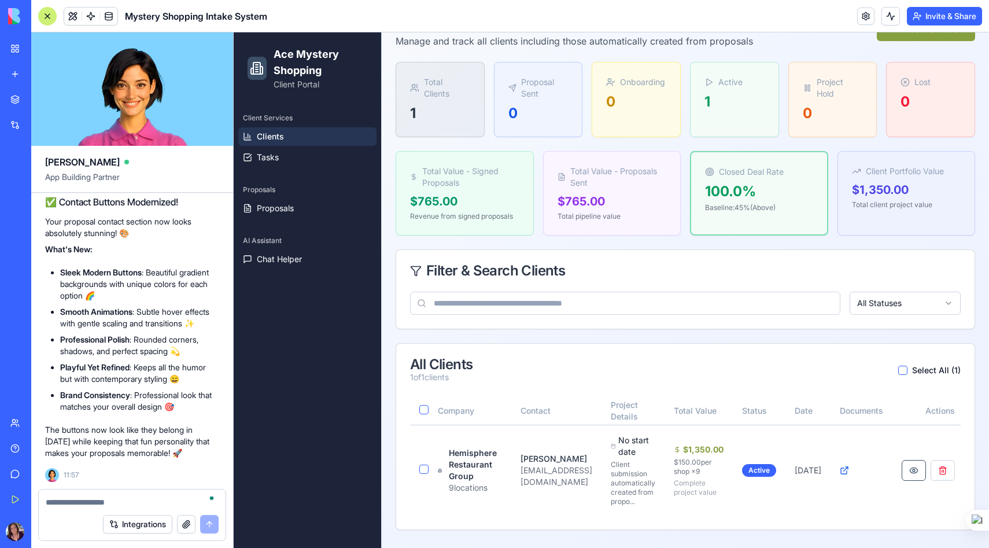
click at [212, 447] on div "✅ Contact Buttons Modernized! Your proposal contact section now looks absolutel…" at bounding box center [132, 327] width 174 height 264
click at [161, 232] on p "Your proposal contact section now looks absolutely stunning! 🎨" at bounding box center [132, 227] width 174 height 23
drag, startPoint x: 47, startPoint y: 199, endPoint x: 197, endPoint y: 463, distance: 303.0
click at [197, 463] on div "✅ Contact Buttons Modernized! Your proposal contact section now looks absolutel…" at bounding box center [132, 326] width 174 height 273
click at [169, 231] on p "Your proposal contact section now looks absolutely stunning! 🎨" at bounding box center [132, 227] width 174 height 23
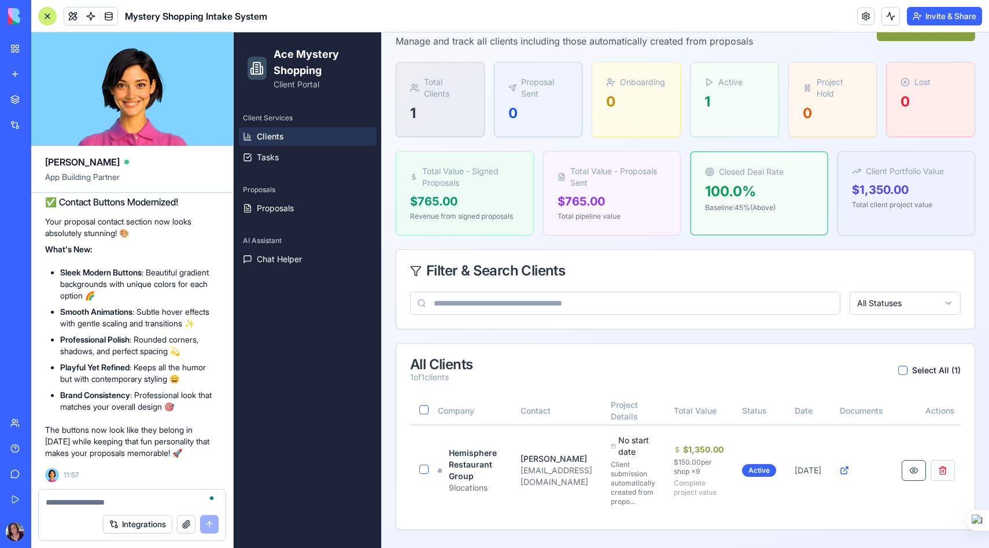
drag, startPoint x: 45, startPoint y: 194, endPoint x: 209, endPoint y: 447, distance: 301.3
click at [209, 447] on div "✅ Contact Buttons Modernized! Your proposal contact section now looks absolutel…" at bounding box center [132, 326] width 174 height 273
click at [212, 378] on li "Playful Yet Refined : Keeps all the humor but with contemporary styling 😄" at bounding box center [139, 372] width 159 height 23
drag, startPoint x: 45, startPoint y: 201, endPoint x: 185, endPoint y: 461, distance: 295.4
click at [185, 461] on div "✅ Contact Buttons Modernized! Your proposal contact section now looks absolutel…" at bounding box center [132, 326] width 174 height 273
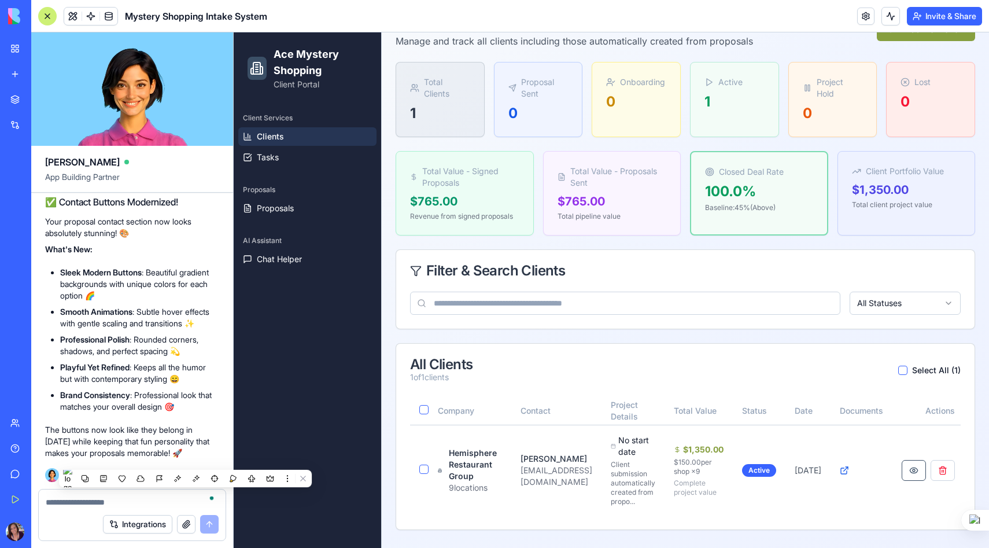
click at [190, 447] on p "The buttons now look like they belong in [DATE] while keeping that fun personal…" at bounding box center [132, 441] width 174 height 35
drag, startPoint x: 194, startPoint y: 451, endPoint x: 38, endPoint y: 208, distance: 289.0
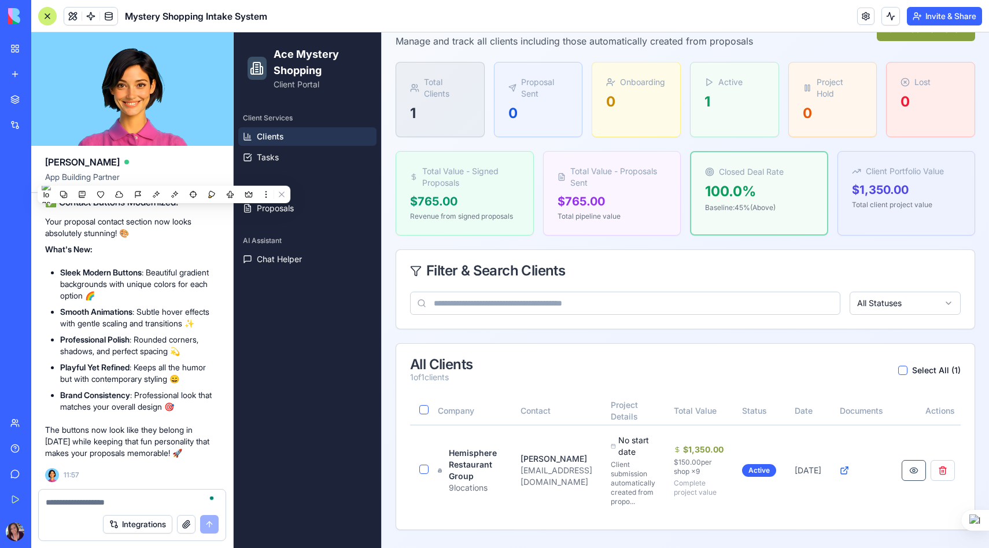
click at [123, 248] on p "What's New:" at bounding box center [132, 249] width 174 height 12
drag, startPoint x: 43, startPoint y: 199, endPoint x: 197, endPoint y: 453, distance: 296.8
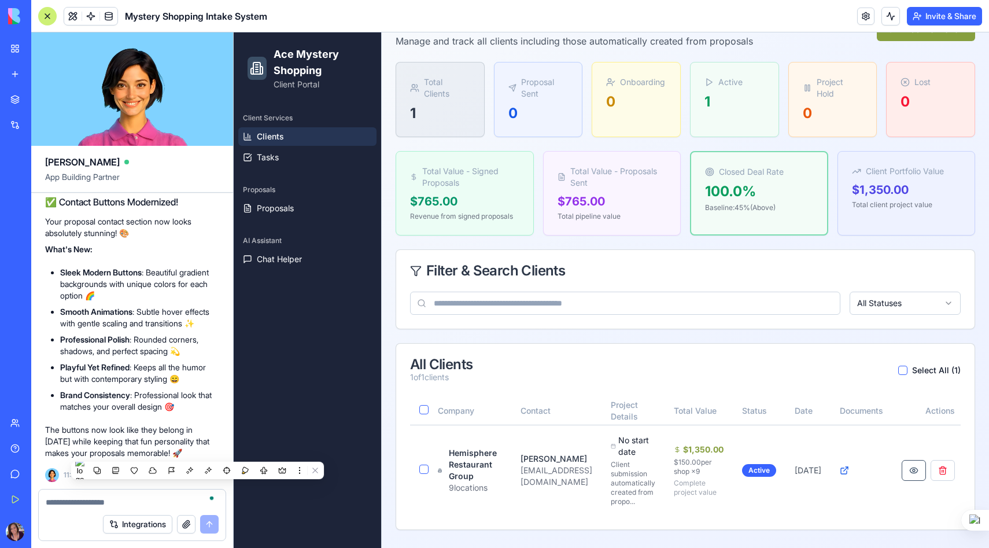
click at [195, 448] on p "The buttons now look like they belong in [DATE] while keeping that fun personal…" at bounding box center [132, 441] width 174 height 35
drag, startPoint x: 193, startPoint y: 452, endPoint x: 47, endPoint y: 208, distance: 283.9
click at [47, 208] on div "✅ Contact Buttons Modernized! Your proposal contact section now looks absolutel…" at bounding box center [132, 327] width 174 height 264
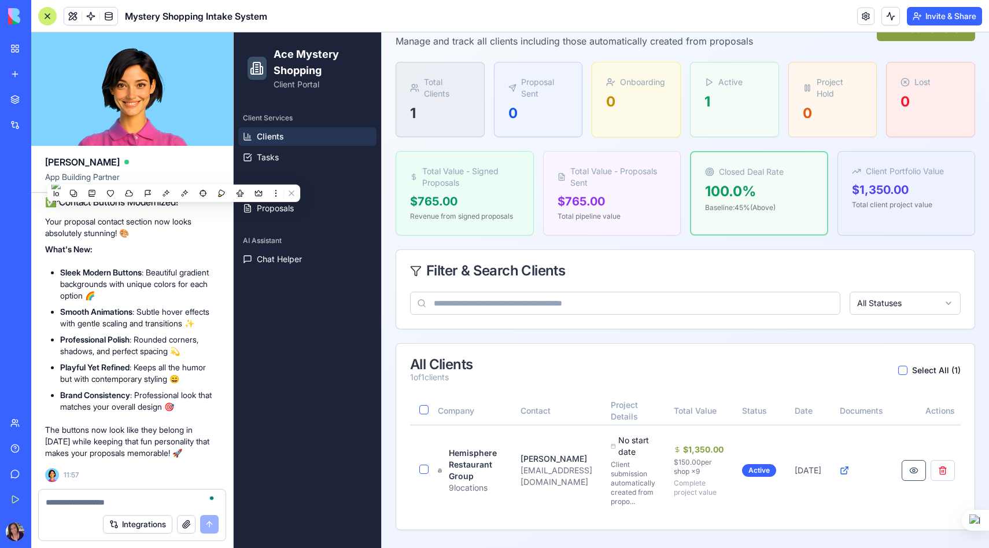
click at [149, 254] on p "What's New:" at bounding box center [132, 249] width 174 height 12
drag, startPoint x: 45, startPoint y: 199, endPoint x: 213, endPoint y: 465, distance: 314.7
click at [213, 465] on div "✅ Contact Buttons Modernized! Your proposal contact section now looks absolutel…" at bounding box center [132, 335] width 174 height 291
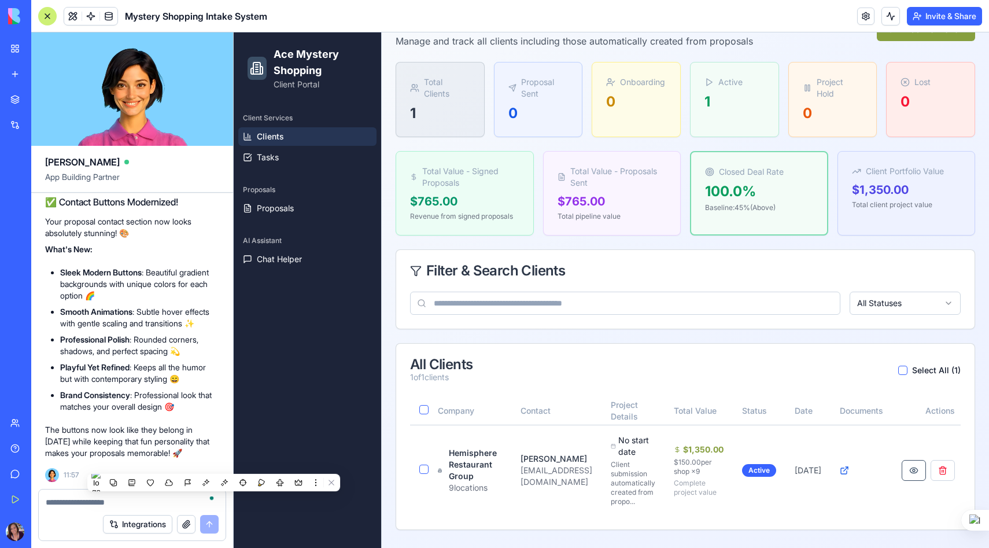
click at [201, 457] on p "The buttons now look like they belong in [DATE] while keeping that fun personal…" at bounding box center [132, 441] width 174 height 35
